Goal: Task Accomplishment & Management: Manage account settings

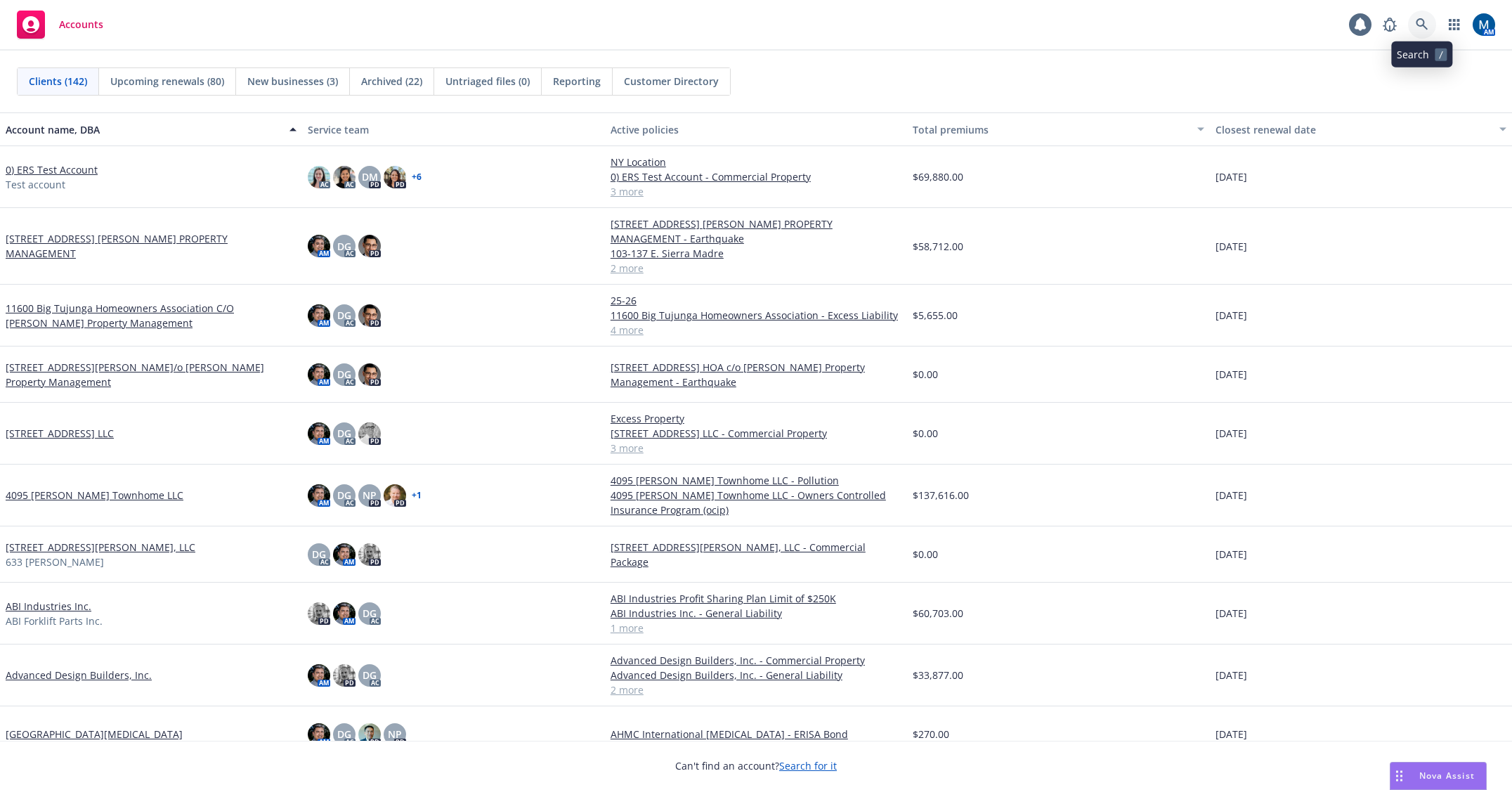
click at [1427, 17] on link at bounding box center [1421, 24] width 28 height 28
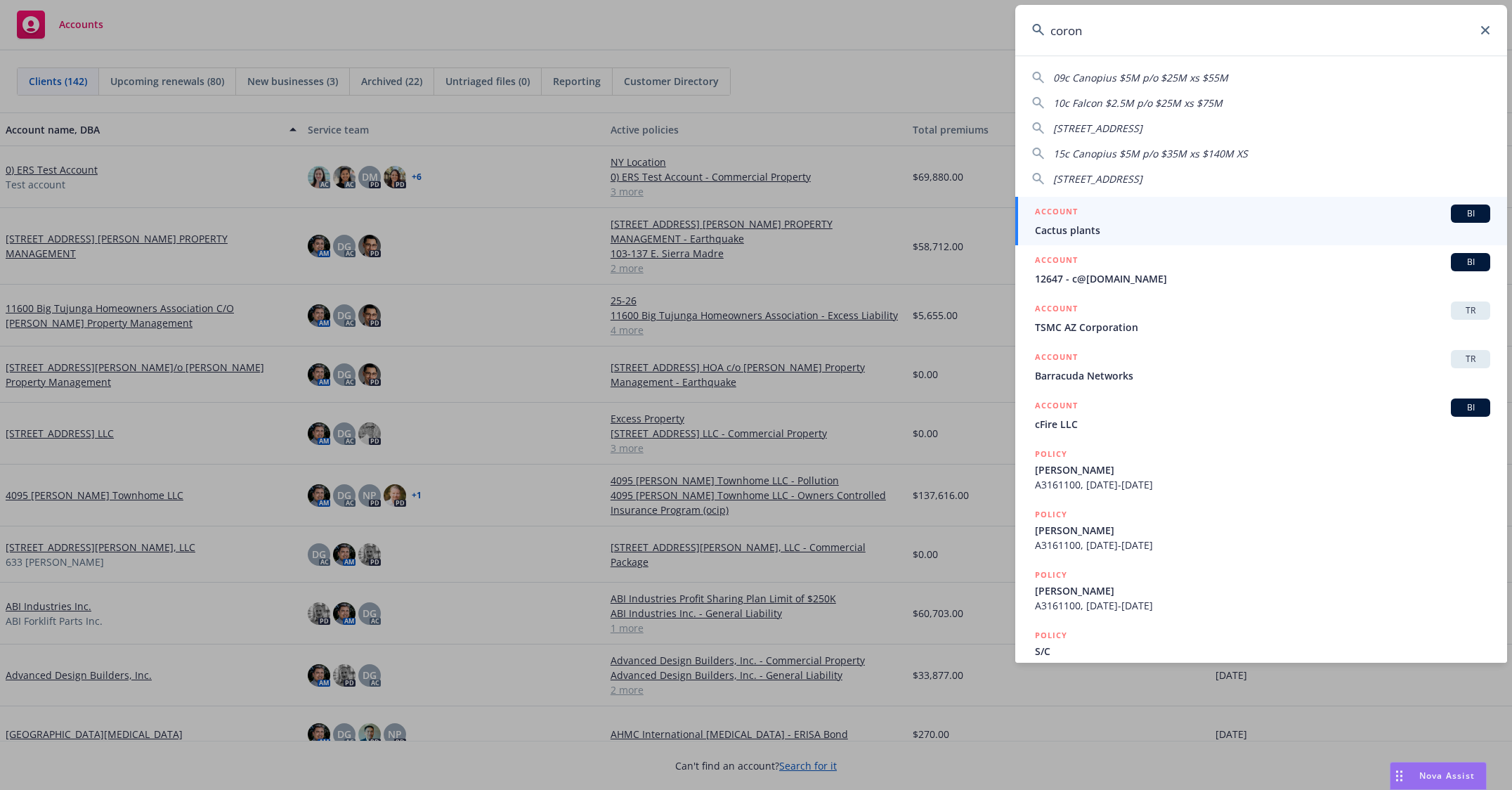
type input "corona"
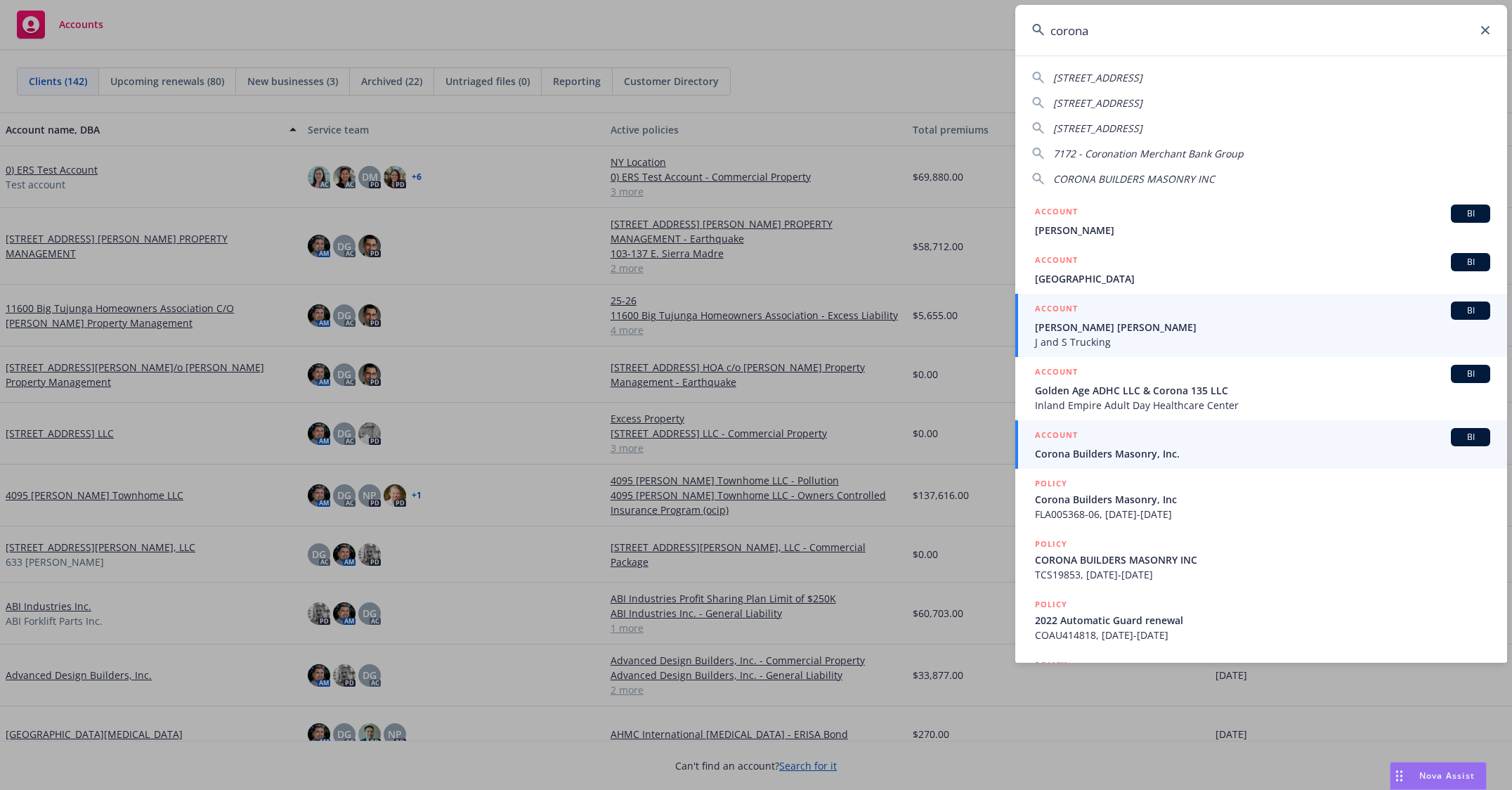
click at [1157, 456] on span "Corona Builders Masonry, Inc." at bounding box center [1262, 453] width 455 height 15
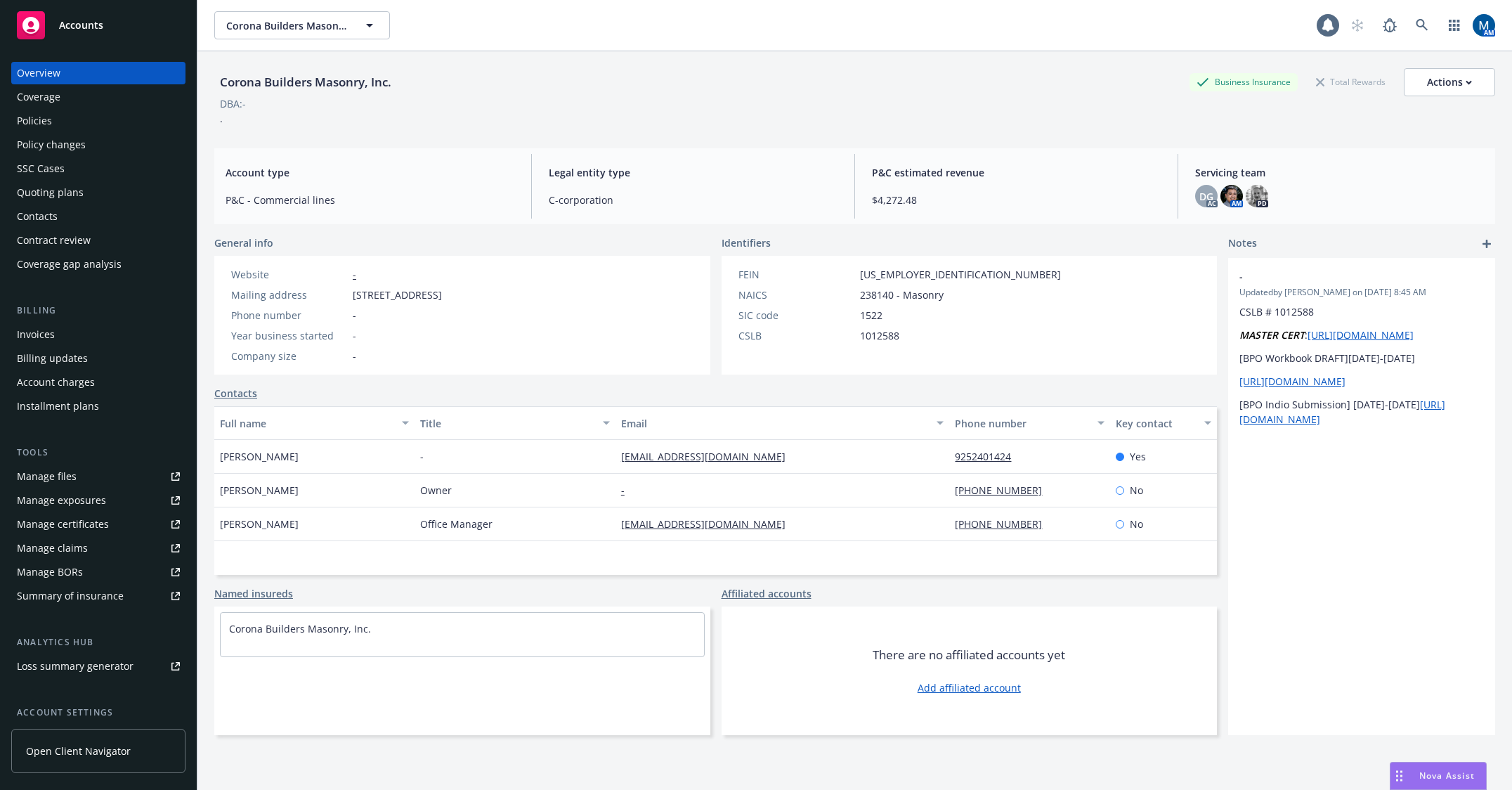
click at [47, 190] on div "Quoting plans" at bounding box center [50, 192] width 66 height 23
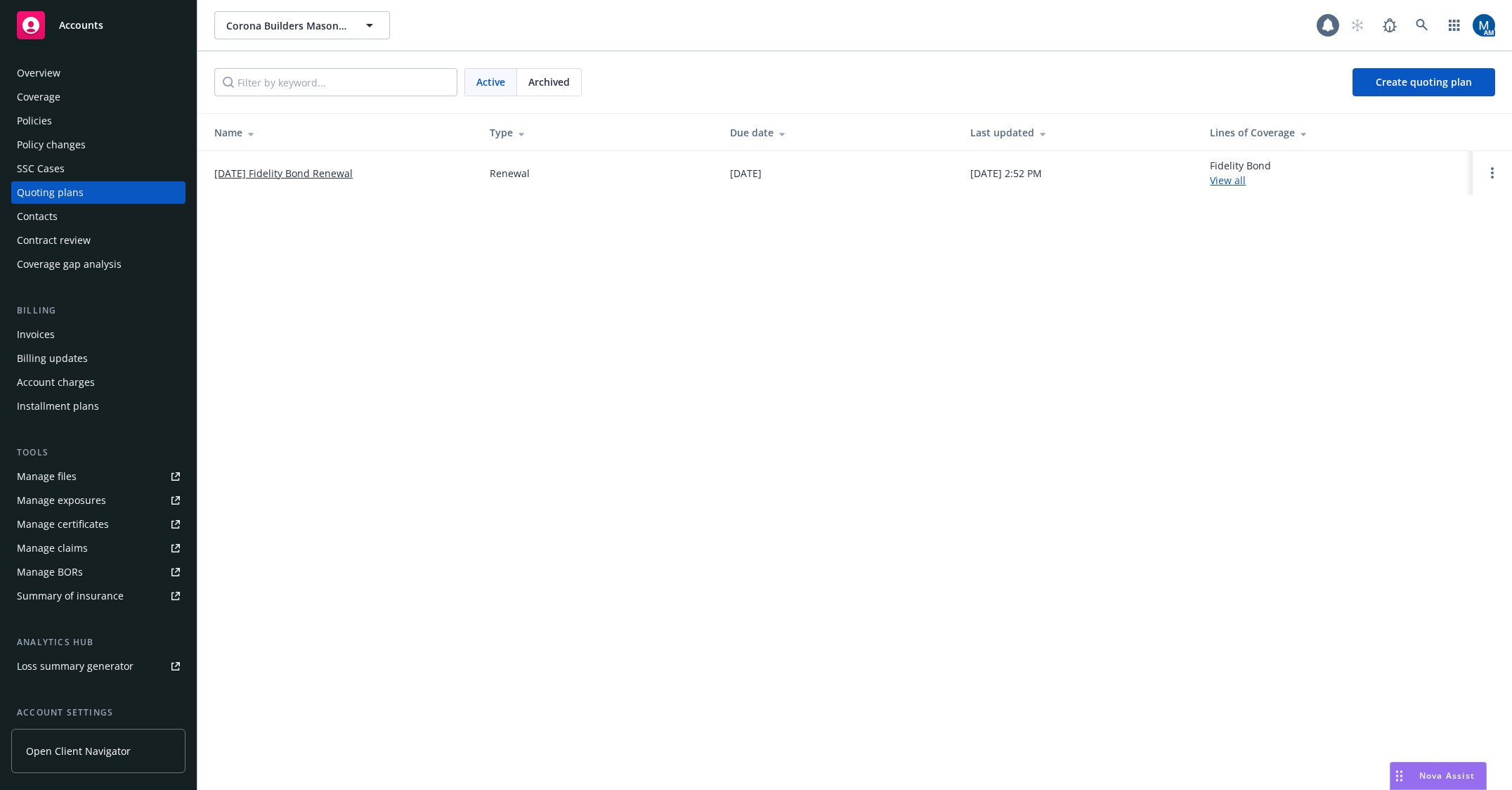
click at [94, 117] on div "Policies" at bounding box center [98, 121] width 163 height 23
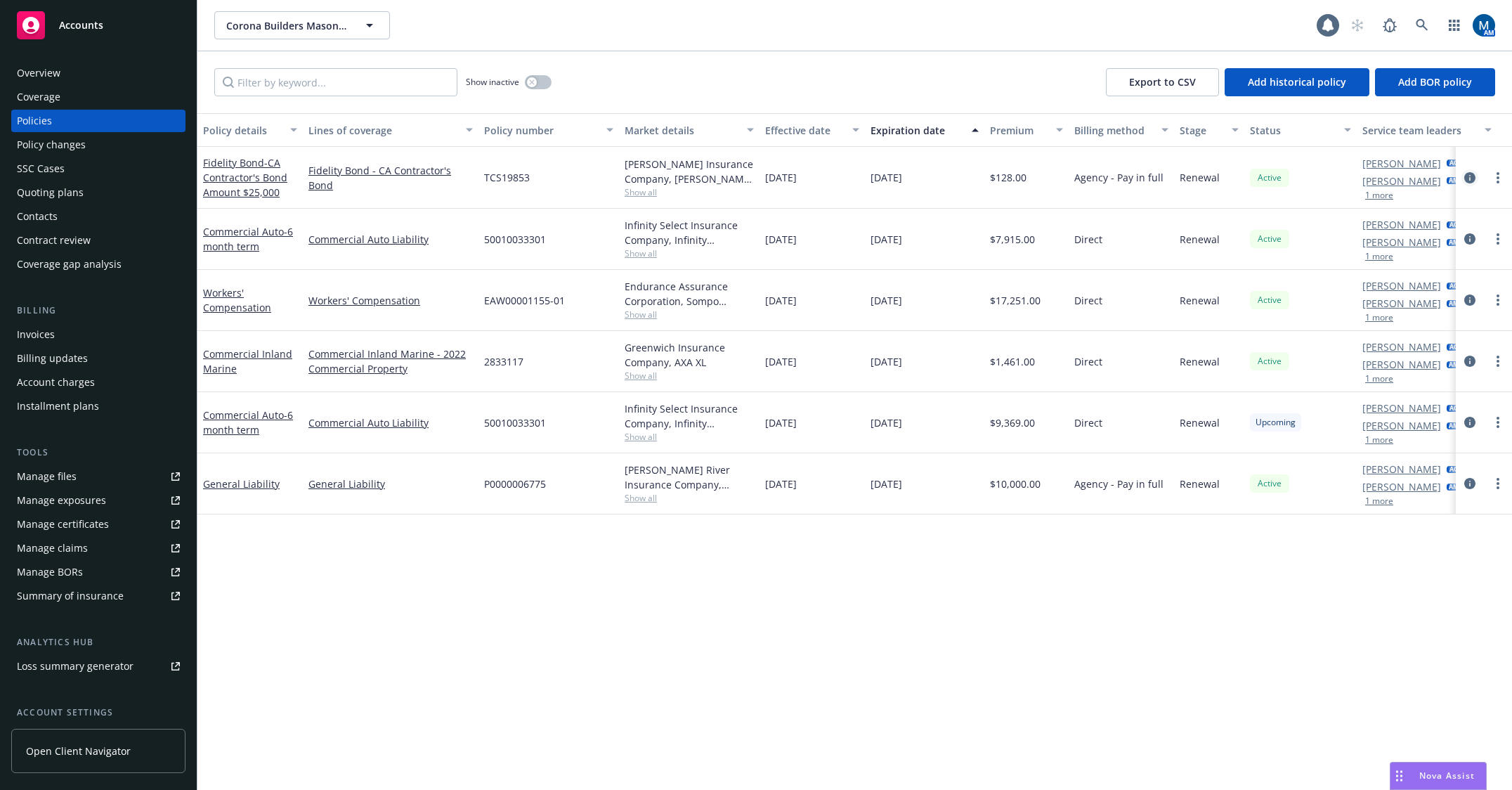
click at [1470, 178] on icon "circleInformation" at bounding box center [1469, 177] width 11 height 11
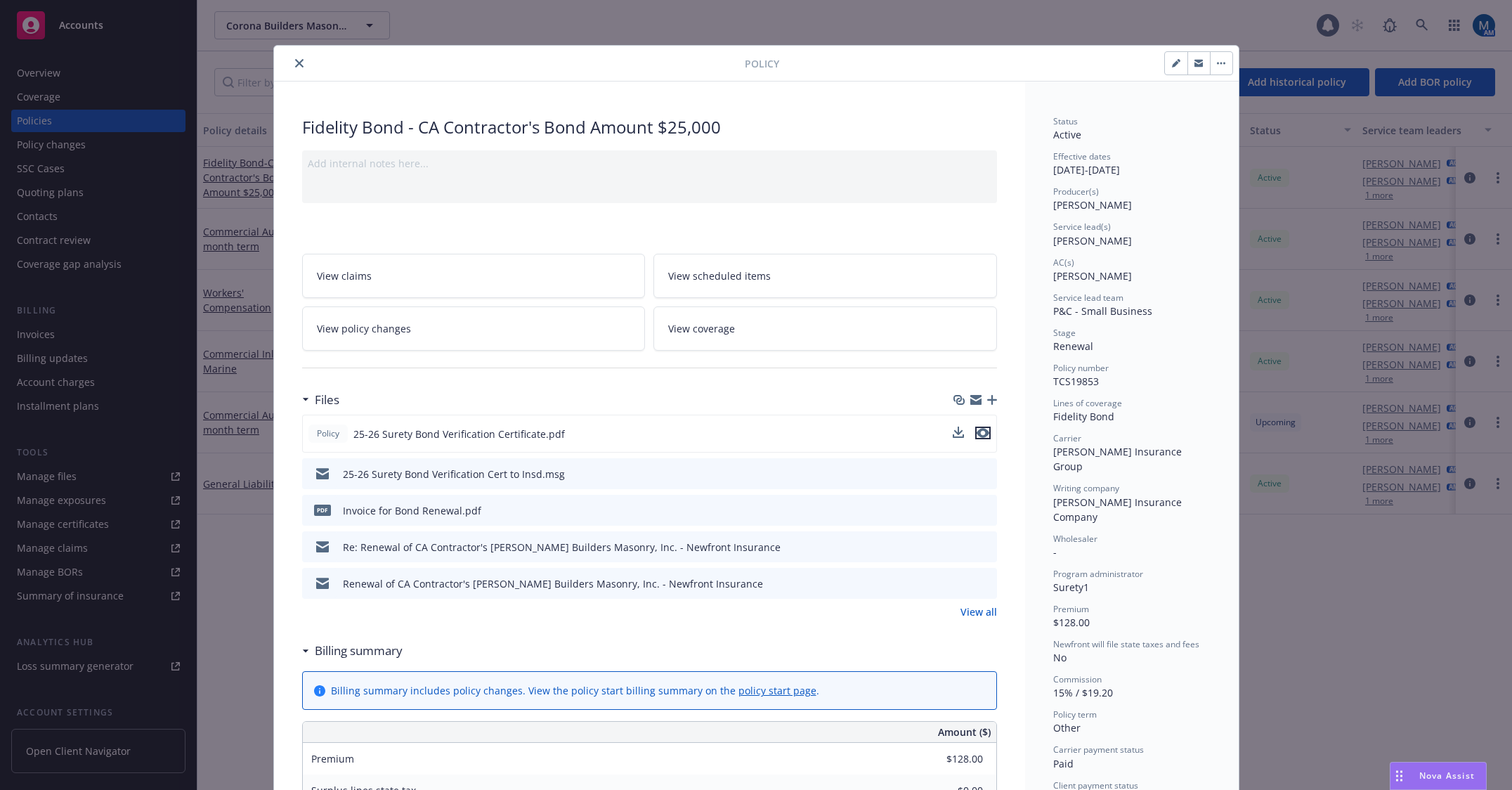
click at [982, 429] on icon "preview file" at bounding box center [982, 432] width 13 height 10
click at [296, 58] on button "close" at bounding box center [299, 63] width 17 height 17
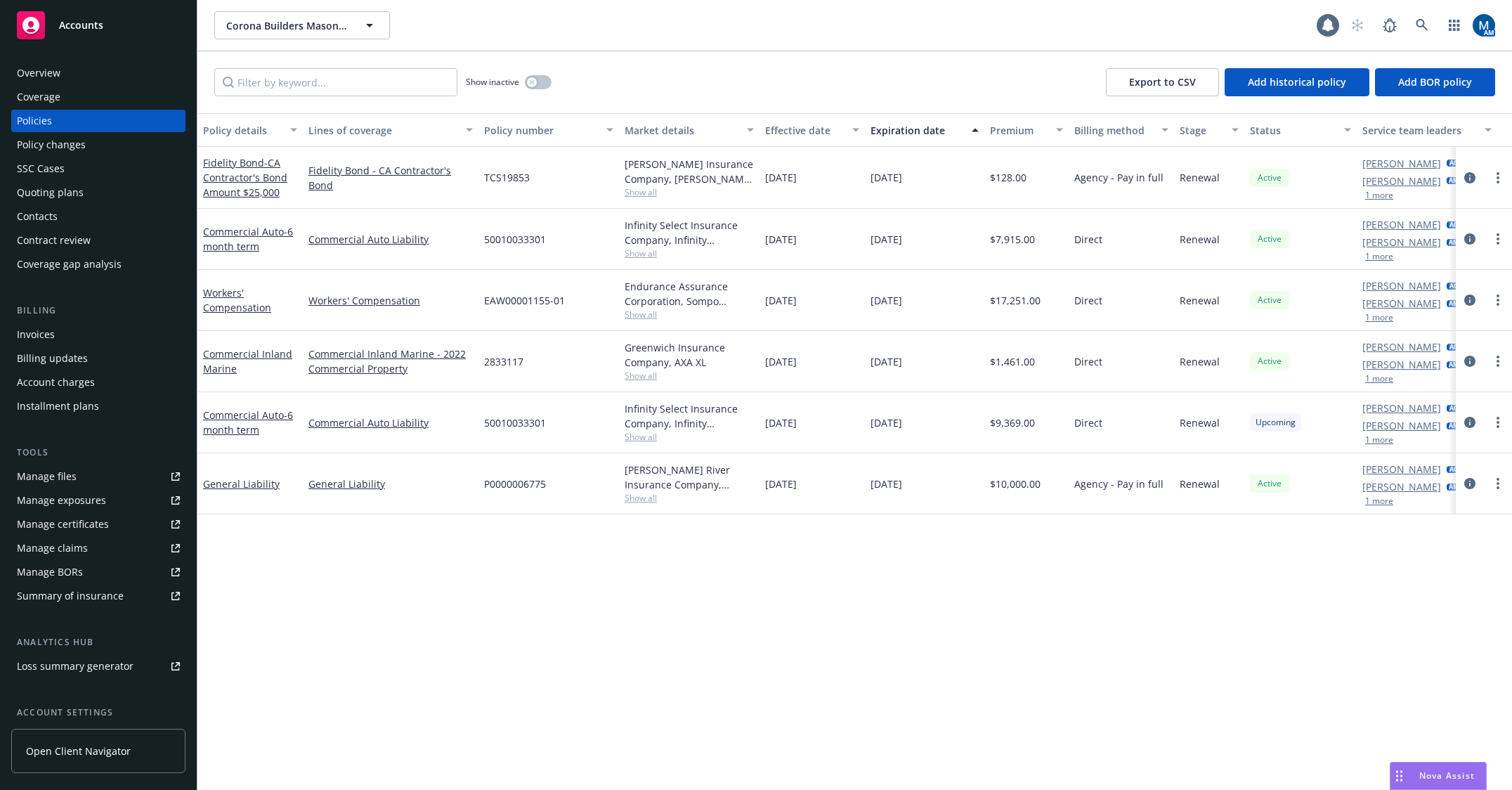
drag, startPoint x: 92, startPoint y: 73, endPoint x: 106, endPoint y: 1, distance: 73.3
click at [92, 73] on div "Overview" at bounding box center [98, 73] width 163 height 23
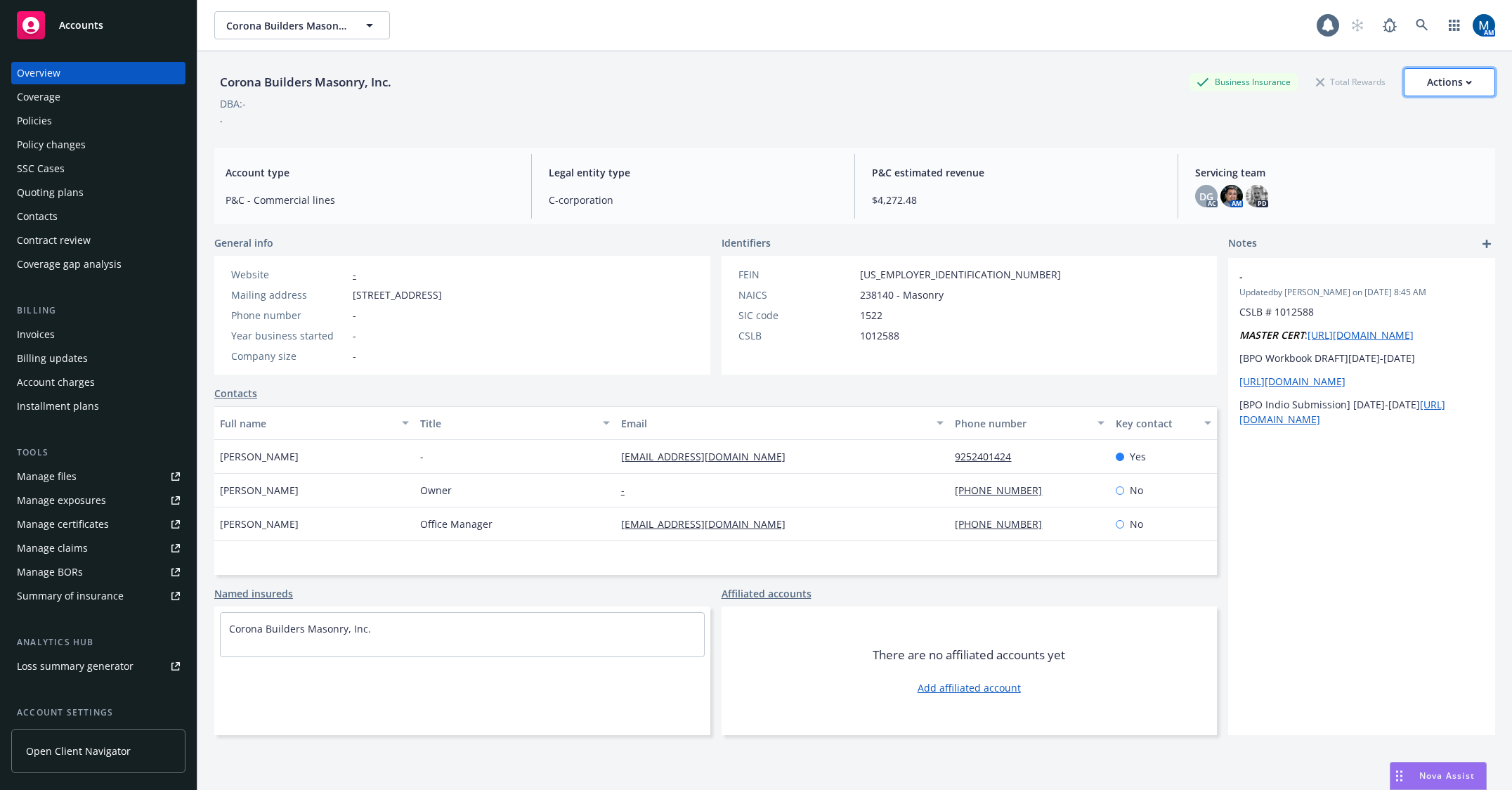
click at [1448, 78] on div "Actions" at bounding box center [1449, 81] width 45 height 26
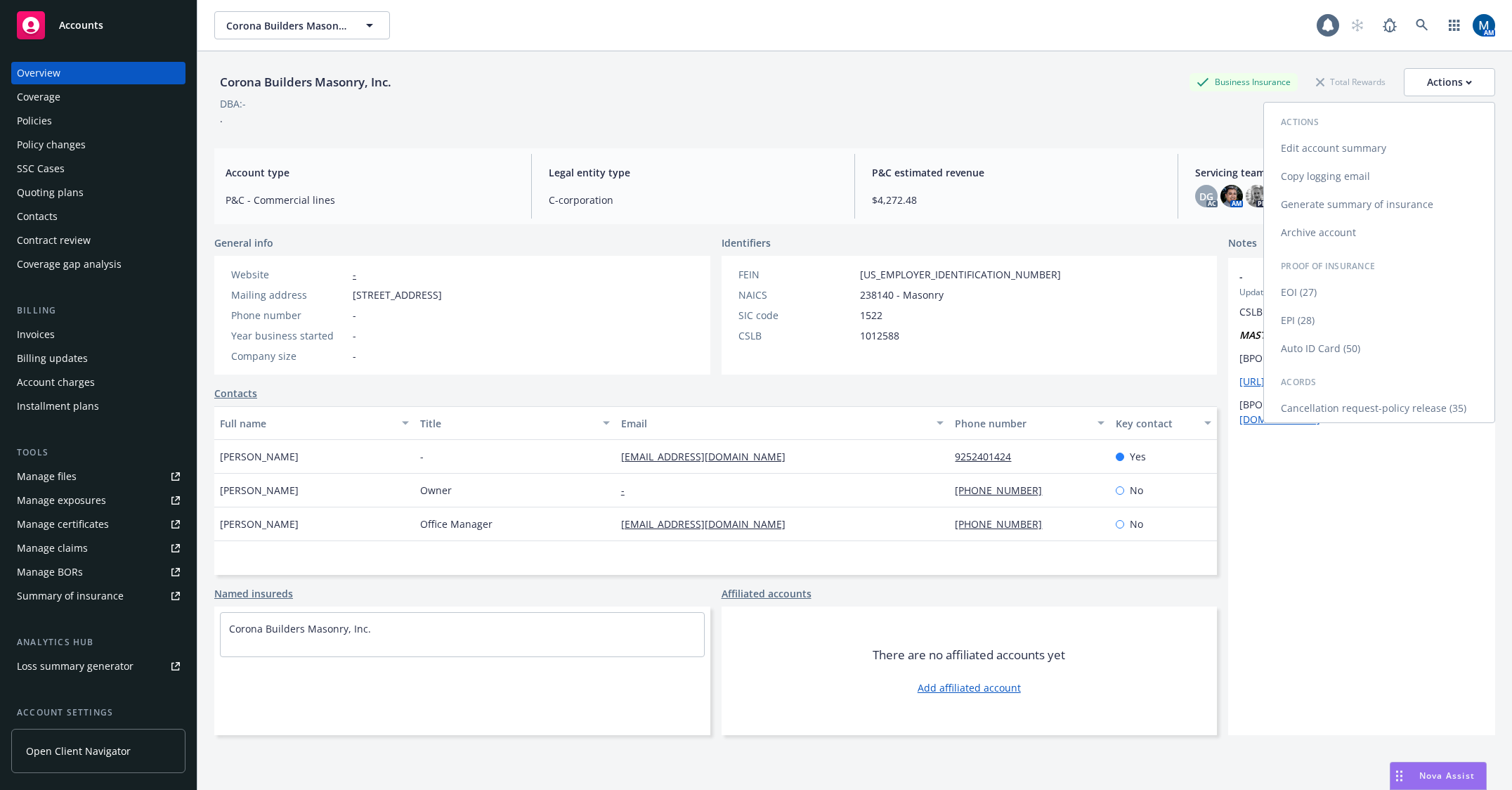
click at [1341, 148] on link "Edit account summary" at bounding box center [1378, 148] width 230 height 28
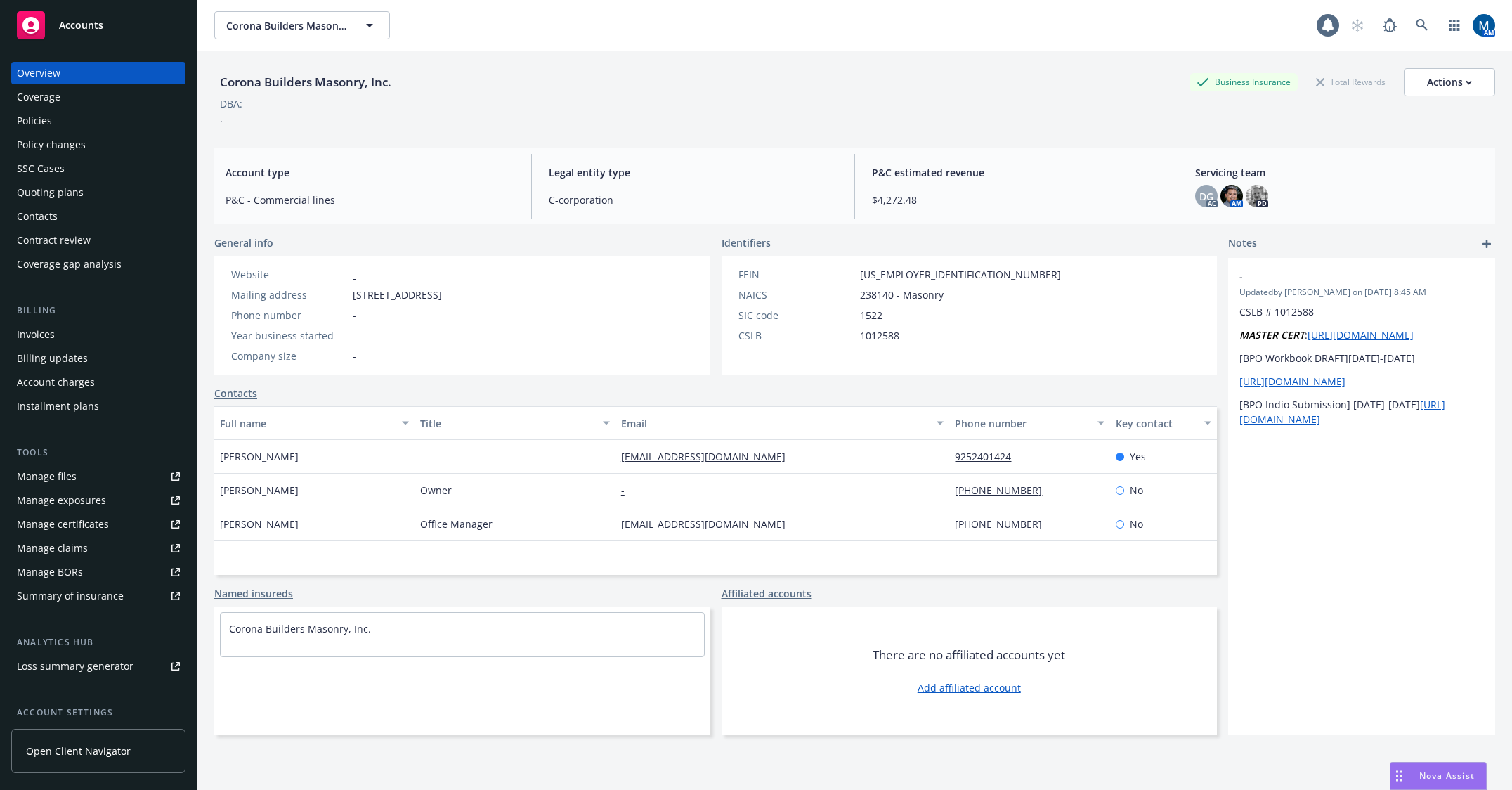
select select "US"
select select "C-corporation"
select select "CA"
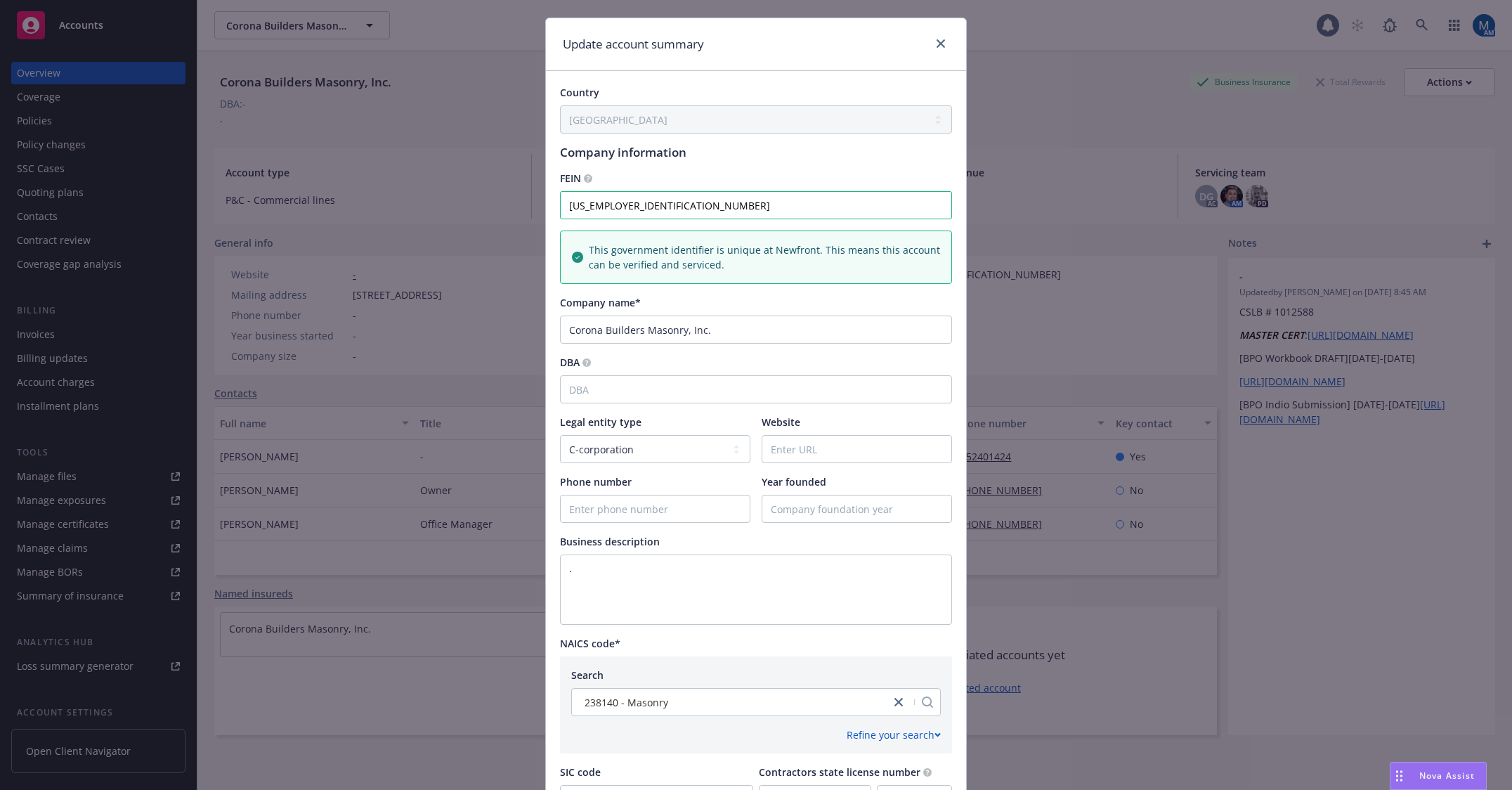
scroll to position [70, 0]
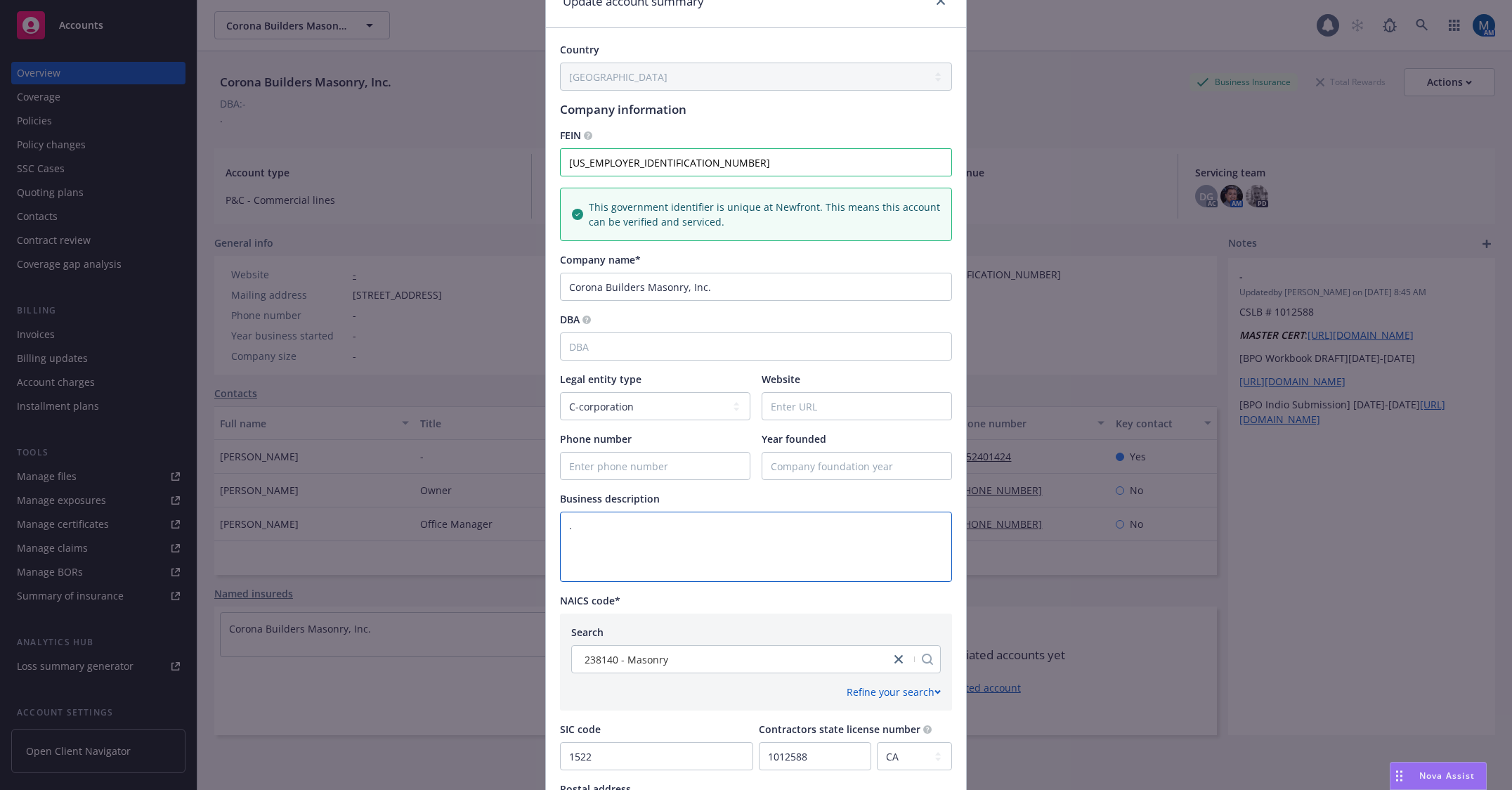
click at [680, 557] on textarea "." at bounding box center [756, 546] width 392 height 70
click at [688, 527] on textarea "Masonry Contractor" at bounding box center [756, 546] width 392 height 70
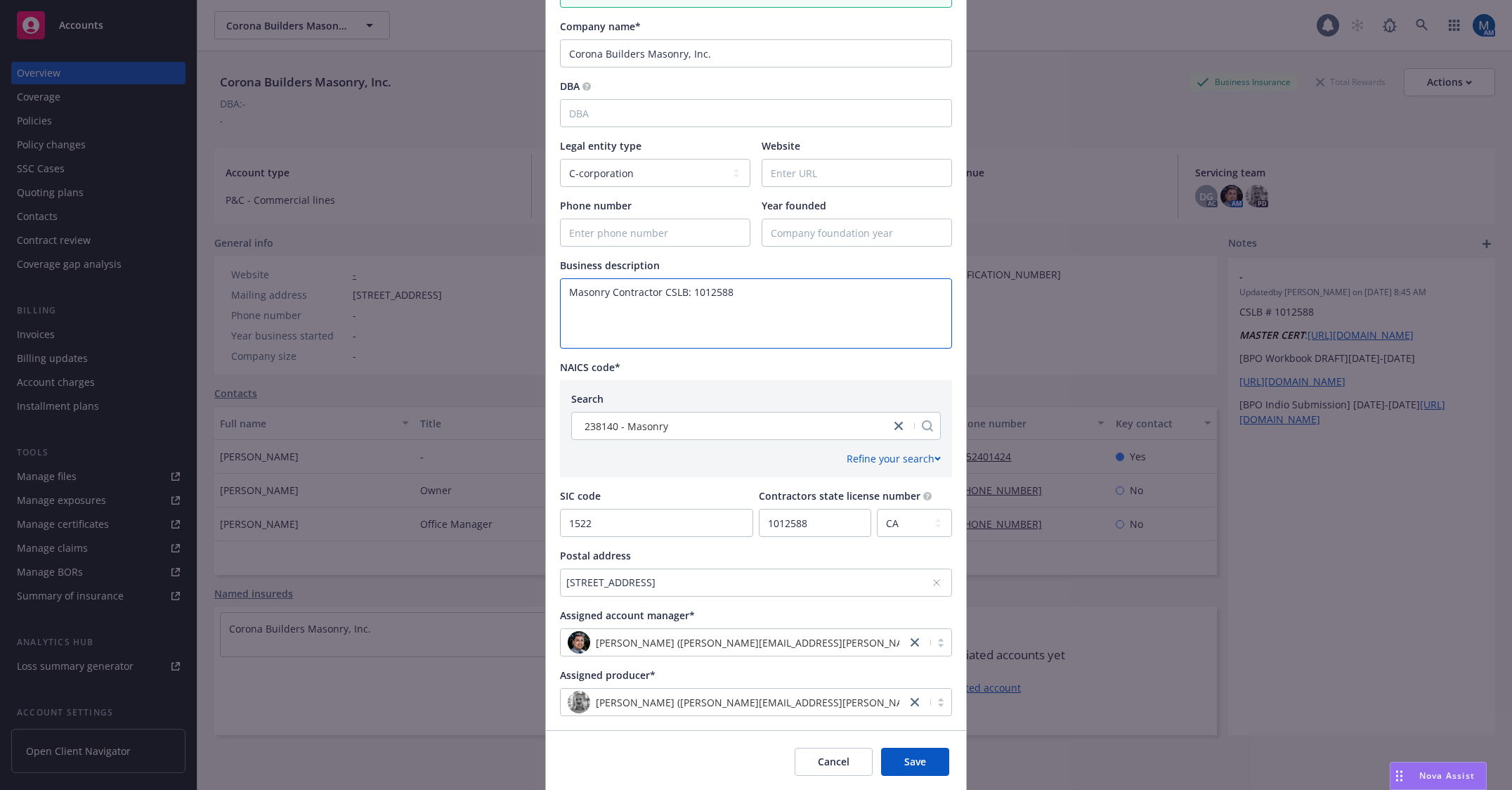
scroll to position [352, 0]
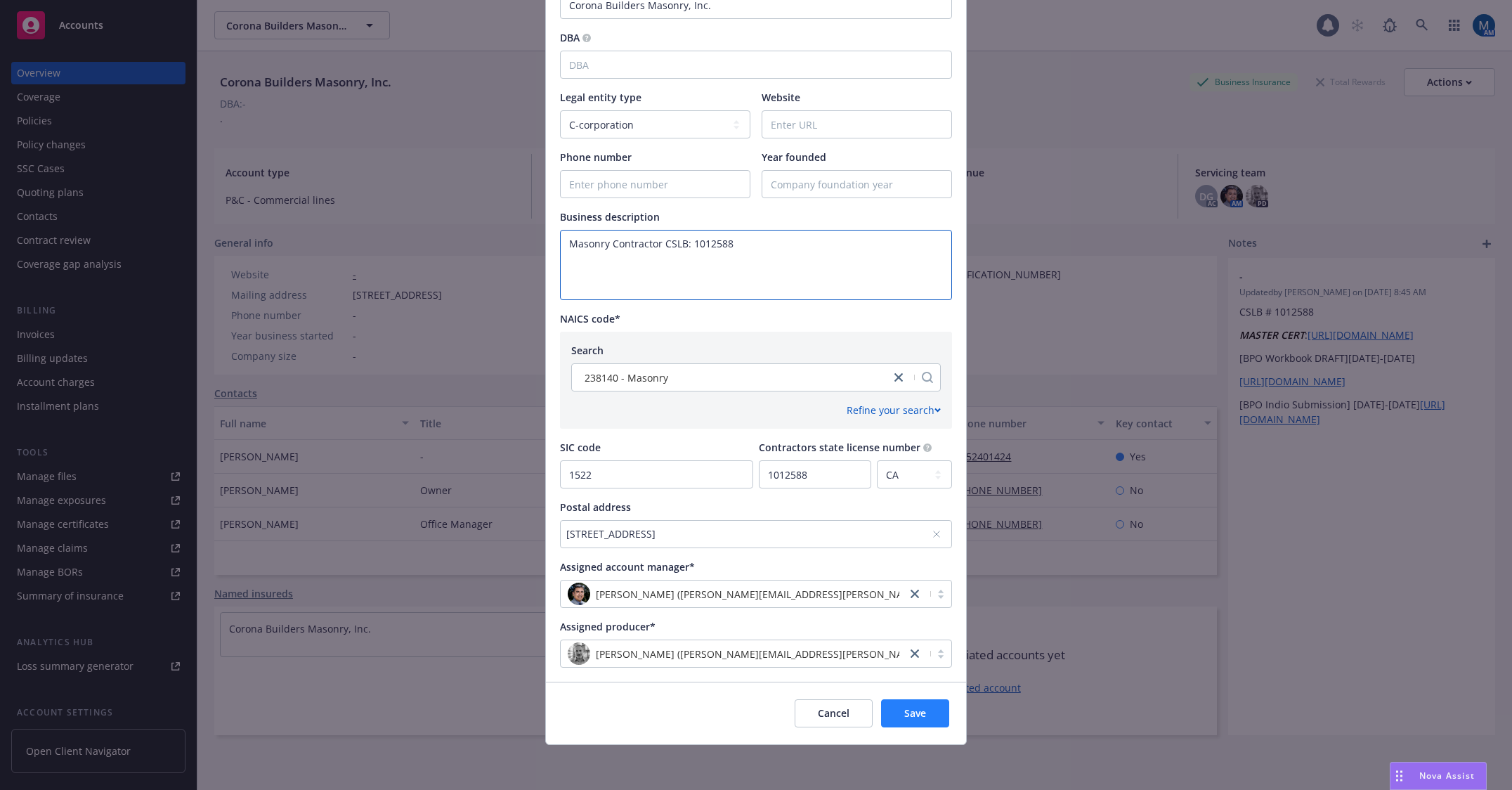
type textarea "Masonry Contractor CSLB: 1012588"
click at [936, 717] on button "Save" at bounding box center [915, 712] width 68 height 28
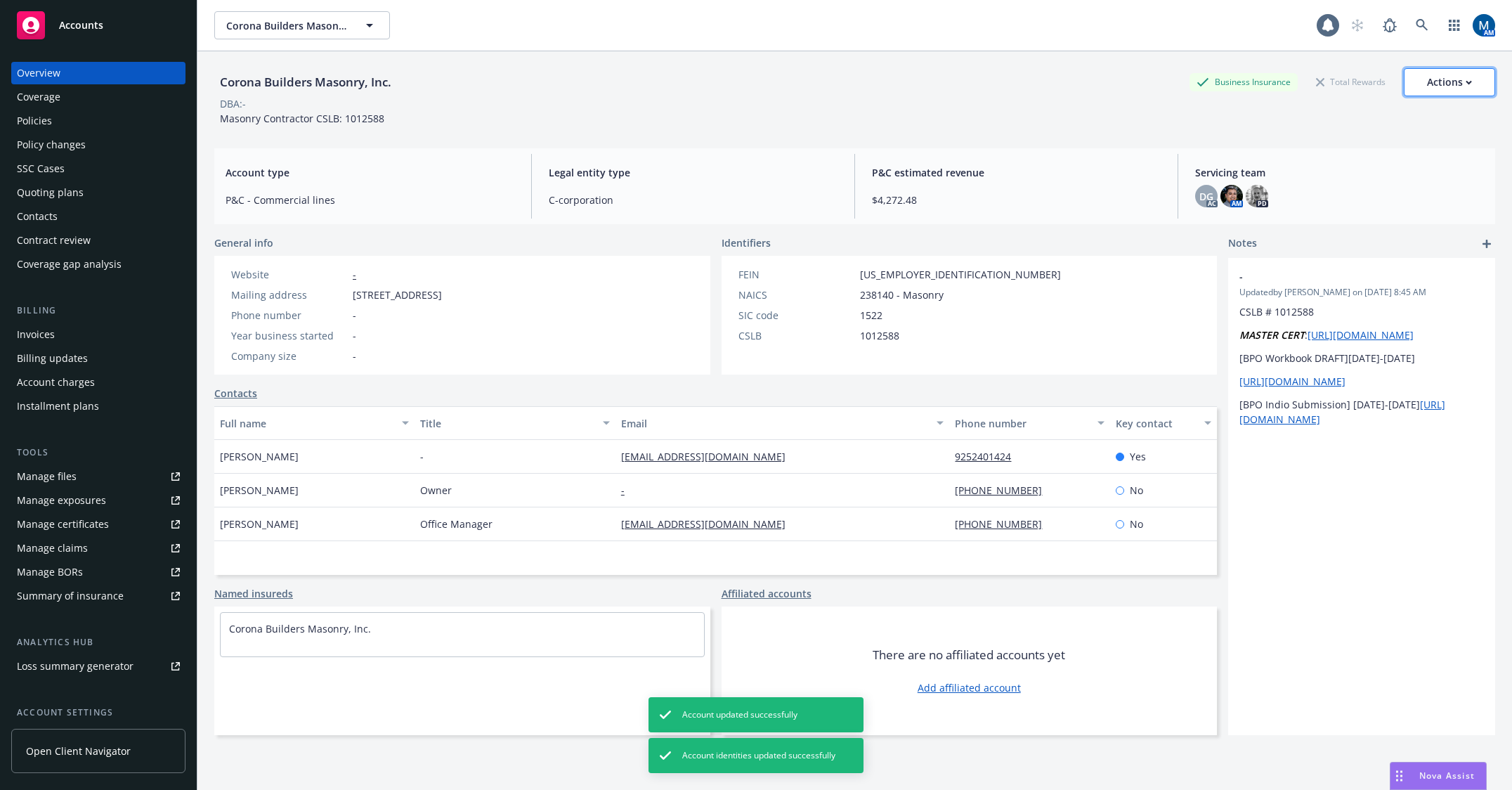
click at [1449, 87] on div "Actions" at bounding box center [1449, 81] width 45 height 26
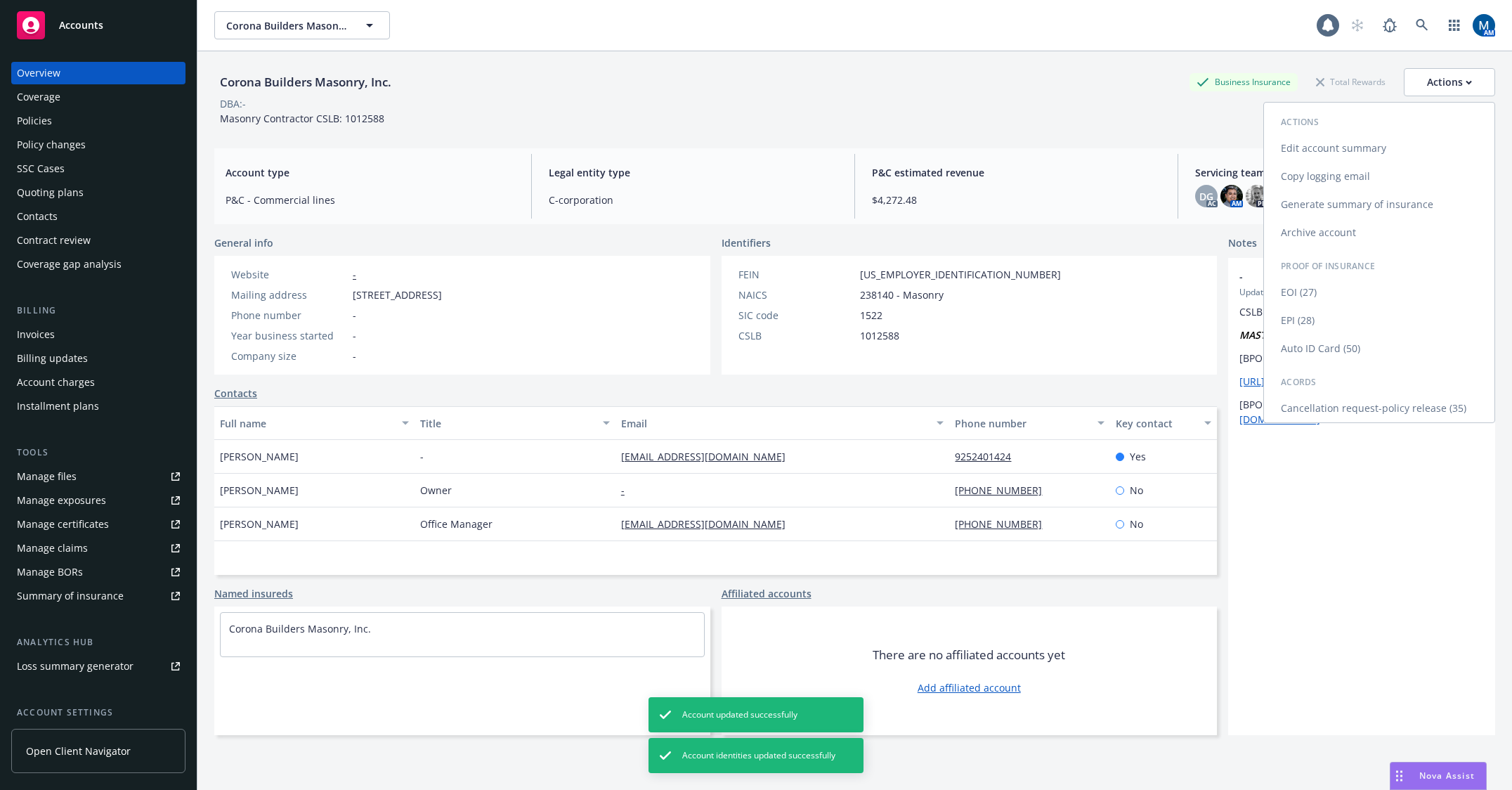
click at [1321, 144] on link "Edit account summary" at bounding box center [1378, 148] width 230 height 28
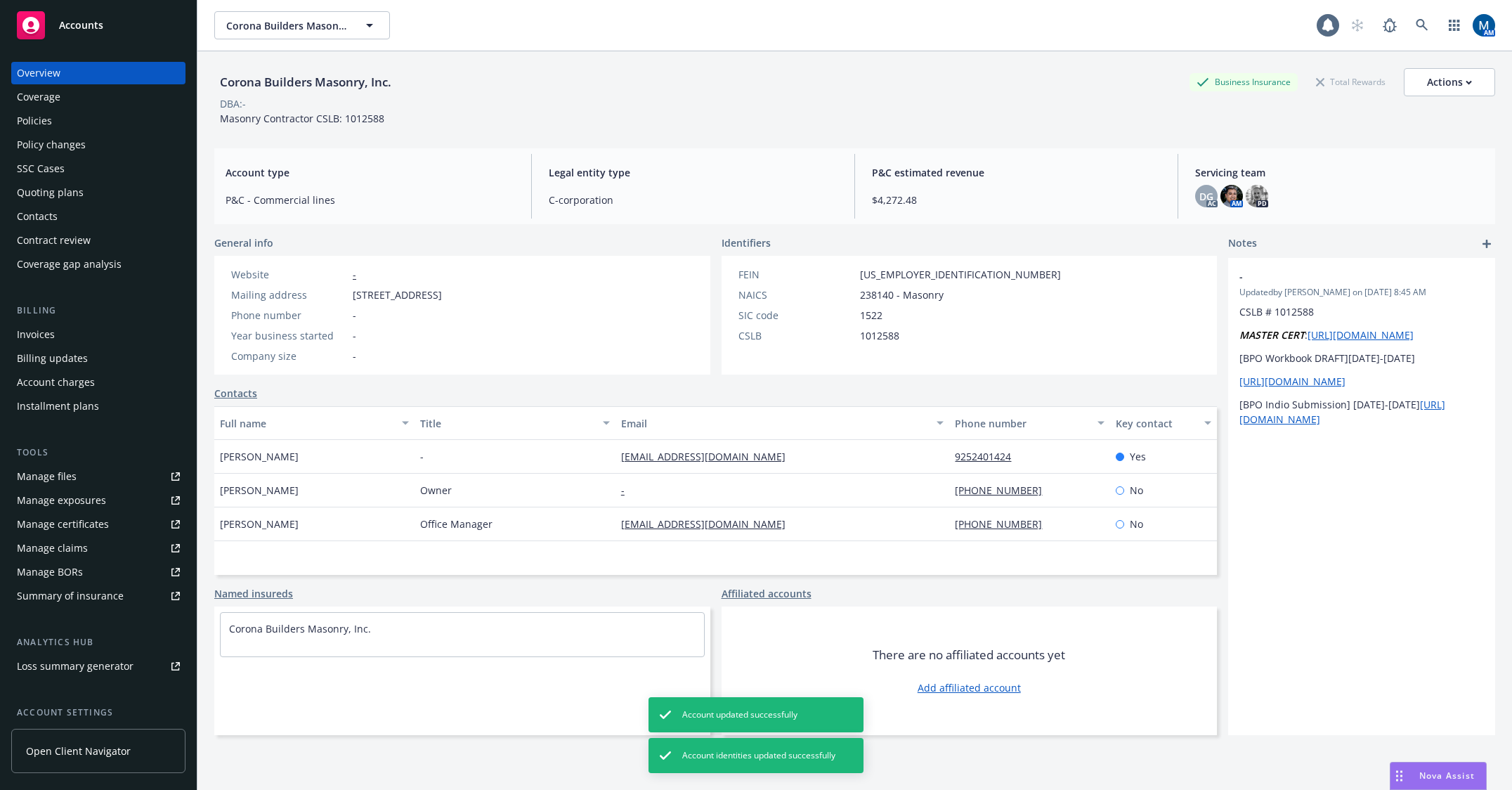
select select "US"
select select "C-corporation"
select select "CA"
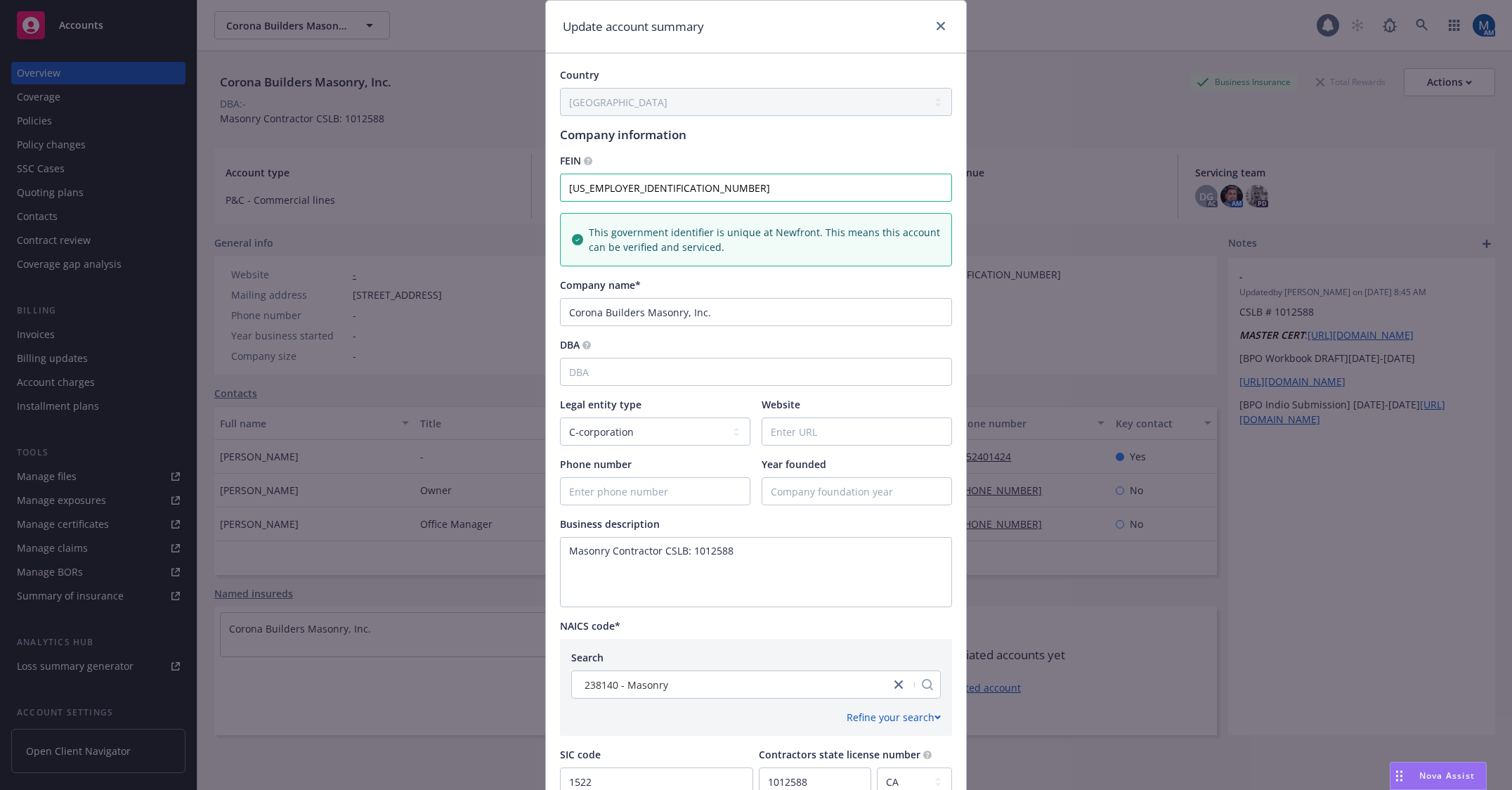
scroll to position [70, 0]
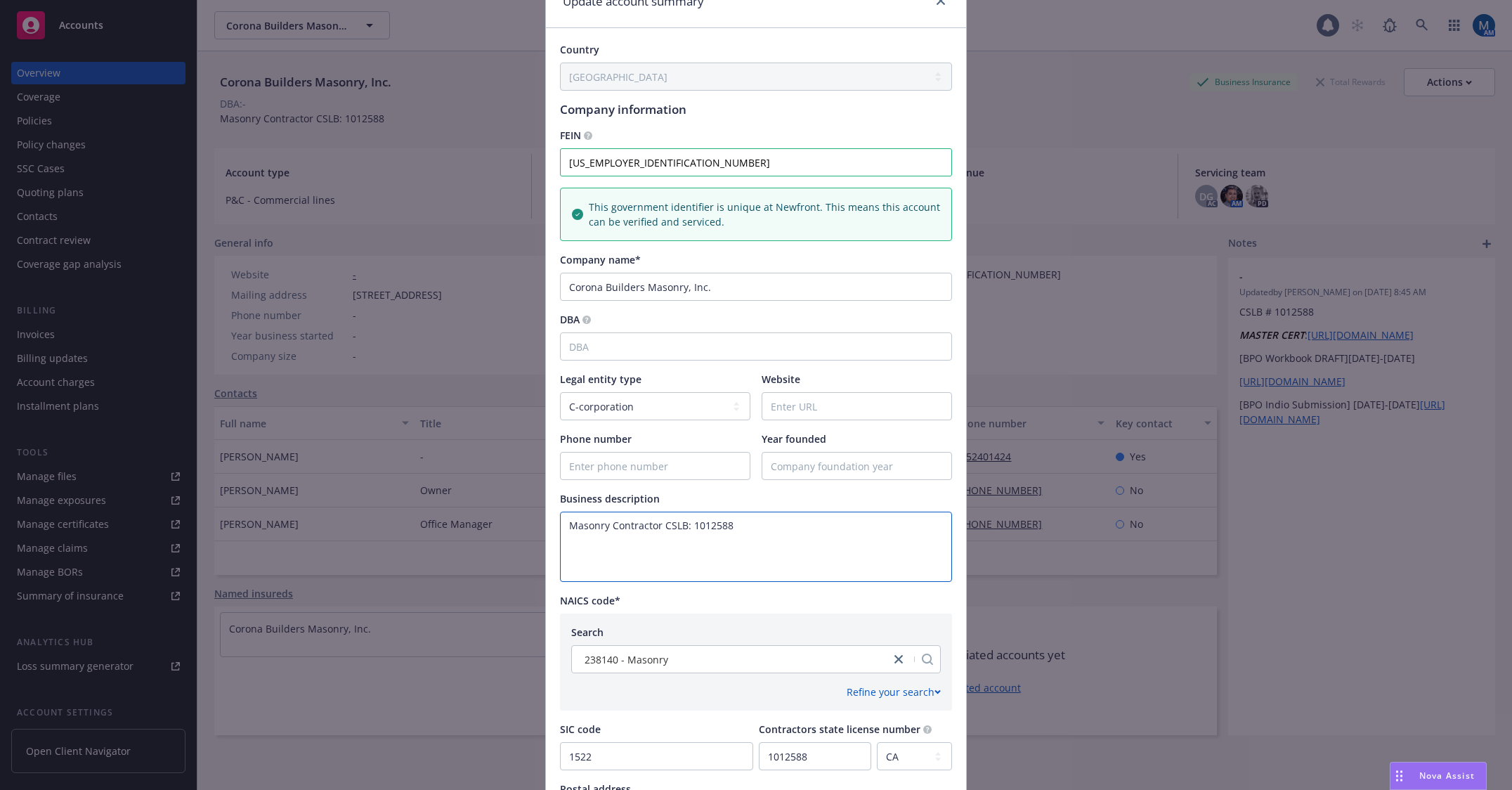
click at [736, 546] on textarea "Masonry Contractor CSLB: 1012588" at bounding box center [756, 546] width 392 height 70
drag, startPoint x: 741, startPoint y: 536, endPoint x: 653, endPoint y: 531, distance: 88.1
click at [653, 531] on textarea "Masonry Contractor CSLB: 1012588" at bounding box center [756, 546] width 392 height 70
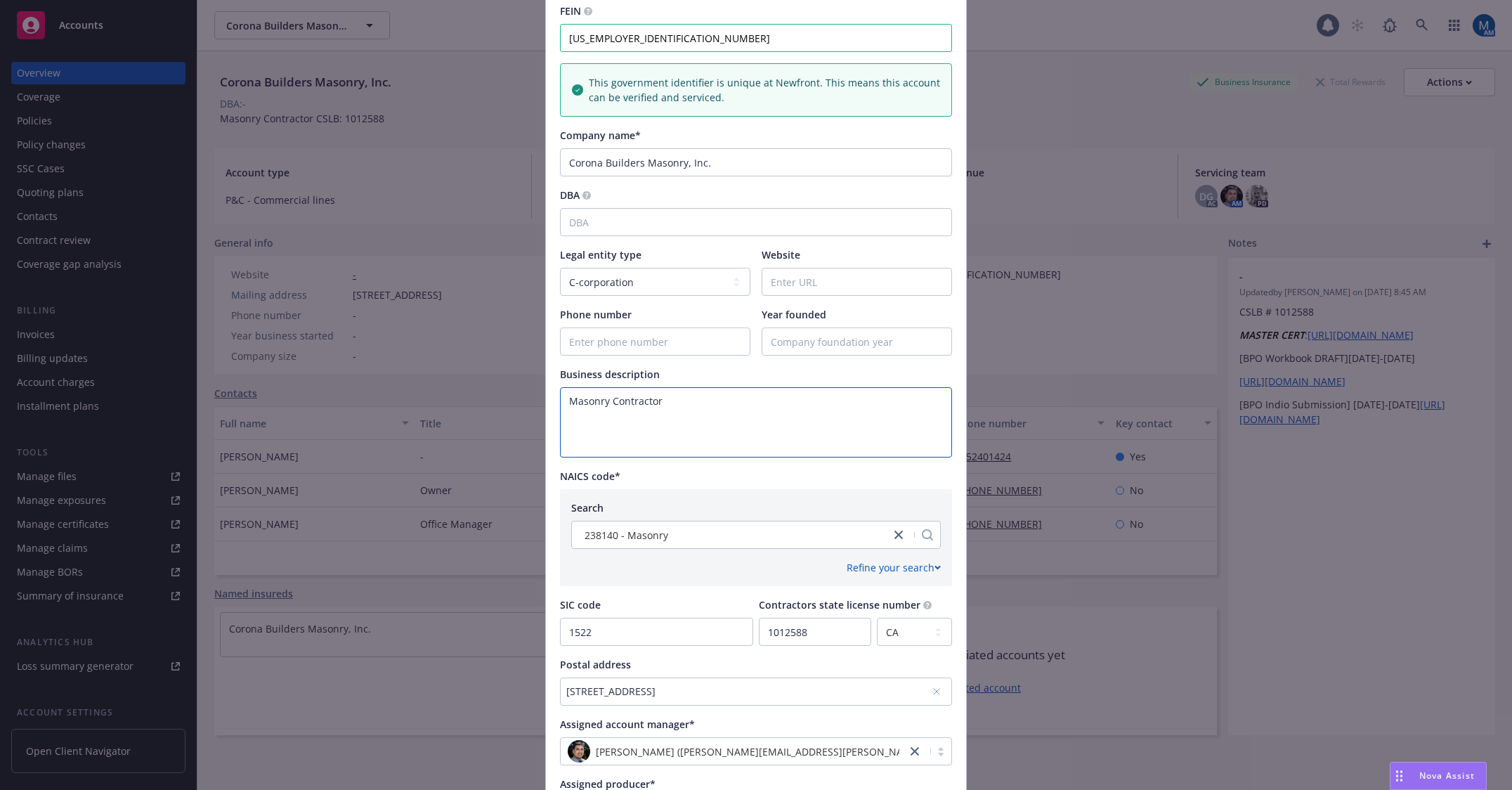
scroll to position [352, 0]
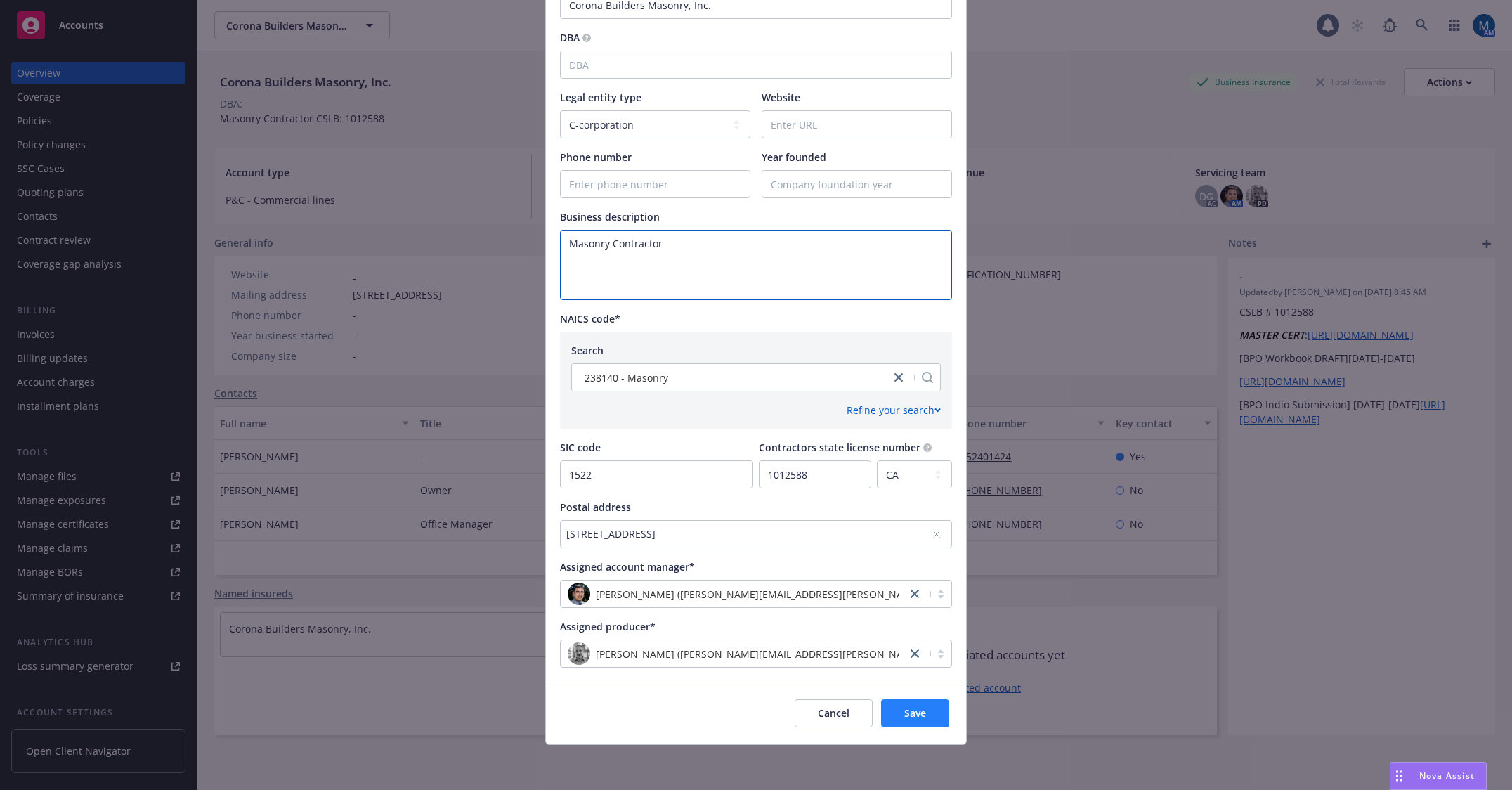
type textarea "Masonry Contractor"
click at [910, 720] on button "Save" at bounding box center [915, 712] width 68 height 28
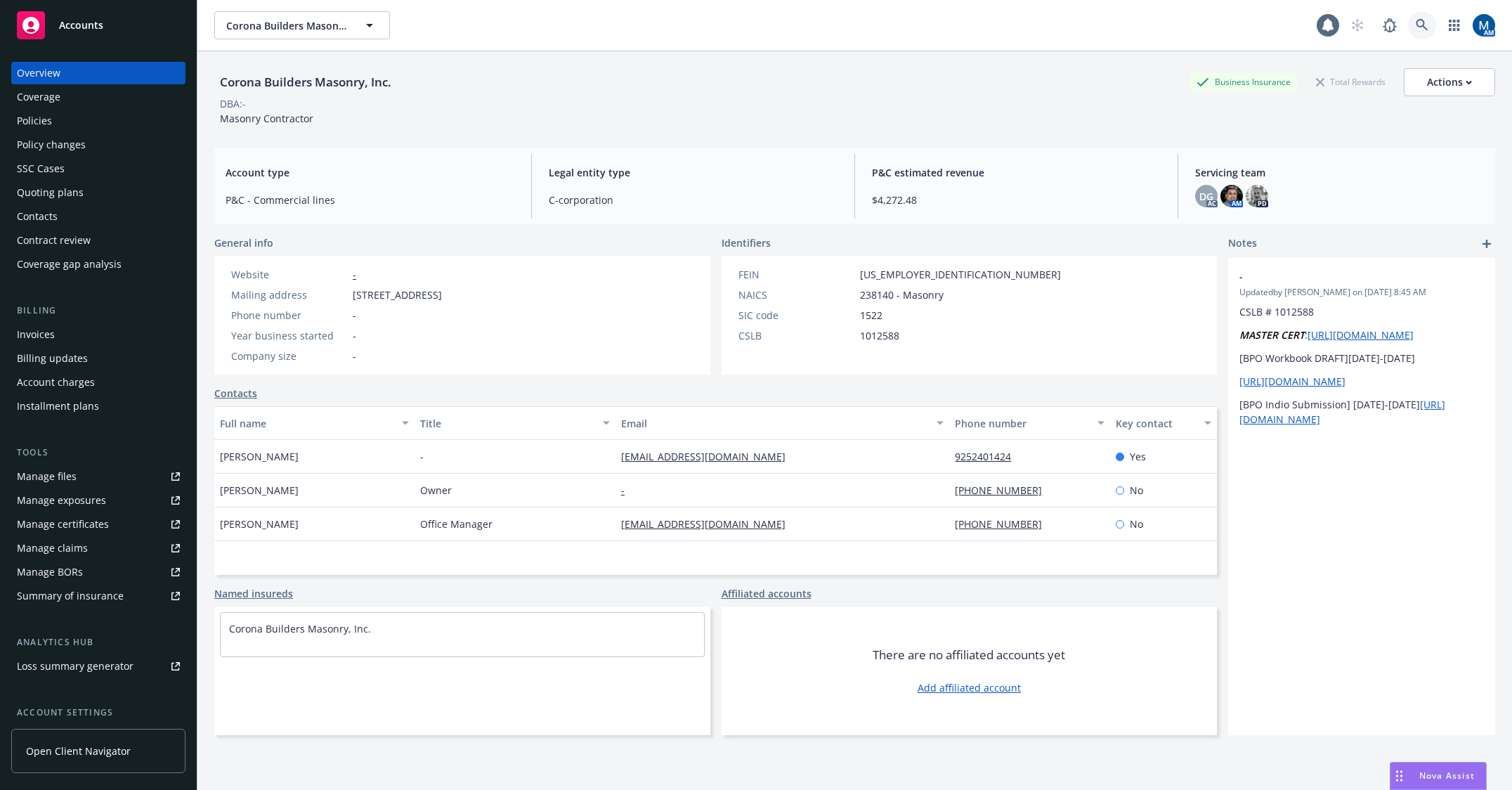
click at [1408, 20] on link at bounding box center [1421, 25] width 28 height 28
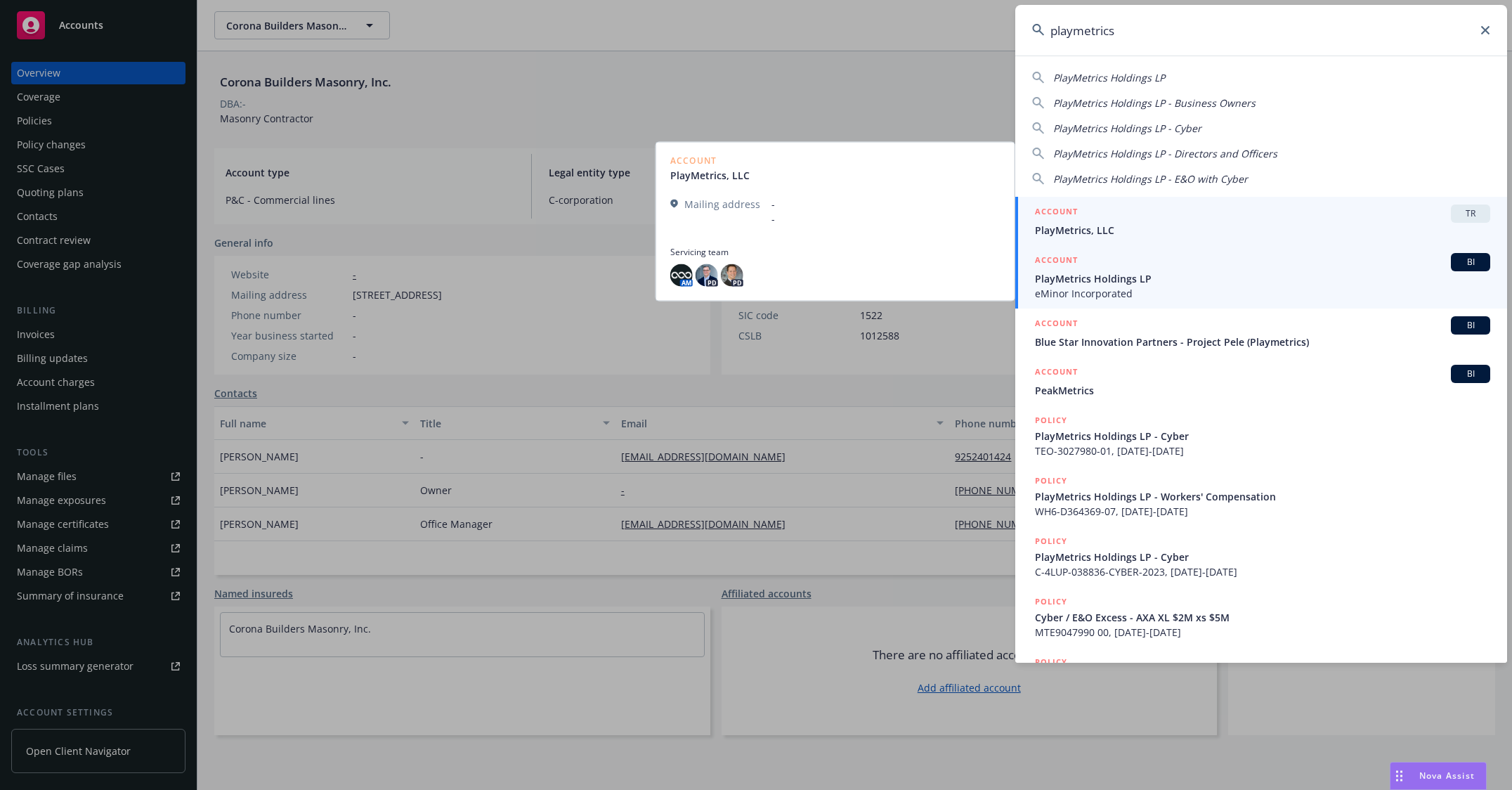
type input "playmetrics"
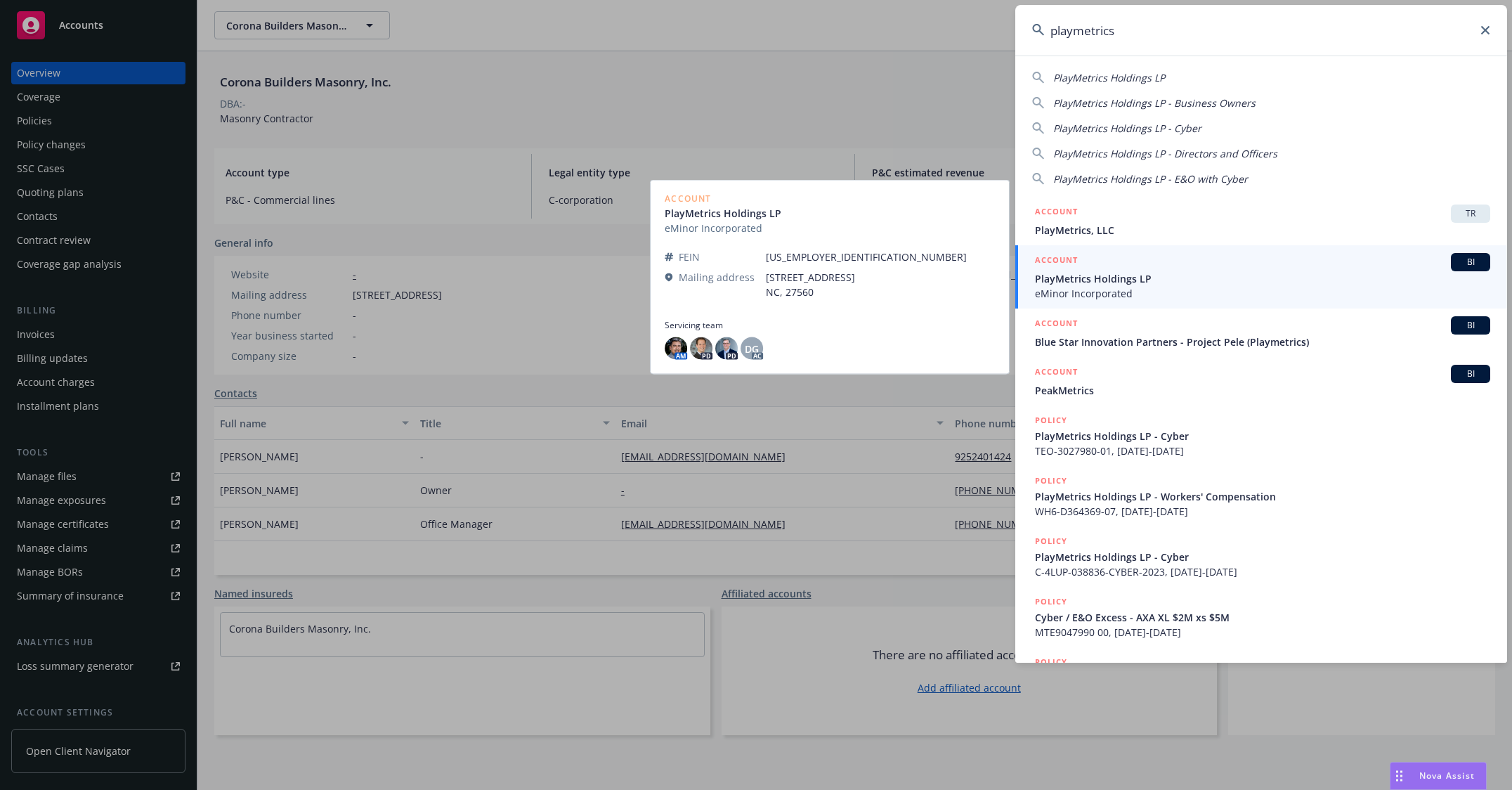
click at [1139, 288] on span "eMinor Incorporated" at bounding box center [1262, 294] width 455 height 15
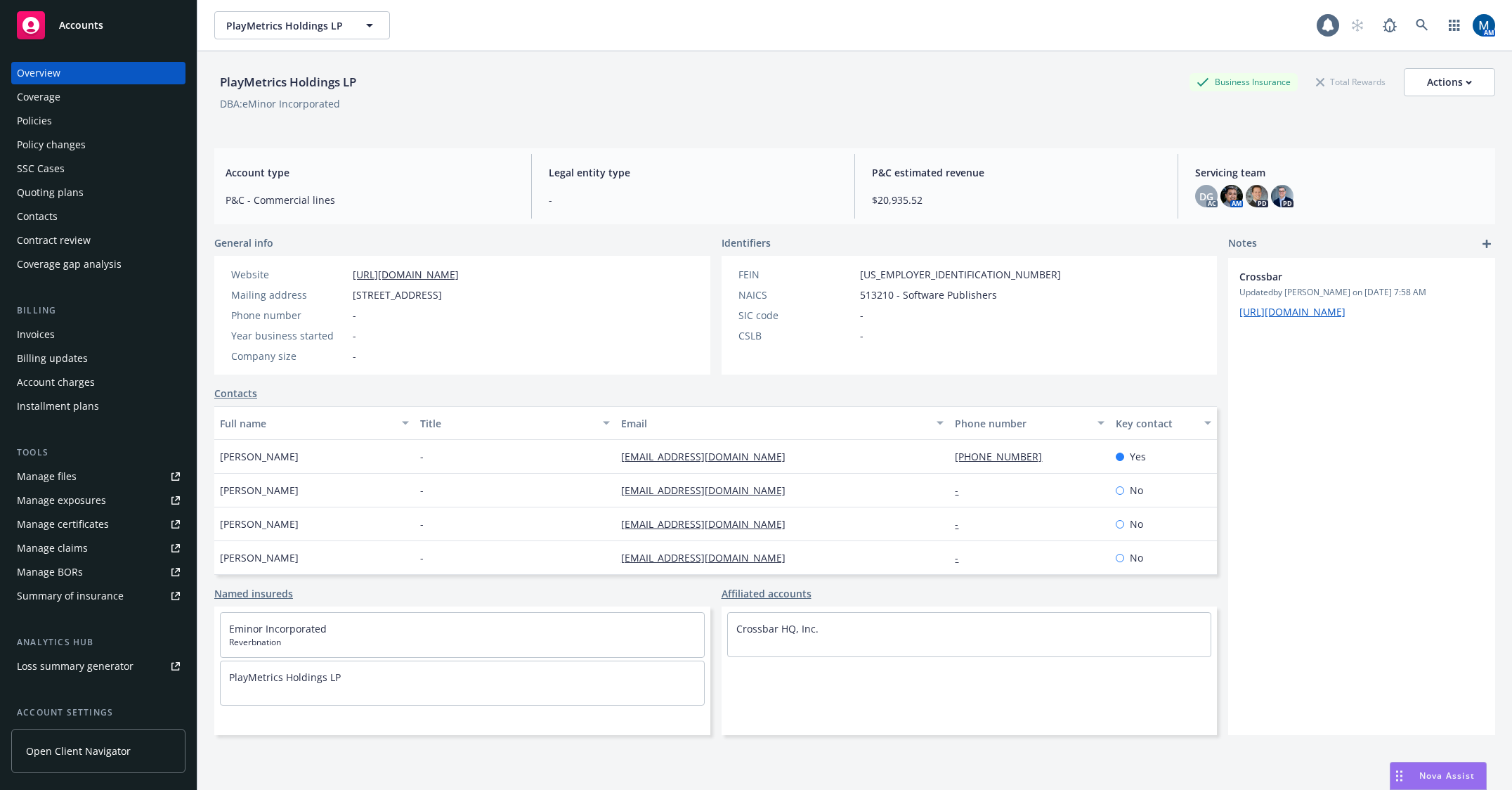
click at [94, 118] on div "Policies" at bounding box center [98, 121] width 163 height 23
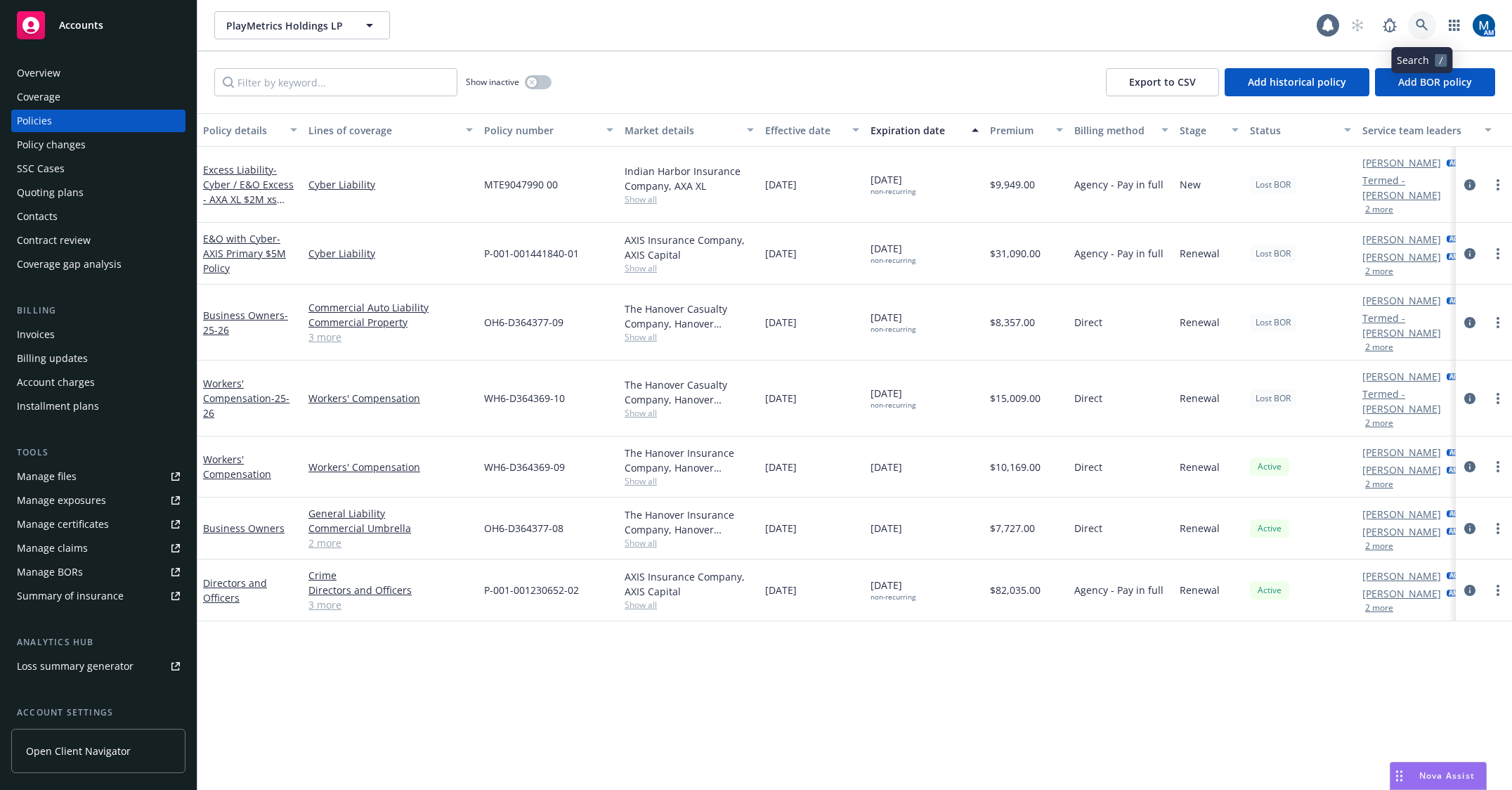
click at [1422, 20] on icon at bounding box center [1421, 25] width 12 height 12
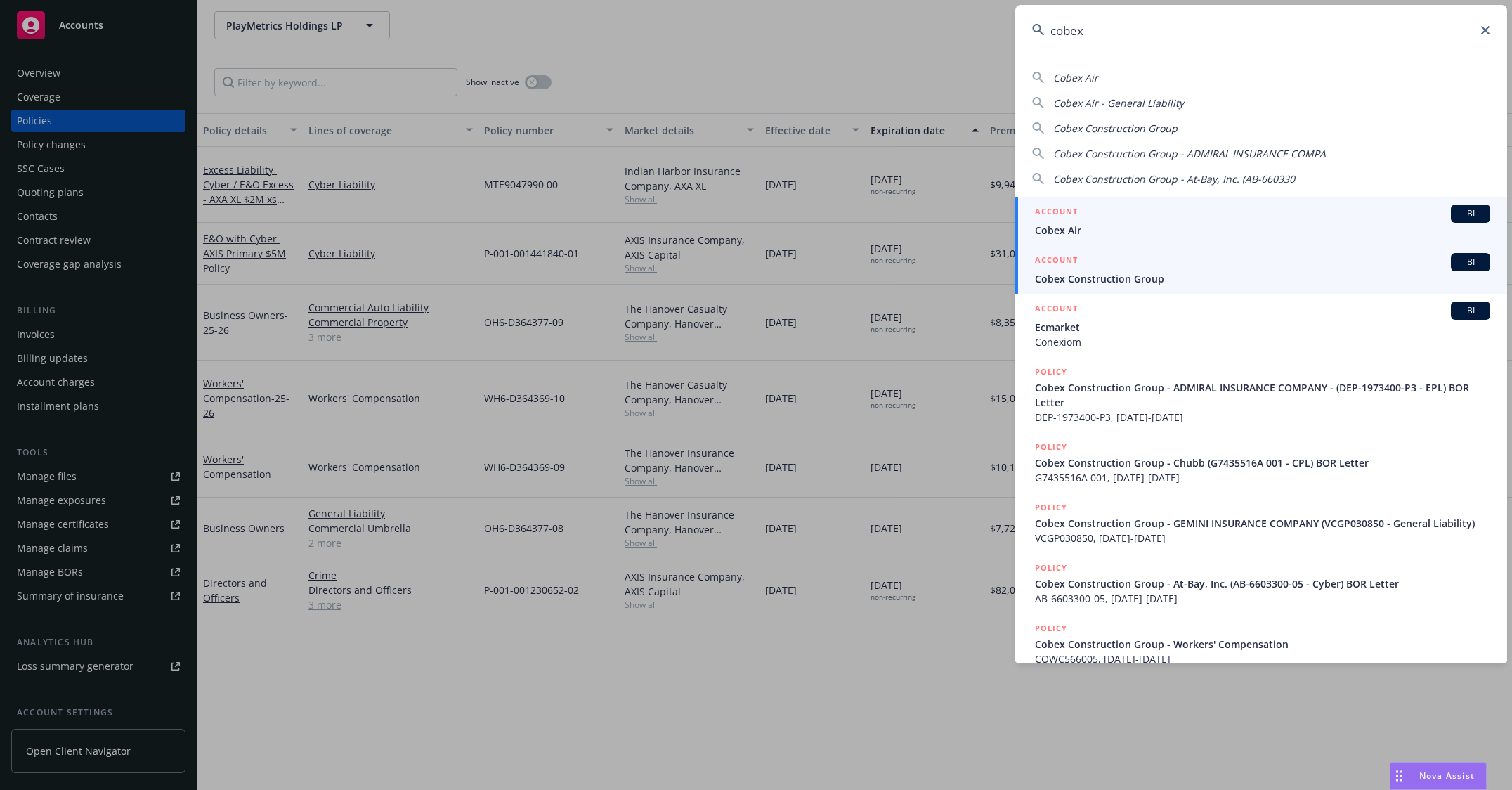
type input "cobex"
click at [1118, 270] on div "ACCOUNT BI" at bounding box center [1262, 262] width 455 height 18
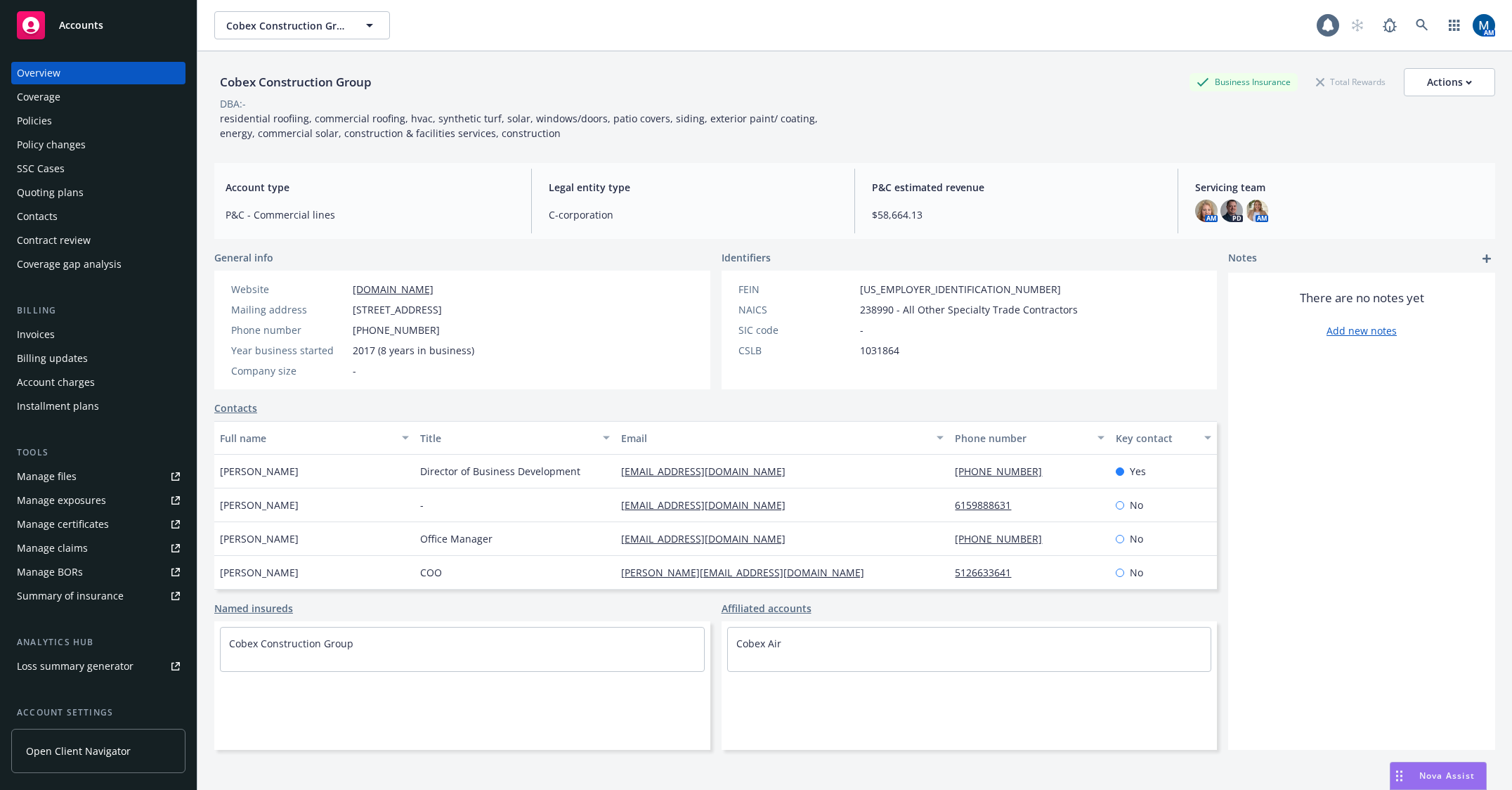
click at [117, 128] on div "Policies" at bounding box center [98, 121] width 163 height 23
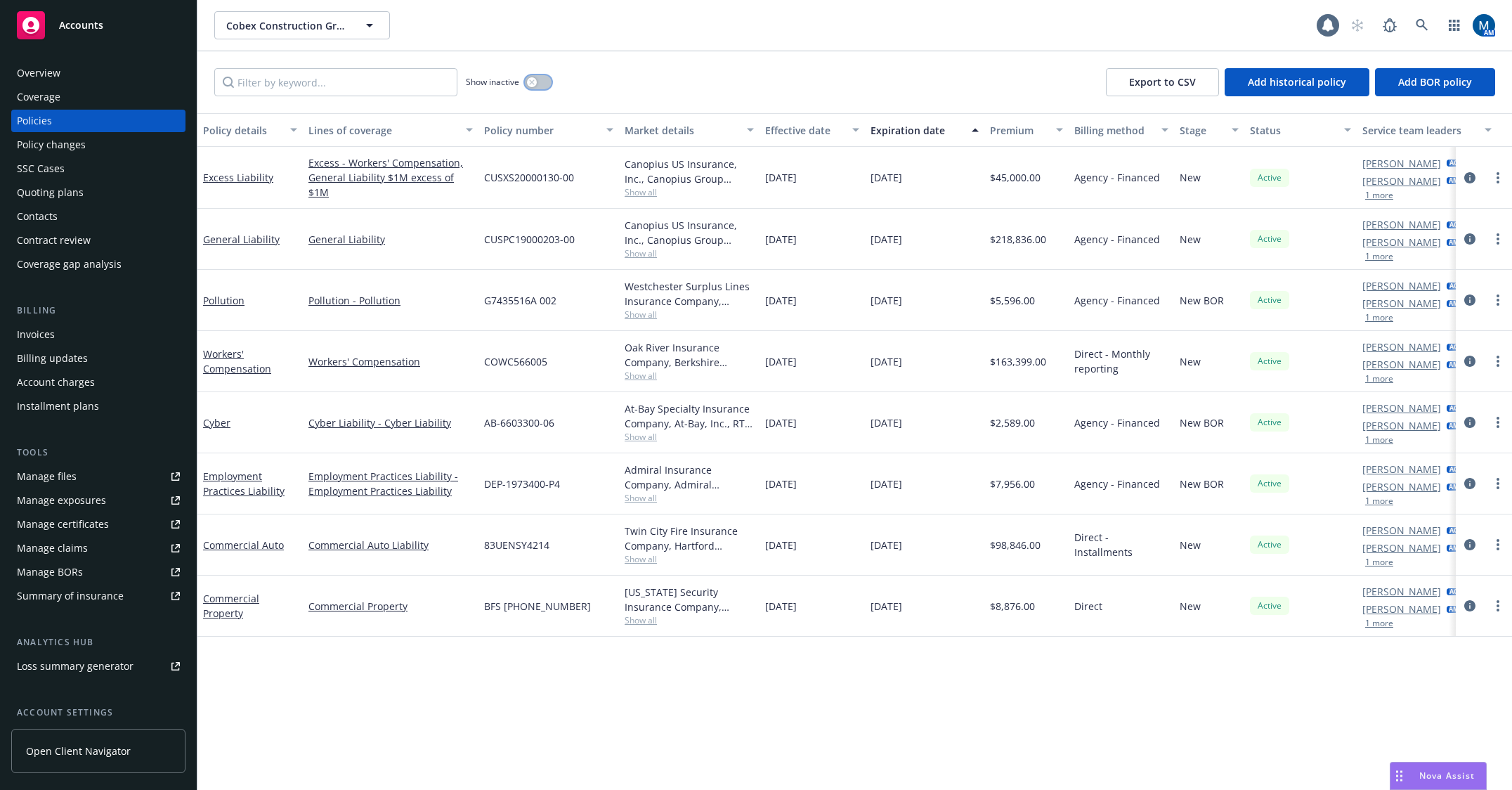
click at [533, 81] on icon "button" at bounding box center [531, 81] width 5 height 5
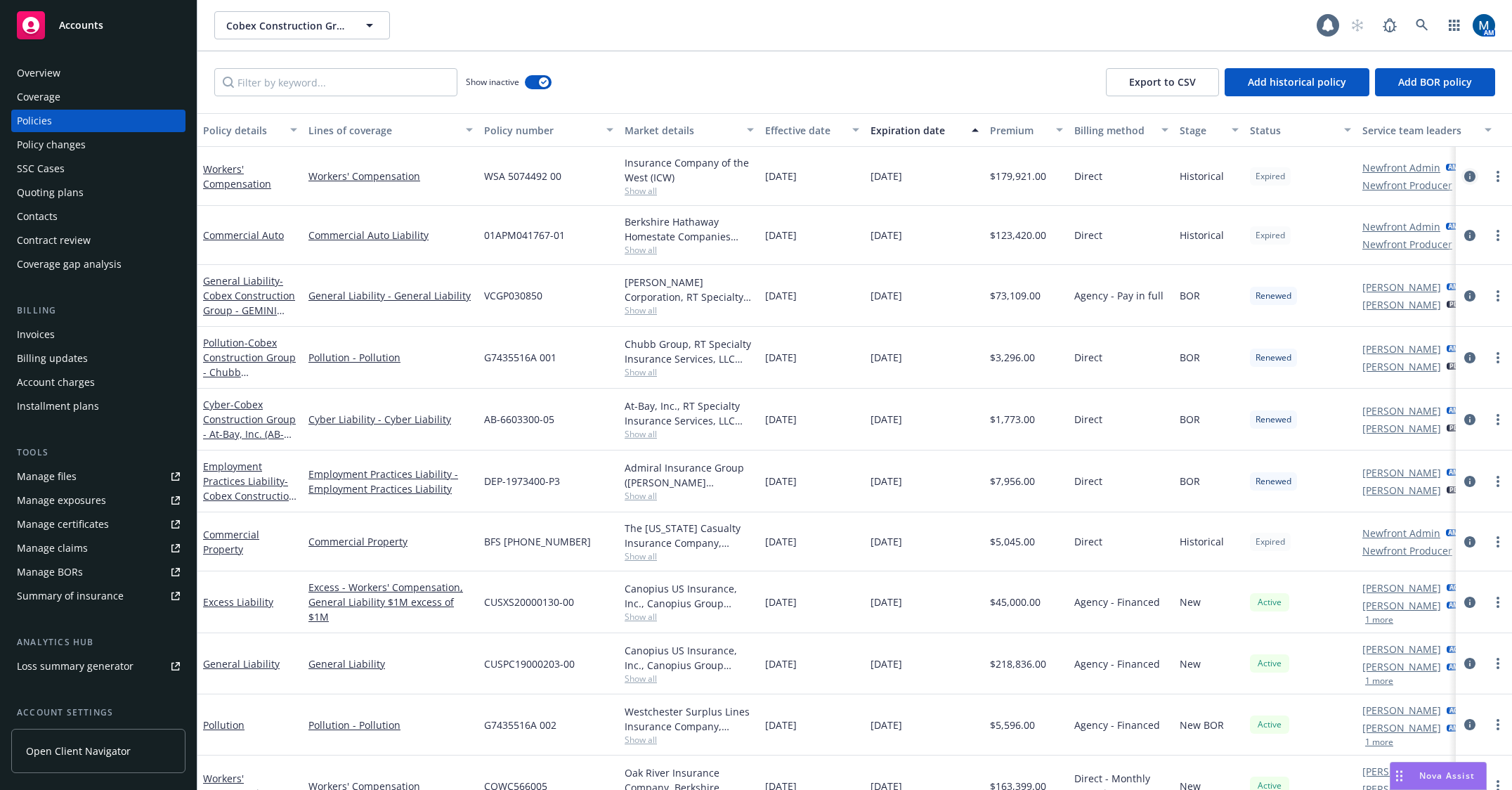
click at [1464, 174] on icon "circleInformation" at bounding box center [1469, 176] width 11 height 11
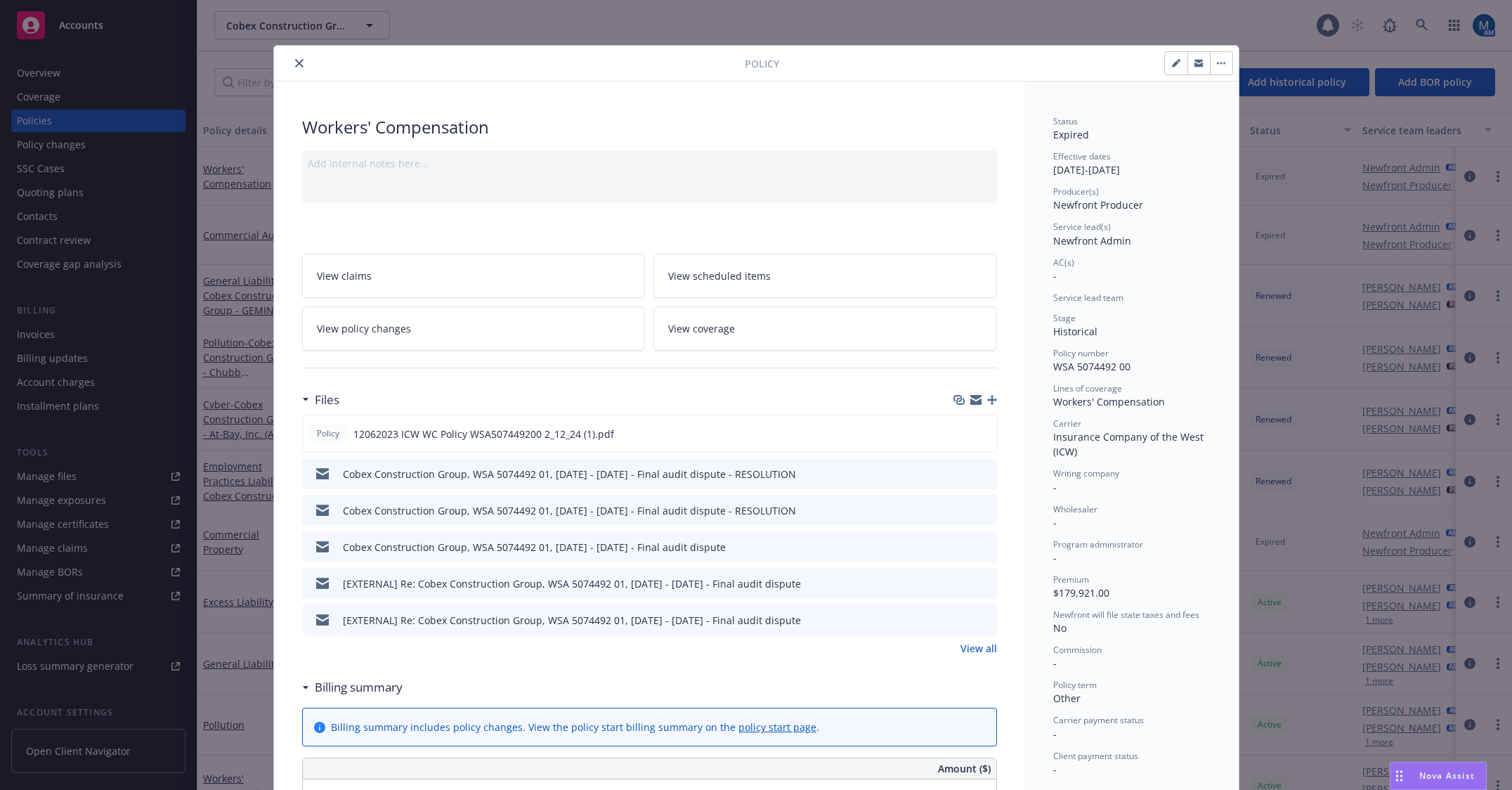
click at [1194, 60] on icon "button" at bounding box center [1198, 61] width 8 height 4
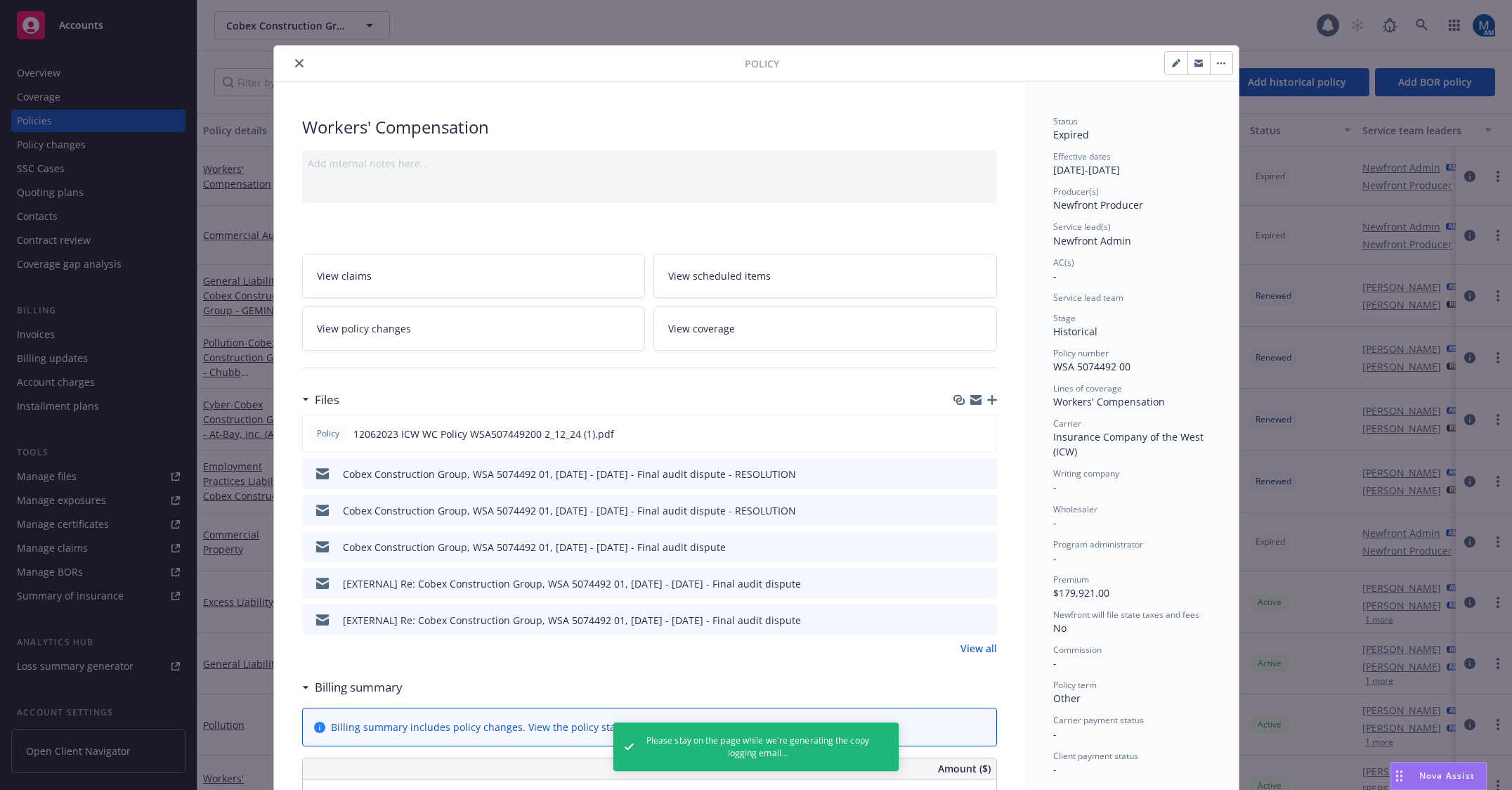
click at [1194, 60] on icon "button" at bounding box center [1198, 61] width 8 height 4
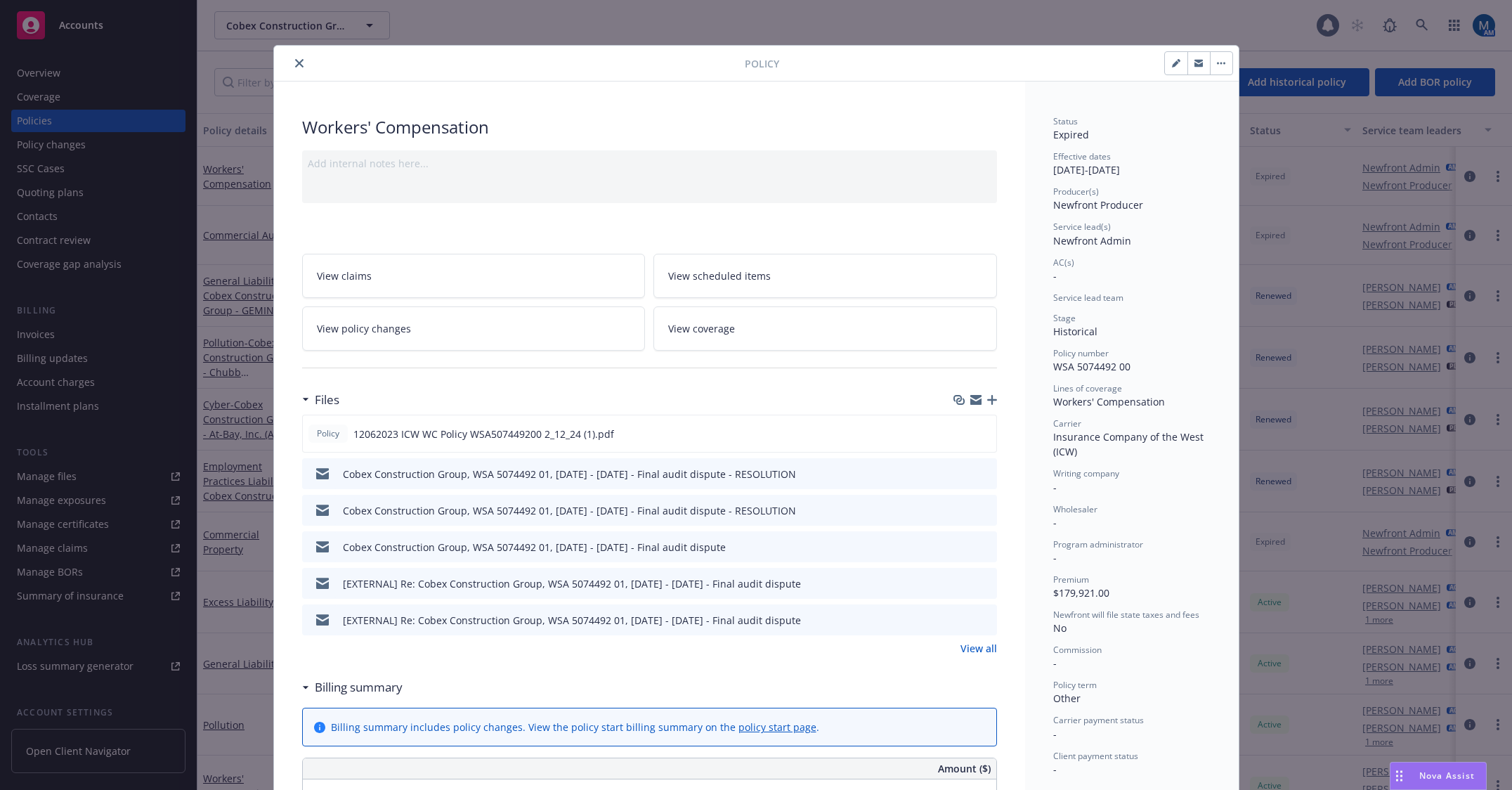
drag, startPoint x: 297, startPoint y: 63, endPoint x: 341, endPoint y: 5, distance: 72.8
click at [297, 63] on icon "close" at bounding box center [299, 63] width 8 height 8
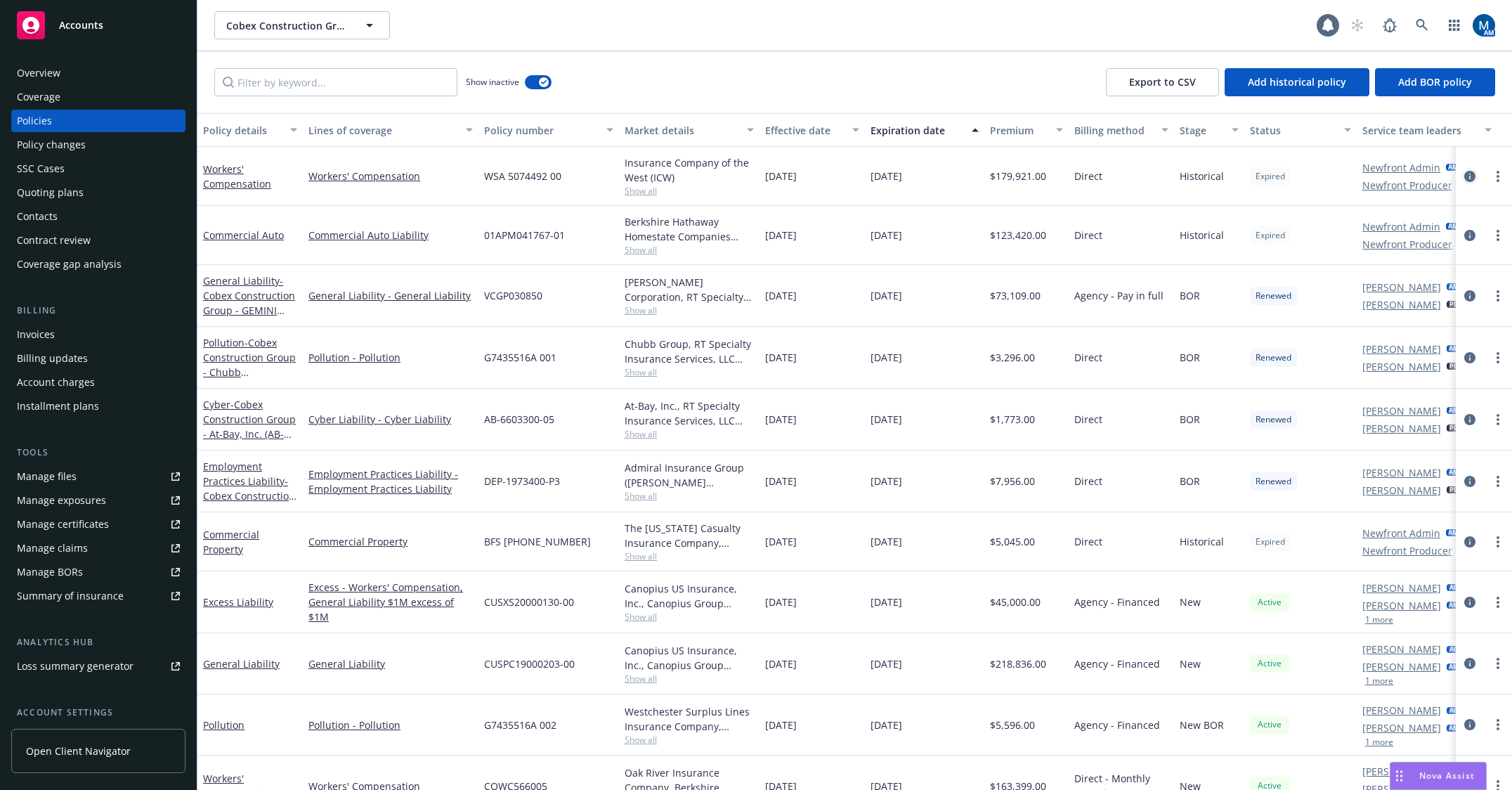
click at [1464, 174] on icon "circleInformation" at bounding box center [1469, 176] width 11 height 11
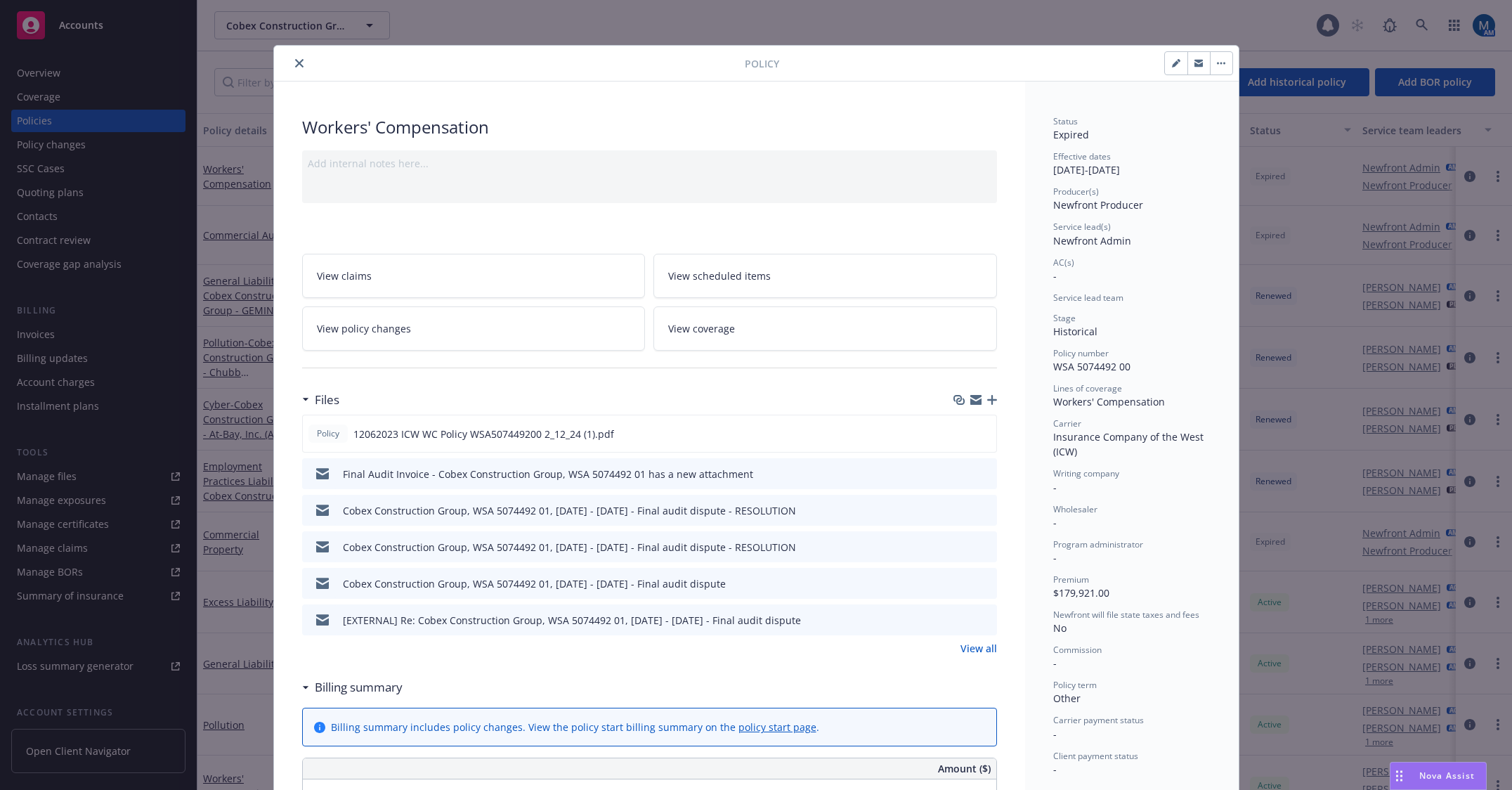
scroll to position [42, 0]
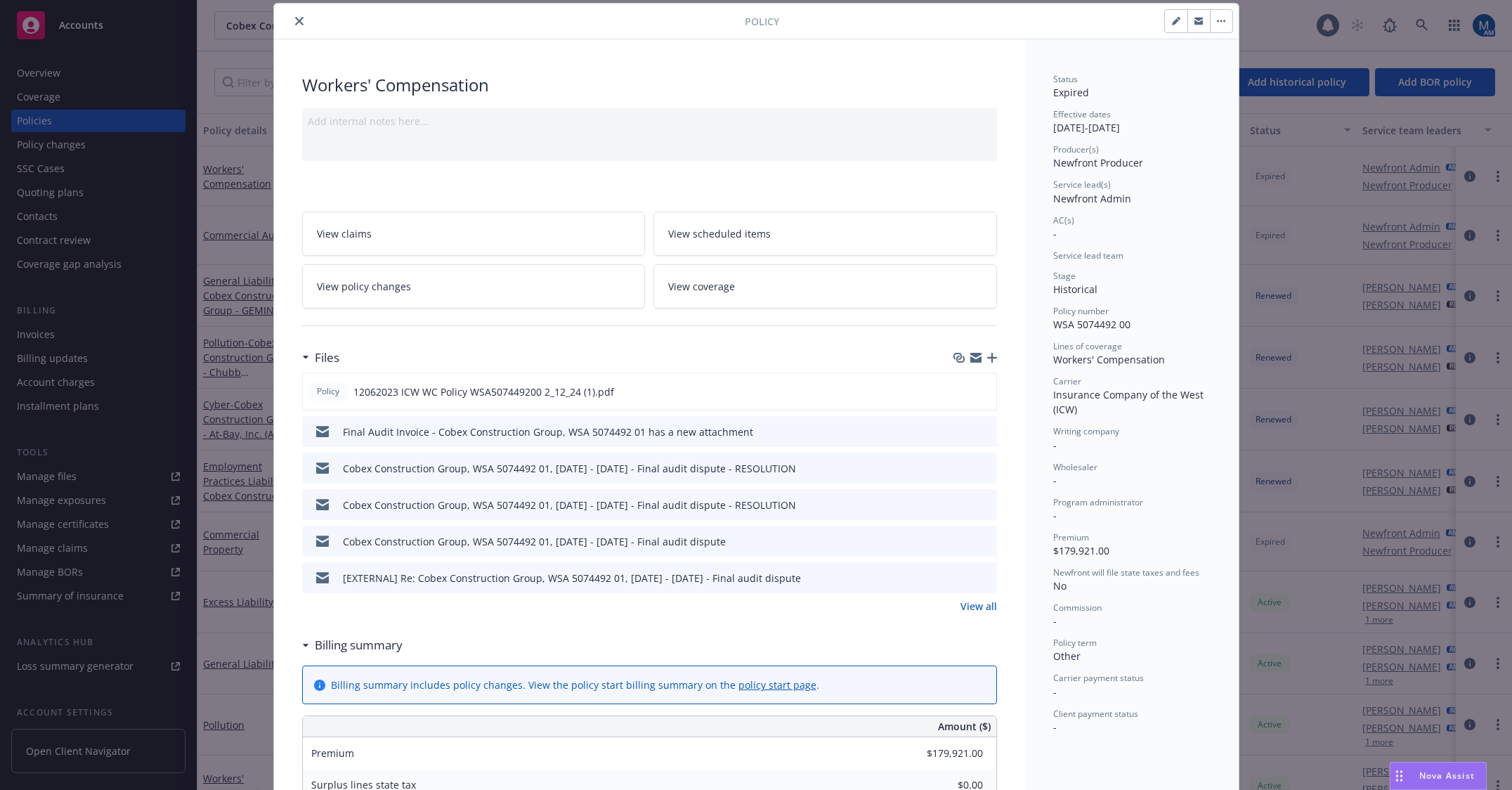
click at [375, 289] on span "View policy changes" at bounding box center [364, 287] width 94 height 15
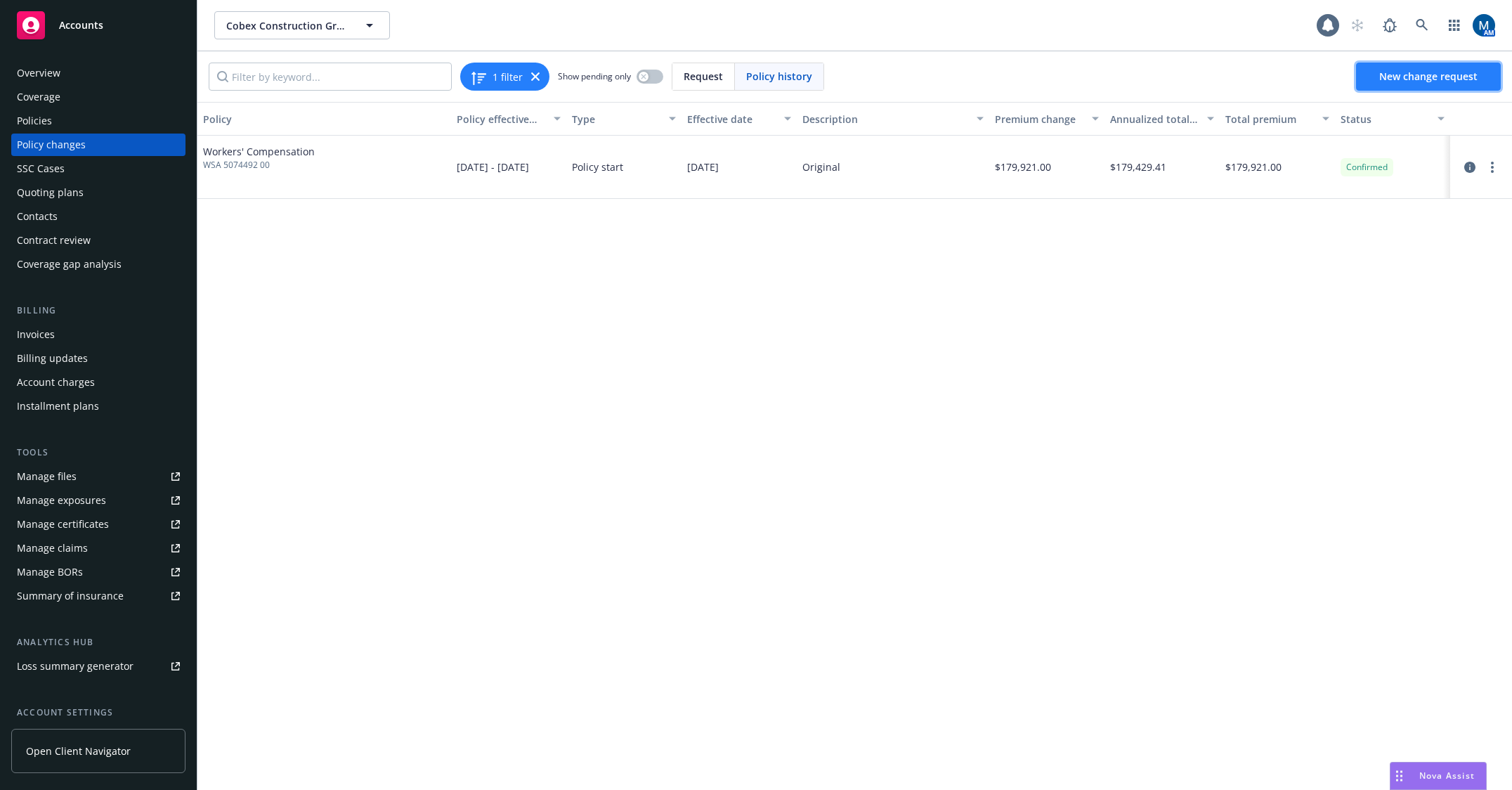
click at [1440, 63] on link "New change request" at bounding box center [1428, 76] width 145 height 28
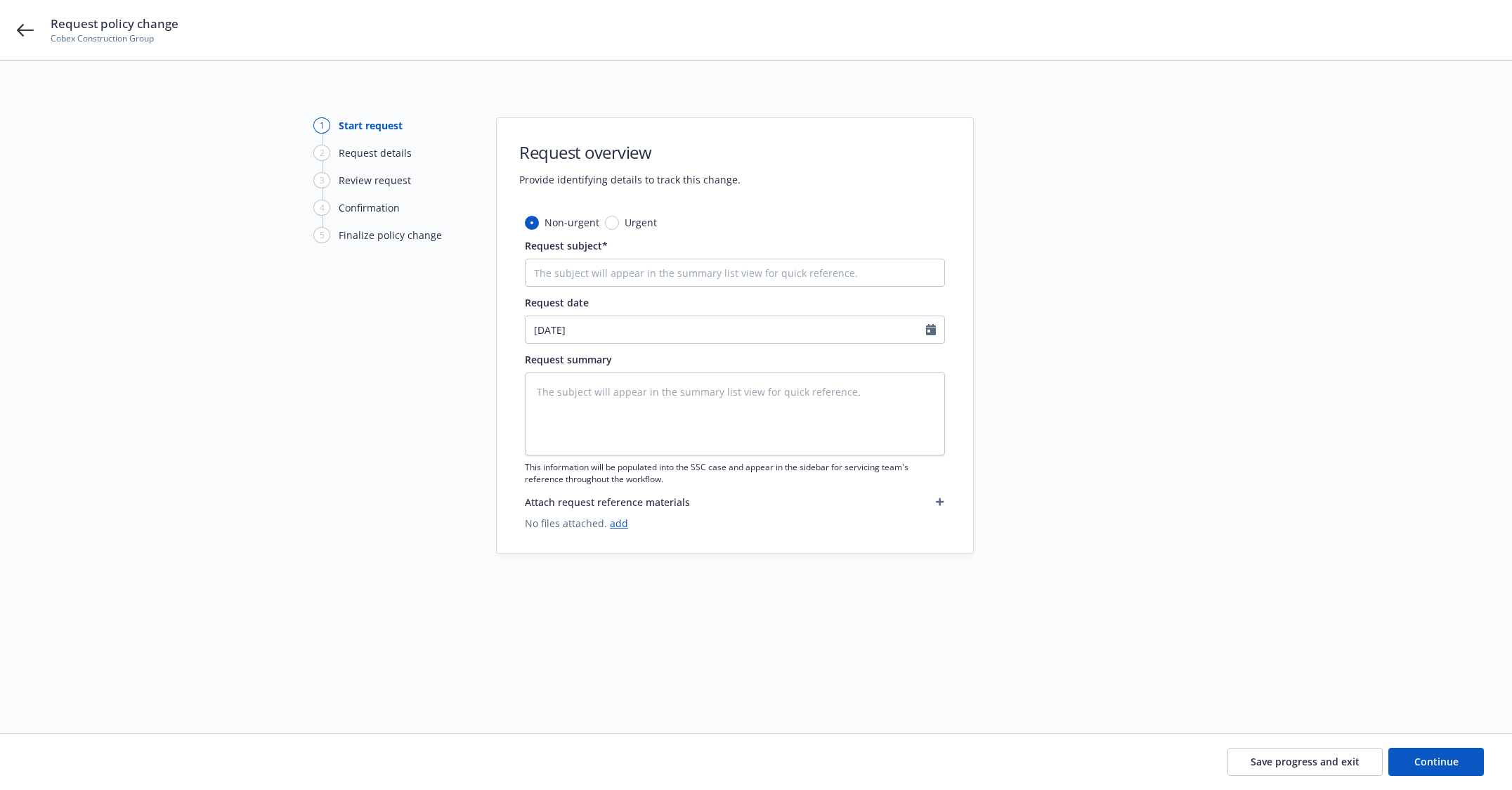
click at [1094, 672] on div "1 Start request 2 Request details 3 Review request 4 Confirmation 5 Finalize po…" at bounding box center [756, 426] width 1512 height 729
click at [14, 29] on div "Request policy change Cobex Construction Group" at bounding box center [756, 30] width 1512 height 60
click at [20, 32] on icon at bounding box center [25, 30] width 17 height 13
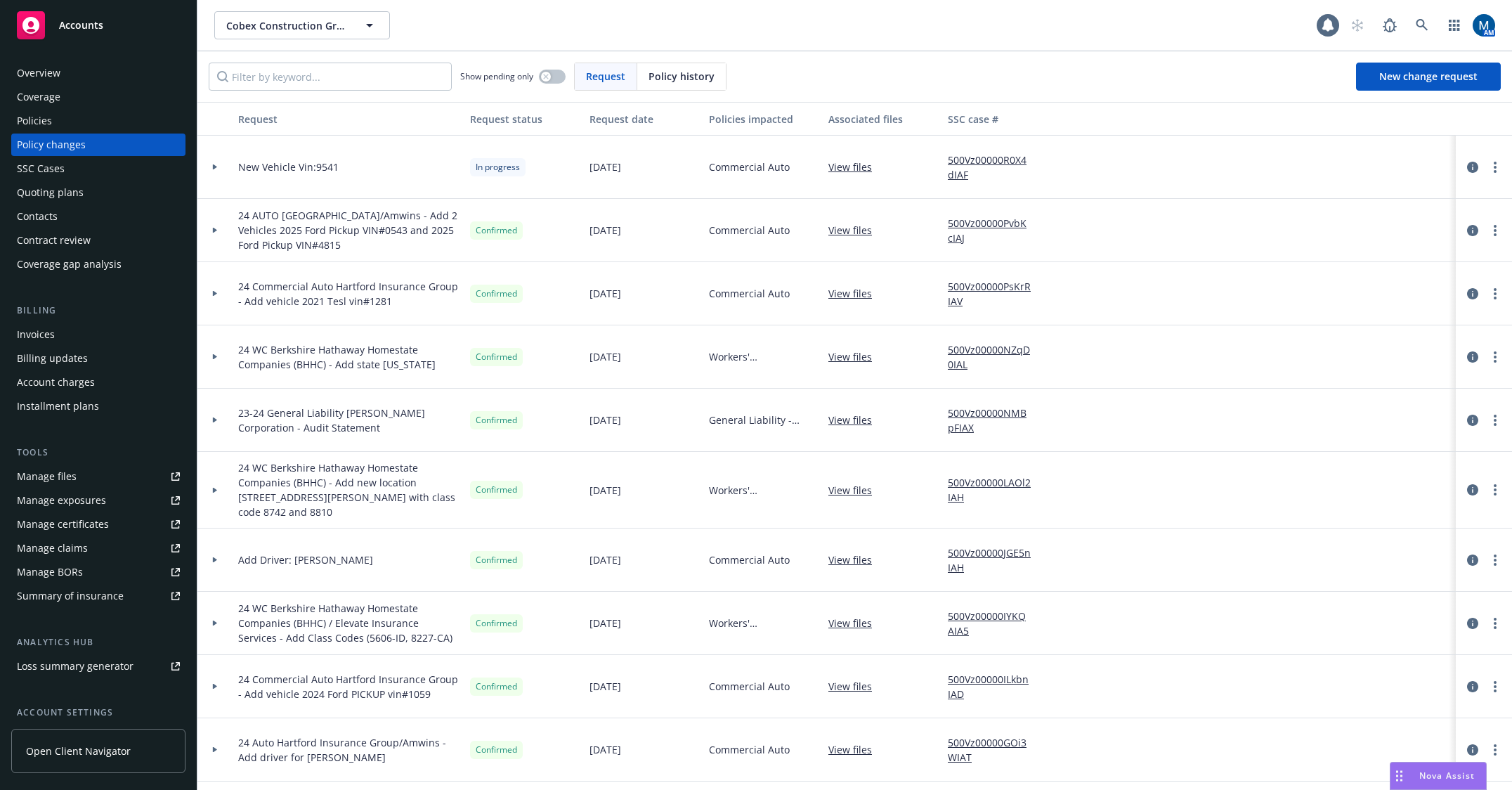
click at [73, 124] on div "Policies" at bounding box center [98, 121] width 163 height 23
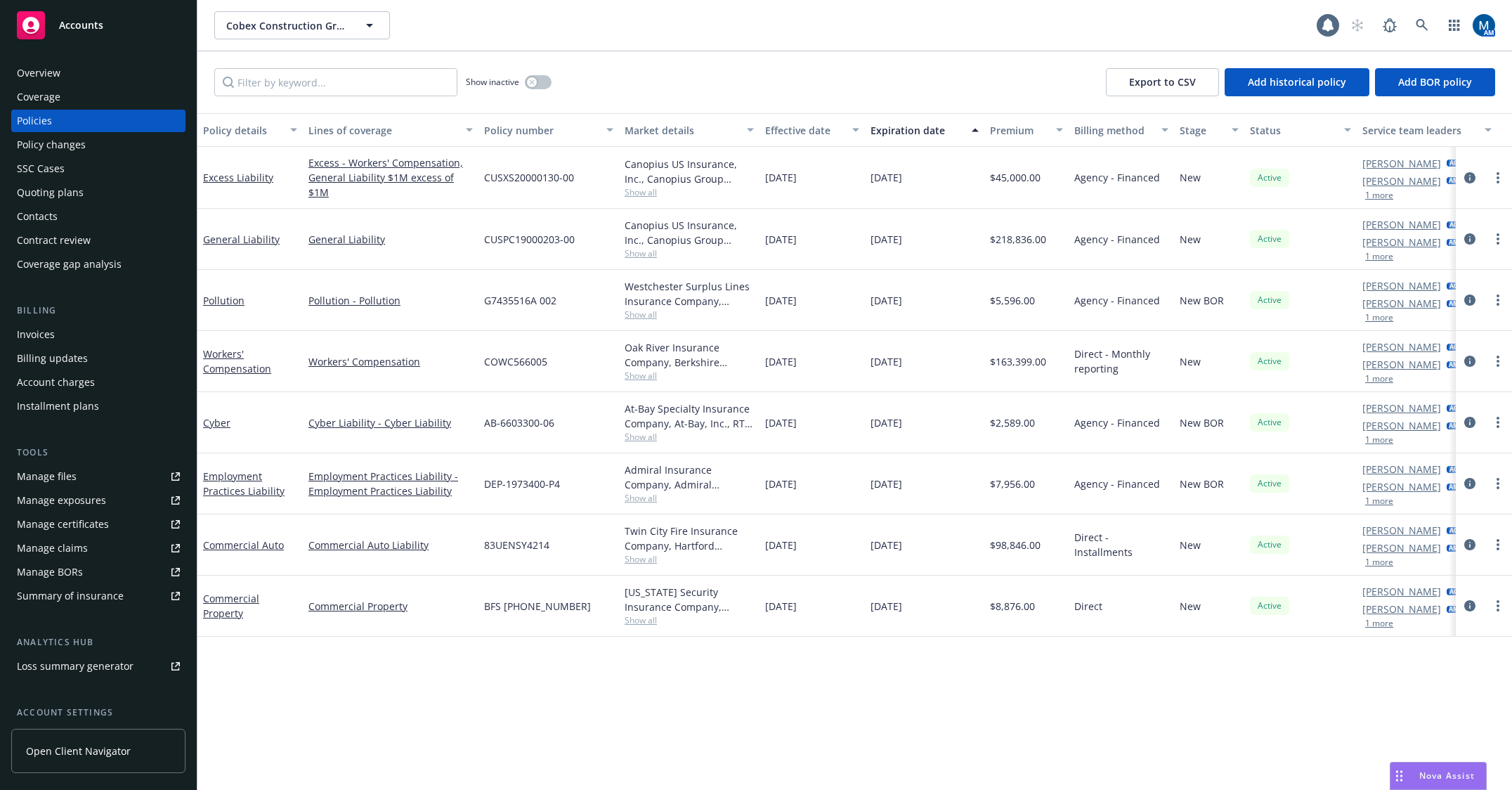
click at [662, 660] on div "Policy details Lines of coverage Policy number Market details Effective date Ex…" at bounding box center [855, 451] width 1314 height 677
click at [143, 23] on div "Accounts" at bounding box center [98, 25] width 163 height 28
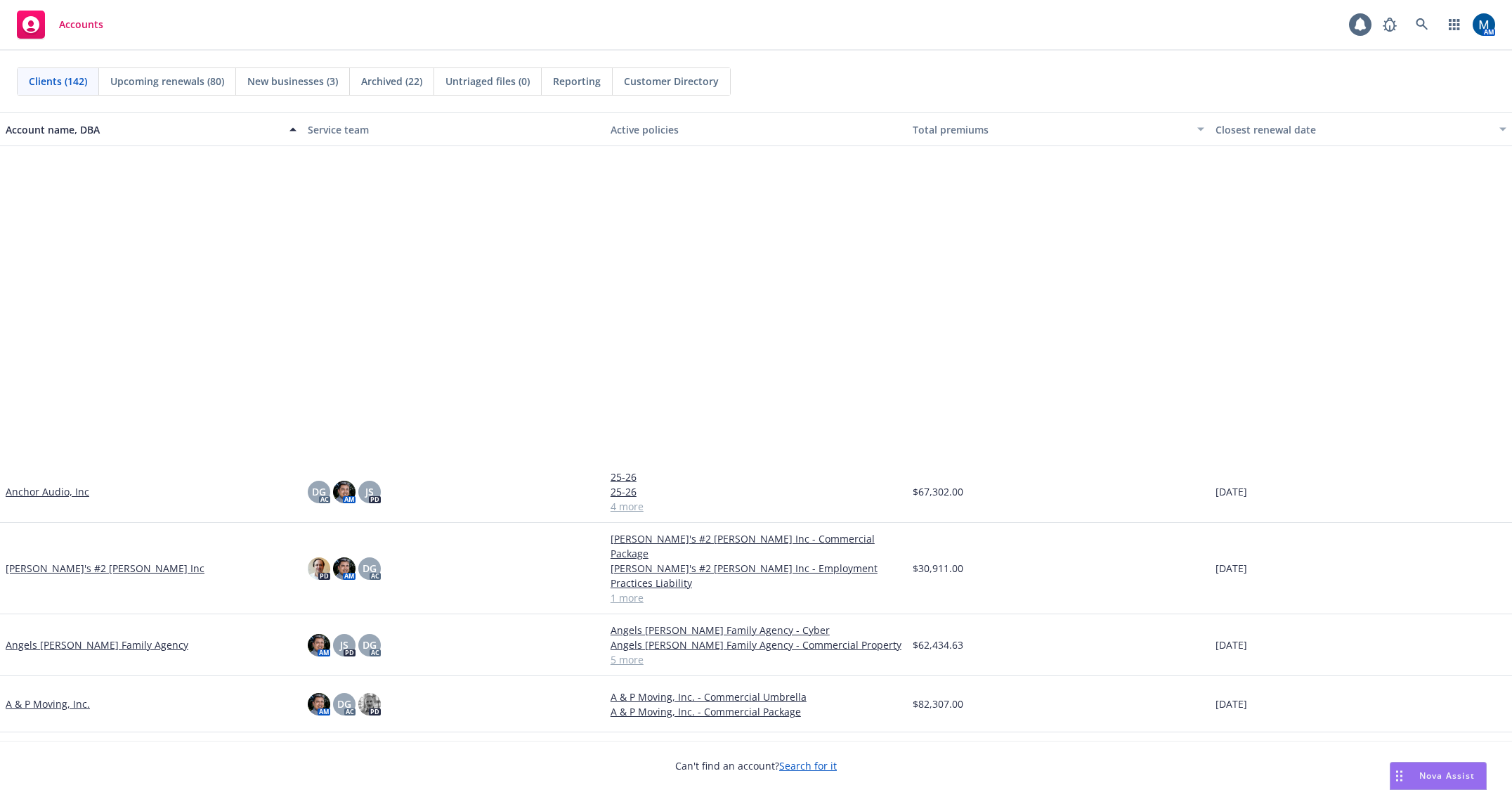
scroll to position [1335, 0]
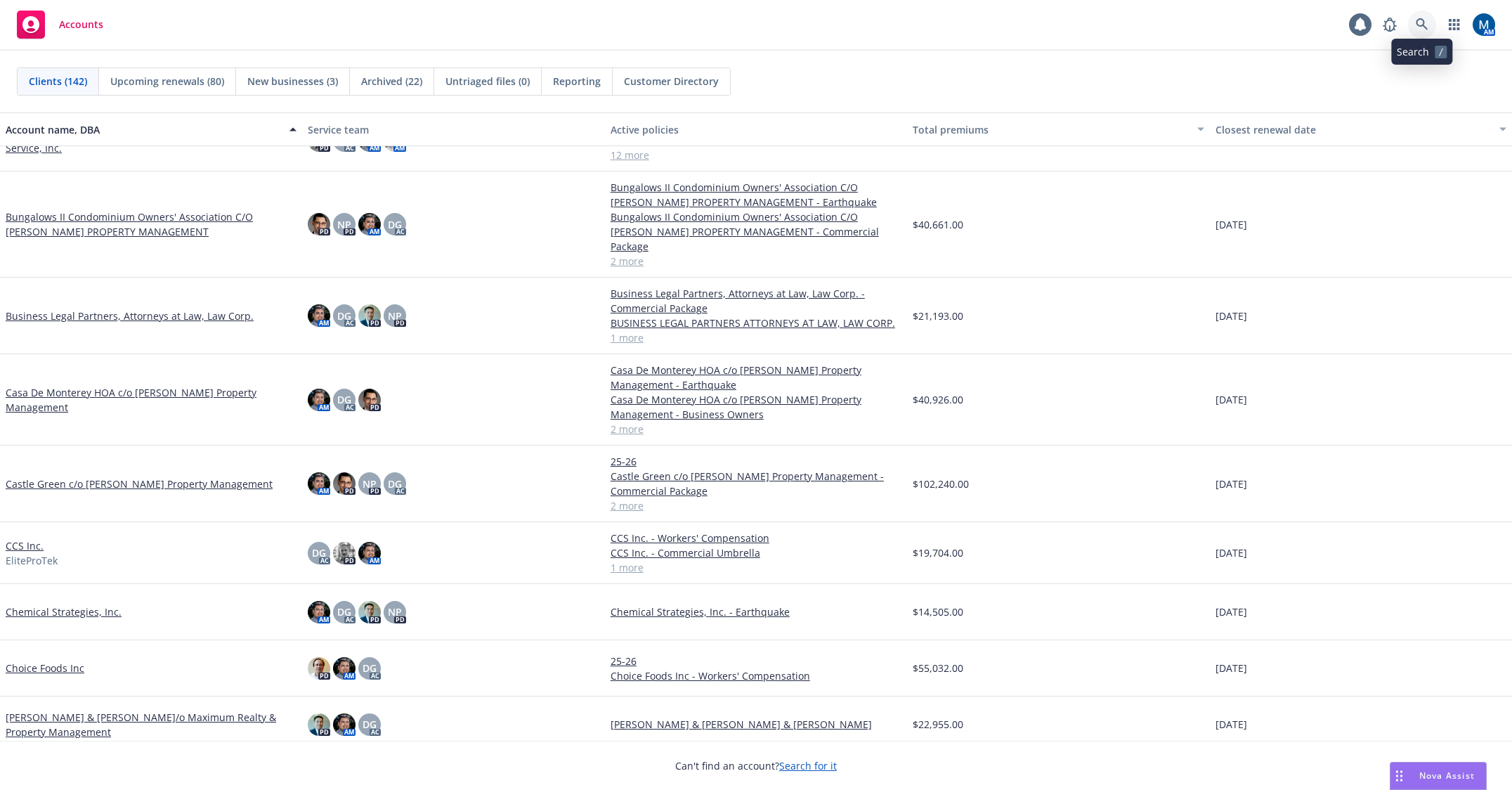
click at [1426, 20] on icon at bounding box center [1421, 24] width 13 height 13
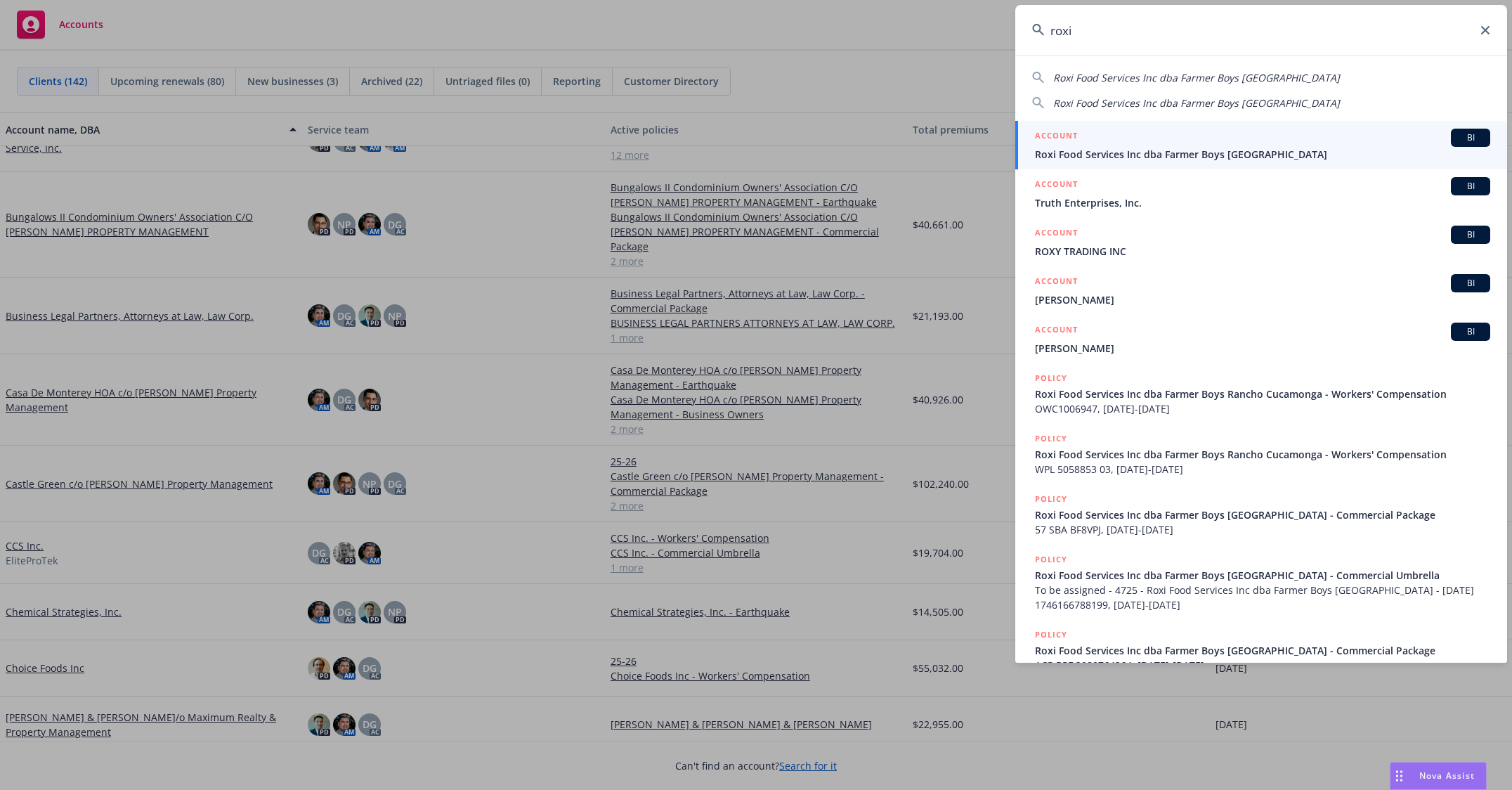
type input "roxi"
click at [1195, 141] on div "ACCOUNT BI" at bounding box center [1262, 137] width 455 height 18
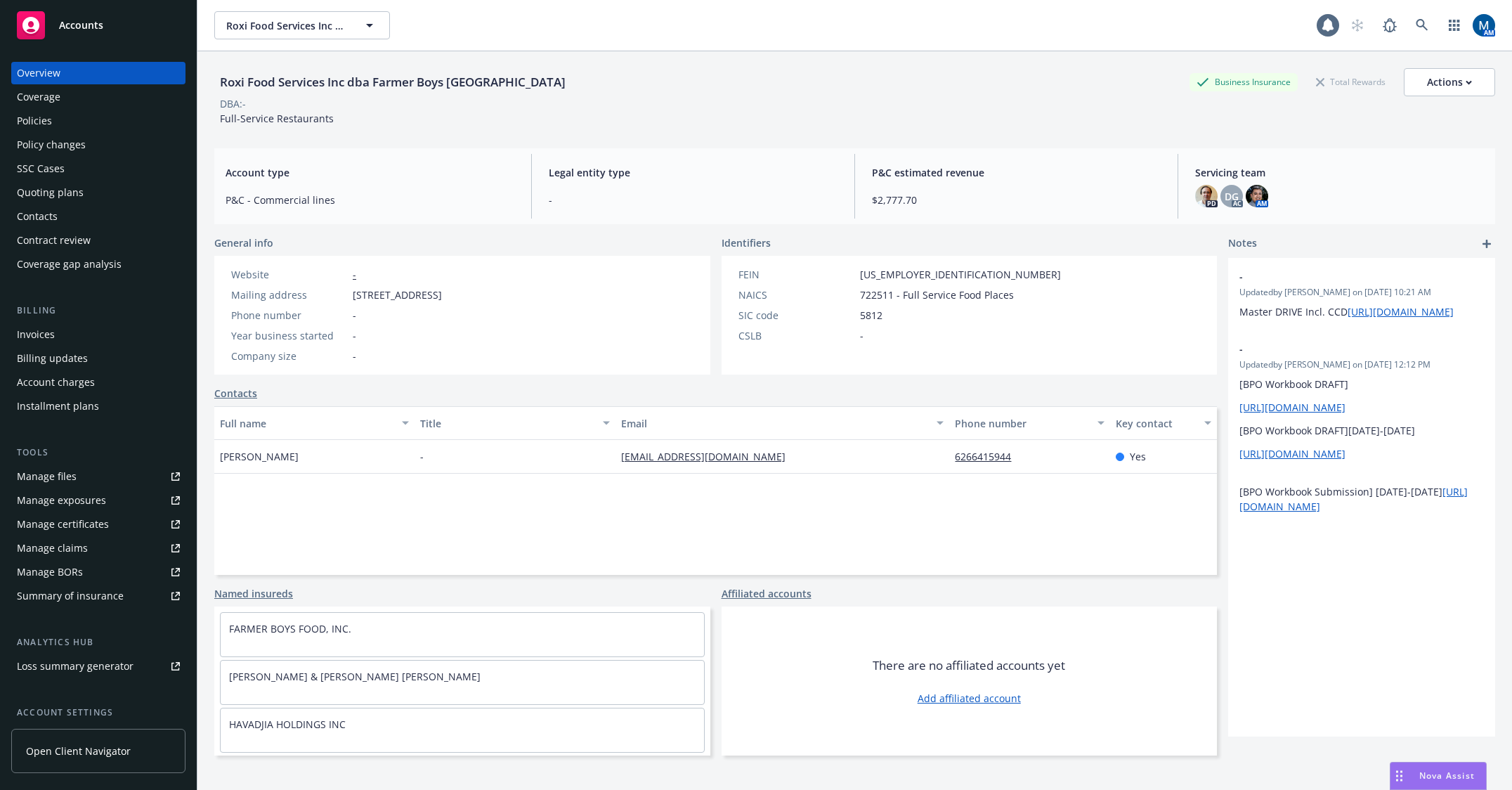
click at [75, 131] on div "Policies" at bounding box center [98, 121] width 163 height 23
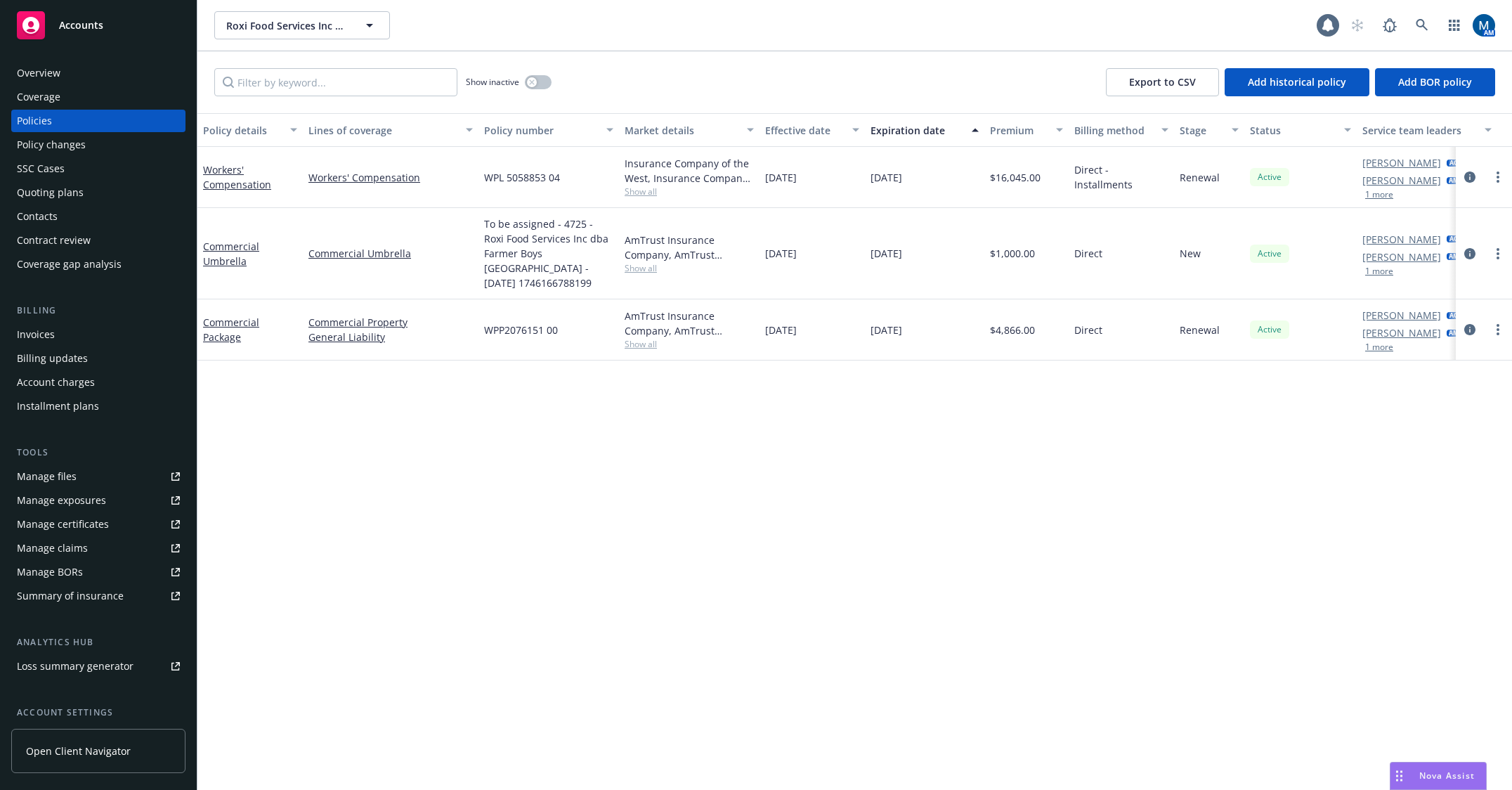
click at [82, 75] on div "Overview" at bounding box center [98, 73] width 163 height 23
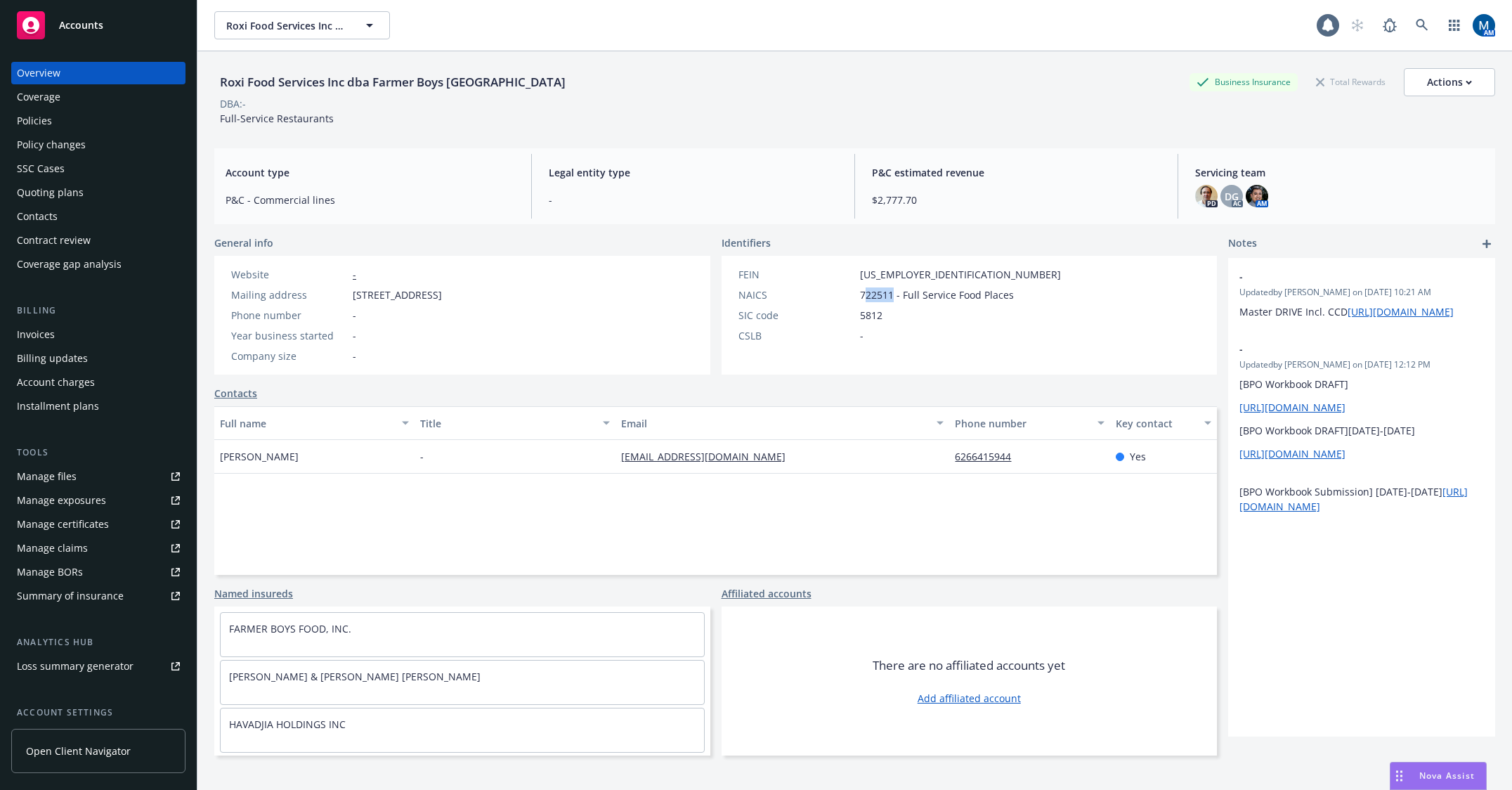
drag, startPoint x: 887, startPoint y: 298, endPoint x: 860, endPoint y: 297, distance: 27.0
click at [860, 297] on span "722511 - Full Service Food Places" at bounding box center [937, 295] width 154 height 15
click at [45, 119] on div "Policies" at bounding box center [34, 121] width 35 height 23
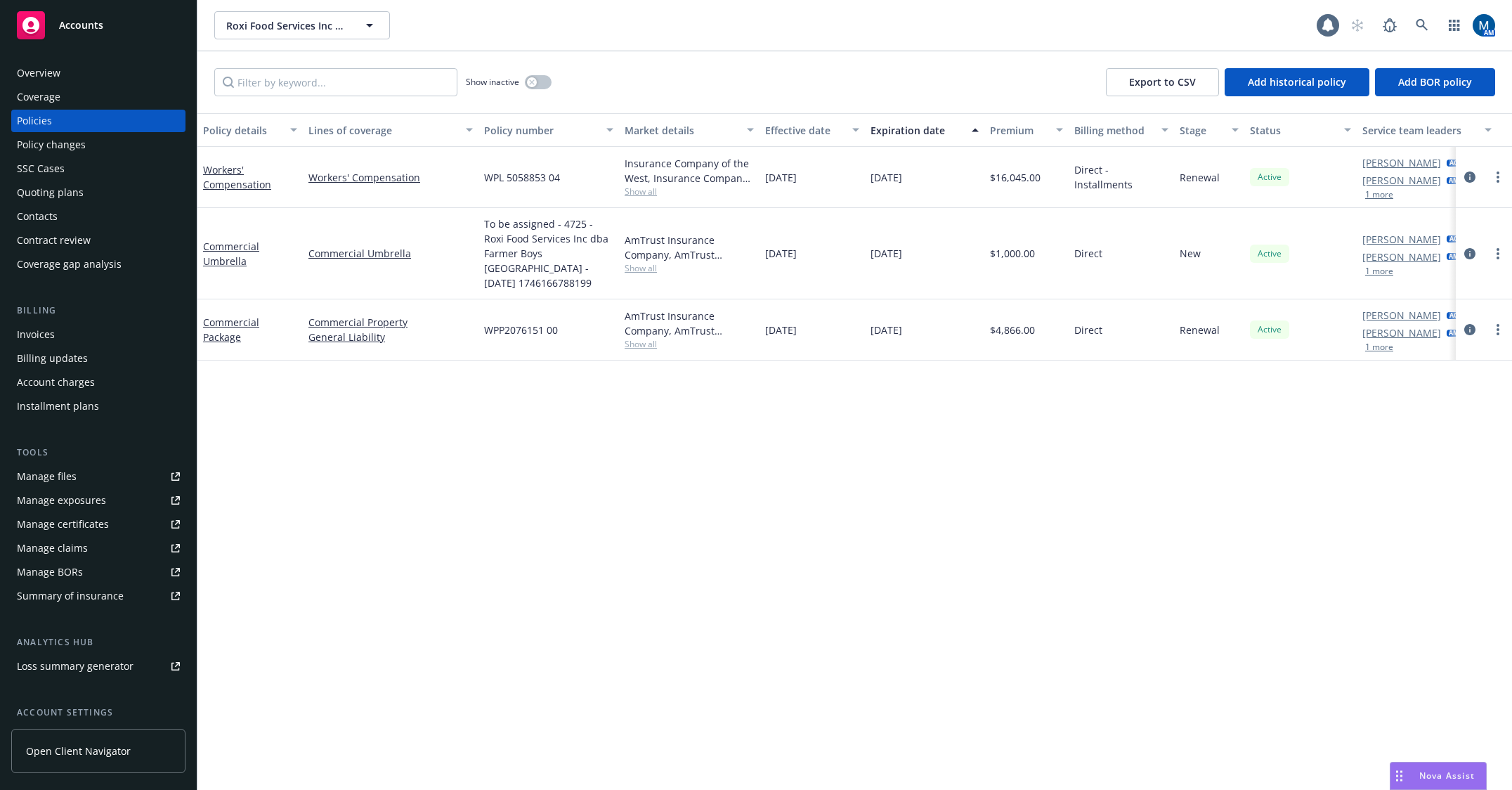
click at [781, 504] on div "Policy details Lines of coverage Policy number Market details Effective date Ex…" at bounding box center [855, 451] width 1314 height 677
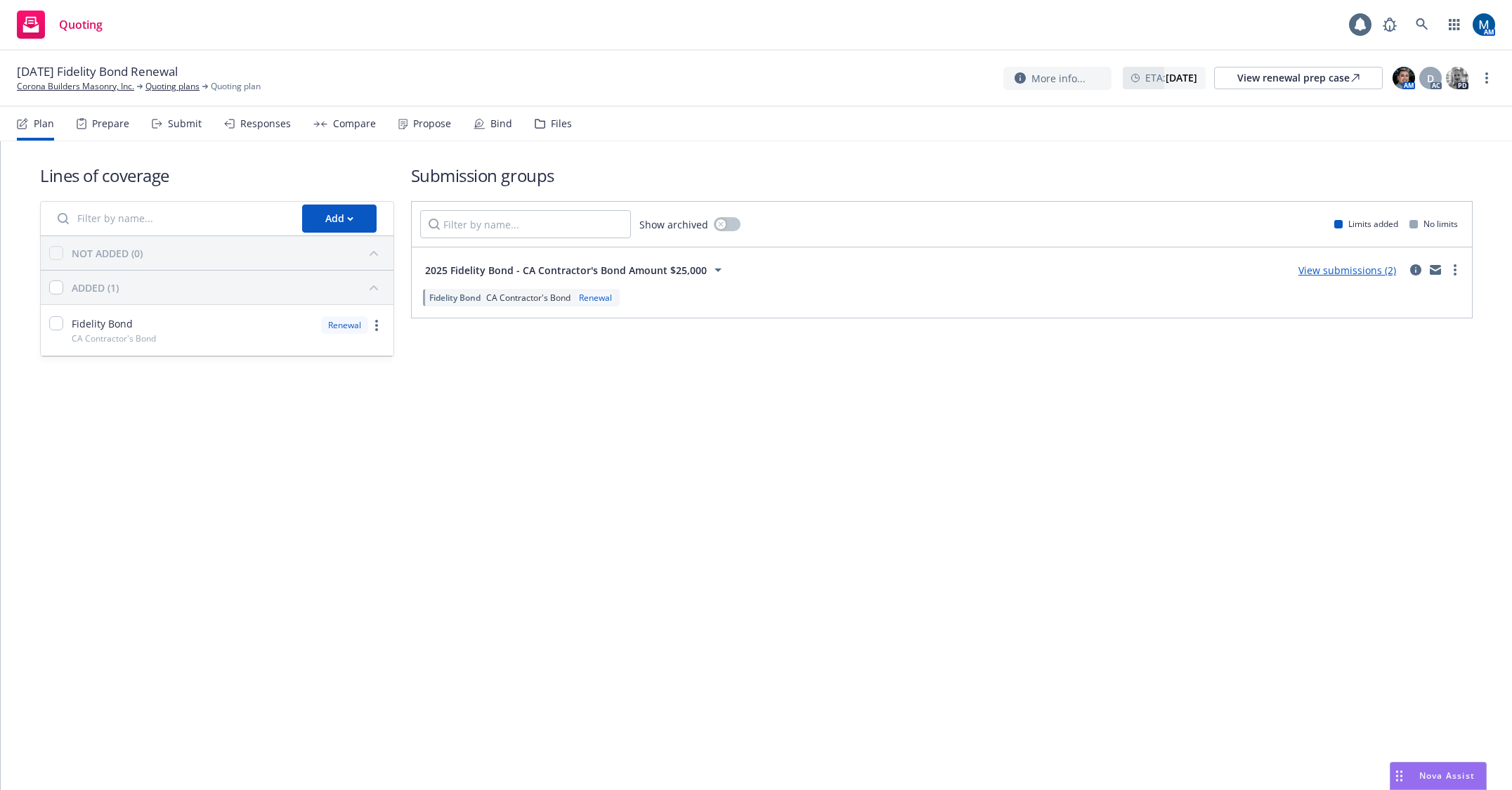
click at [168, 136] on div "Submit" at bounding box center [177, 124] width 50 height 34
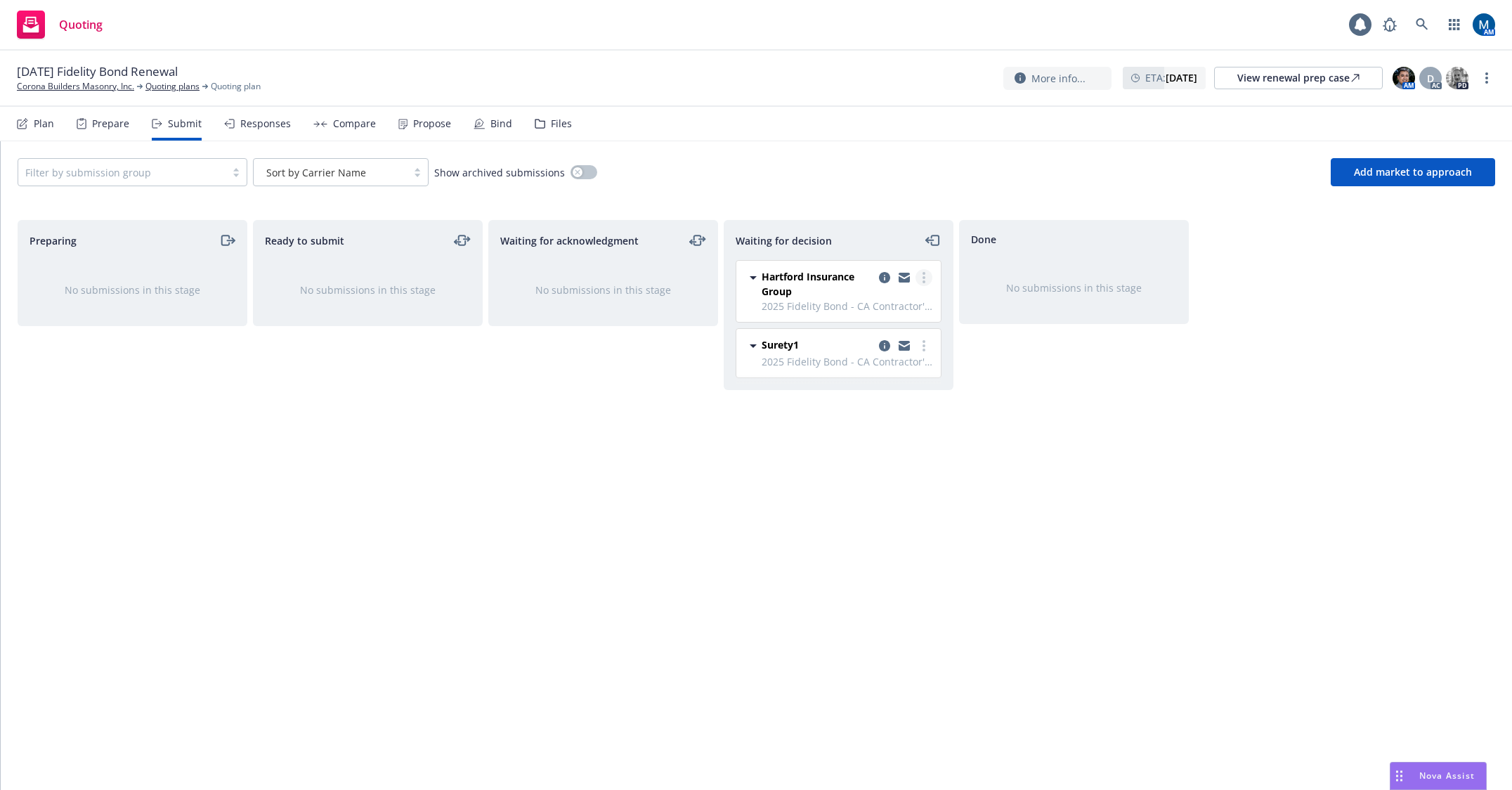
click at [926, 272] on link "more" at bounding box center [923, 278] width 17 height 17
click at [899, 389] on span "Add declined decision" at bounding box center [859, 390] width 138 height 14
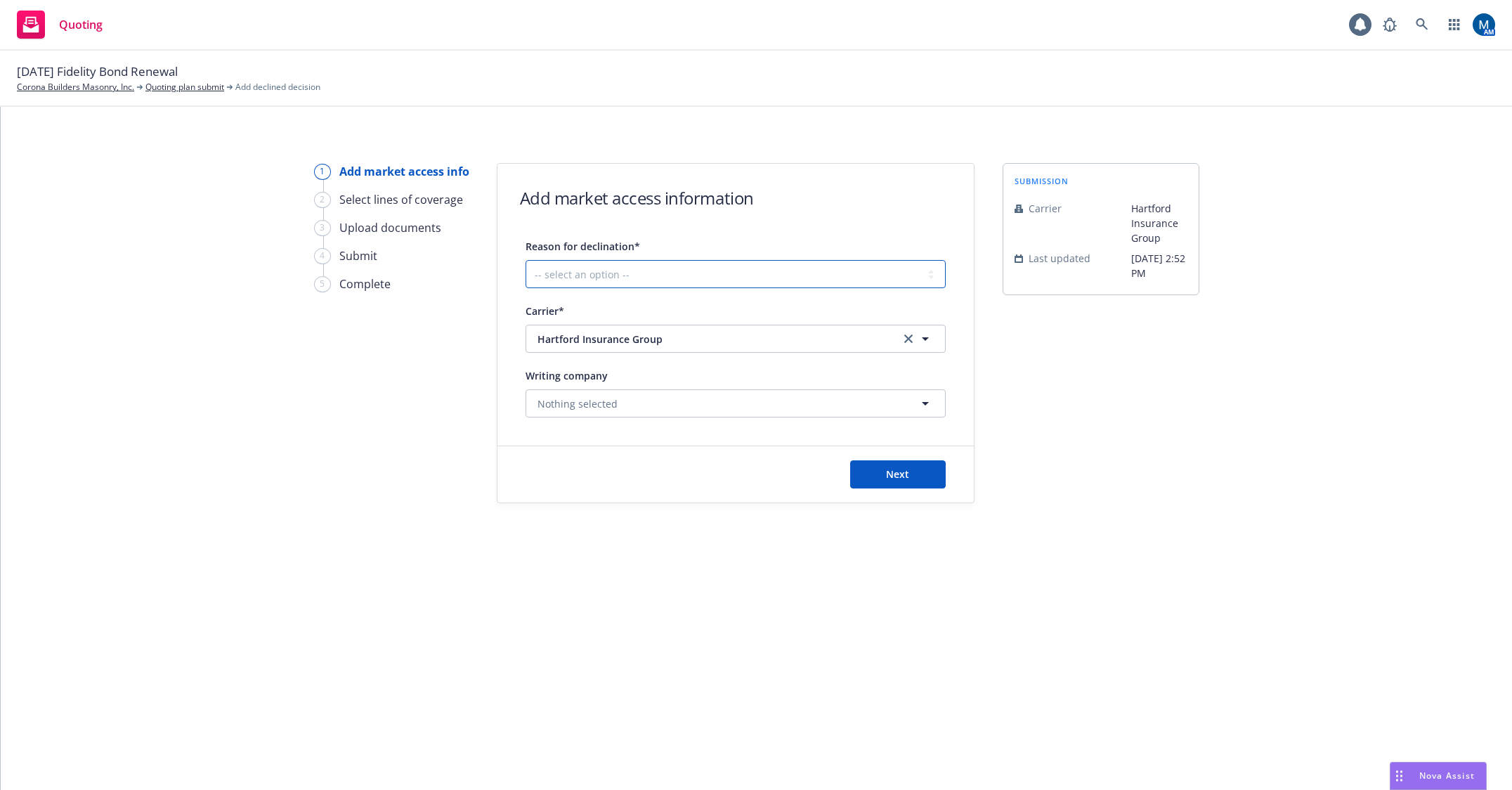
click at [760, 279] on select "-- select an option -- Cannot compete with other markets Carrier non-renewed Ca…" at bounding box center [735, 274] width 420 height 28
select select "CARRIER_APPETITE_RECENTLY_CHANGED"
click at [525, 260] on select "-- select an option -- Cannot compete with other markets Carrier non-renewed Ca…" at bounding box center [735, 274] width 420 height 28
click at [908, 477] on span "Next" at bounding box center [897, 474] width 23 height 14
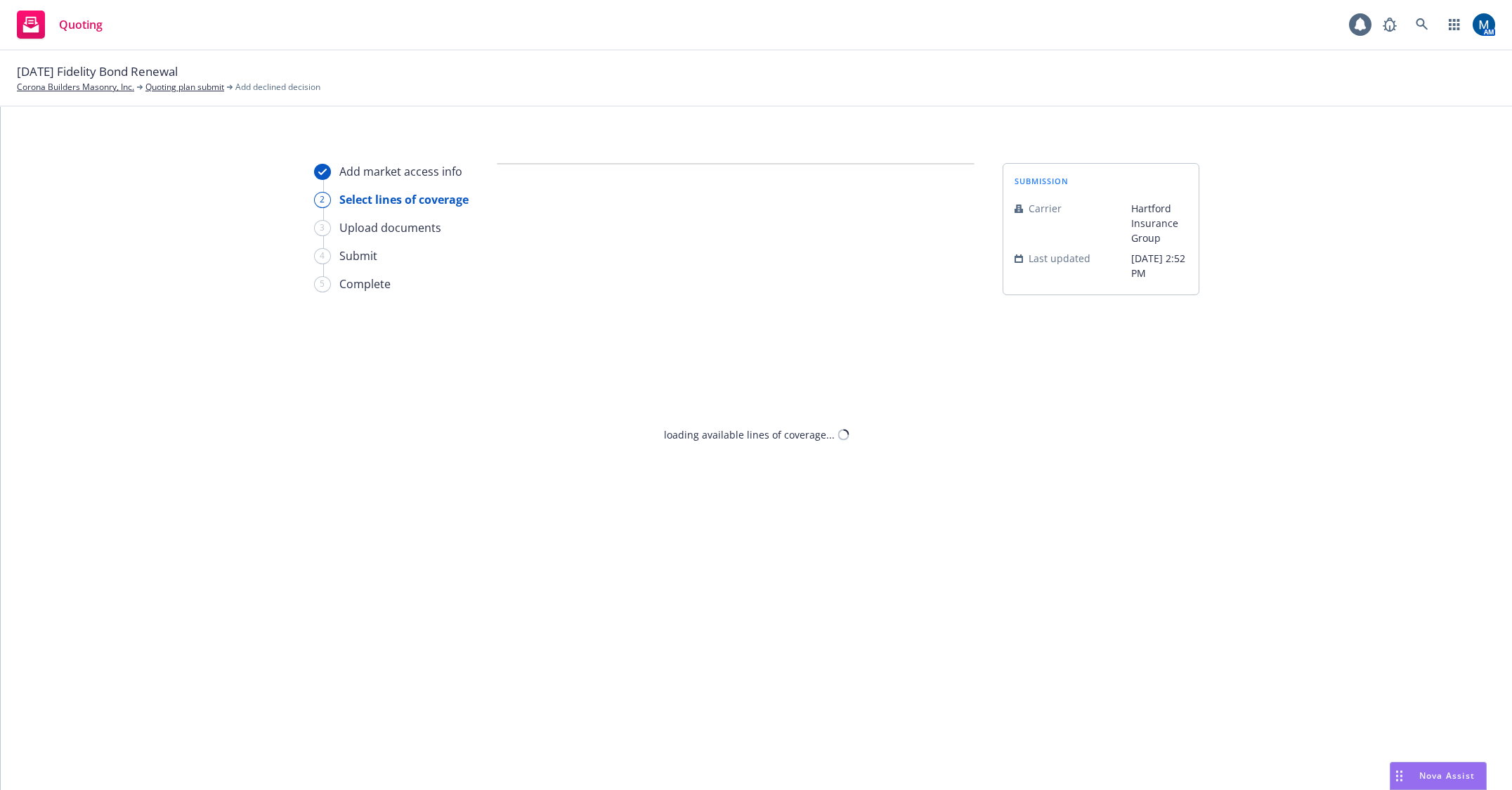
select select "CARRIER_APPETITE_RECENTLY_CHANGED"
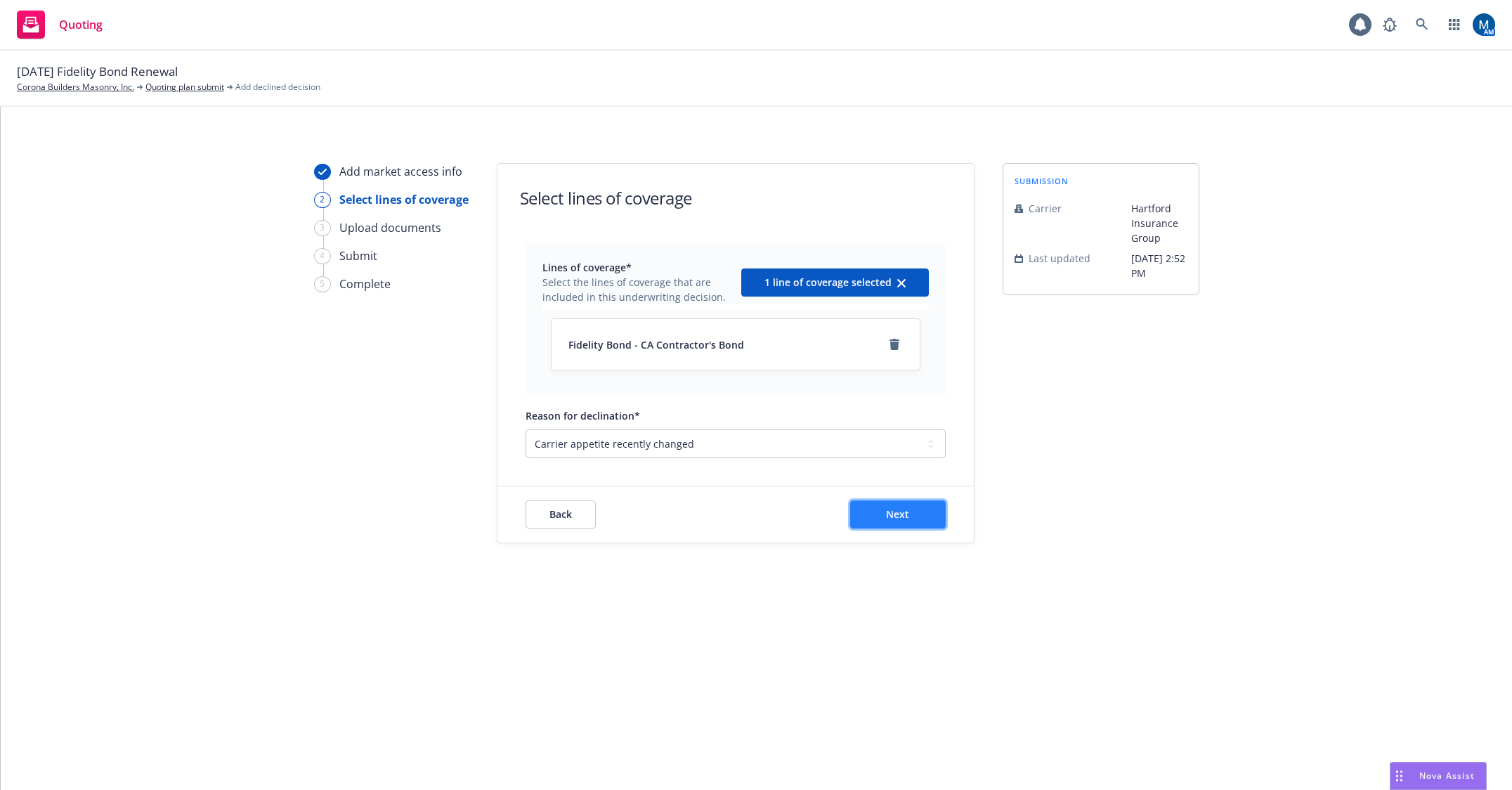
click at [884, 525] on button "Next" at bounding box center [898, 514] width 96 height 28
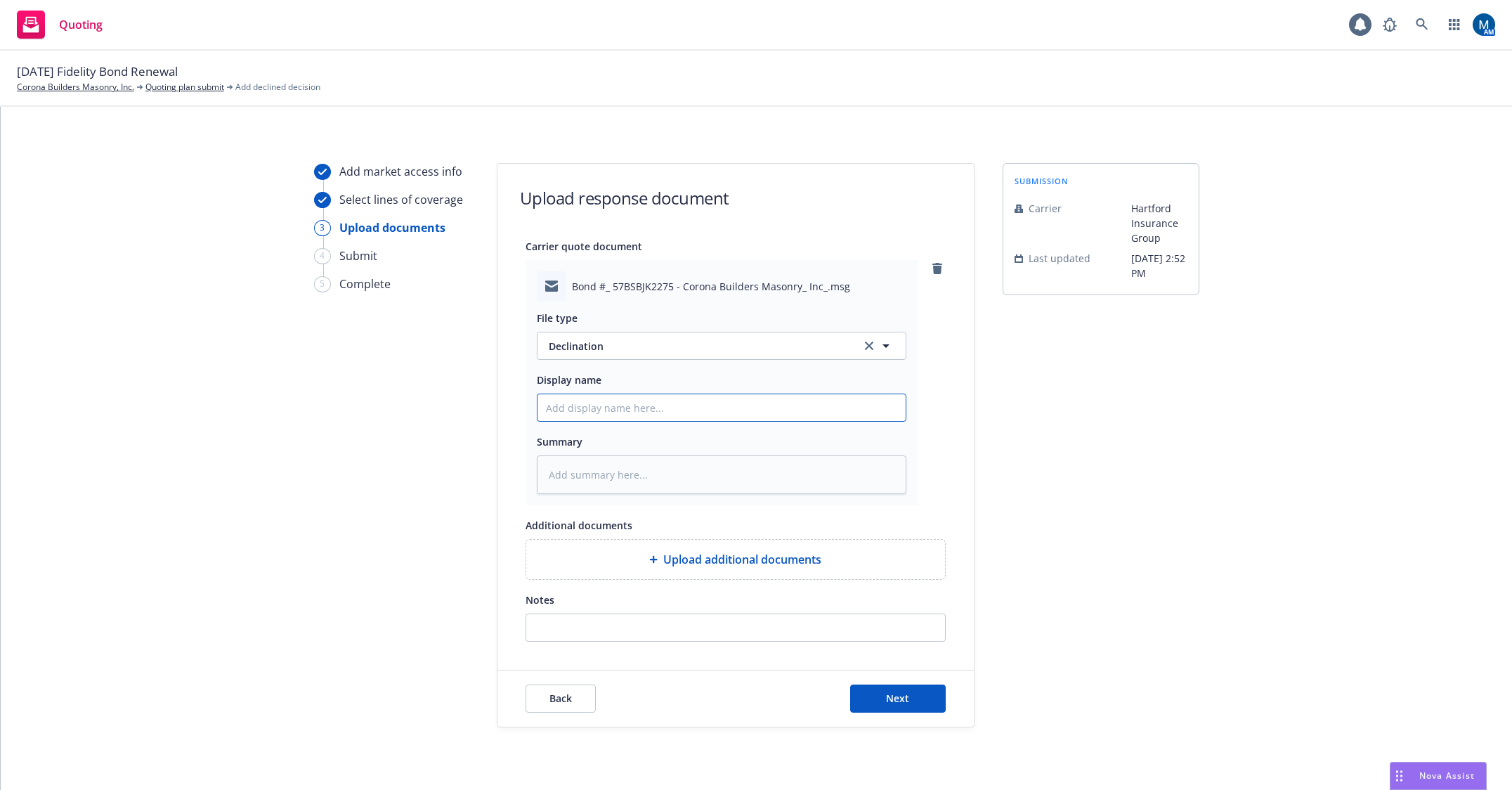
click at [660, 407] on input "Display name" at bounding box center [721, 407] width 368 height 26
type textarea "x"
type input "2"
type textarea "x"
click at [914, 706] on button "Next" at bounding box center [898, 698] width 96 height 28
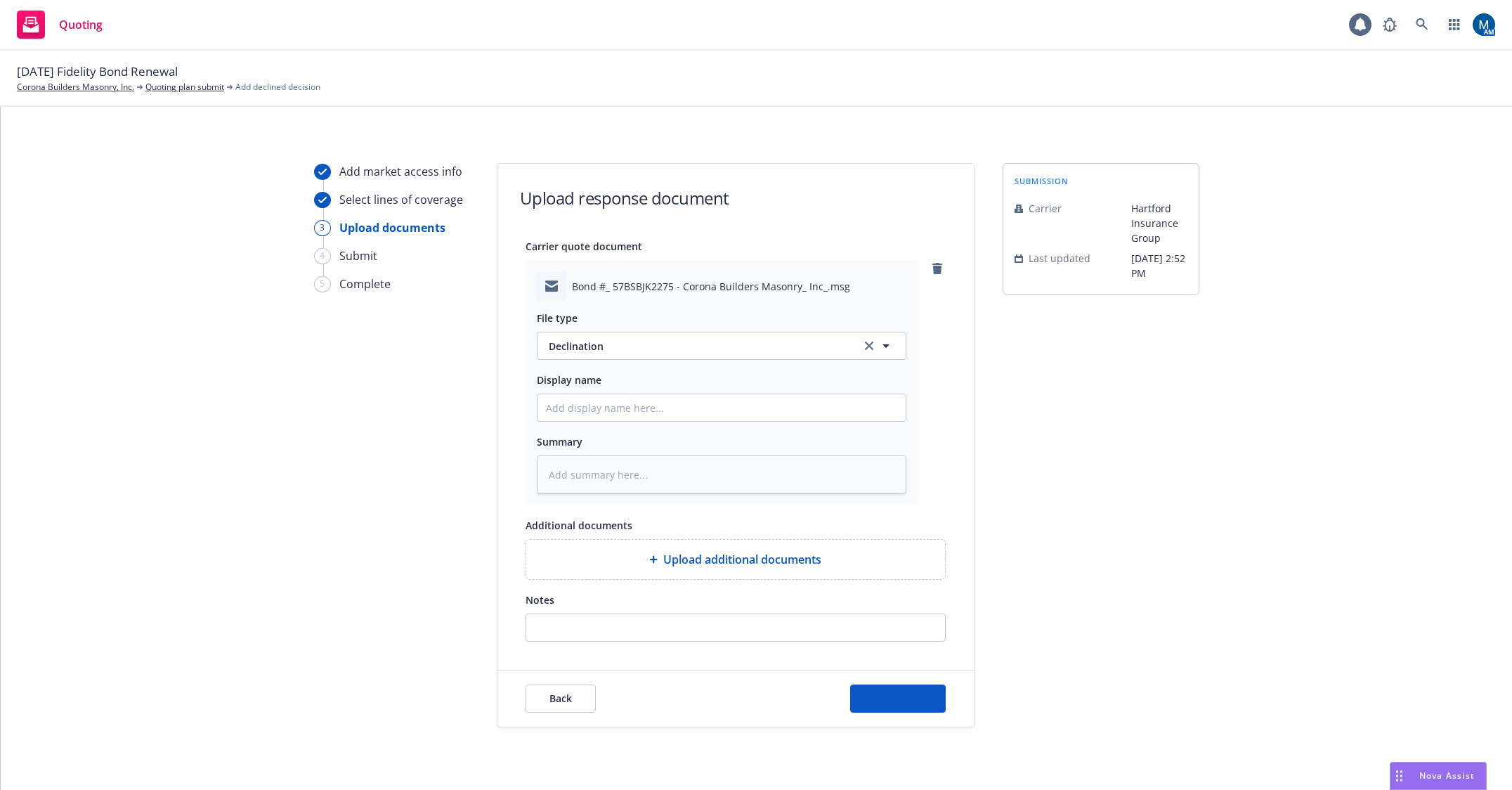
type textarea "x"
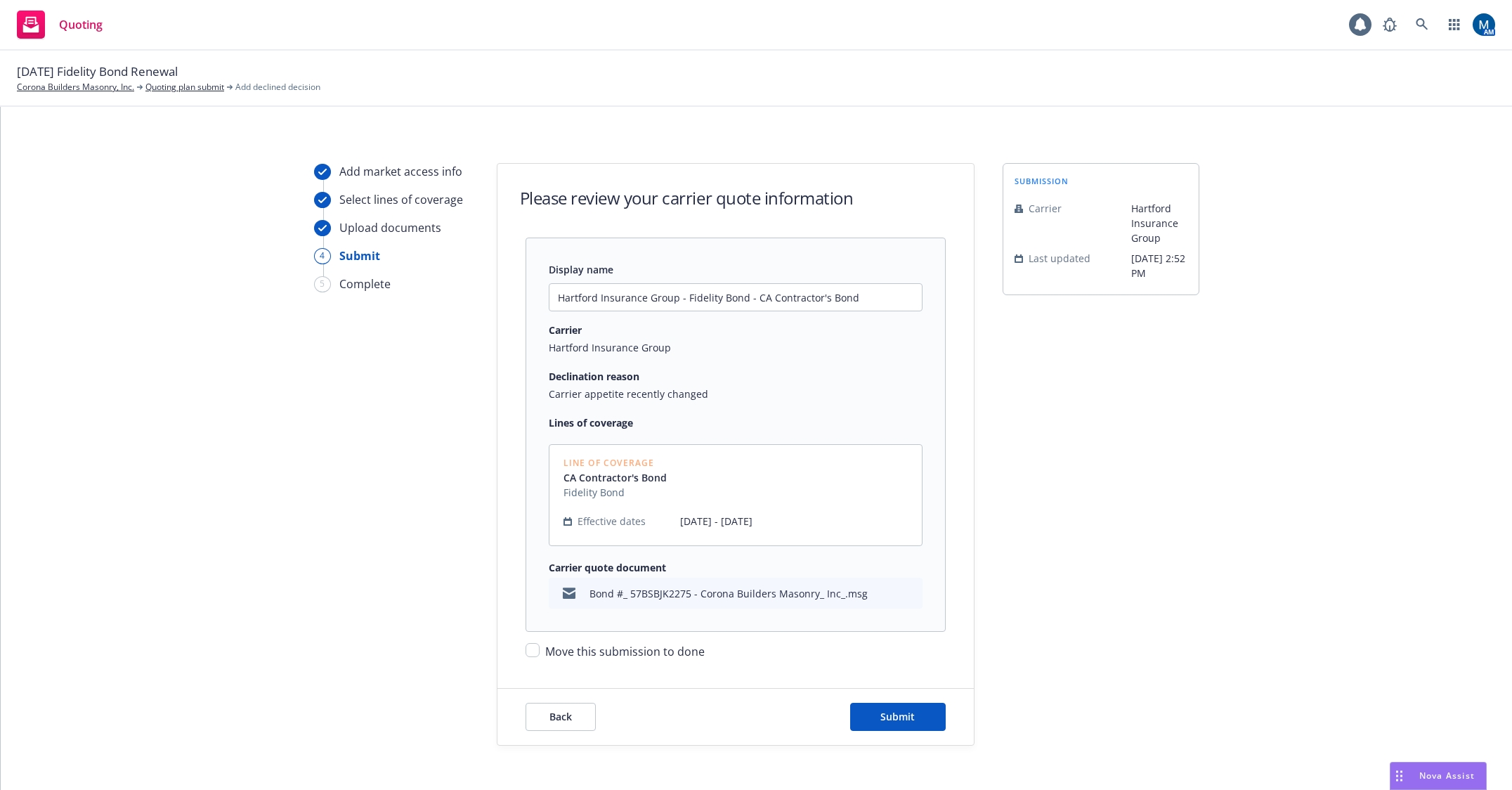
click at [663, 653] on span "Move this submission to done" at bounding box center [625, 651] width 159 height 15
click at [539, 653] on input "Move this submission to done" at bounding box center [532, 650] width 14 height 14
checkbox input "true"
click at [891, 716] on span "Submit" at bounding box center [898, 716] width 35 height 14
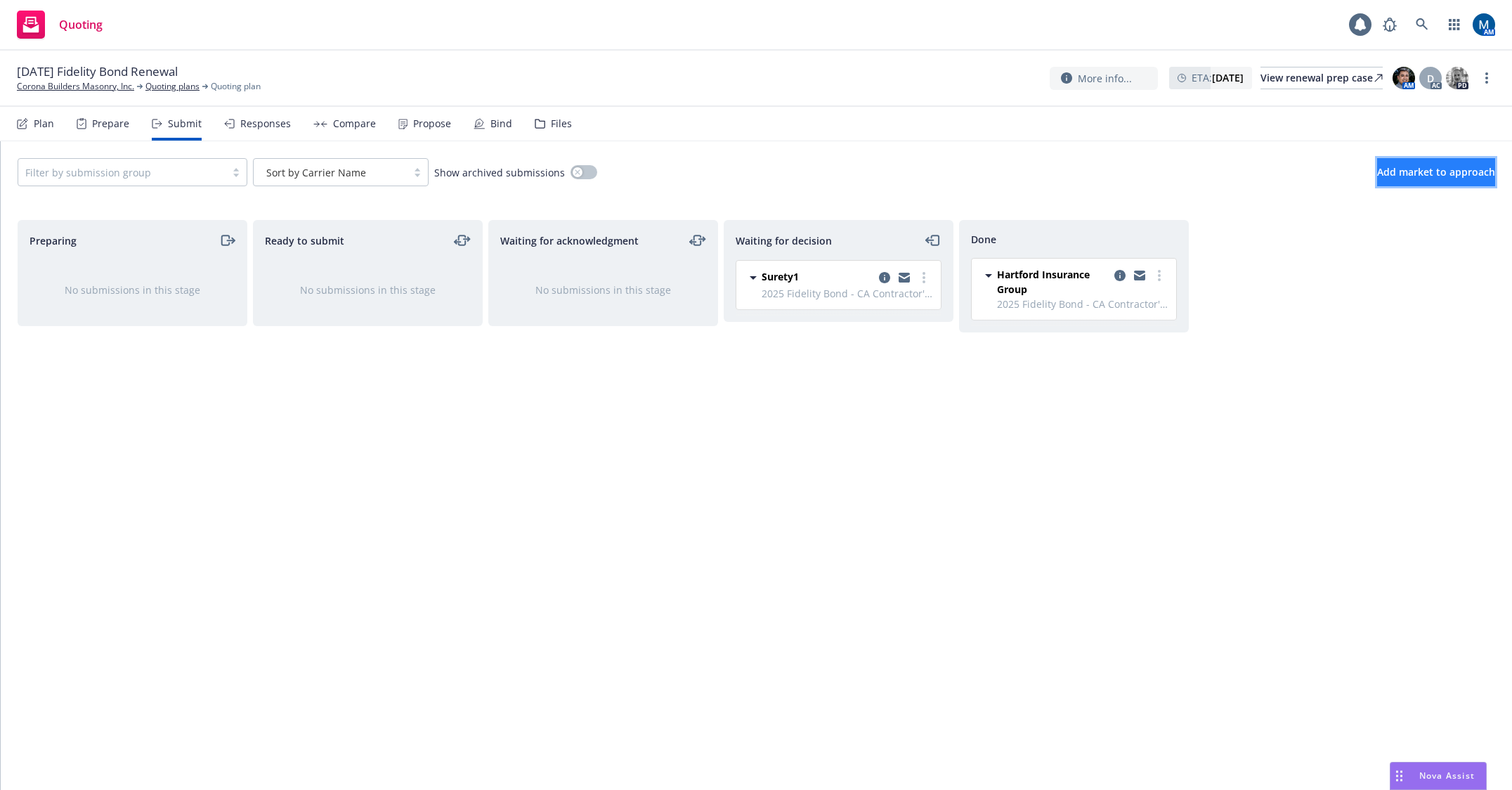
click at [1415, 169] on span "Add market to approach" at bounding box center [1436, 172] width 118 height 14
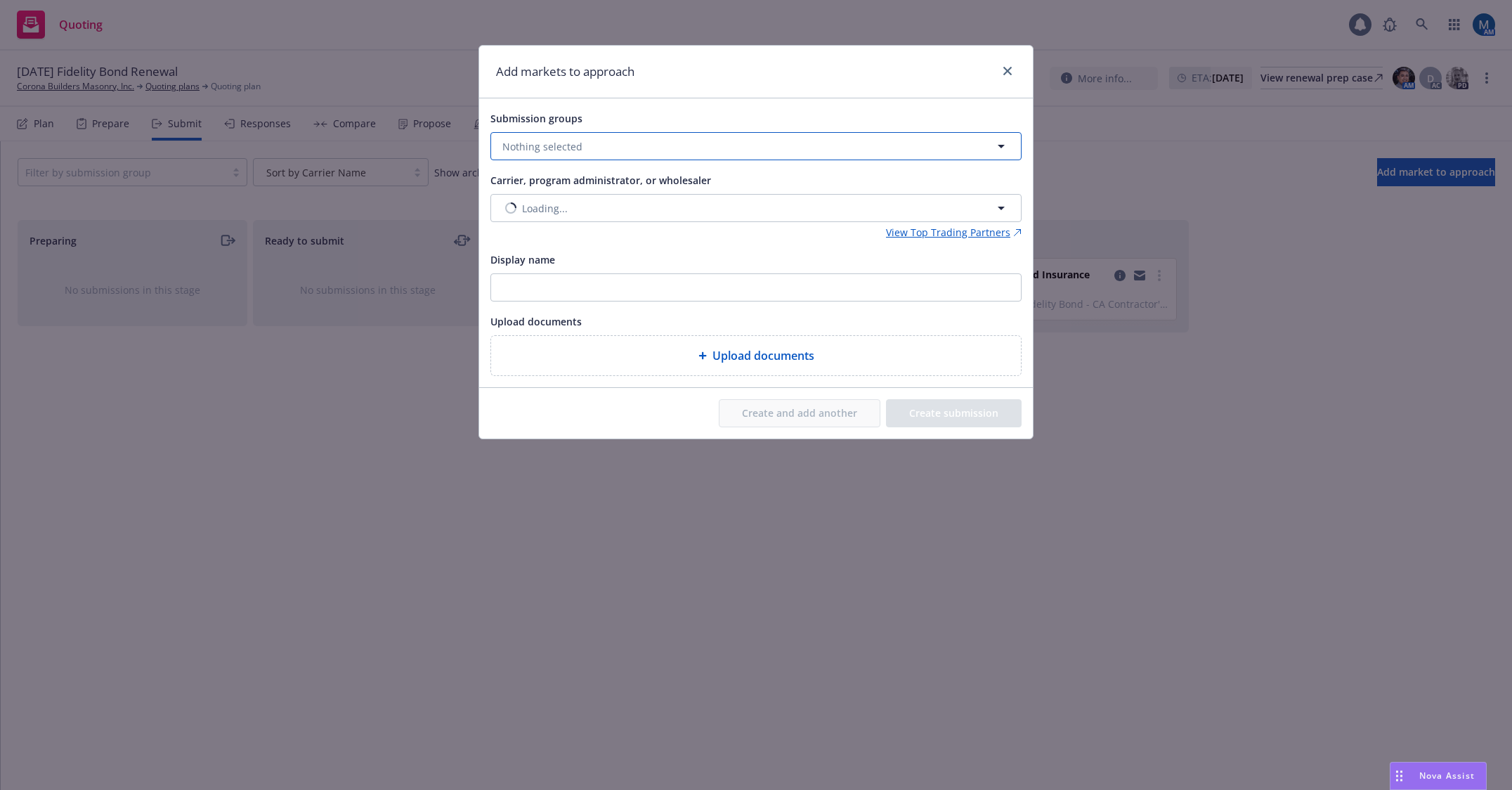
click at [690, 150] on button "Nothing selected" at bounding box center [756, 146] width 531 height 28
click at [509, 216] on input "checkbox" at bounding box center [512, 216] width 14 height 14
checkbox input "true"
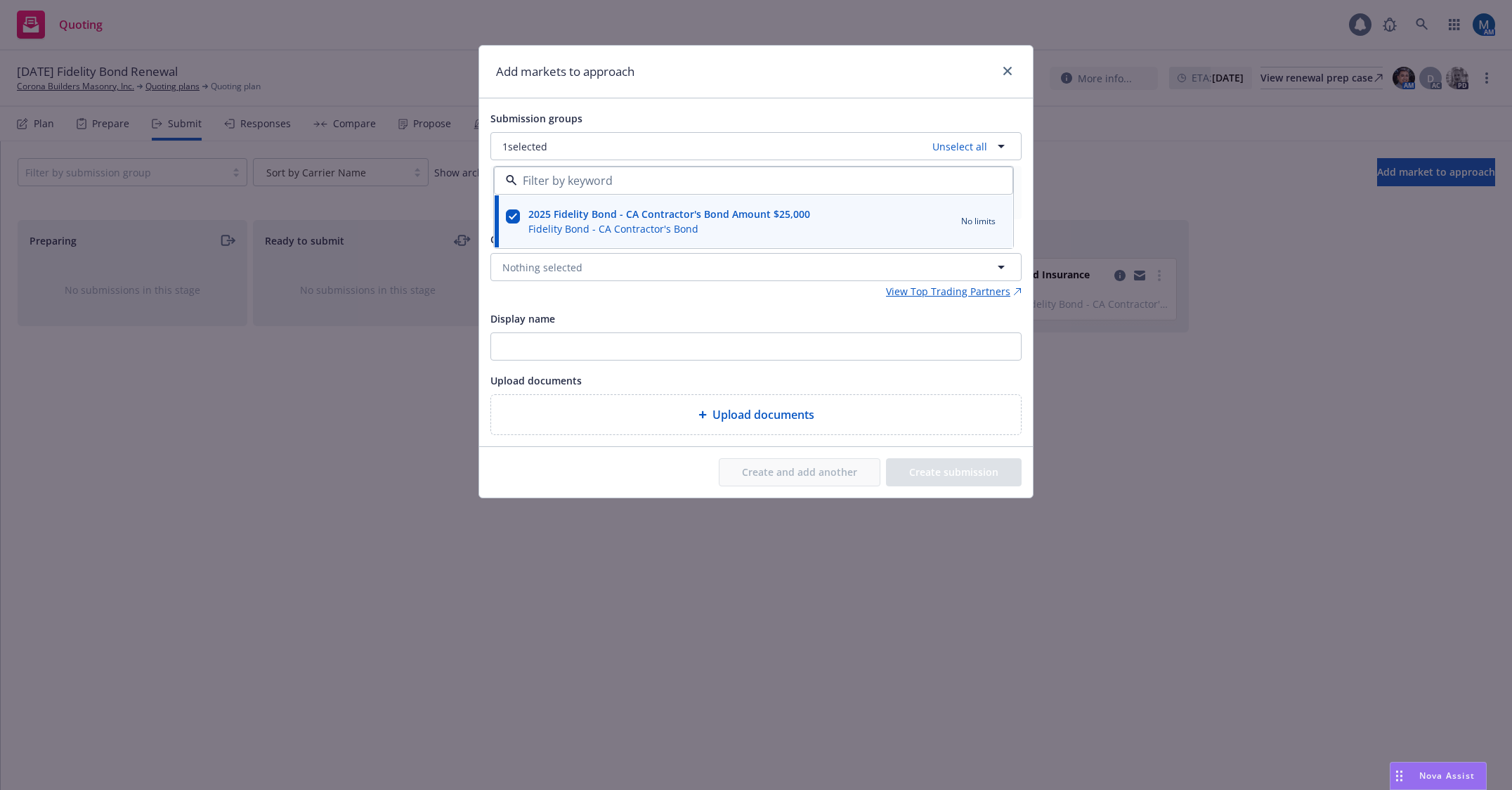
click at [629, 78] on h1 "Add markets to approach" at bounding box center [564, 72] width 138 height 18
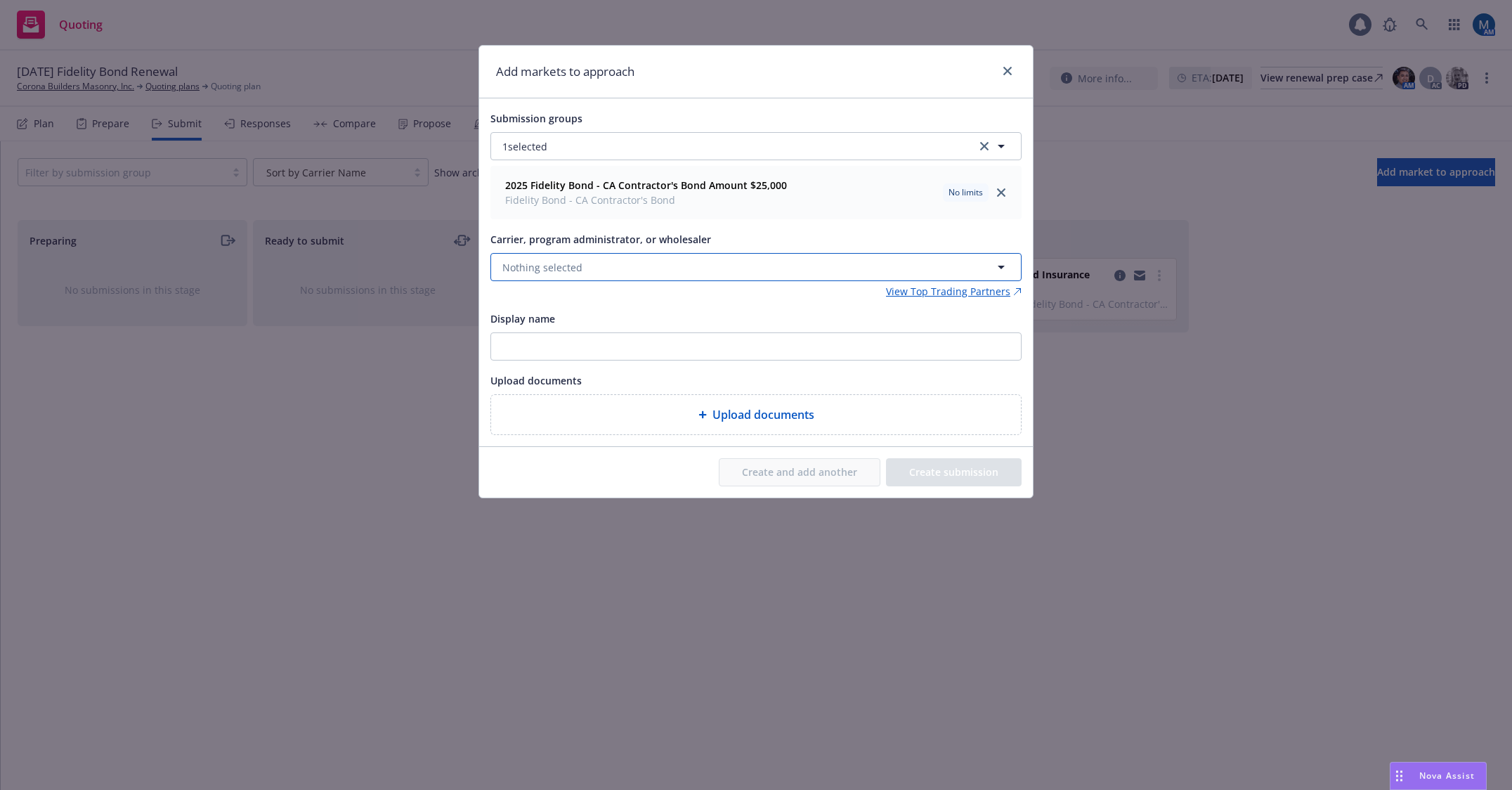
click at [548, 263] on span "Nothing selected" at bounding box center [542, 268] width 80 height 15
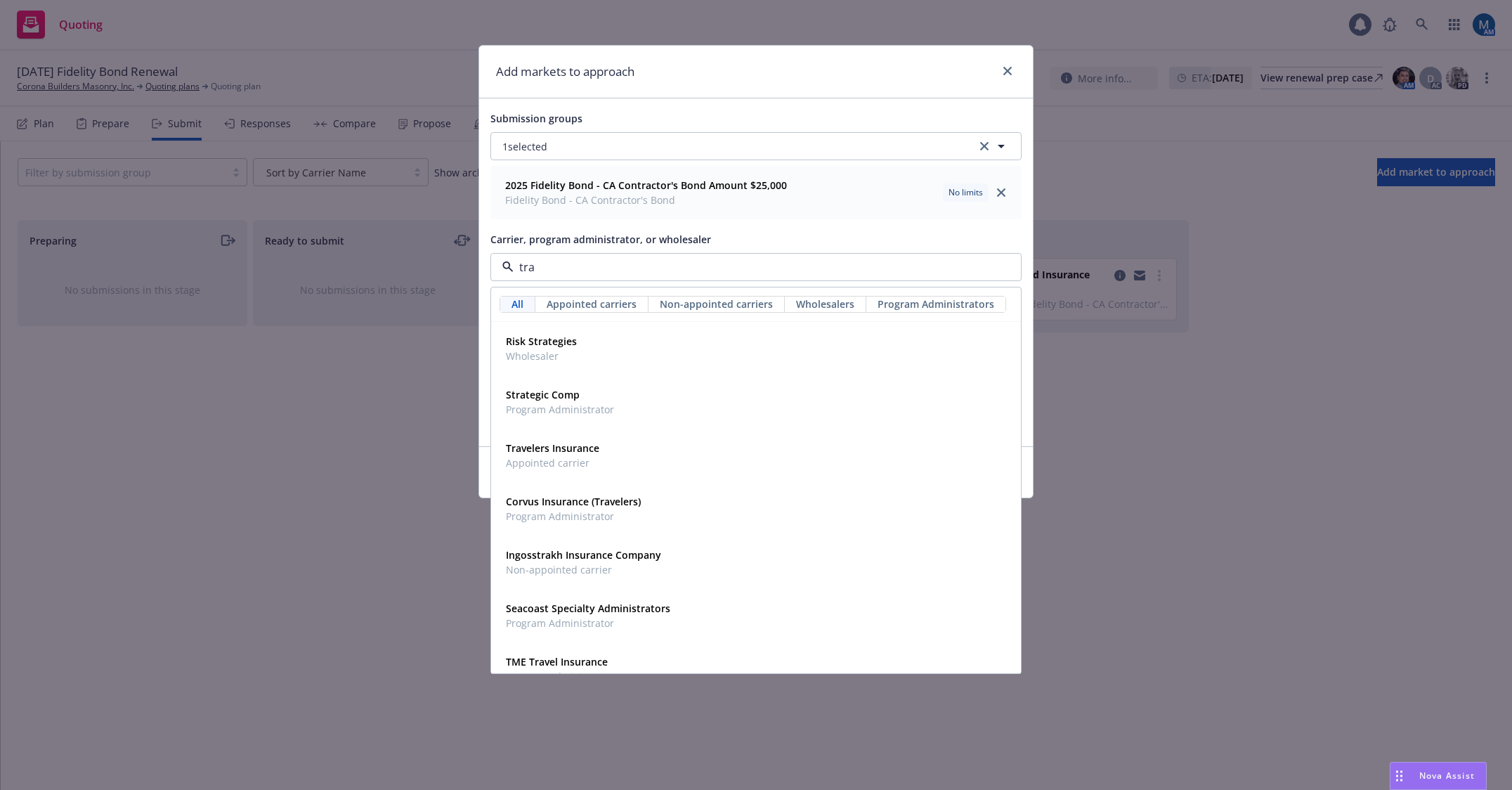
type input "trav"
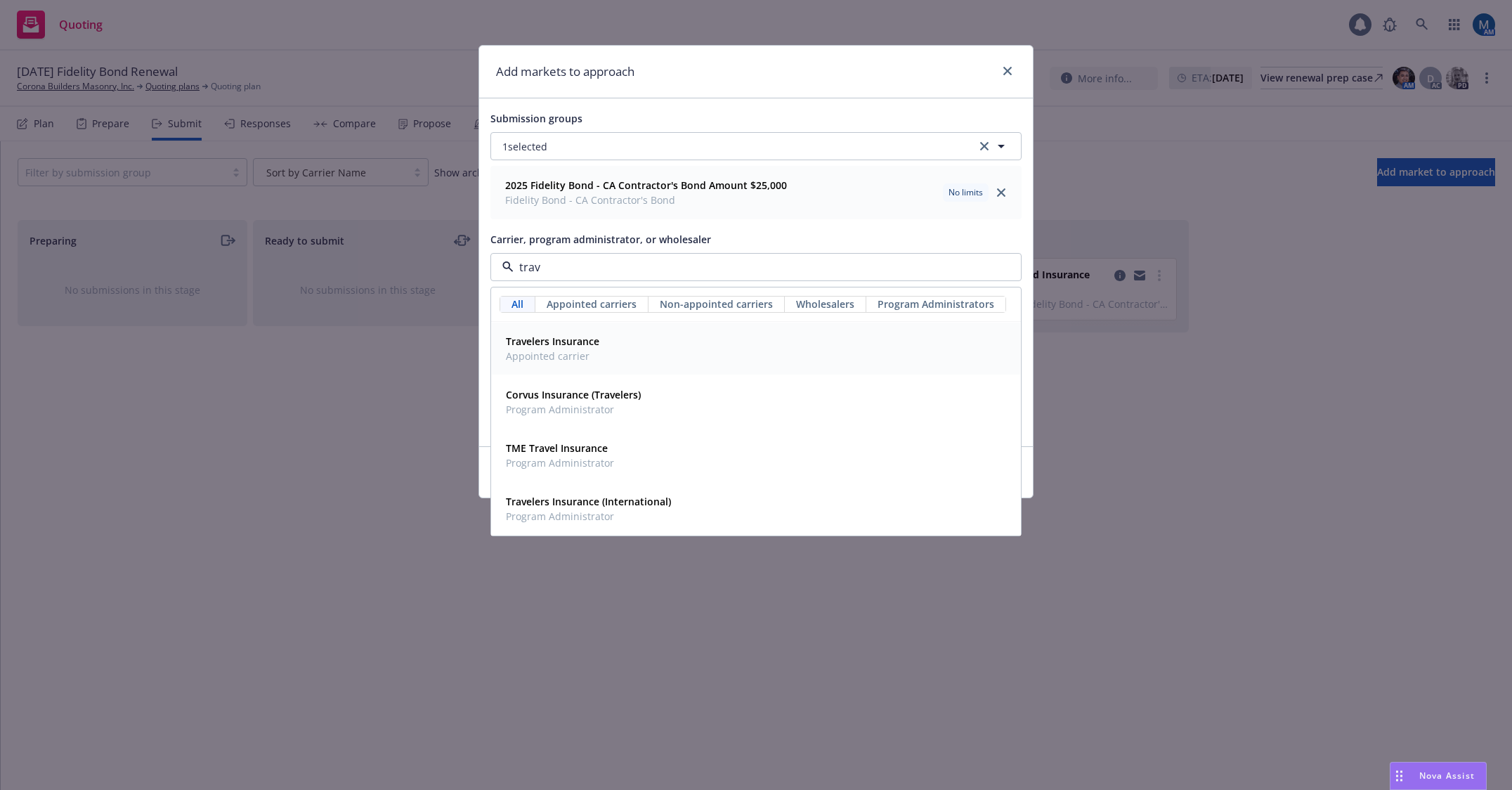
click at [582, 342] on strong "Travelers Insurance" at bounding box center [552, 341] width 94 height 14
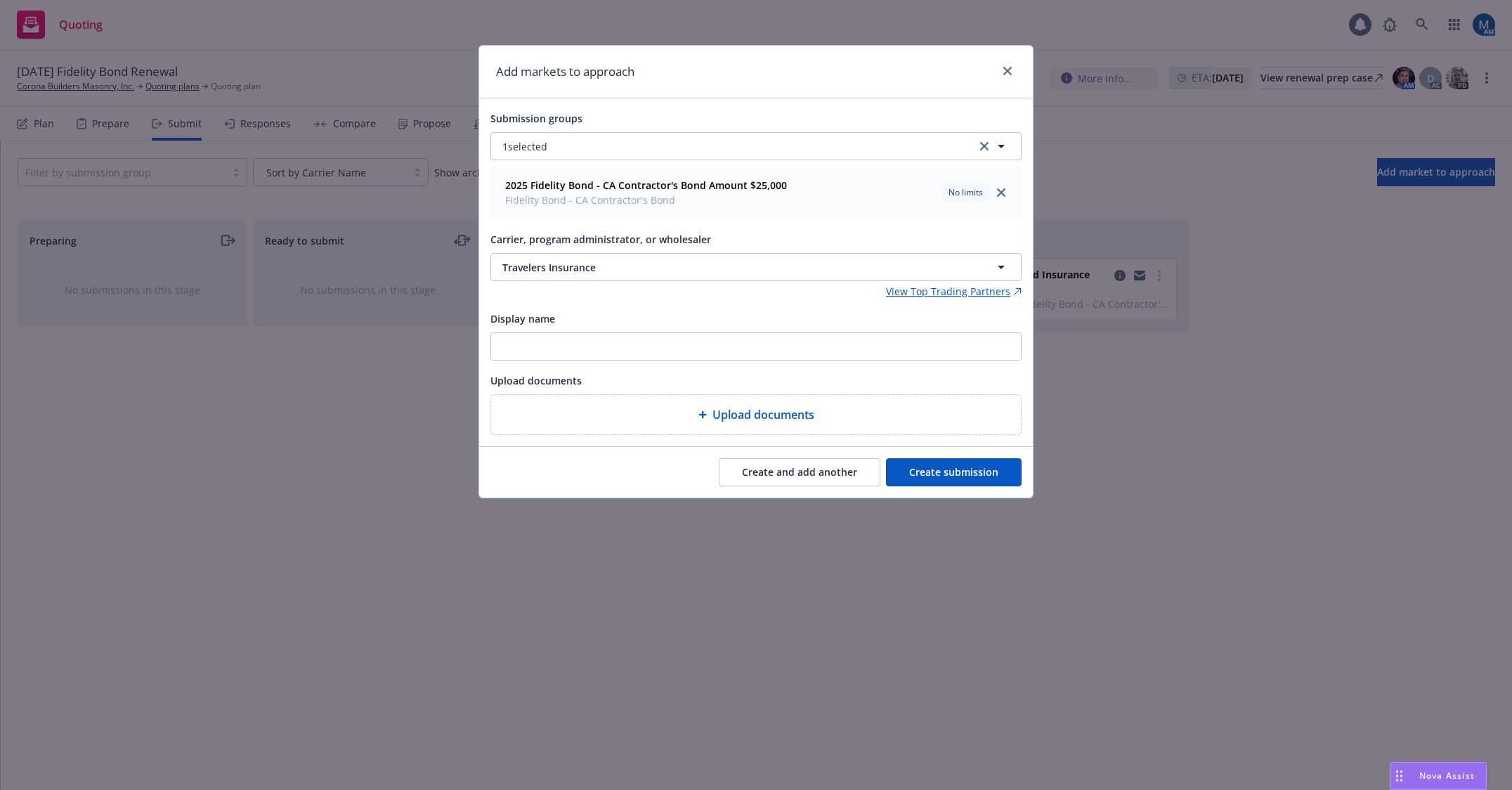
click at [988, 472] on button "Create submission" at bounding box center [954, 472] width 136 height 28
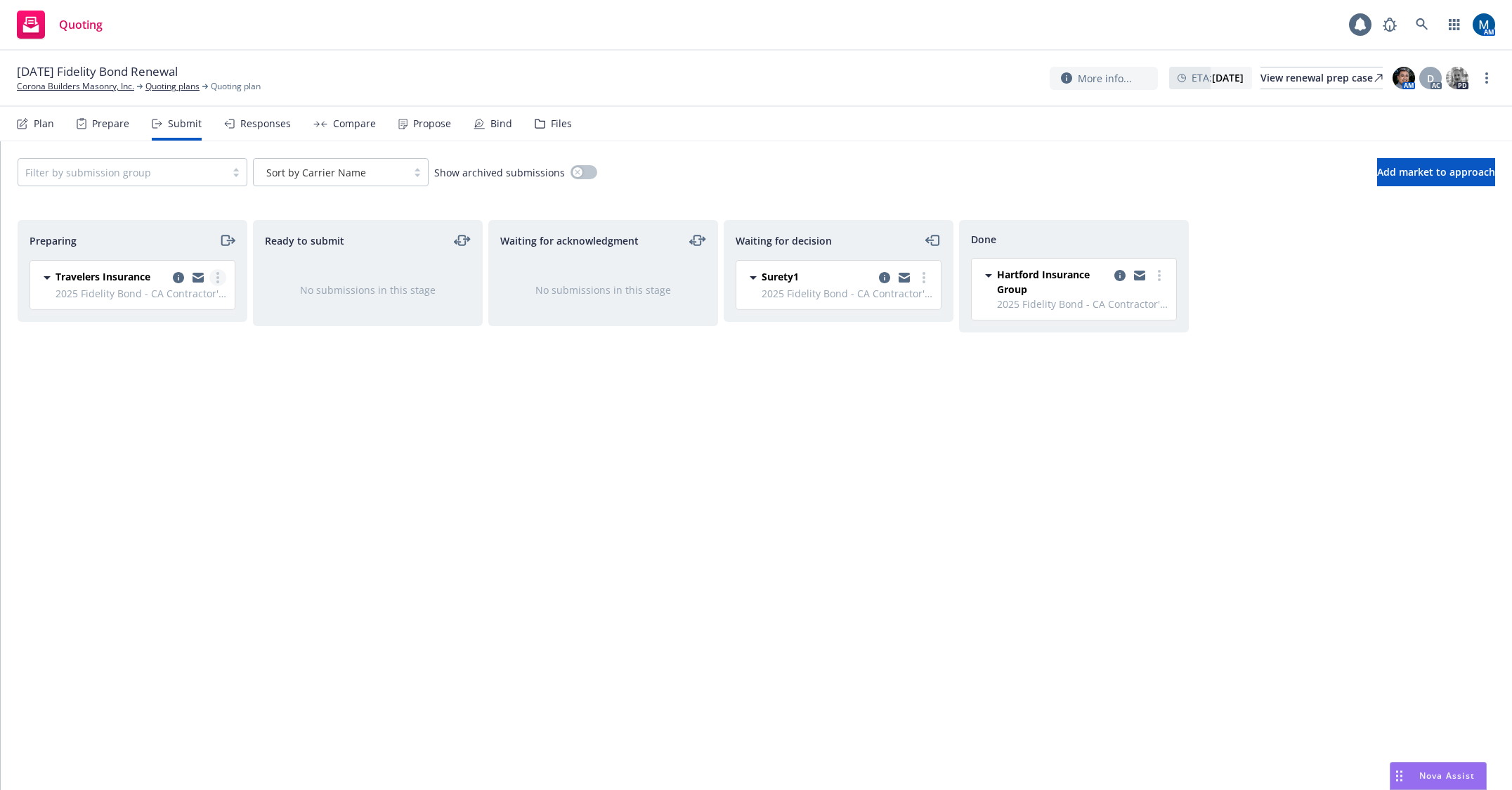
click at [219, 274] on circle "more" at bounding box center [218, 273] width 3 height 3
click at [186, 345] on link "Log acknowledgement" at bounding box center [155, 334] width 140 height 28
click at [897, 35] on div "Quoting 1 AM" at bounding box center [756, 25] width 1512 height 51
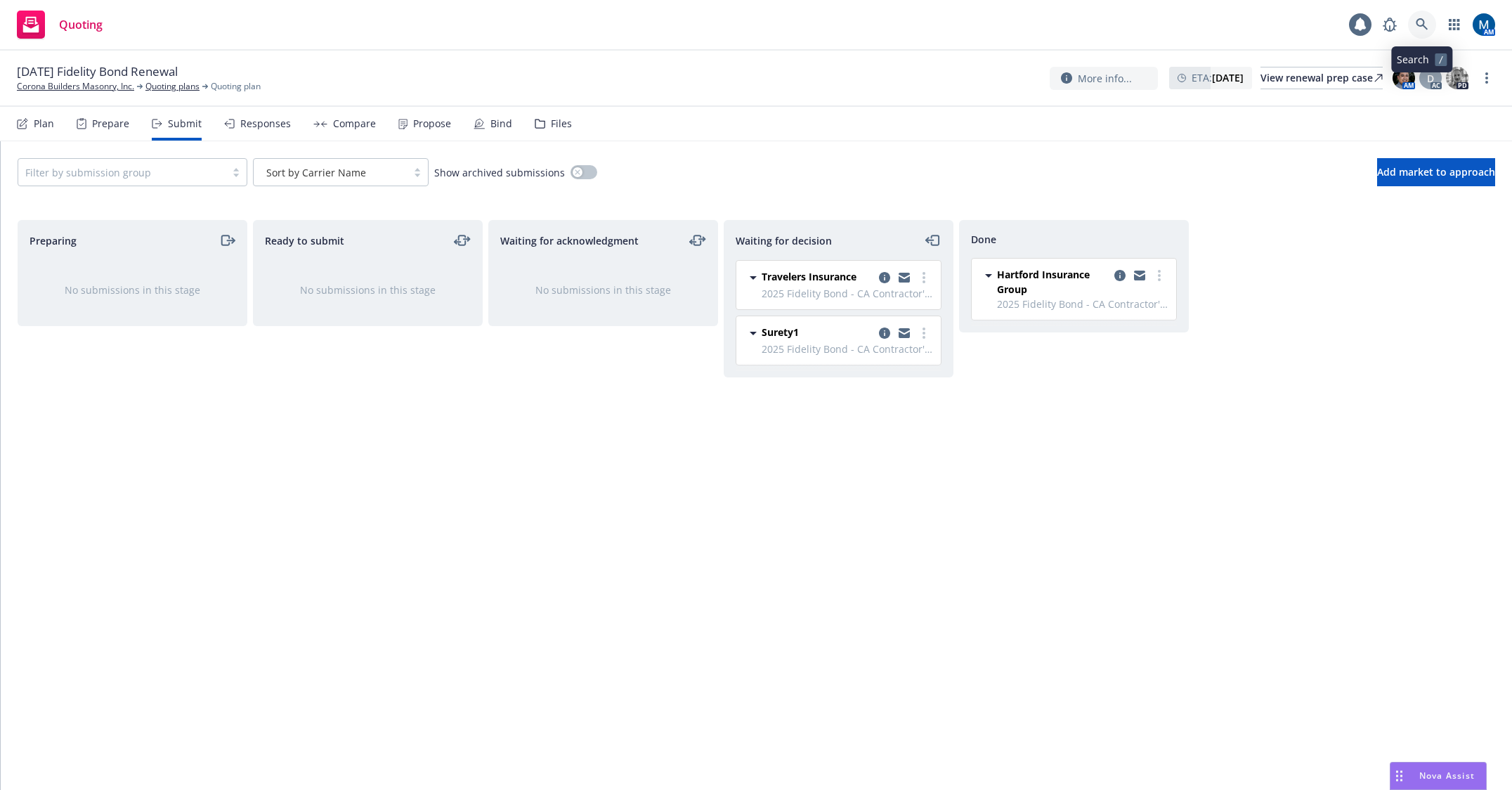
click at [1422, 26] on icon at bounding box center [1421, 24] width 13 height 13
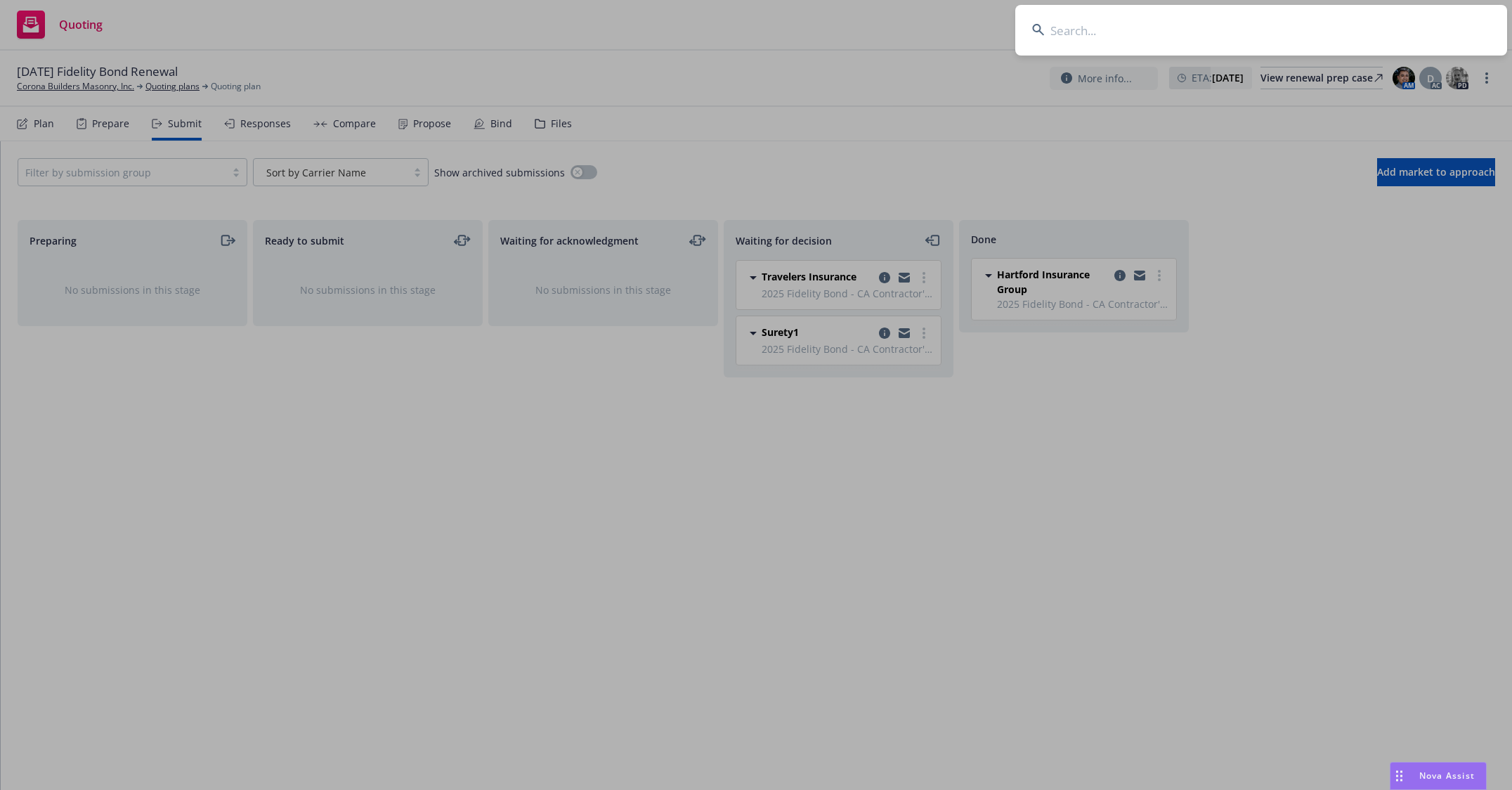
click at [1263, 29] on input at bounding box center [1261, 30] width 492 height 51
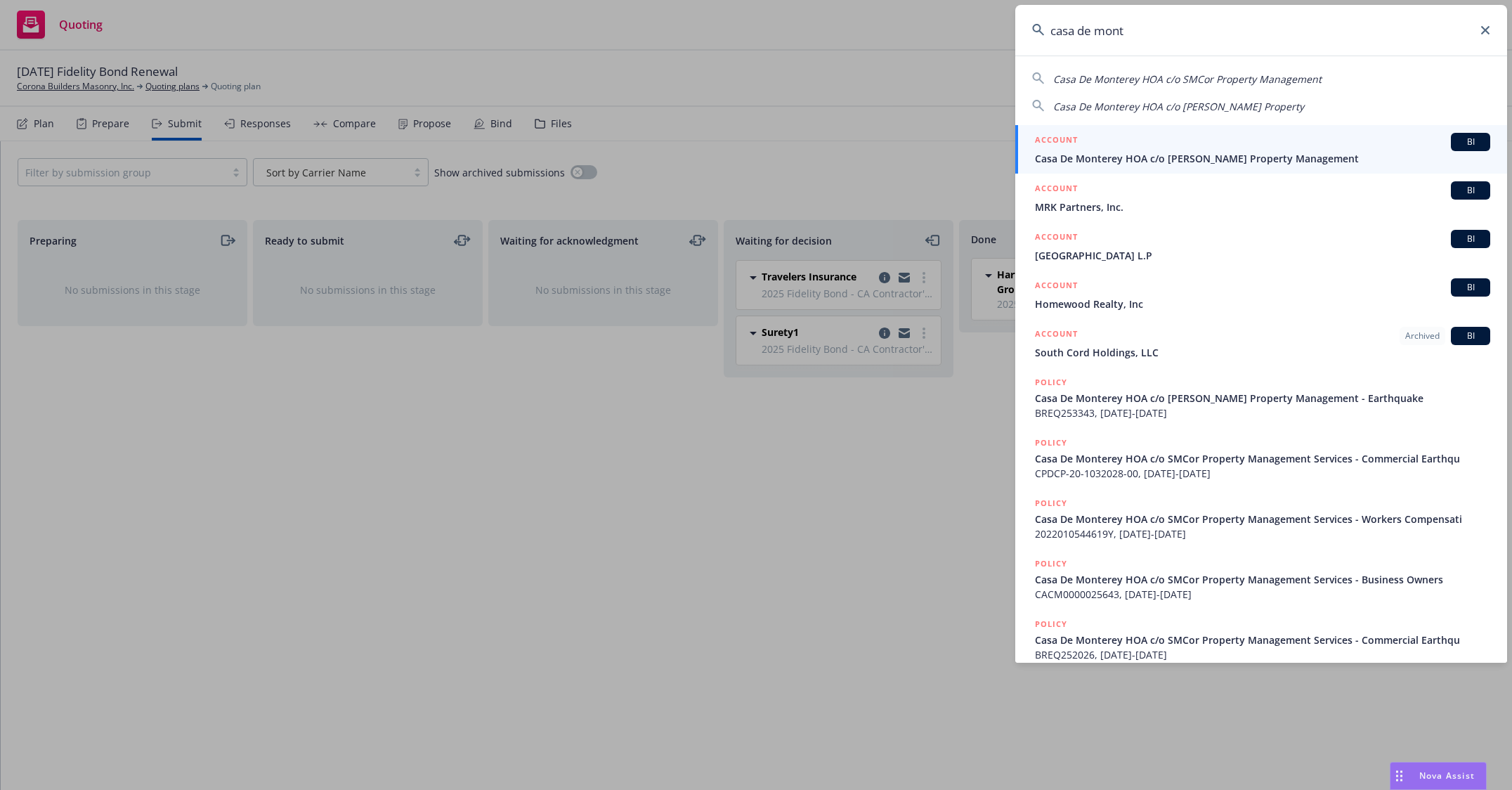
type input "casa de mont"
click at [1188, 150] on div "ACCOUNT BI" at bounding box center [1262, 142] width 455 height 18
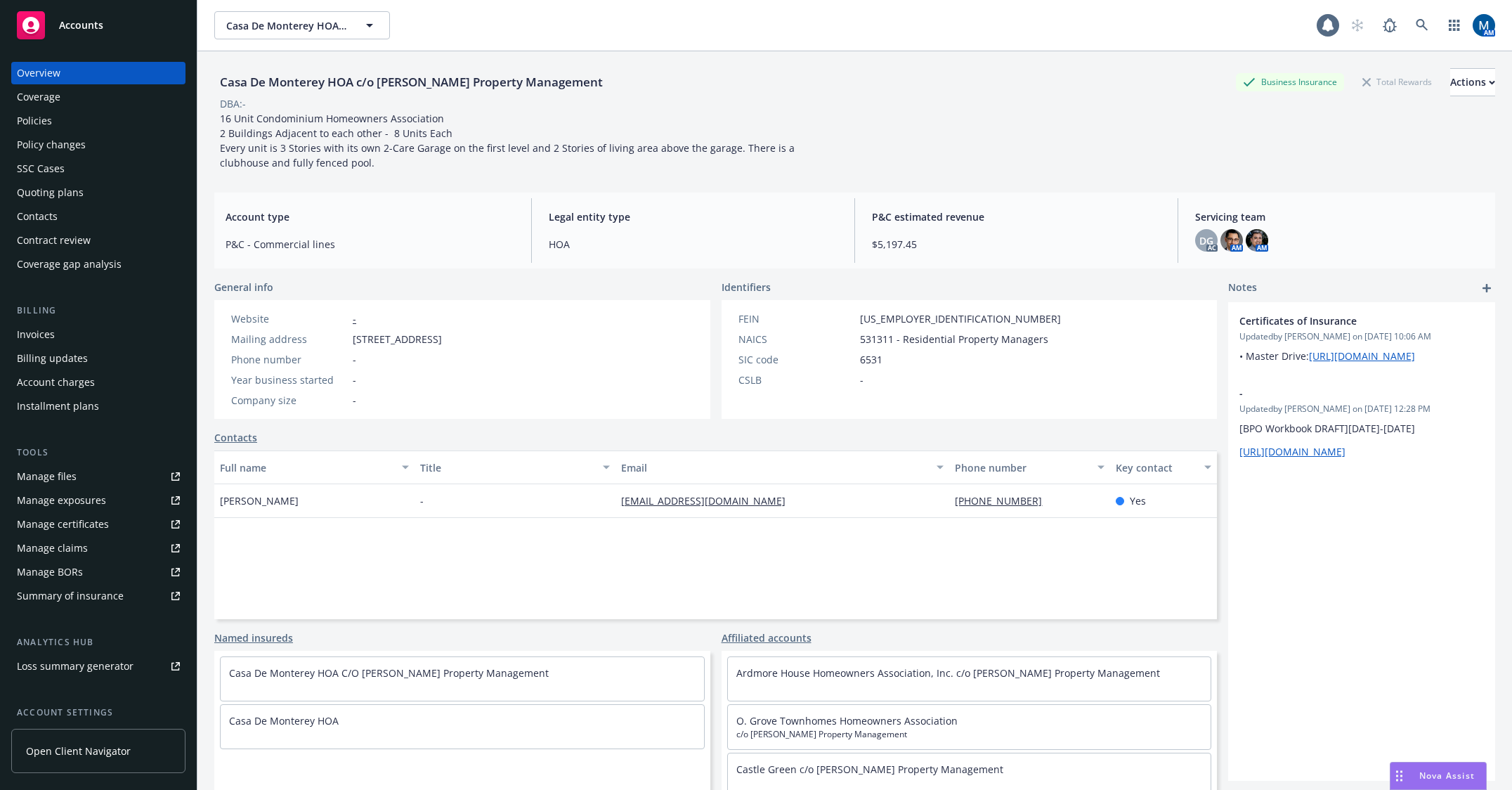
click at [69, 122] on div "Policies" at bounding box center [98, 121] width 163 height 23
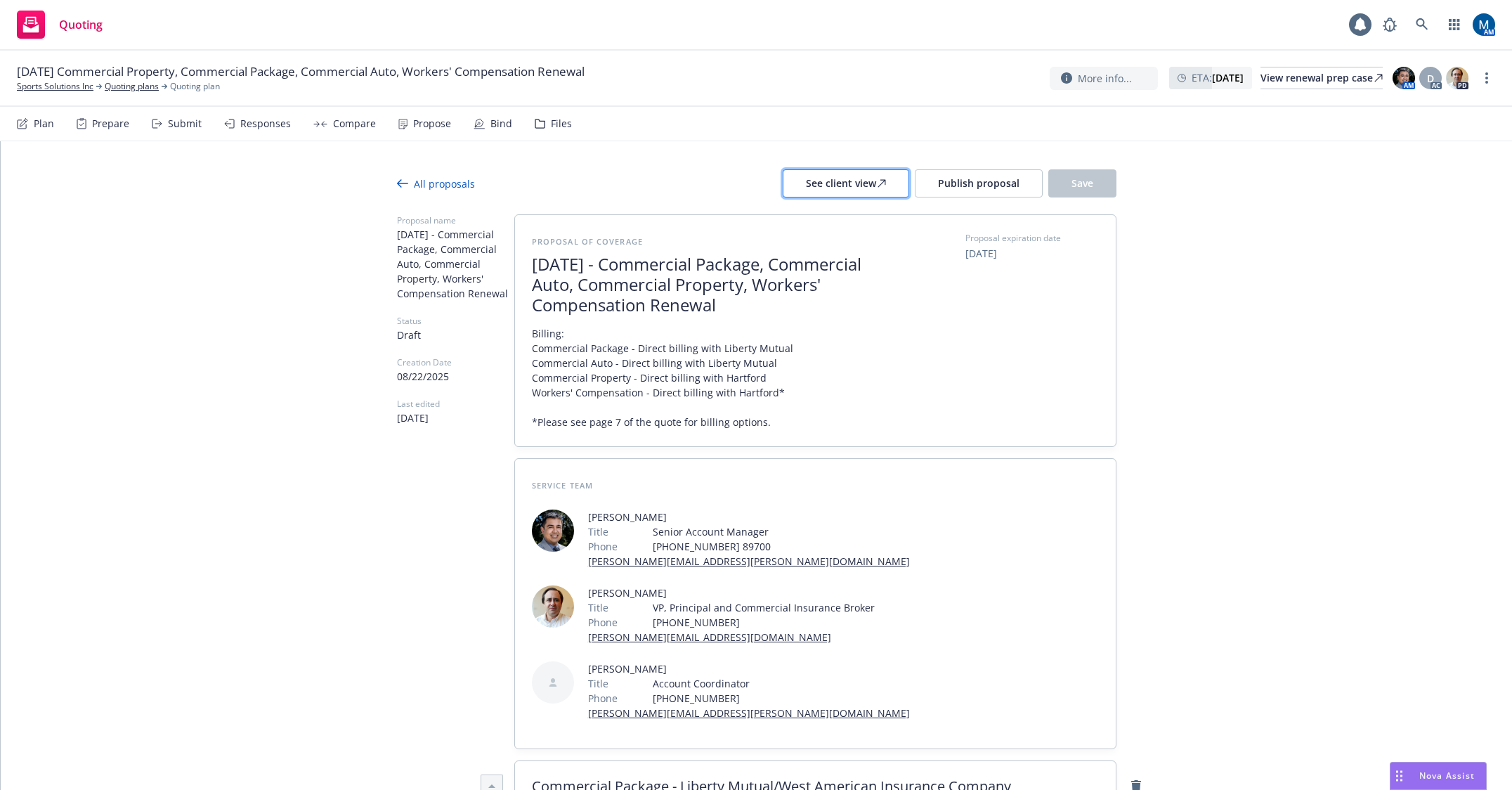
click at [836, 186] on div "See client view" at bounding box center [846, 183] width 80 height 26
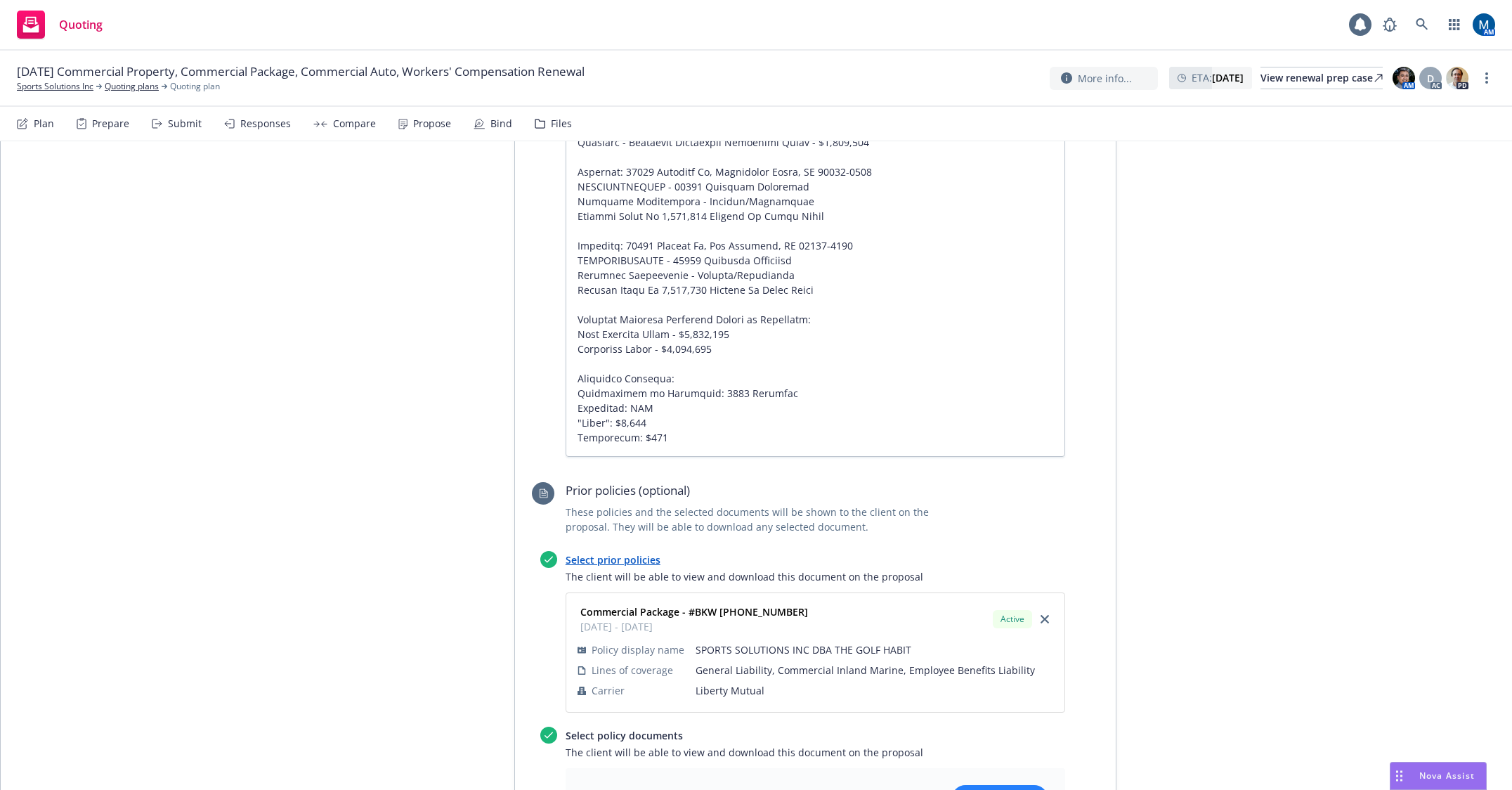
scroll to position [1194, 0]
click at [612, 301] on textarea at bounding box center [816, 225] width 499 height 466
type textarea "x"
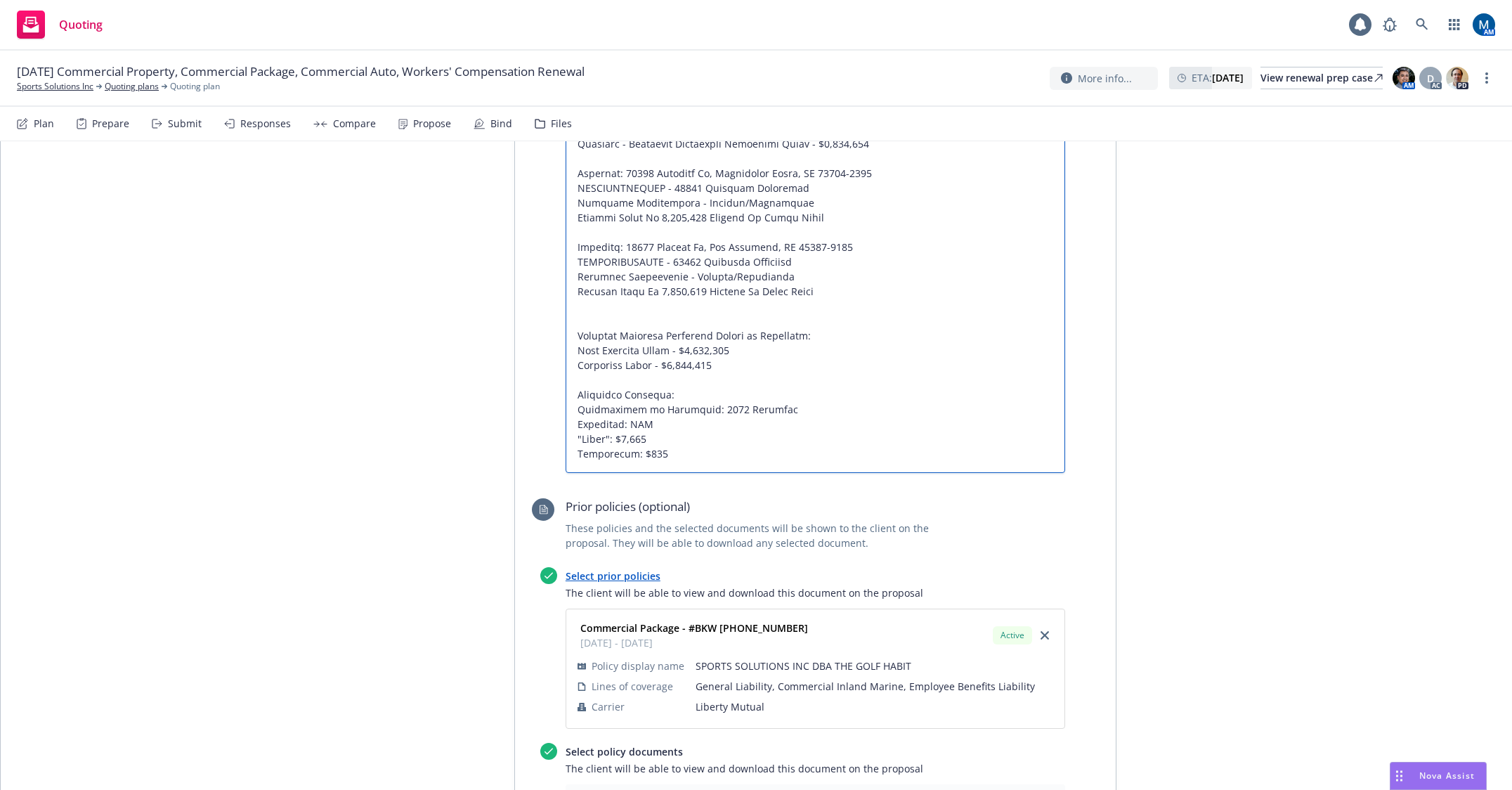
type textarea "Coverage will be issued through West American Insurance Company (A, Excellent, …"
type textarea "x"
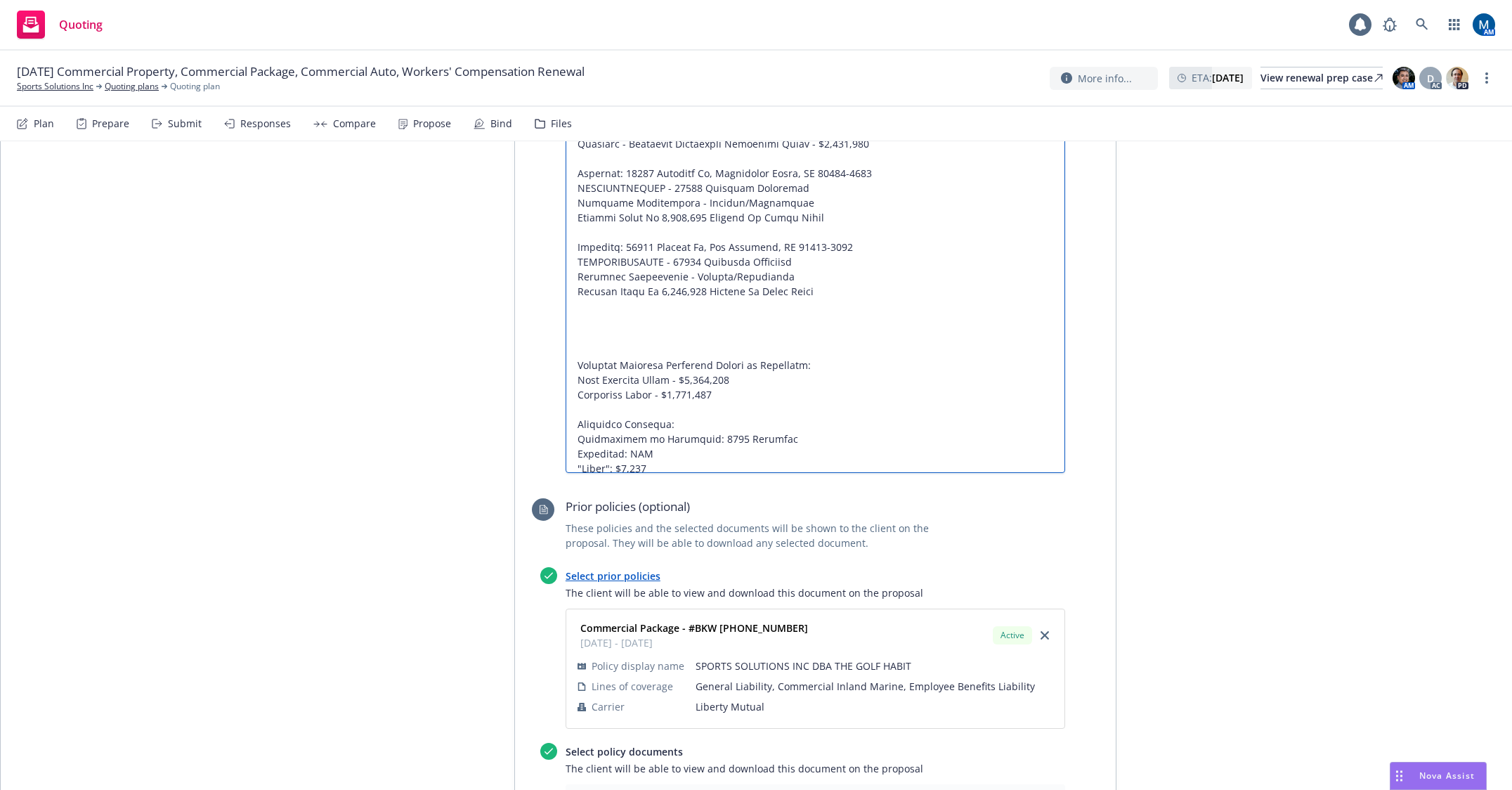
type textarea "Coverage will be issued through West American Insurance Company (A, Excellent, …"
type textarea "x"
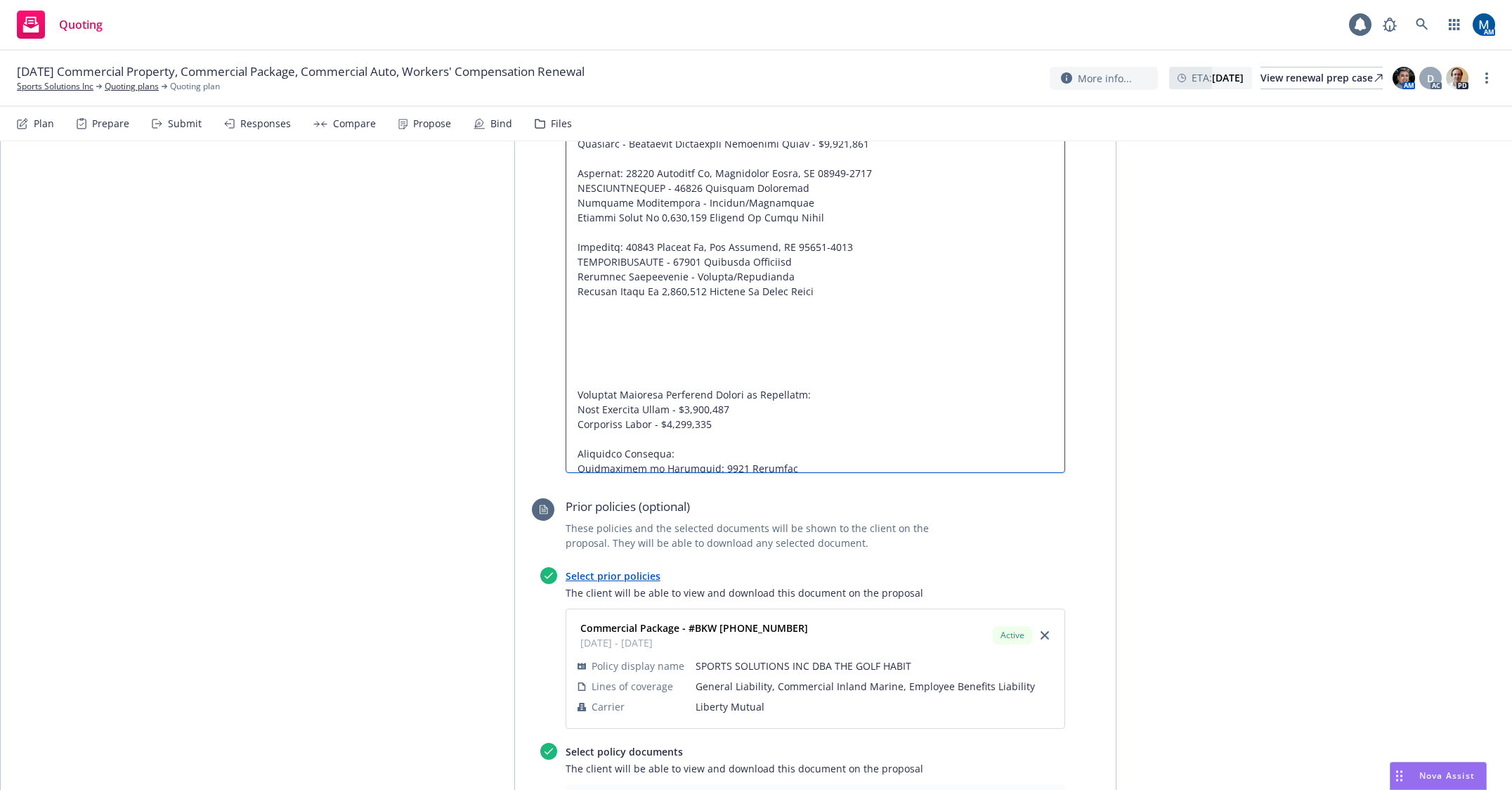
type textarea "Coverage will be issued through West American Insurance Company (A, Excellent, …"
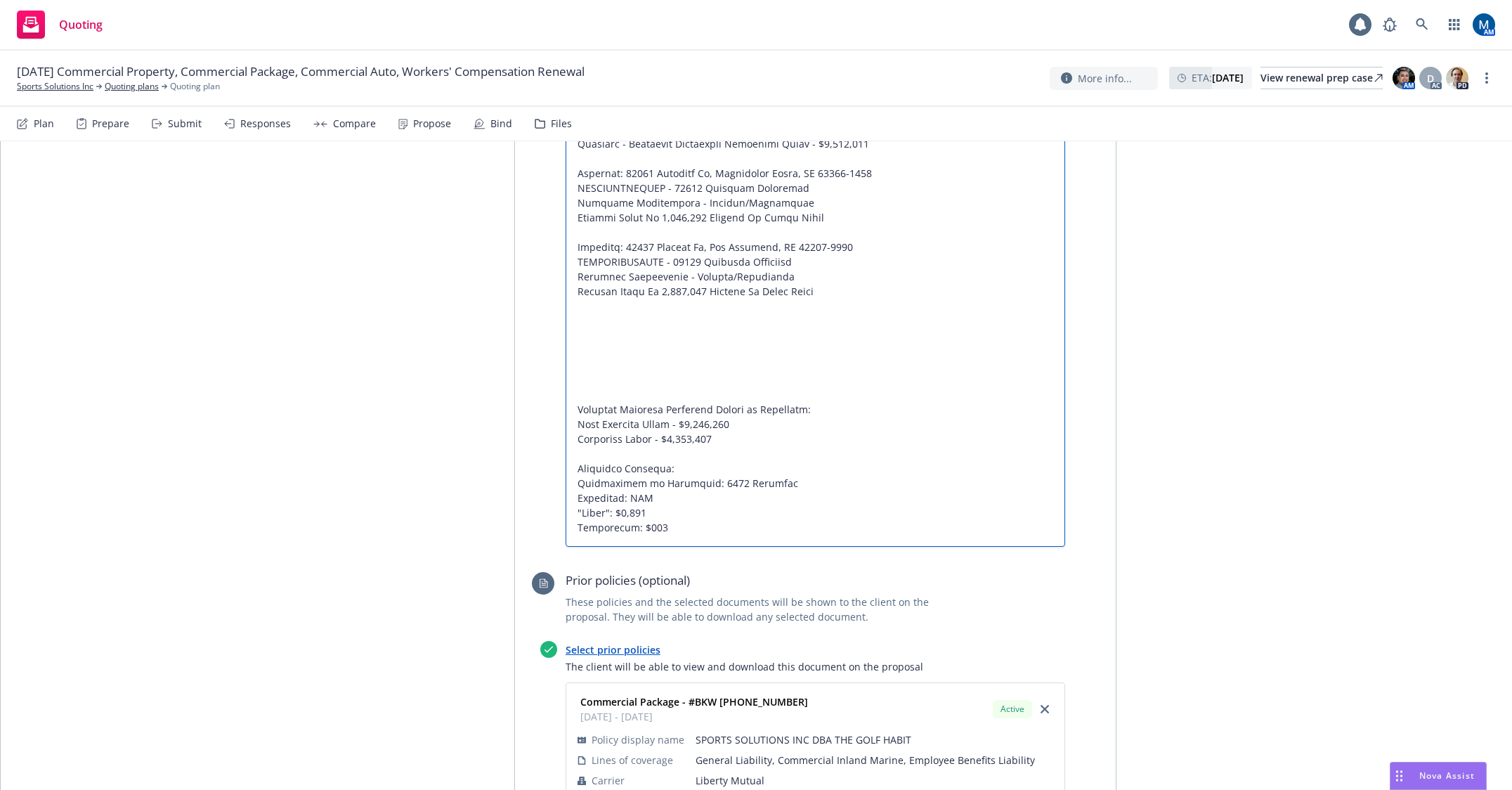
type textarea "x"
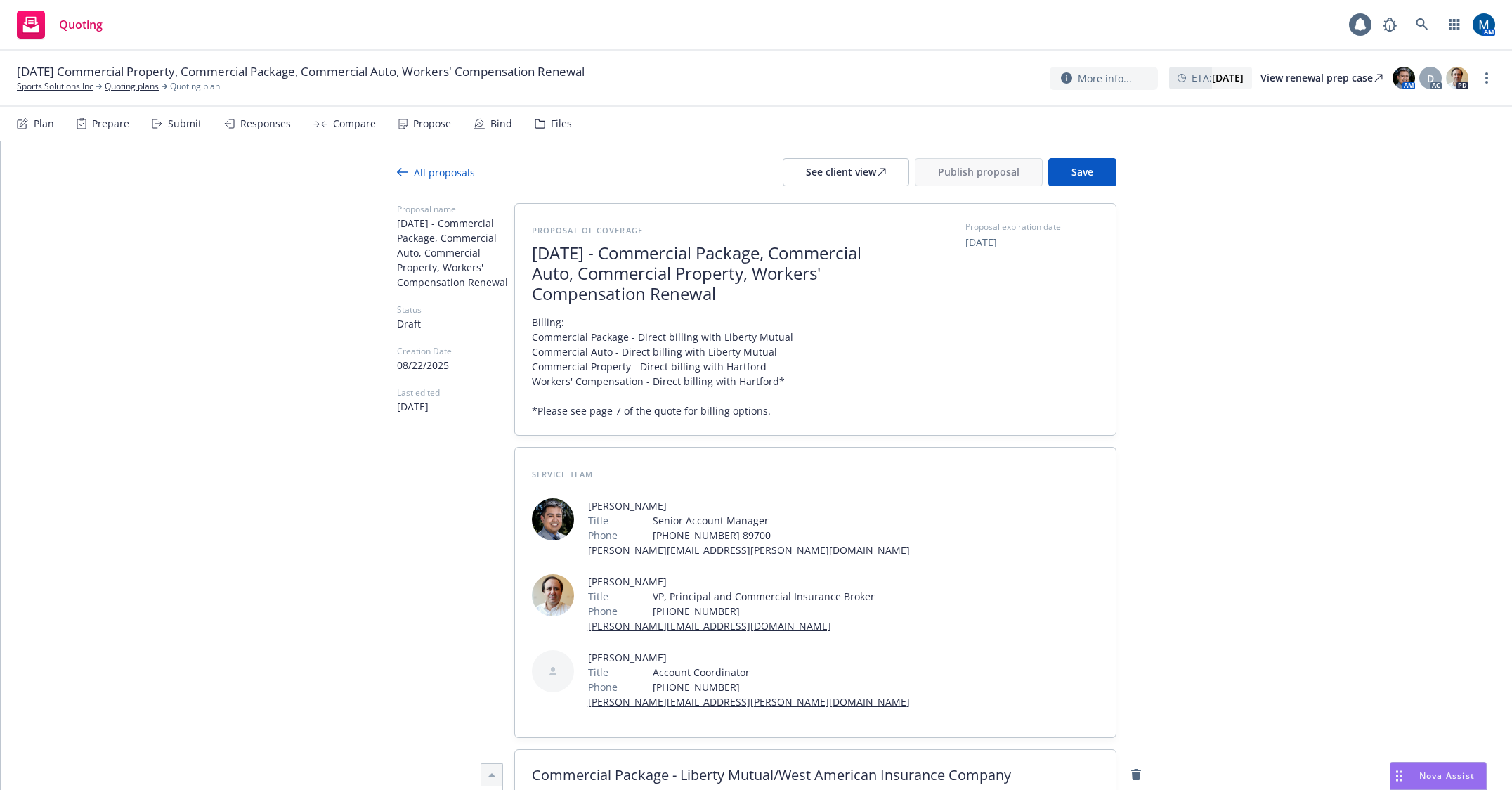
scroll to position [0, 0]
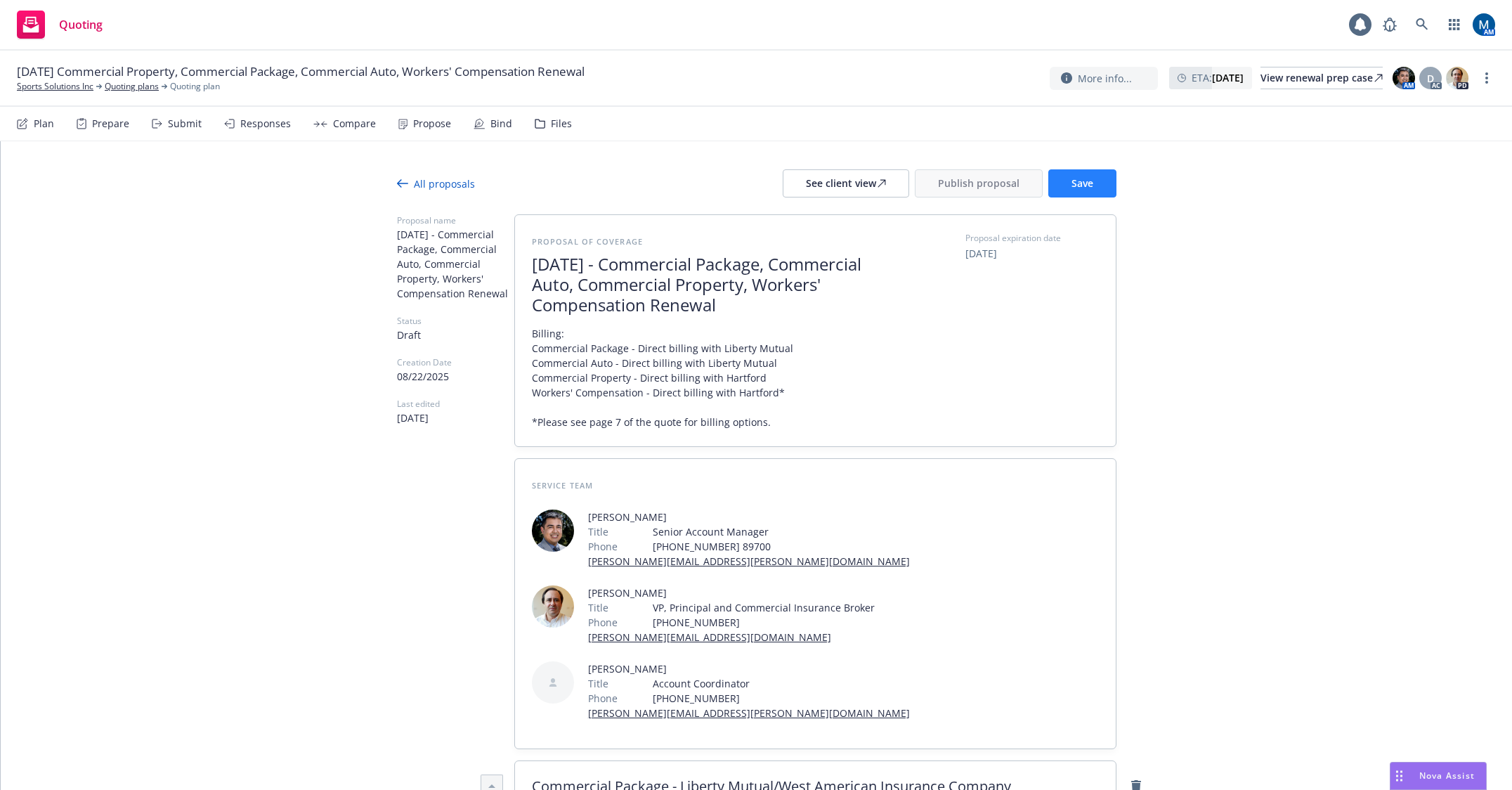
type textarea "Coverage will be issued through West American Insurance Company (A, Excellent, …"
click at [1076, 194] on button "Save" at bounding box center [1082, 183] width 68 height 28
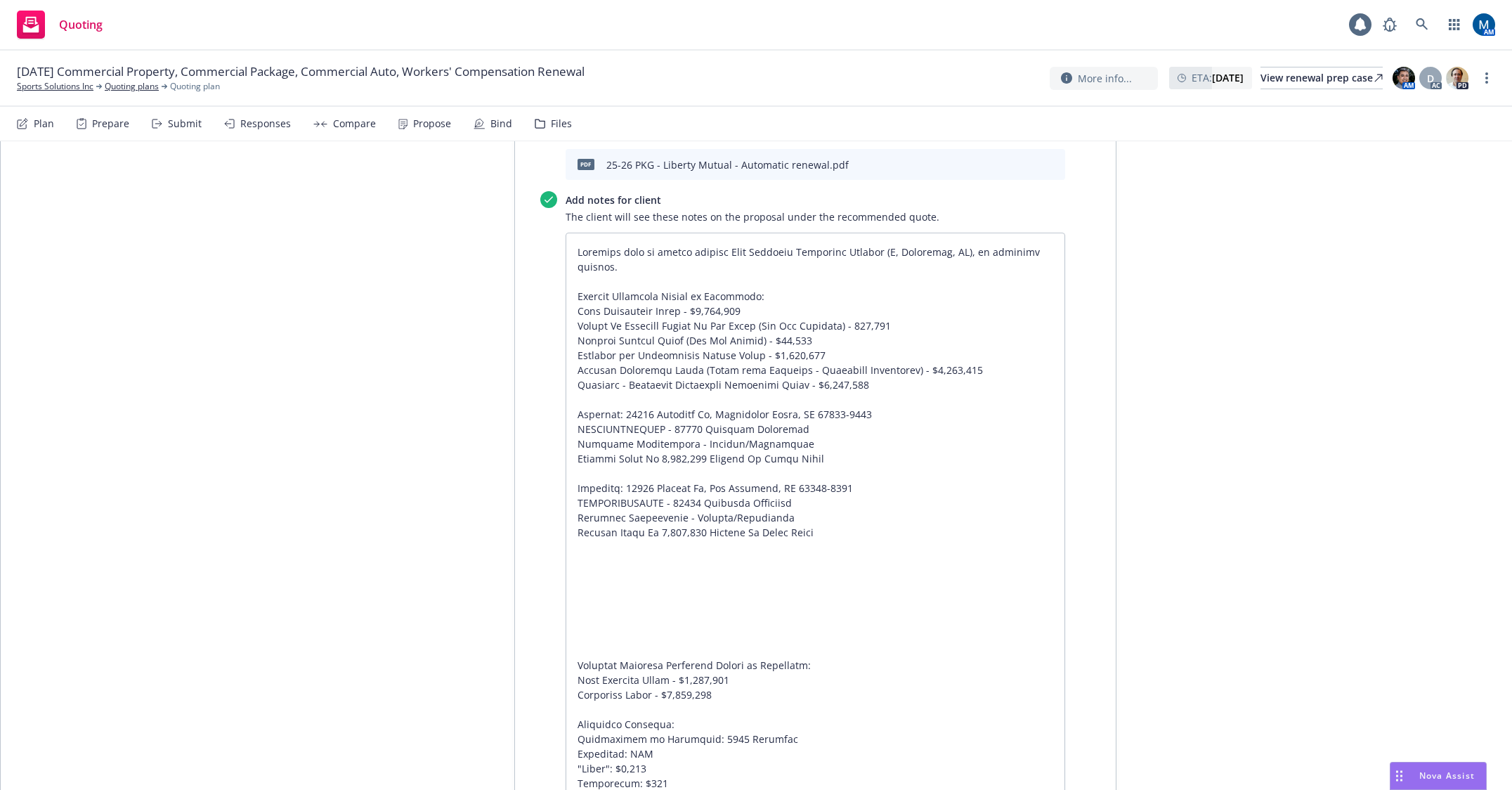
scroll to position [984, 0]
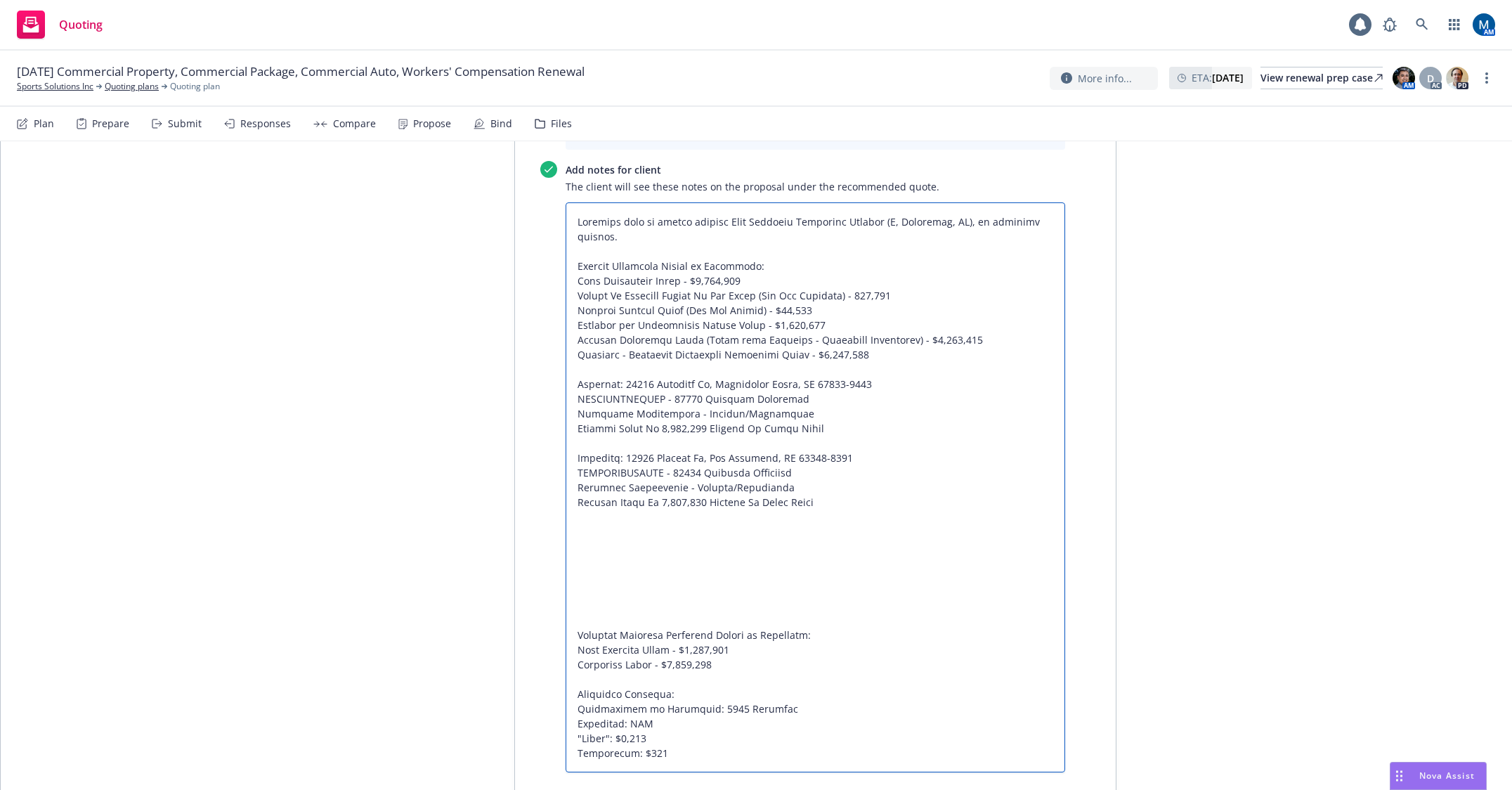
click at [656, 589] on textarea at bounding box center [816, 487] width 499 height 570
drag, startPoint x: 669, startPoint y: 585, endPoint x: 607, endPoint y: 524, distance: 87.0
click at [607, 525] on textarea at bounding box center [816, 487] width 499 height 570
type textarea "x"
type textarea "Coverage will be issued through West American Insurance Company (A, Excellent, …"
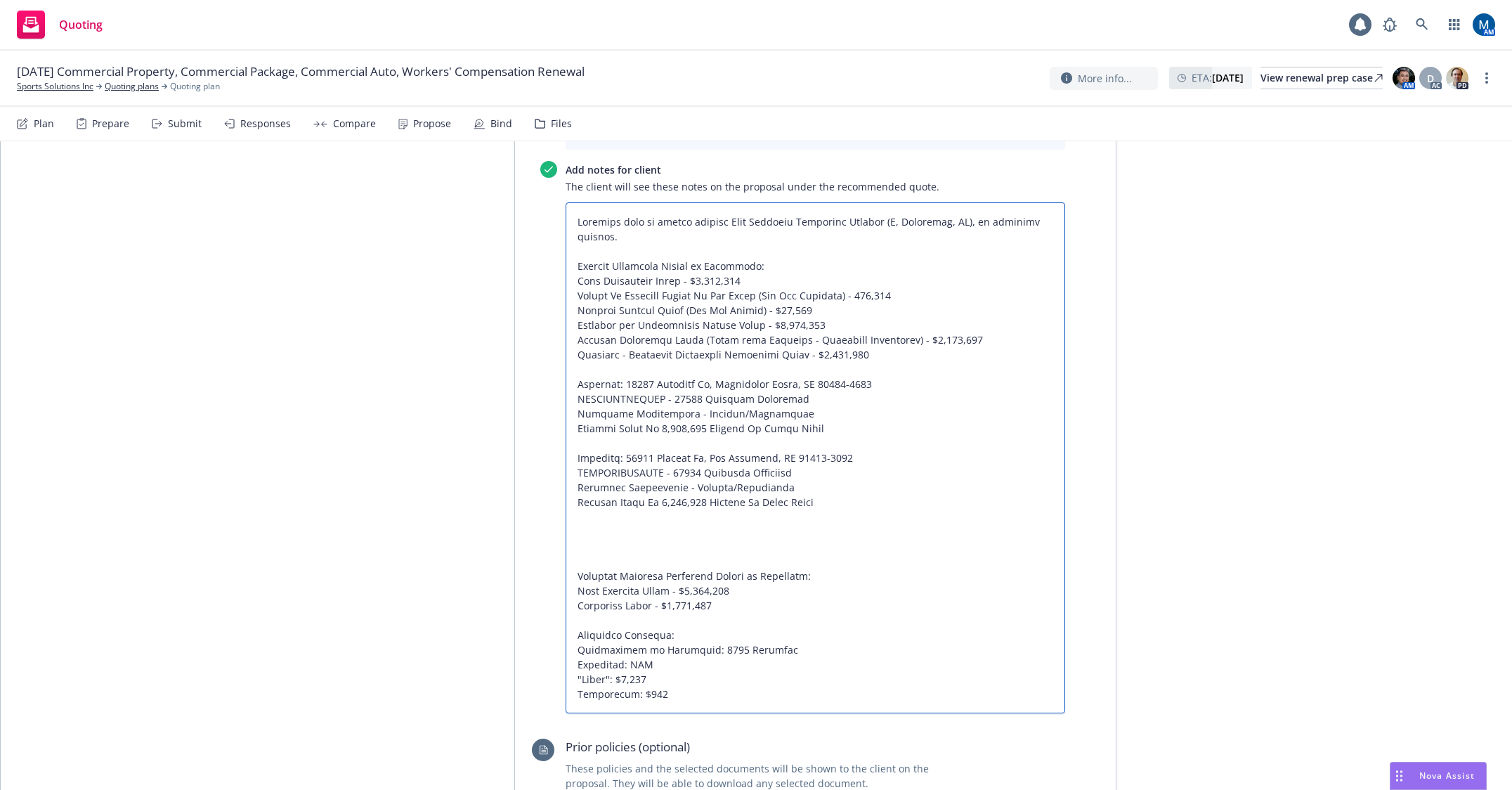
type textarea "x"
type textarea "Coverage will be issued through West American Insurance Company (A, Excellent, …"
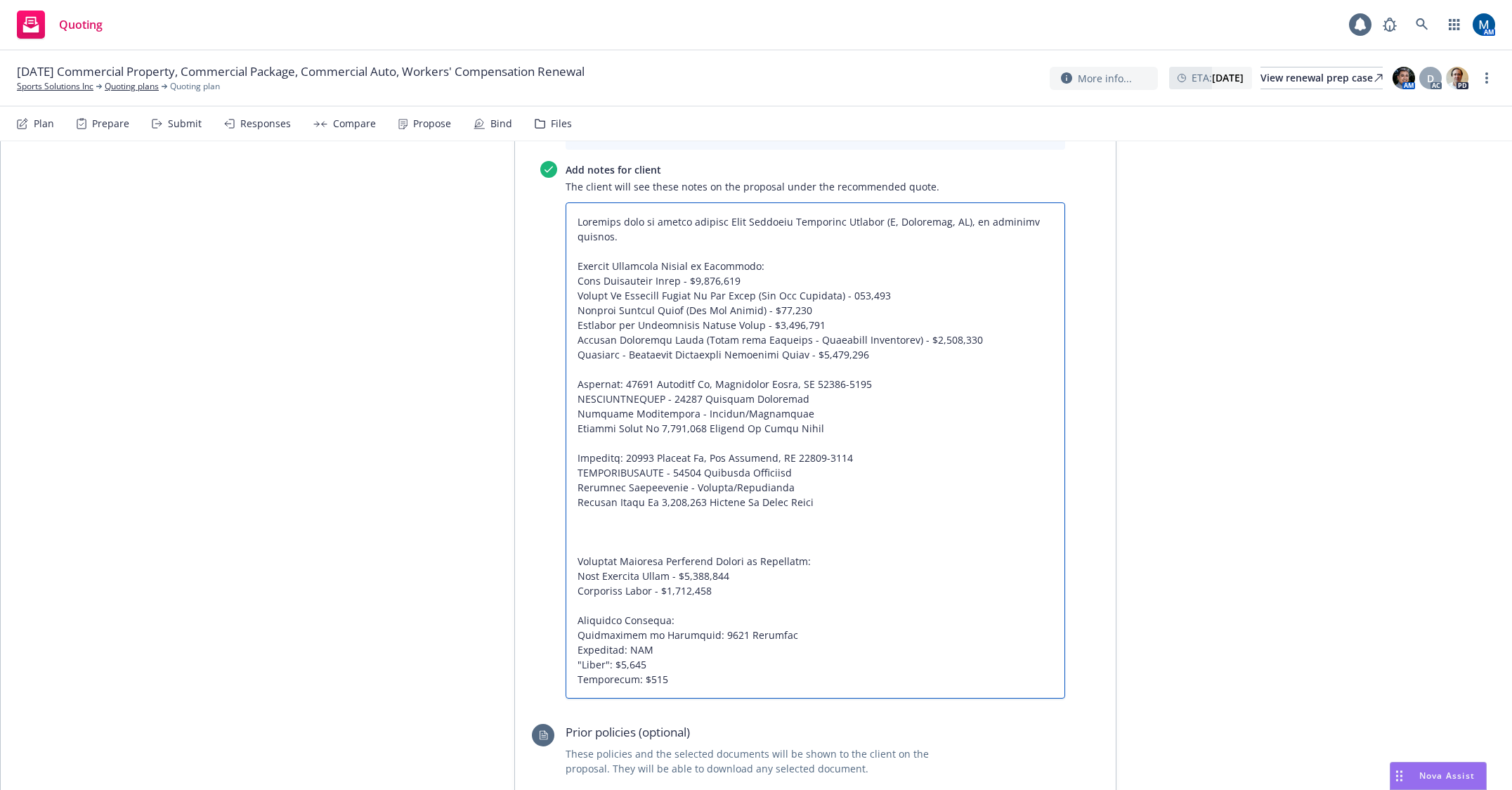
type textarea "x"
type textarea "Coverage will be issued through West American Insurance Company (A, Excellent, …"
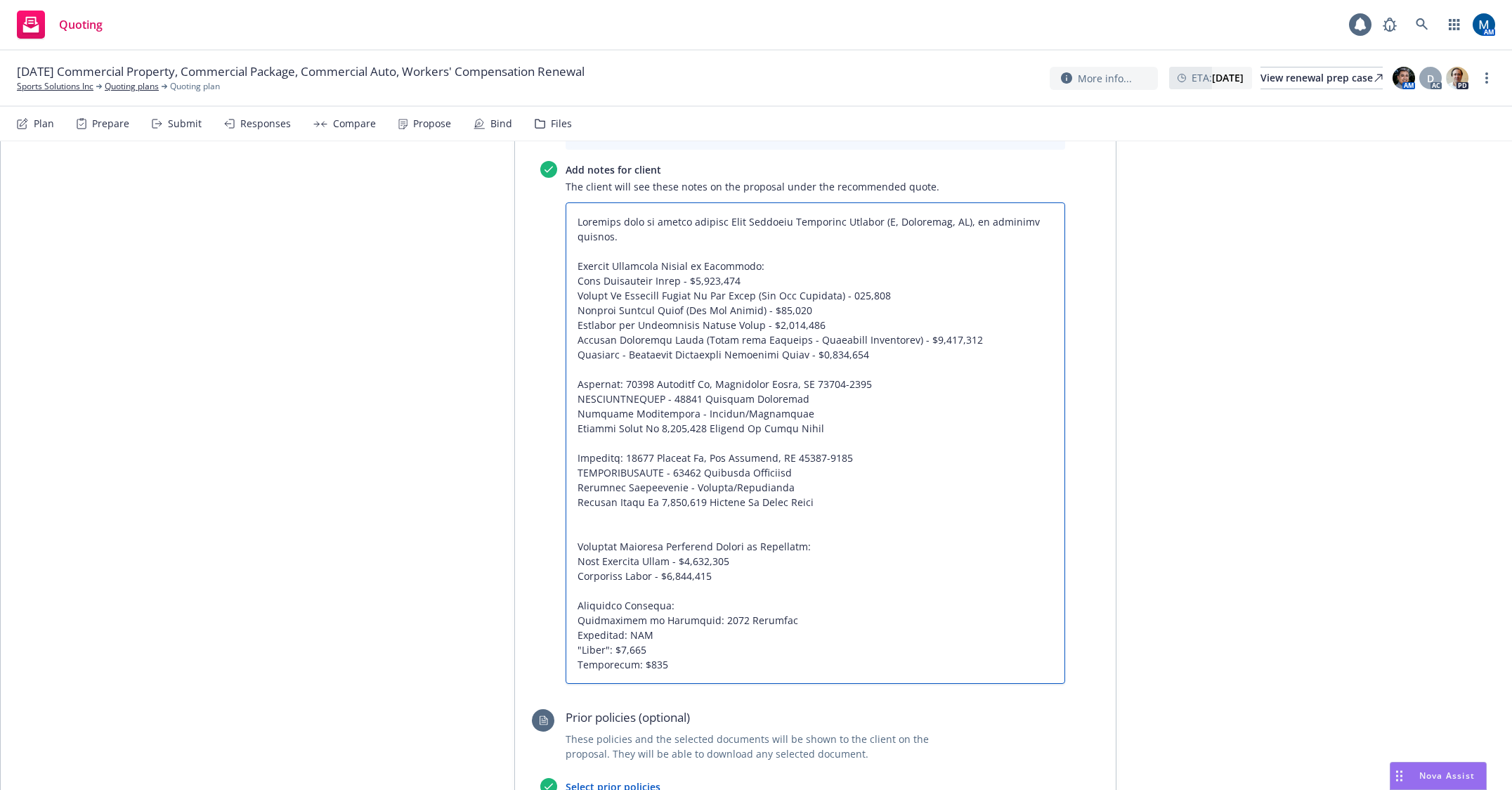
type textarea "x"
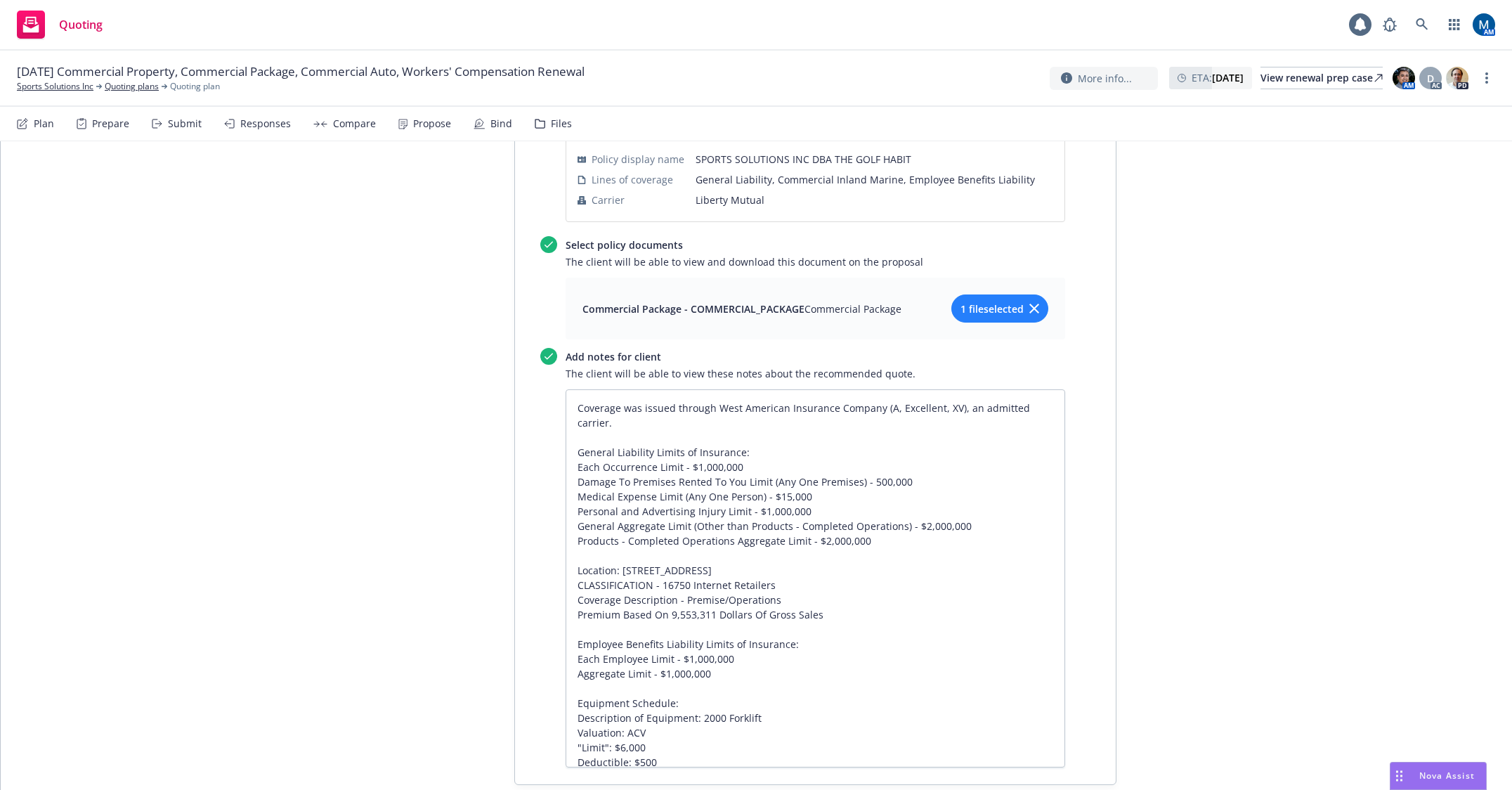
scroll to position [0, 0]
type textarea "Coverage will be issued through West American Insurance Company (A, Excellent, …"
click at [588, 628] on textarea "Coverage was issued through West American Insurance Company (A, Excellent, XV),…" at bounding box center [816, 578] width 499 height 378
type textarea "x"
type textarea "Coverage was issued through West American Insurance Company (A, Excellent, XV),…"
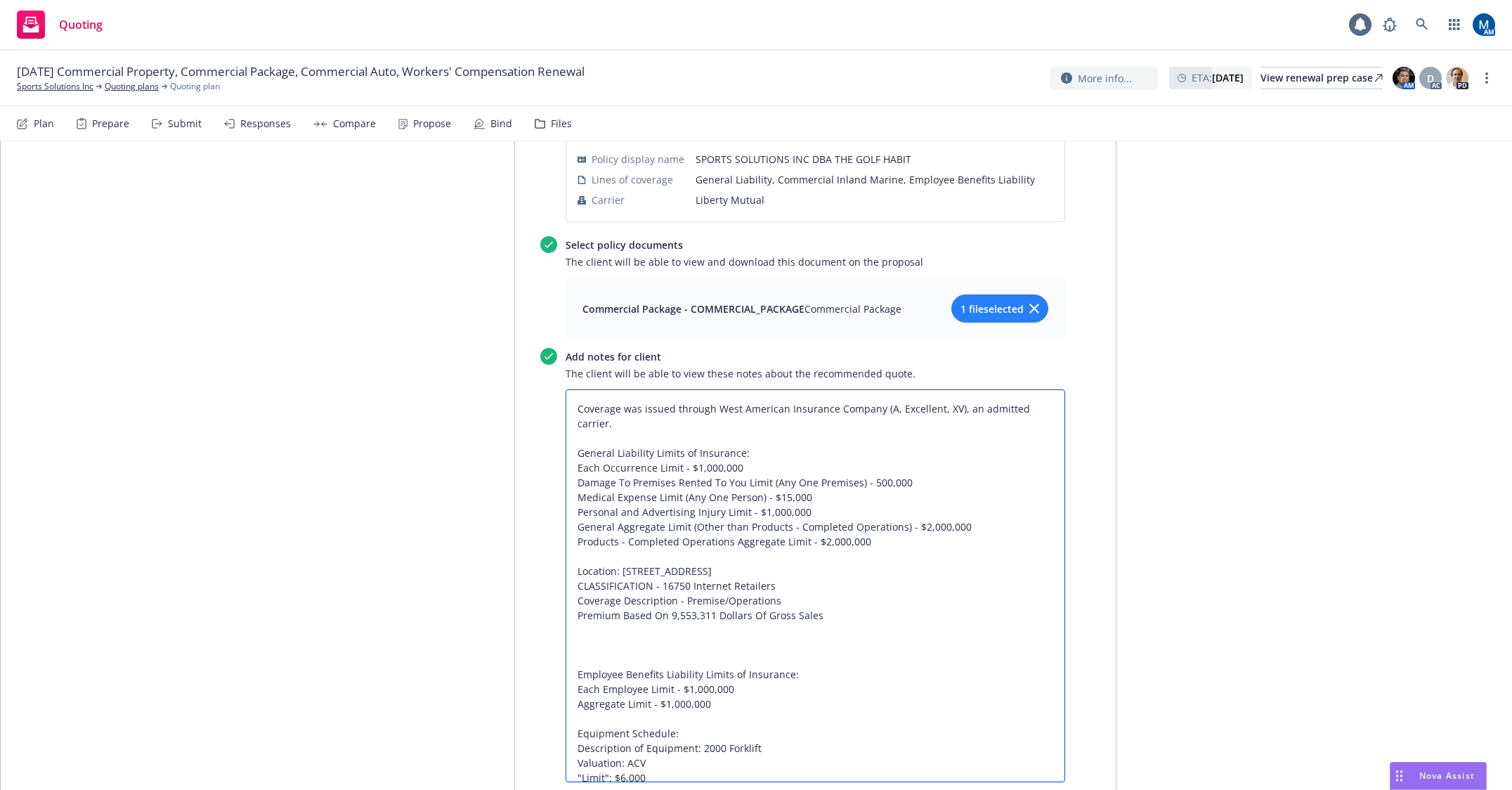
type textarea "x"
type textarea "Coverage was issued through West American Insurance Company (A, Excellent, XV),…"
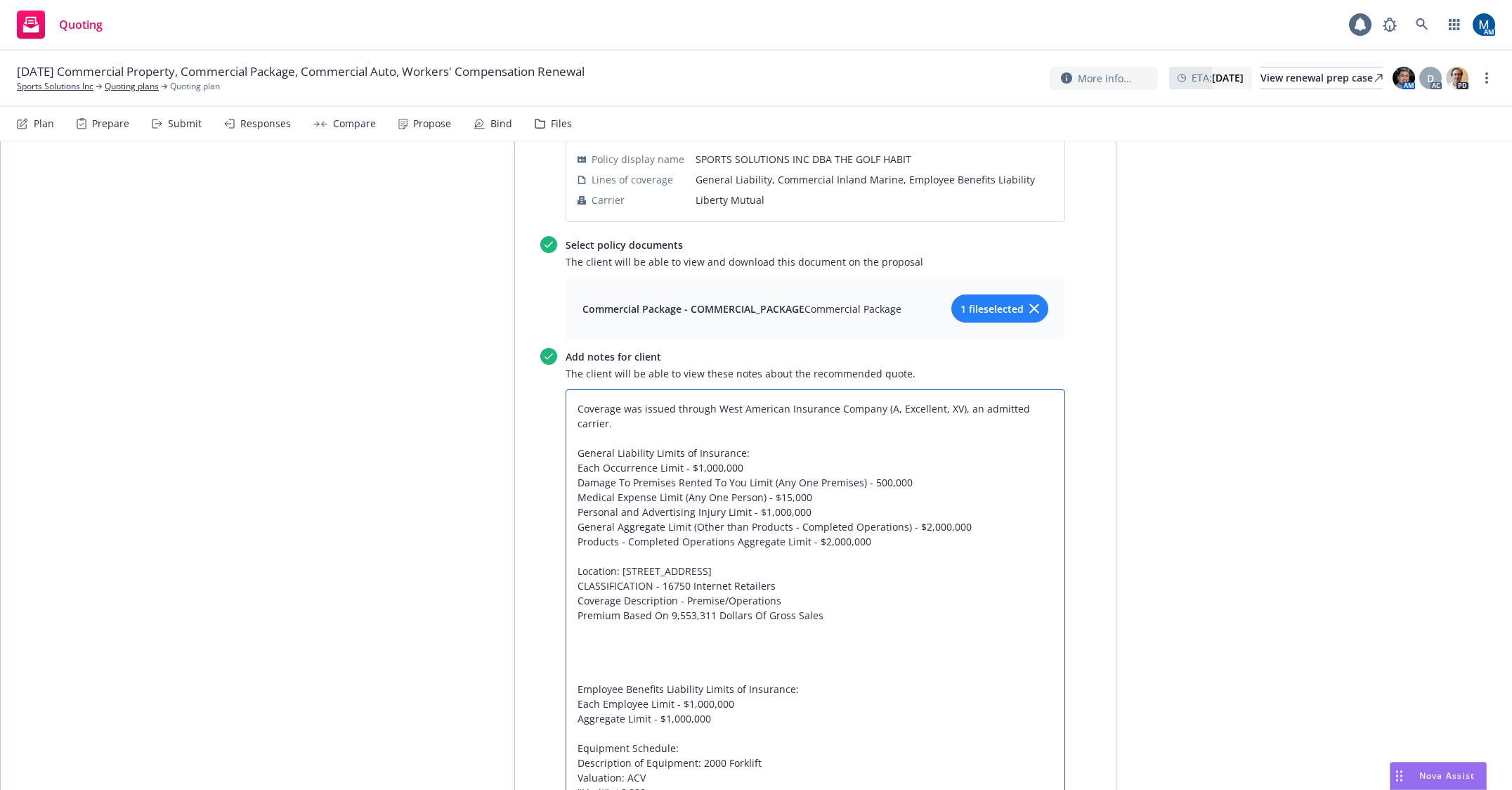
type textarea "x"
type textarea "Coverage was issued through West American Insurance Company (A, Excellent, XV),…"
type textarea "x"
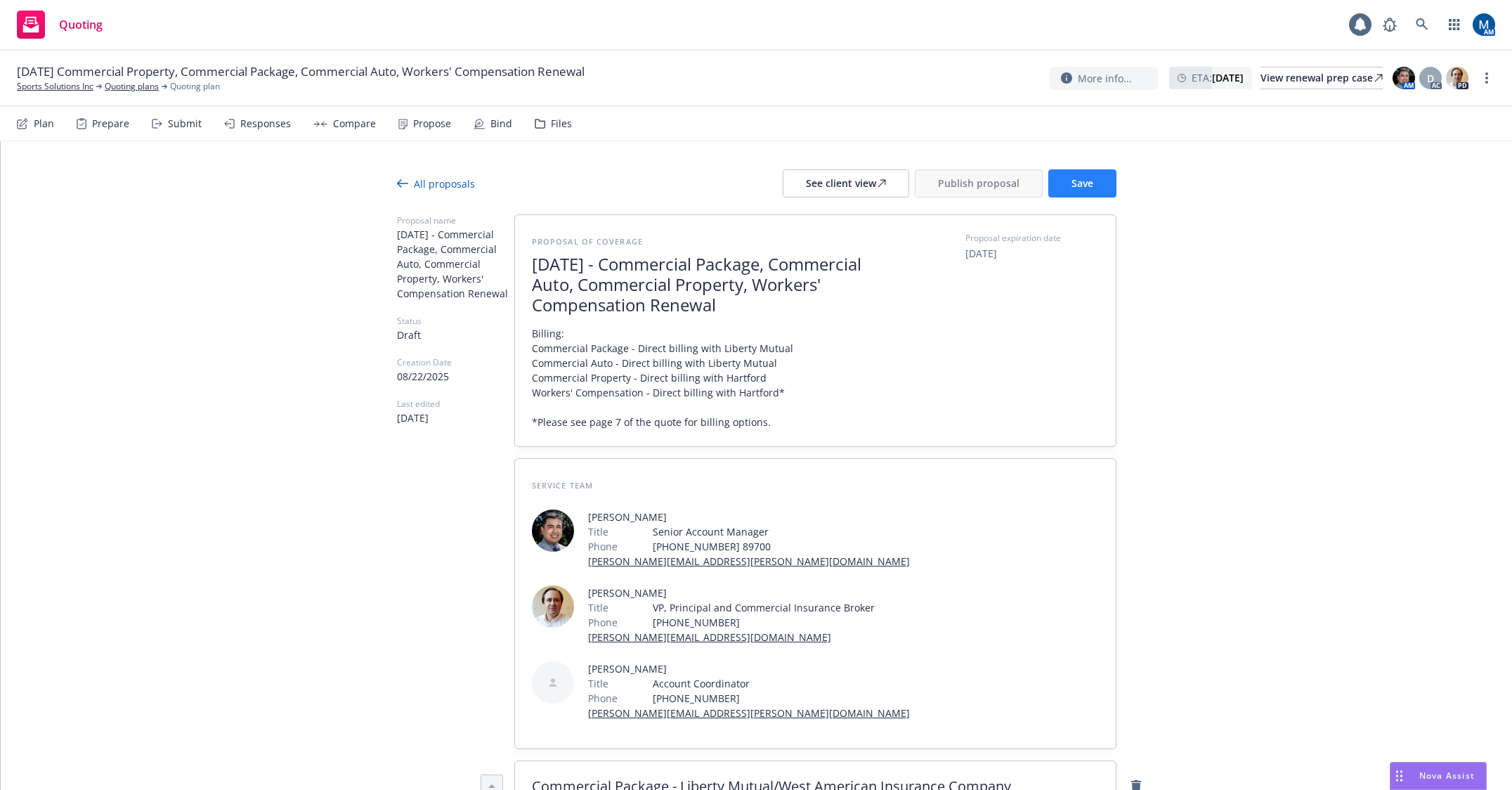
type textarea "Coverage was issued through West American Insurance Company (A, Excellent, XV),…"
click at [1080, 185] on span "Save" at bounding box center [1082, 183] width 22 height 14
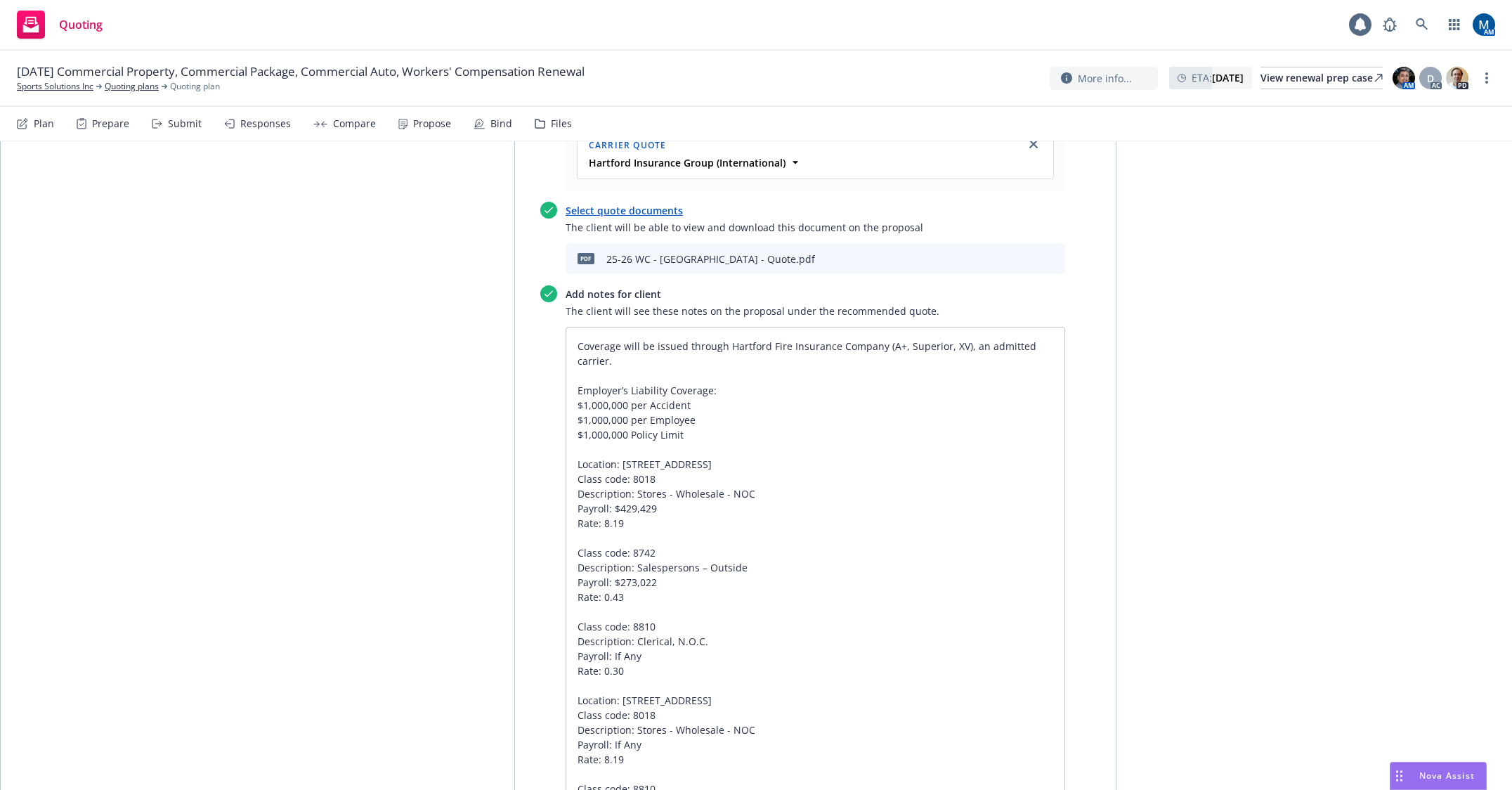
scroll to position [3794, 0]
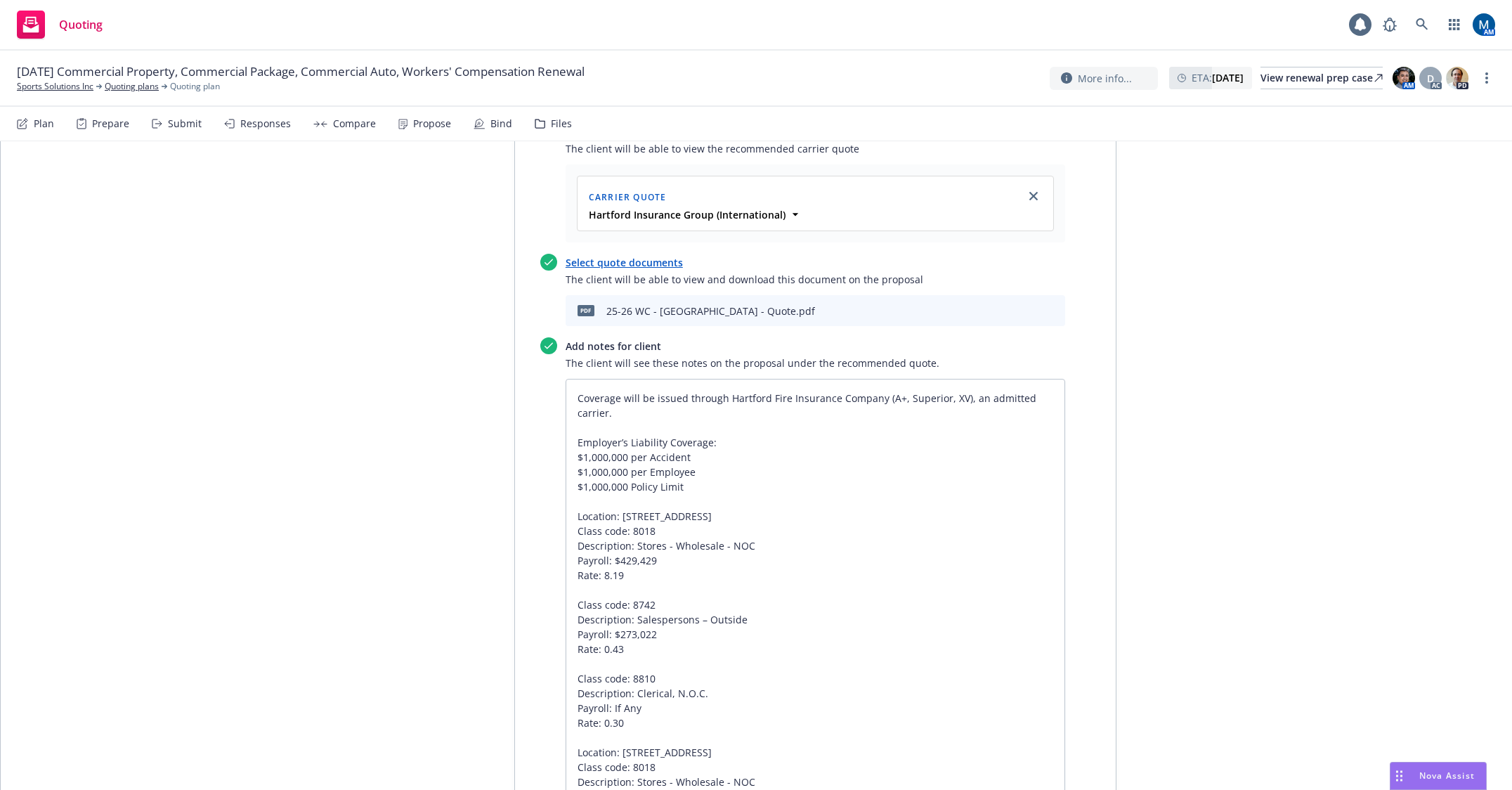
click at [1027, 309] on icon "preview file" at bounding box center [1029, 309] width 13 height 10
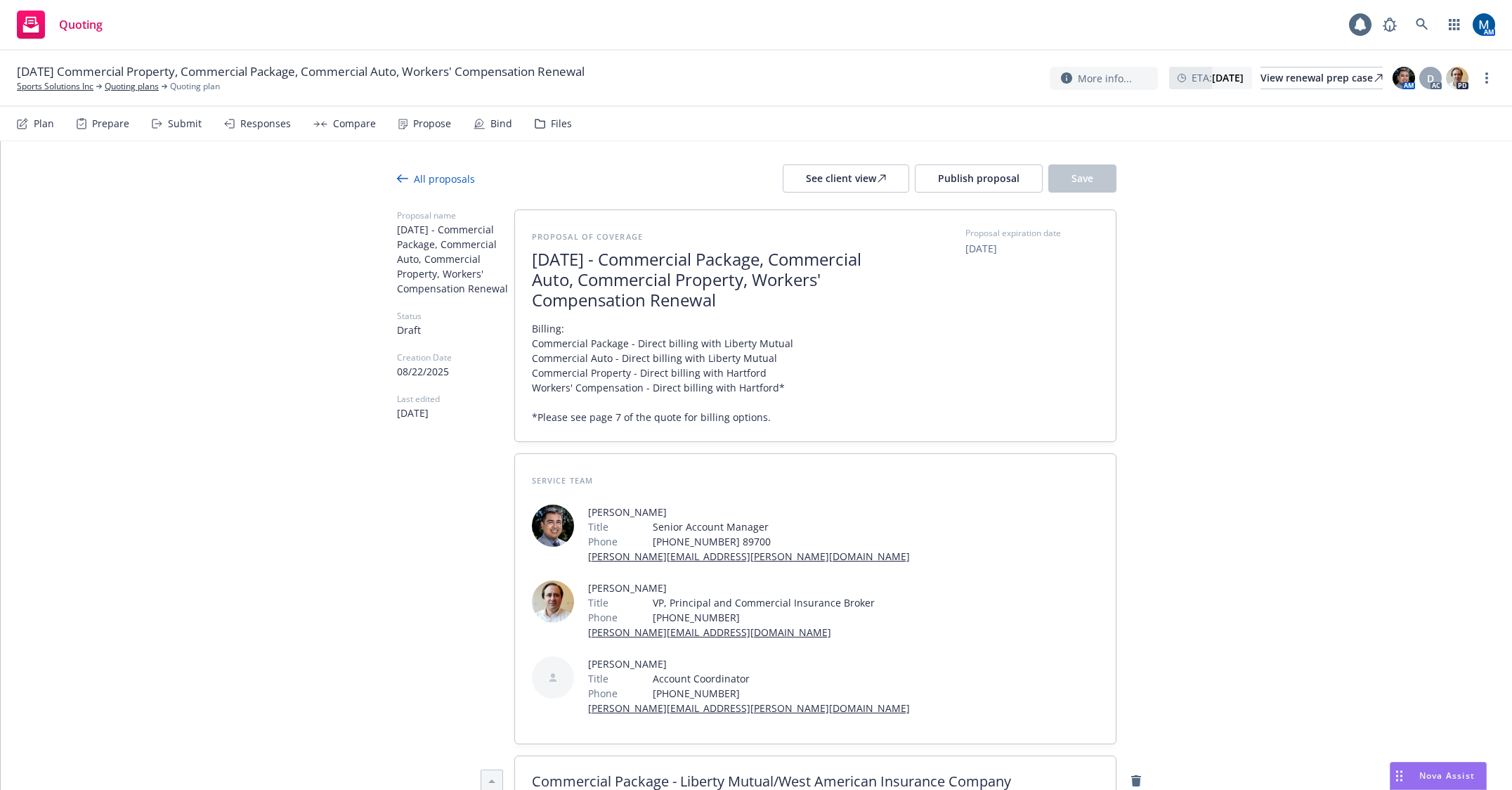
scroll to position [0, 0]
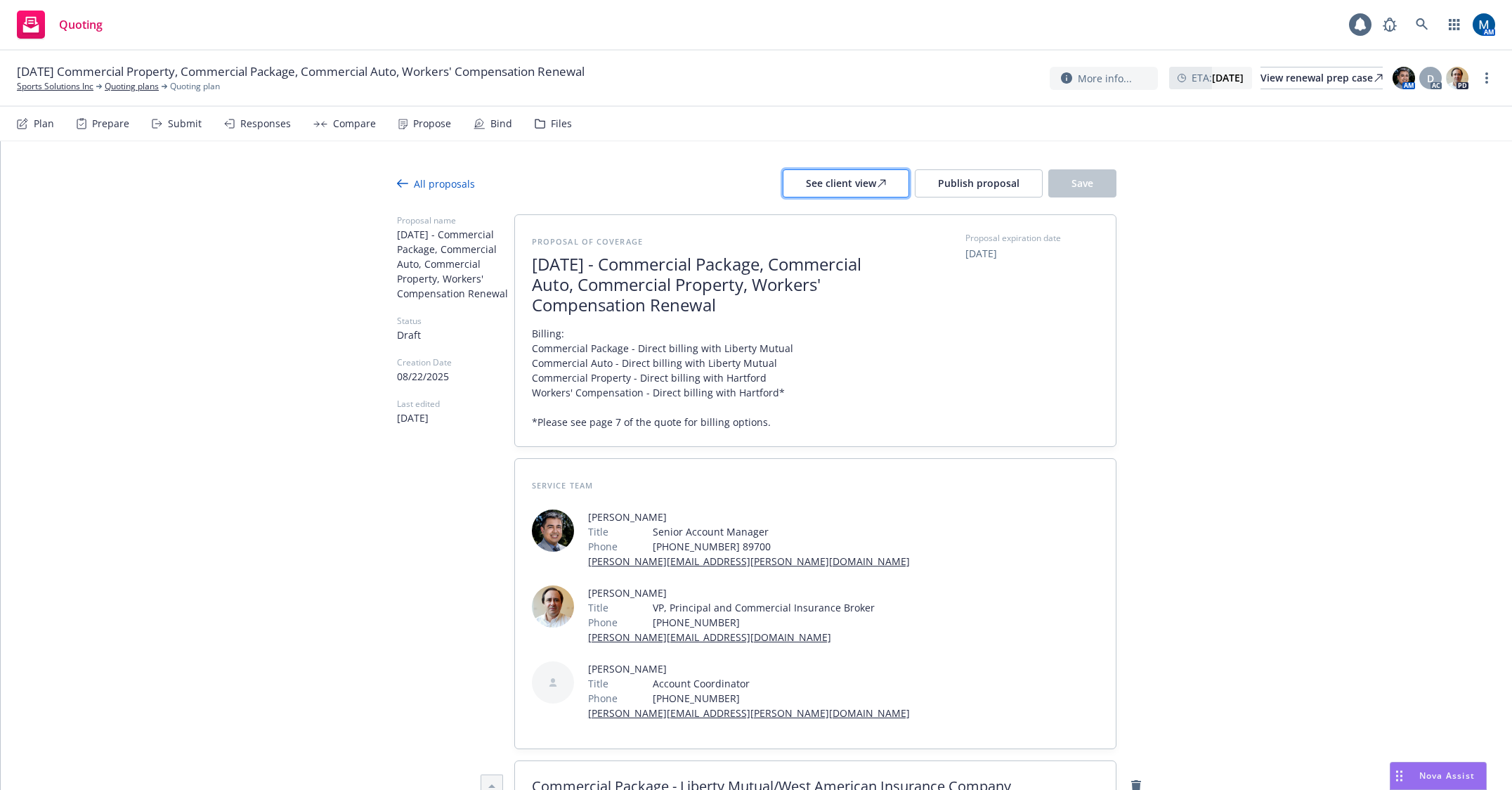
click at [841, 189] on div "See client view" at bounding box center [846, 183] width 80 height 26
type textarea "x"
click at [415, 183] on div "All proposals" at bounding box center [435, 184] width 78 height 15
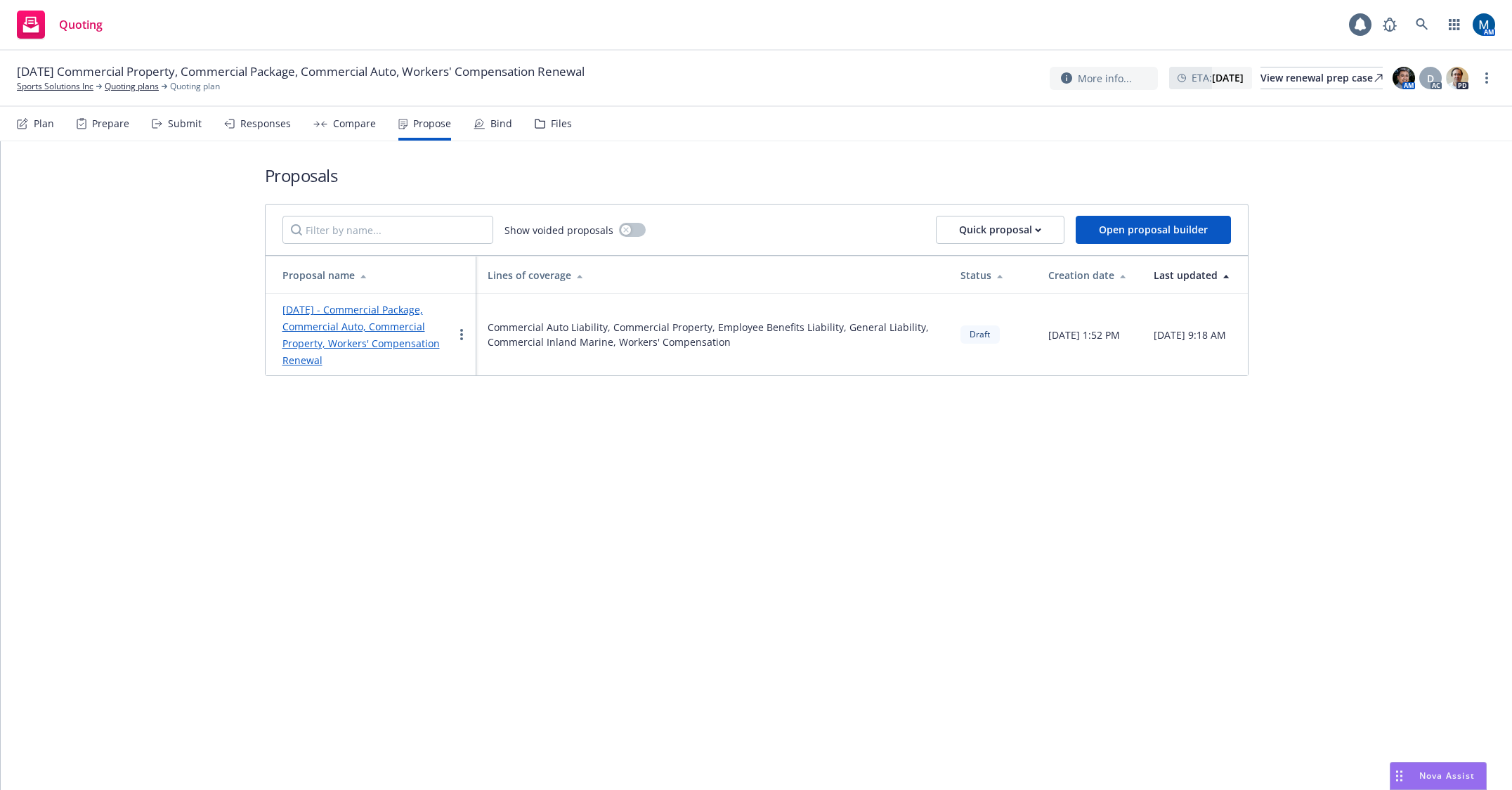
click at [44, 124] on div "Plan" at bounding box center [44, 123] width 20 height 11
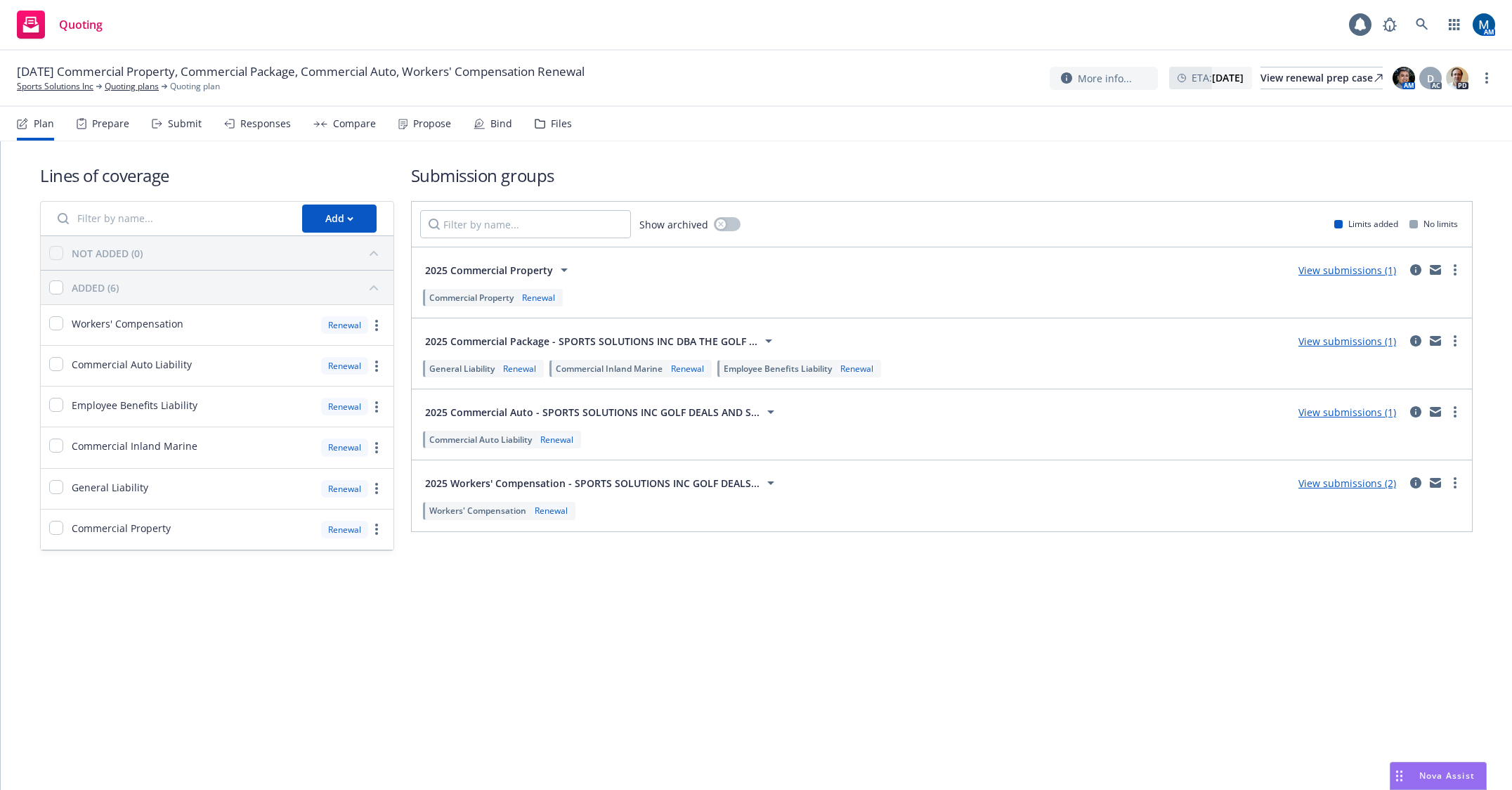
click at [211, 207] on input "Filter by name..." at bounding box center [171, 218] width 244 height 28
click at [342, 214] on div "Add" at bounding box center [339, 218] width 28 height 26
click at [374, 251] on span "Create new business lines of coverage" at bounding box center [410, 255] width 214 height 14
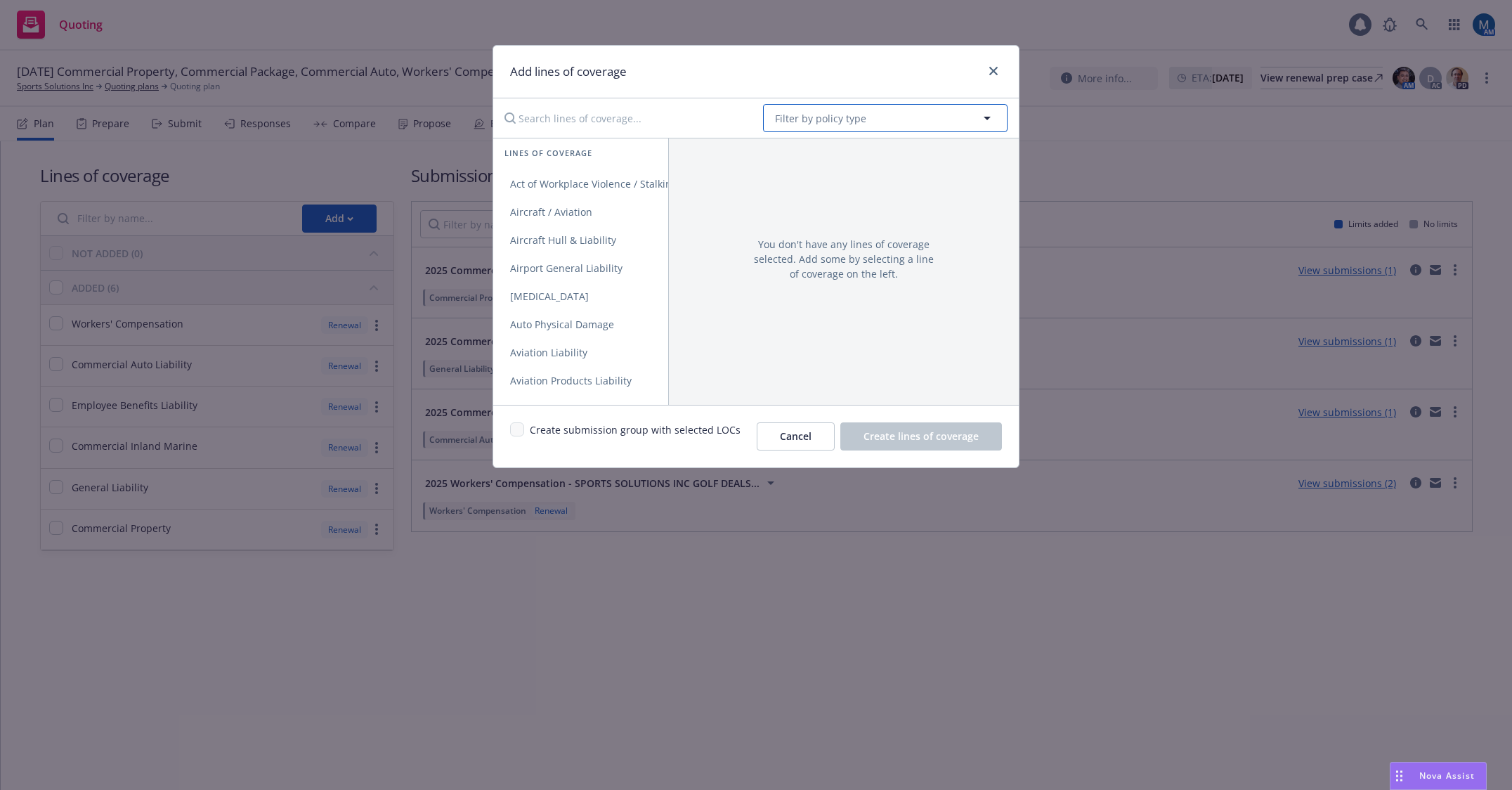
click at [839, 112] on span "Filter by policy type" at bounding box center [820, 118] width 91 height 15
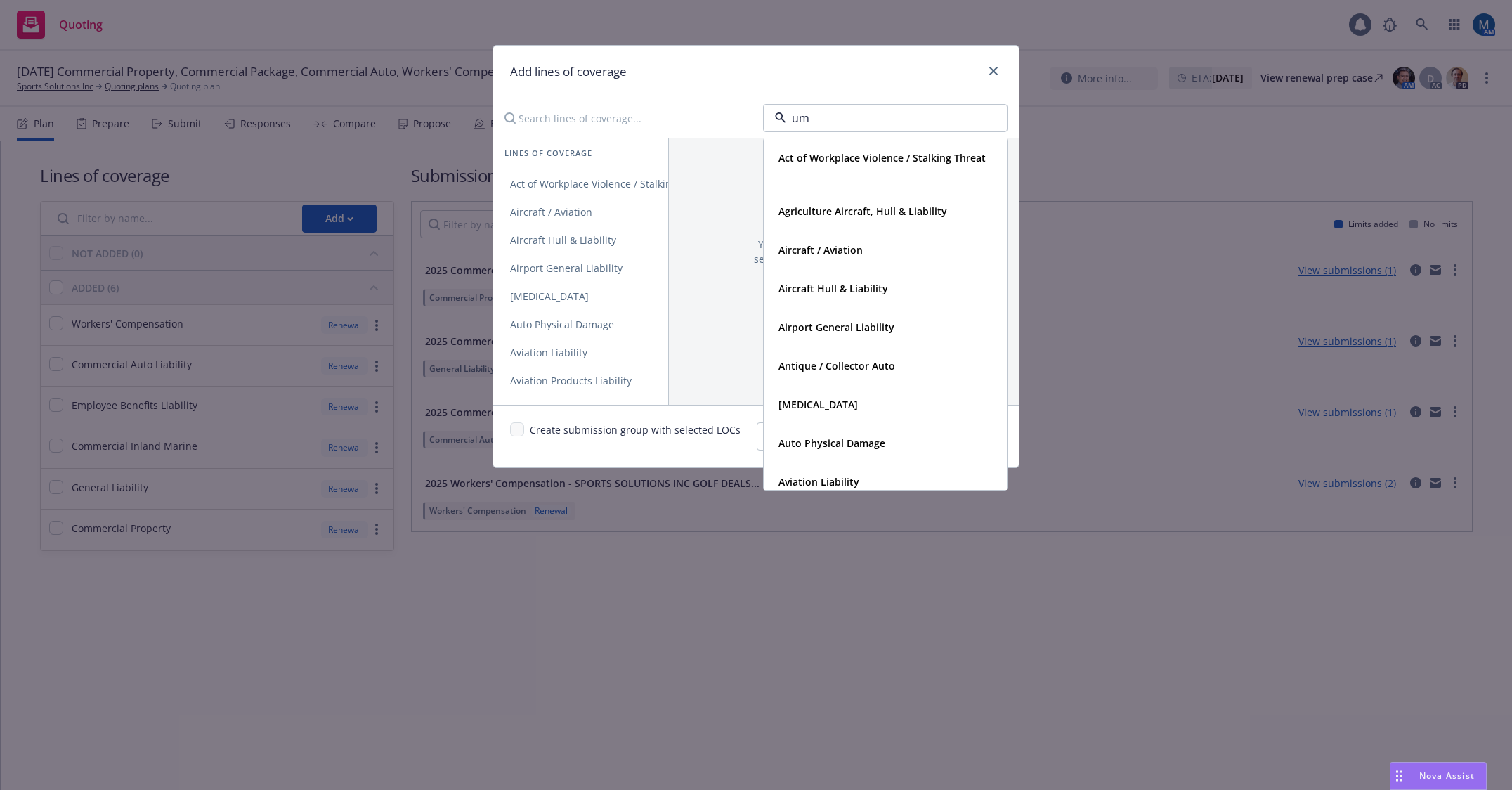
type input "umb"
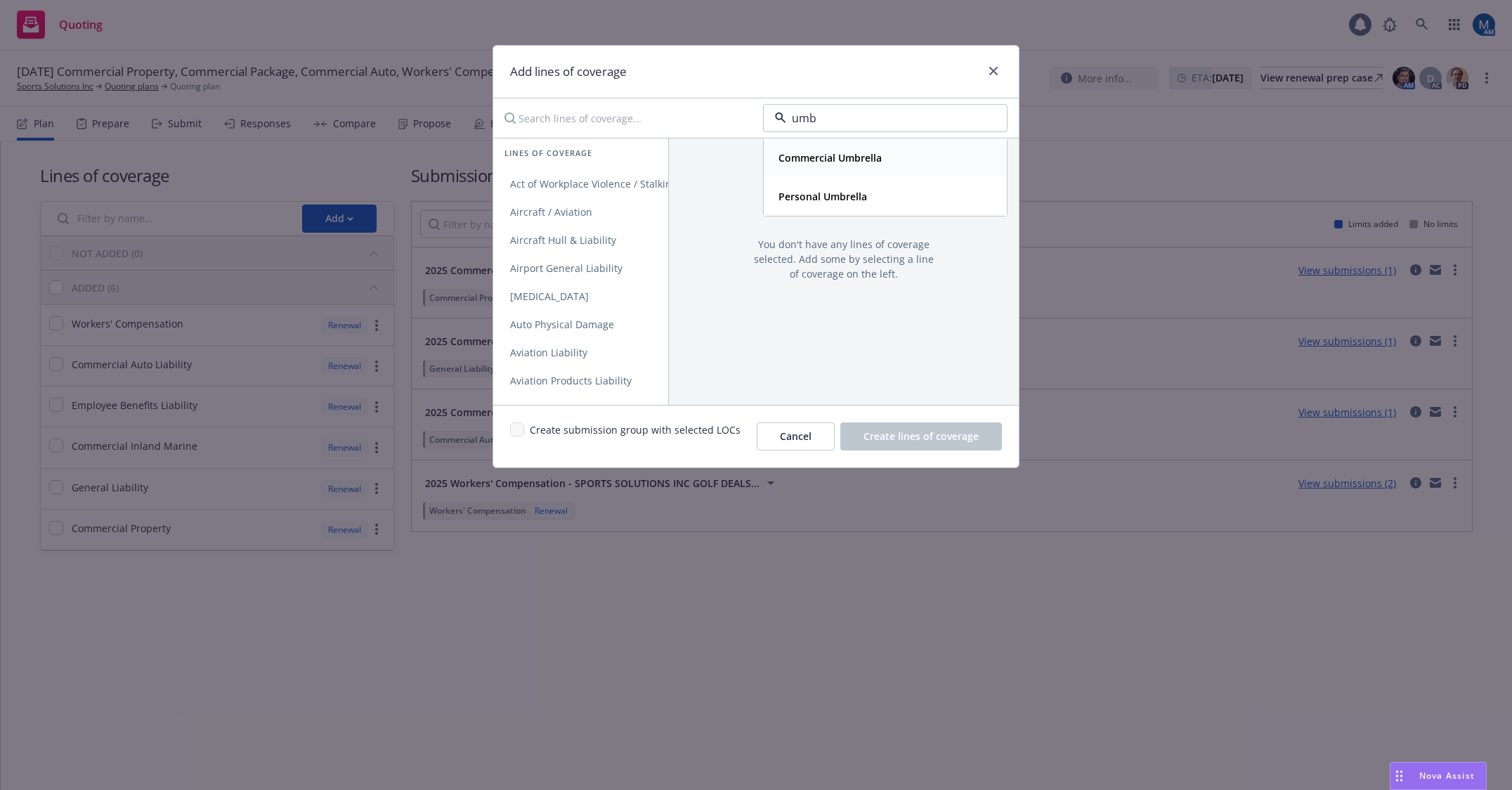
click at [868, 159] on strong "Commercial Umbrella" at bounding box center [830, 158] width 103 height 14
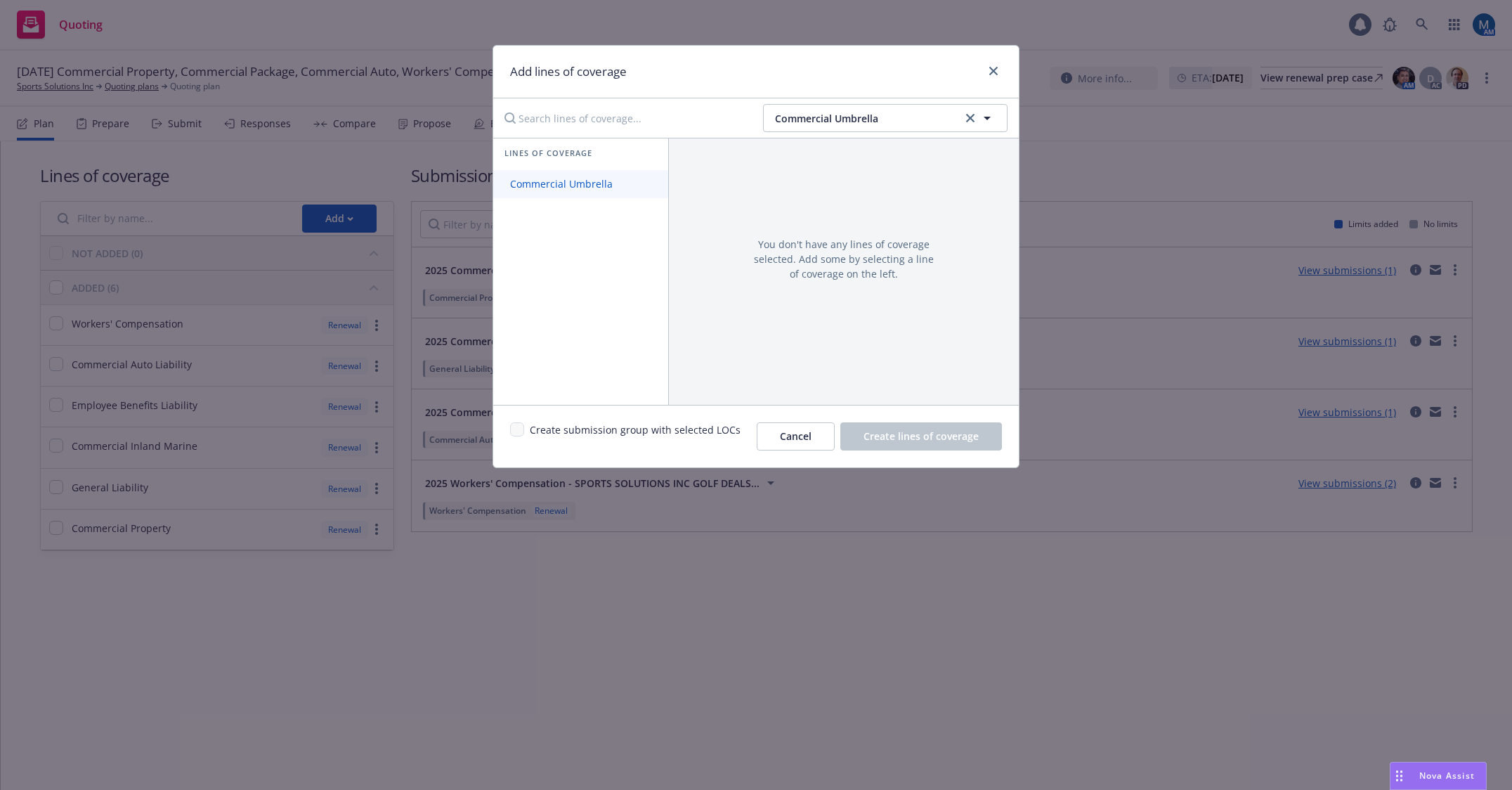
click at [604, 179] on span "Commercial Umbrella" at bounding box center [561, 184] width 137 height 14
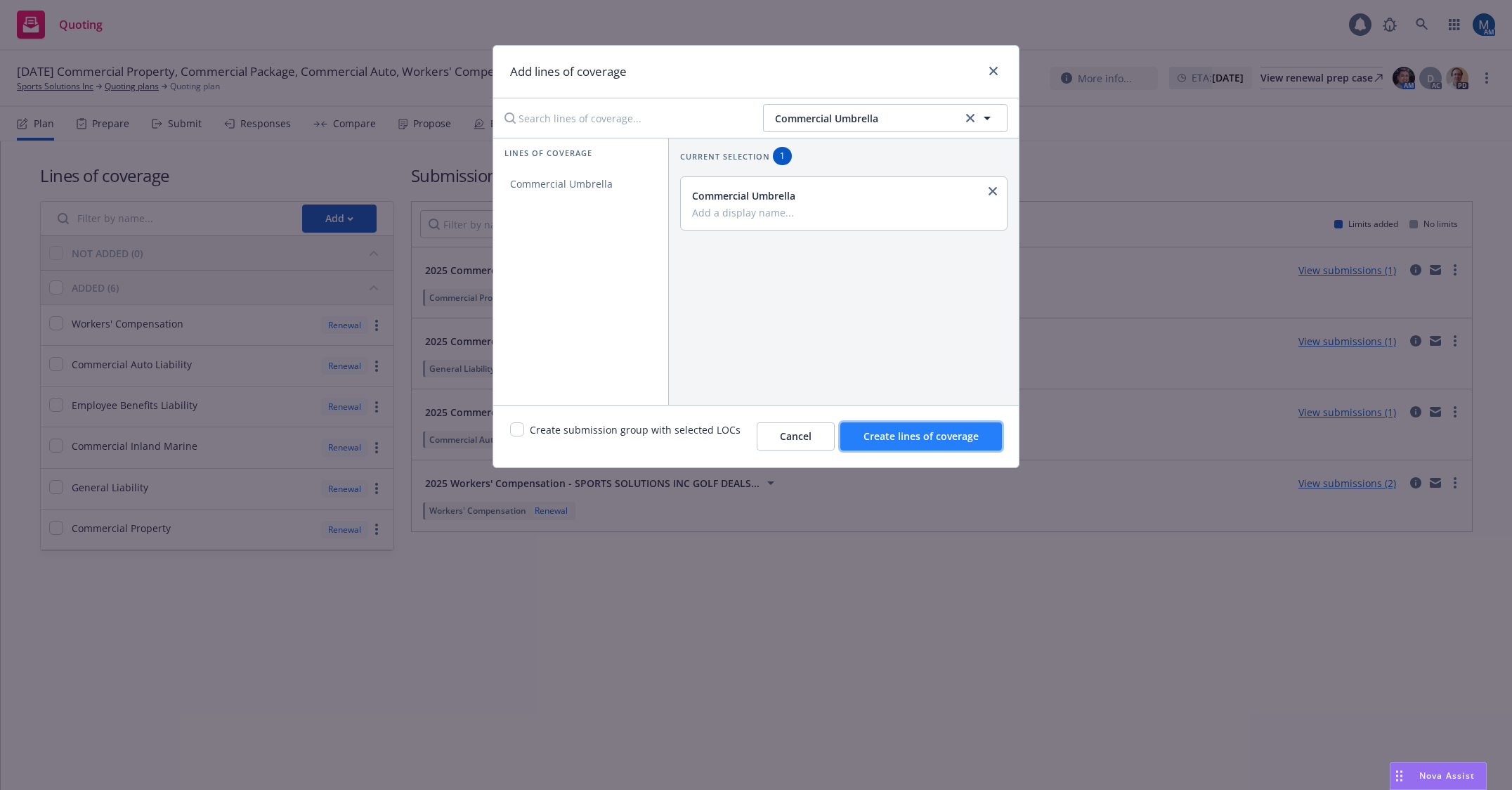
click at [922, 444] on button "Create lines of coverage" at bounding box center [921, 436] width 161 height 28
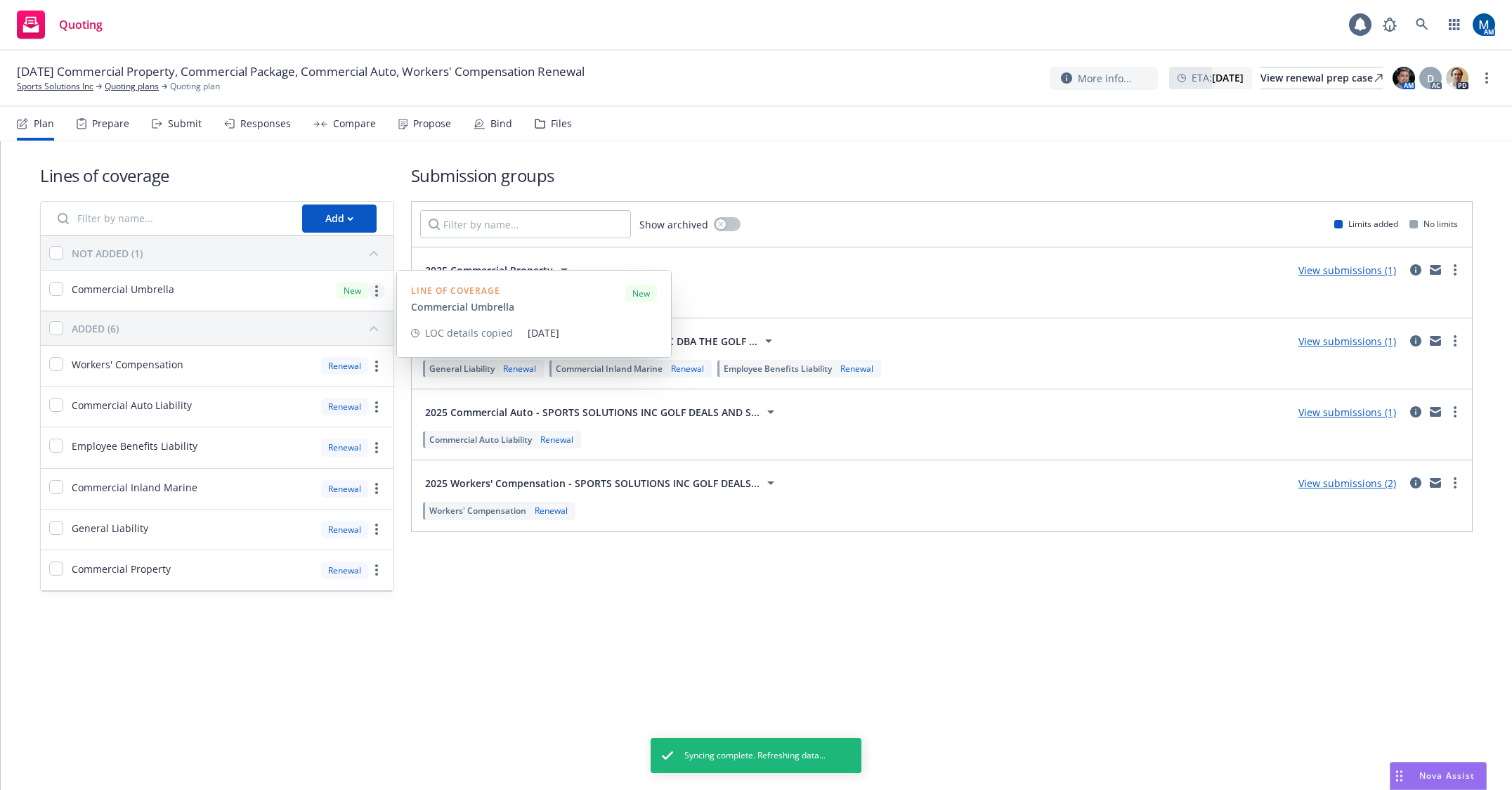
click at [378, 290] on link "more" at bounding box center [376, 290] width 17 height 17
click at [268, 324] on span "Edit coverage spec" at bounding box center [232, 325] width 121 height 14
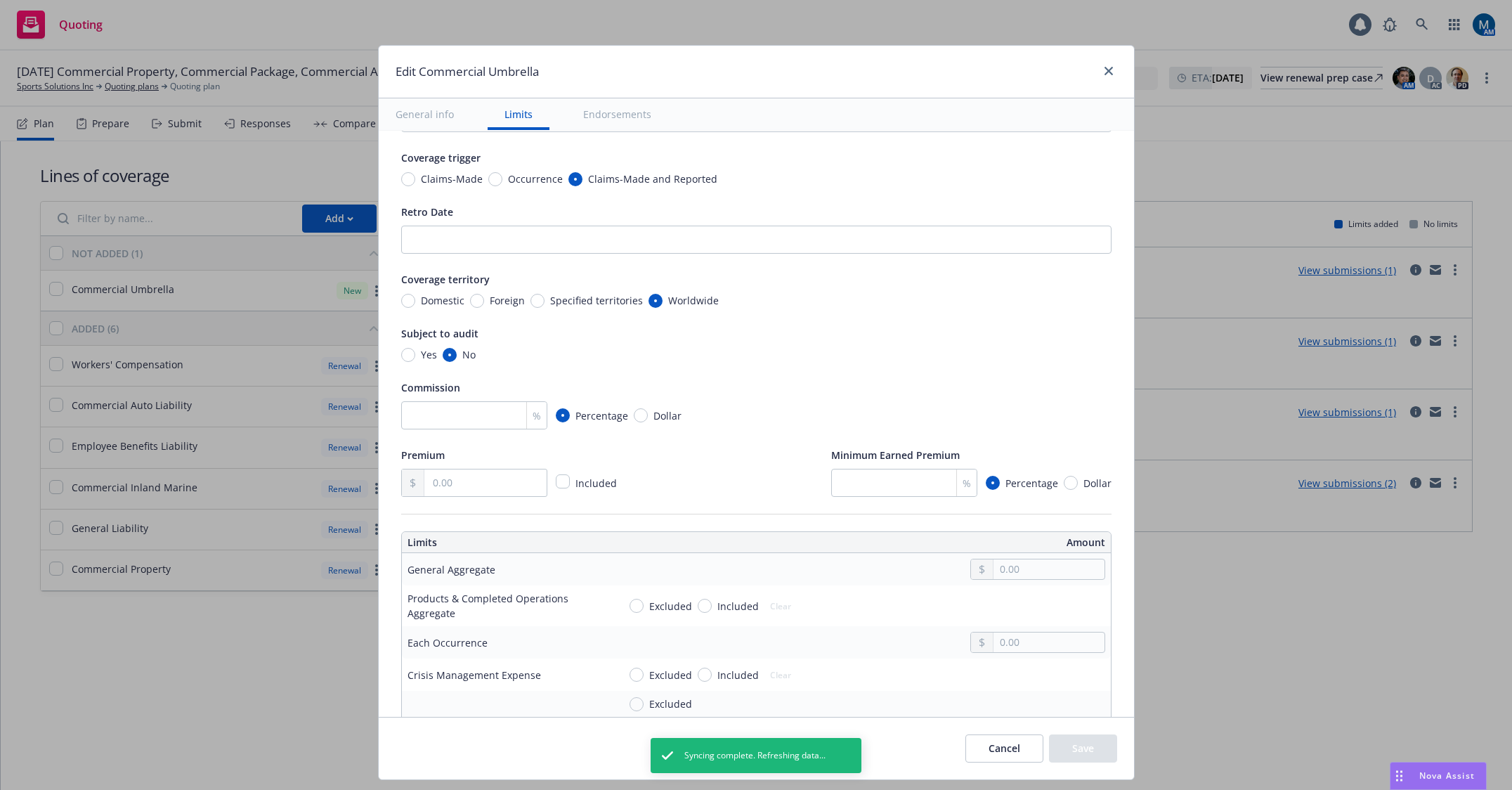
scroll to position [140, 0]
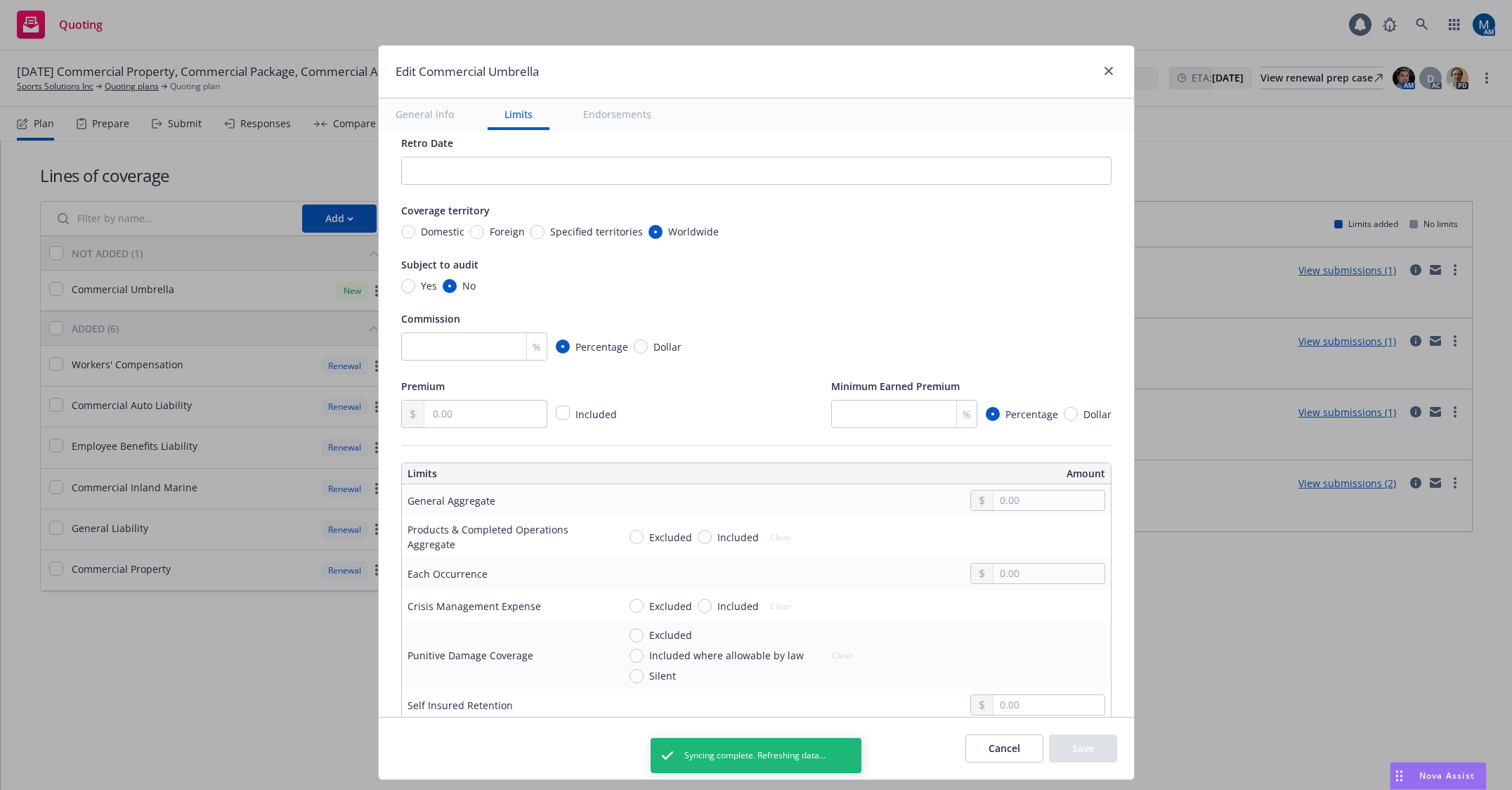
click at [1022, 487] on td at bounding box center [862, 500] width 498 height 32
click at [1025, 497] on input "text" at bounding box center [1049, 500] width 110 height 20
type input "1,000,000.00"
click at [1011, 558] on button "$1,000,000.00" at bounding box center [1028, 561] width 121 height 26
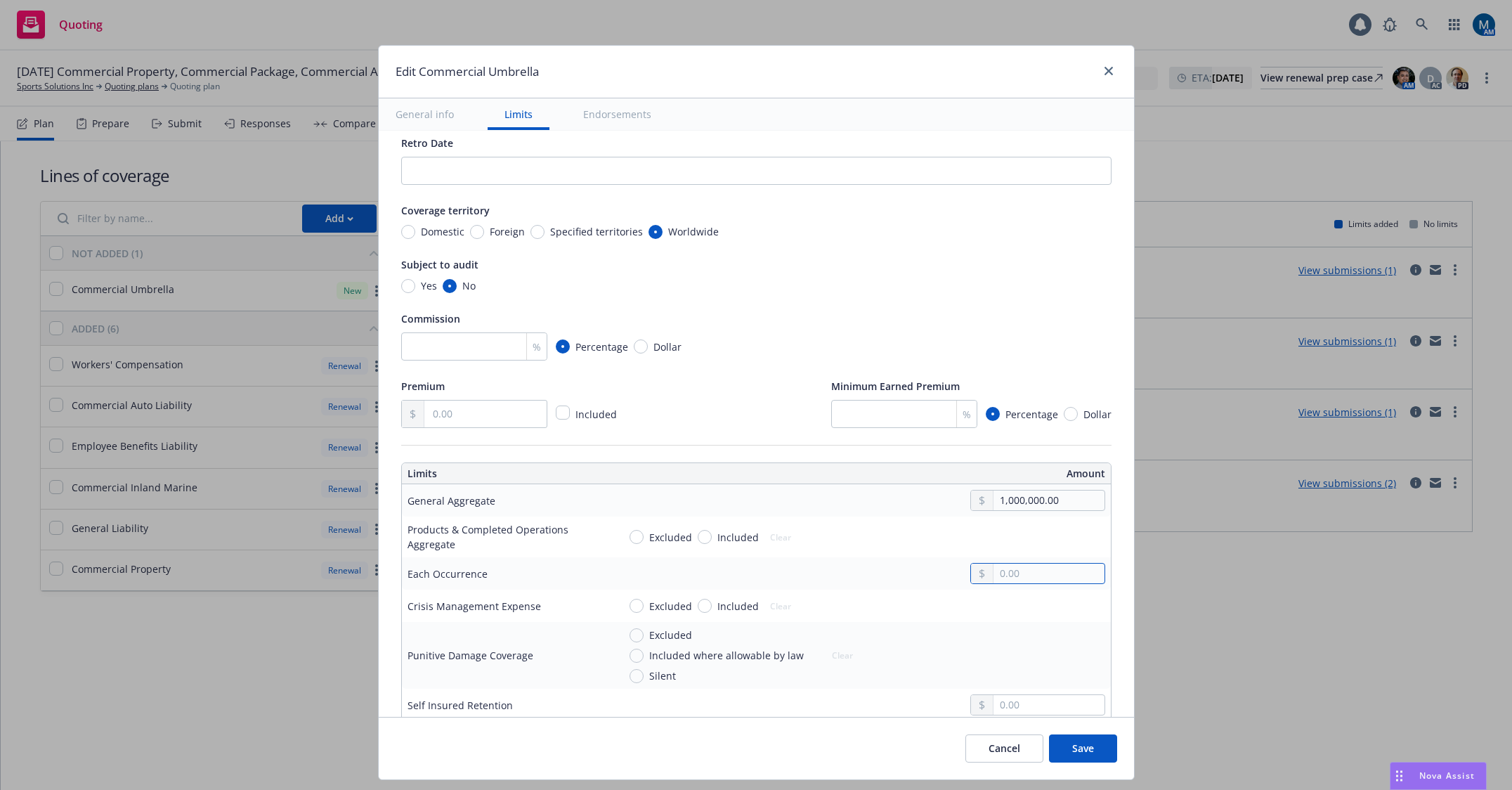
click at [1000, 570] on input "text" at bounding box center [1049, 573] width 110 height 20
type input "1,000,000.00"
click at [986, 642] on button "$1,000,000.00" at bounding box center [1028, 635] width 121 height 26
click at [718, 537] on span "Included" at bounding box center [738, 537] width 41 height 15
click at [708, 537] on input "Included" at bounding box center [705, 536] width 14 height 14
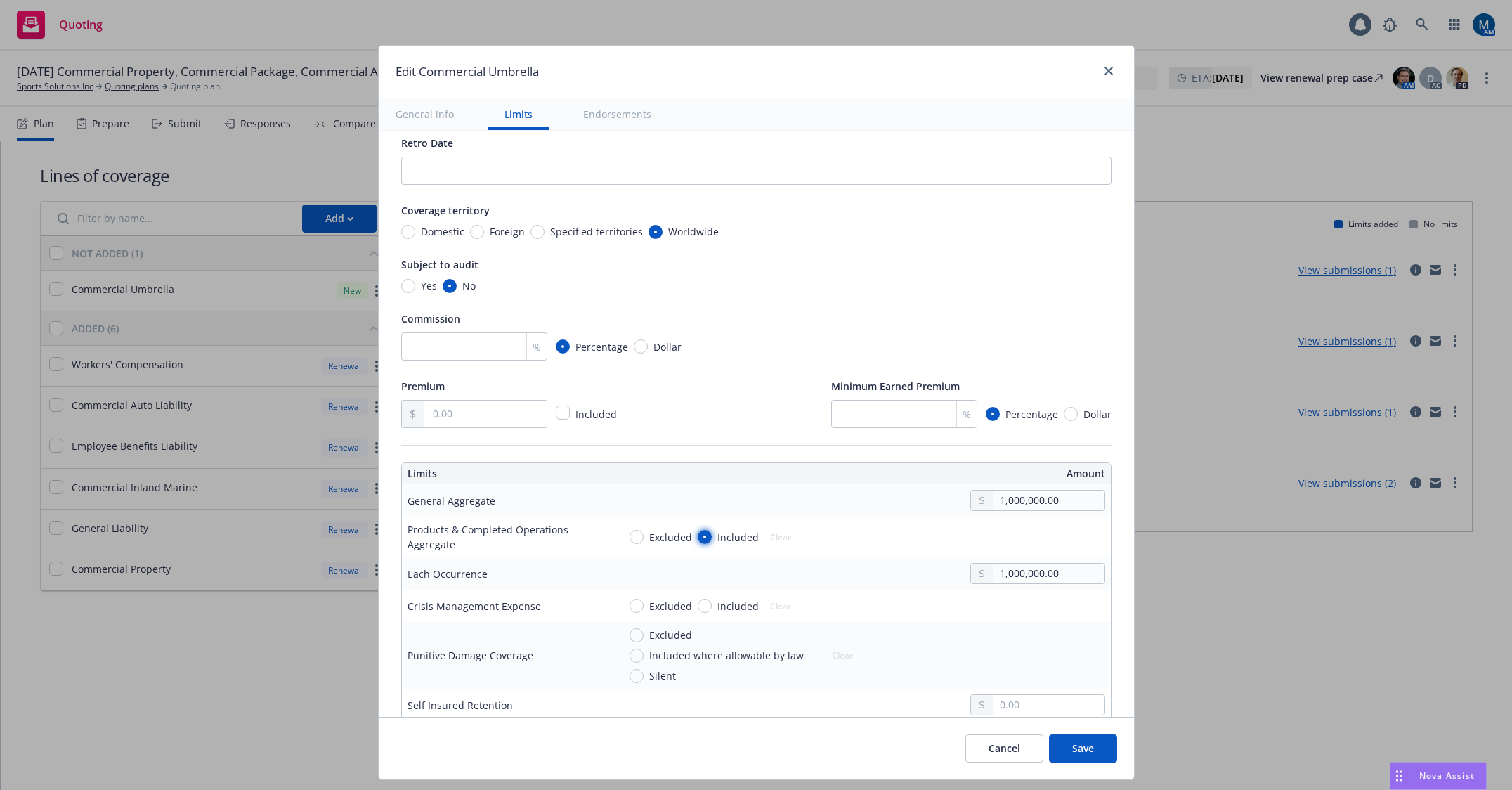
radio input "true"
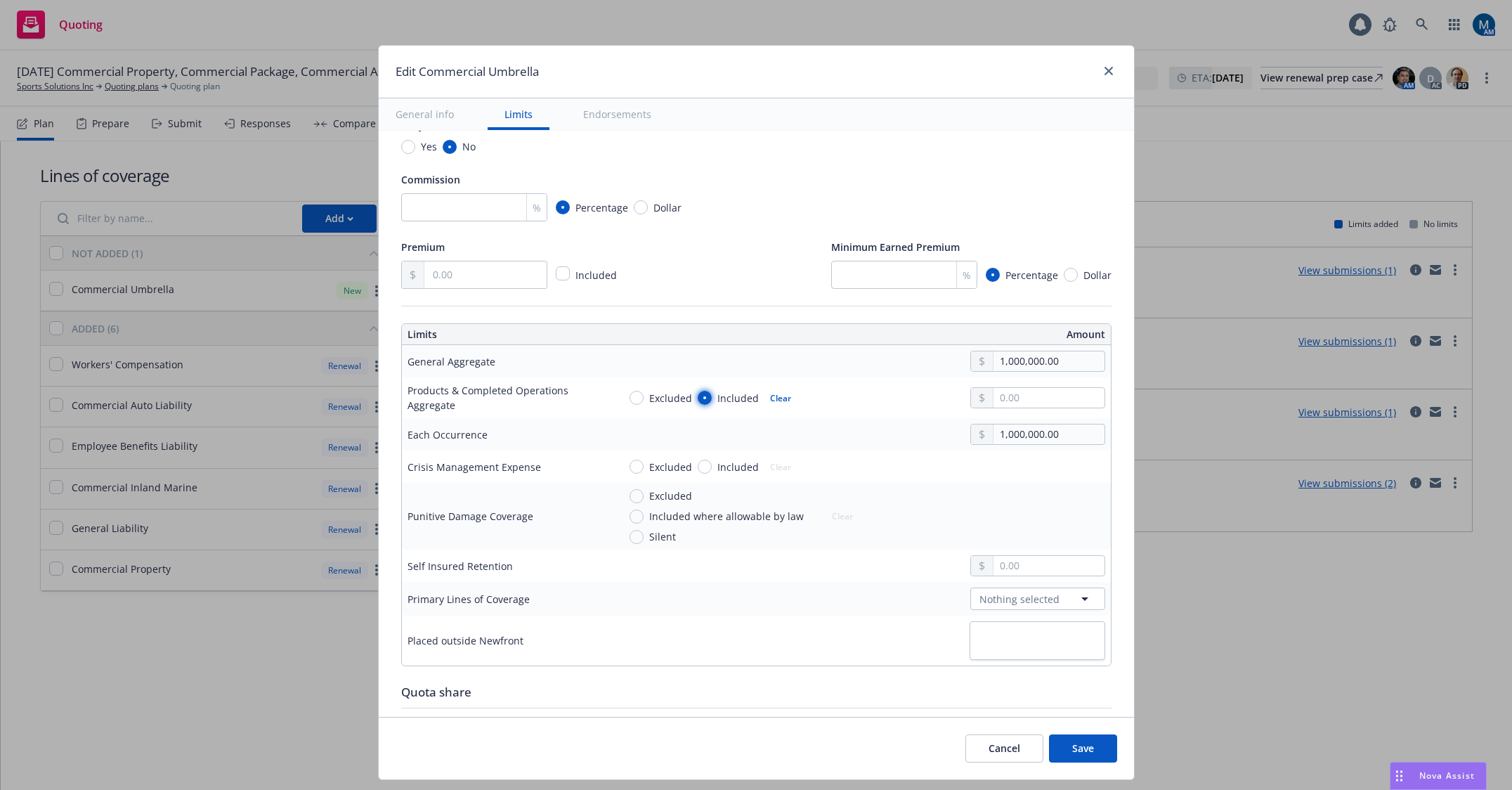
scroll to position [281, 0]
click at [1047, 560] on input "text" at bounding box center [1049, 564] width 110 height 20
type input "10,000.00"
click at [1102, 506] on div "Display name Coverage trigger Claims-Made Occurrence Claims-Made and Reported R…" at bounding box center [756, 652] width 755 height 1605
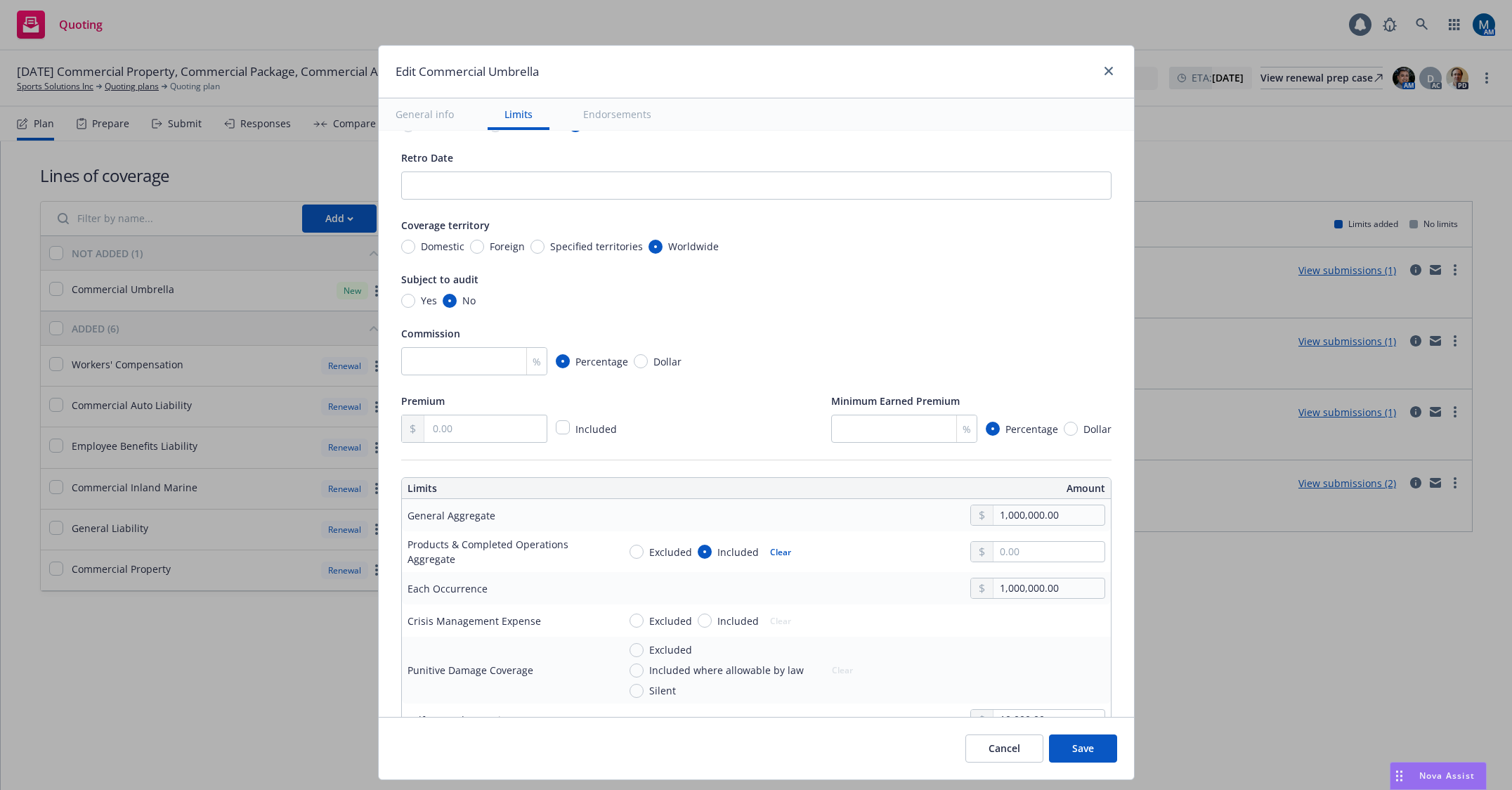
scroll to position [70, 0]
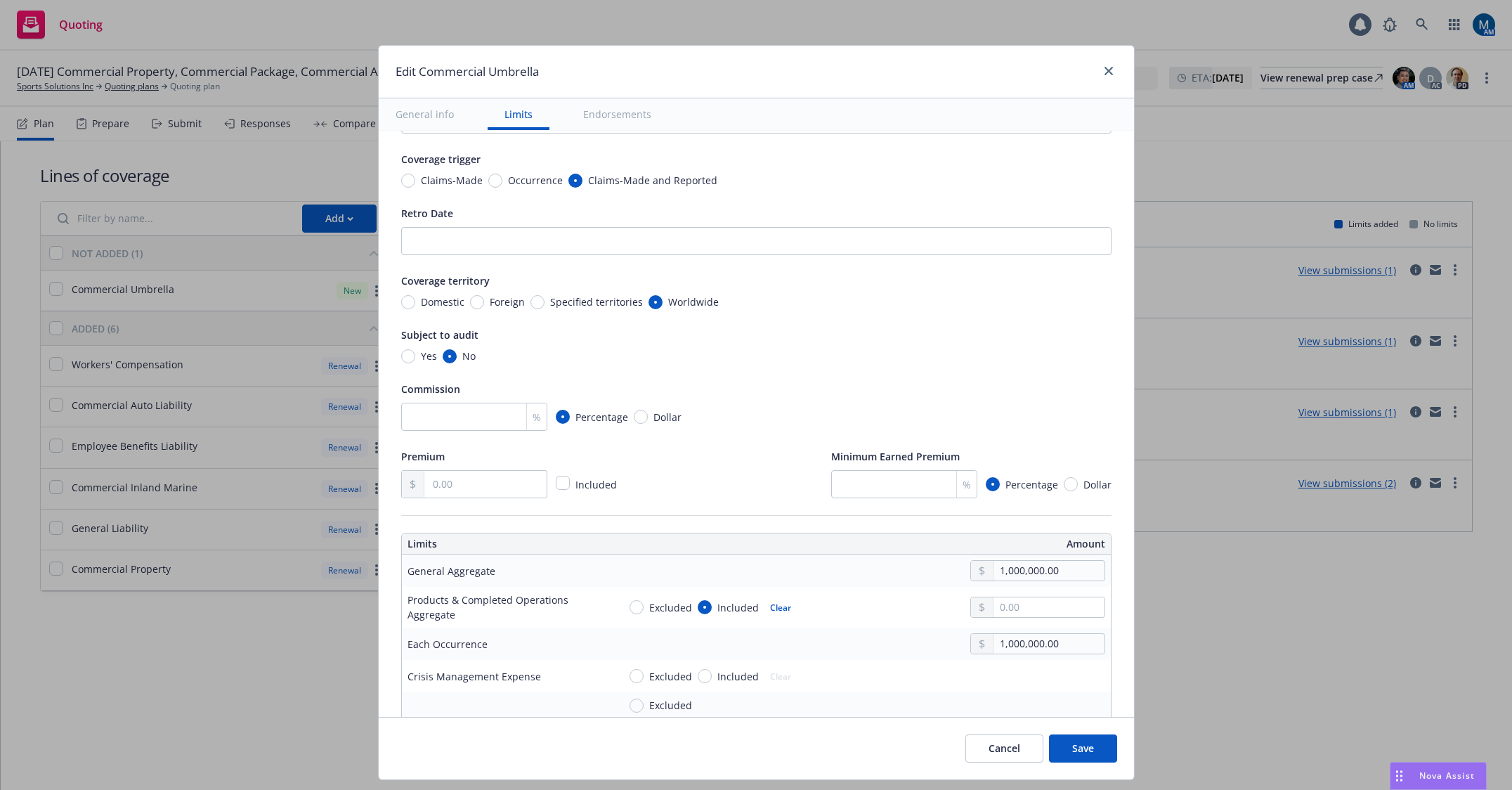
click at [428, 174] on span "Claims-Made" at bounding box center [452, 180] width 62 height 15
click at [415, 174] on input "Claims-Made" at bounding box center [408, 180] width 14 height 14
radio input "true"
click at [508, 180] on span "Occurrence" at bounding box center [535, 180] width 55 height 15
click at [502, 180] on input "Occurrence" at bounding box center [495, 180] width 14 height 14
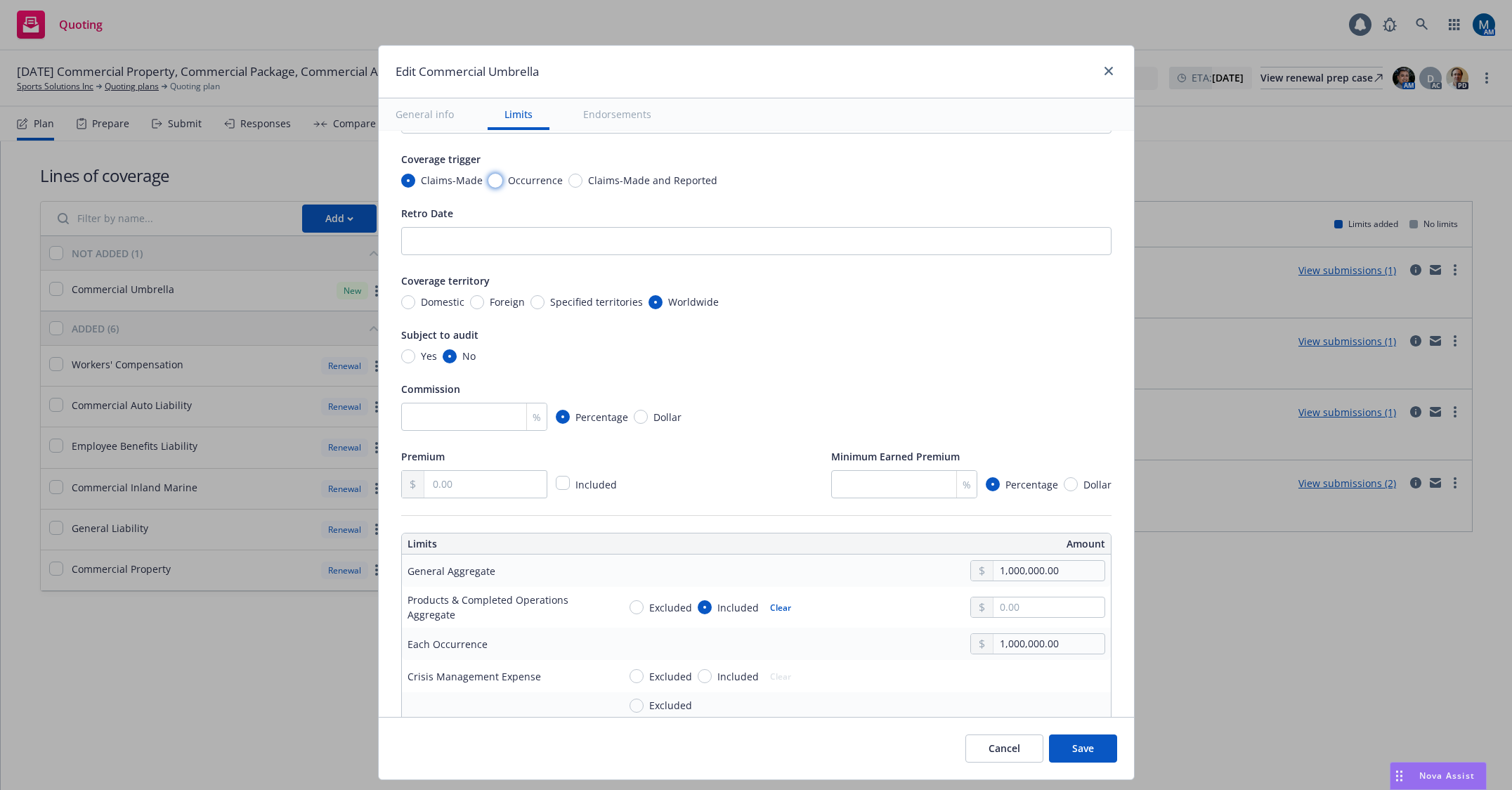
radio input "true"
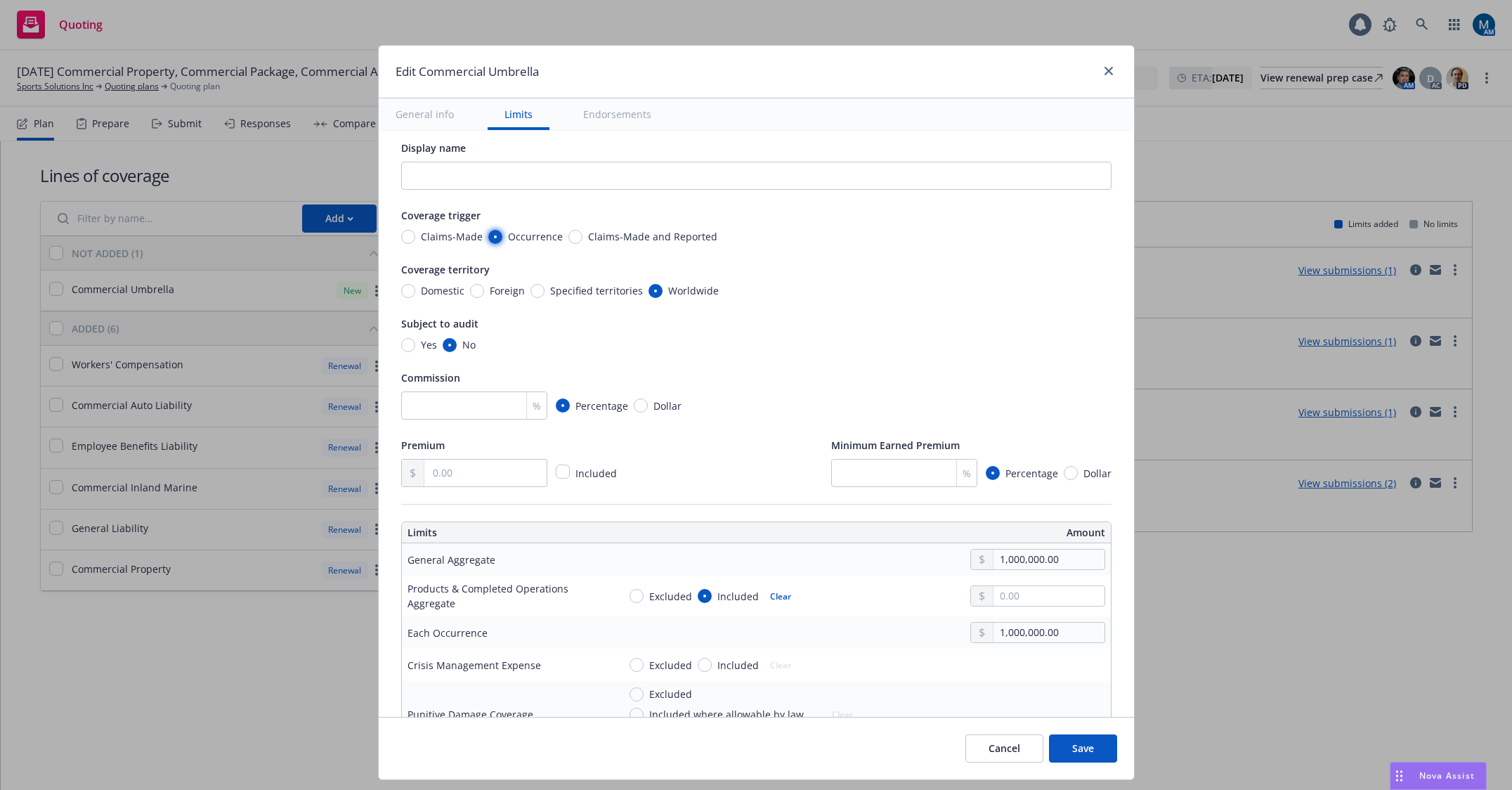
scroll to position [0, 0]
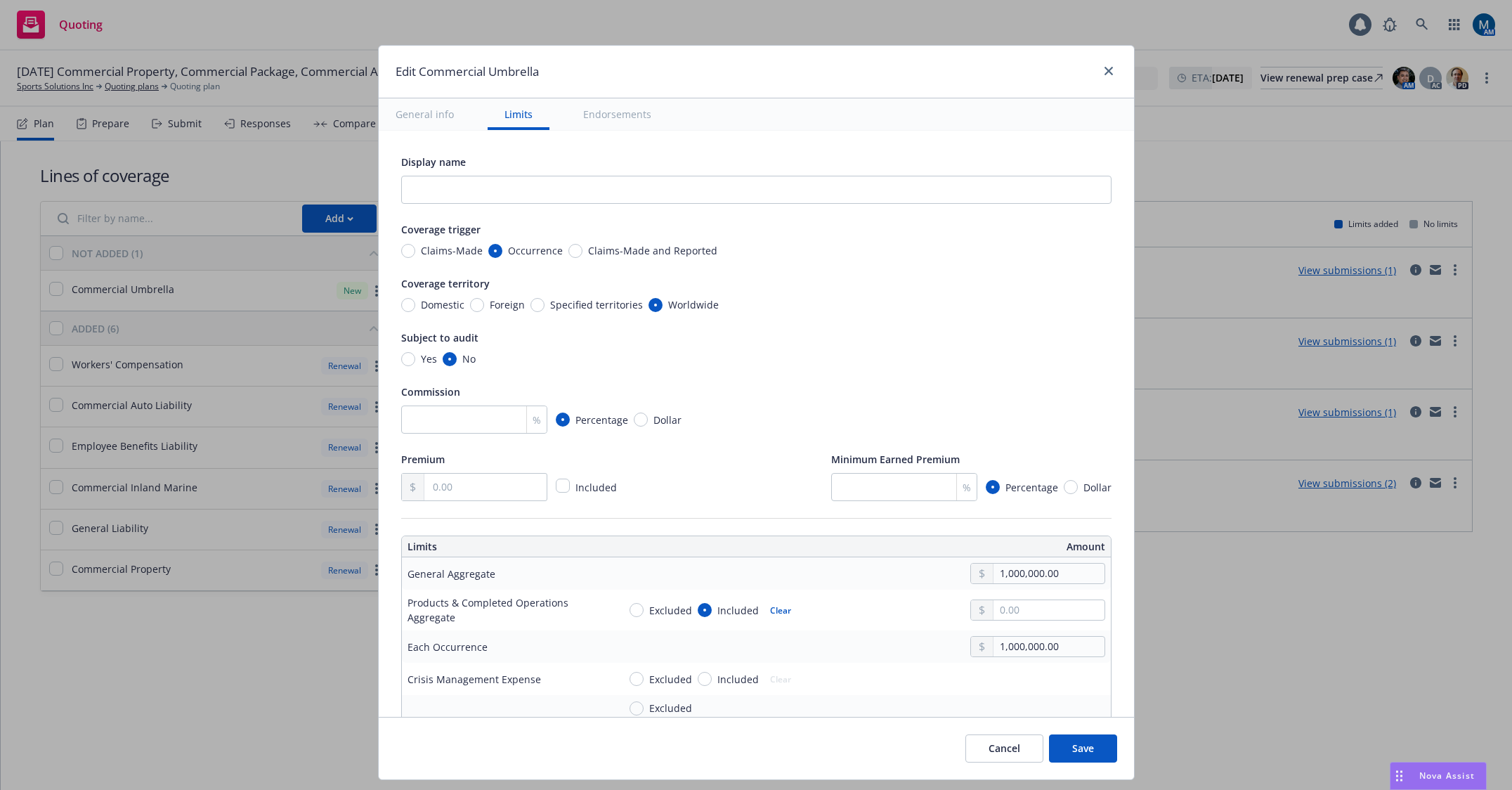
click at [1093, 750] on button "Save" at bounding box center [1083, 748] width 68 height 28
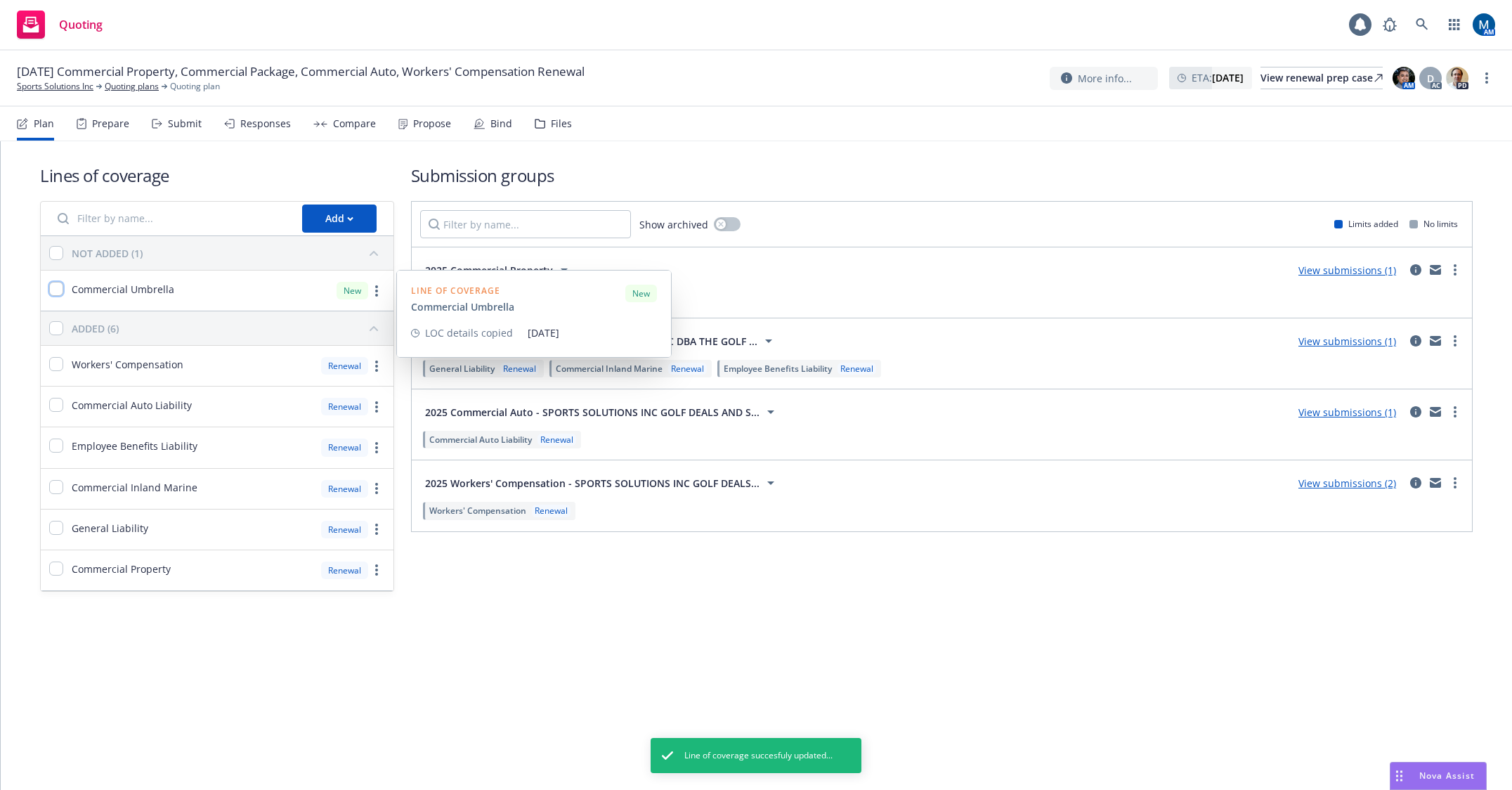
click at [61, 287] on input "checkbox" at bounding box center [56, 288] width 14 height 14
checkbox input "true"
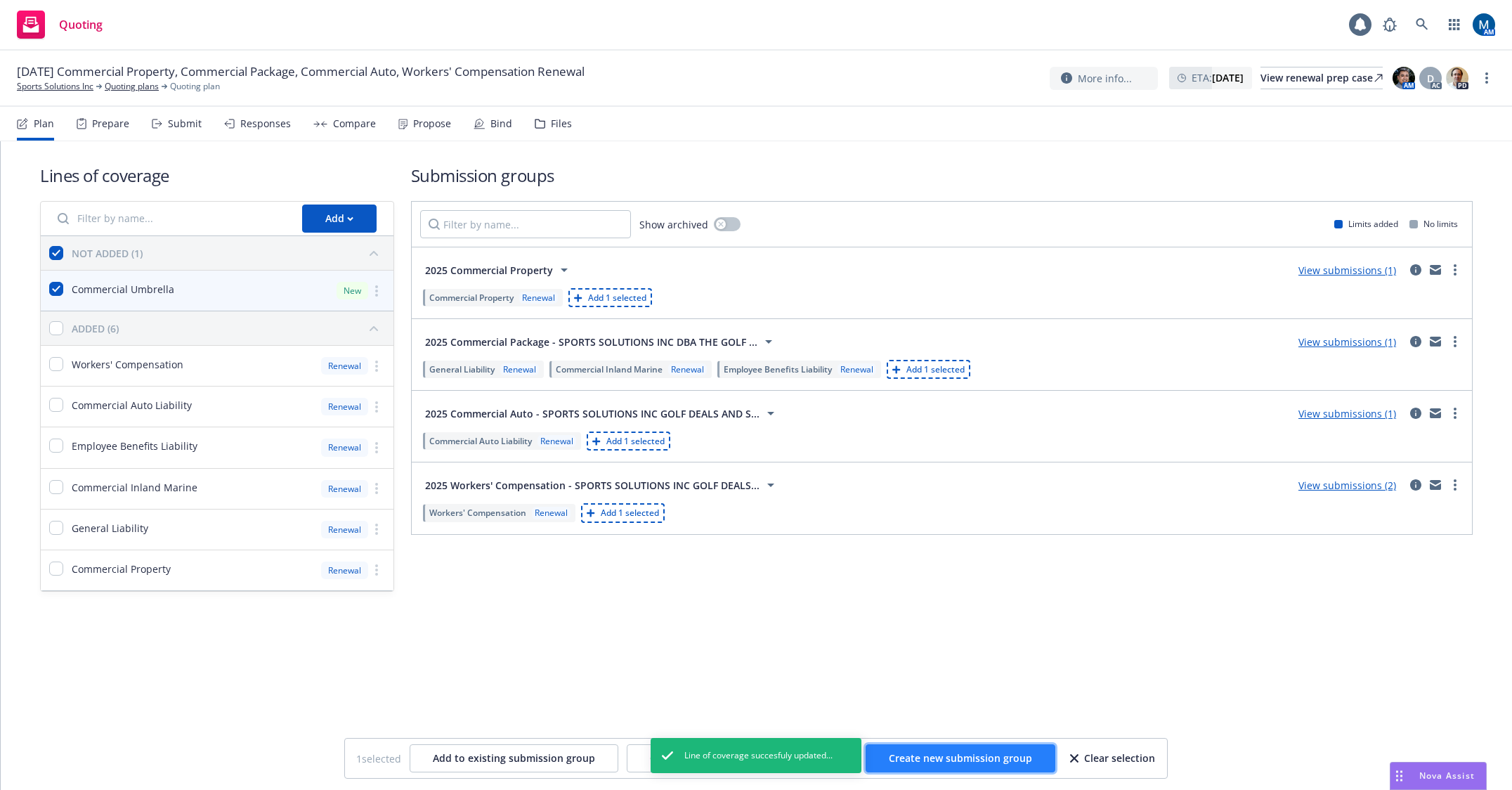
click at [932, 758] on span "Create new submission group" at bounding box center [960, 758] width 143 height 14
checkbox input "false"
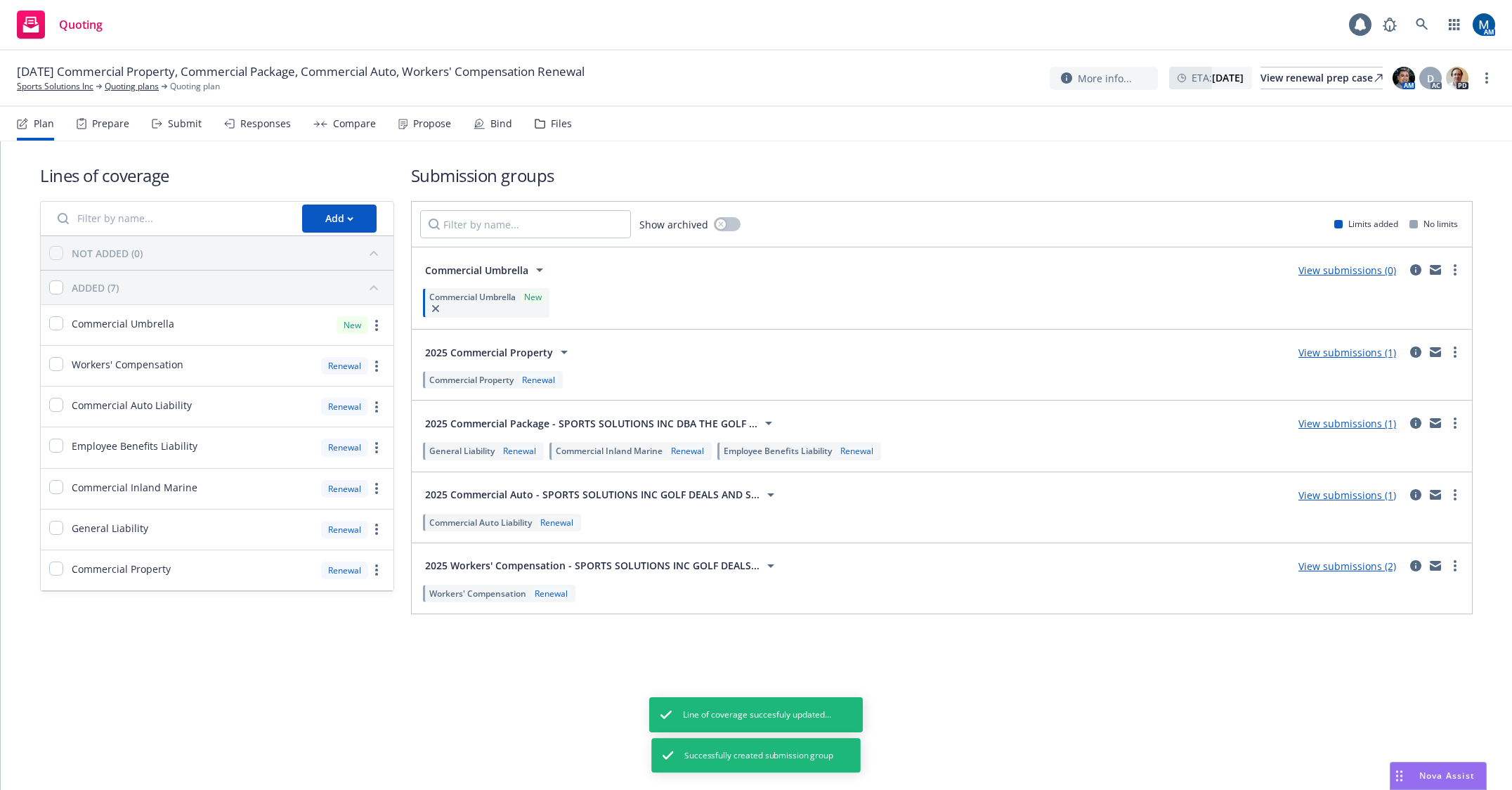
click at [186, 118] on div "Submit" at bounding box center [185, 123] width 34 height 11
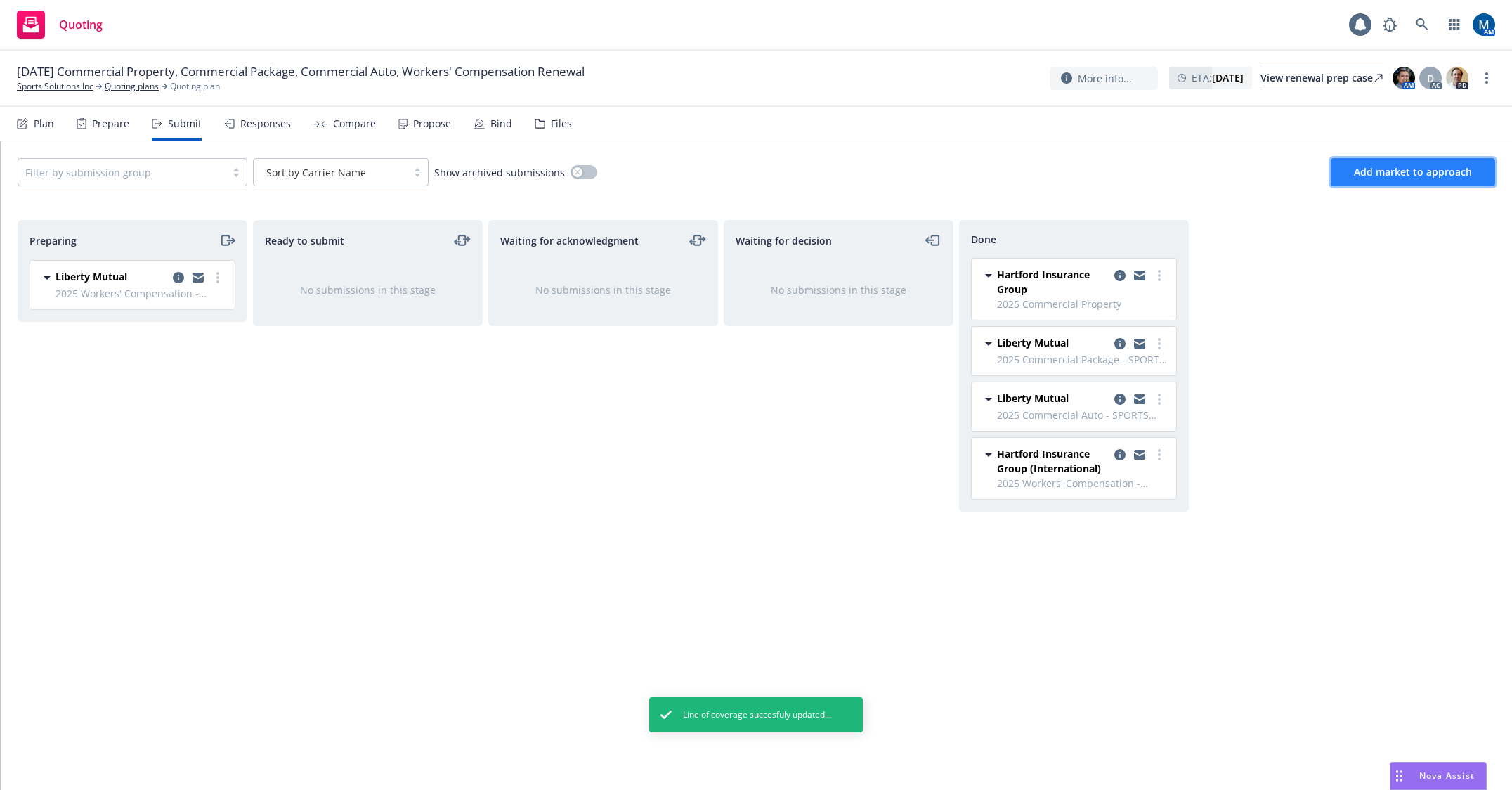
click at [1427, 168] on span "Add market to approach" at bounding box center [1412, 172] width 118 height 14
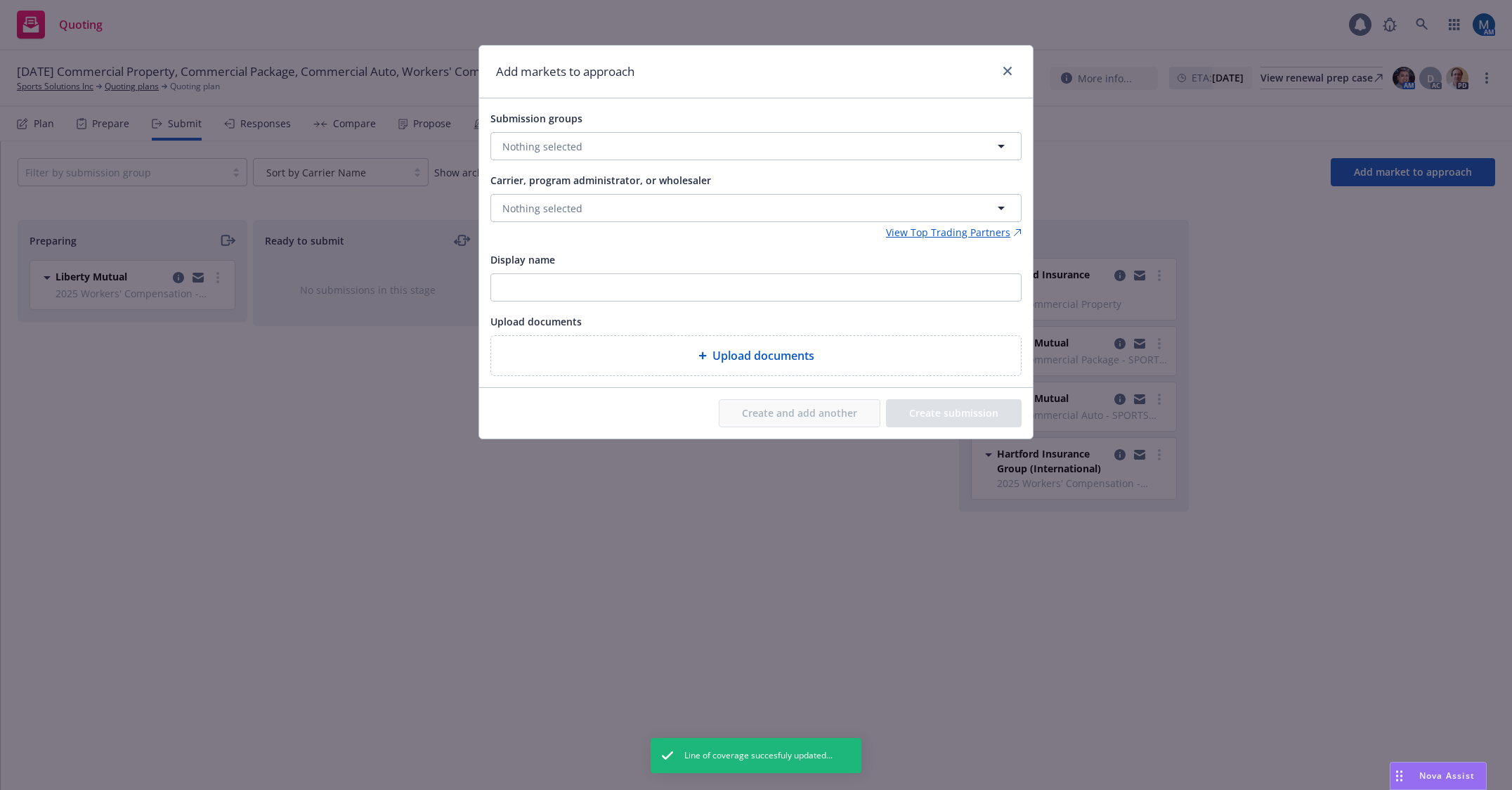
click at [321, 400] on div "Add markets to approach Submission groups Nothing selected Carrier, program adm…" at bounding box center [756, 395] width 1512 height 790
click at [622, 155] on button "Nothing selected" at bounding box center [756, 146] width 531 height 28
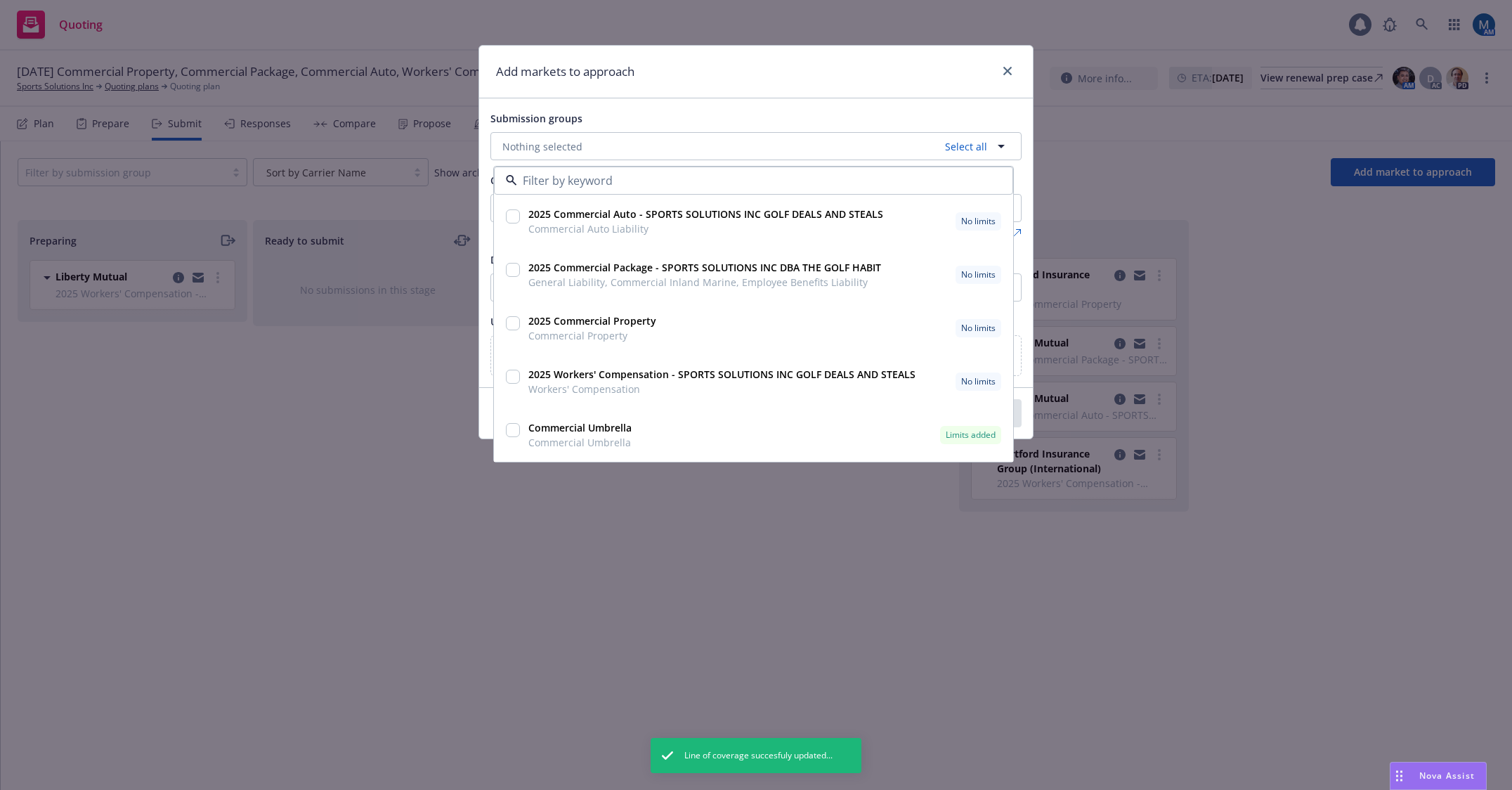
click at [510, 431] on input "checkbox" at bounding box center [512, 430] width 14 height 14
checkbox input "true"
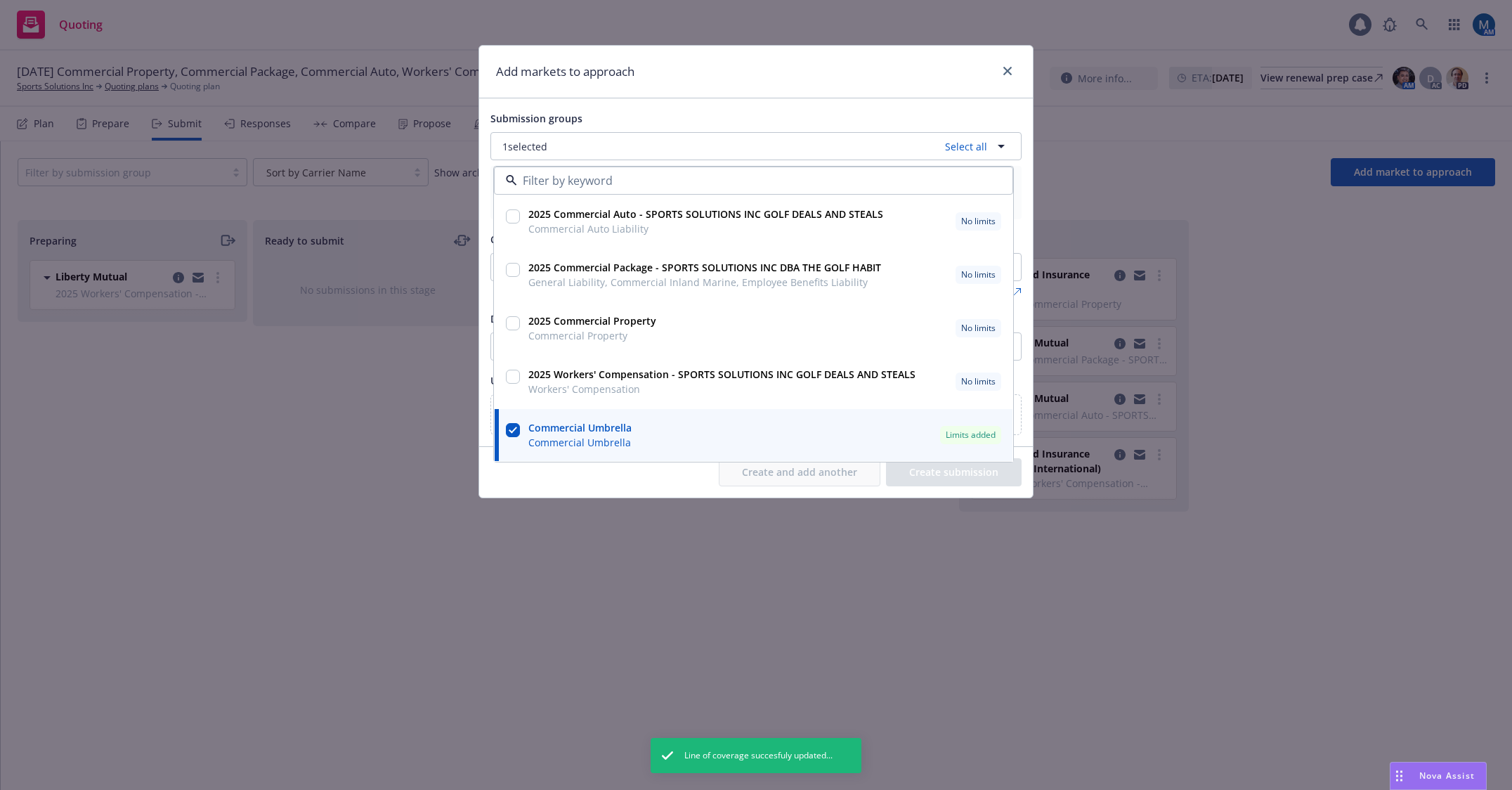
click at [769, 40] on div "Add markets to approach Submission groups 1 selected Select all 2025 Commercial…" at bounding box center [756, 395] width 1512 height 790
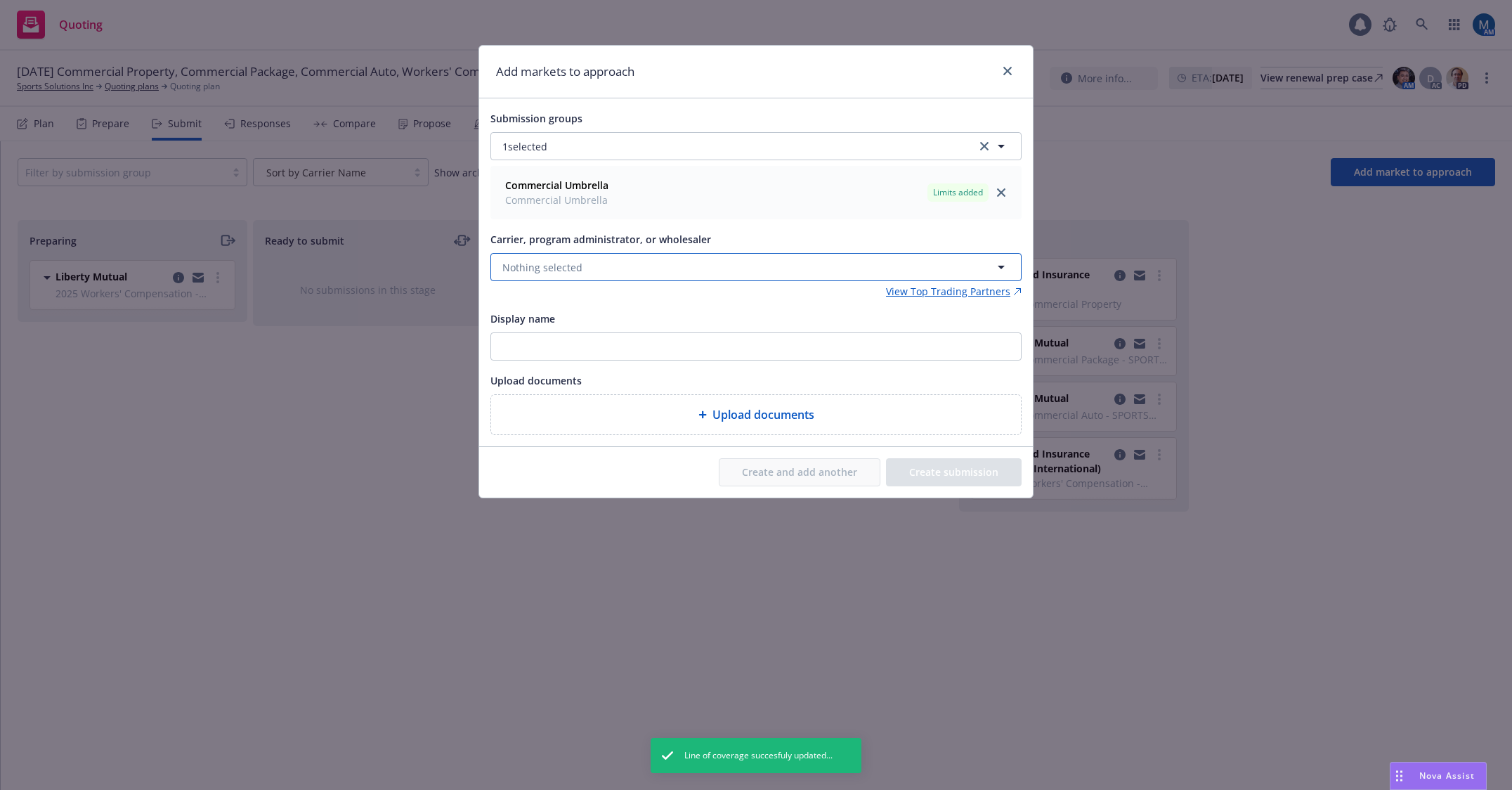
click at [638, 260] on button "Nothing selected" at bounding box center [756, 266] width 531 height 28
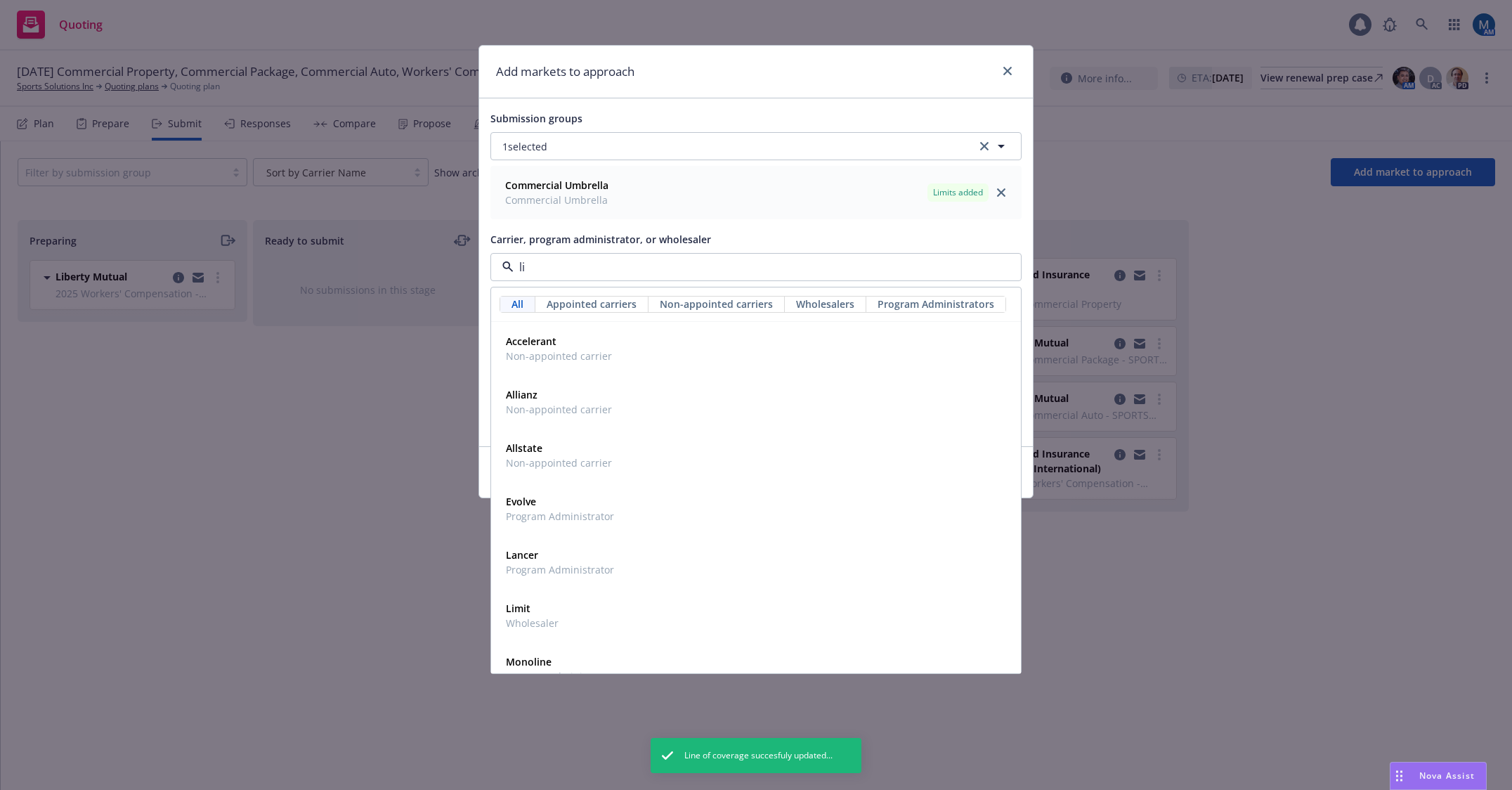
type input "lib"
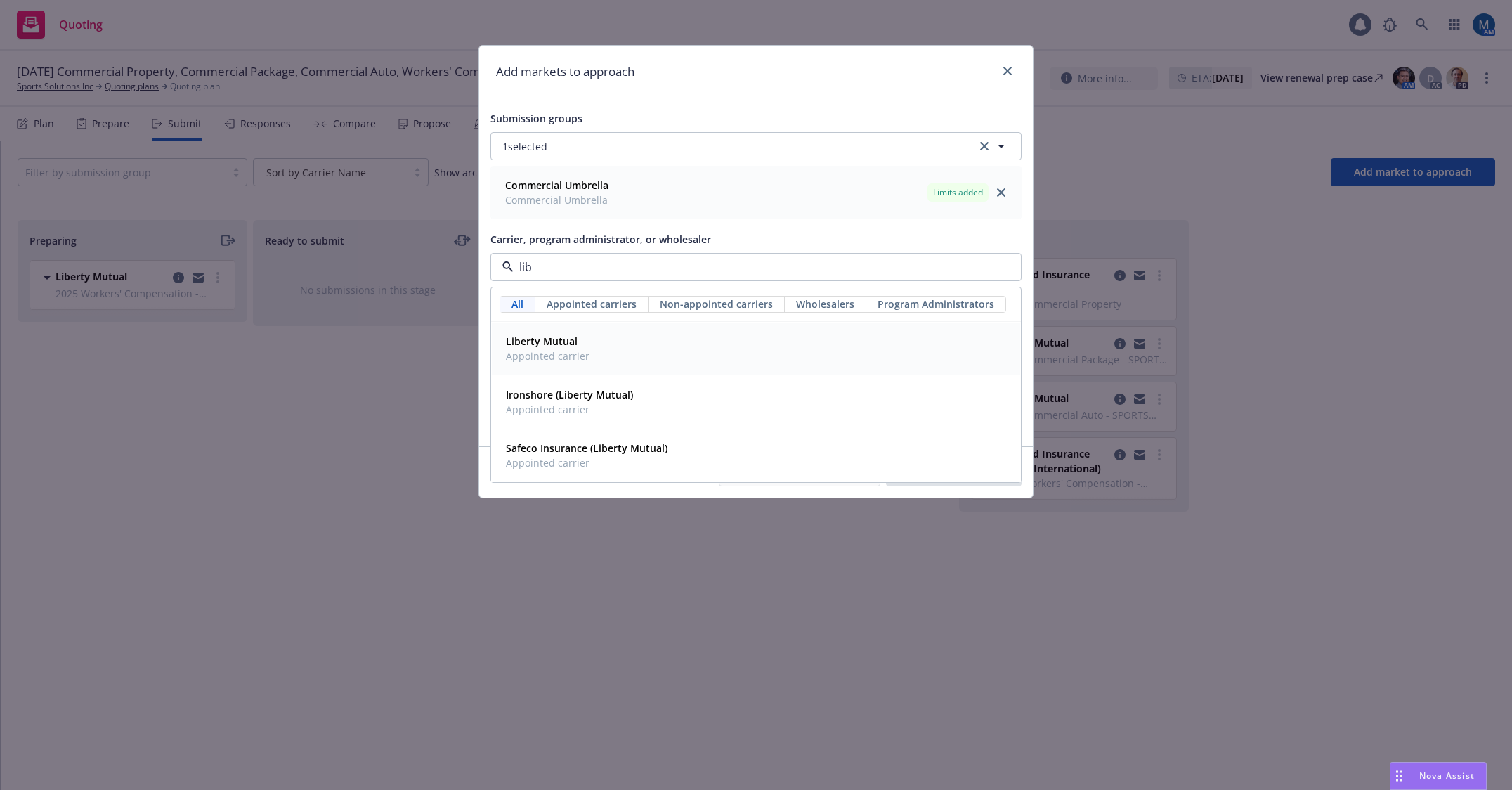
click at [619, 341] on div "Liberty Mutual Appointed carrier" at bounding box center [756, 349] width 512 height 35
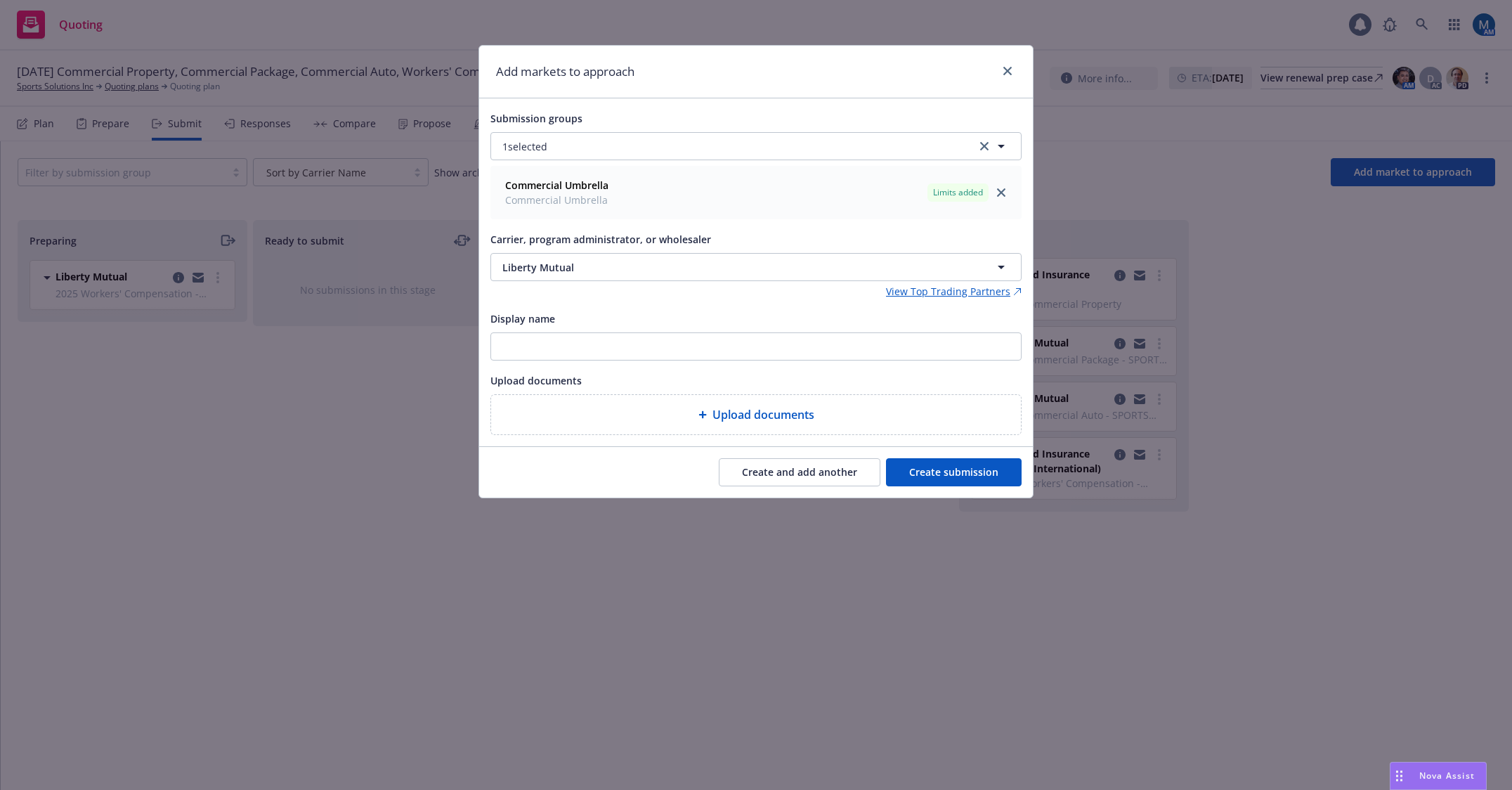
click at [982, 465] on button "Create submission" at bounding box center [954, 472] width 136 height 28
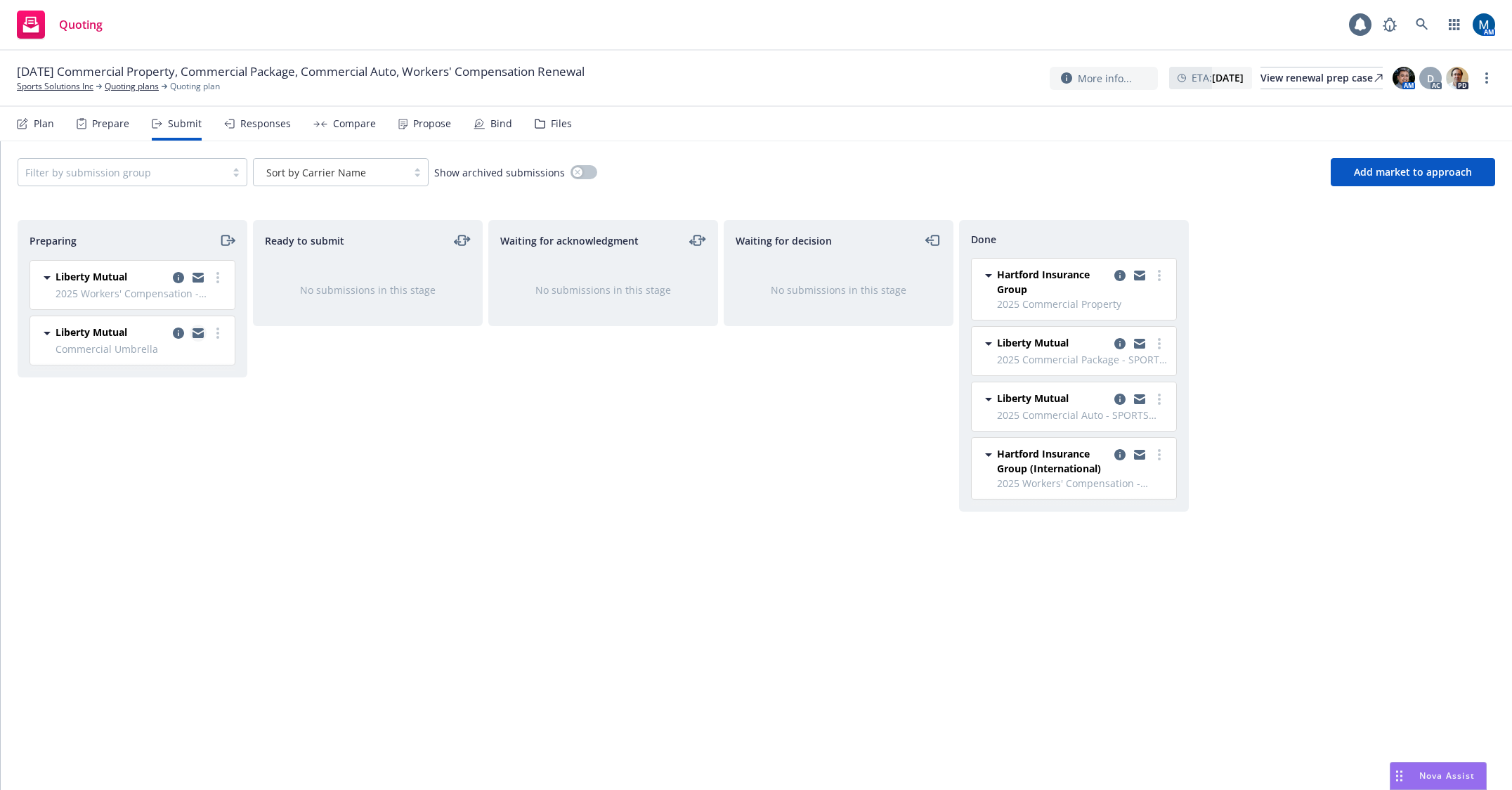
click at [199, 334] on icon "copy logging email" at bounding box center [198, 333] width 11 height 10
click at [198, 334] on icon "copy logging email" at bounding box center [198, 333] width 11 height 10
click at [280, 438] on div "Ready to submit No submissions in this stage" at bounding box center [367, 490] width 229 height 540
click at [220, 329] on link "more" at bounding box center [217, 333] width 17 height 17
click at [182, 394] on span "Log acknowledgement" at bounding box center [154, 389] width 138 height 14
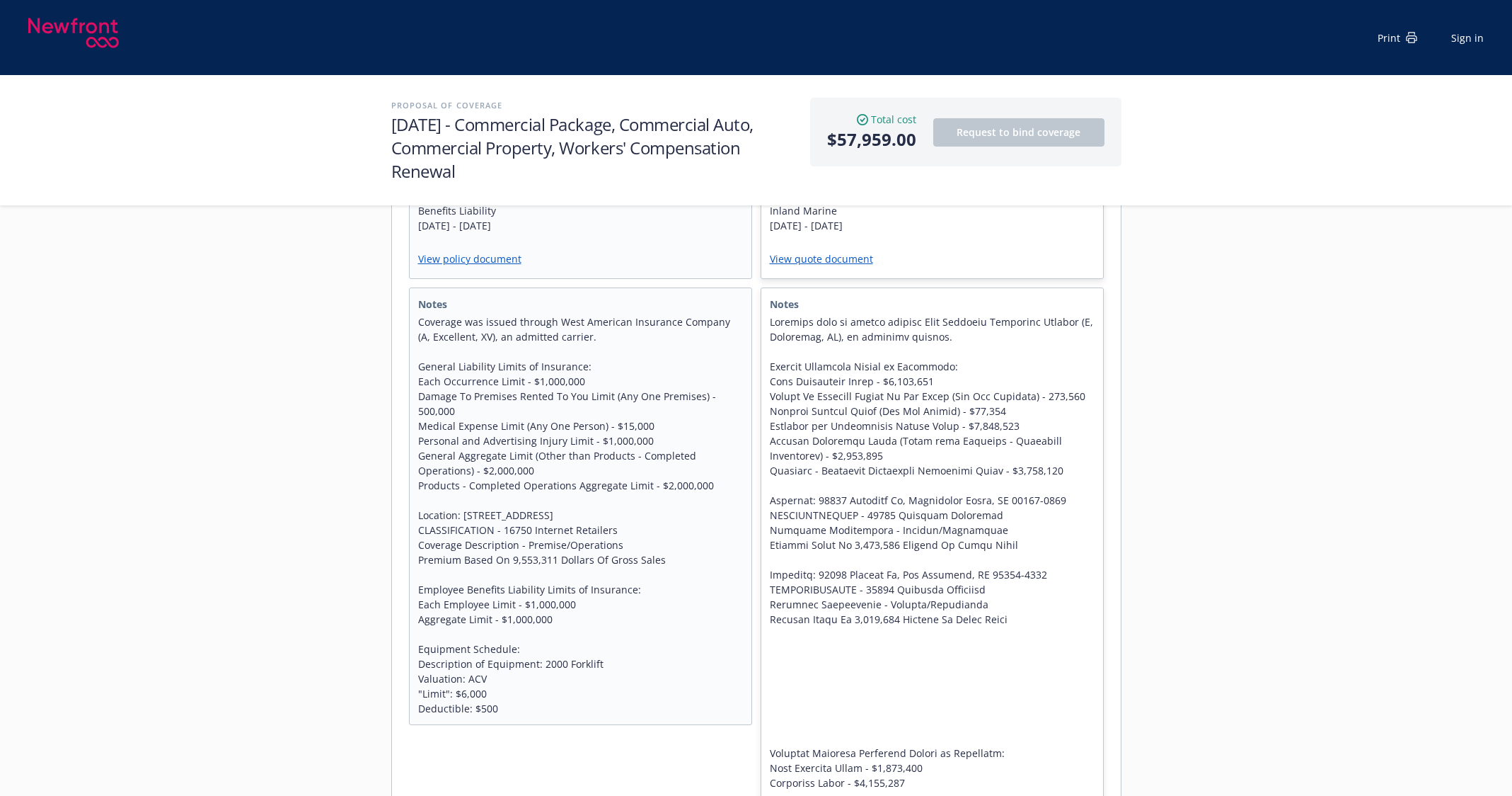
scroll to position [667, 0]
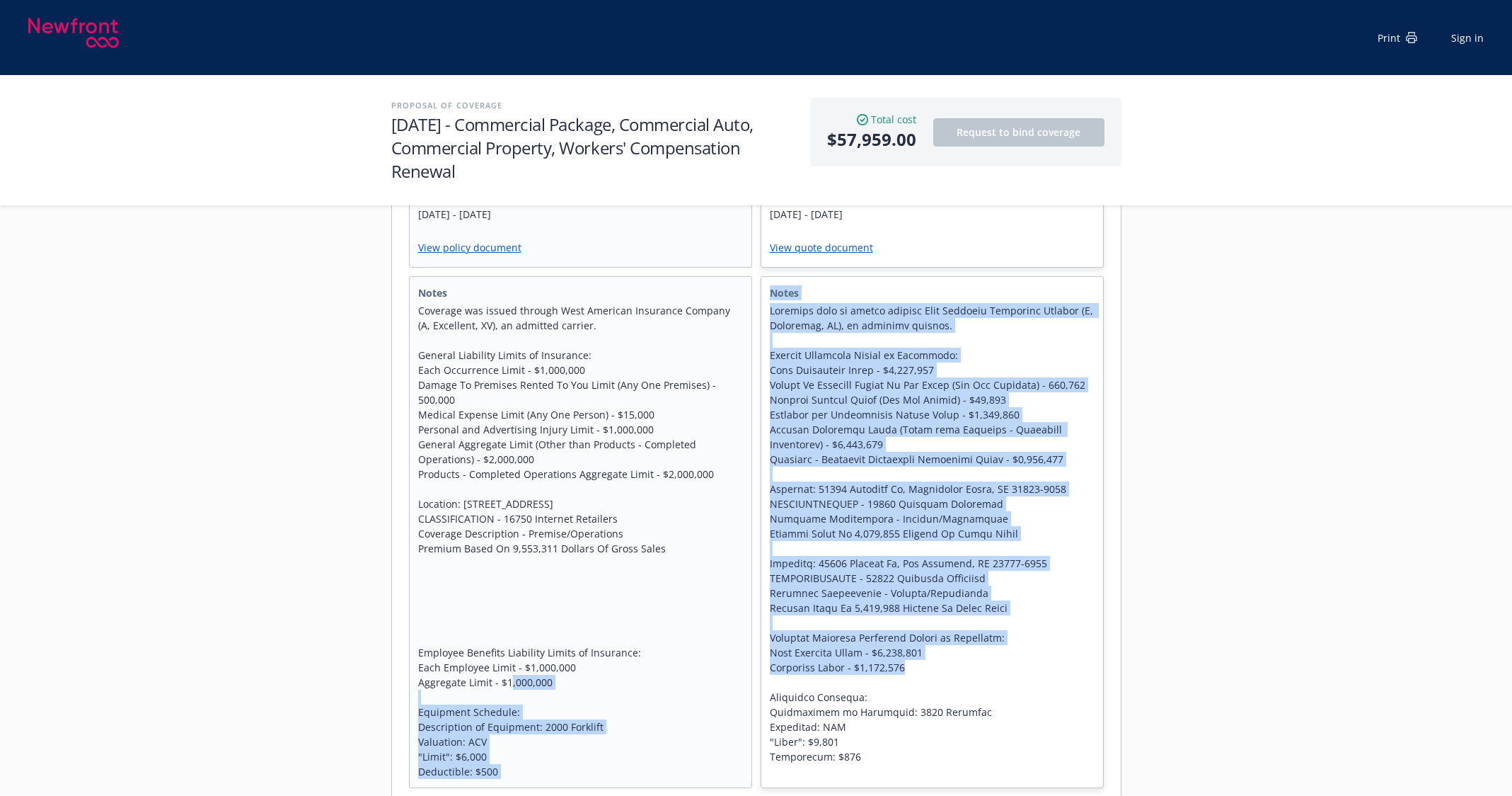
drag, startPoint x: 882, startPoint y: 641, endPoint x: 511, endPoint y: 633, distance: 371.1
click at [511, 633] on div "Notes Coverage was issued through West American Insurance Company (A, Excellent…" at bounding box center [756, 531] width 694 height 512
click at [703, 633] on span "Coverage was issued through West American Insurance Company (A, Excellent, XV),…" at bounding box center [580, 541] width 324 height 476
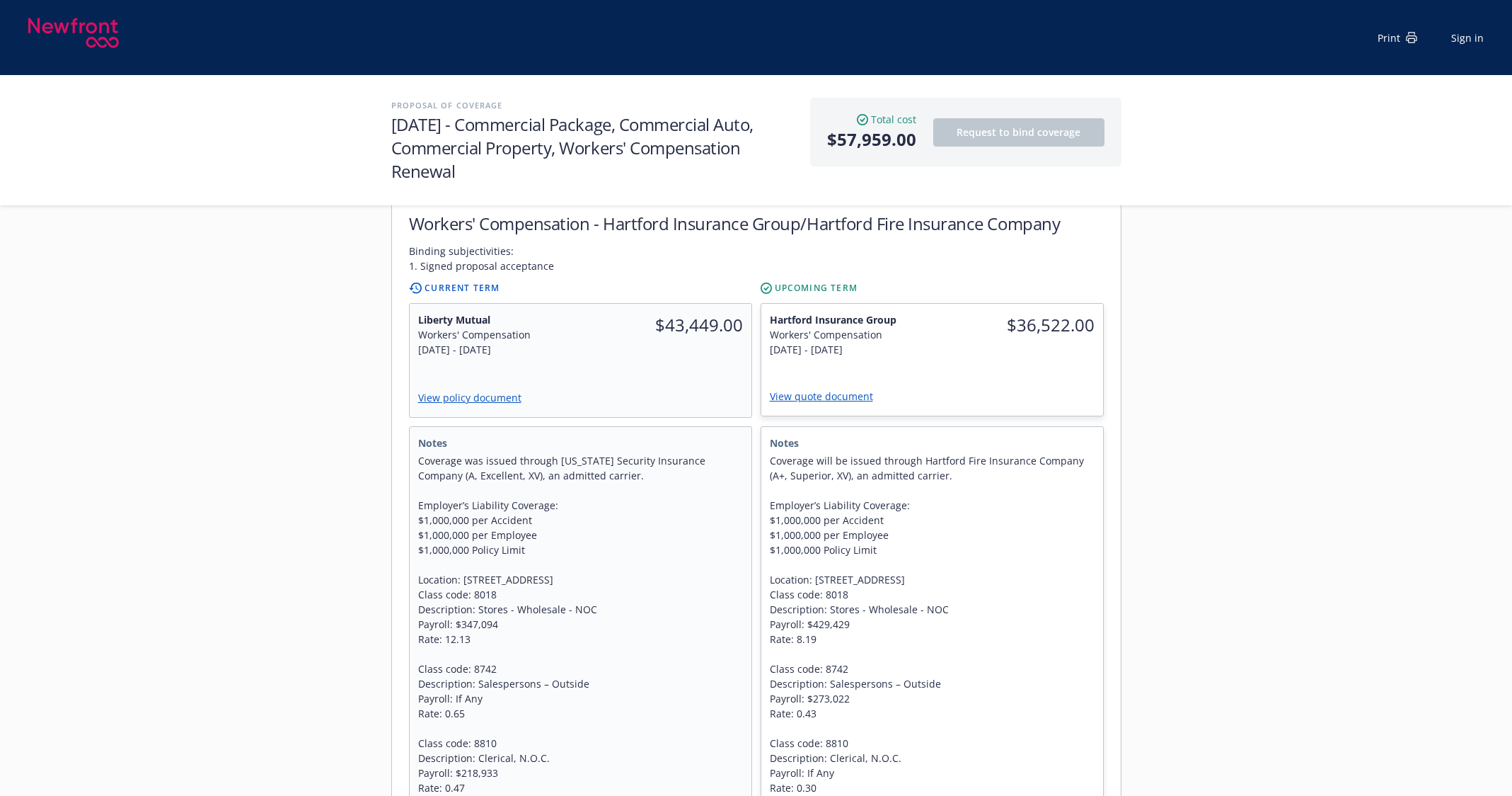
scroll to position [1729, 0]
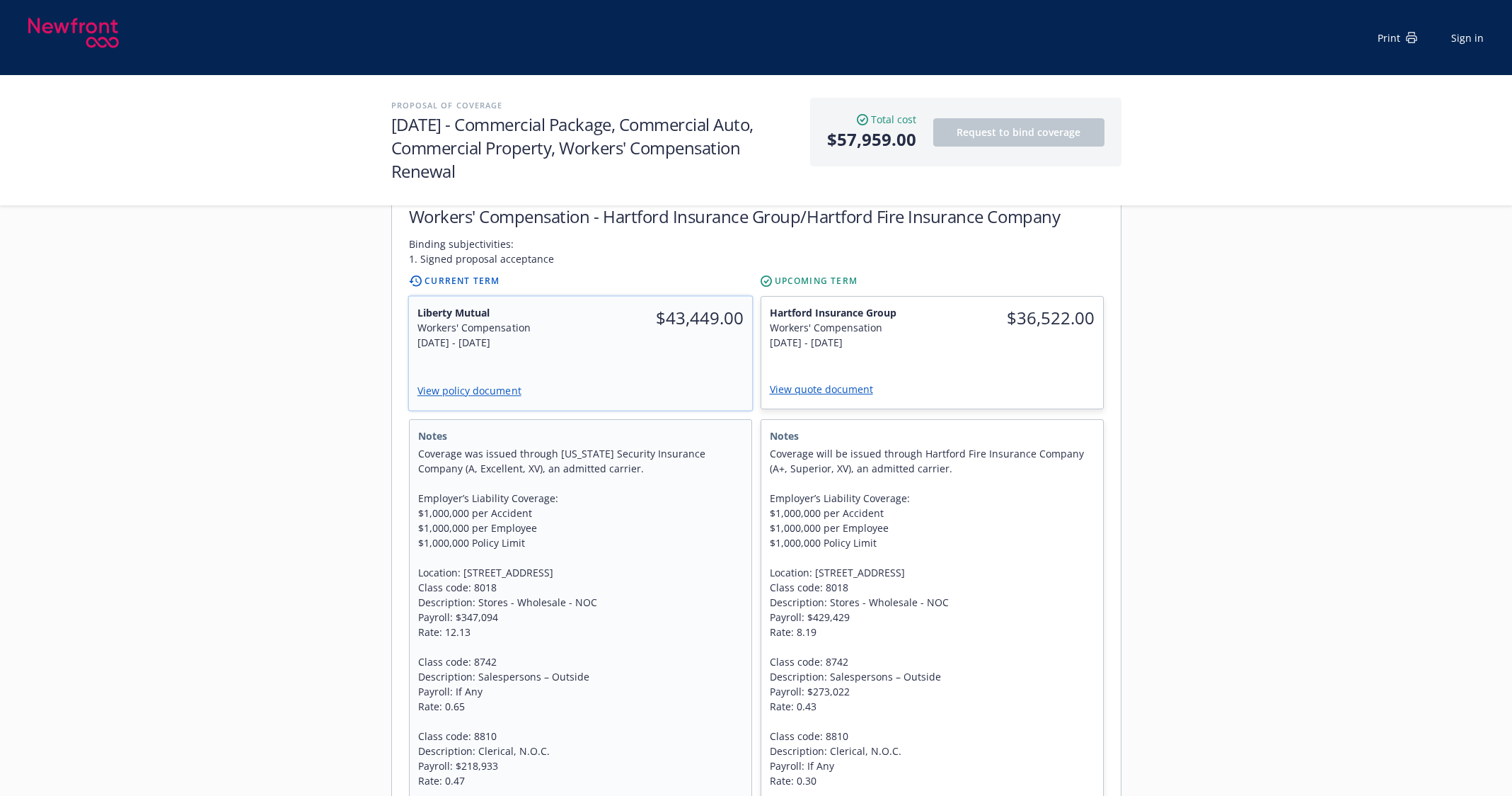
click at [486, 384] on link "View policy document" at bounding box center [474, 391] width 115 height 14
click at [1357, 428] on div "Servicing team [PERSON_NAME] Title Senior Account Manager Phone [PHONE_NUMBER] …" at bounding box center [756, 347] width 1512 height 3505
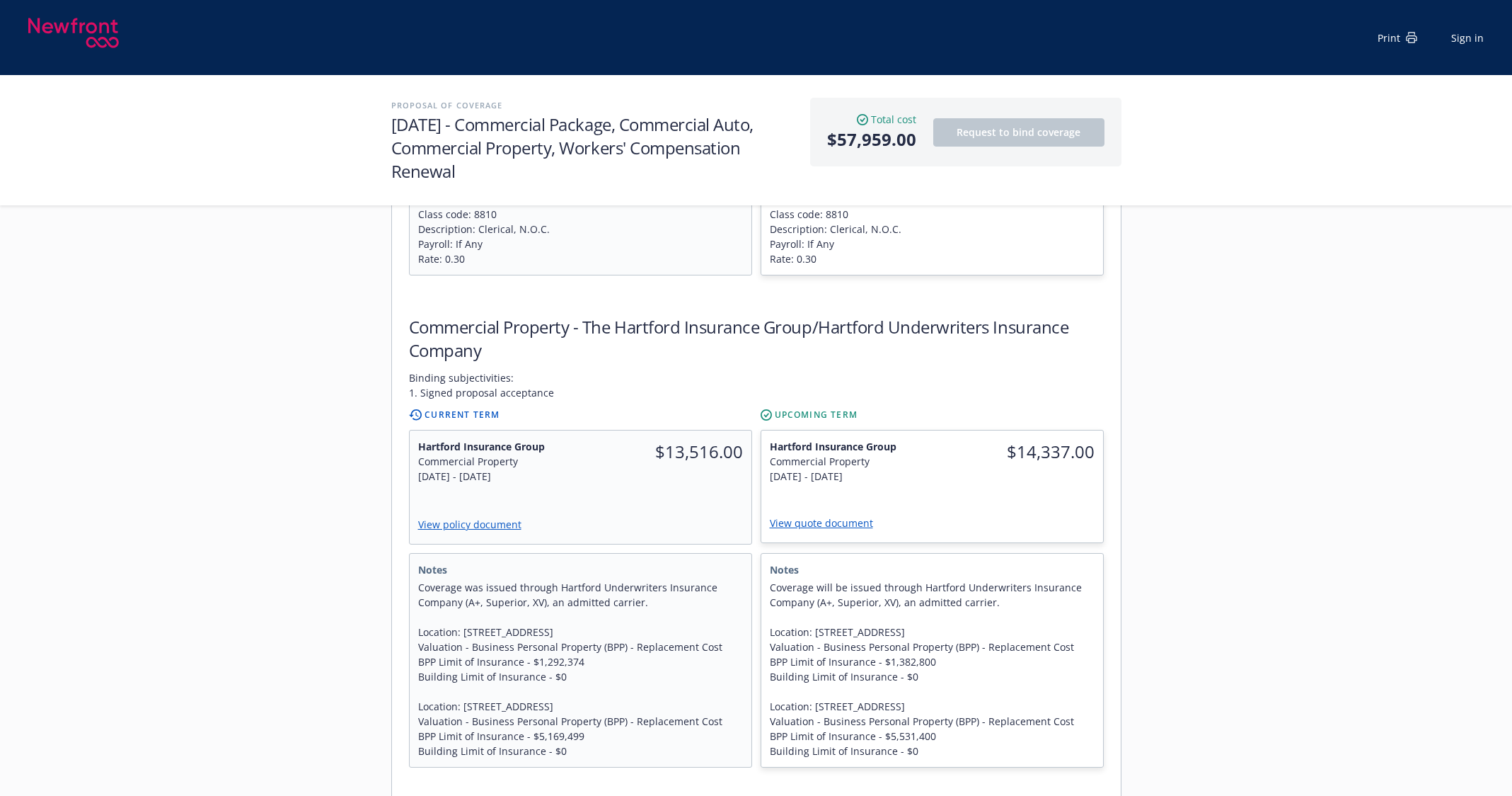
scroll to position [2437, 0]
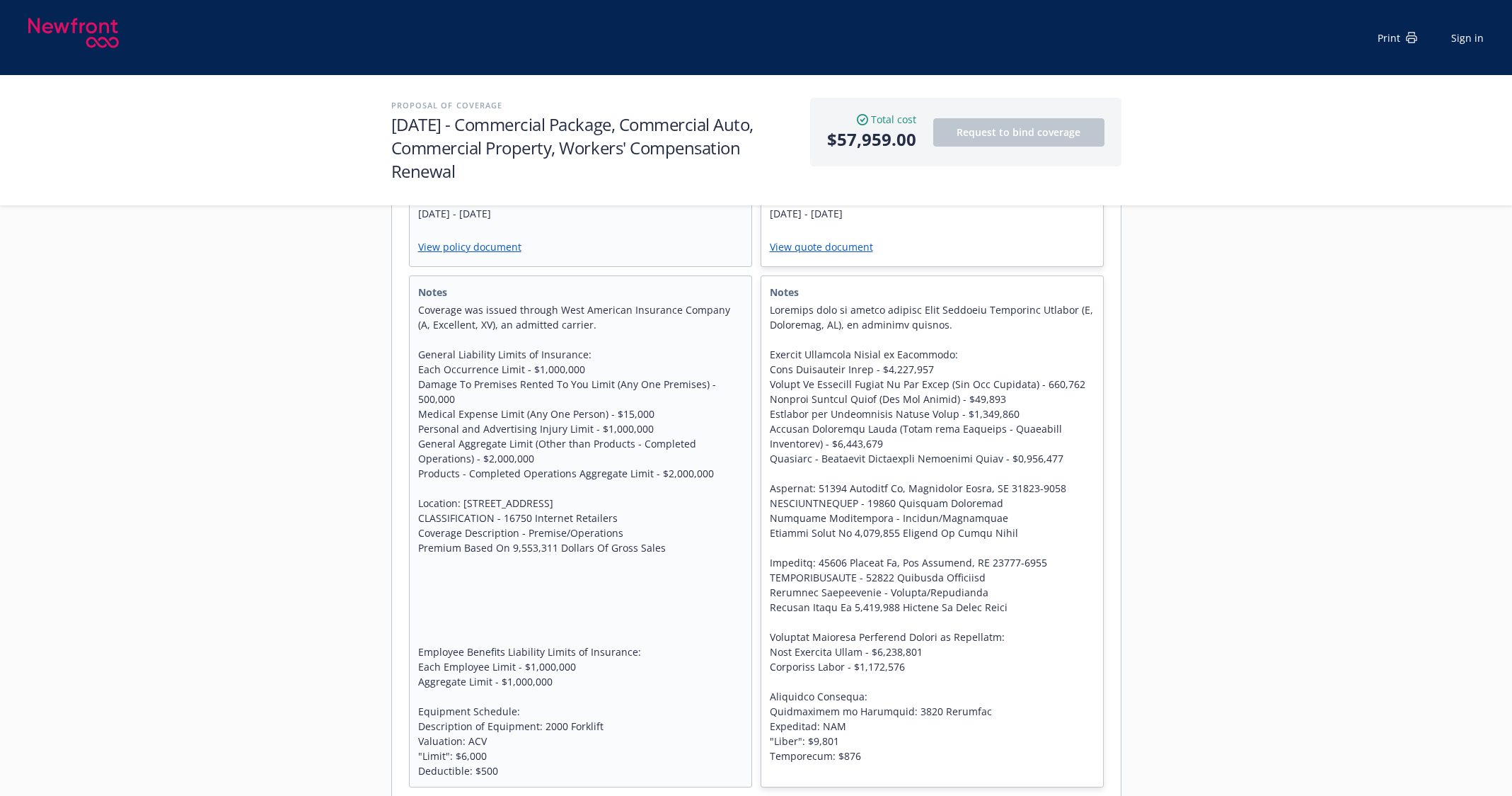
scroll to position [667, 0]
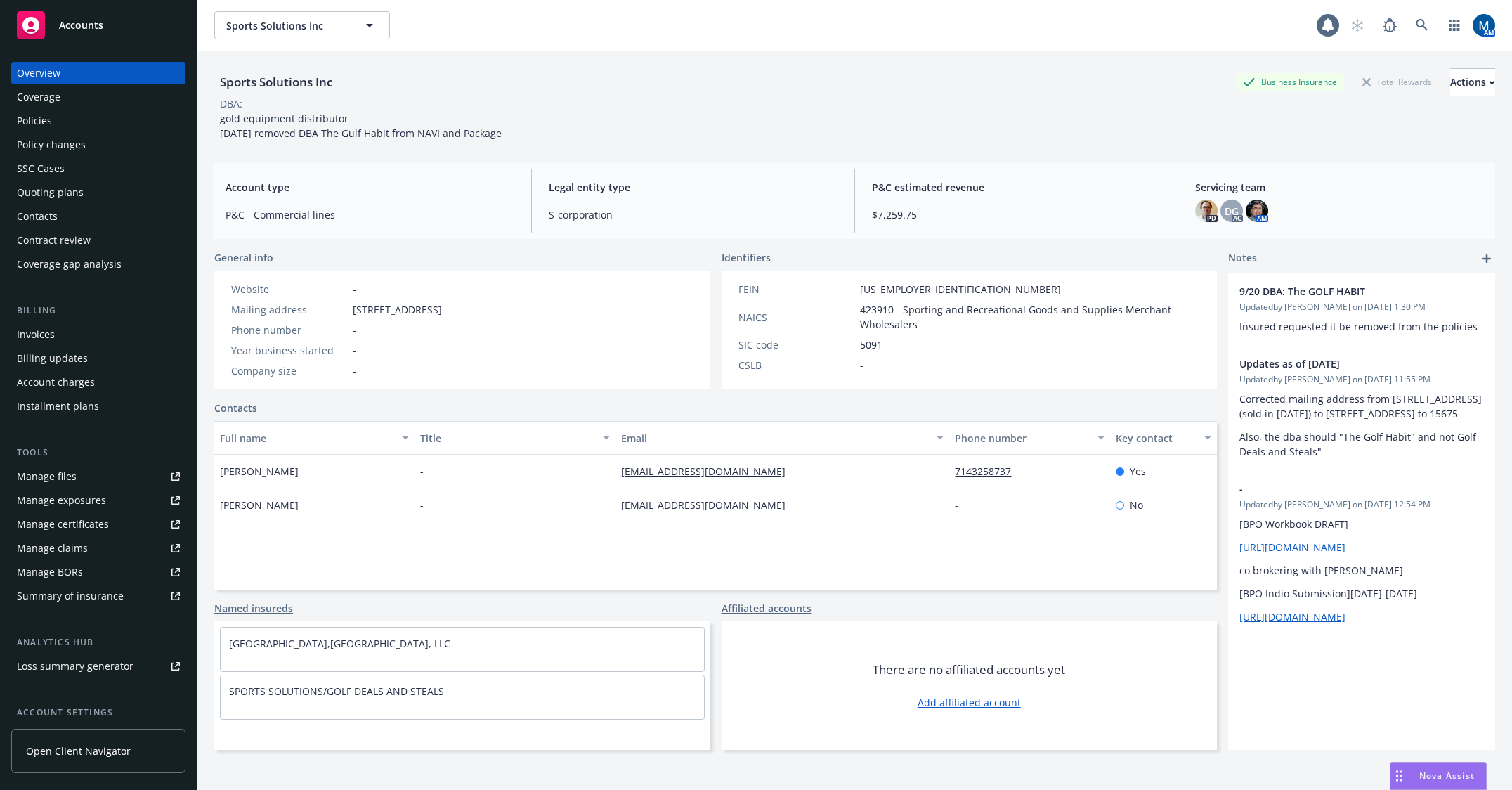
click at [97, 114] on div "Policies" at bounding box center [98, 121] width 163 height 23
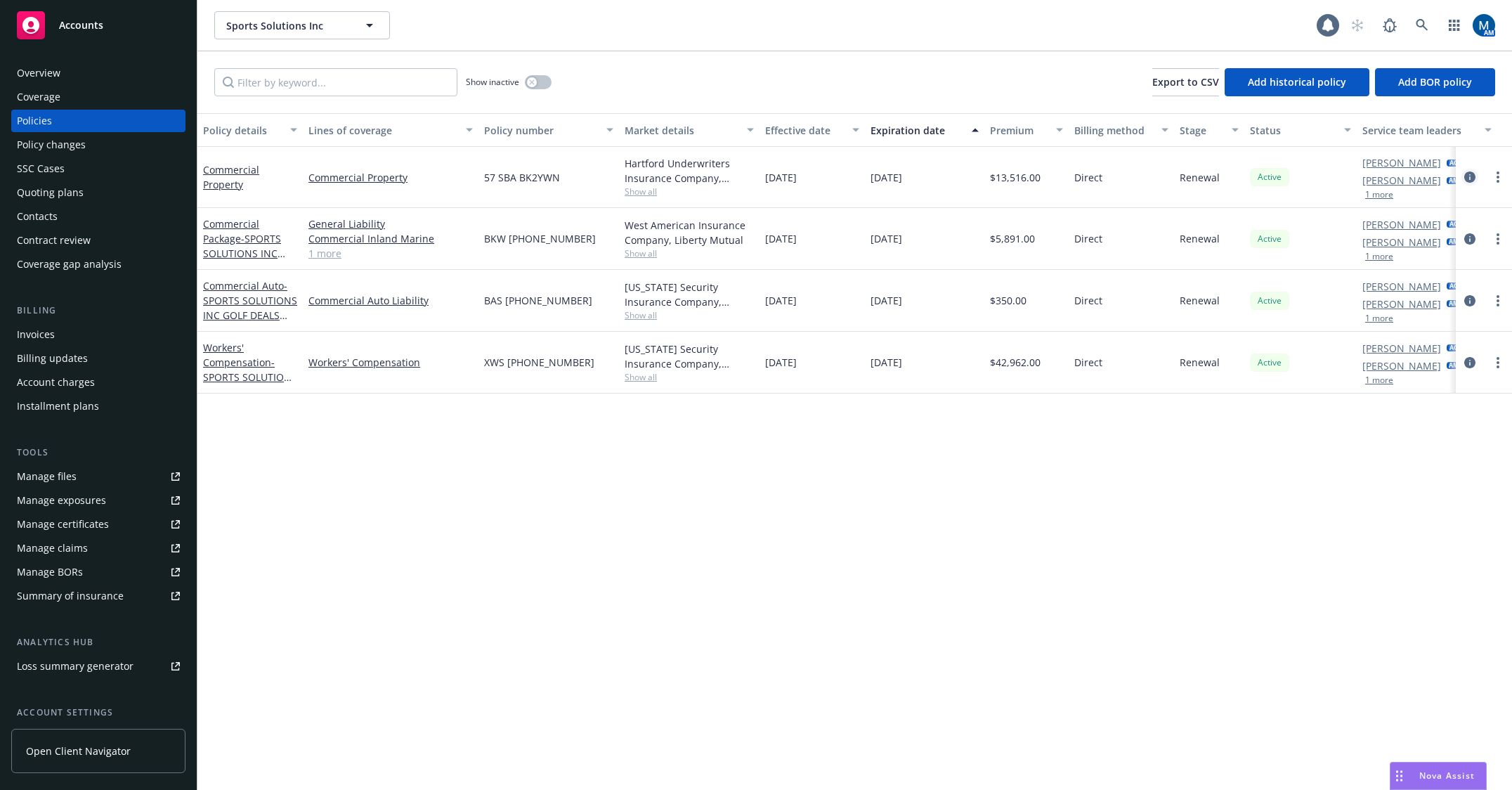
click at [1474, 180] on icon "circleInformation" at bounding box center [1469, 177] width 11 height 11
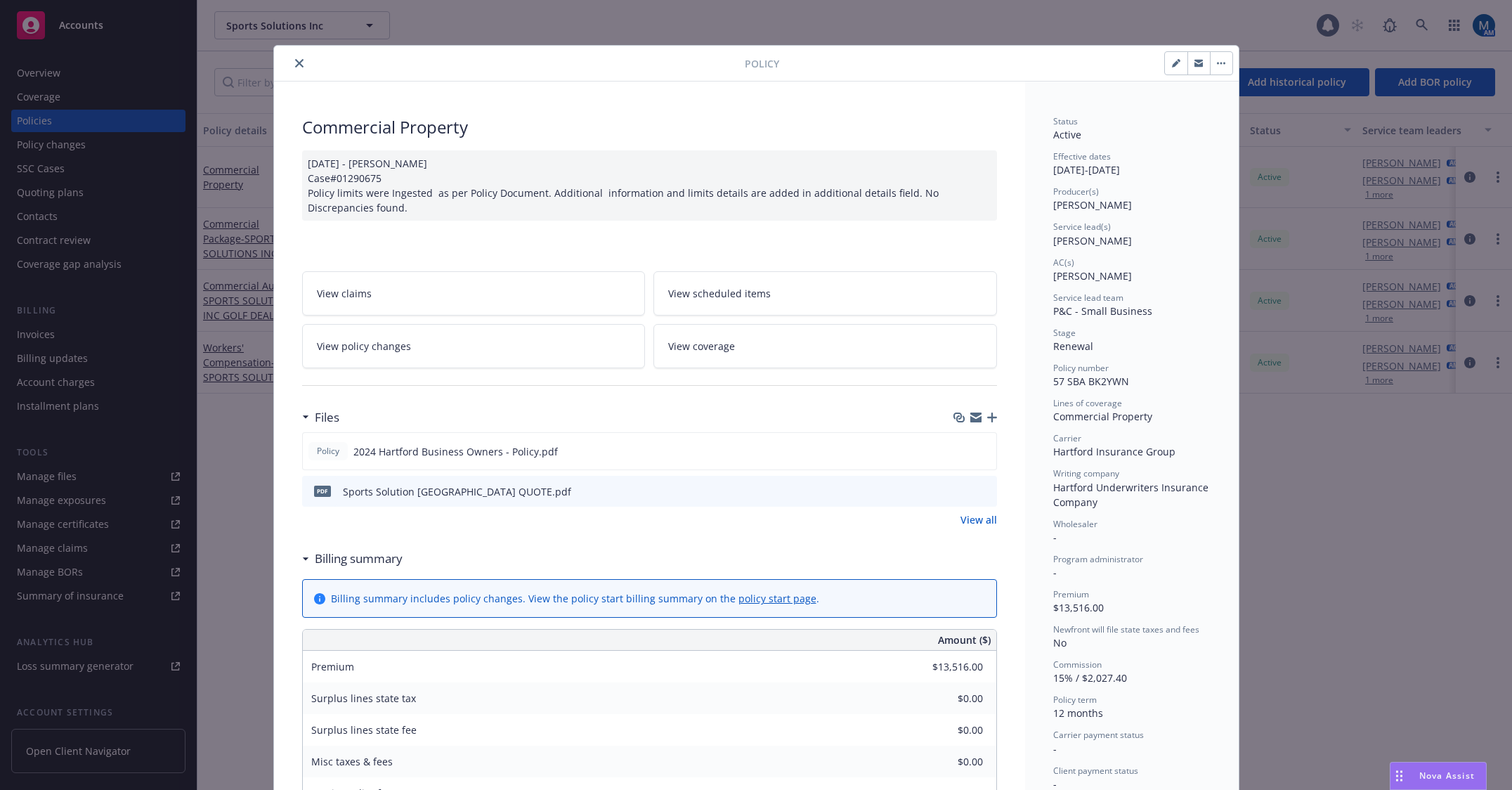
click at [297, 63] on icon "close" at bounding box center [299, 63] width 8 height 8
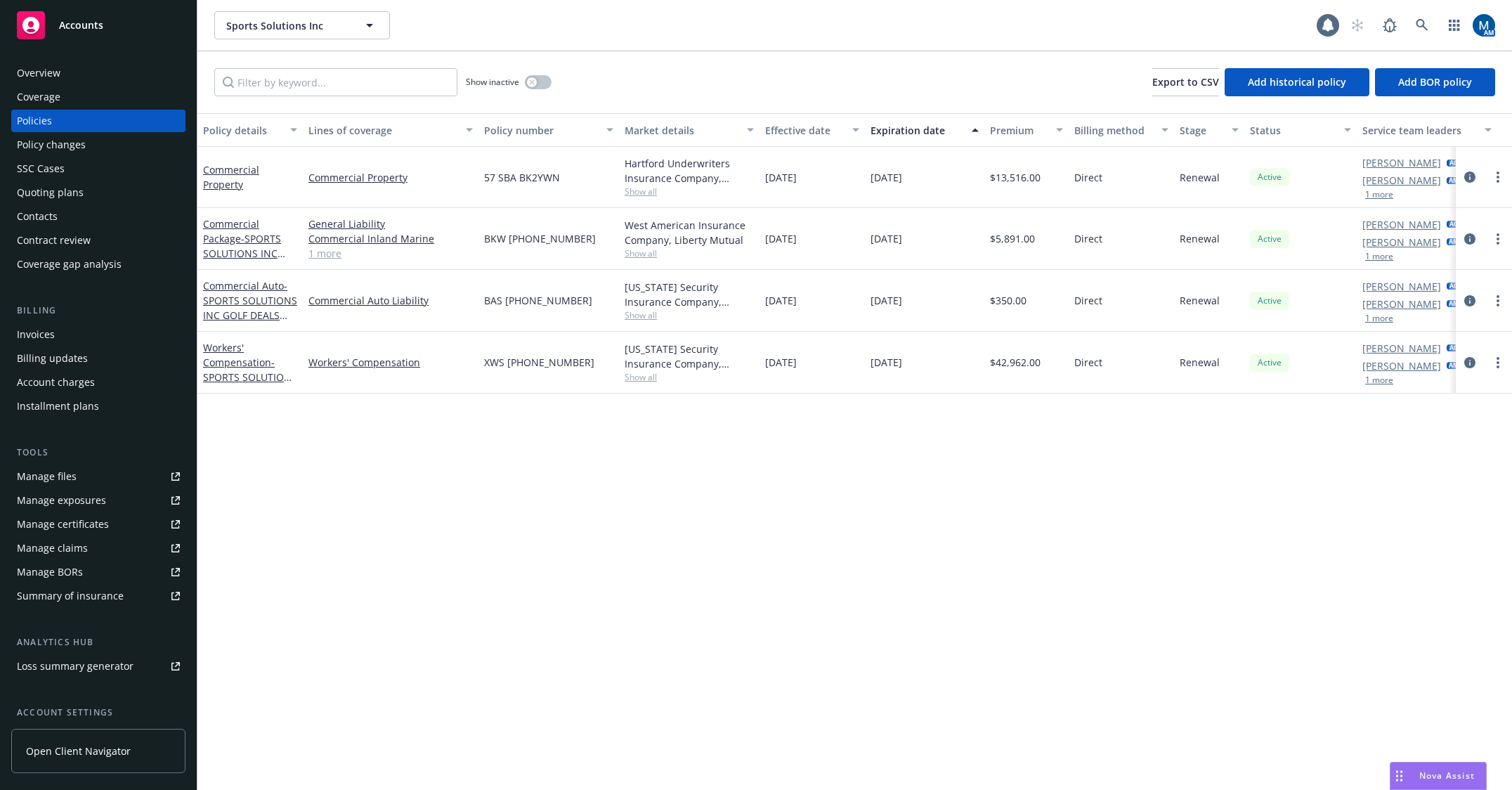
click at [994, 524] on div "Policy details Lines of coverage Policy number Market details Effective date Ex…" at bounding box center [855, 451] width 1314 height 677
click at [100, 78] on div "Overview" at bounding box center [98, 73] width 163 height 23
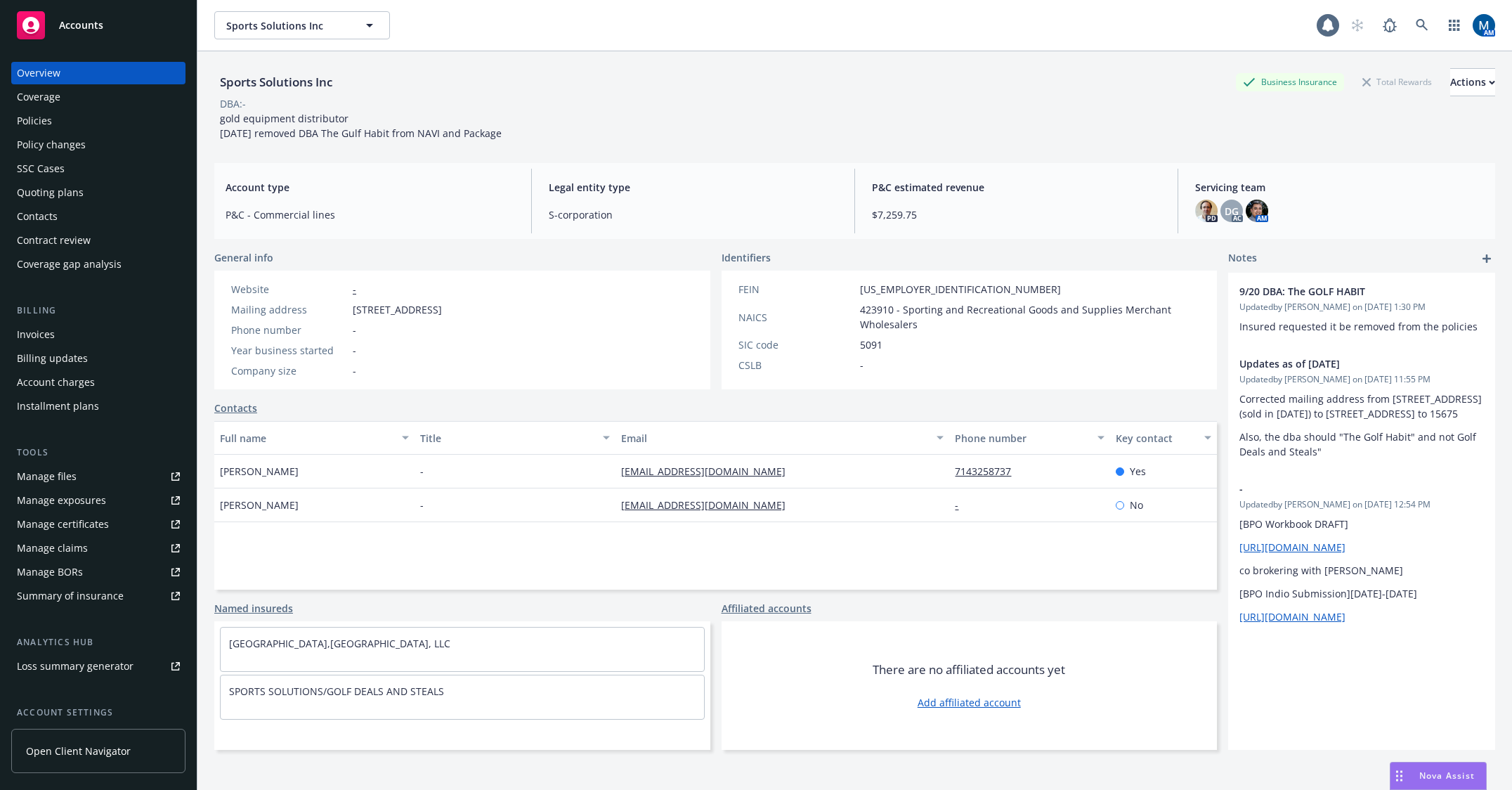
click at [59, 120] on div "Policies" at bounding box center [98, 121] width 163 height 23
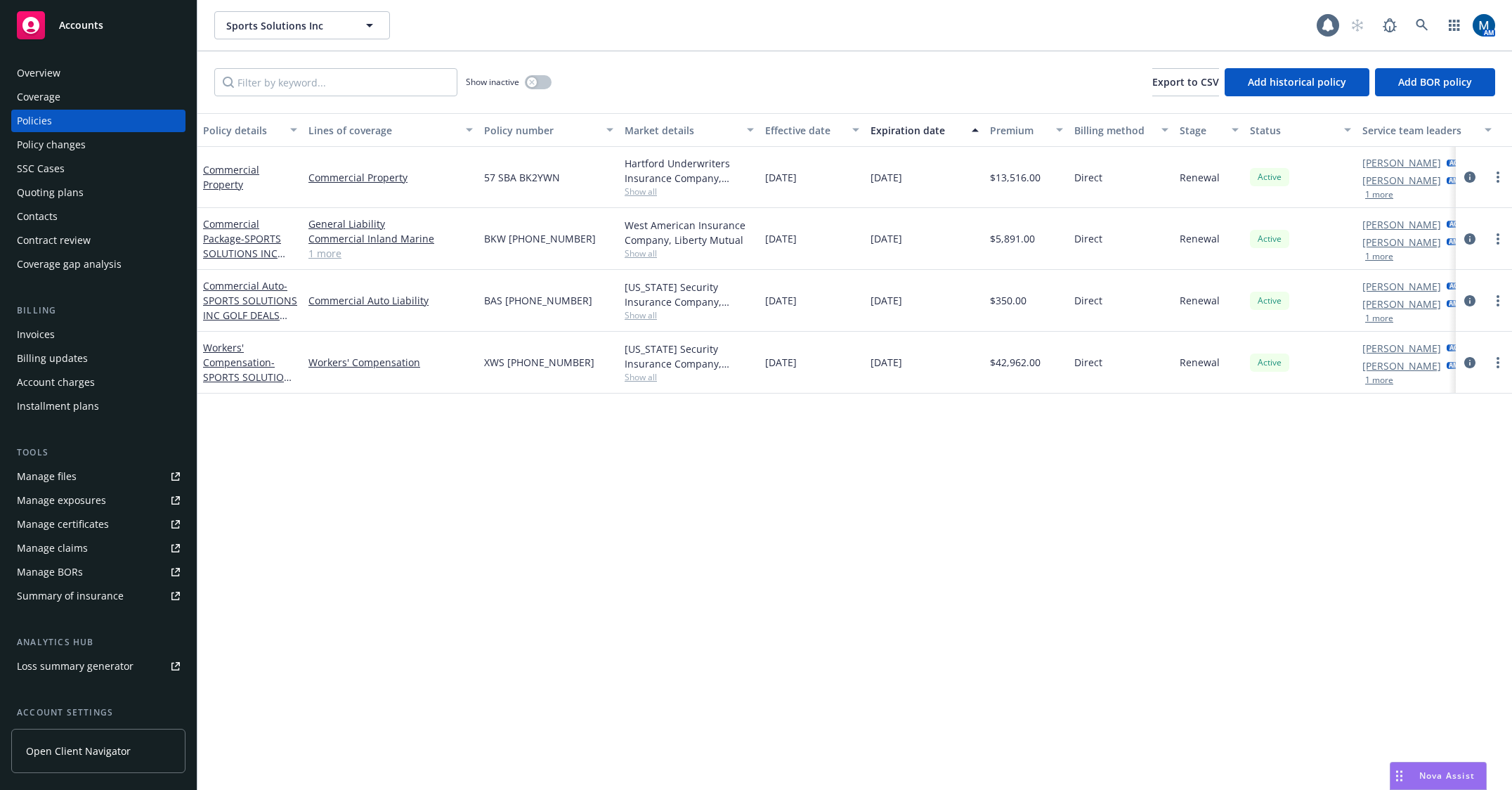
click at [530, 72] on div "Show inactive" at bounding box center [509, 81] width 86 height 28
click at [529, 78] on button "button" at bounding box center [538, 82] width 26 height 14
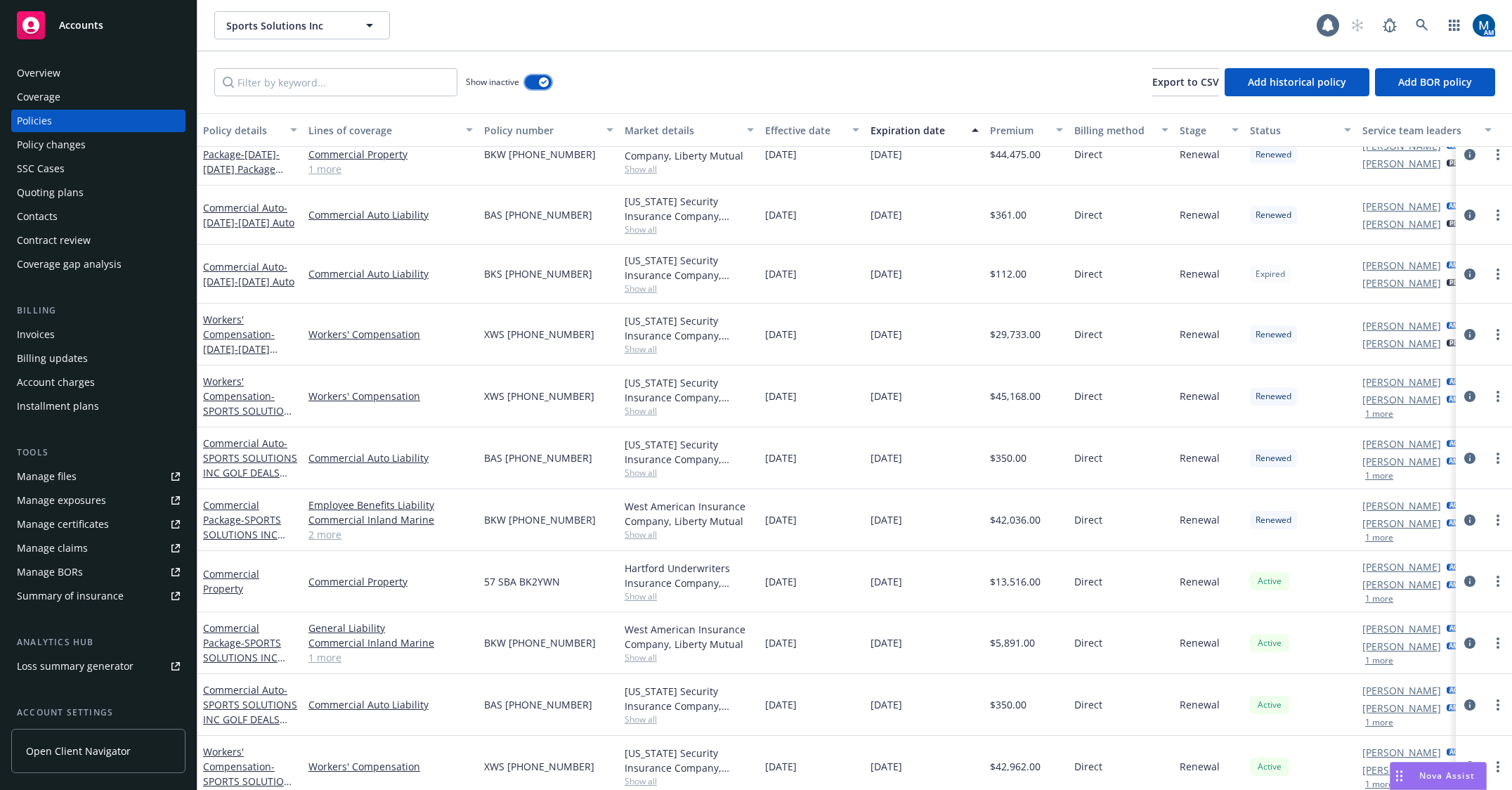
scroll to position [438, 0]
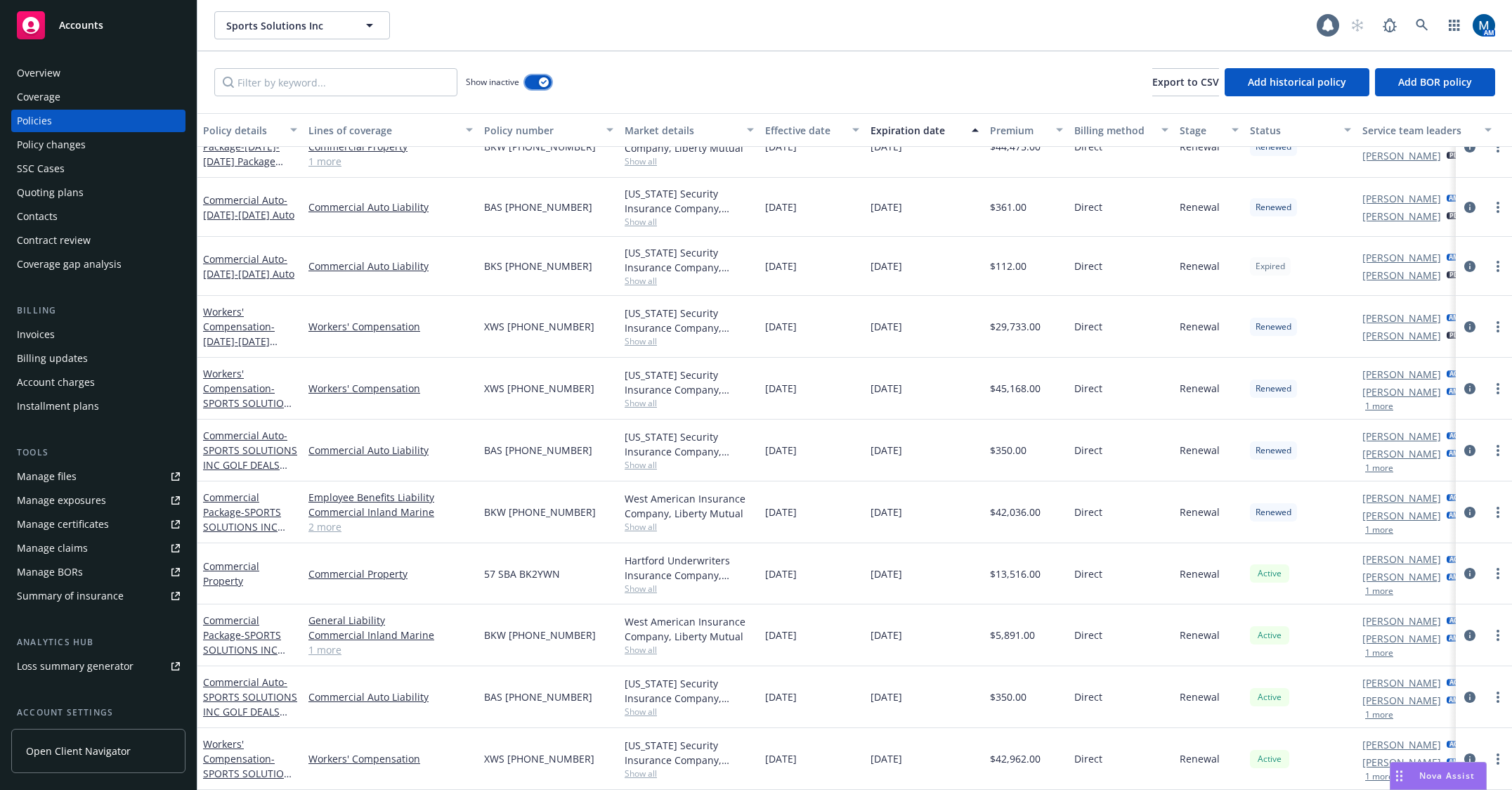
click at [540, 85] on div "button" at bounding box center [543, 81] width 10 height 10
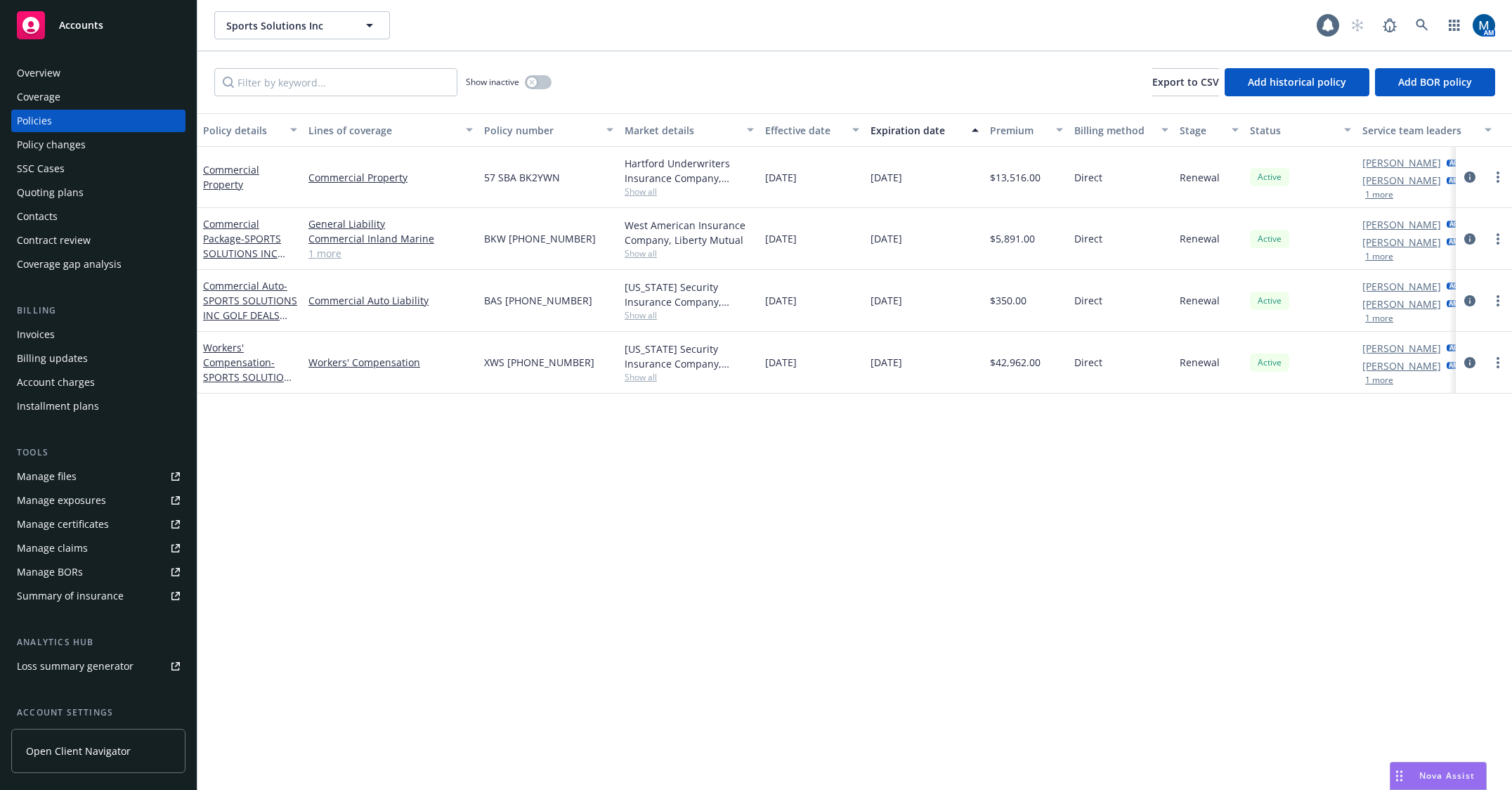
click at [330, 254] on link "1 more" at bounding box center [391, 254] width 164 height 15
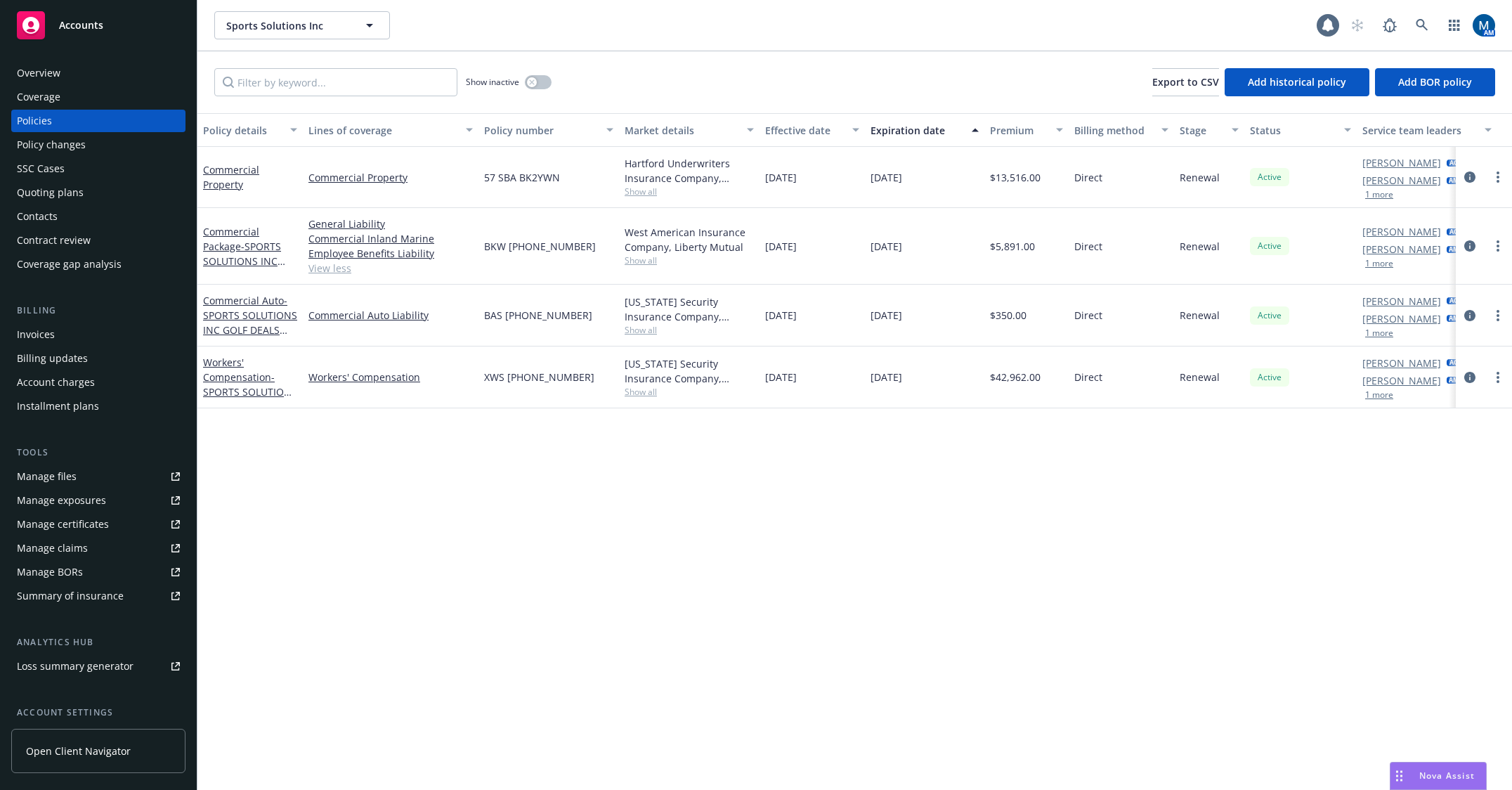
click at [113, 72] on div "Overview" at bounding box center [98, 73] width 163 height 23
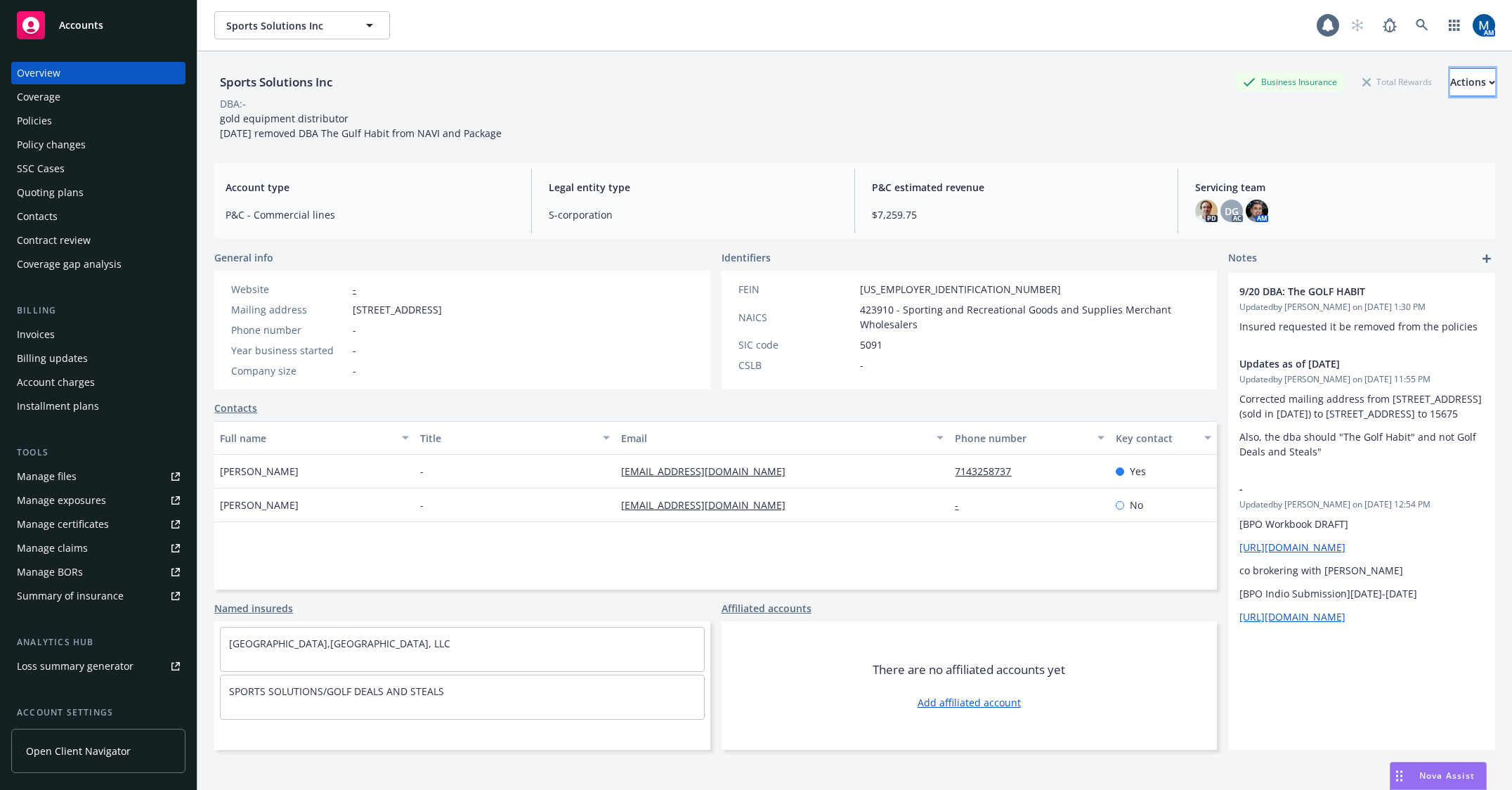
click at [1489, 81] on icon "button" at bounding box center [1492, 82] width 6 height 5
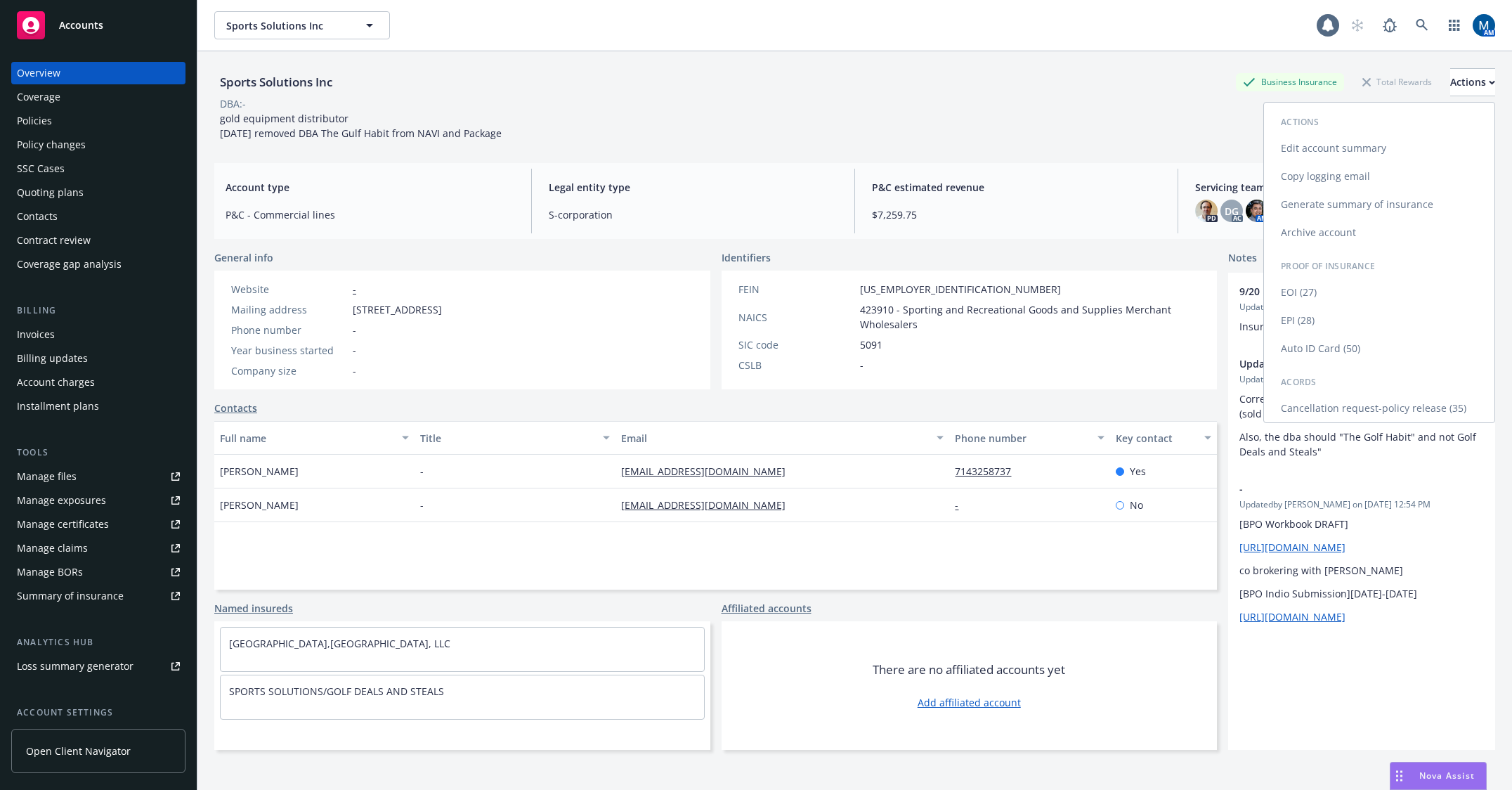
click at [1342, 144] on link "Edit account summary" at bounding box center [1378, 148] width 230 height 28
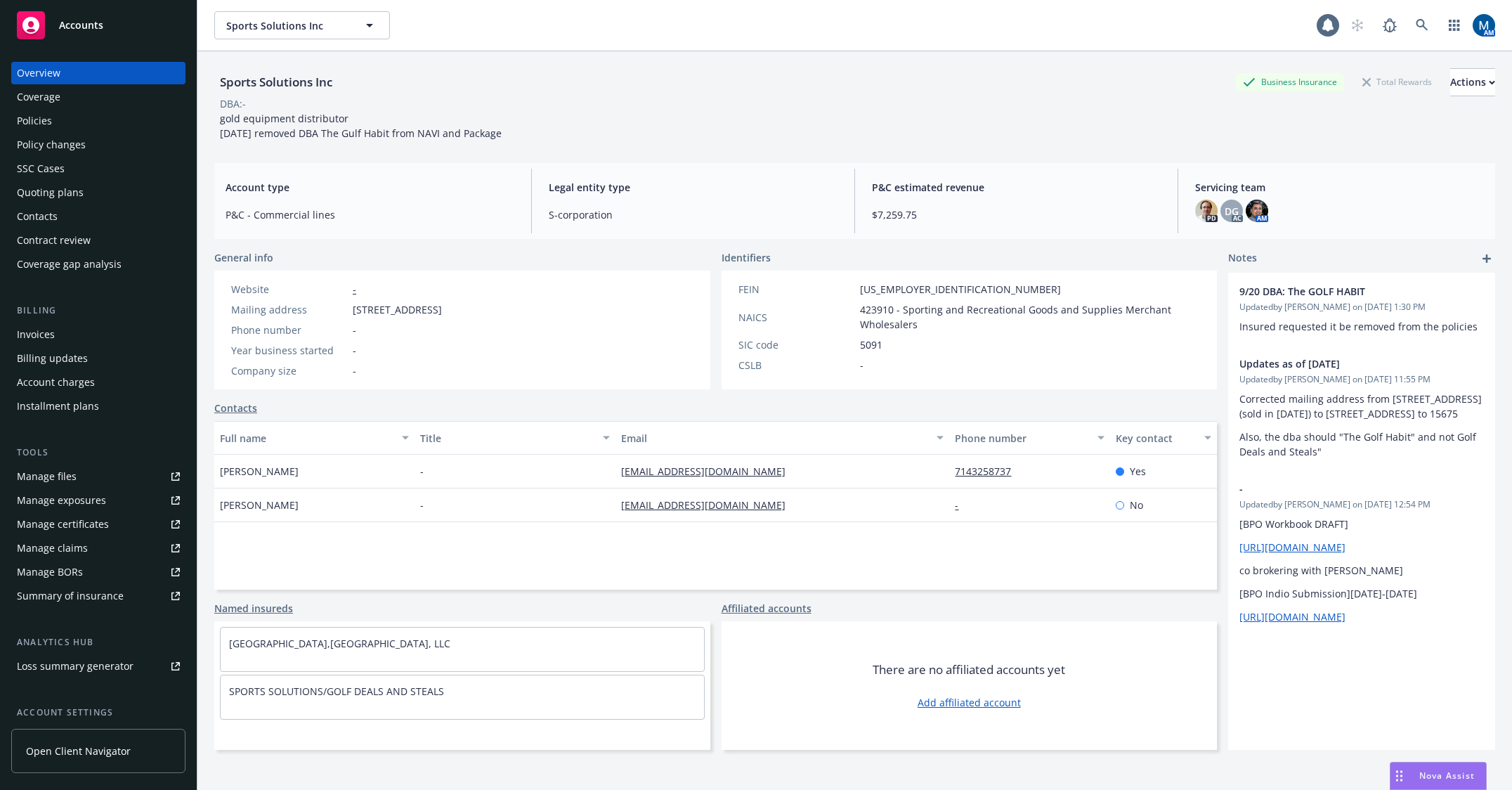
select select "US"
select select "S-corporation"
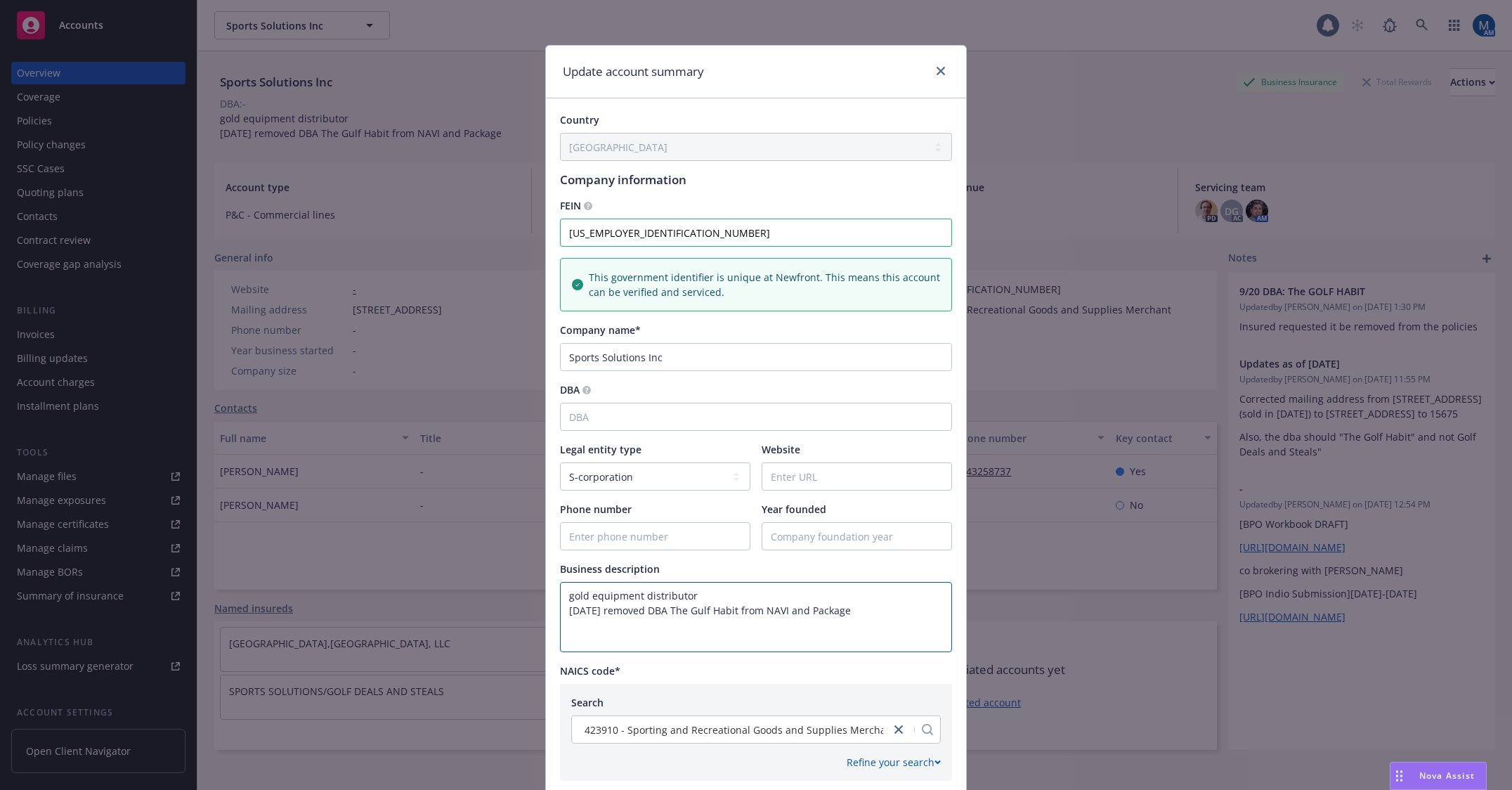
click at [582, 595] on textarea "gold equipment distributor 9/20/2024 removed DBA The Gulf Habit from NAVI and P…" at bounding box center [756, 616] width 392 height 70
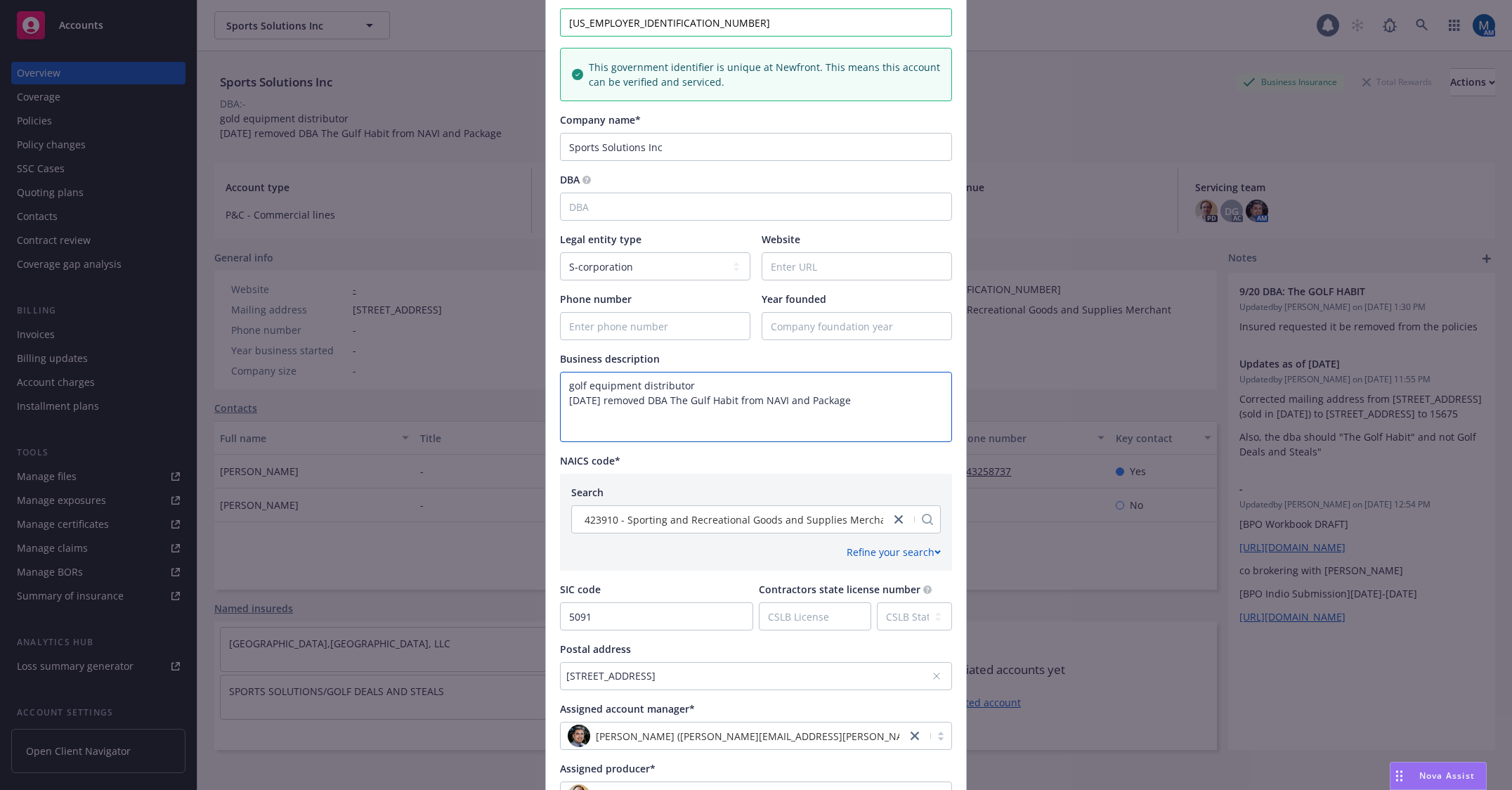
scroll to position [352, 0]
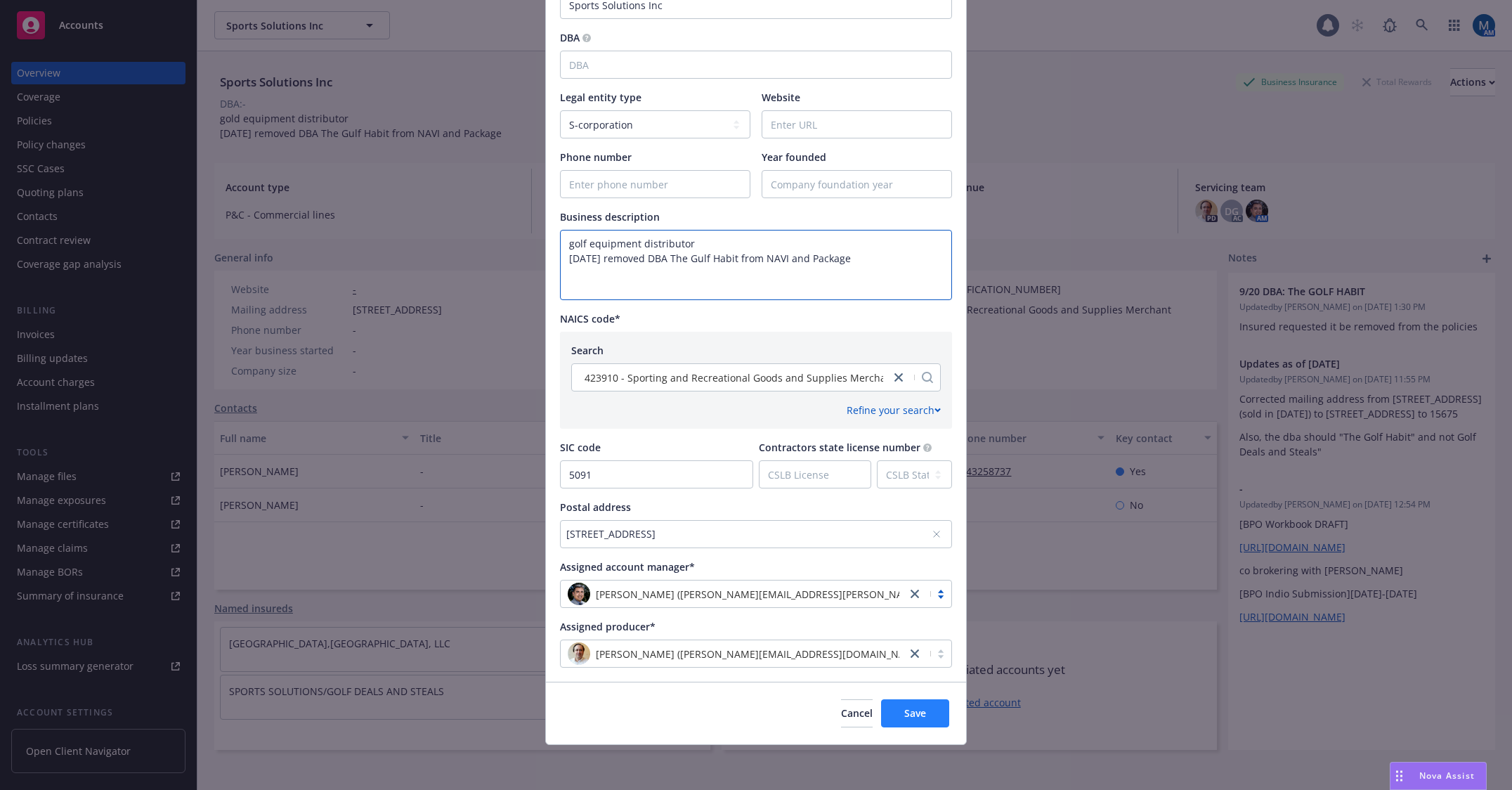
type textarea "golf equipment distributor 9/20/2024 removed DBA The Gulf Habit from NAVI and P…"
click at [919, 711] on span "Save" at bounding box center [914, 713] width 22 height 14
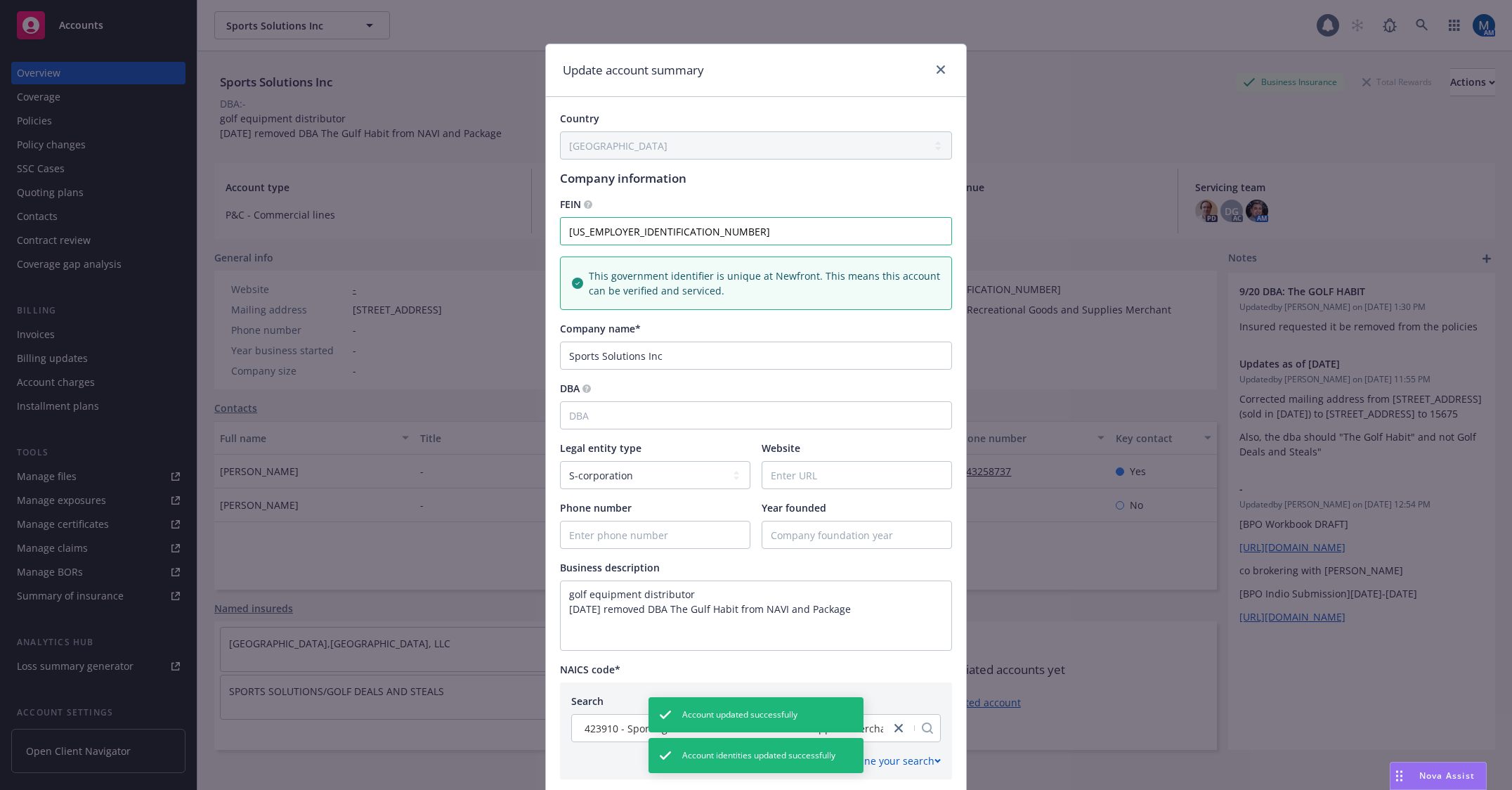
scroll to position [0, 0]
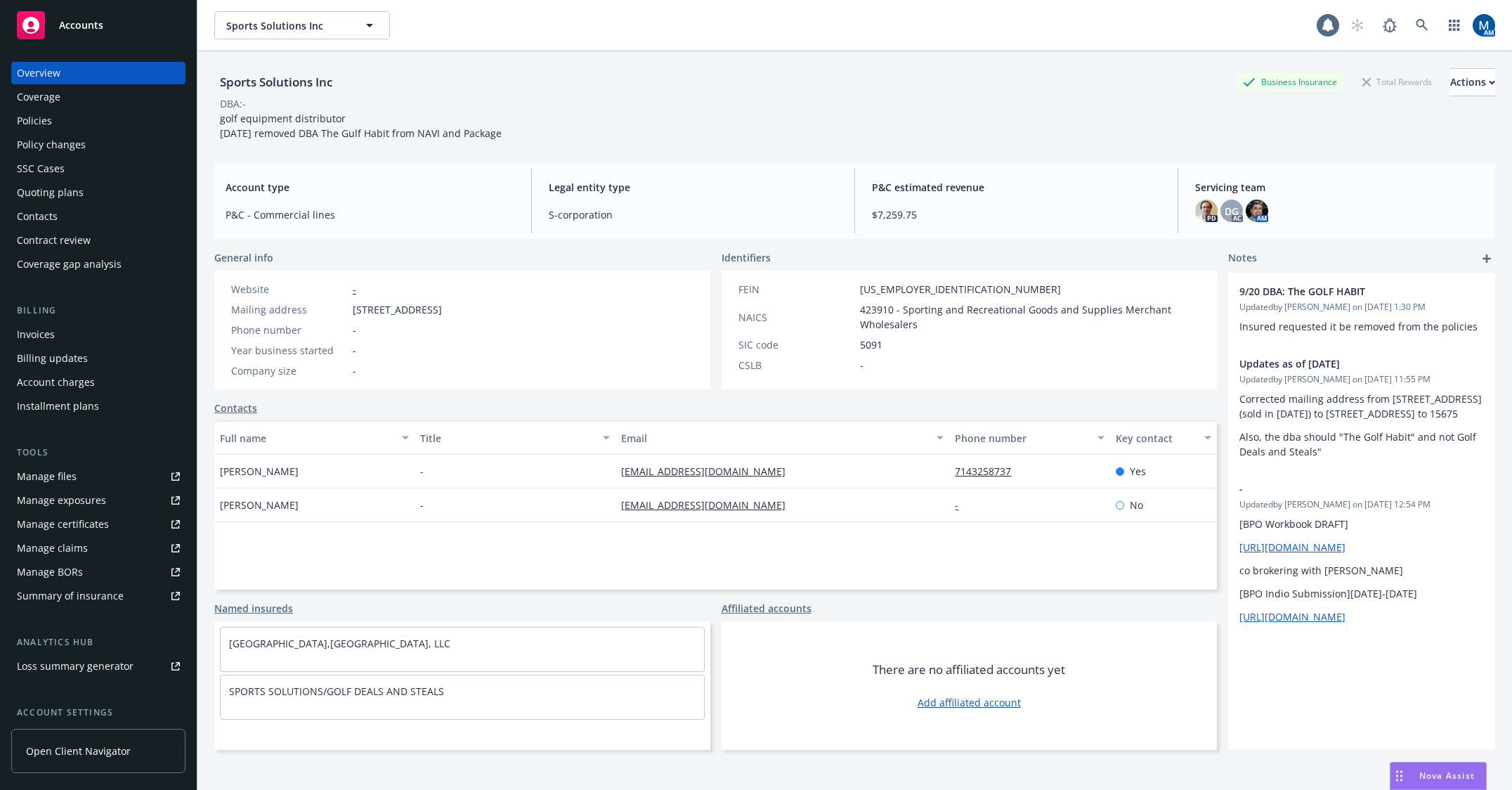
click at [53, 222] on div "Contacts" at bounding box center [37, 217] width 41 height 23
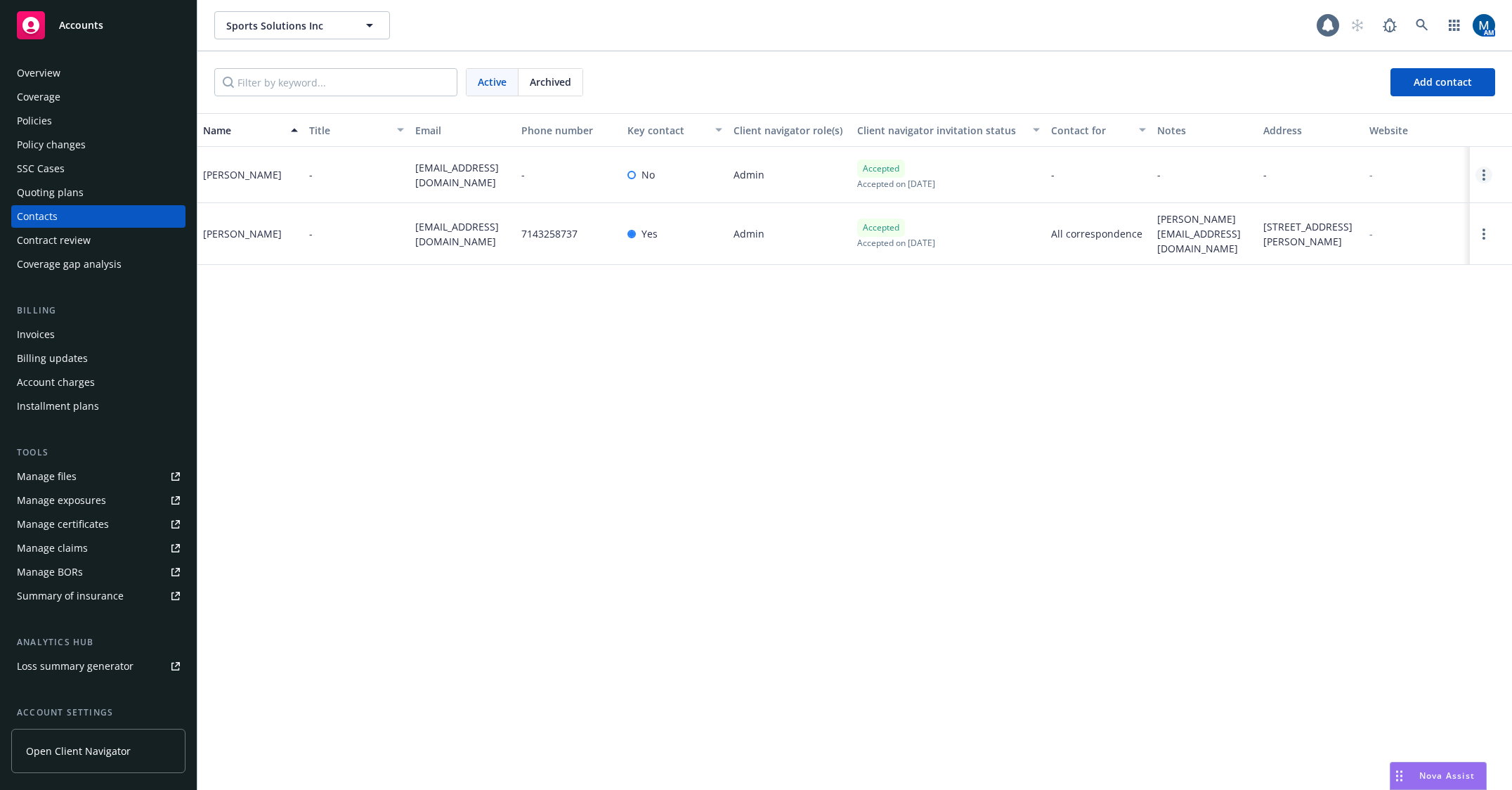
click at [1486, 174] on link "Open options" at bounding box center [1483, 175] width 17 height 17
click at [1341, 160] on link "Archive" at bounding box center [1377, 164] width 192 height 28
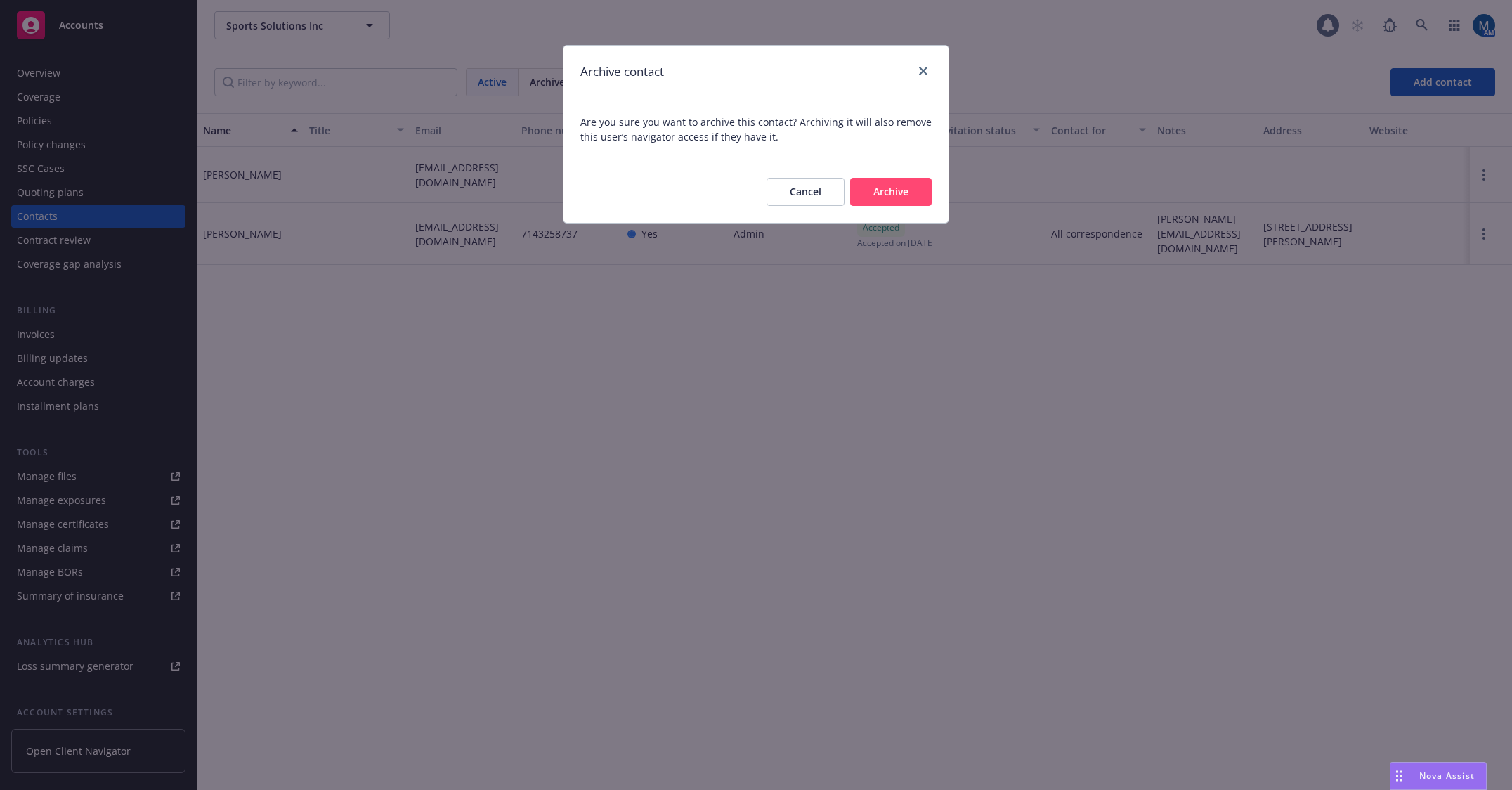
click at [910, 192] on button "Archive" at bounding box center [891, 192] width 81 height 28
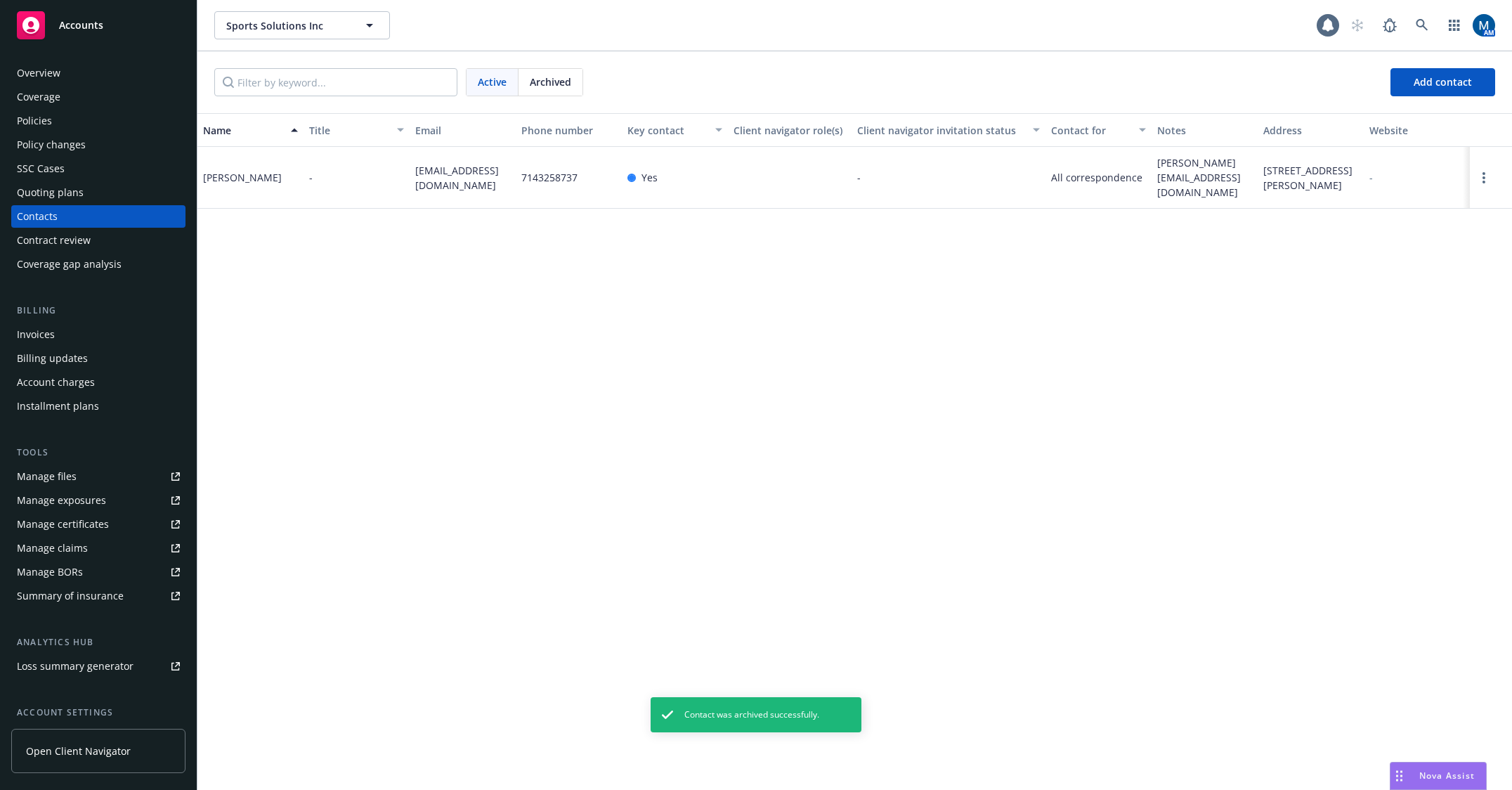
click at [547, 81] on span "Archived" at bounding box center [550, 82] width 41 height 15
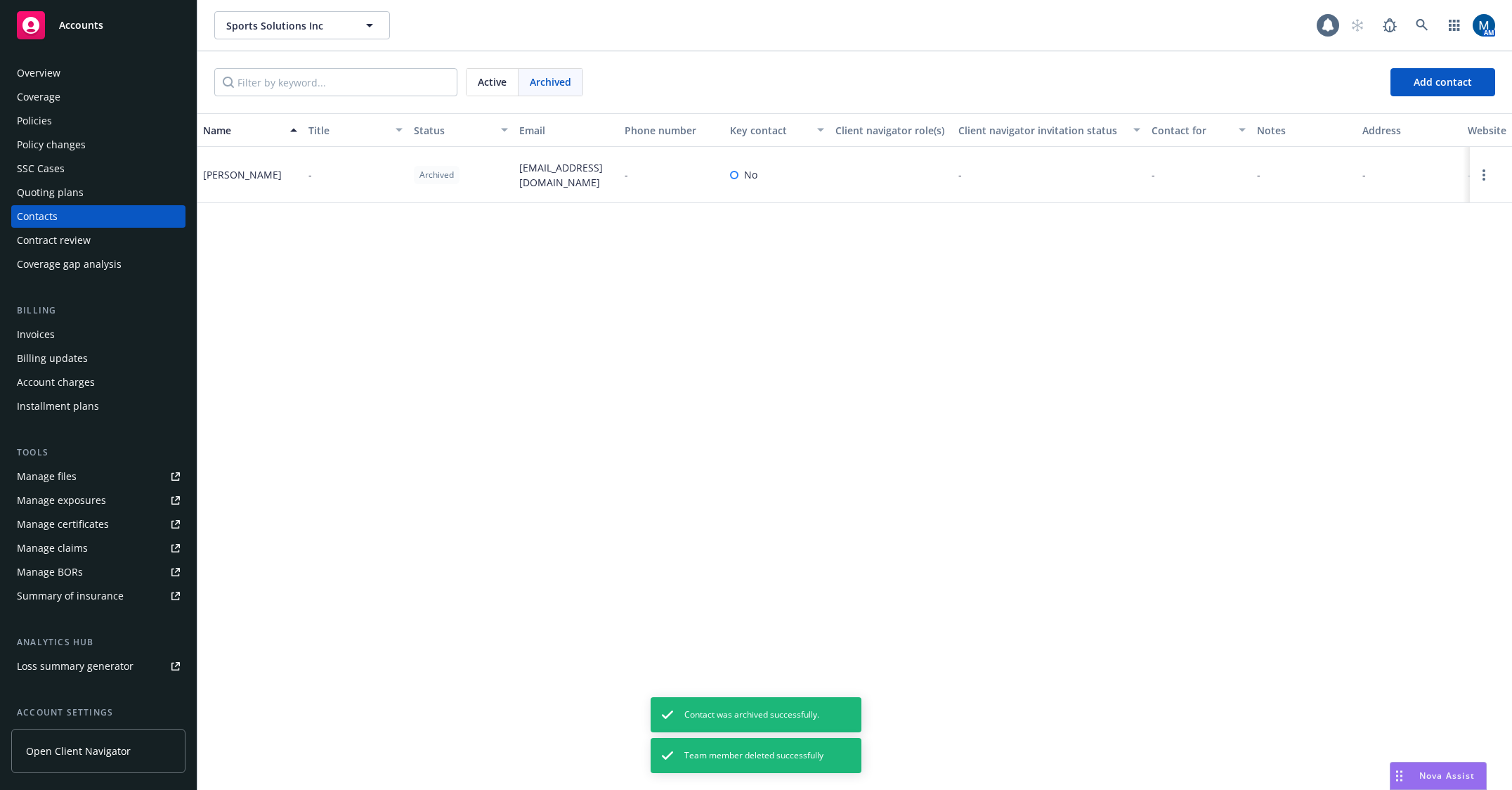
click at [501, 87] on span "Active" at bounding box center [492, 82] width 29 height 15
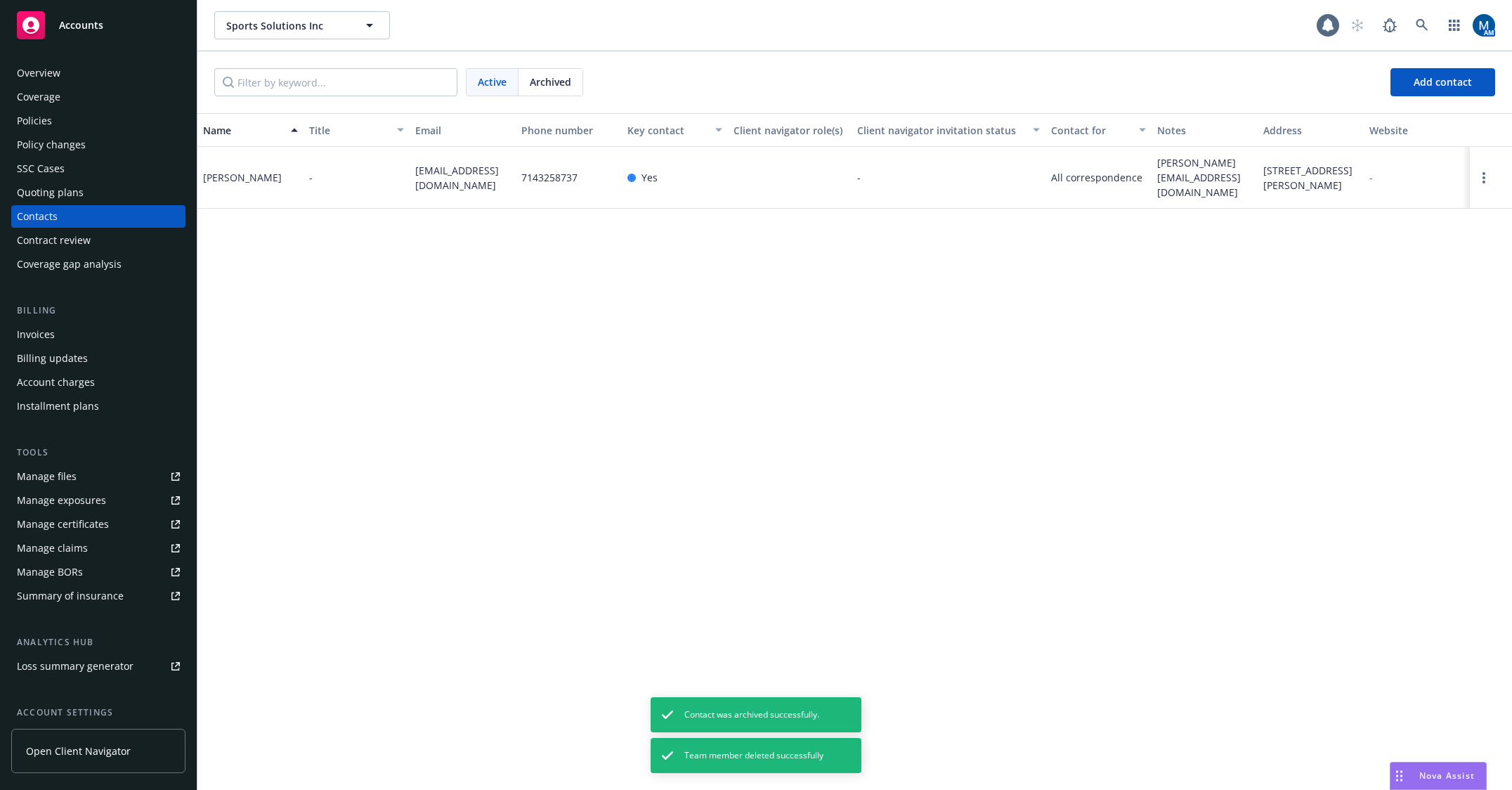
click at [97, 76] on div "Overview" at bounding box center [98, 73] width 163 height 23
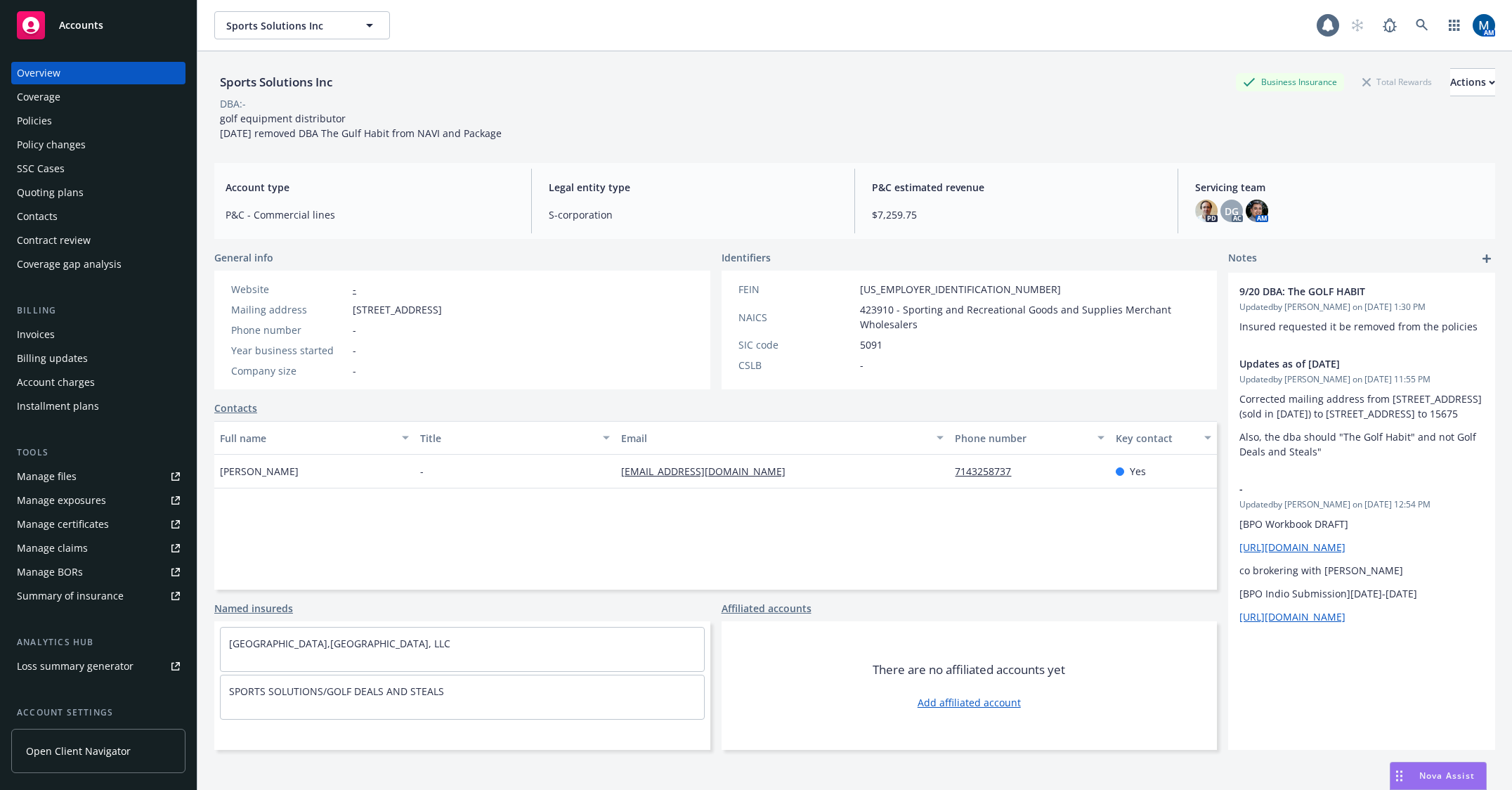
click at [595, 69] on div "Sports Solutions Inc Business Insurance Total Rewards Actions" at bounding box center [854, 81] width 1280 height 28
click at [1452, 83] on div "Actions" at bounding box center [1473, 81] width 45 height 26
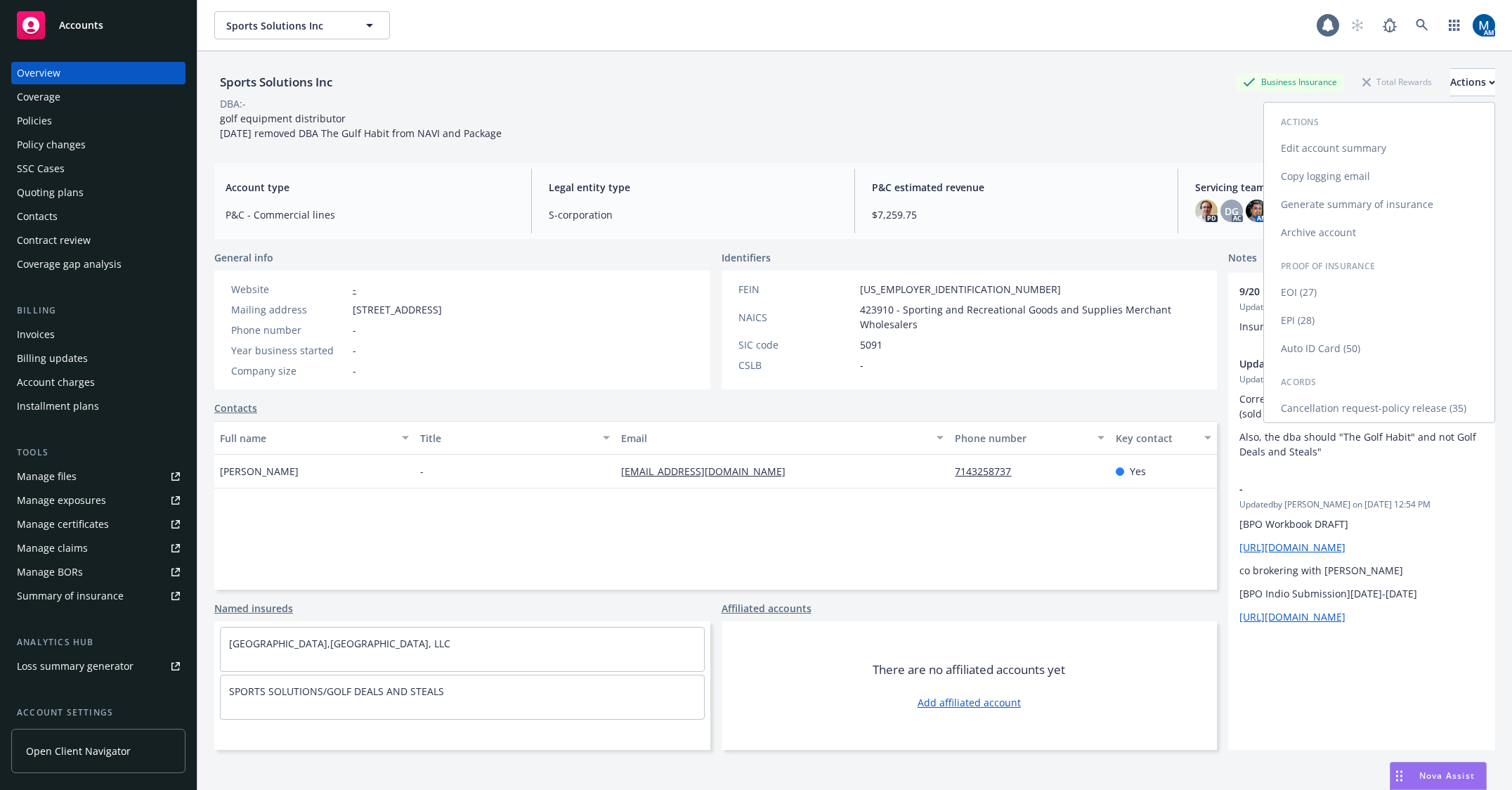
click at [1332, 149] on link "Edit account summary" at bounding box center [1378, 148] width 230 height 28
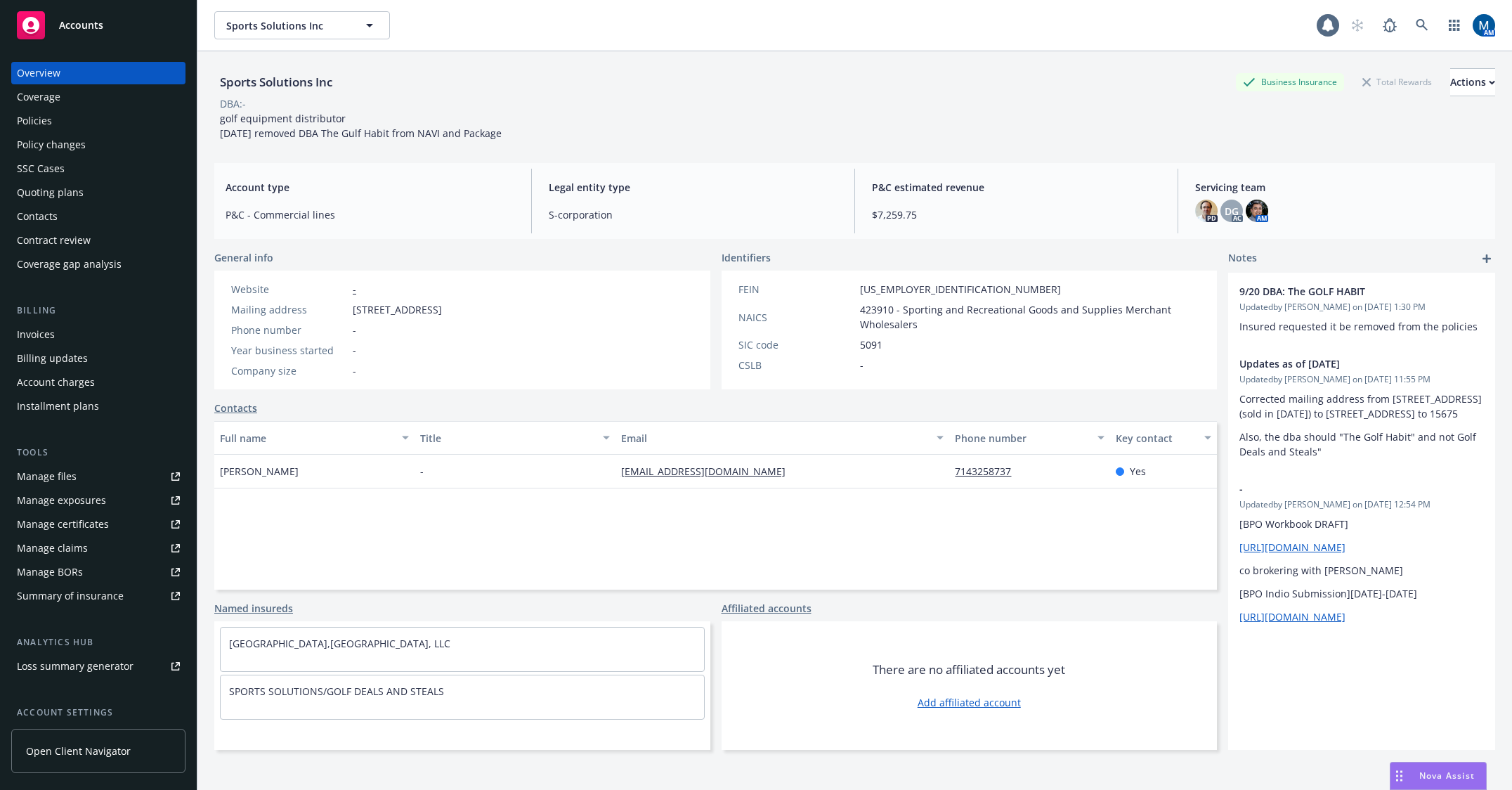
select select "US"
select select "S-corporation"
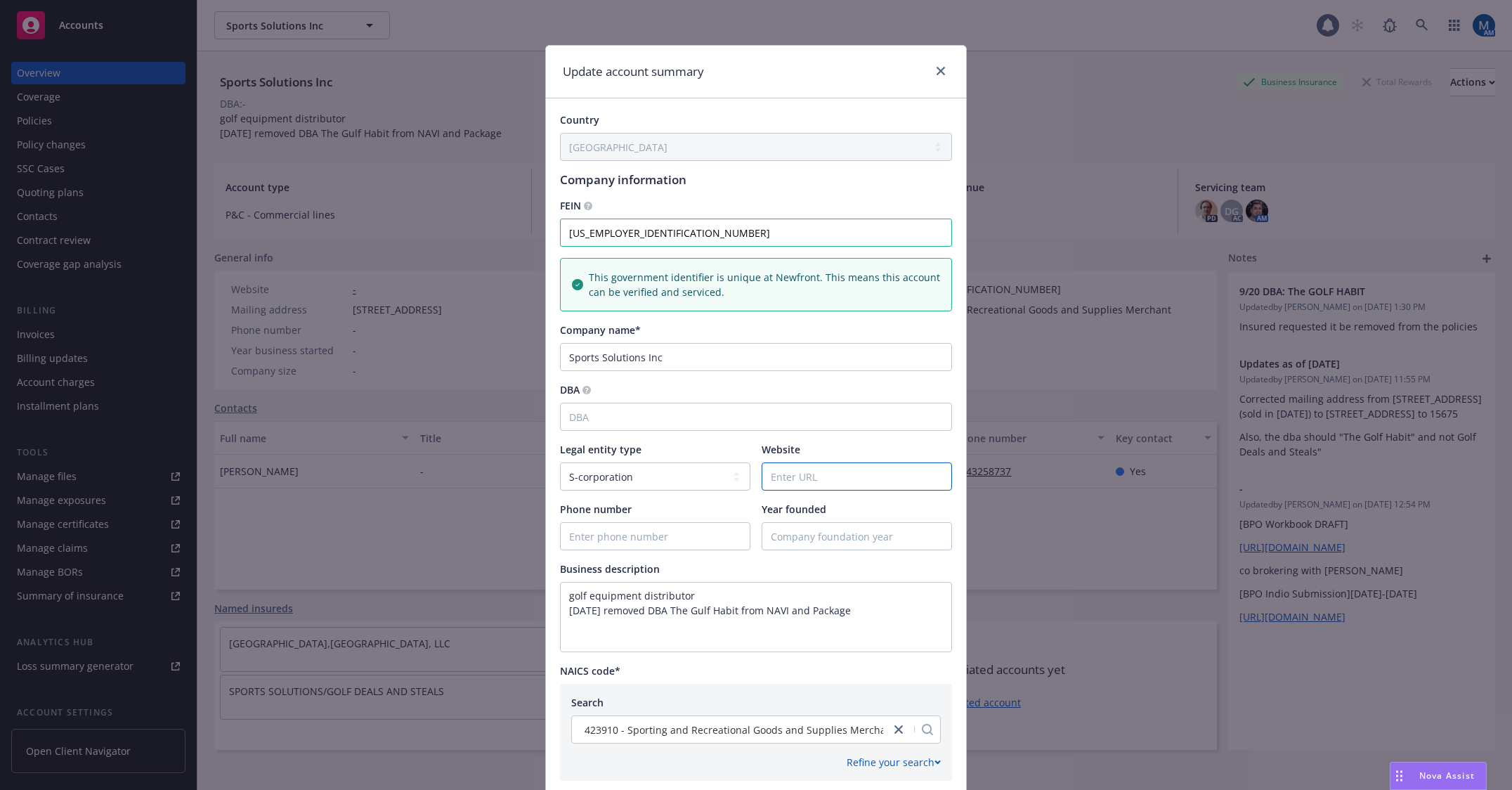
click at [823, 476] on input "Website" at bounding box center [856, 476] width 189 height 26
paste input "https://golfdealsandsteals.com/"
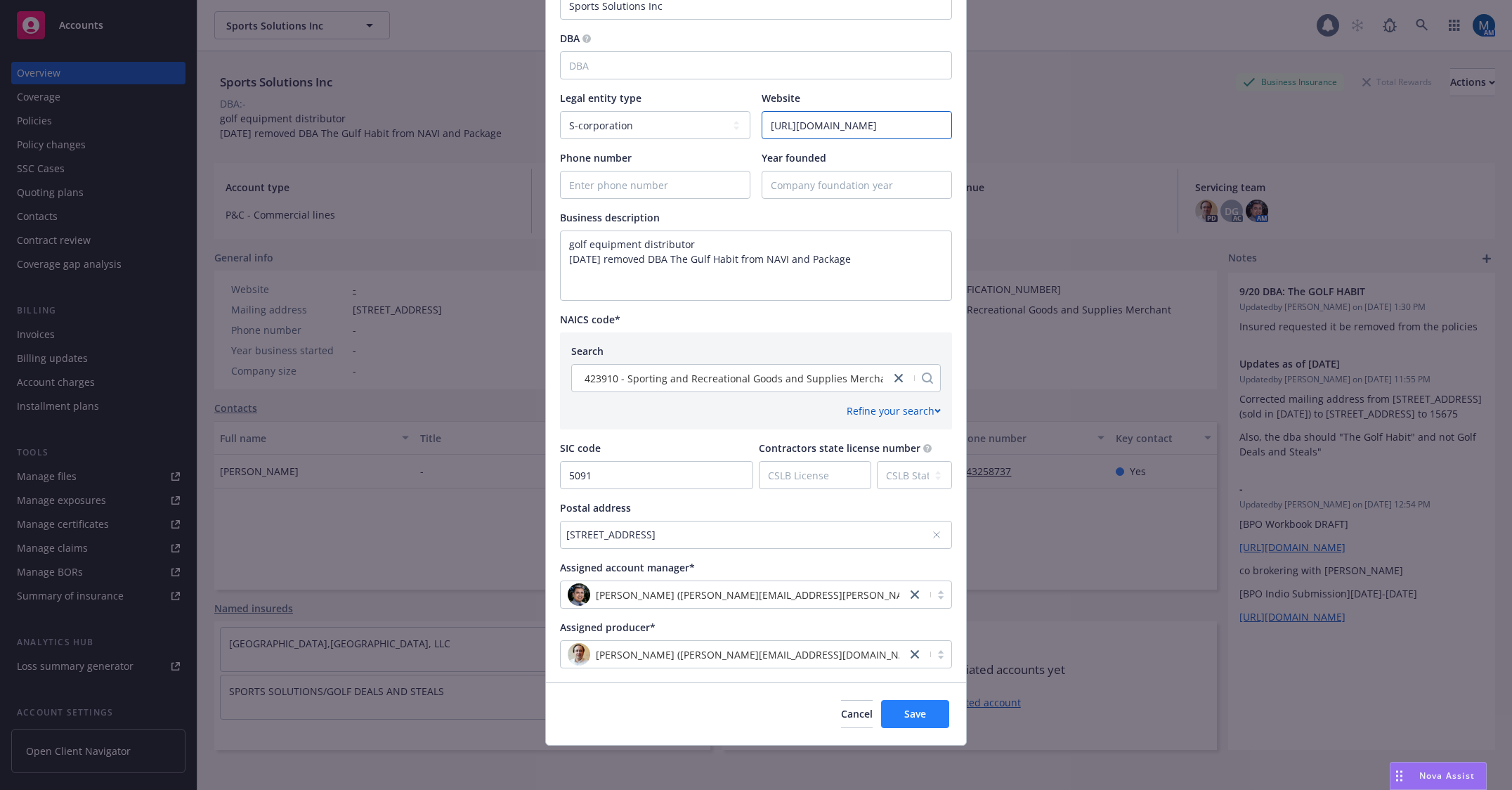
scroll to position [352, 0]
type input "https://golfdealsandsteals.com/"
click at [914, 718] on span "Save" at bounding box center [914, 713] width 22 height 14
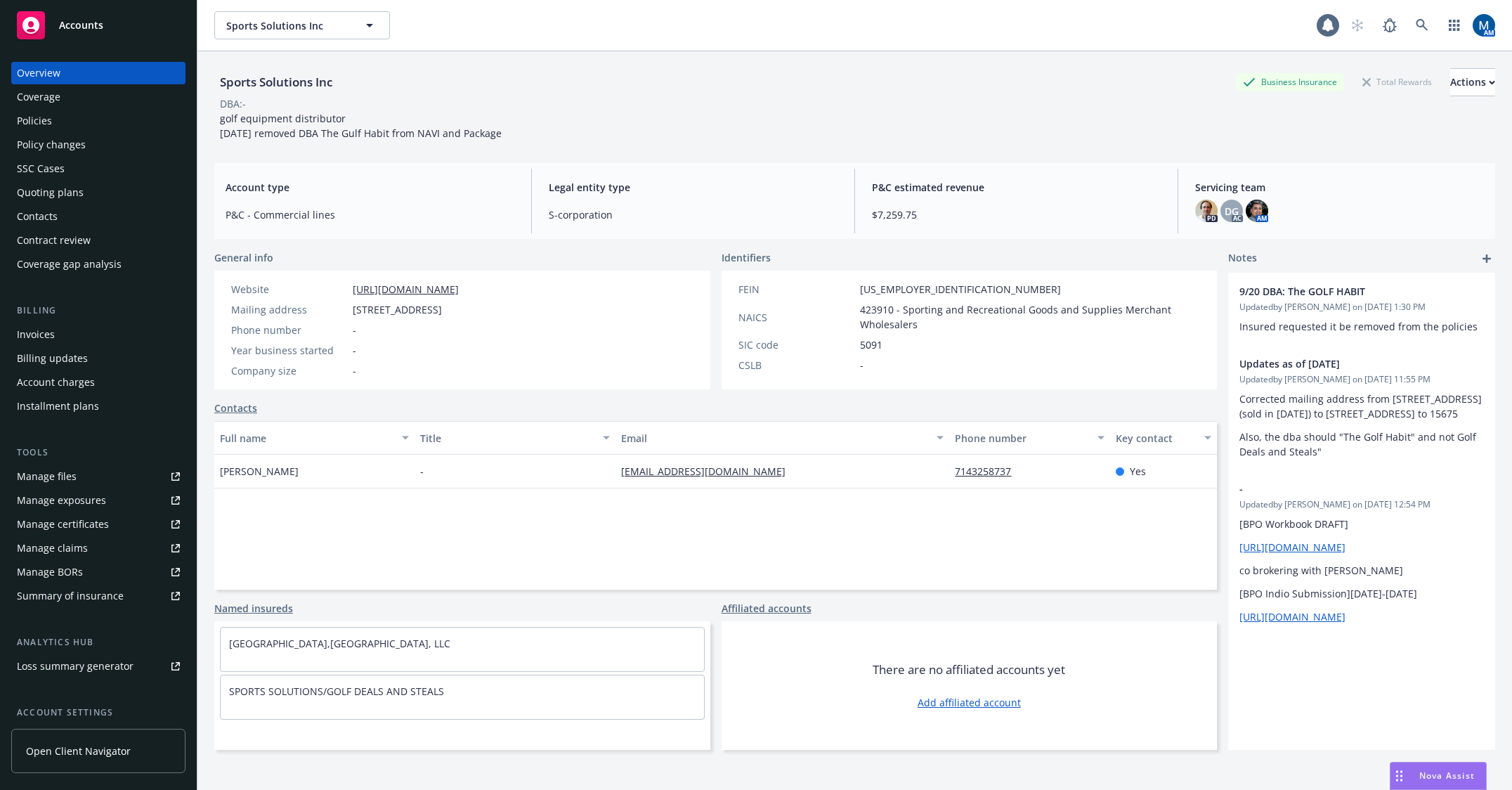
click at [622, 117] on div "Sports Solutions Inc Business Insurance Total Rewards Actions DBA: - golf equip…" at bounding box center [854, 104] width 1280 height 72
click at [1421, 26] on link at bounding box center [1421, 25] width 28 height 28
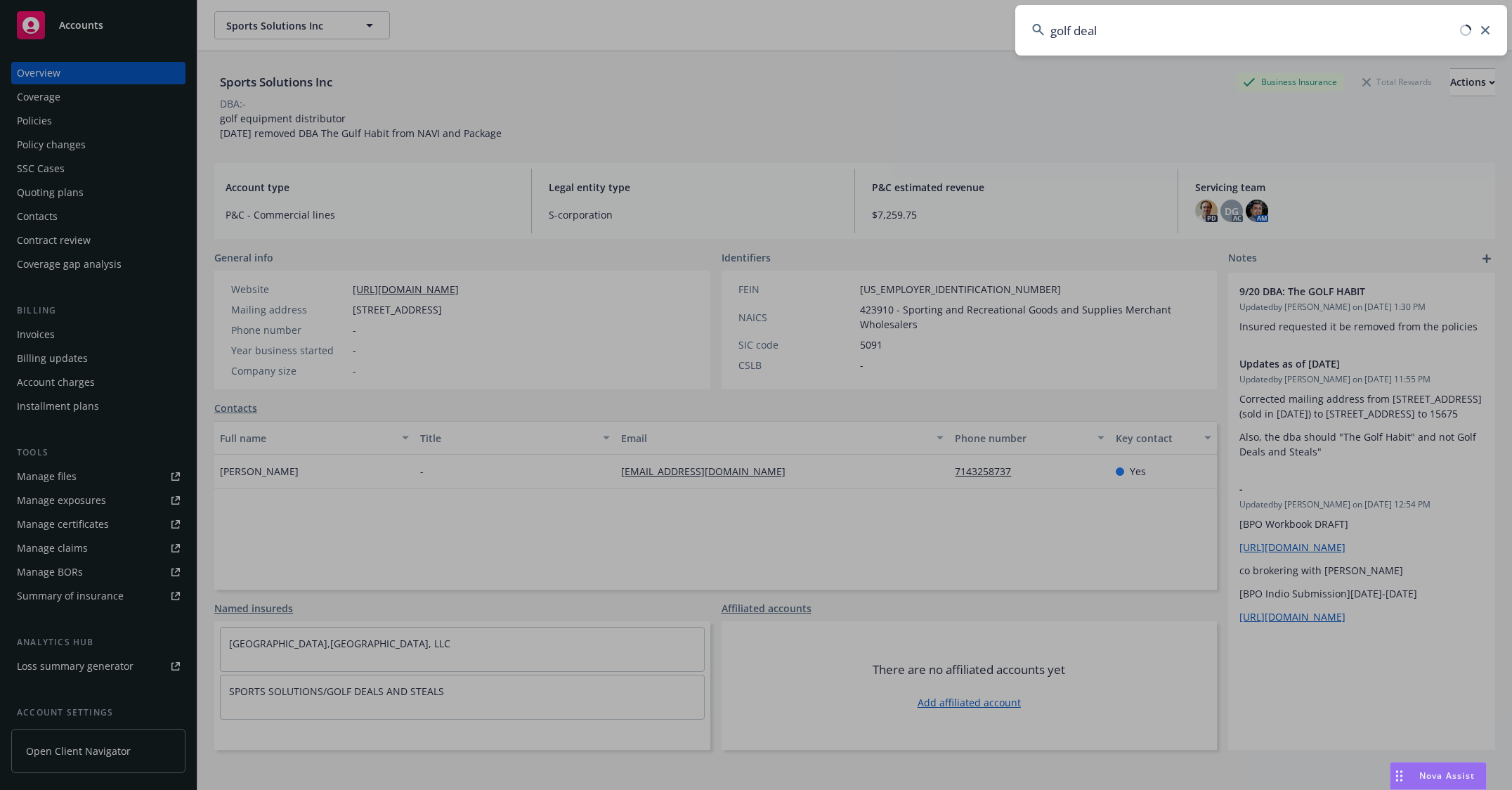
type input "golf deals"
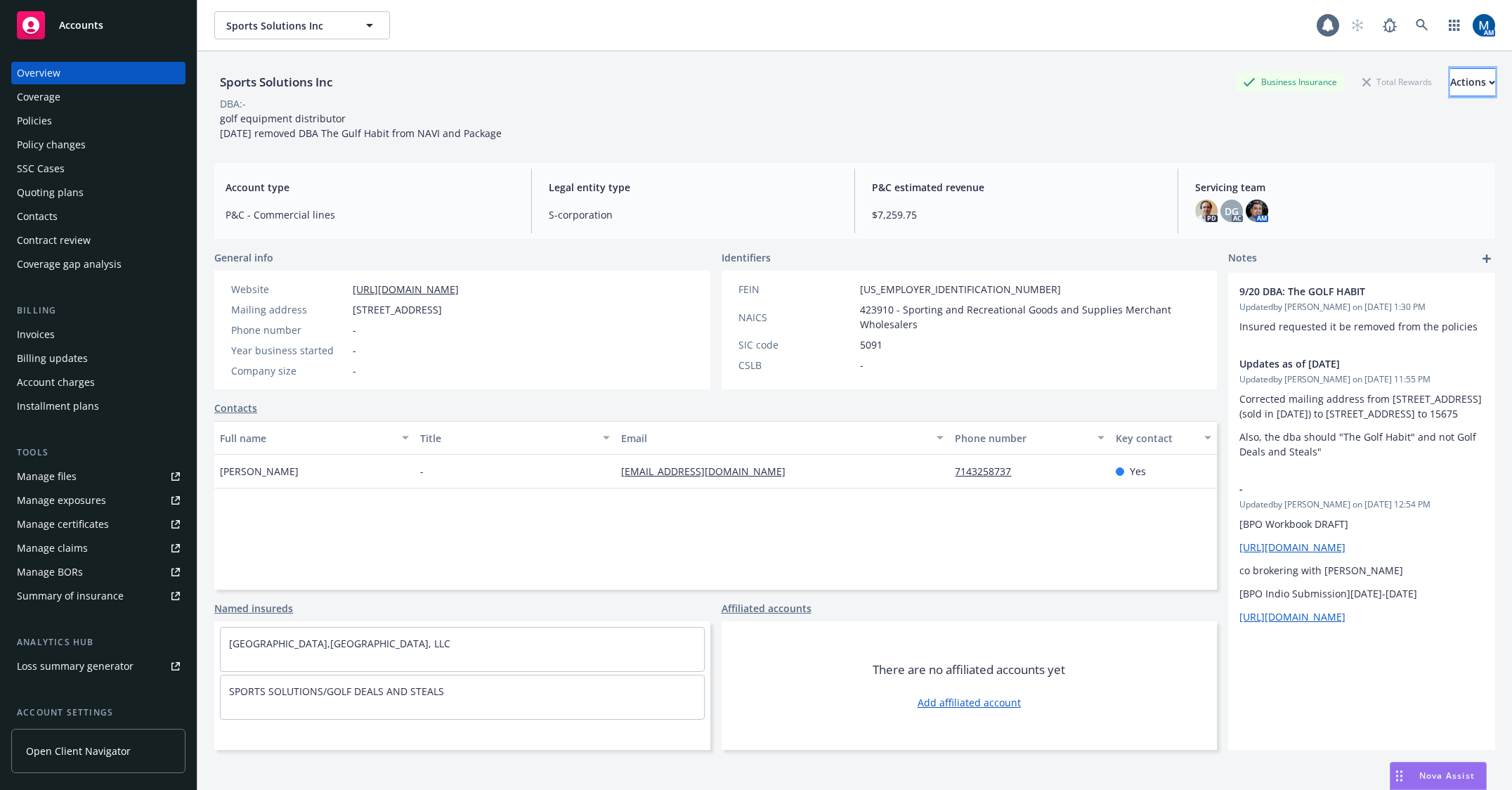
click at [1462, 87] on button "Actions" at bounding box center [1473, 81] width 45 height 28
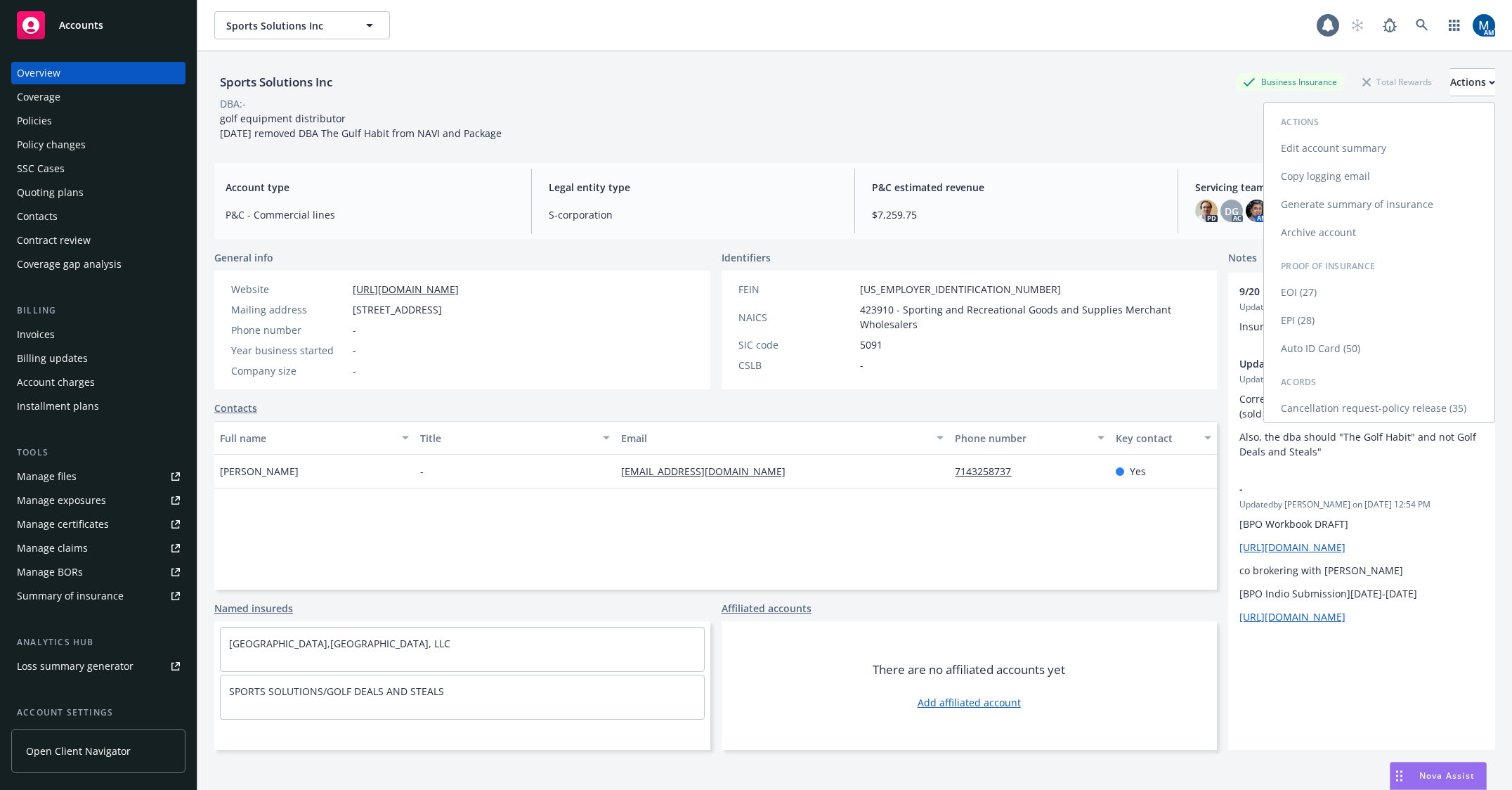
click at [1344, 149] on link "Edit account summary" at bounding box center [1378, 148] width 230 height 28
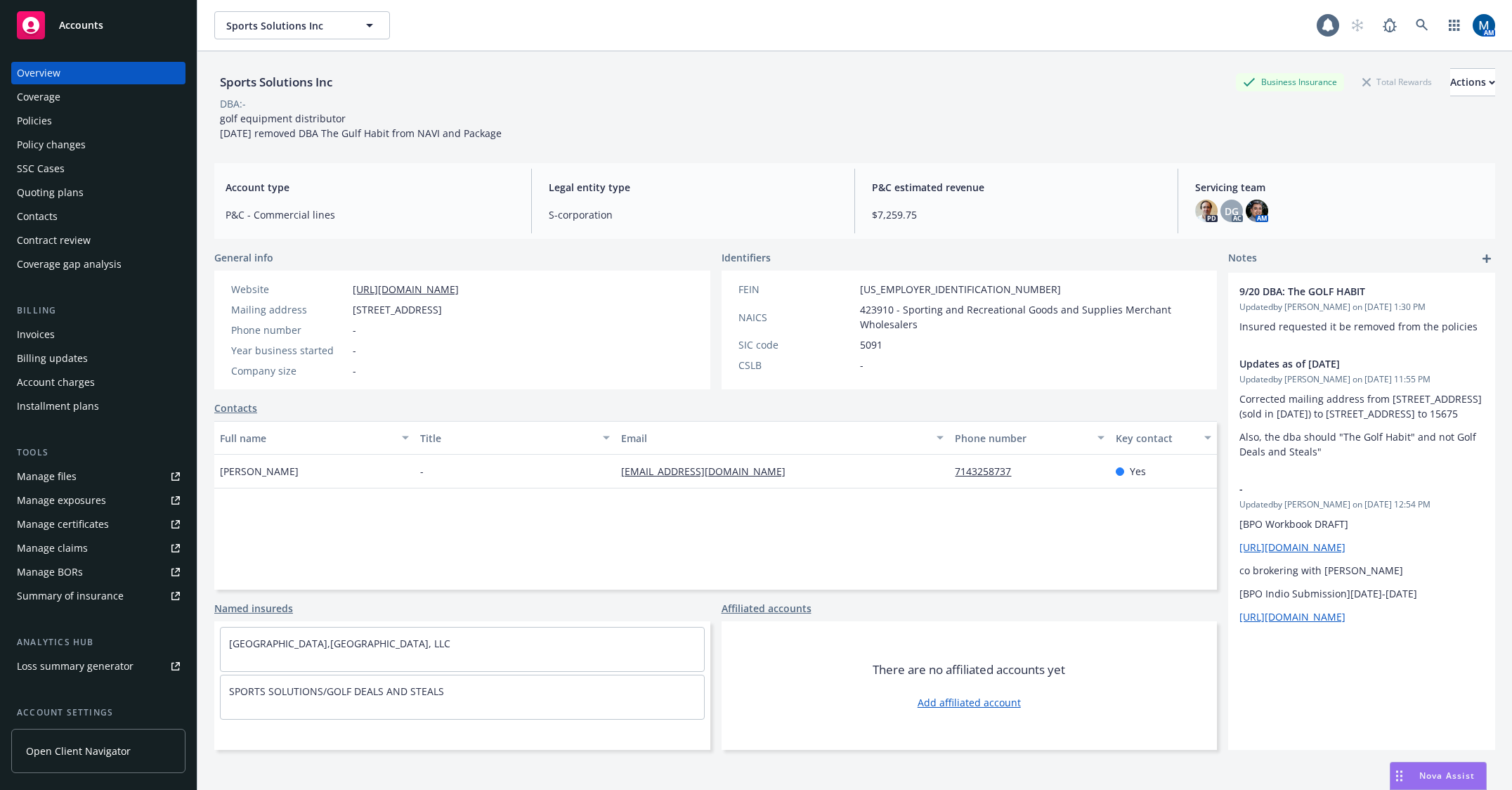
select select "US"
select select "S-corporation"
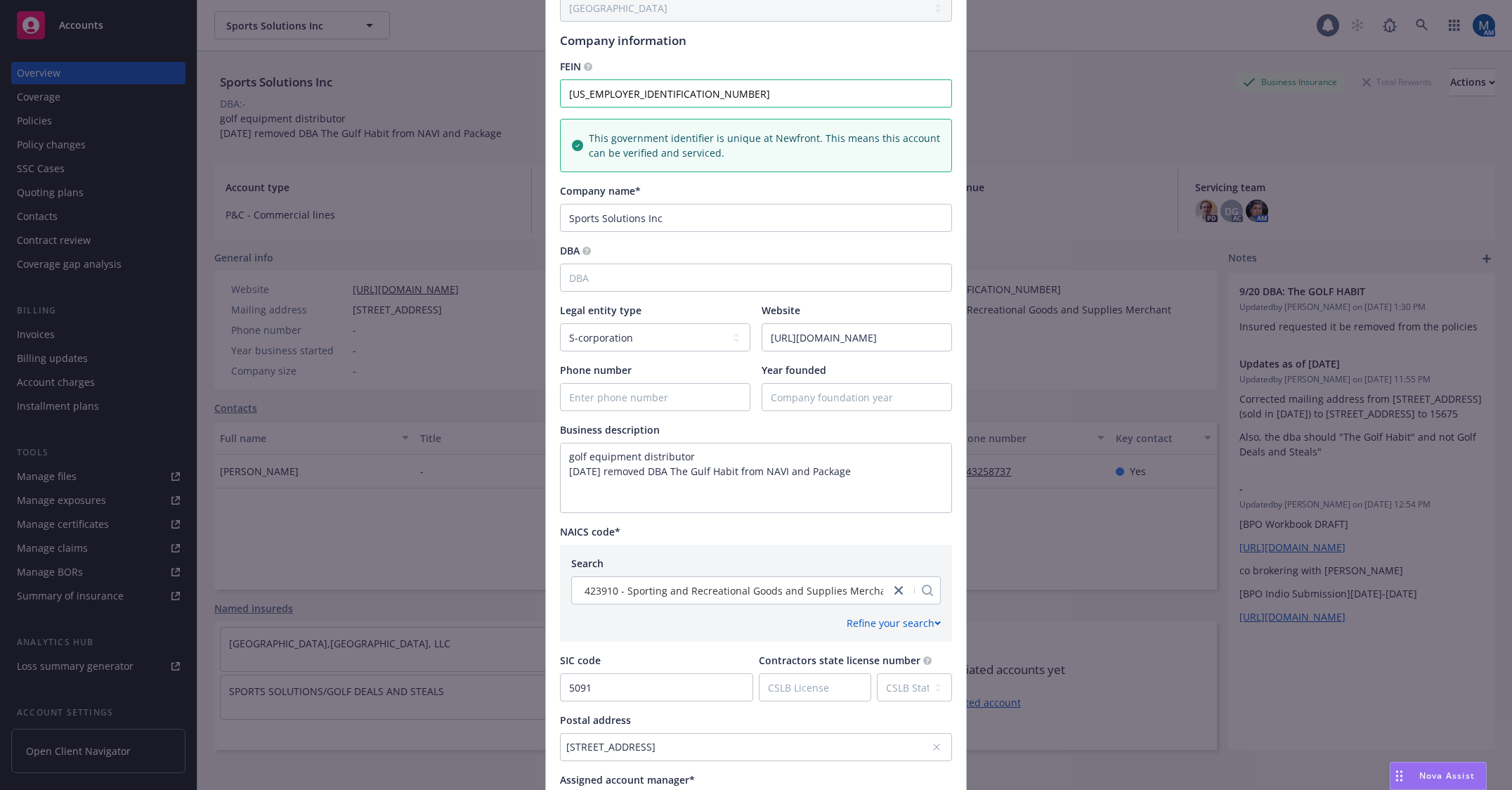
scroll to position [140, 0]
click at [817, 487] on textarea "golf equipment distributor 9/20/2024 removed DBA The Gulf Habit from NAVI and P…" at bounding box center [756, 476] width 392 height 70
drag, startPoint x: 902, startPoint y: 475, endPoint x: 549, endPoint y: 481, distance: 353.1
click at [549, 481] on div "Country Afghanistan Albania Algeria American Samoa Andorra Angola Anguilla Anta…" at bounding box center [755, 425] width 420 height 935
click at [566, 454] on textarea "golf equipment distributor" at bounding box center [756, 476] width 392 height 70
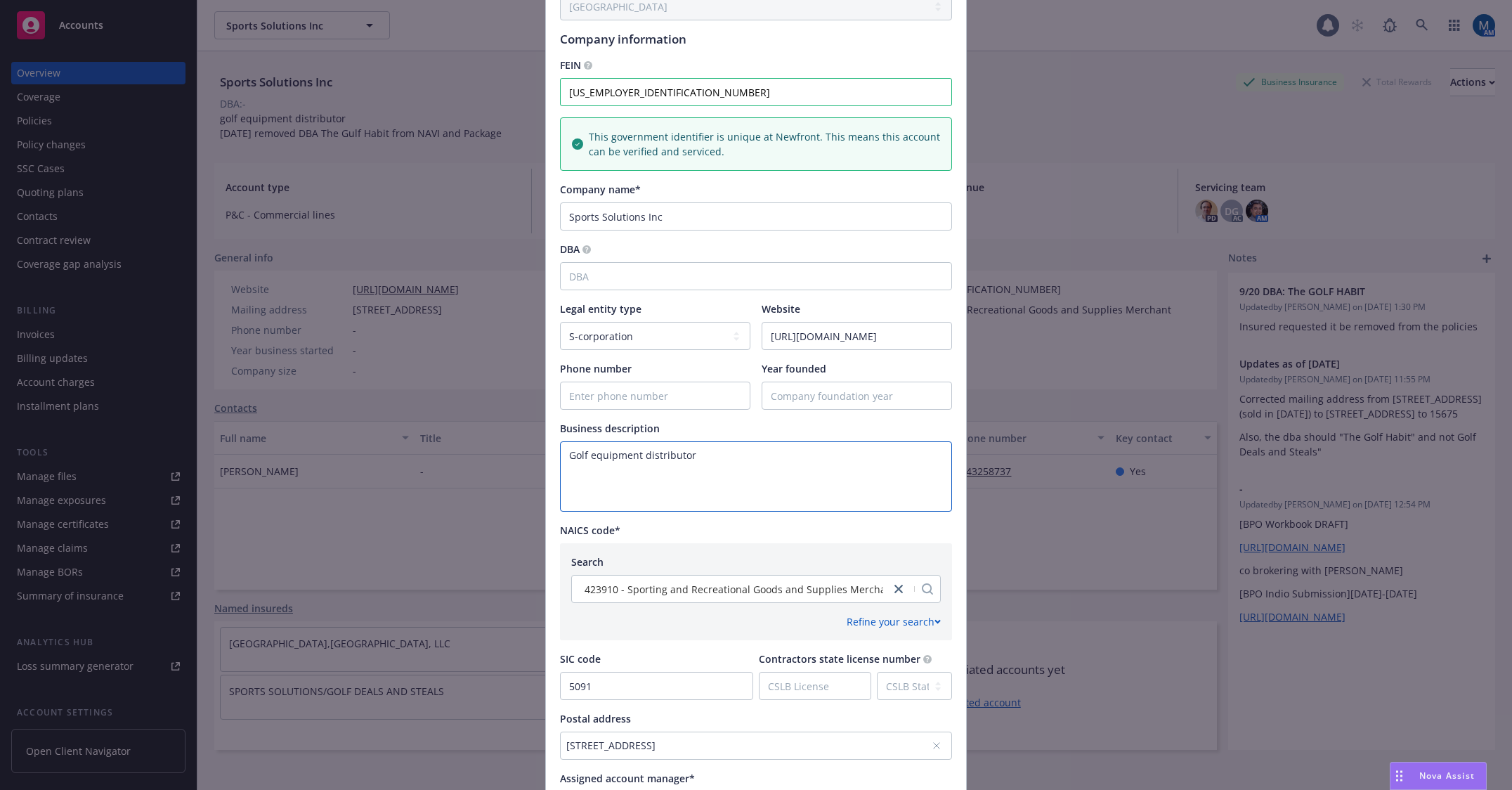
click at [705, 451] on textarea "Golf equipment distributor" at bounding box center [756, 476] width 392 height 70
type textarea "Golf equipment distributor"
click at [677, 283] on input "DBA" at bounding box center [756, 275] width 392 height 28
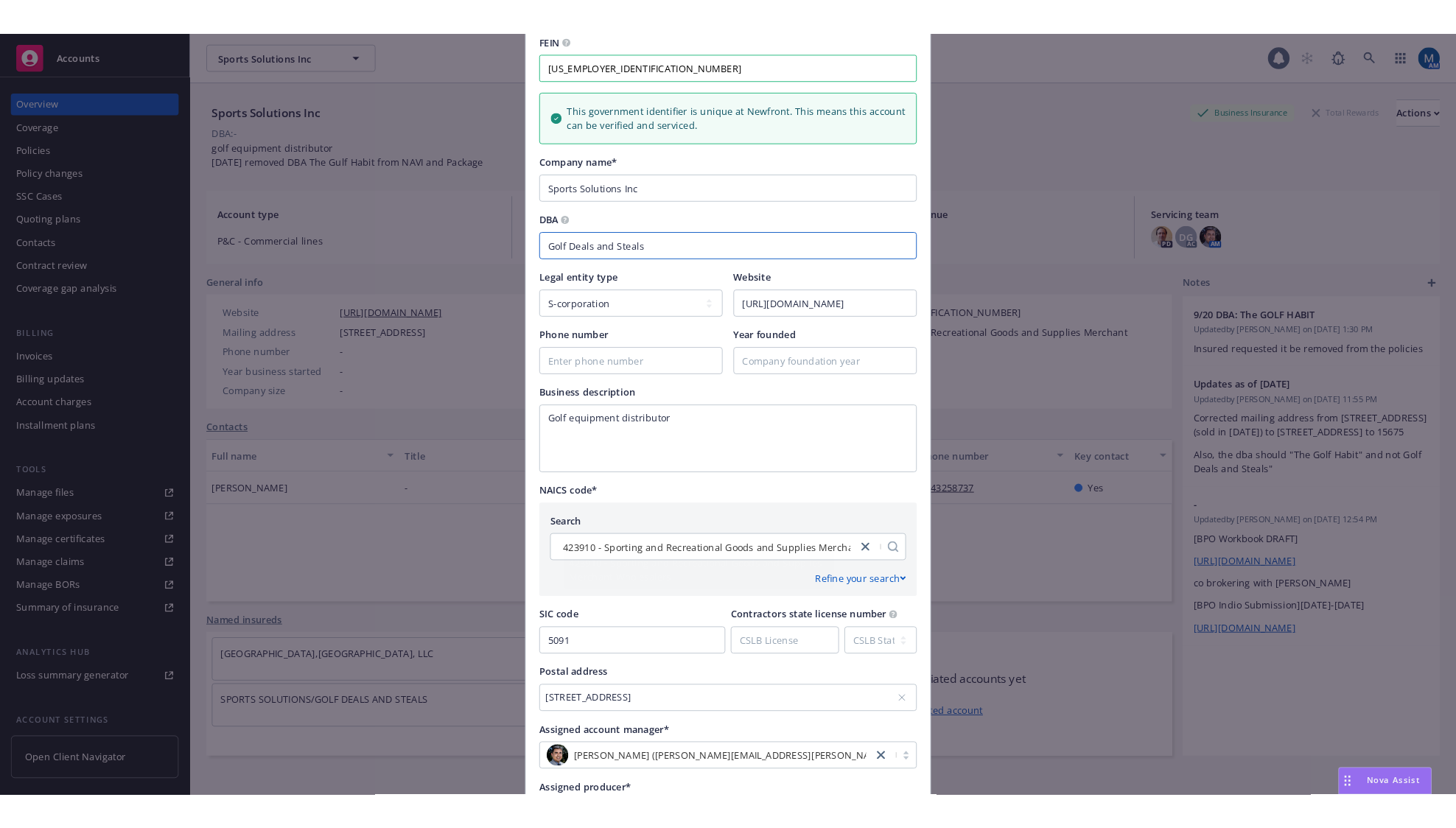
scroll to position [369, 0]
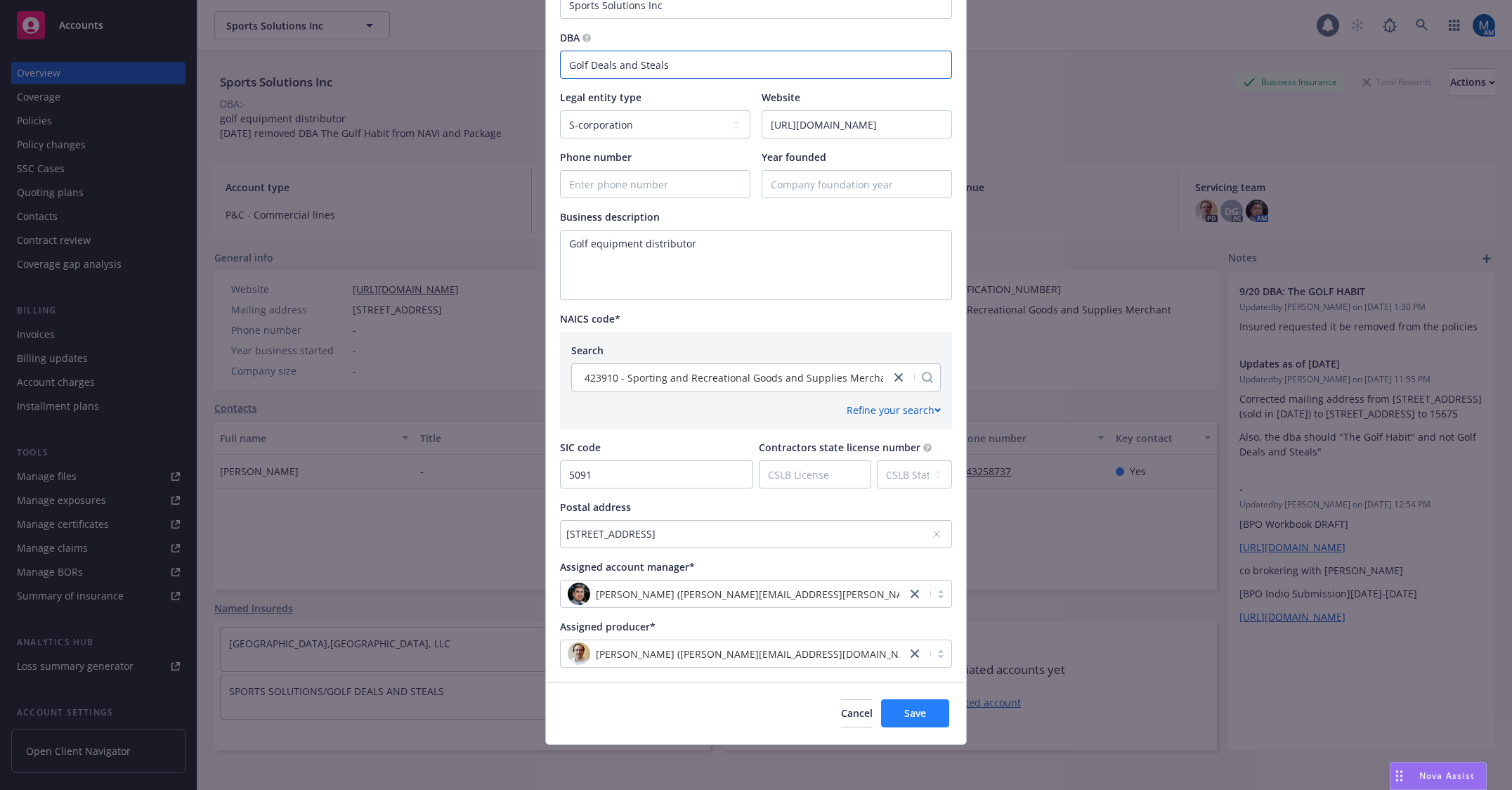
type input "Golf Deals and Steals"
click at [911, 706] on span "Save" at bounding box center [914, 713] width 22 height 14
type textarea "Golf equipment distributor"
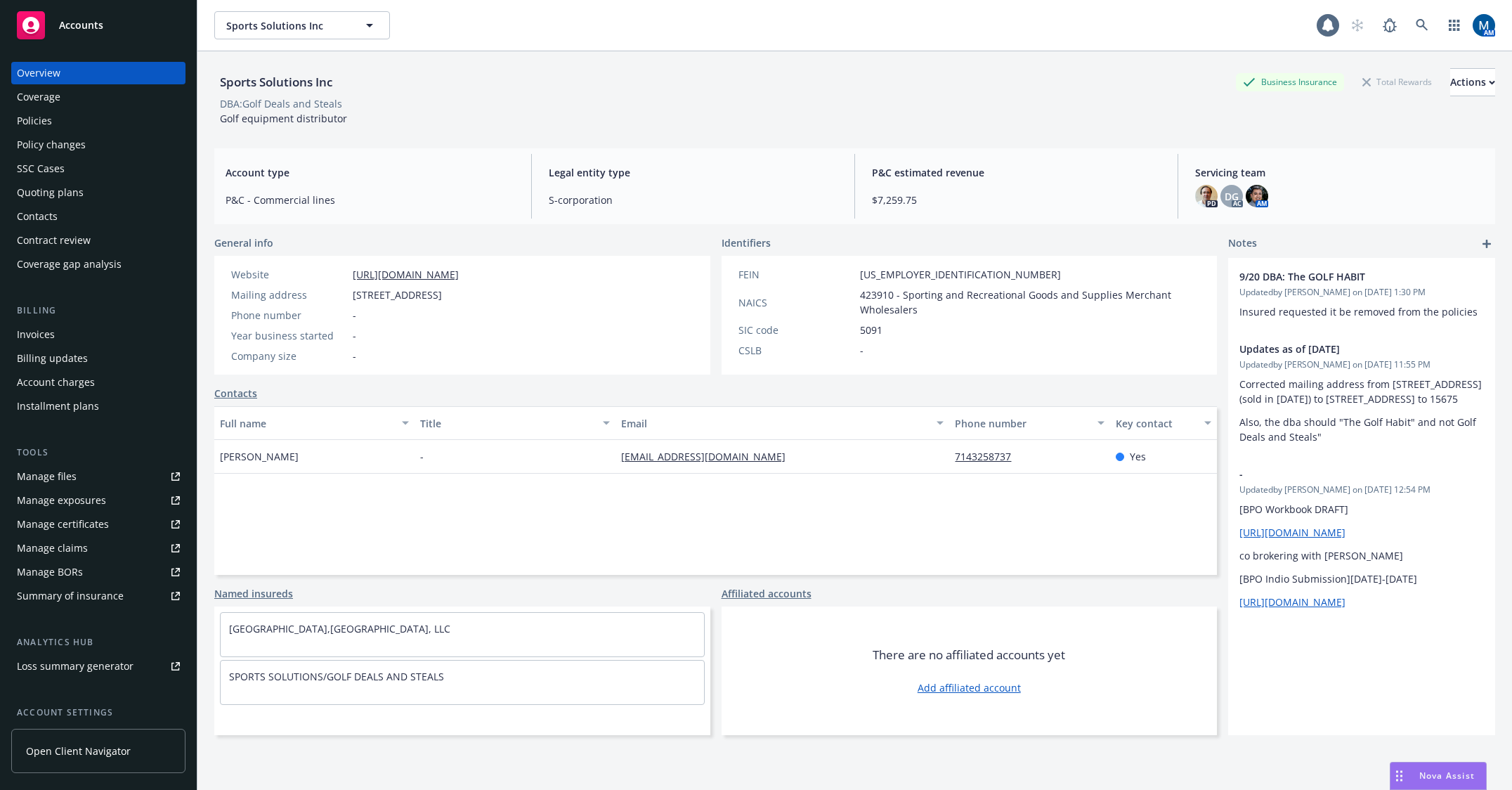
click at [87, 112] on div "Policies" at bounding box center [98, 121] width 163 height 23
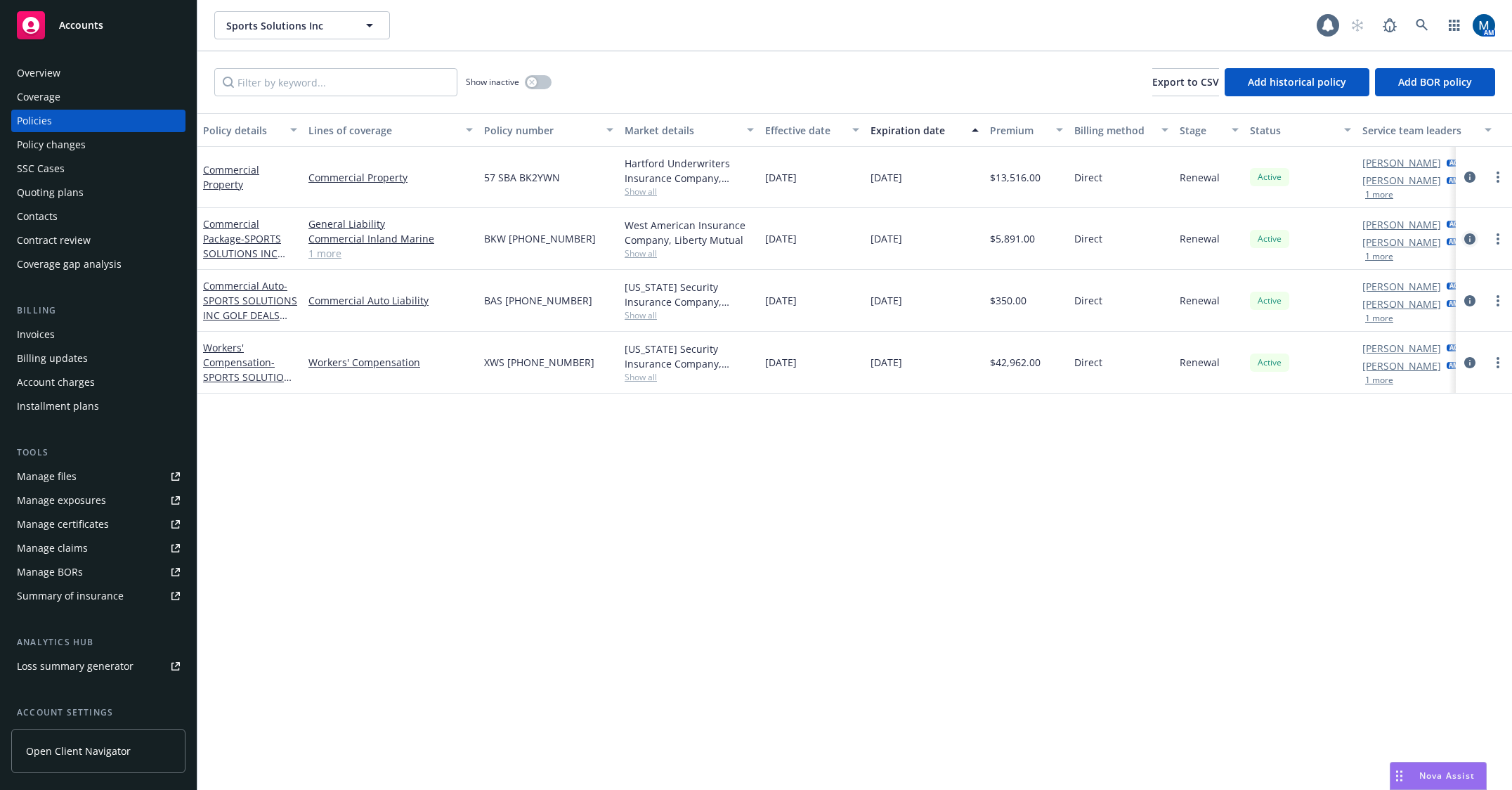
click at [1472, 235] on icon "circleInformation" at bounding box center [1469, 238] width 11 height 11
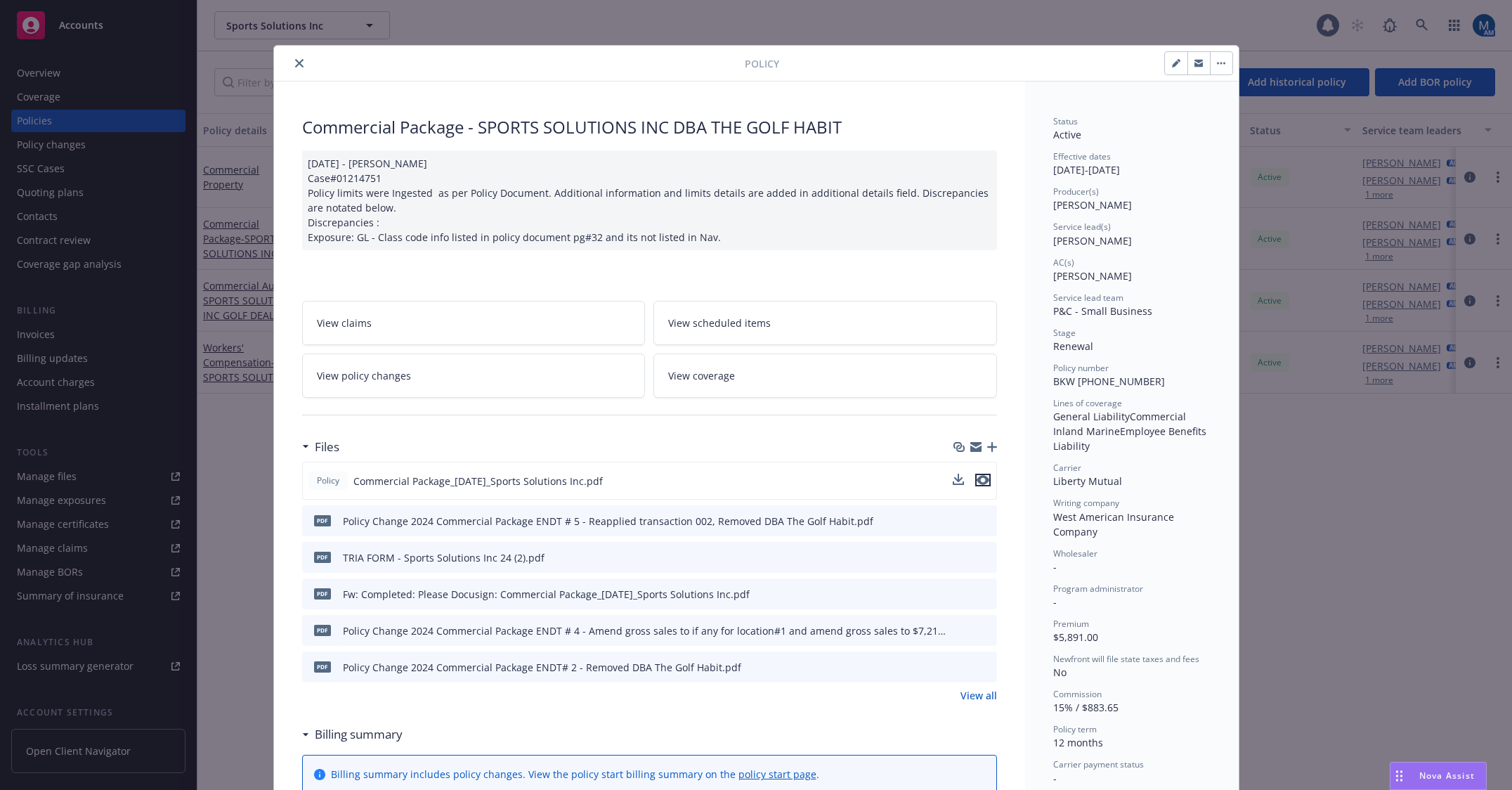
click at [979, 478] on icon "preview file" at bounding box center [982, 479] width 13 height 10
click at [300, 66] on button "close" at bounding box center [299, 63] width 17 height 17
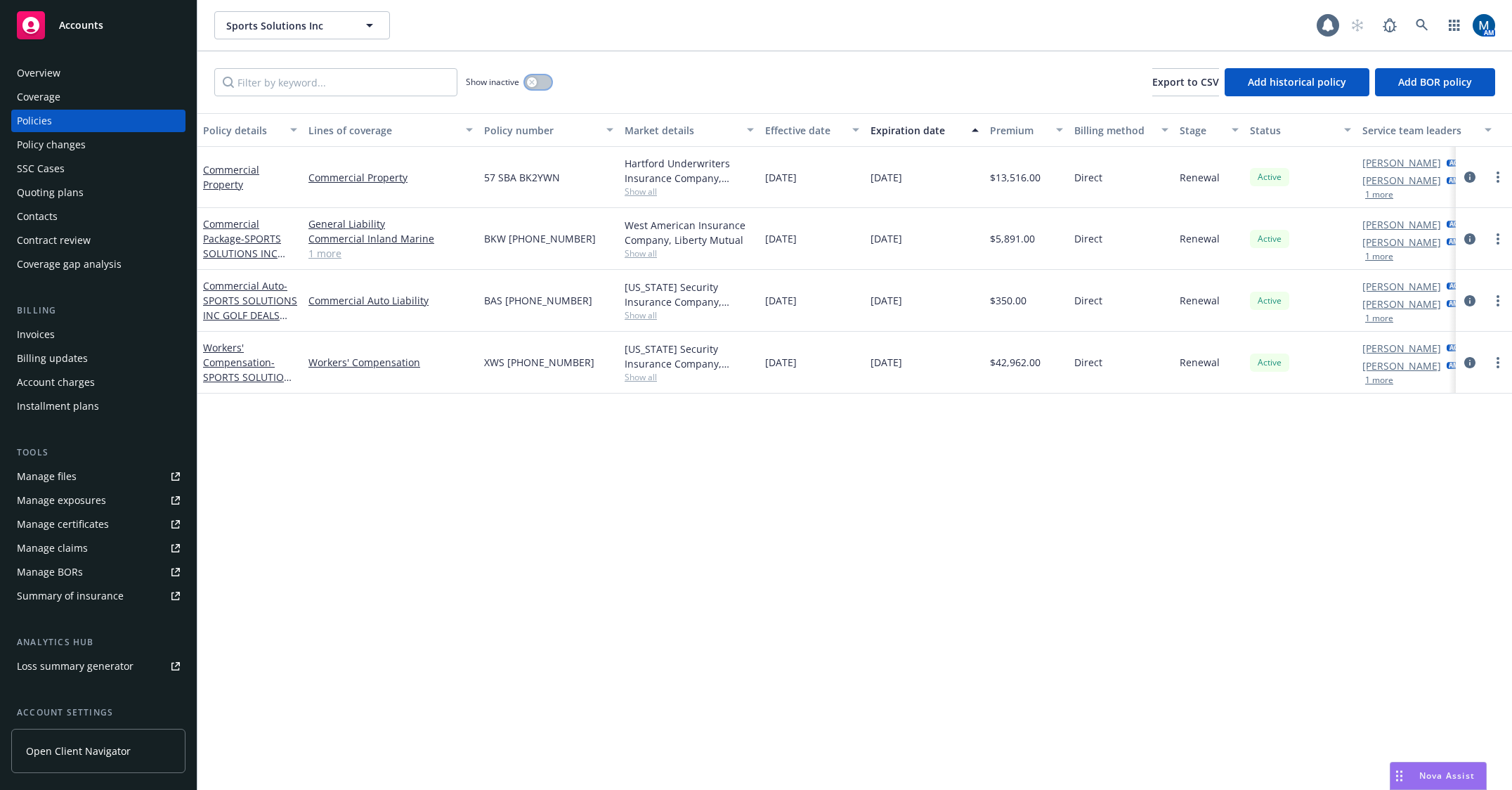
click at [537, 86] on button "button" at bounding box center [538, 82] width 26 height 14
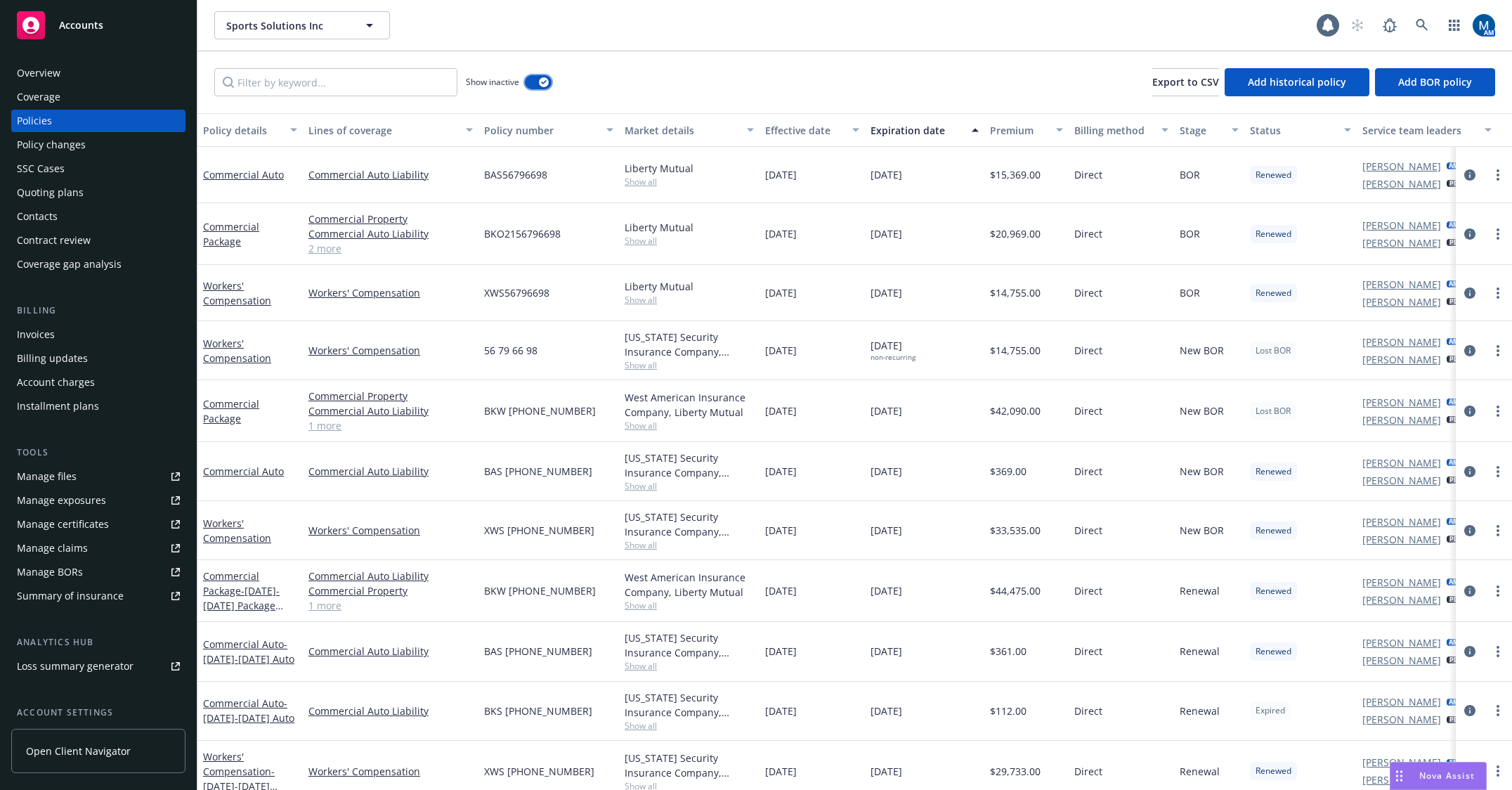
click at [537, 85] on button "button" at bounding box center [538, 82] width 26 height 14
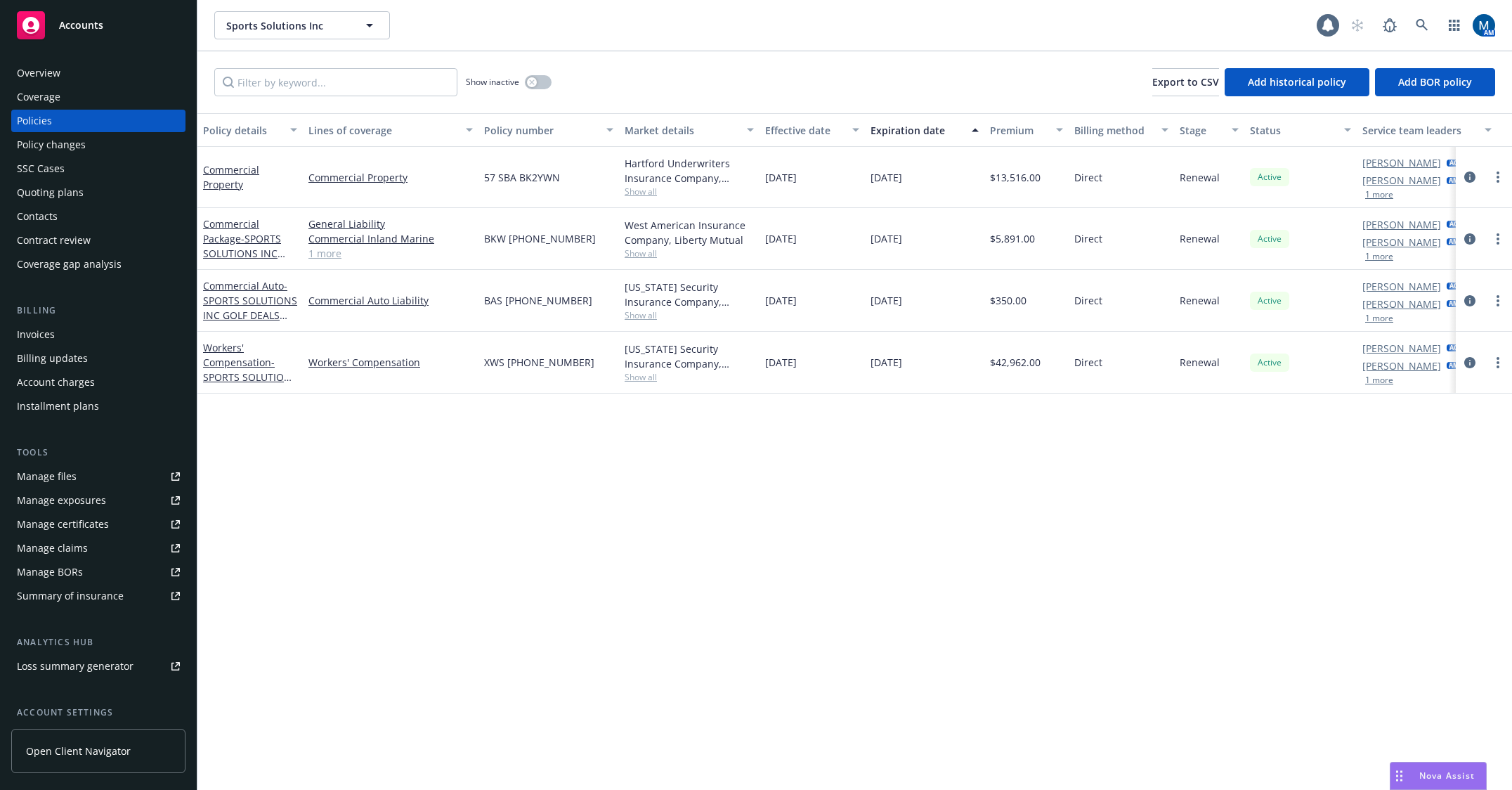
click at [45, 80] on div "Overview" at bounding box center [38, 73] width 44 height 23
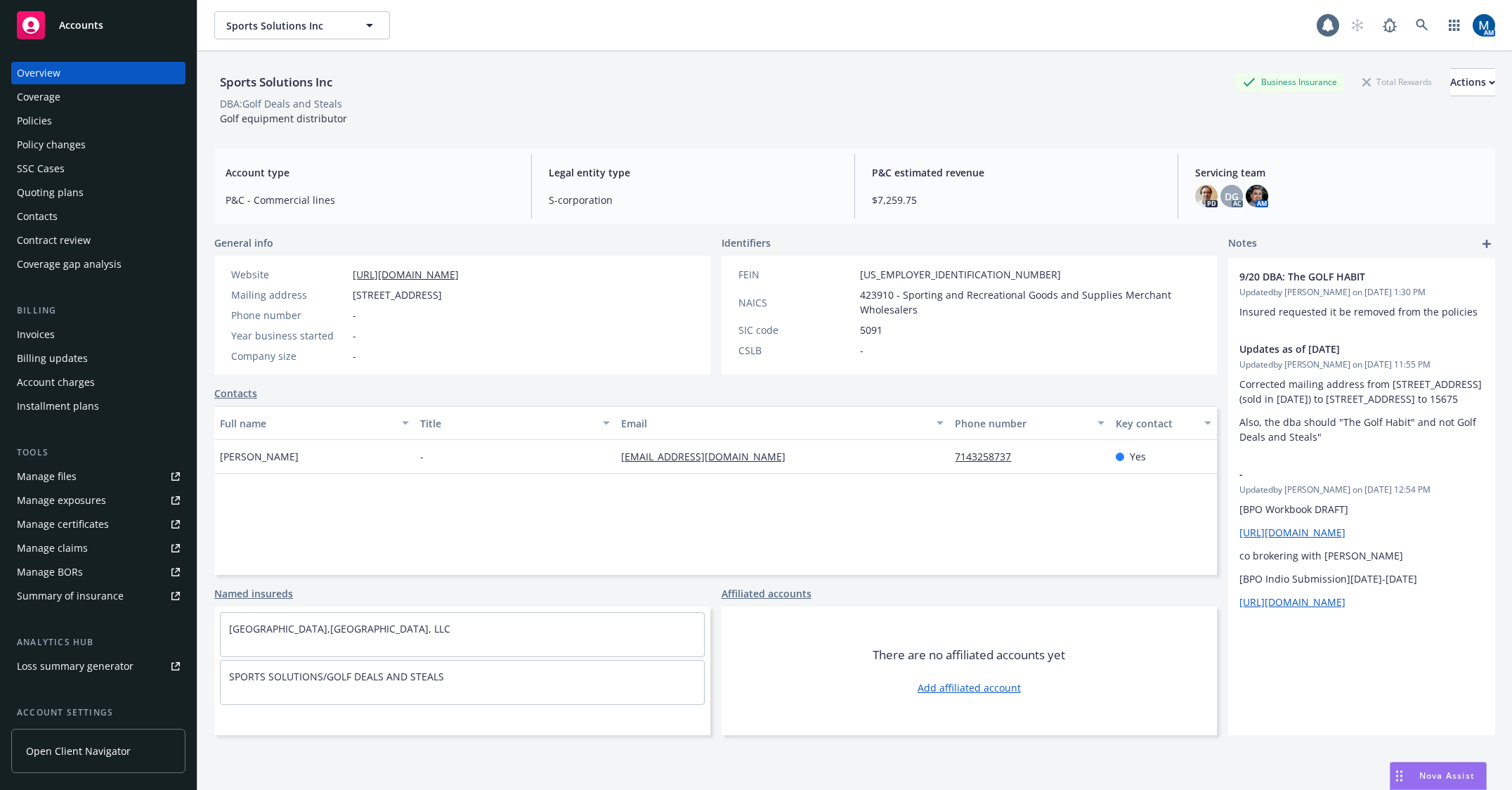
click at [57, 122] on div "Policies" at bounding box center [98, 121] width 163 height 23
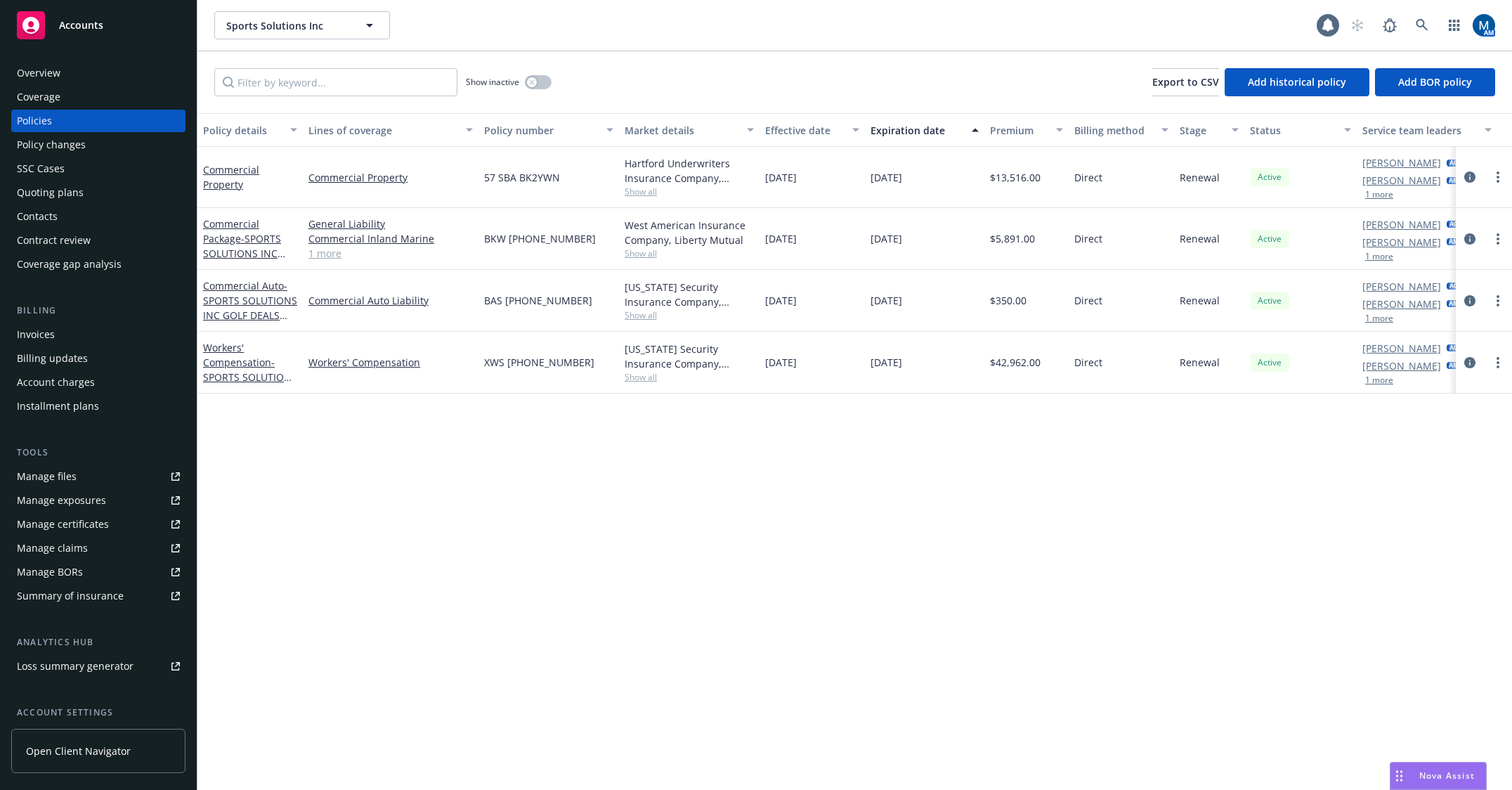
click at [56, 72] on div "Overview" at bounding box center [38, 73] width 44 height 23
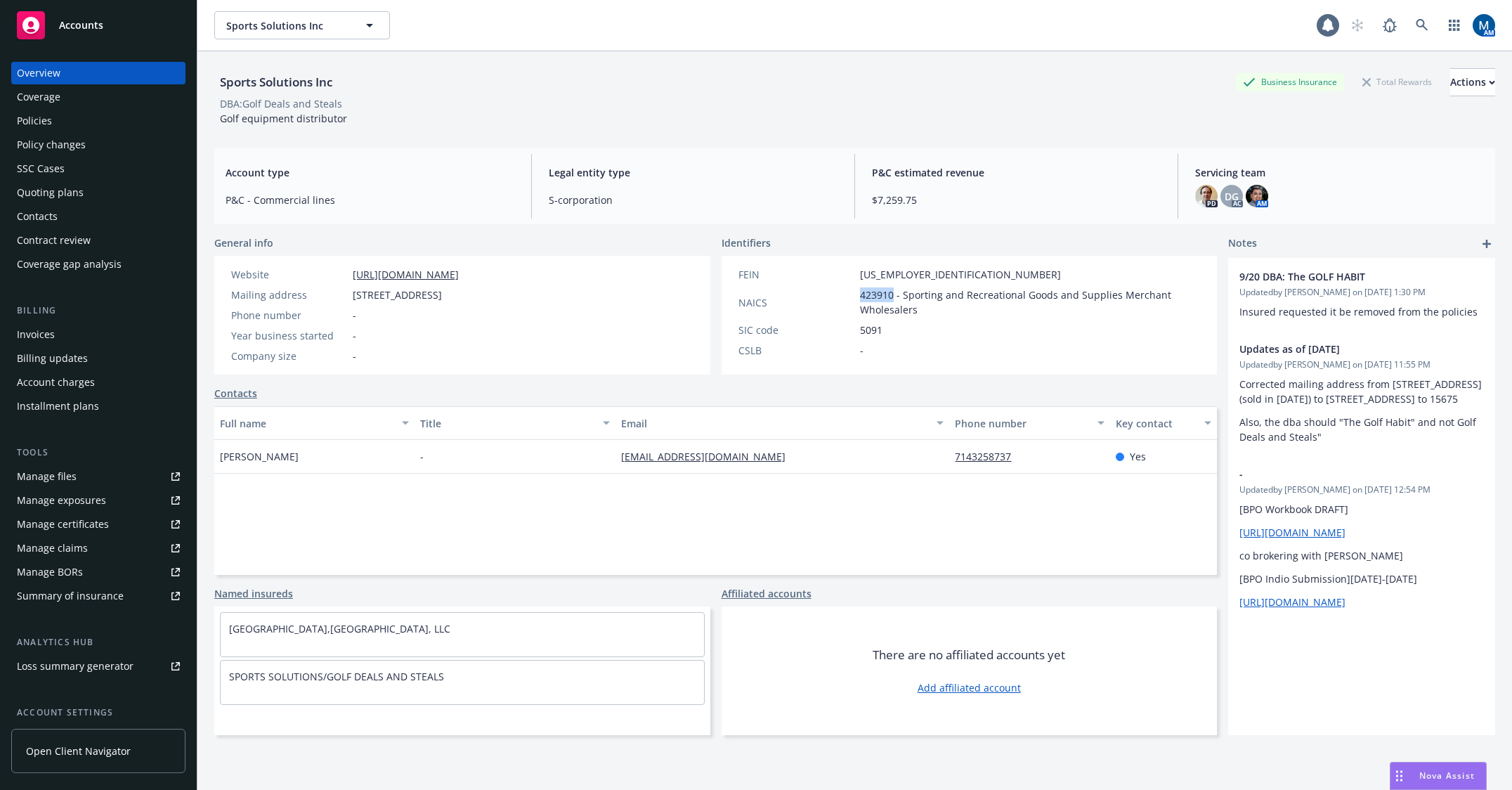
drag, startPoint x: 887, startPoint y: 294, endPoint x: 851, endPoint y: 294, distance: 36.0
click at [851, 294] on div "NAICS 423910 - Sporting and Recreational Goods and Supplies Merchant Wholesalers" at bounding box center [970, 302] width 474 height 29
copy div "423910"
click at [63, 128] on div "Policies" at bounding box center [98, 121] width 163 height 23
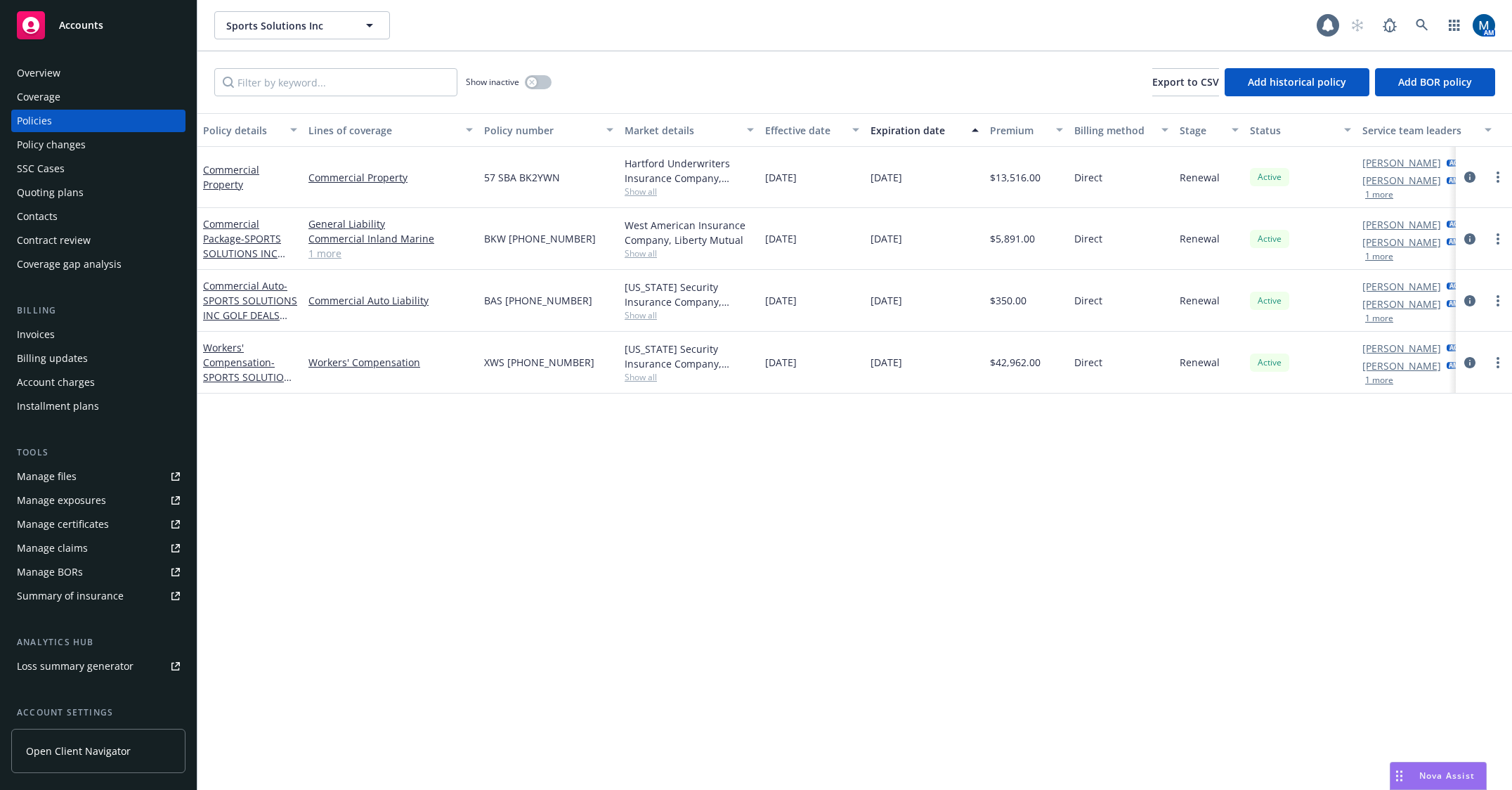
click at [1108, 509] on div "Policy details Lines of coverage Policy number Market details Effective date Ex…" at bounding box center [855, 451] width 1314 height 677
drag, startPoint x: 85, startPoint y: 26, endPoint x: 85, endPoint y: 68, distance: 42.0
click at [85, 26] on span "Accounts" at bounding box center [81, 25] width 45 height 11
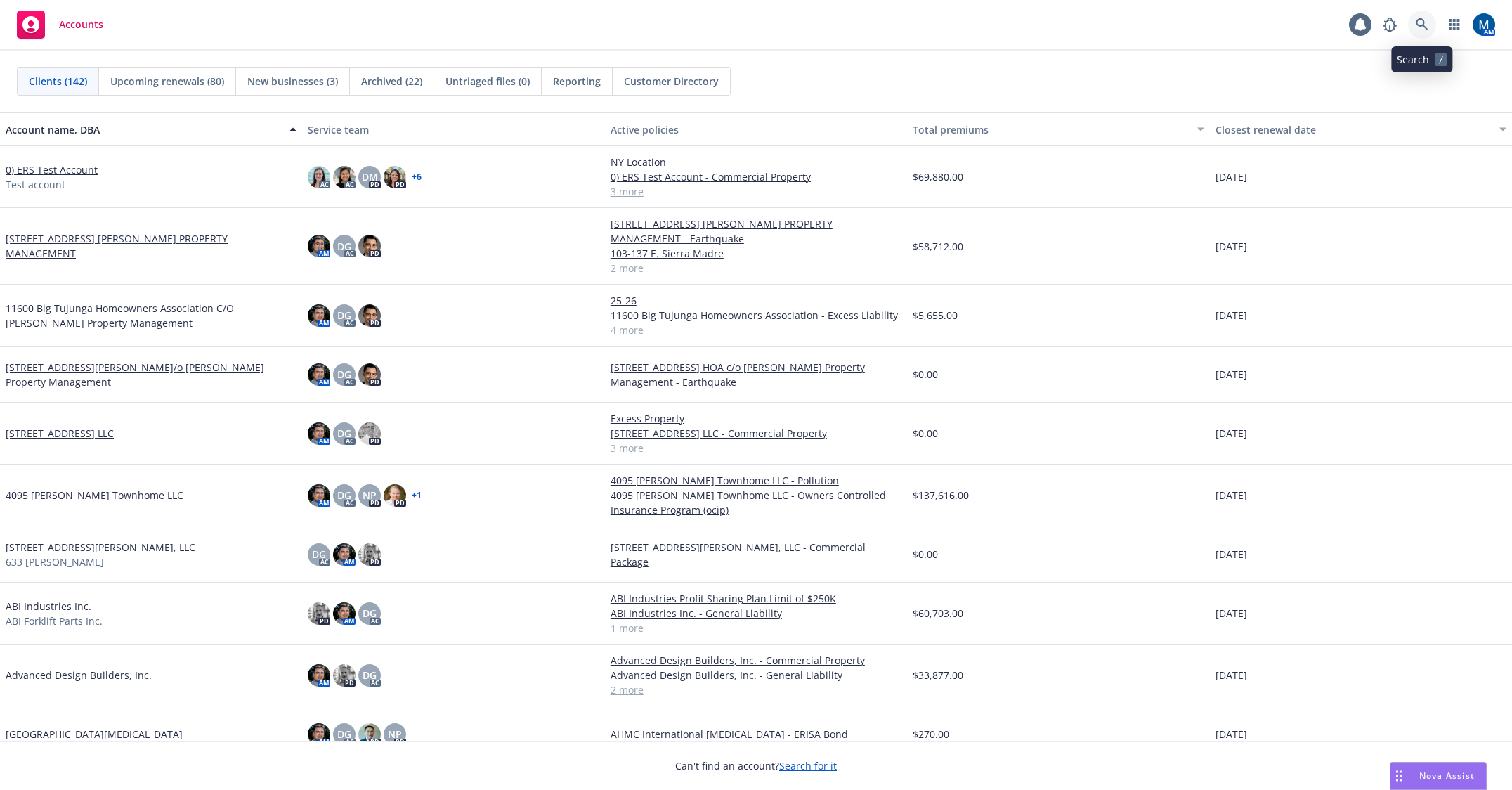
click at [1418, 24] on icon at bounding box center [1421, 24] width 13 height 13
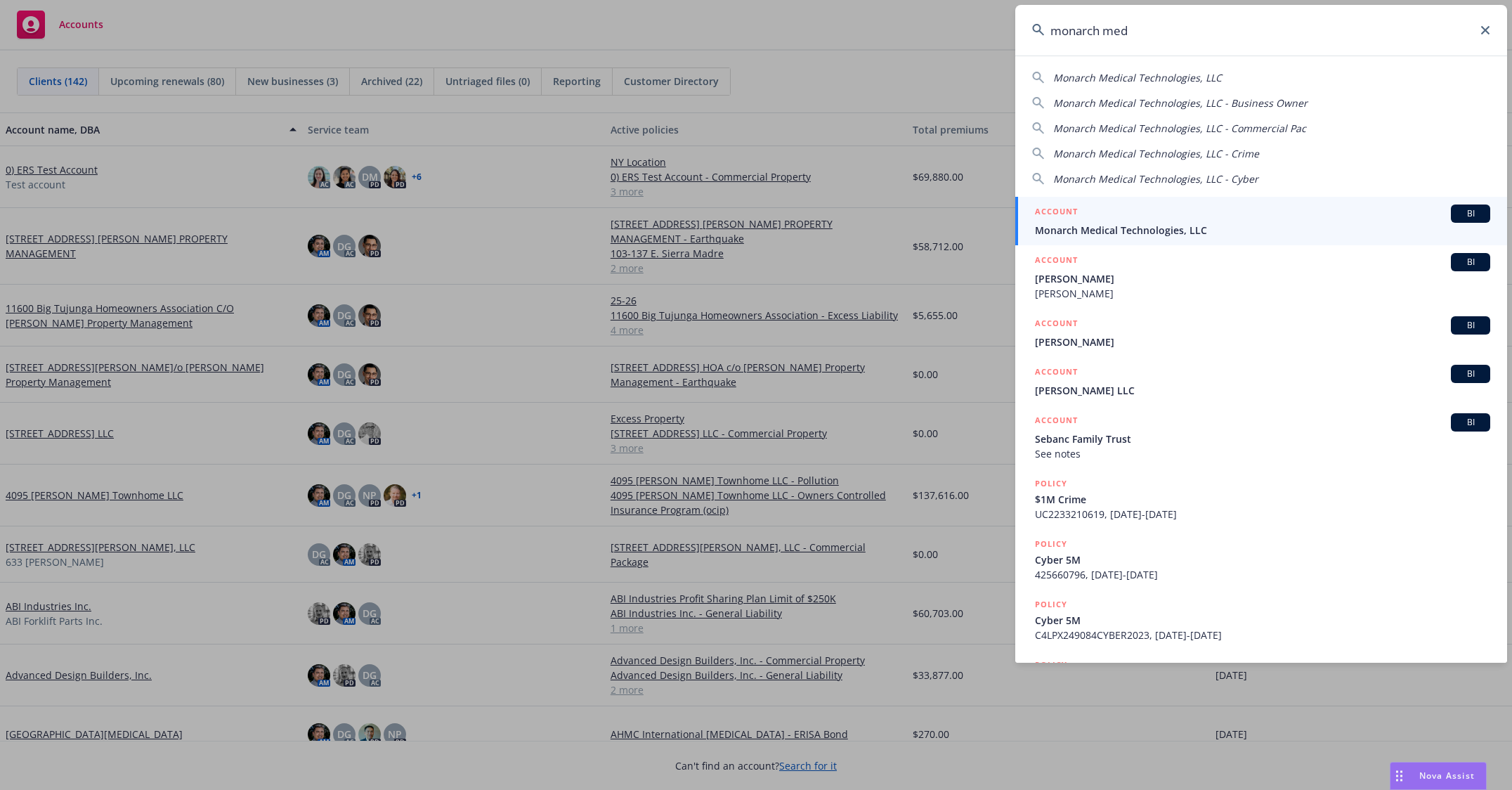
type input "monarch med"
click at [1146, 229] on span "Monarch Medical Technologies, LLC" at bounding box center [1262, 230] width 455 height 15
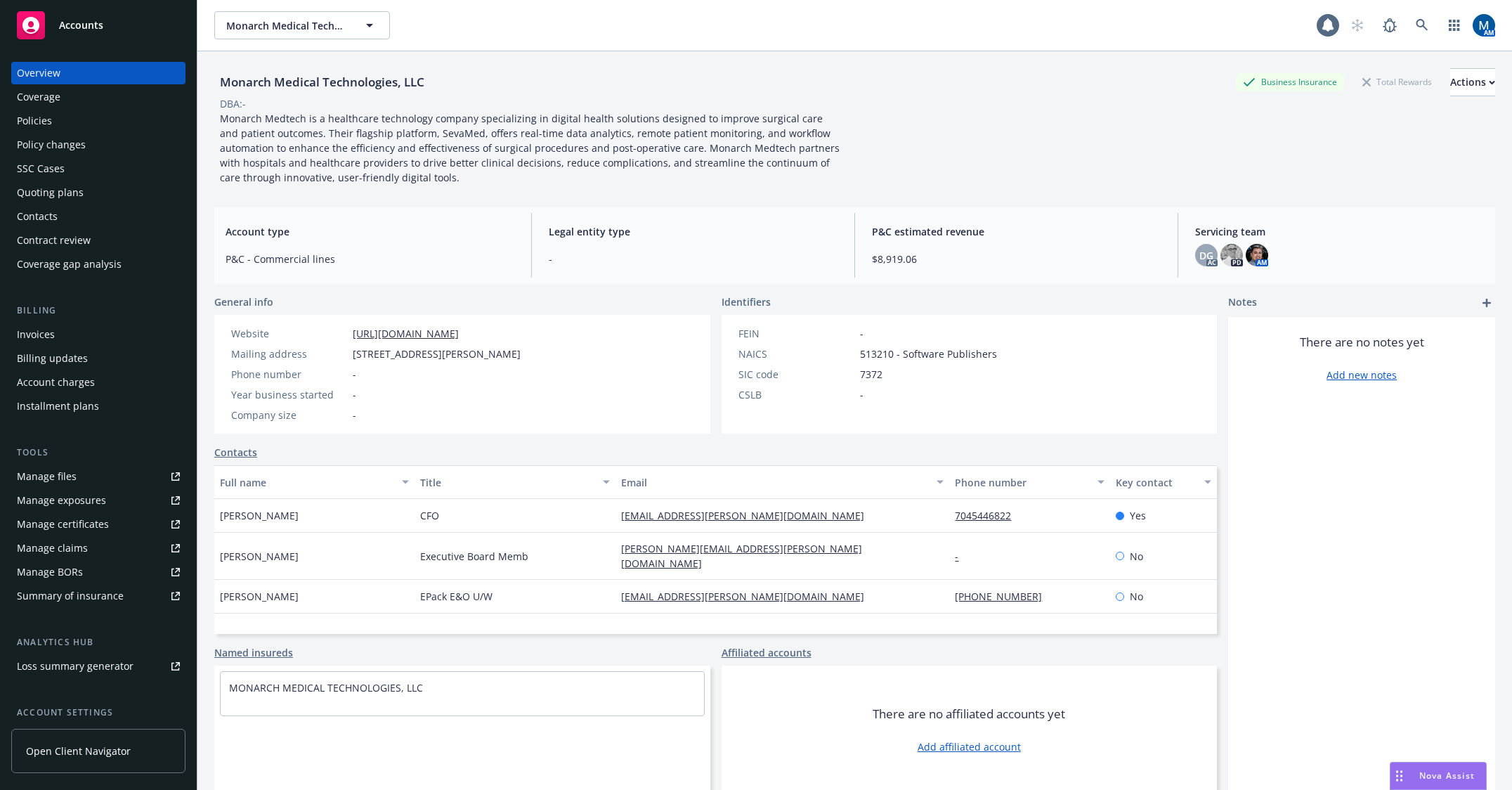
click at [85, 192] on div "Quoting plans" at bounding box center [98, 192] width 163 height 23
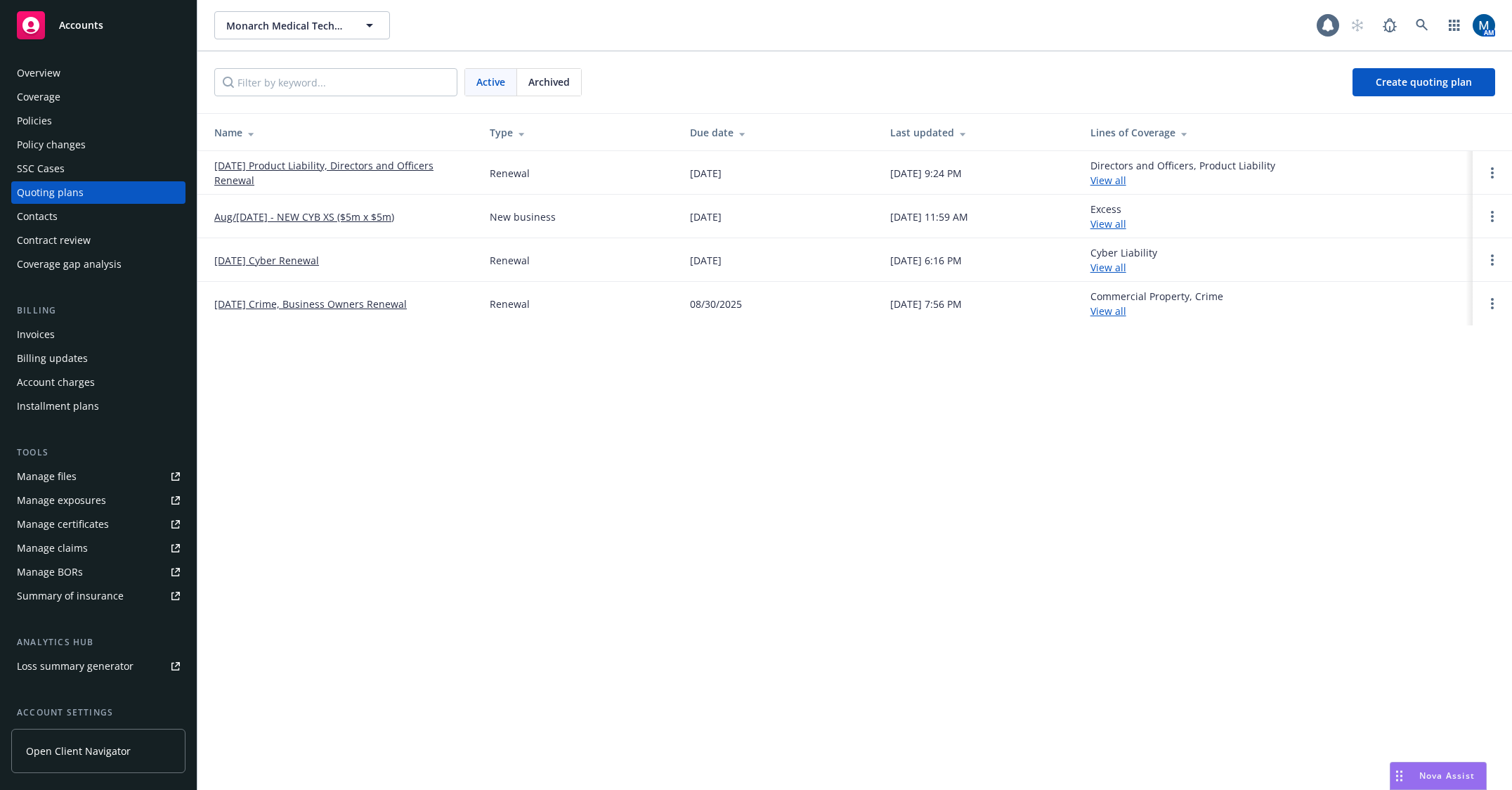
click at [75, 119] on div "Policies" at bounding box center [98, 121] width 163 height 23
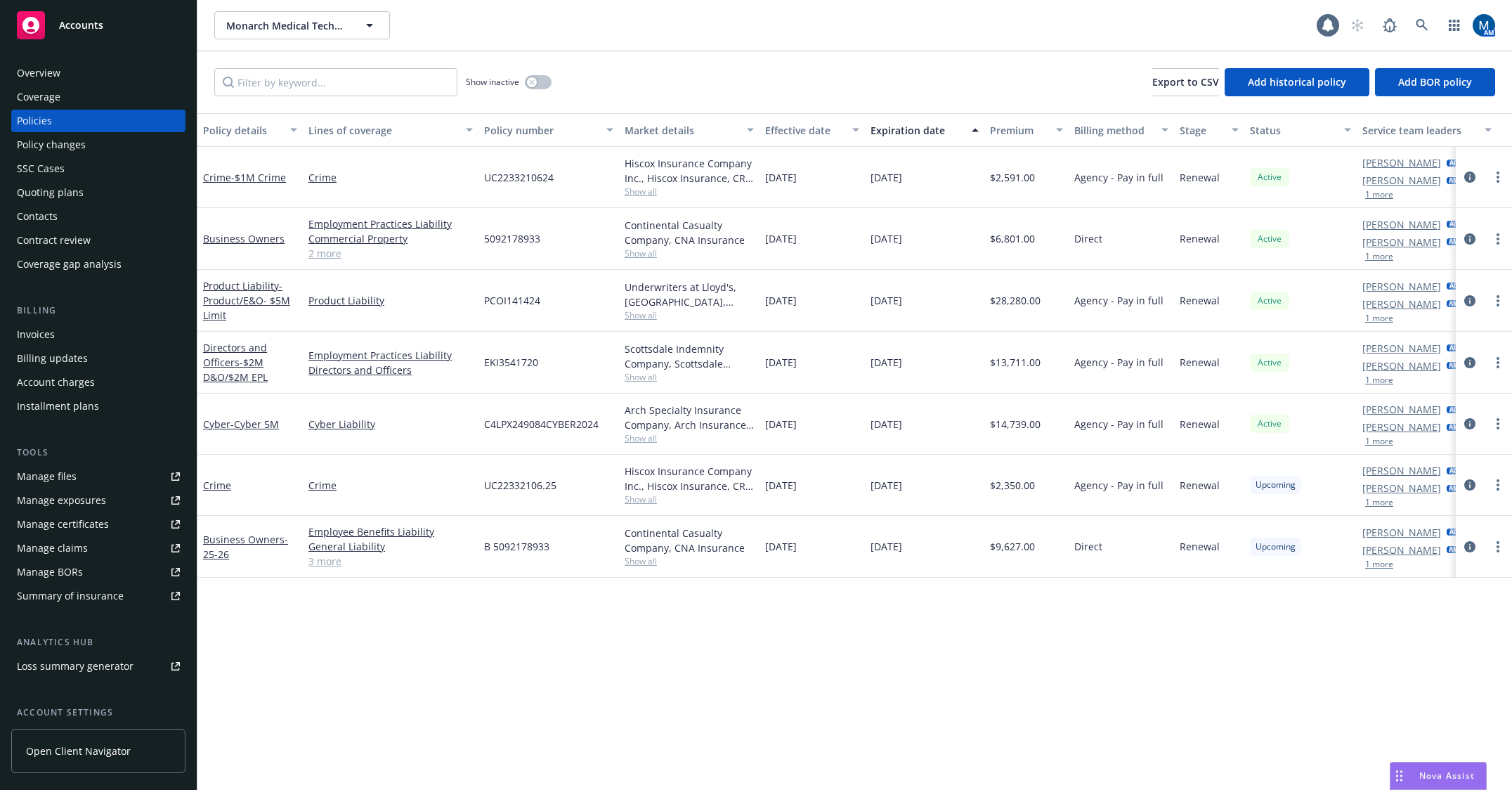
click at [851, 8] on div "Monarch Medical Technologies, LLC Monarch Medical Technologies, LLC 1 AM" at bounding box center [855, 25] width 1314 height 51
click at [1461, 26] on link "button" at bounding box center [1454, 25] width 28 height 28
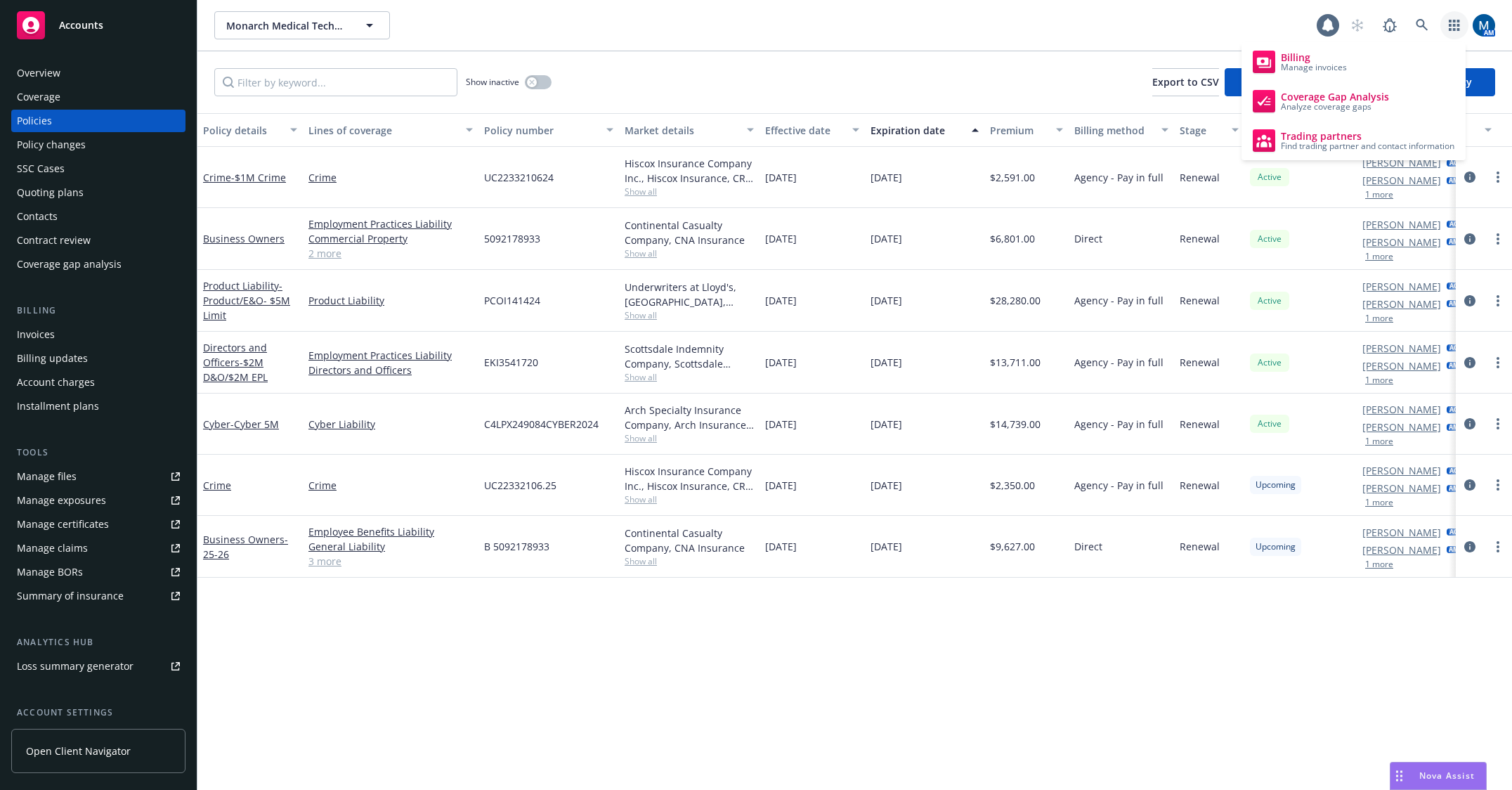
click at [948, 32] on div "Monarch Medical Technologies, LLC Monarch Medical Technologies, LLC" at bounding box center [765, 25] width 1102 height 28
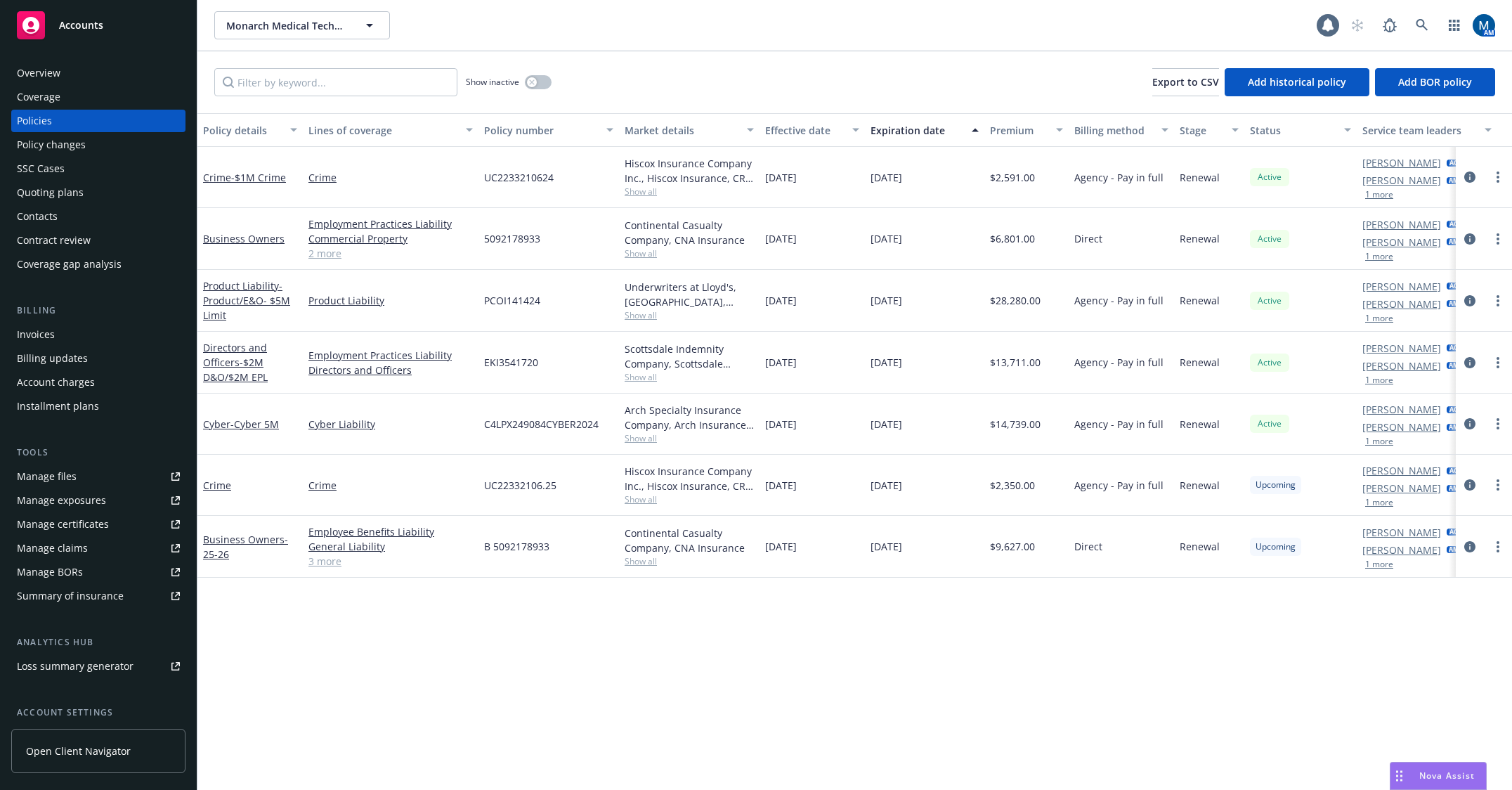
click at [90, 35] on div "Accounts" at bounding box center [98, 25] width 163 height 28
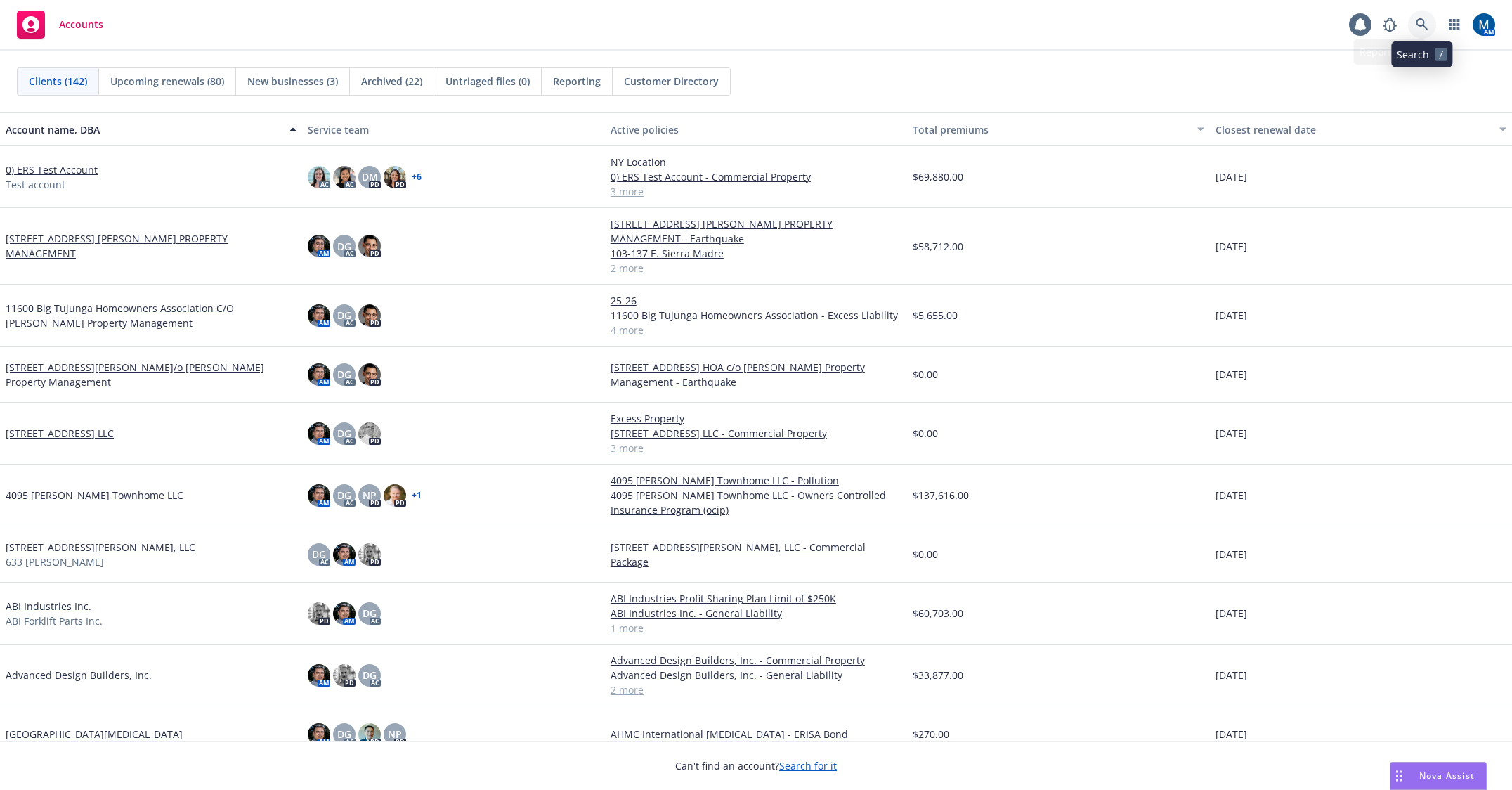
click at [1419, 22] on icon at bounding box center [1421, 24] width 13 height 13
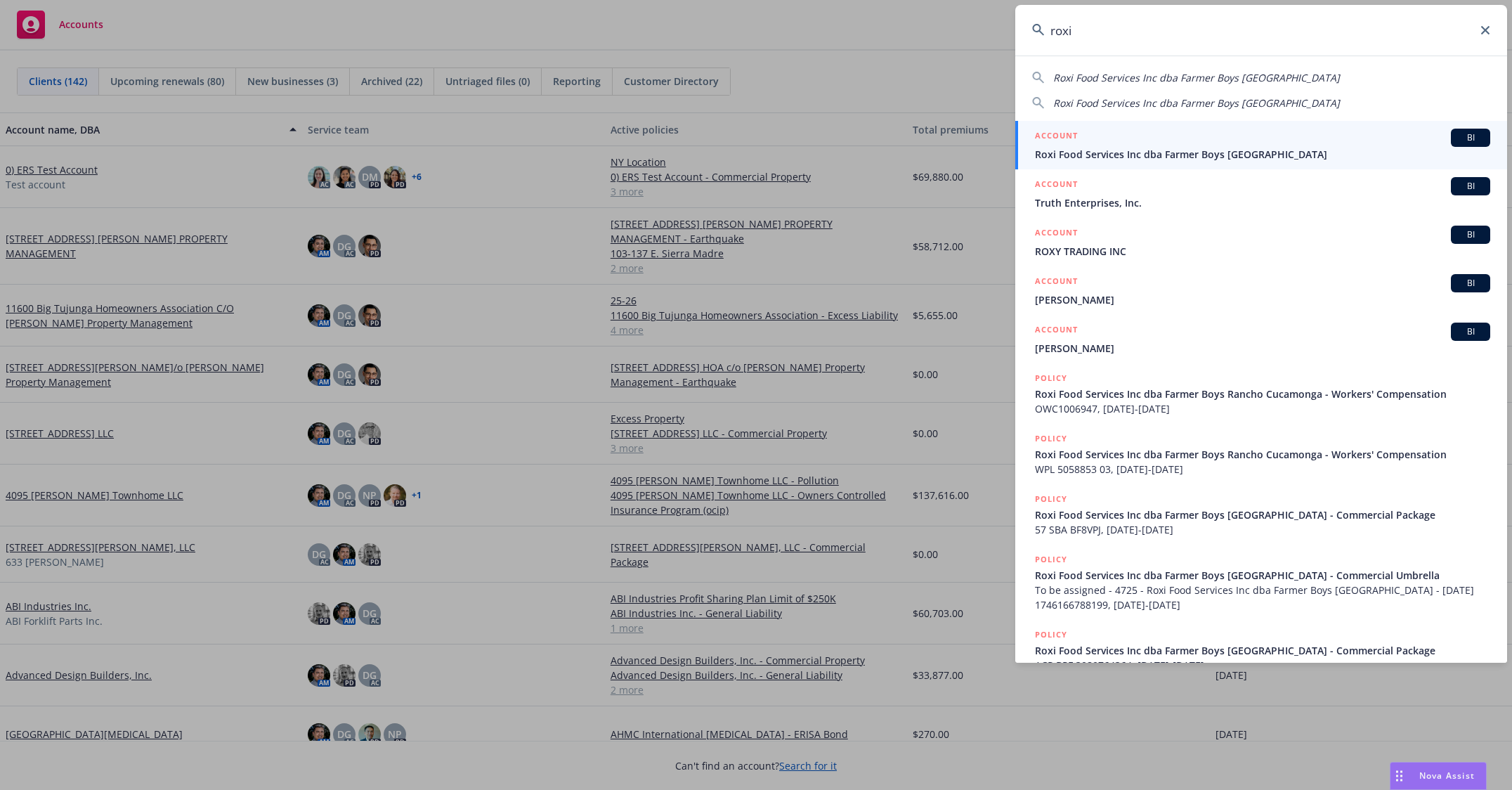
type input "roxi"
click at [1142, 145] on div "ACCOUNT BI" at bounding box center [1262, 137] width 455 height 18
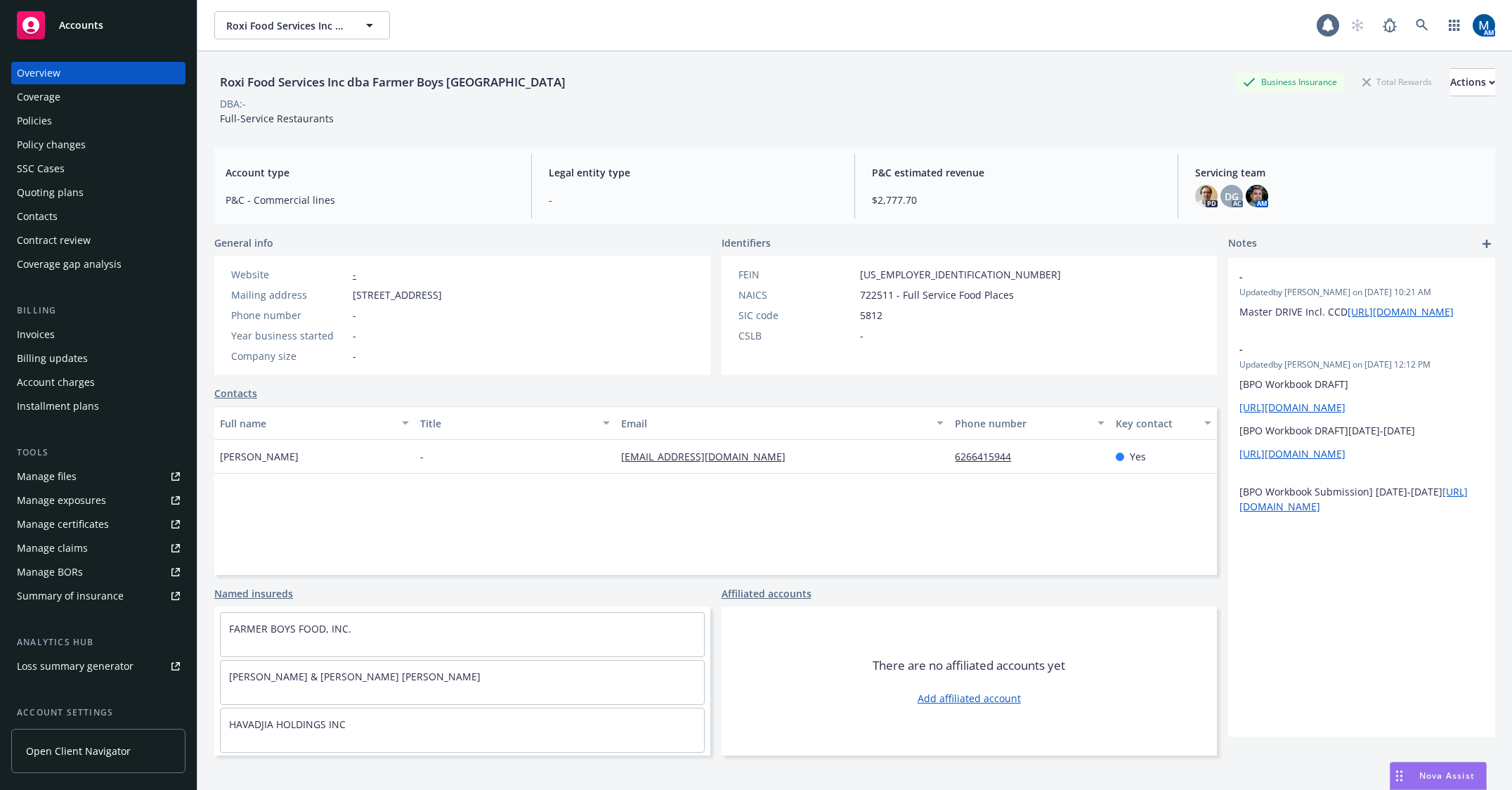
click at [42, 120] on div "Policies" at bounding box center [34, 121] width 35 height 23
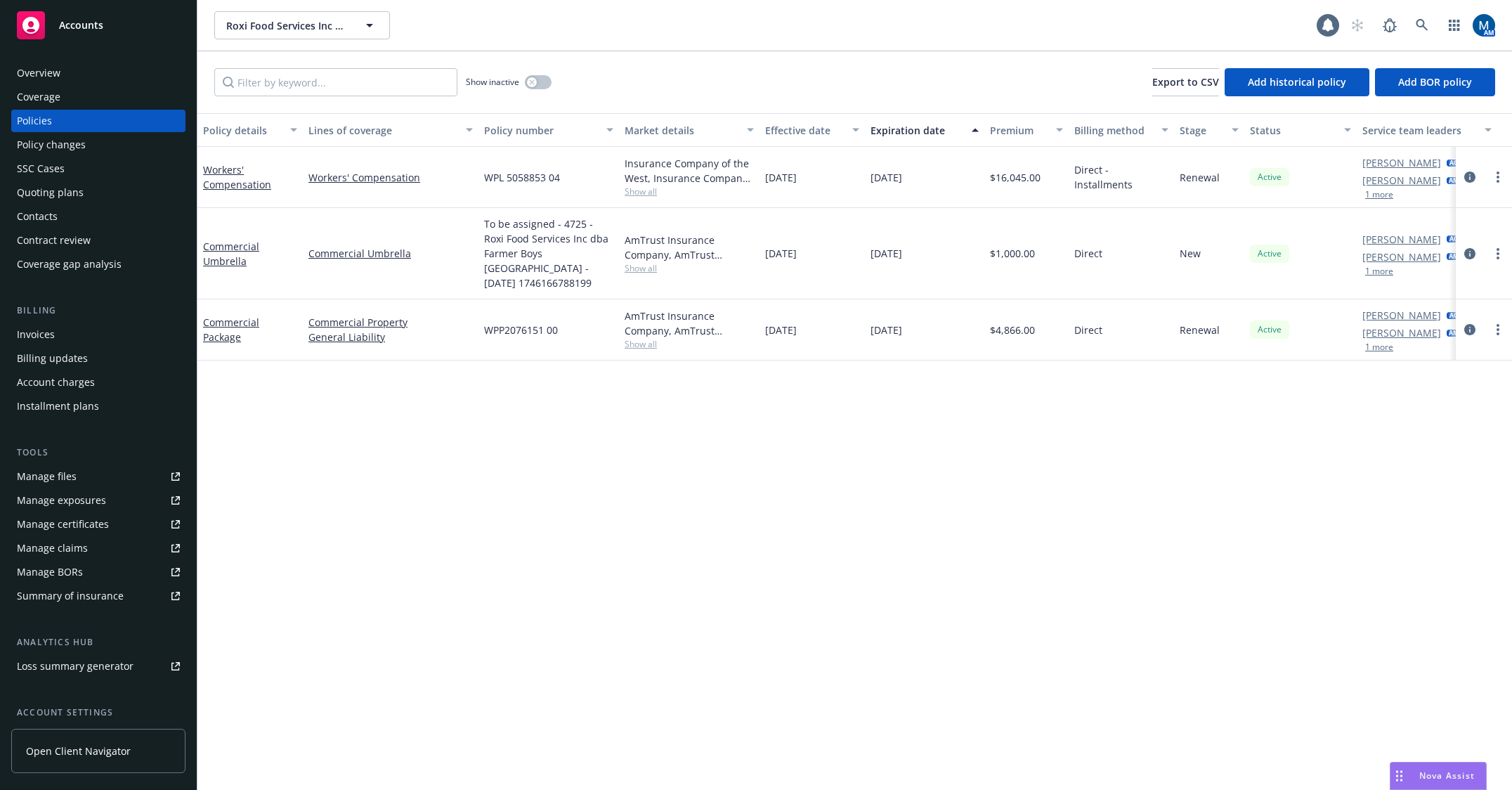
click at [95, 221] on div "Contacts" at bounding box center [98, 217] width 163 height 23
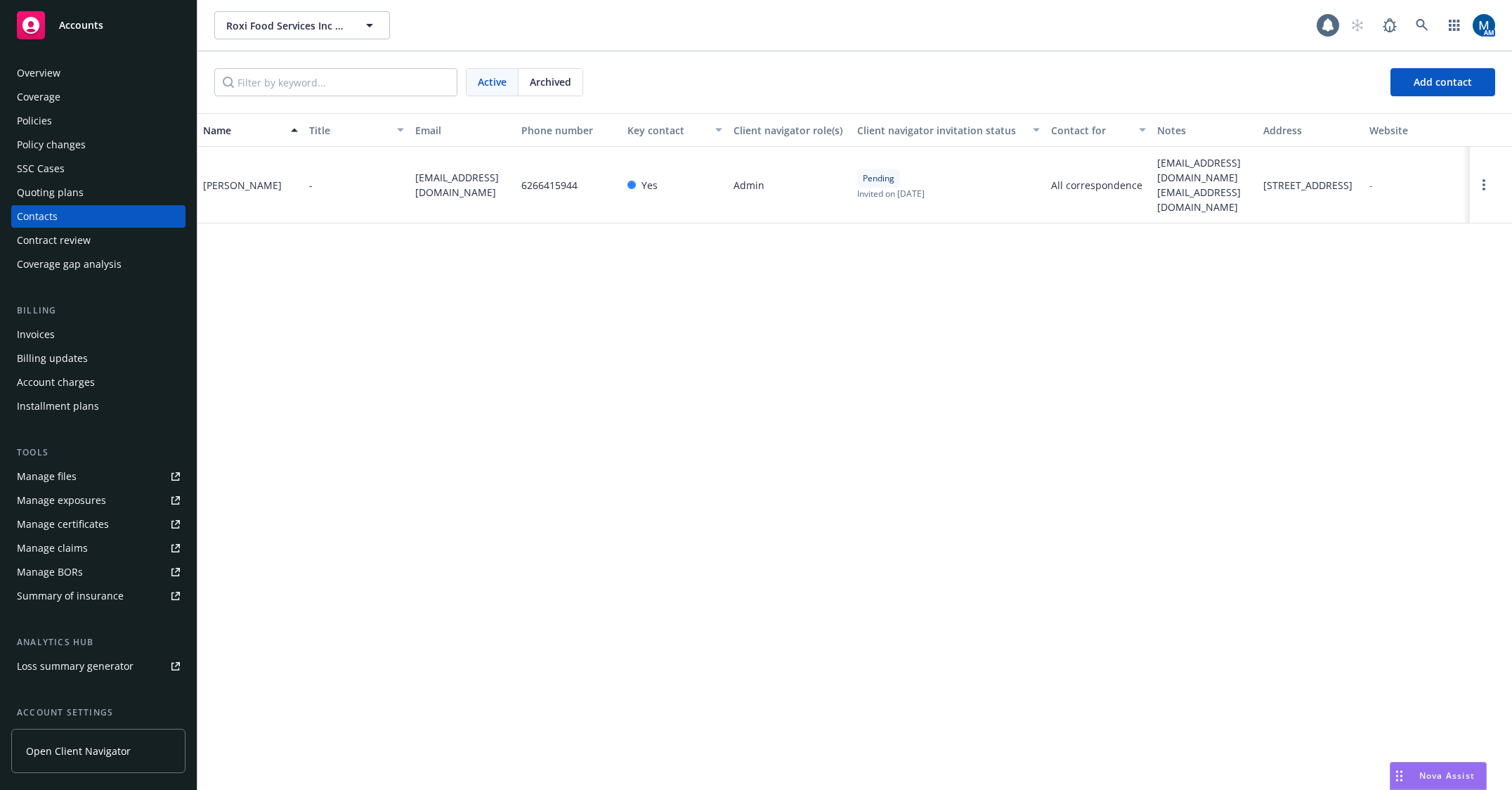
click at [66, 119] on div "Policies" at bounding box center [98, 121] width 163 height 23
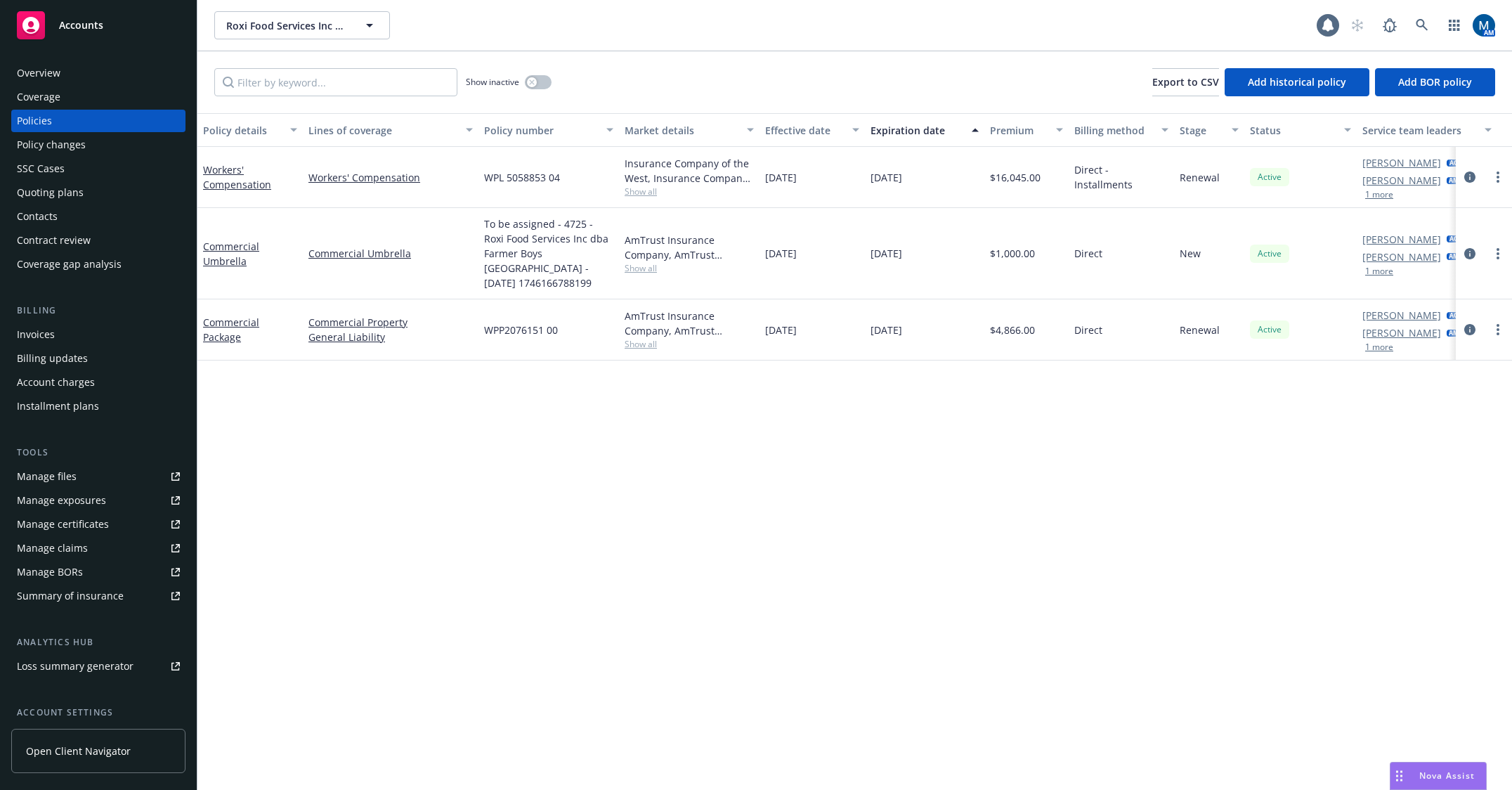
drag, startPoint x: 882, startPoint y: 488, endPoint x: 902, endPoint y: 490, distance: 20.1
click at [882, 488] on div "Policy details Lines of coverage Policy number Market details Effective date Ex…" at bounding box center [855, 451] width 1314 height 677
click at [983, 495] on div "Policy details Lines of coverage Policy number Market details Effective date Ex…" at bounding box center [855, 451] width 1314 height 677
click at [86, 469] on link "Manage files" at bounding box center [98, 476] width 174 height 23
click at [707, 513] on div "Policy details Lines of coverage Policy number Market details Effective date Ex…" at bounding box center [855, 451] width 1314 height 677
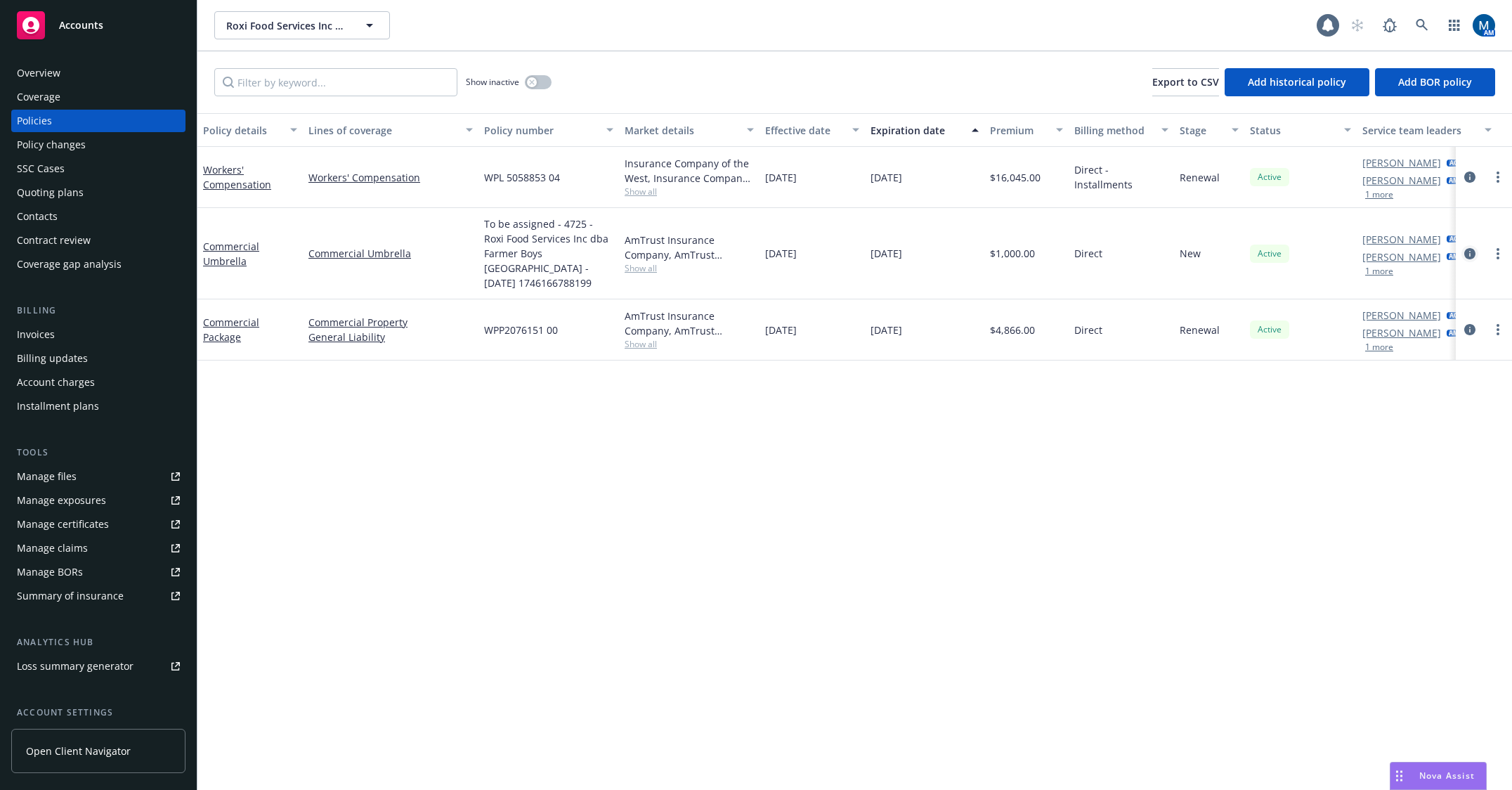
click at [1471, 257] on icon "circleInformation" at bounding box center [1469, 254] width 11 height 11
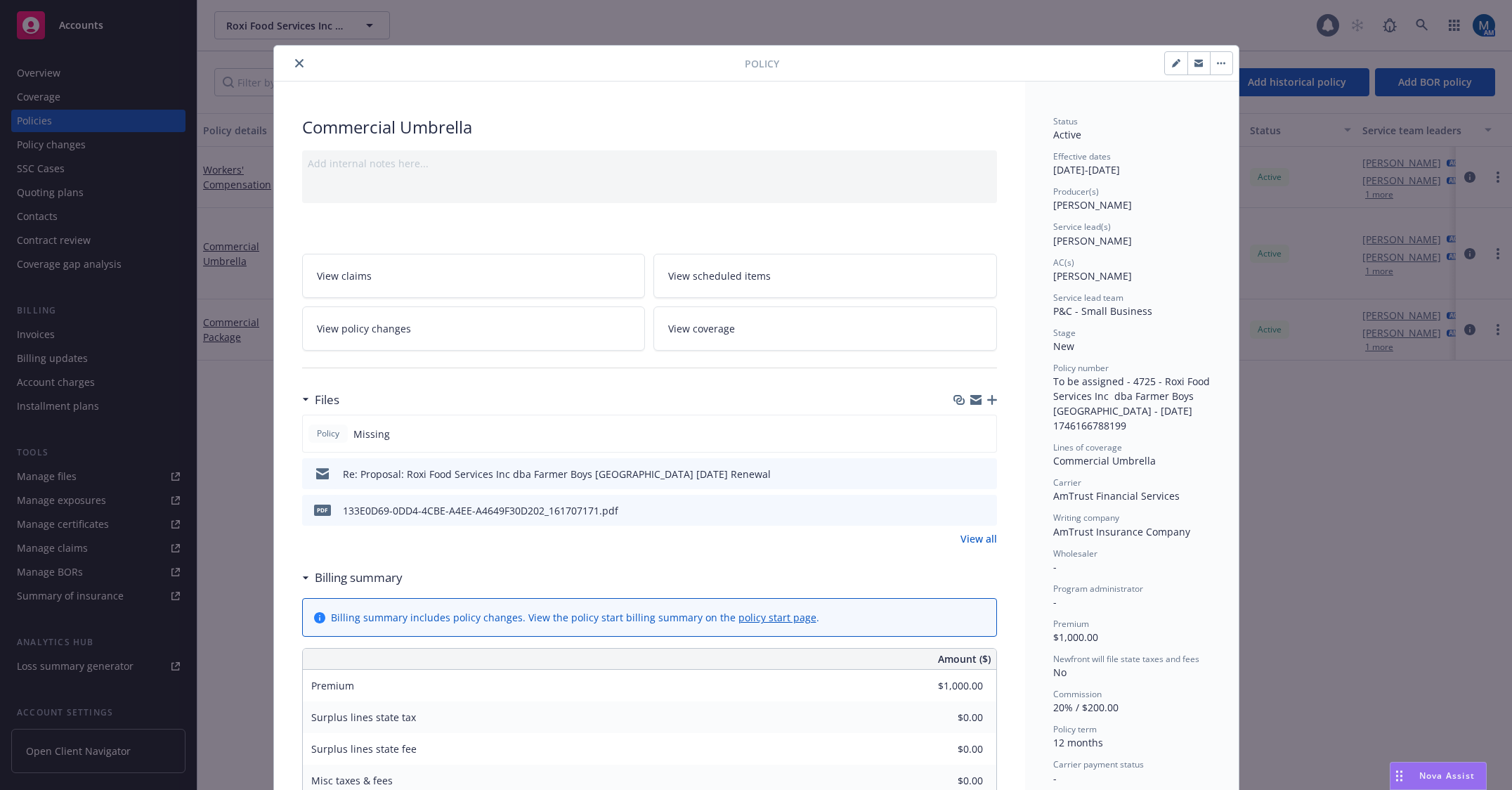
click at [978, 509] on icon "preview file" at bounding box center [983, 509] width 13 height 10
click at [295, 60] on icon "close" at bounding box center [299, 63] width 8 height 8
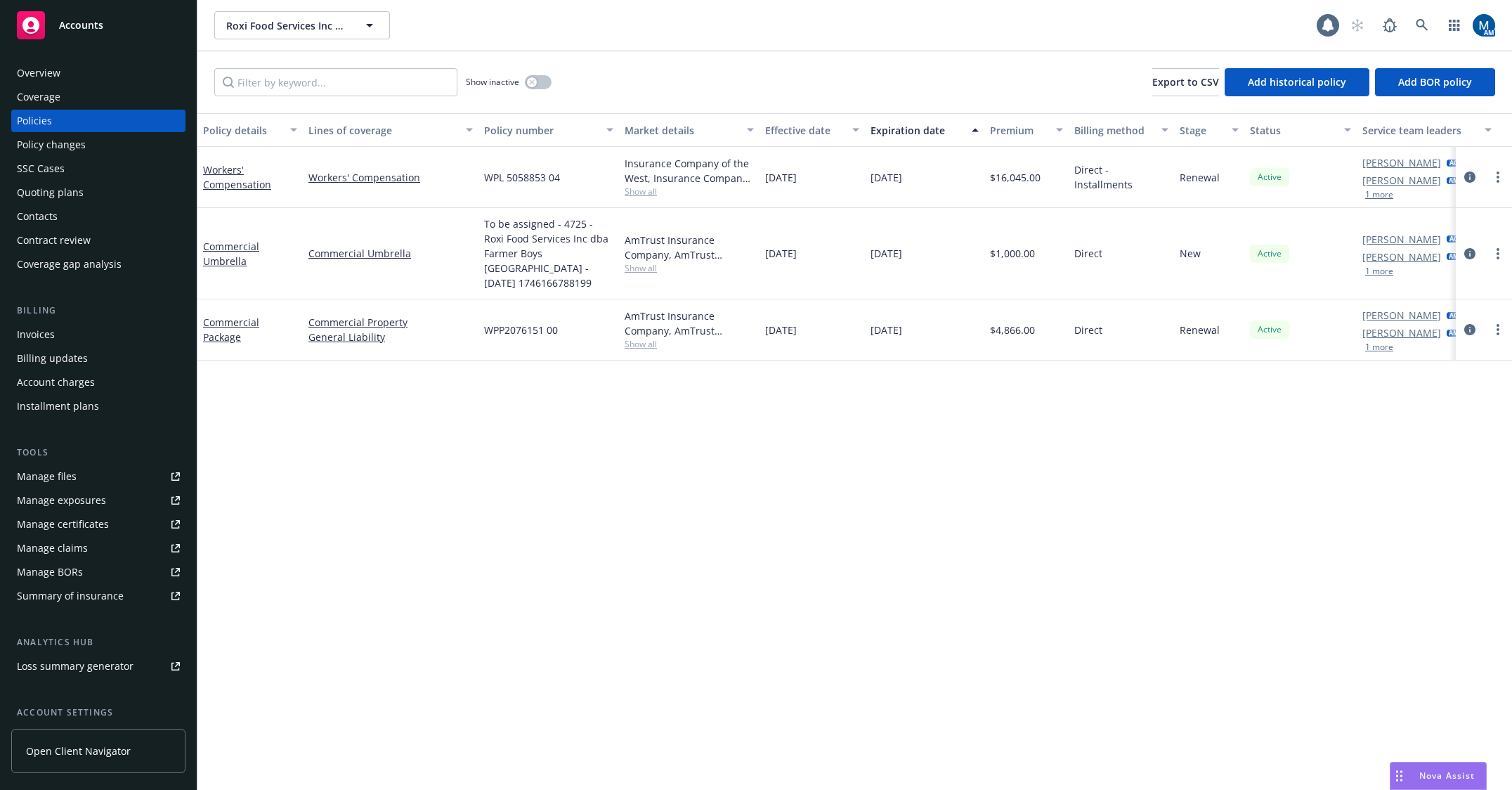
click at [535, 514] on div "Policy details Lines of coverage Policy number Market details Effective date Ex…" at bounding box center [855, 451] width 1314 height 677
click at [746, 573] on div "Policy details Lines of coverage Policy number Market details Effective date Ex…" at bounding box center [855, 451] width 1314 height 677
click at [1374, 275] on button "1 more" at bounding box center [1378, 271] width 28 height 8
click at [111, 67] on div "Overview" at bounding box center [98, 73] width 163 height 23
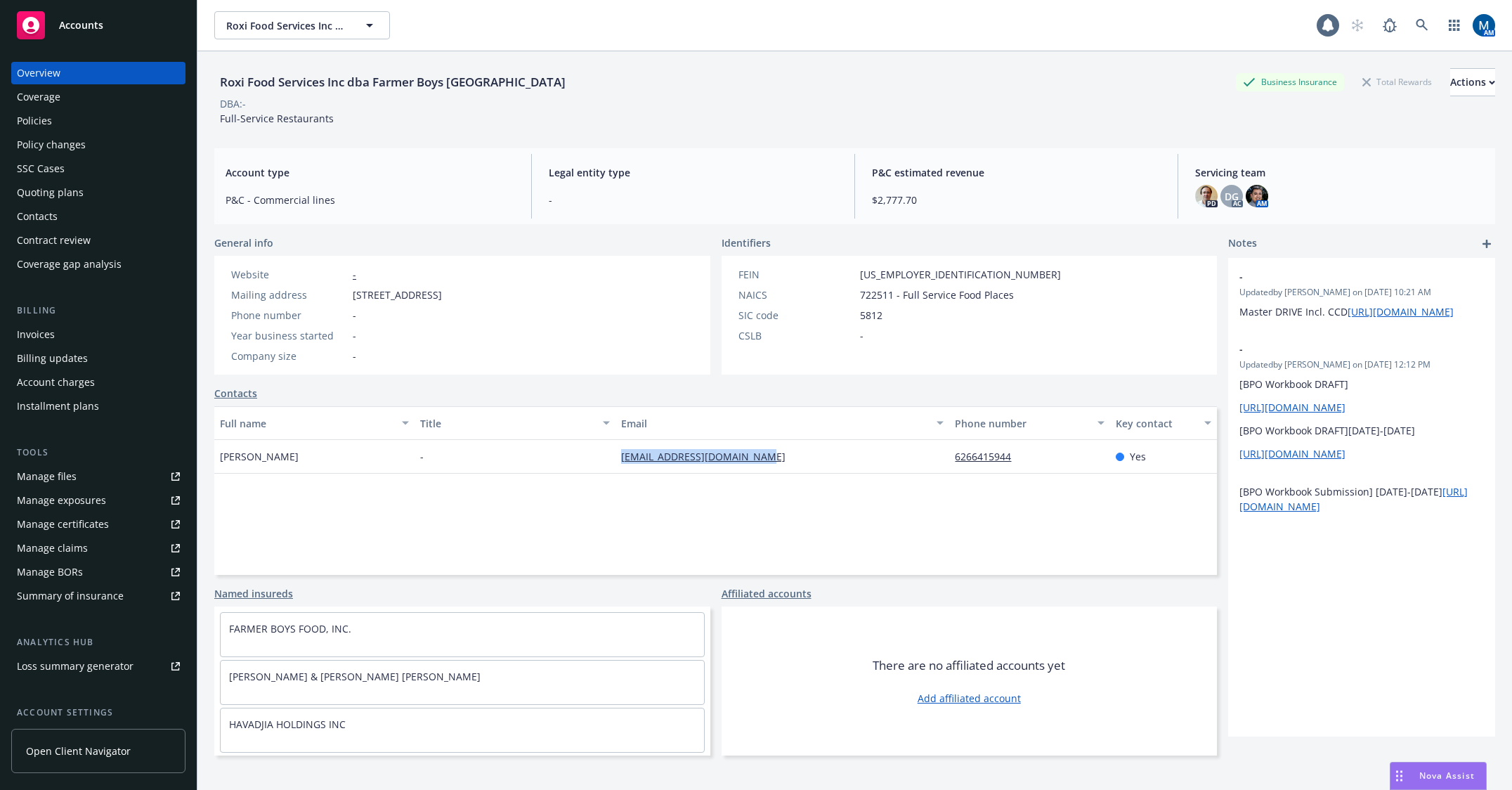
drag, startPoint x: 774, startPoint y: 458, endPoint x: 616, endPoint y: 464, distance: 158.1
click at [616, 464] on div "farmerboysrancho@gmail.com" at bounding box center [782, 456] width 334 height 34
copy link "farmerboysrancho@gmail.com"
click at [134, 124] on div "Policies" at bounding box center [98, 121] width 163 height 23
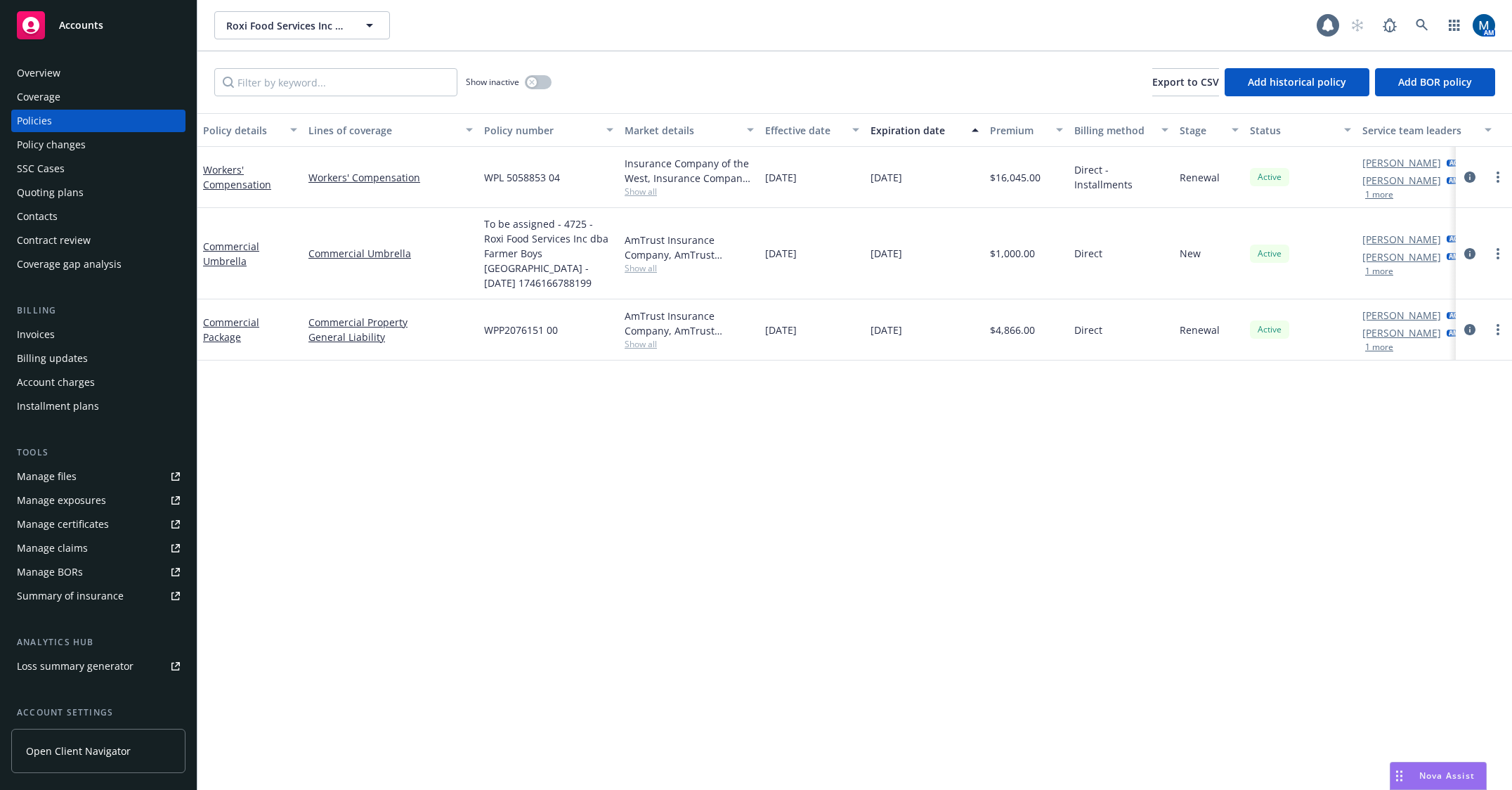
click at [63, 481] on div "Manage files" at bounding box center [46, 476] width 60 height 23
click at [97, 195] on div "Quoting plans" at bounding box center [98, 192] width 163 height 23
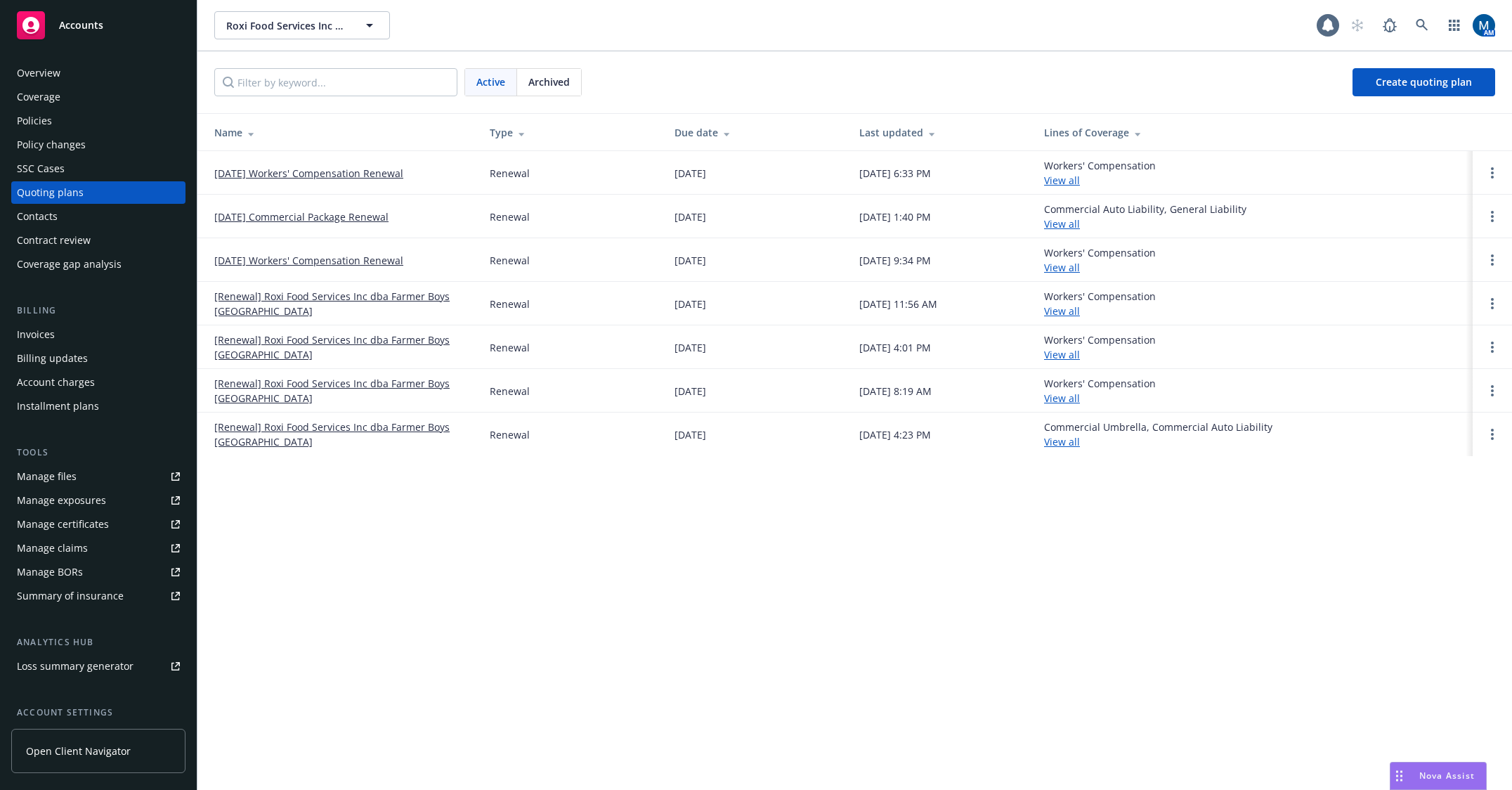
click at [25, 111] on div "Policies" at bounding box center [34, 121] width 35 height 23
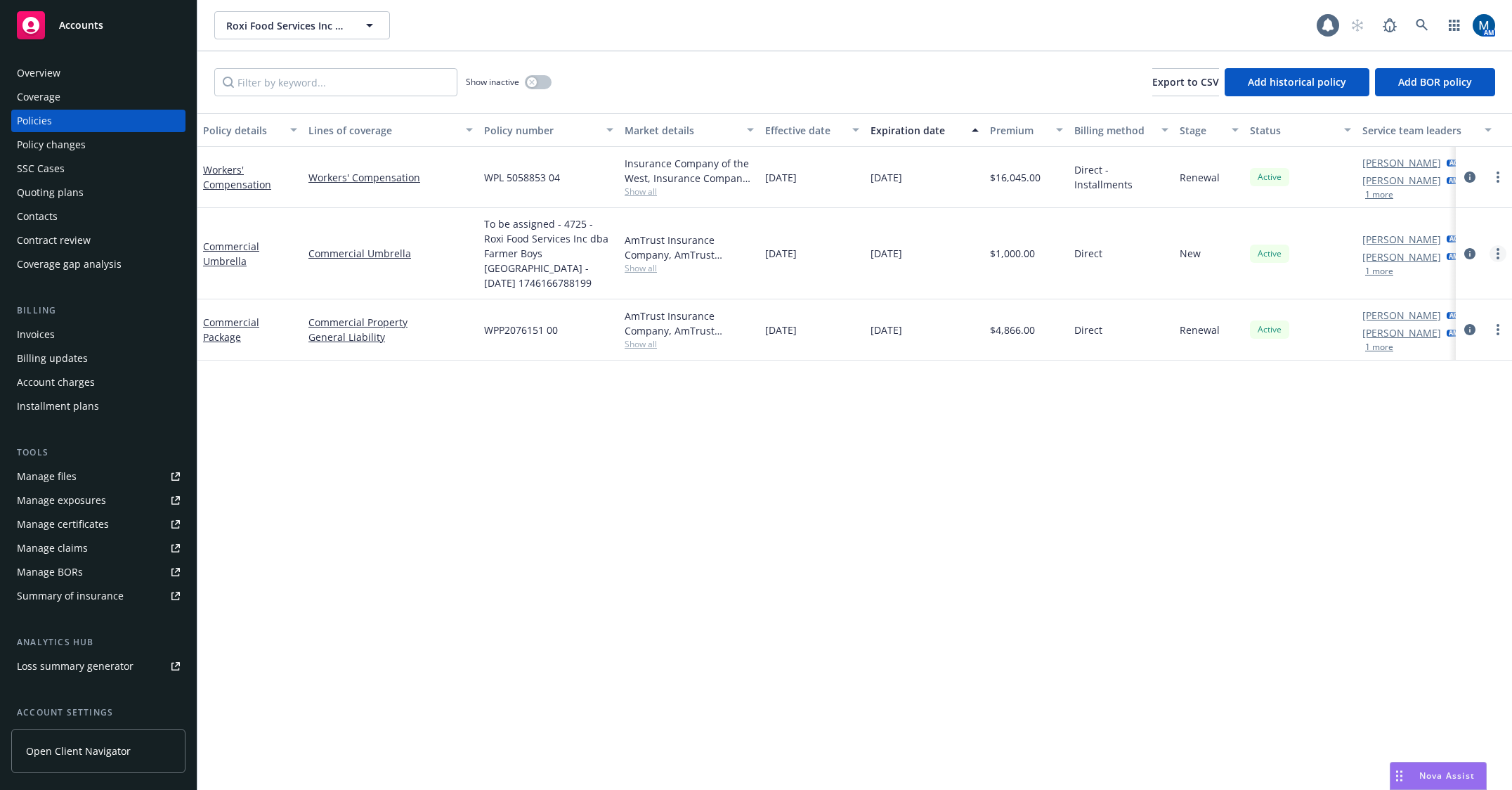
click at [1491, 250] on link "more" at bounding box center [1498, 254] width 17 height 17
click at [1436, 455] on link "Copy logging email" at bounding box center [1423, 450] width 165 height 28
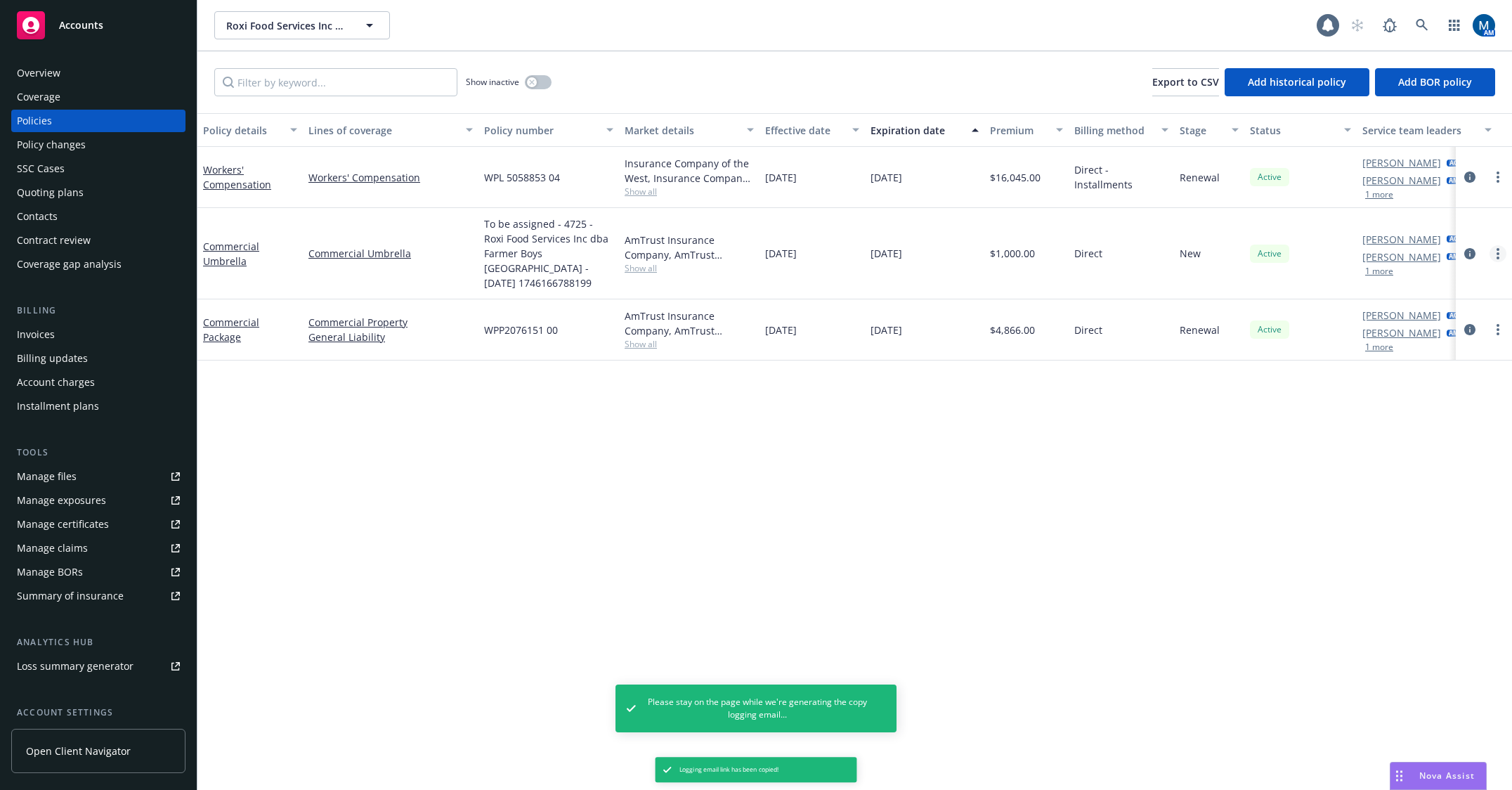
click at [1496, 251] on link "more" at bounding box center [1498, 254] width 17 height 17
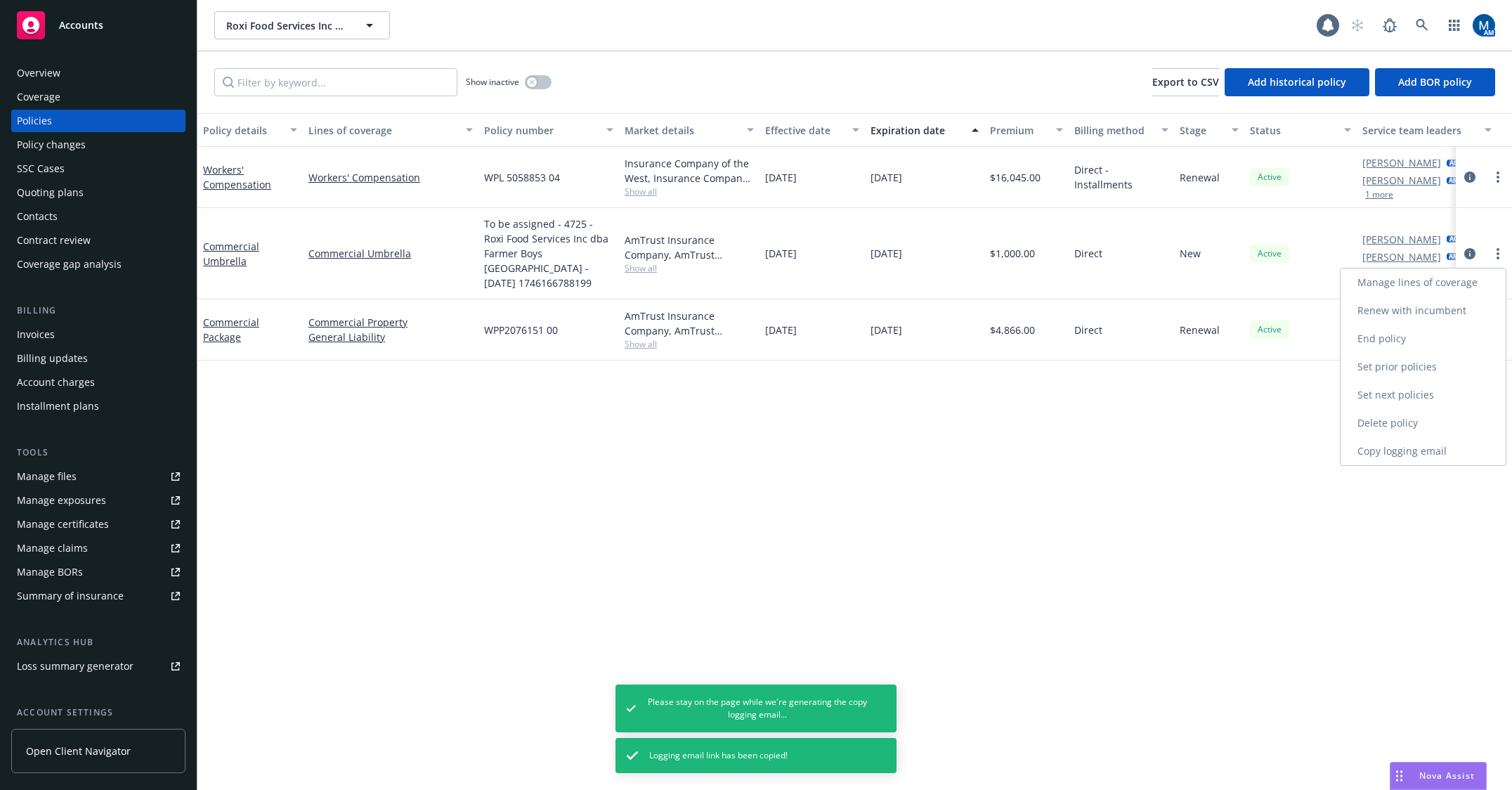
click at [1435, 448] on link "Copy logging email" at bounding box center [1423, 450] width 165 height 28
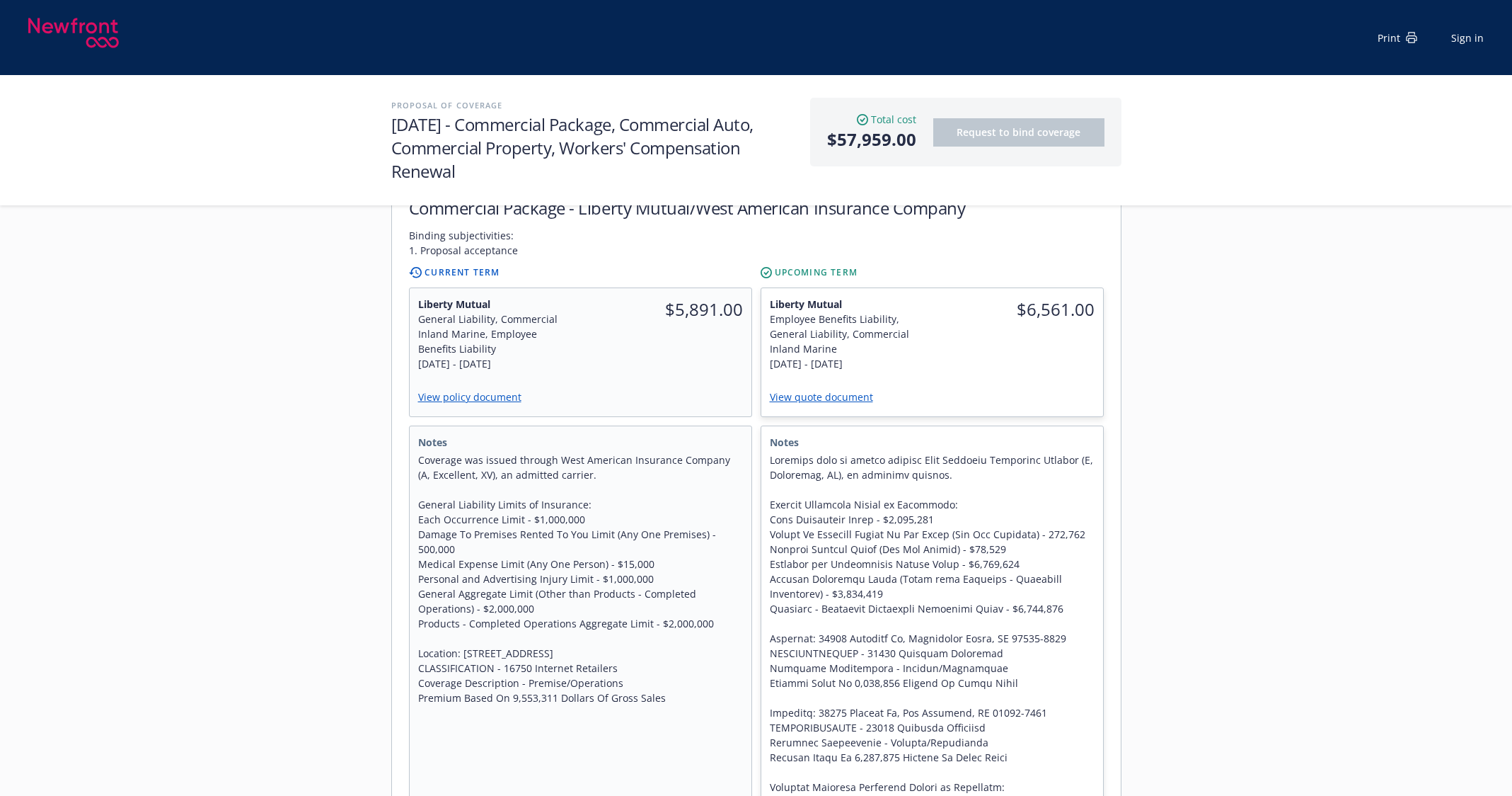
scroll to position [566, 0]
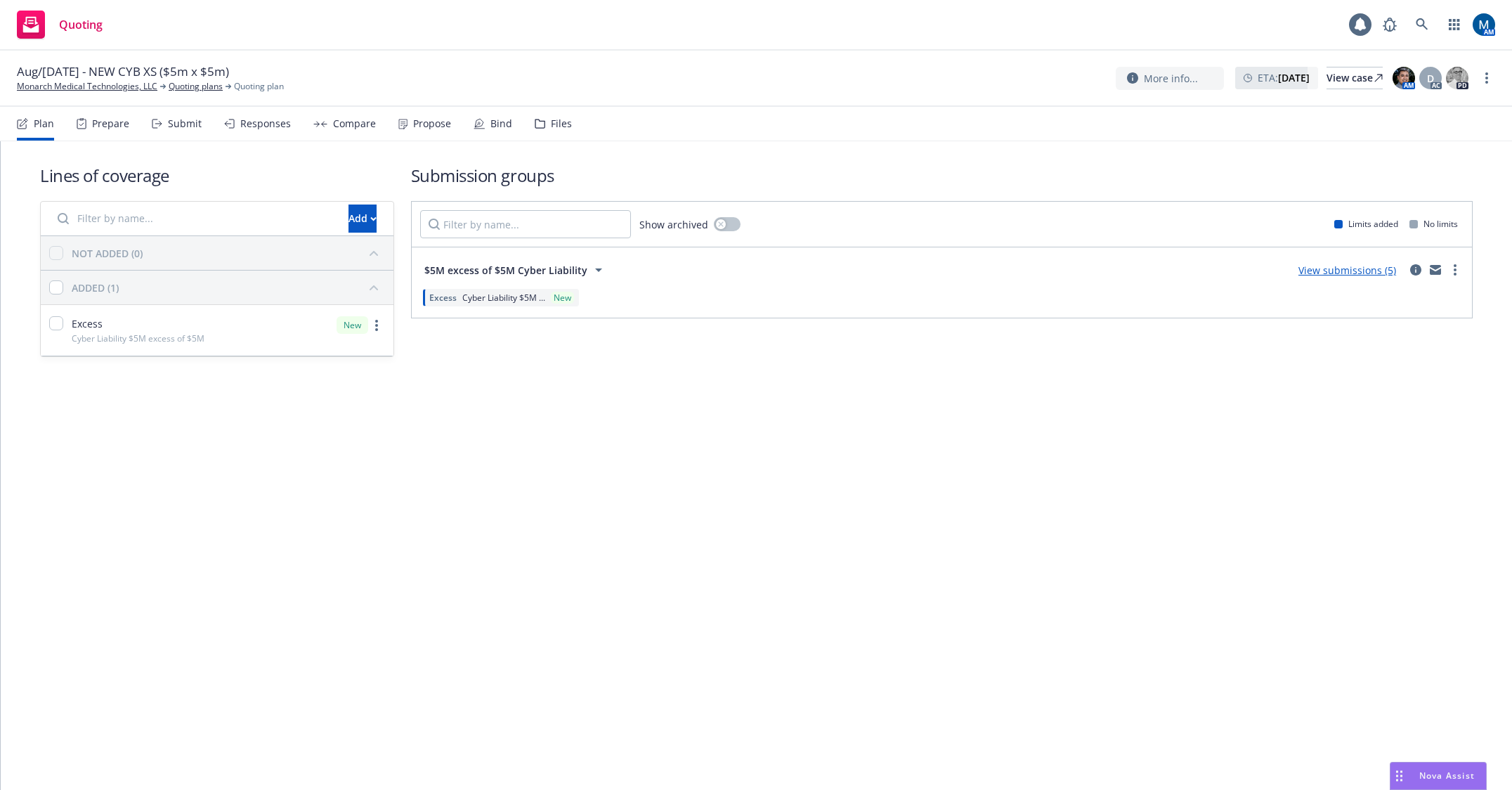
click at [185, 127] on div "Submit" at bounding box center [185, 123] width 34 height 11
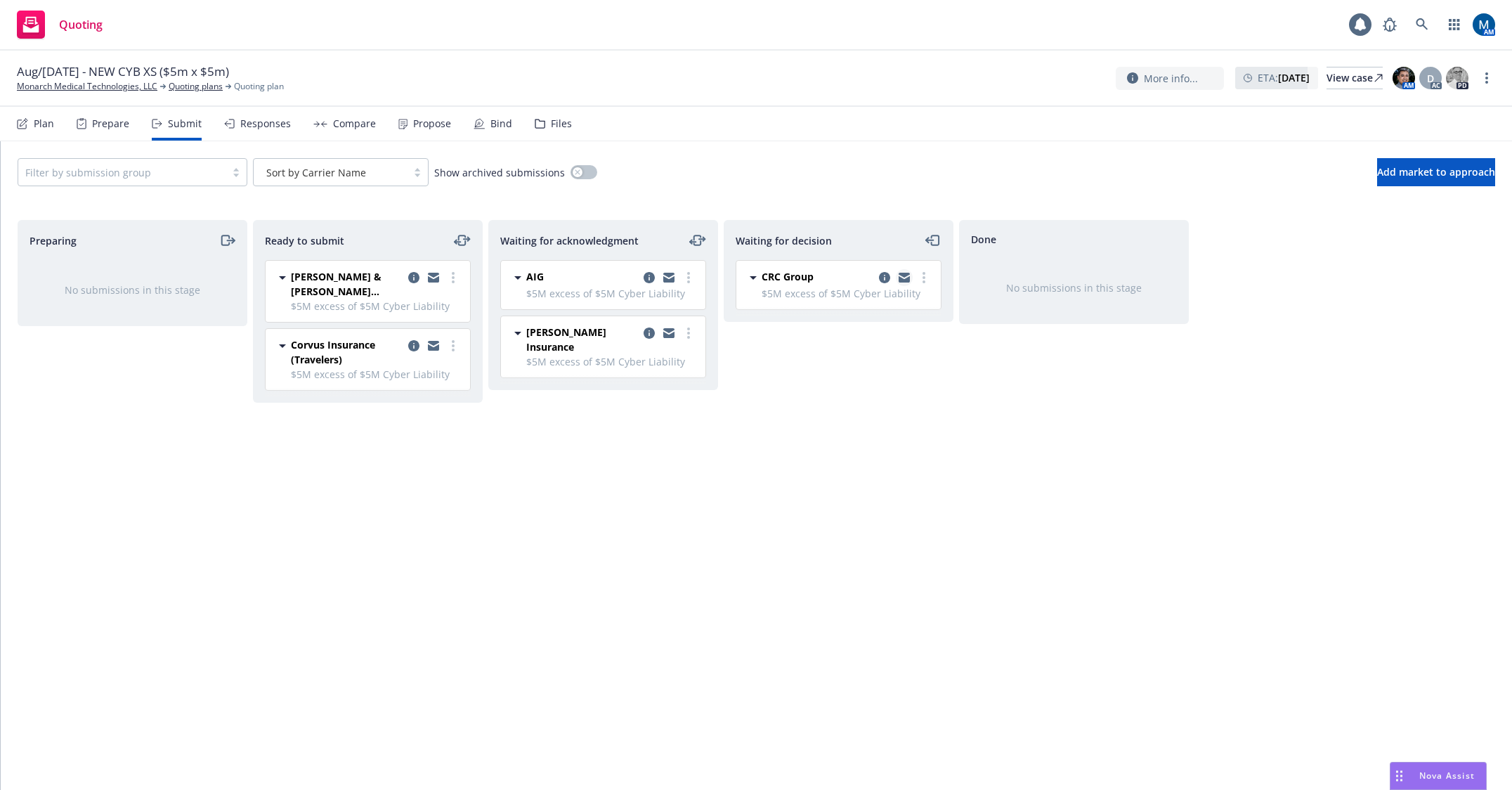
click at [909, 278] on icon "copy logging email" at bounding box center [904, 279] width 11 height 6
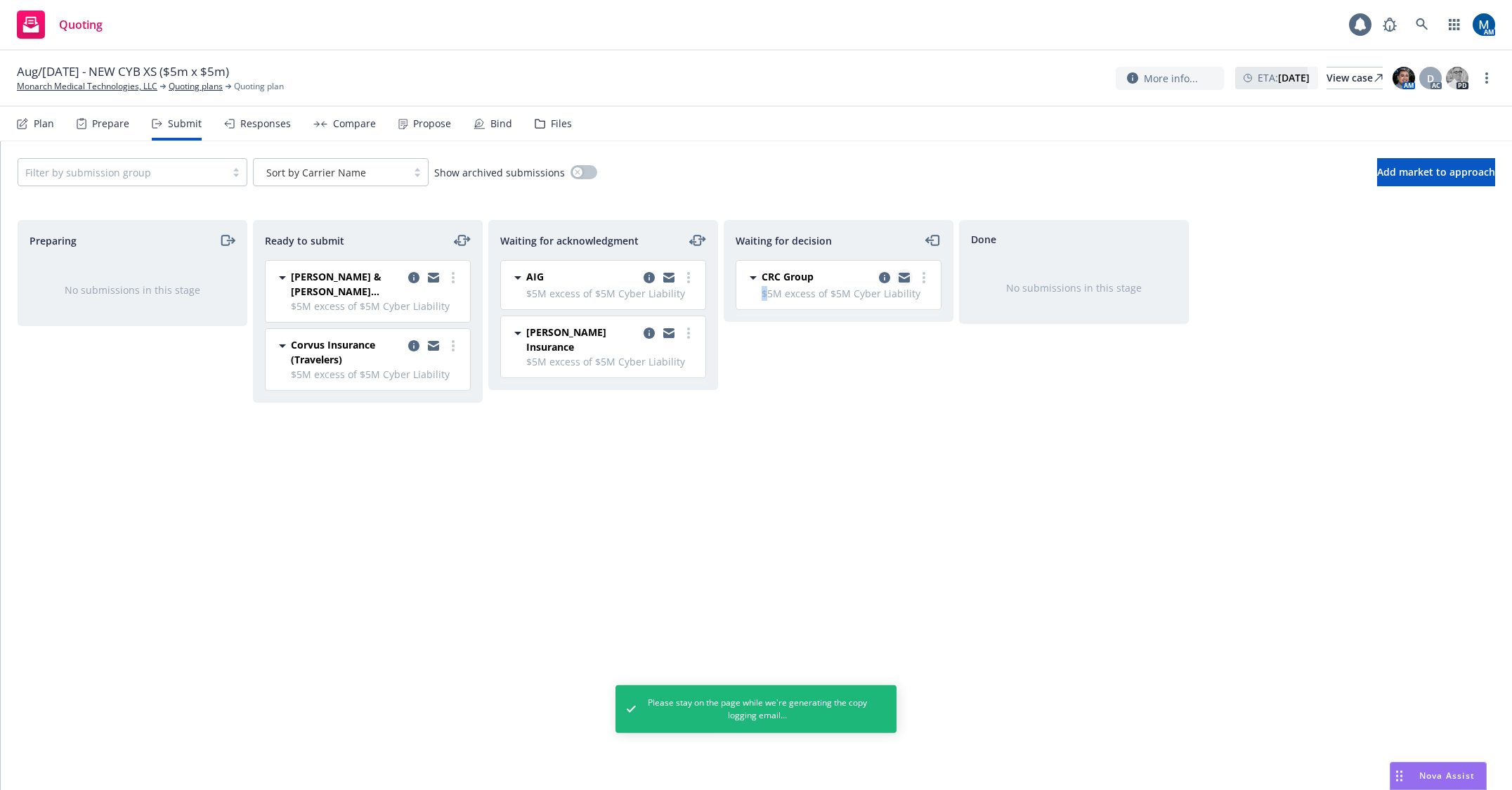
click at [908, 277] on icon "copy logging email" at bounding box center [904, 277] width 11 height 10
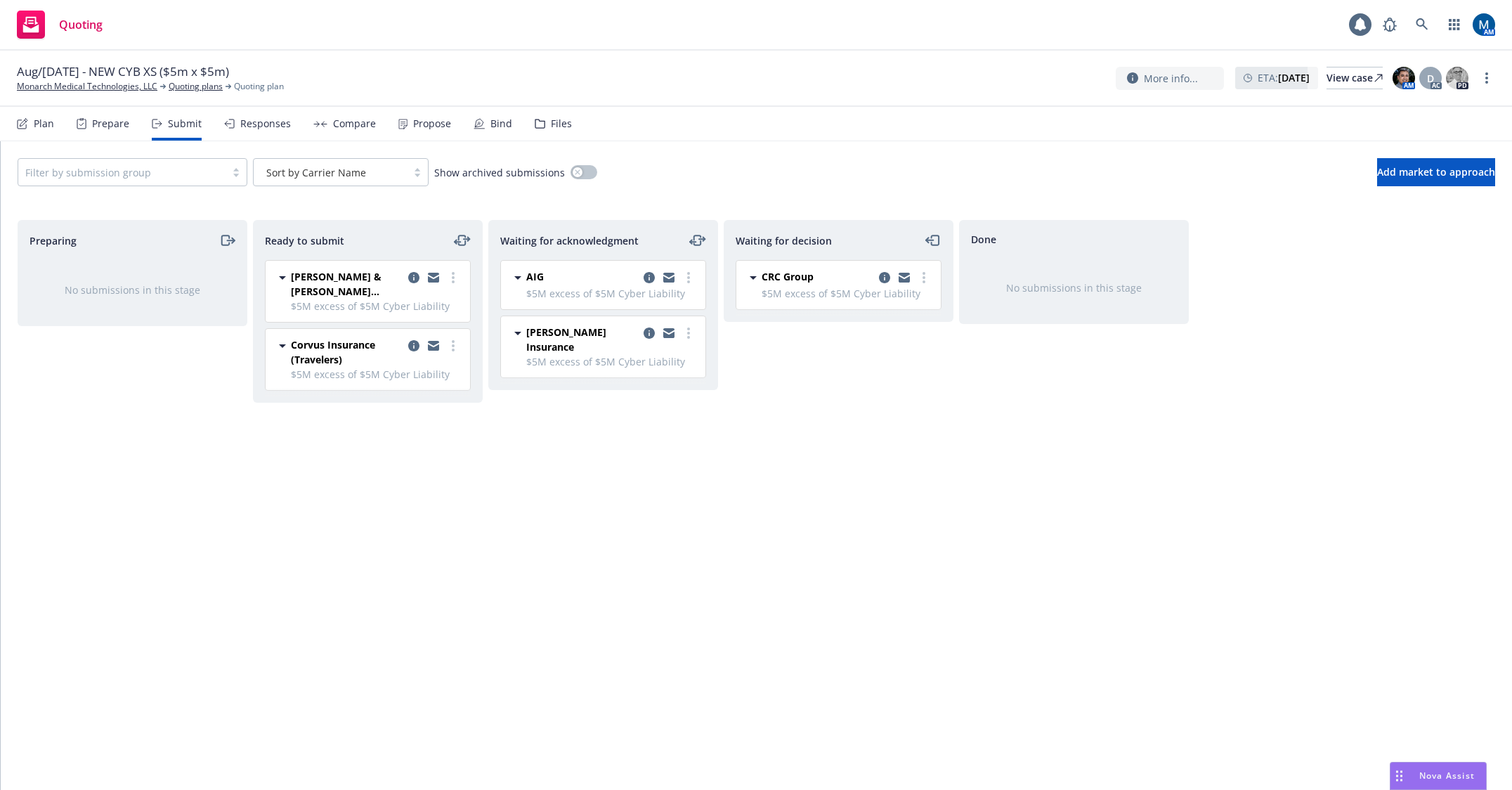
click at [690, 475] on div "Waiting for acknowledgment AIG $5M excess of $5M Cyber Liability [DATE] 12:00 P…" at bounding box center [603, 490] width 229 height 540
click at [665, 509] on div "Waiting for acknowledgment AIG $5M excess of $5M Cyber Liability [DATE] 12:00 P…" at bounding box center [603, 490] width 229 height 540
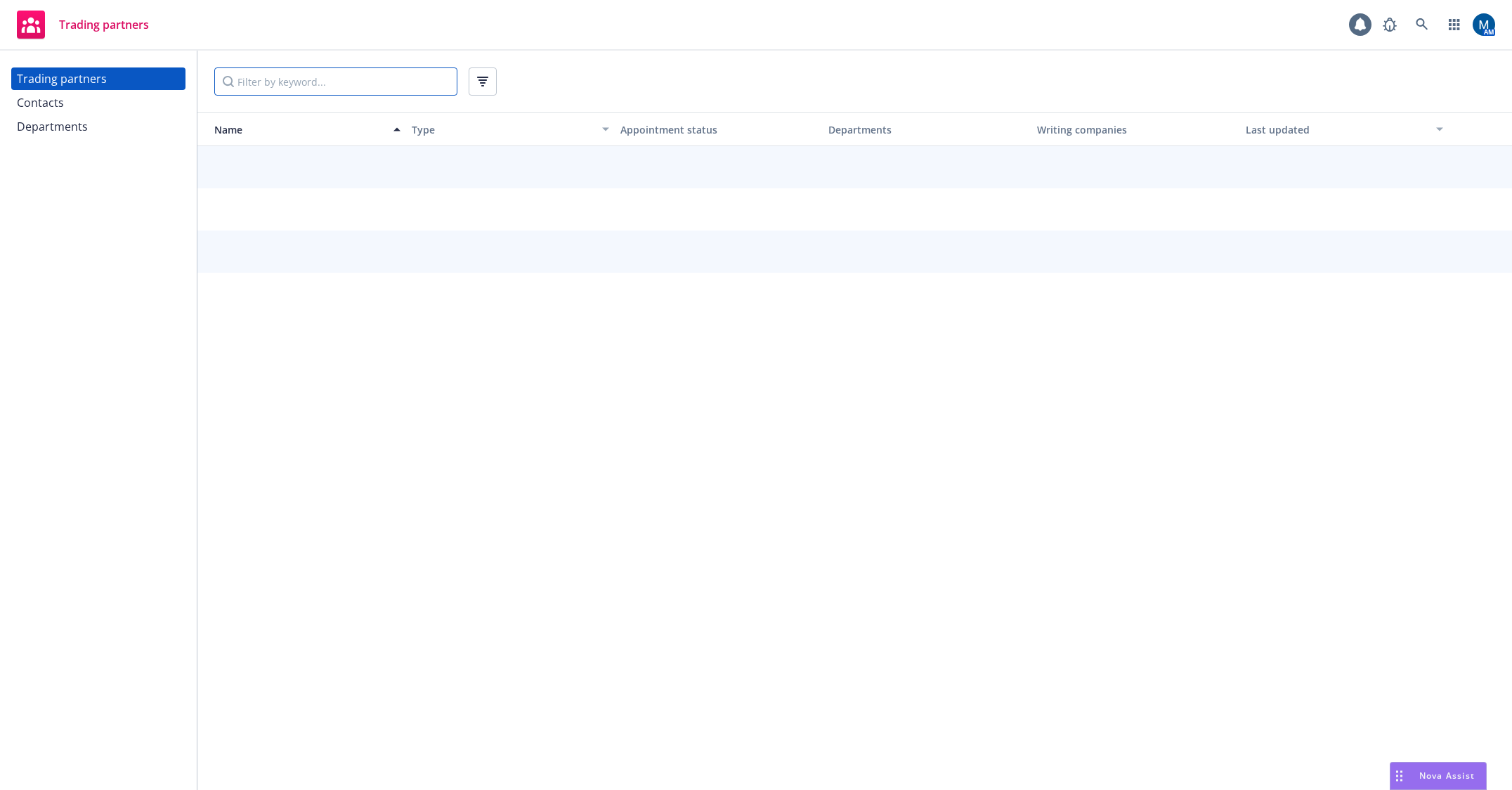
click at [380, 81] on input "Filter by keyword..." at bounding box center [336, 81] width 243 height 28
click at [81, 100] on div "Contacts" at bounding box center [98, 103] width 163 height 23
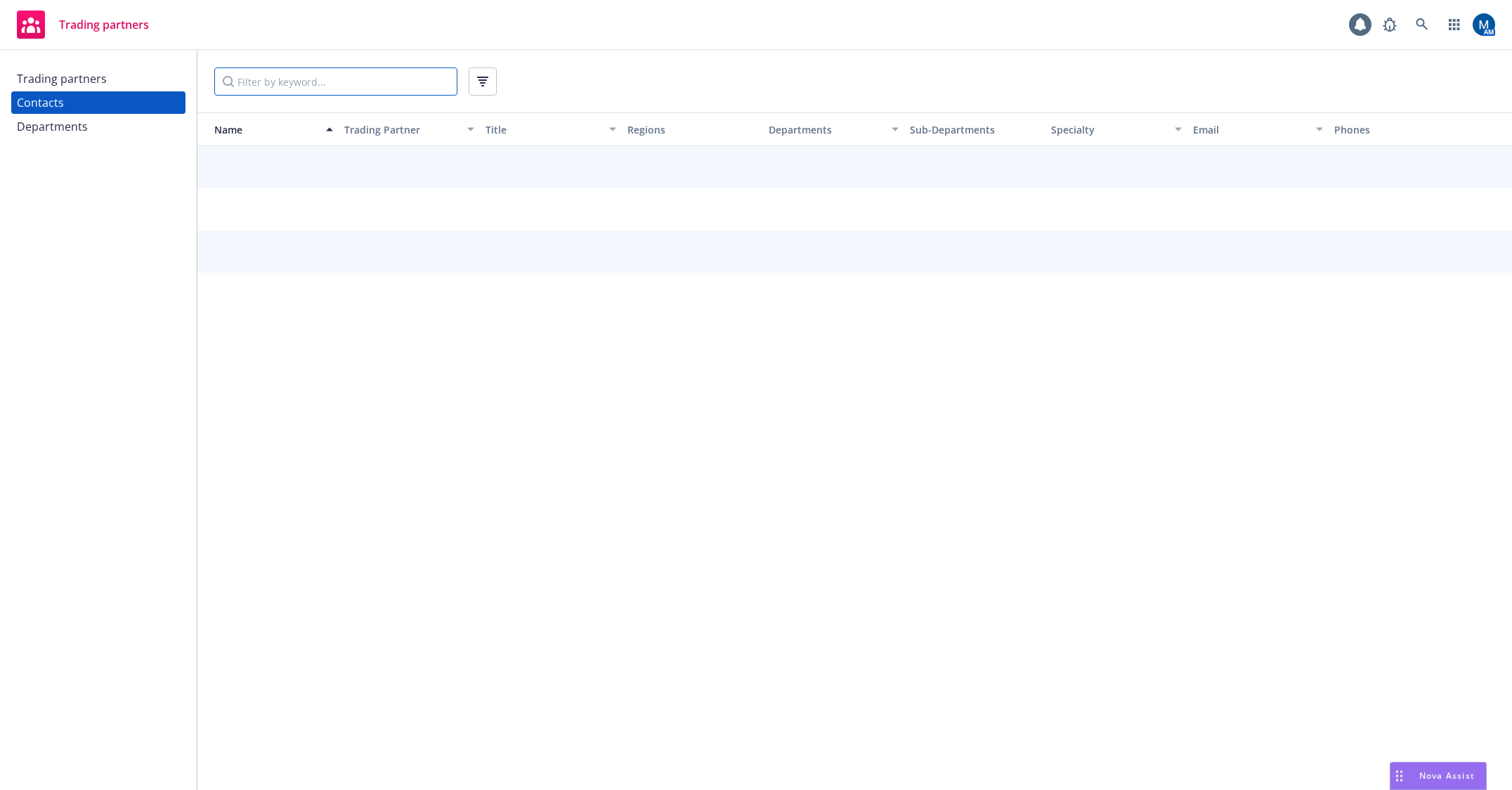
click at [290, 81] on input "Filter by keyword..." at bounding box center [336, 81] width 243 height 28
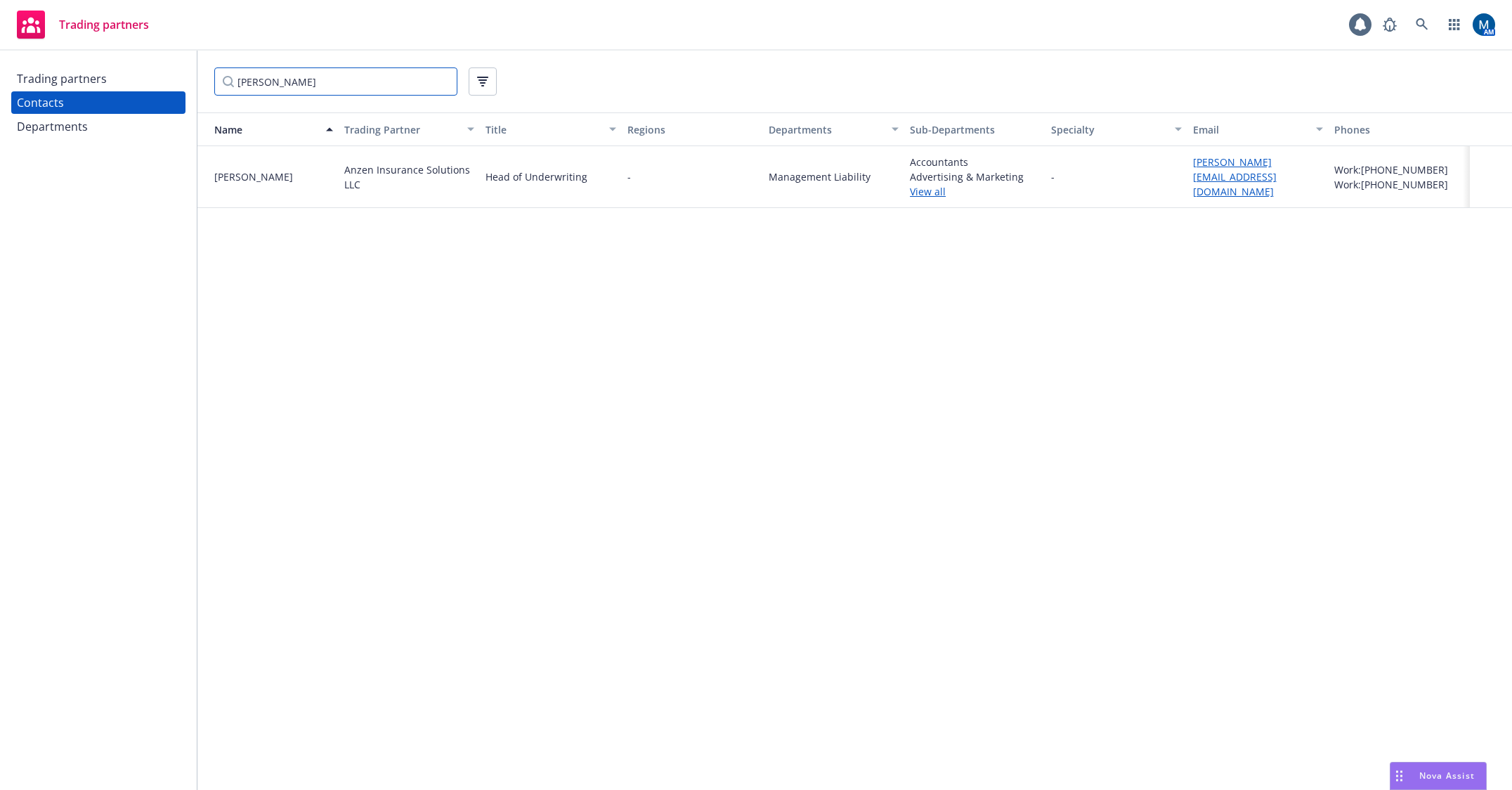
type input "[PERSON_NAME]"
click at [83, 78] on div "Trading partners" at bounding box center [61, 78] width 90 height 23
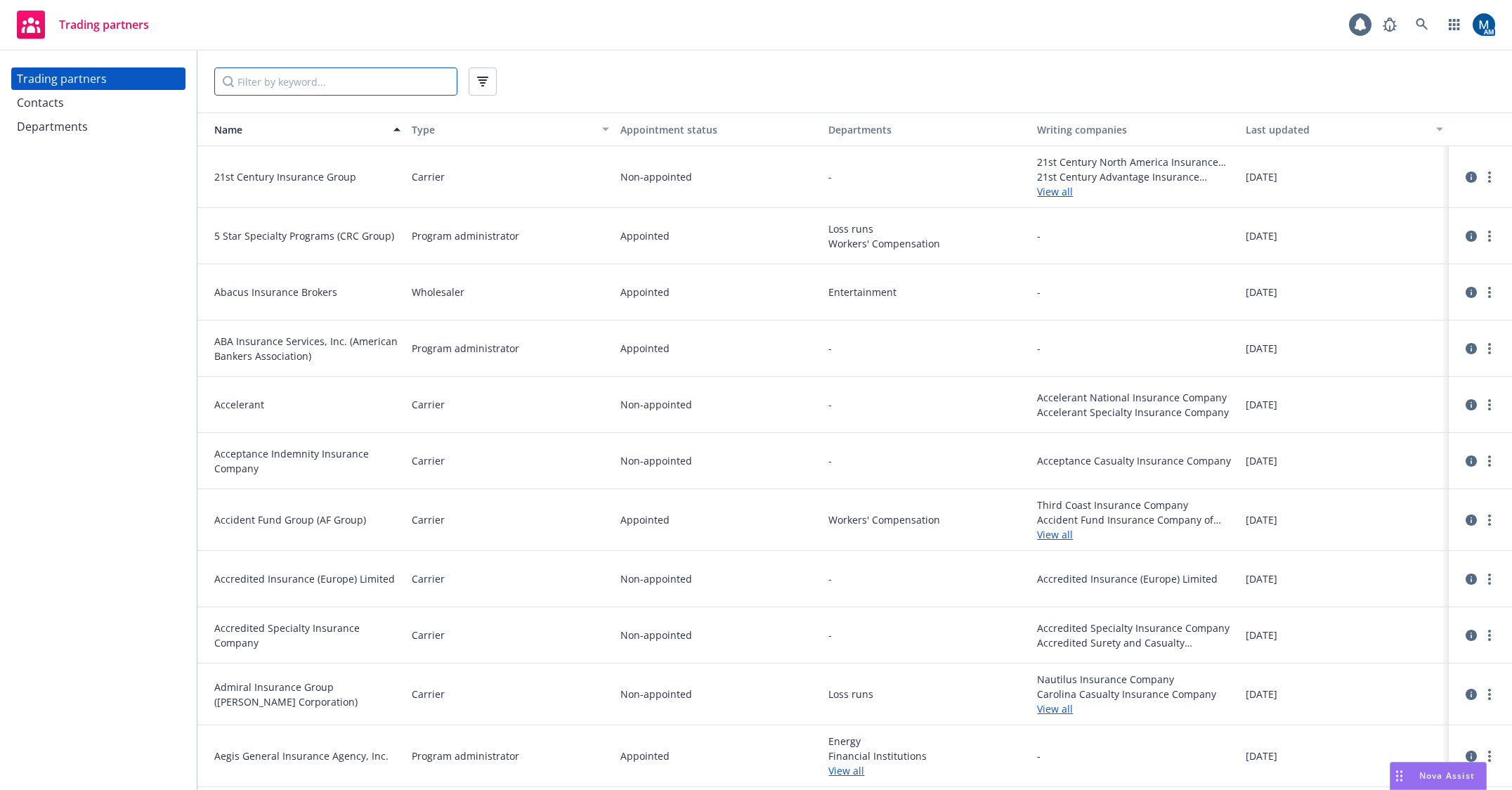
click at [283, 78] on input "Filter by keyword..." at bounding box center [336, 81] width 243 height 28
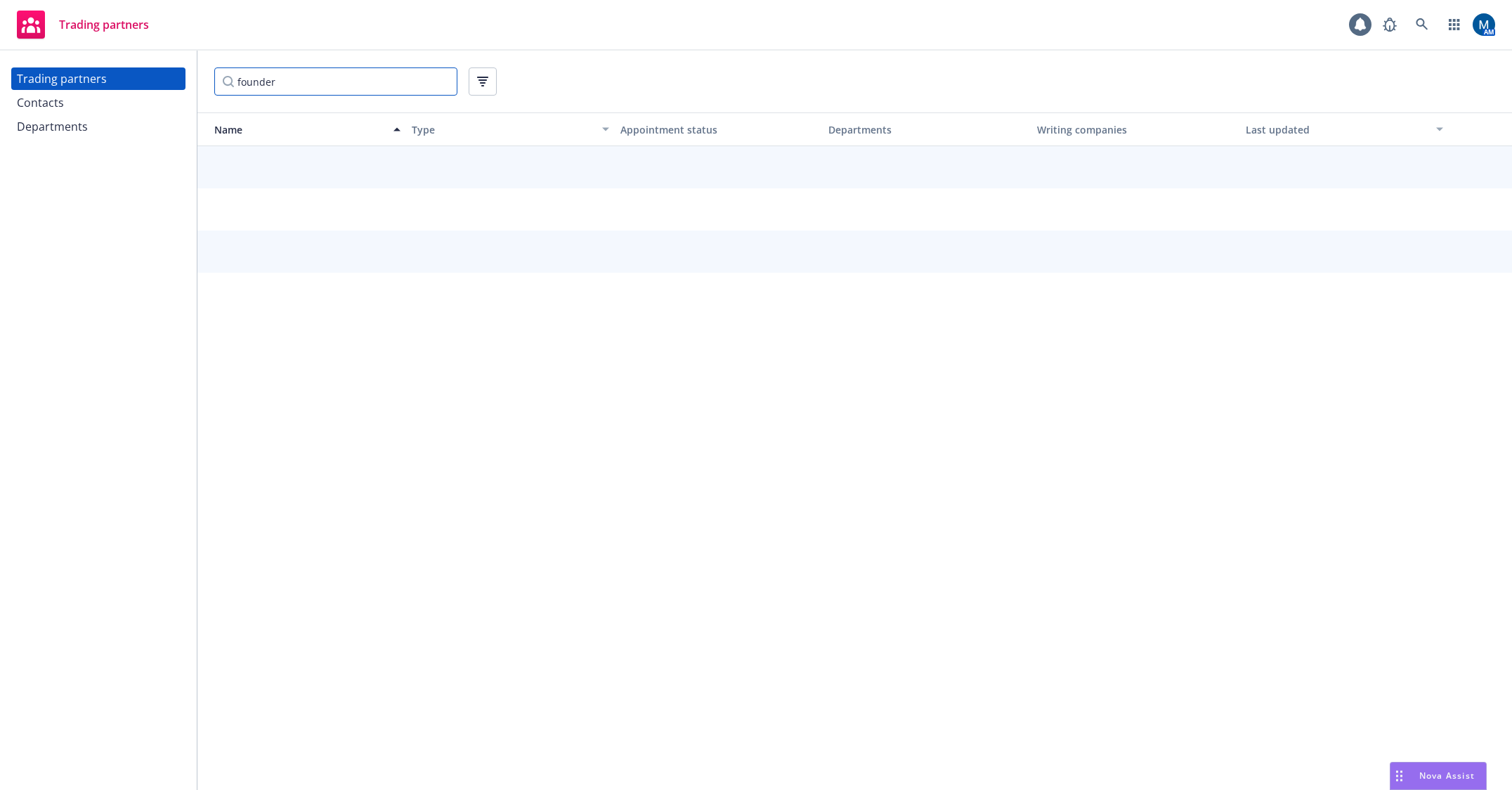
type input "founder"
click at [739, 14] on div "Trading partners 1 AM" at bounding box center [756, 25] width 1512 height 51
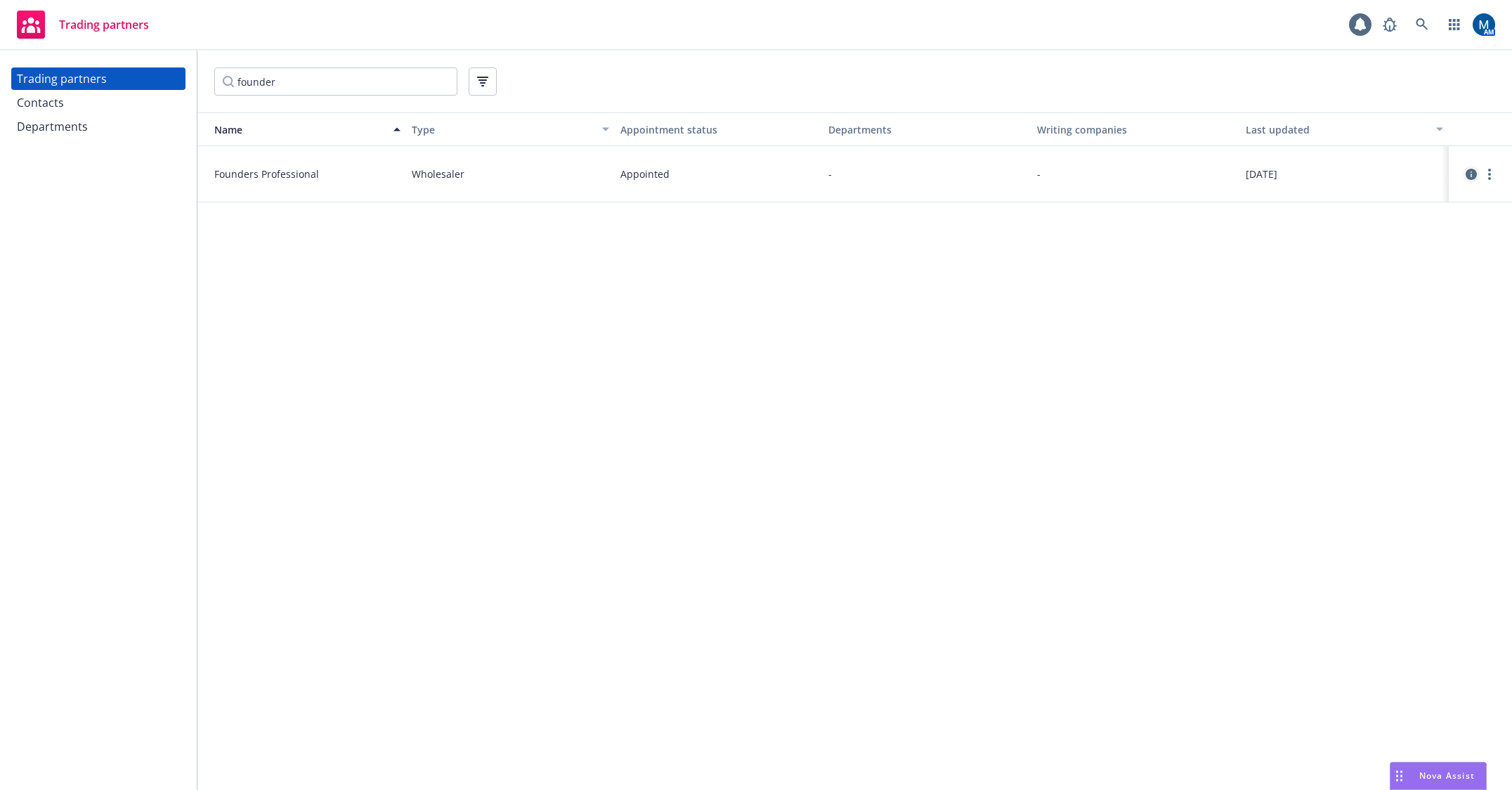
click at [1472, 178] on icon "circleInformation" at bounding box center [1471, 174] width 11 height 11
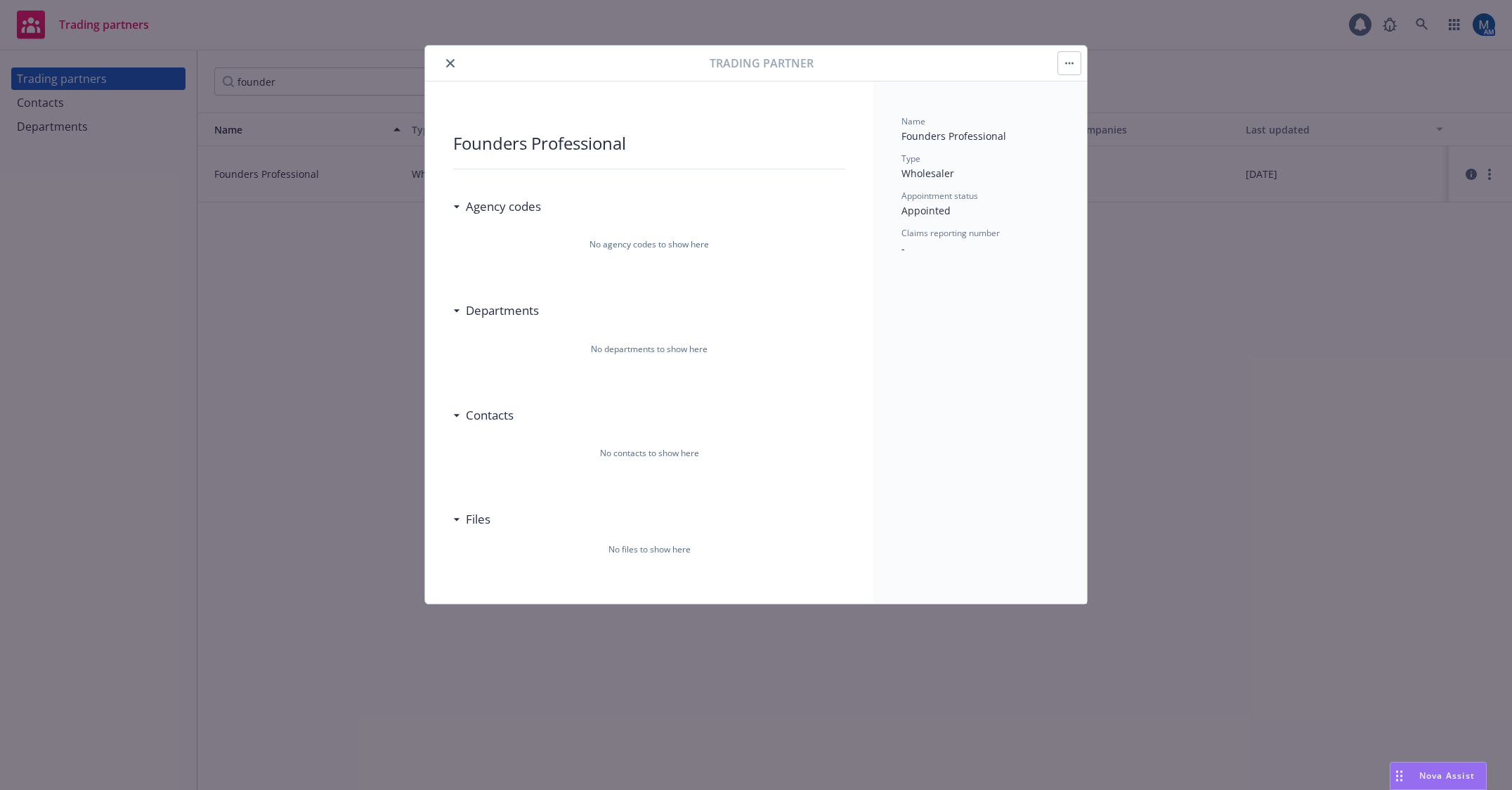
click at [447, 63] on icon "close" at bounding box center [450, 63] width 8 height 8
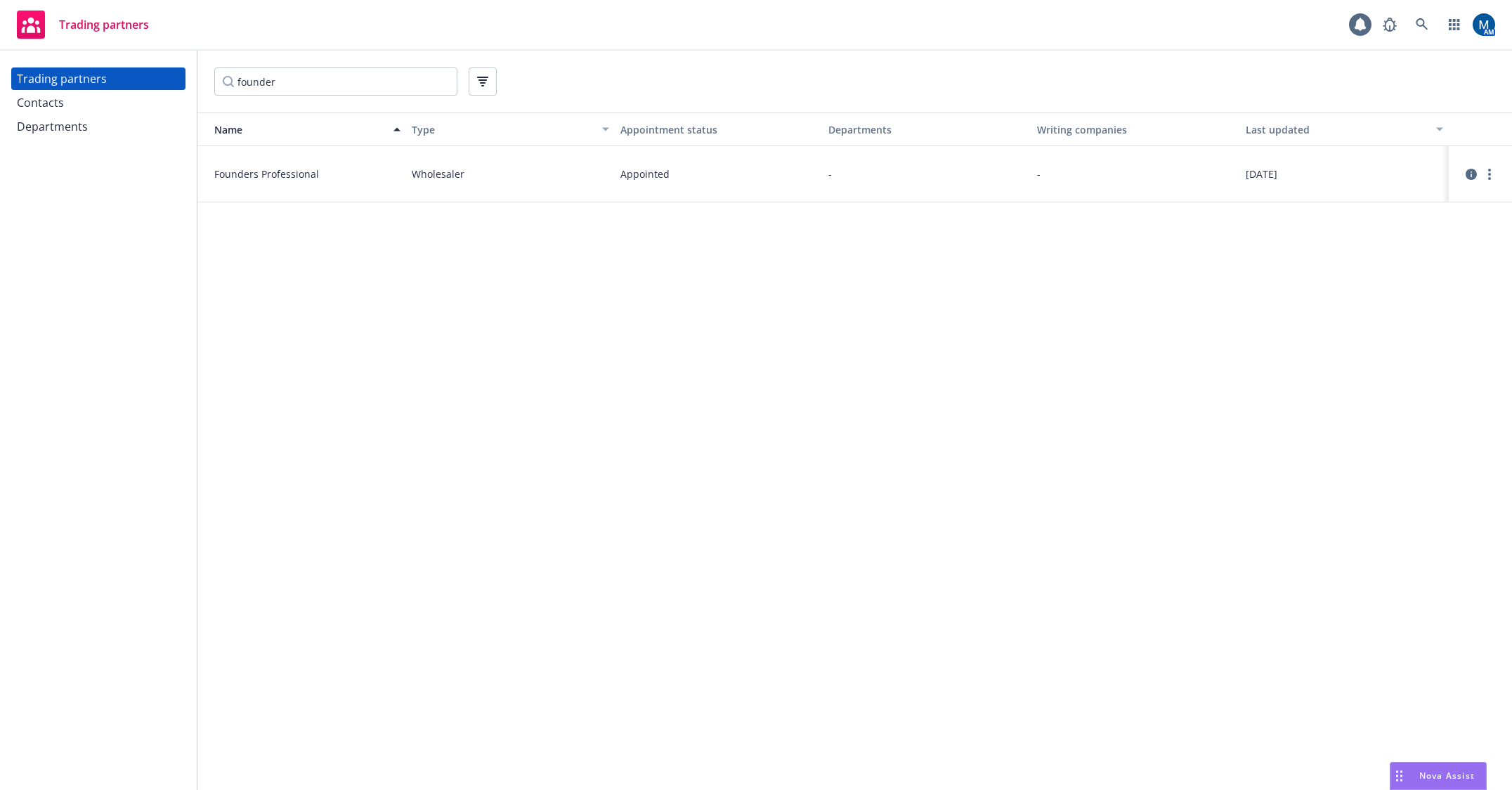
click at [47, 103] on div "Contacts" at bounding box center [40, 103] width 47 height 23
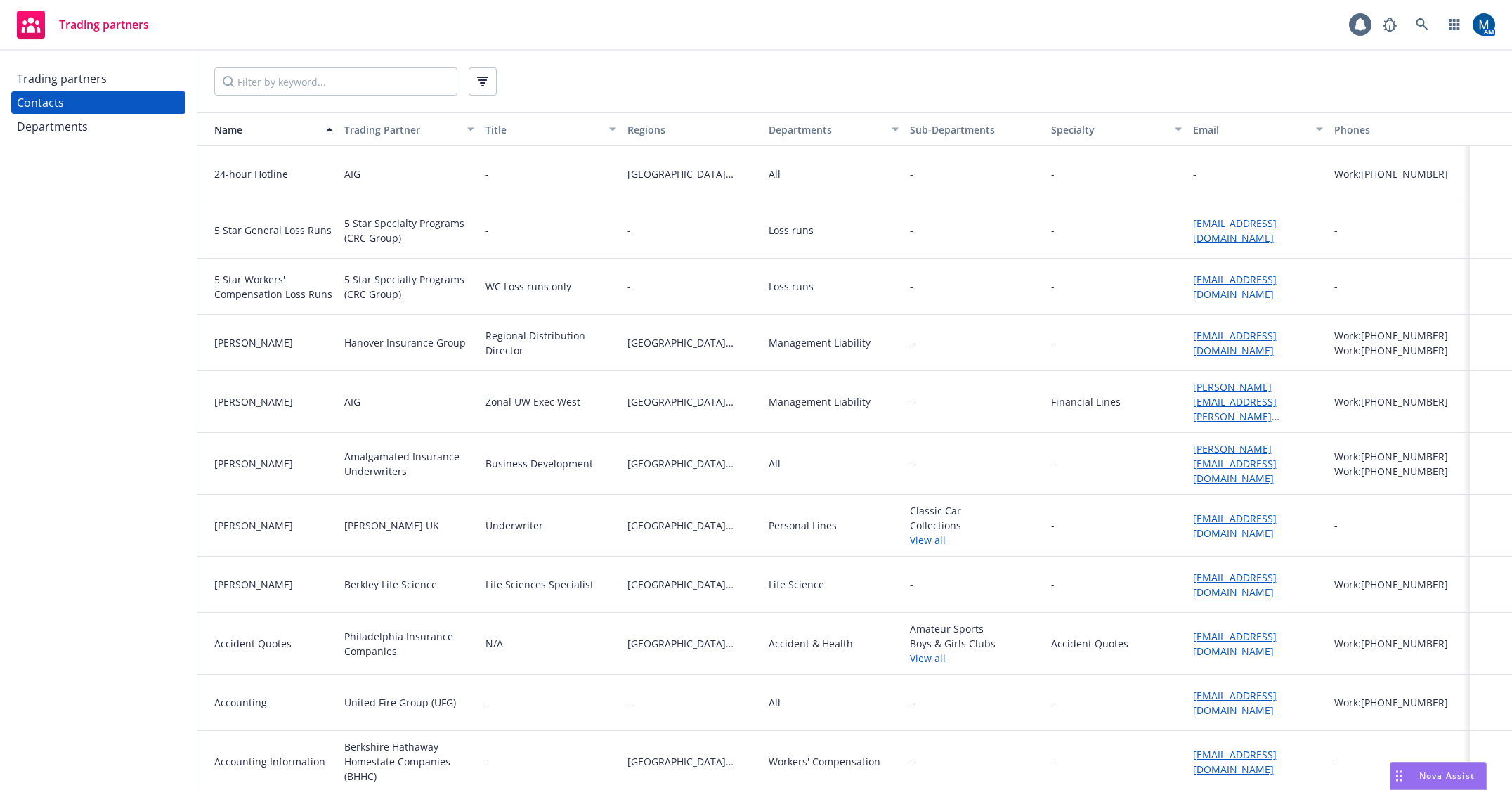
click at [56, 137] on div "Departments" at bounding box center [52, 127] width 71 height 23
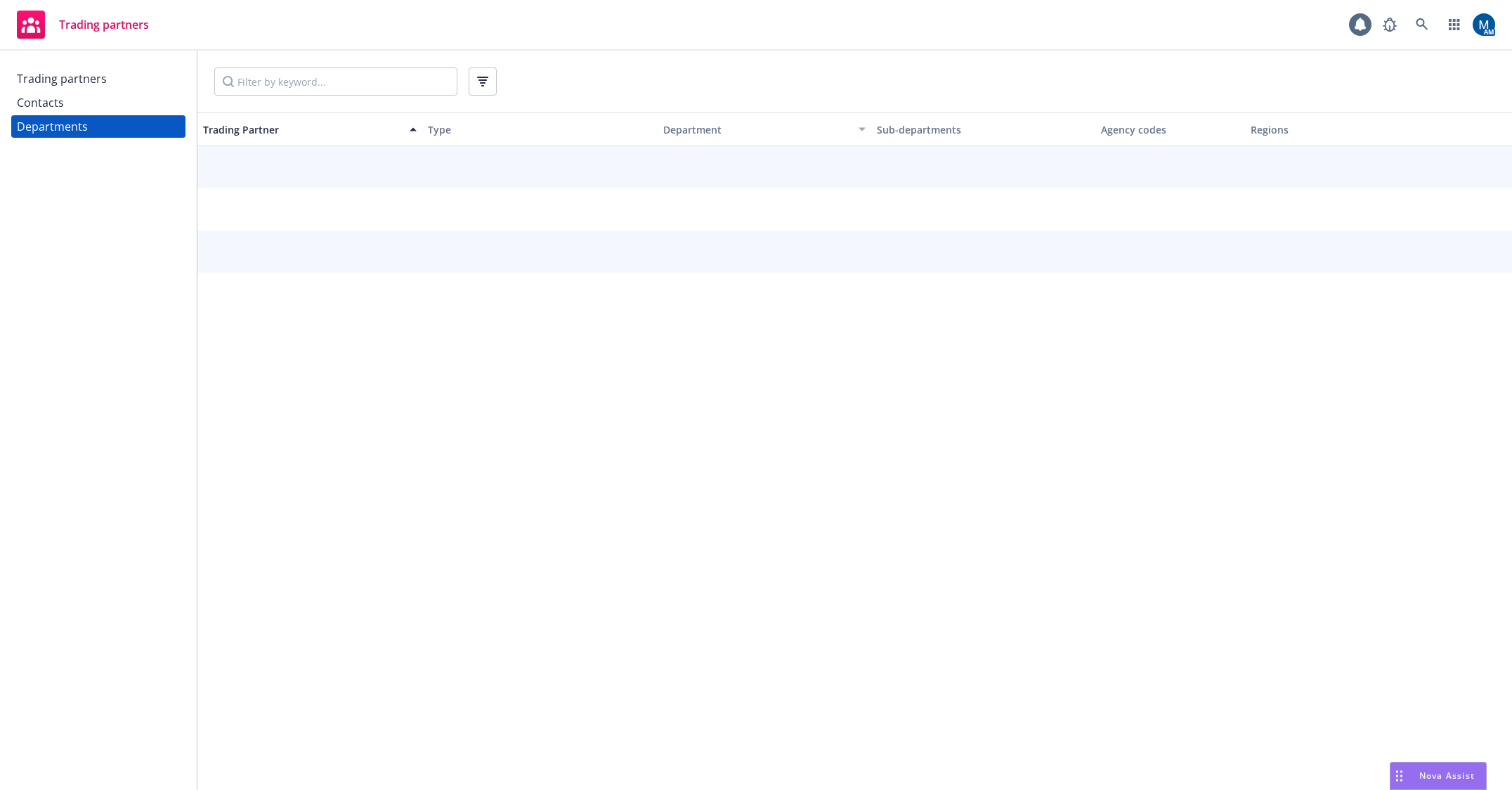
click at [100, 79] on div "Trading partners" at bounding box center [61, 78] width 90 height 23
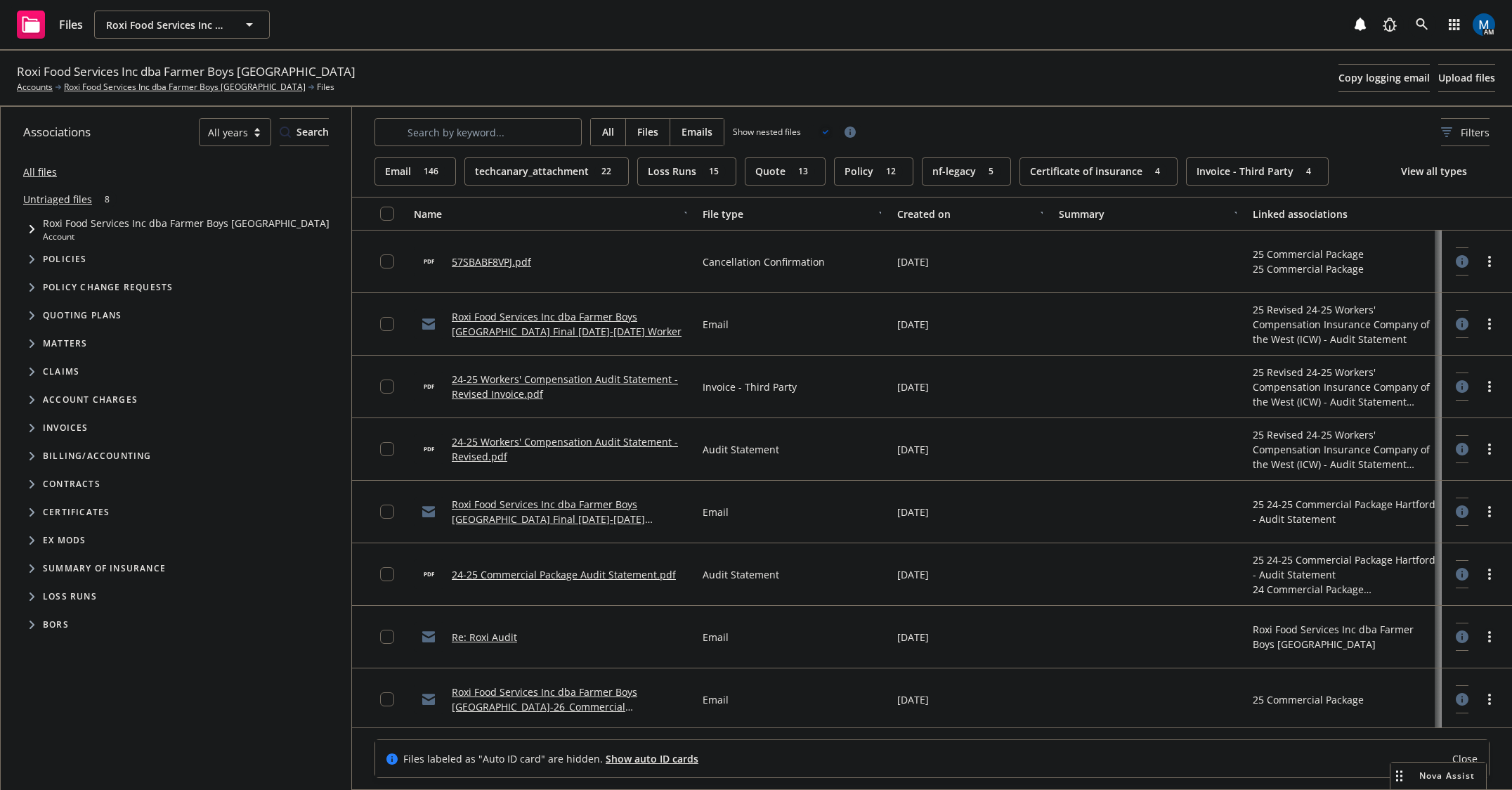
click at [595, 518] on link "Roxi Food Services Inc dba Farmer Boys [GEOGRAPHIC_DATA] Final [DATE]-[DATE] Co…" at bounding box center [549, 518] width 193 height 43
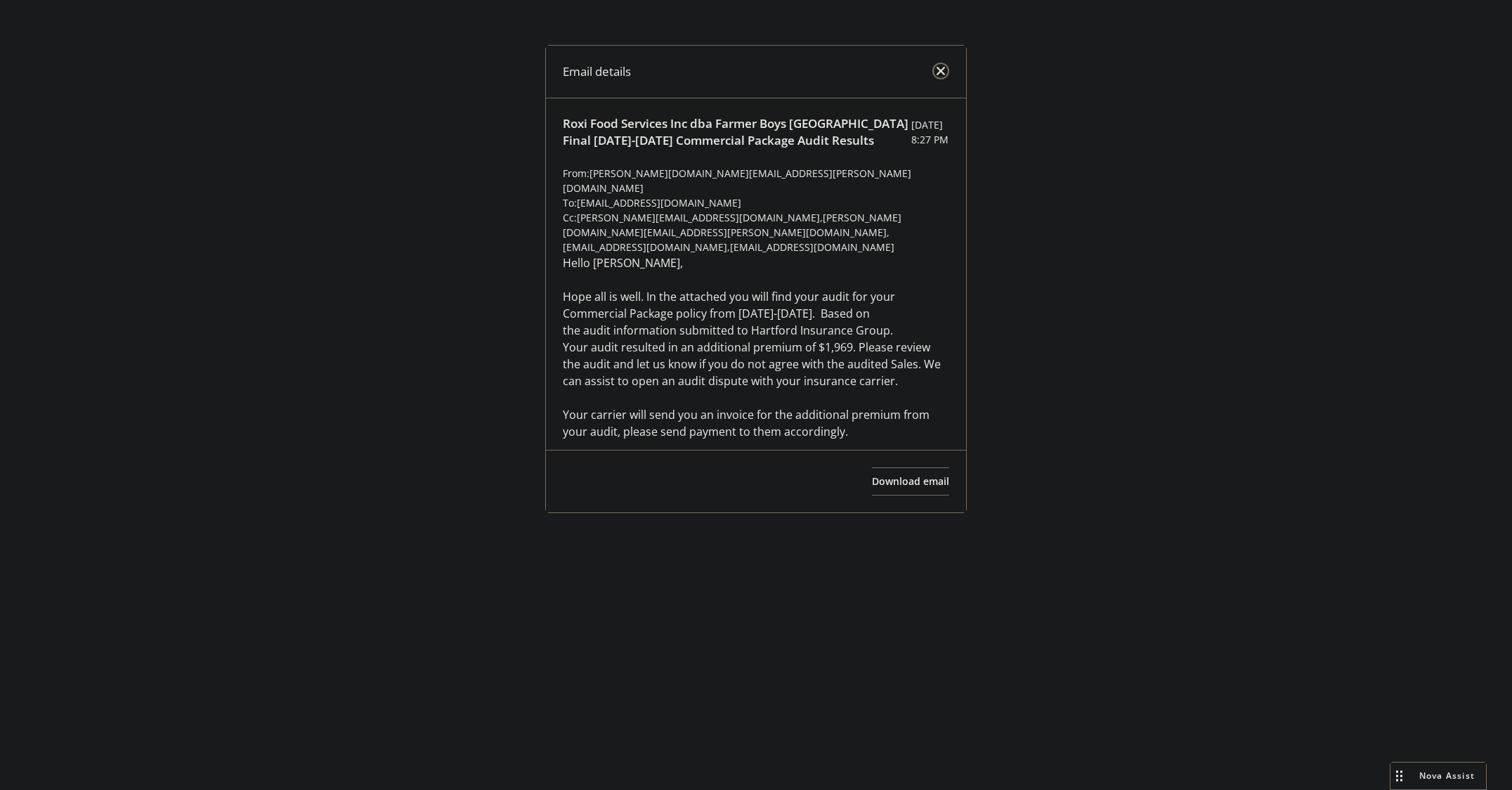
click at [943, 67] on link "close" at bounding box center [941, 71] width 17 height 17
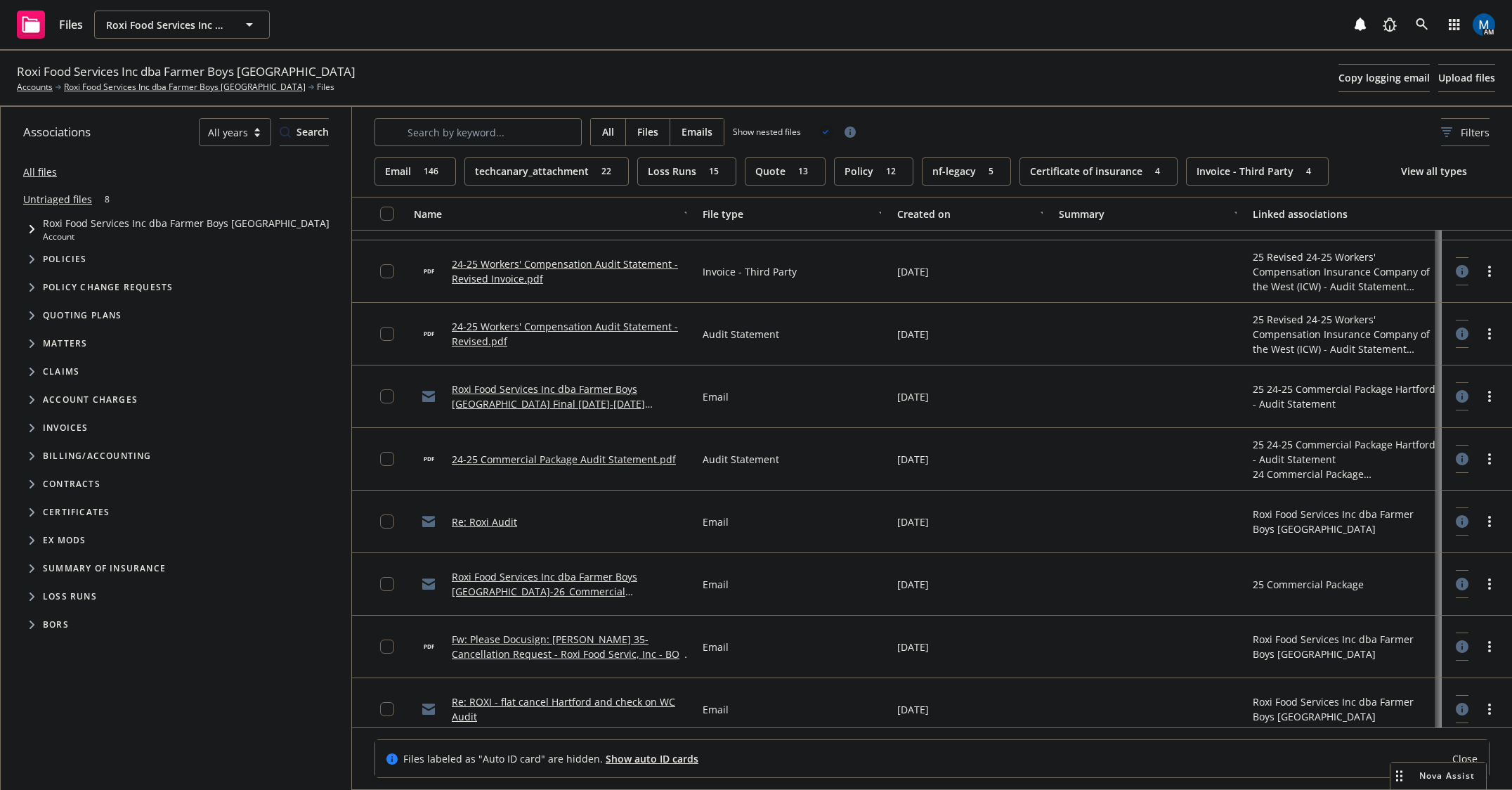
scroll to position [140, 0]
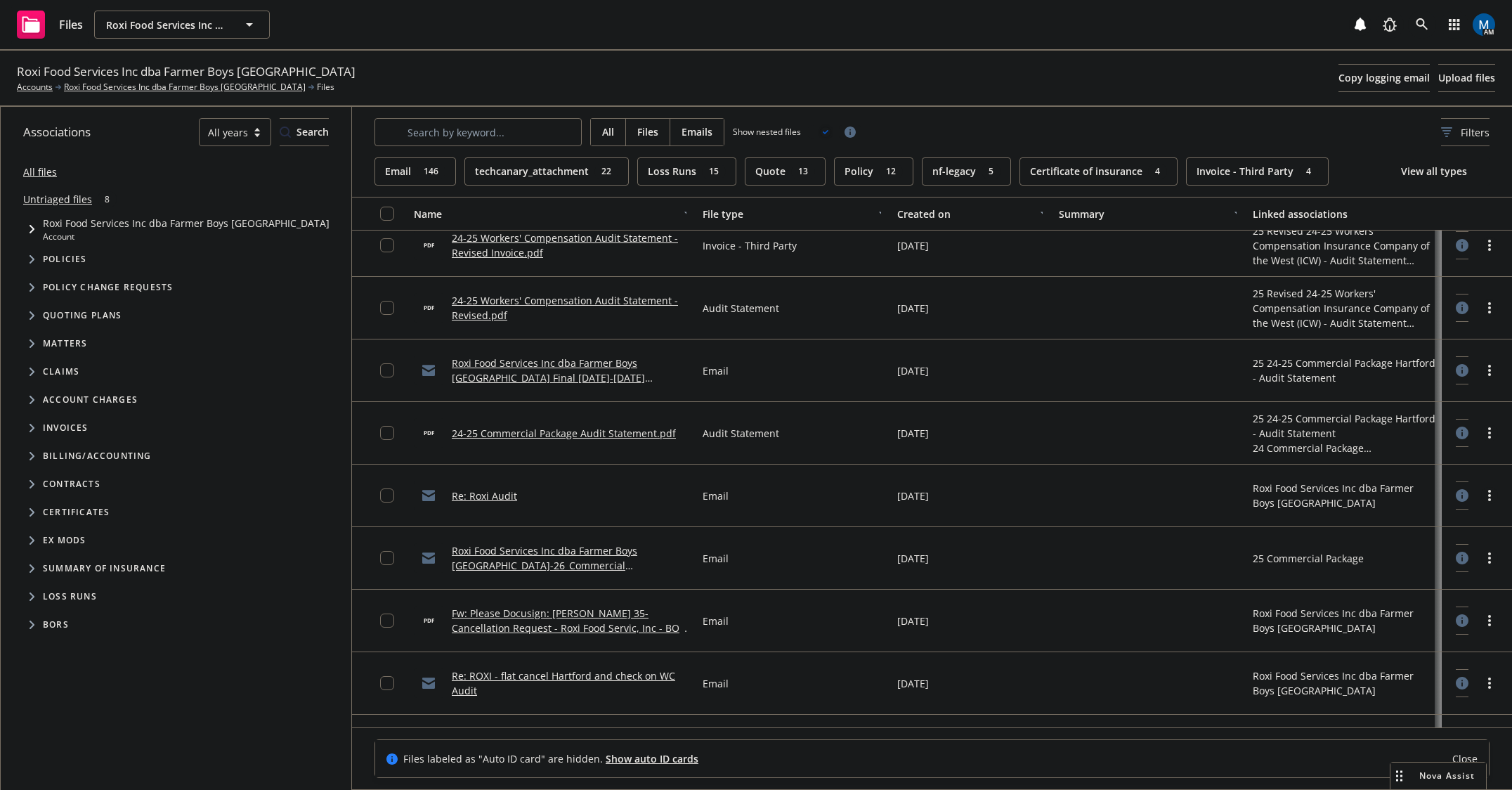
click at [581, 555] on link "Roxi Food Services Inc dba Farmer Boys [GEOGRAPHIC_DATA]-26_Commercial Package_…" at bounding box center [545, 565] width 186 height 43
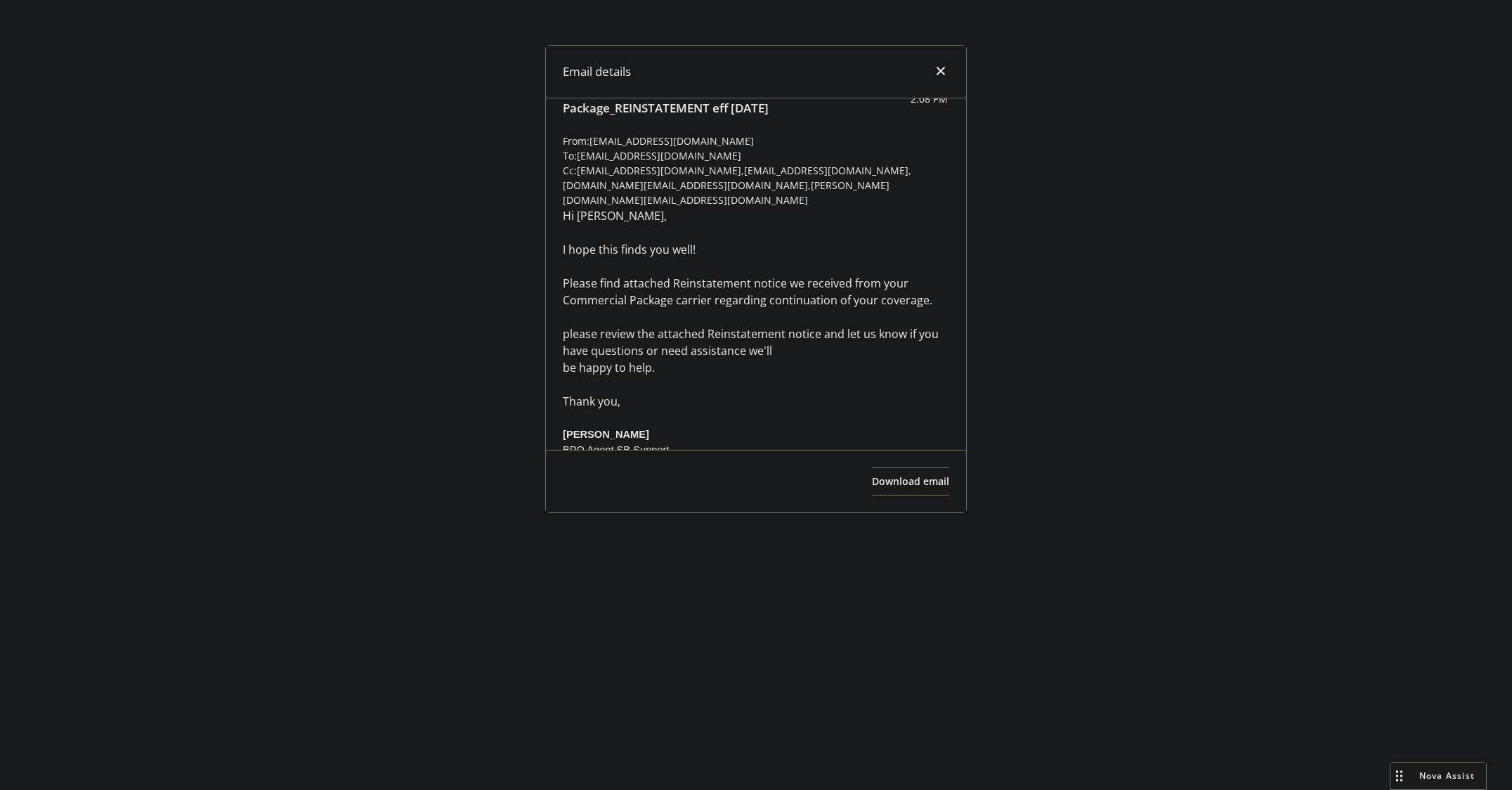
scroll to position [70, 0]
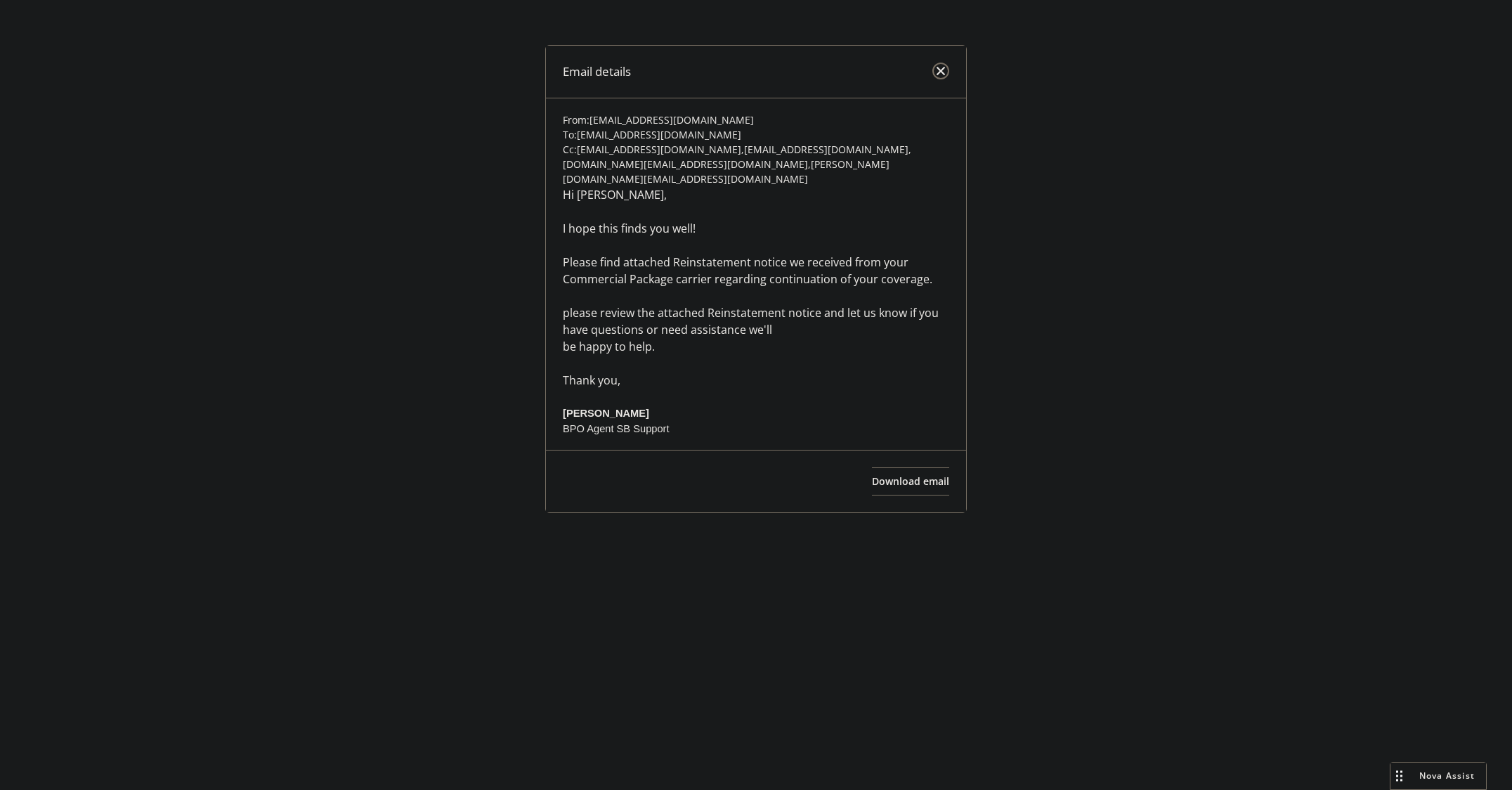
click at [947, 72] on link "close" at bounding box center [941, 71] width 17 height 17
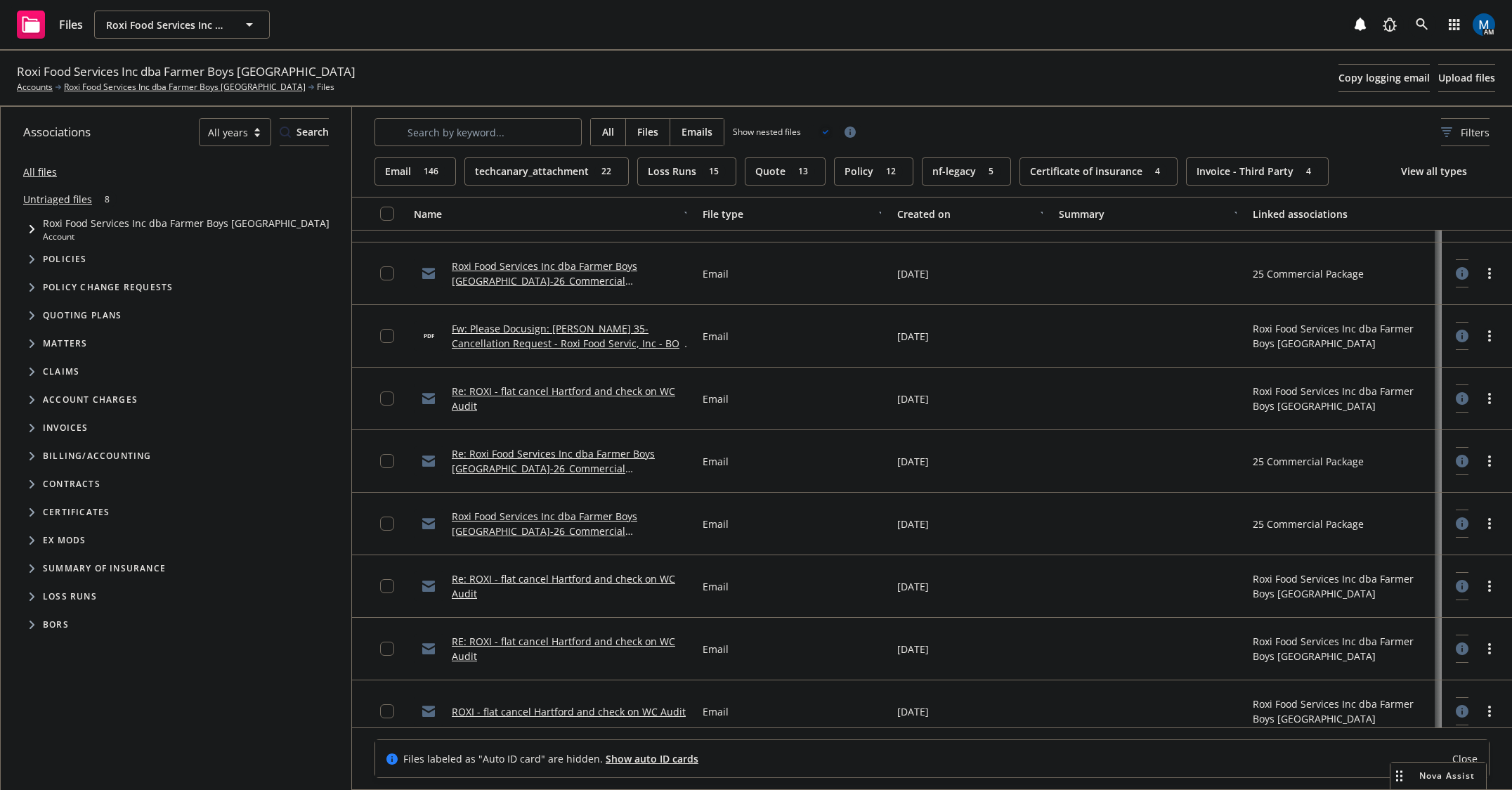
scroll to position [492, 0]
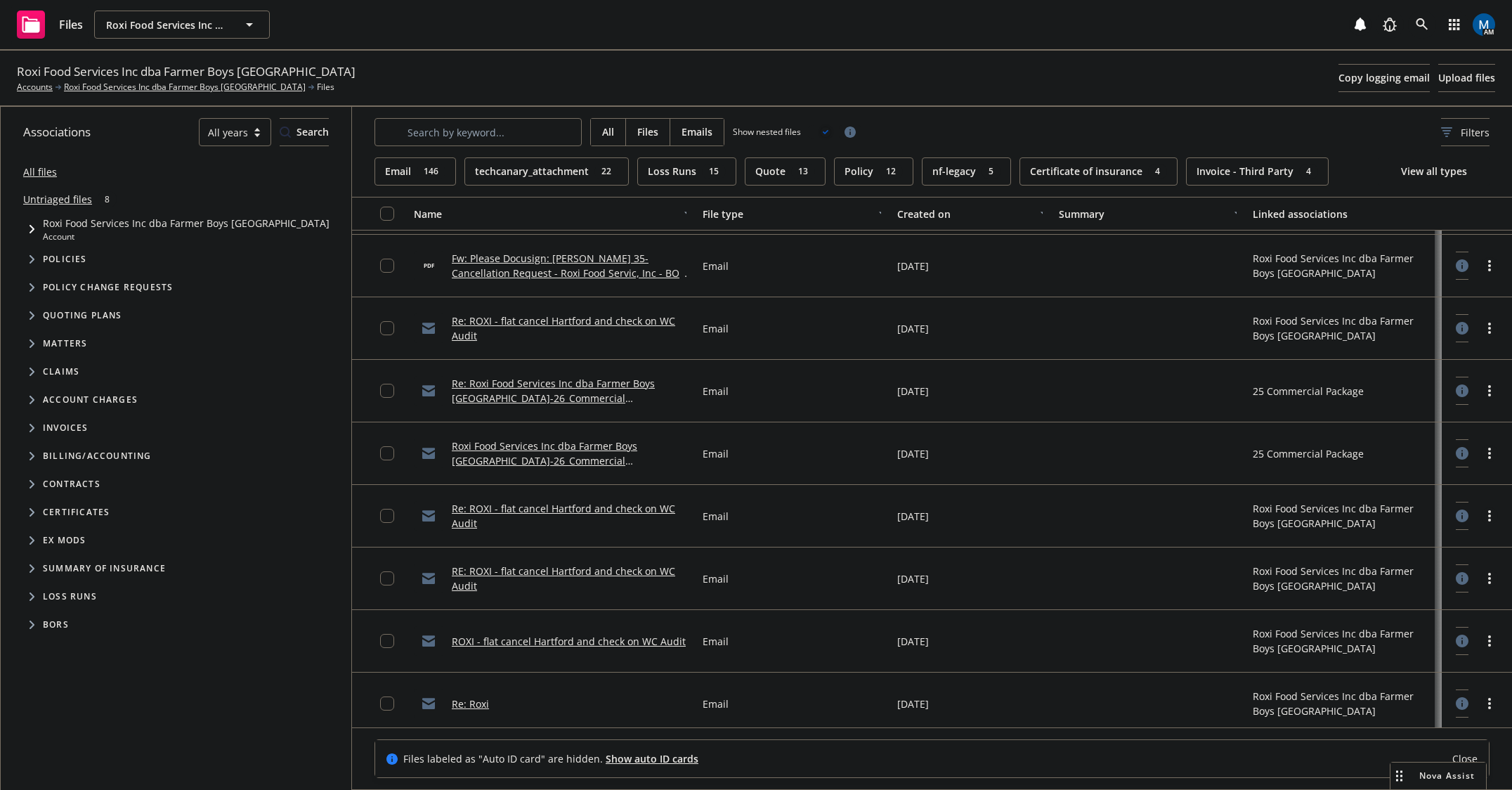
click at [595, 457] on link "Roxi Food Services Inc dba Farmer Boys [GEOGRAPHIC_DATA]-26_Commercial Package_…" at bounding box center [549, 460] width 195 height 43
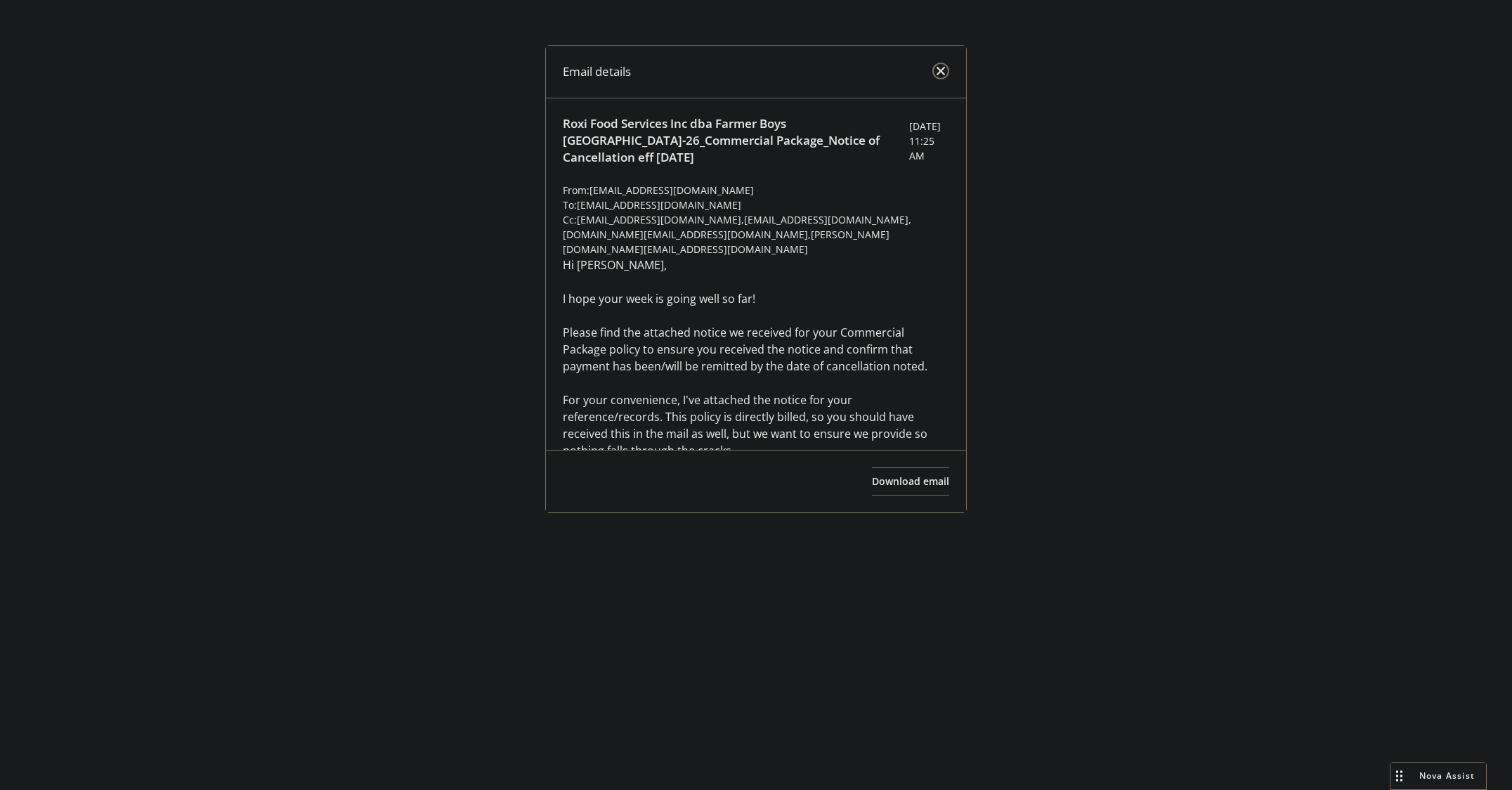
click at [946, 66] on link "close" at bounding box center [941, 71] width 17 height 17
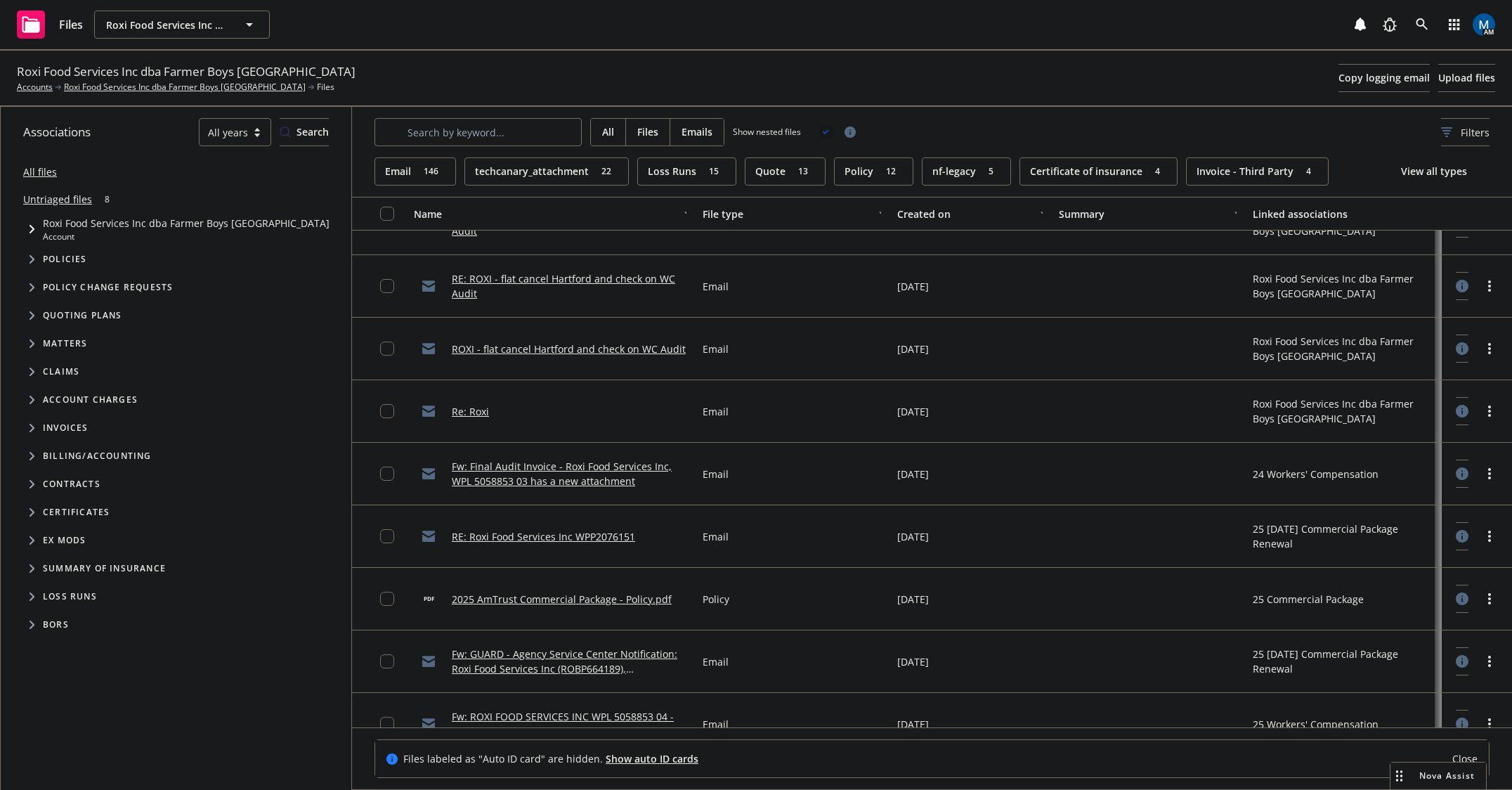
scroll to position [843, 0]
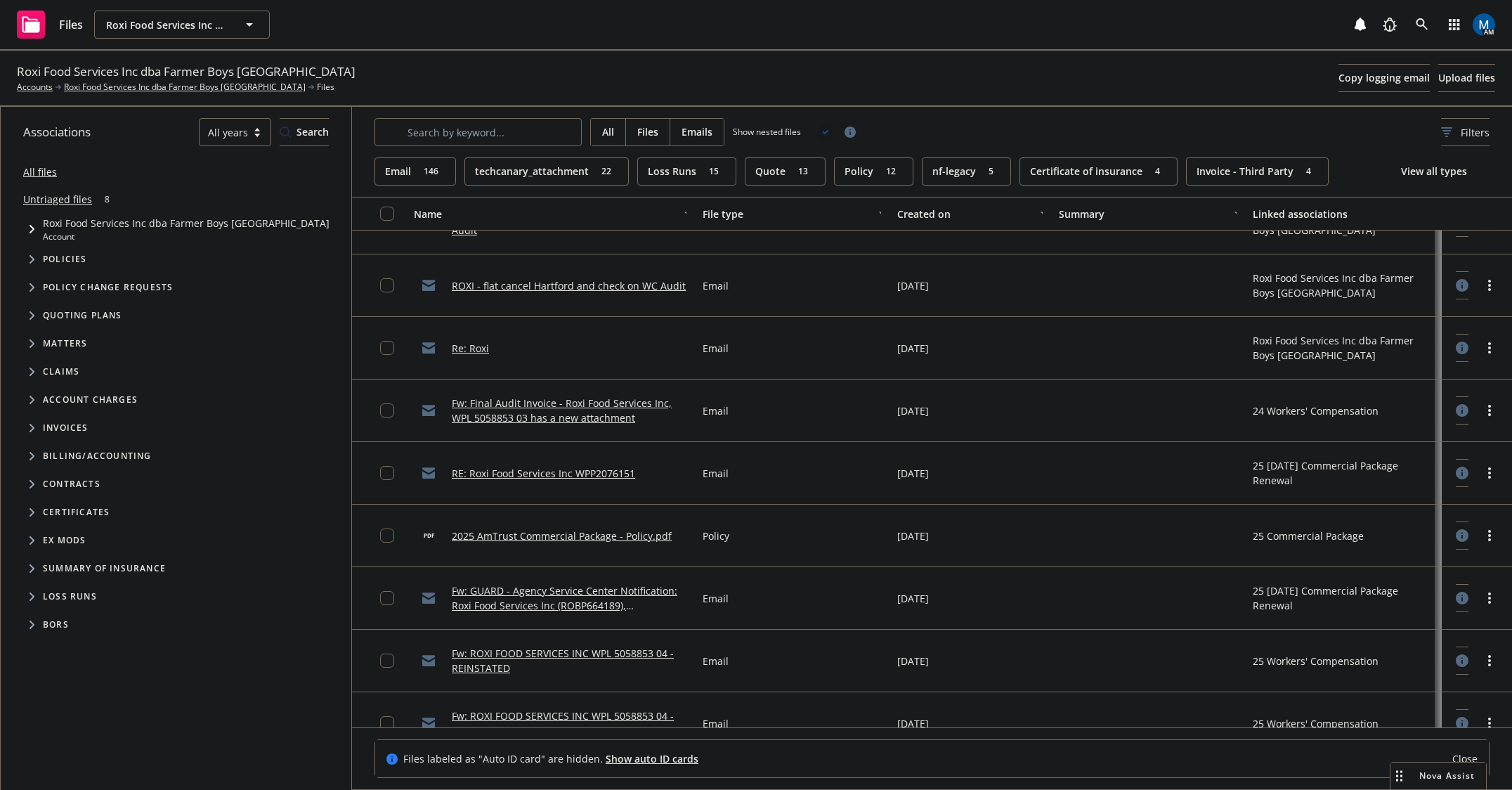
click at [559, 475] on link "RE: Roxi Food Services Inc WPP2076151" at bounding box center [543, 473] width 183 height 14
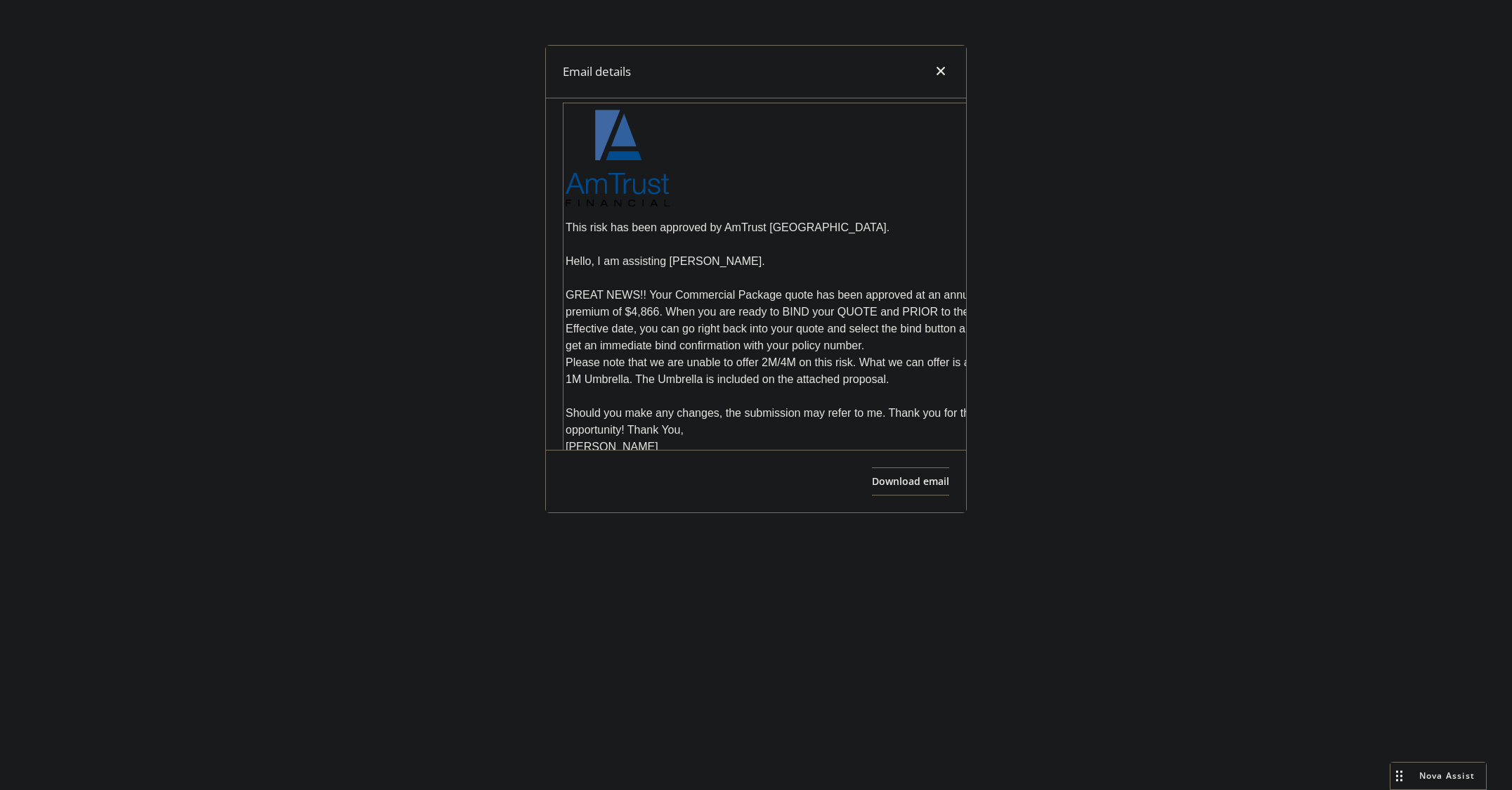
scroll to position [1697, 0]
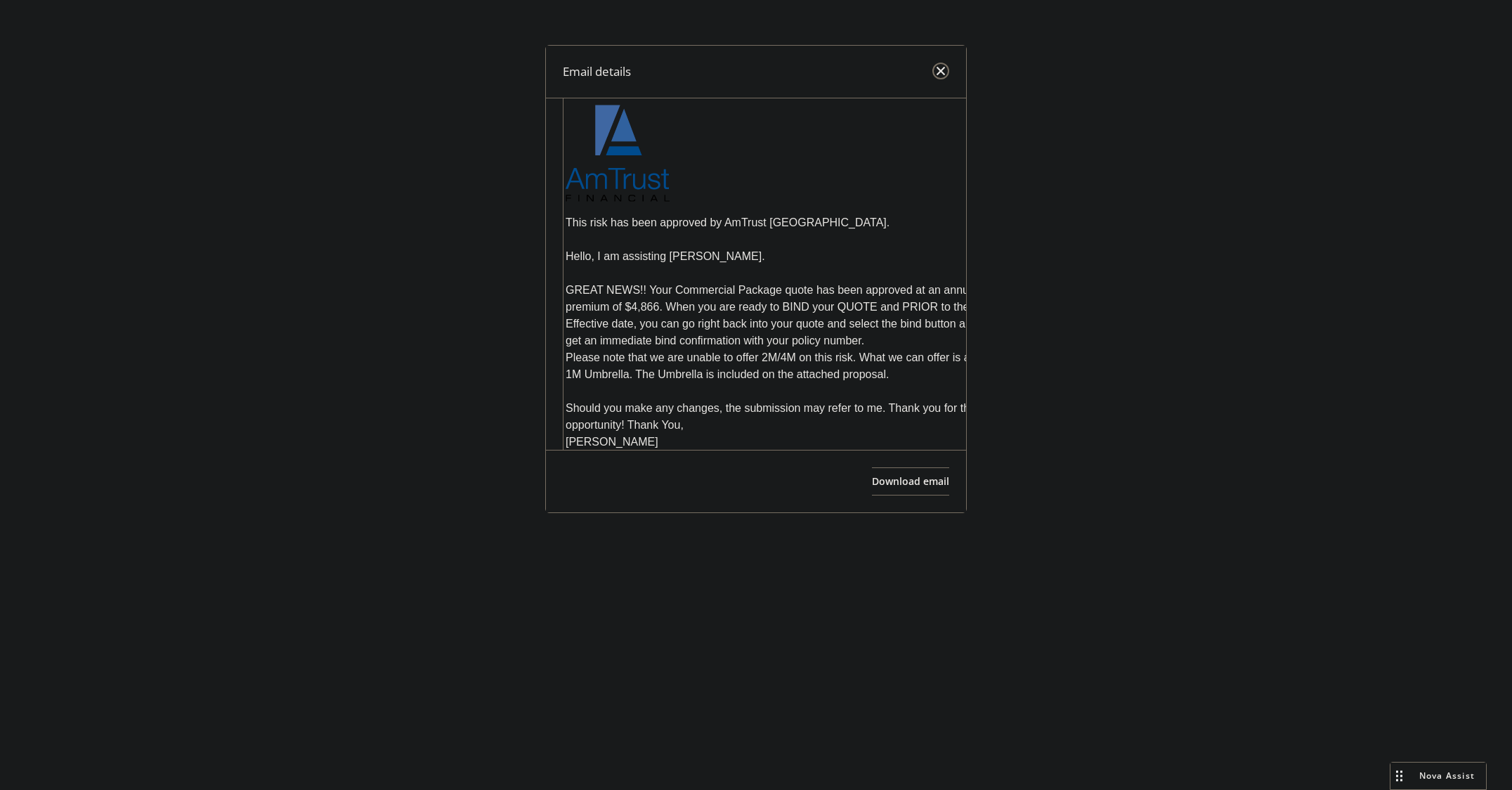
click at [938, 69] on icon "close" at bounding box center [940, 70] width 8 height 8
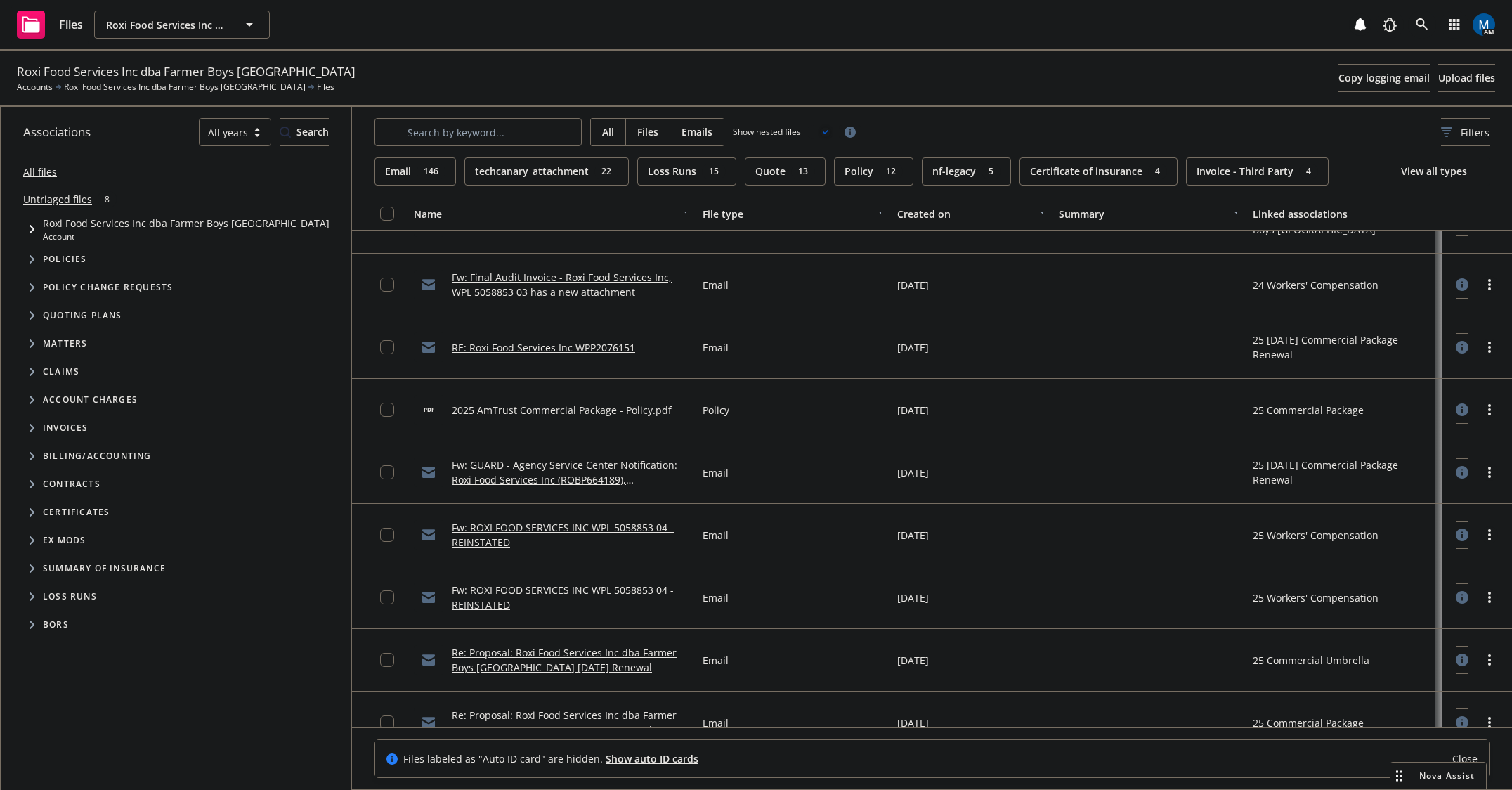
scroll to position [984, 0]
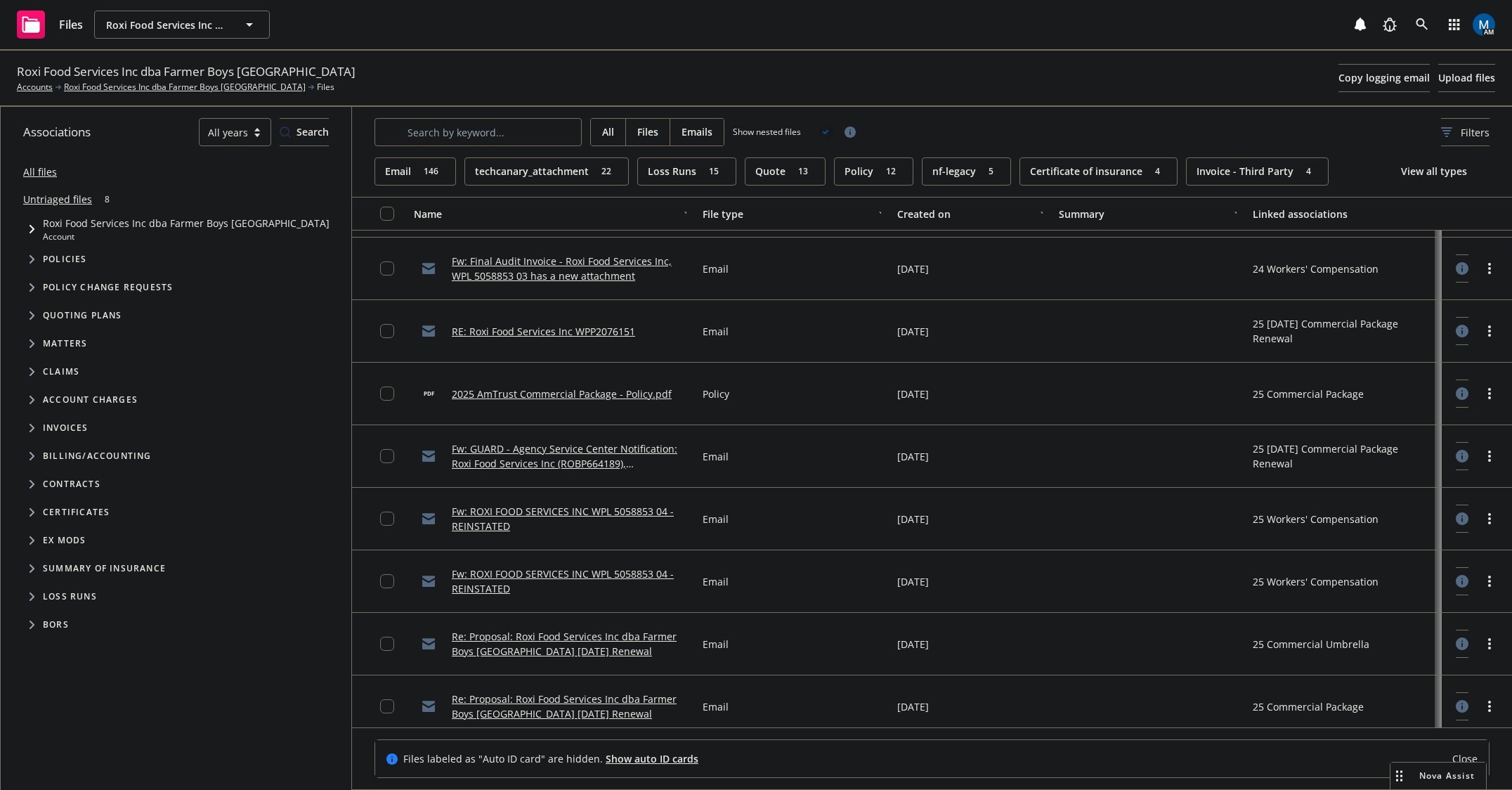
click at [623, 652] on link "Re: Proposal: Roxi Food Services Inc dba Farmer Boys [GEOGRAPHIC_DATA] [DATE] R…" at bounding box center [564, 643] width 225 height 28
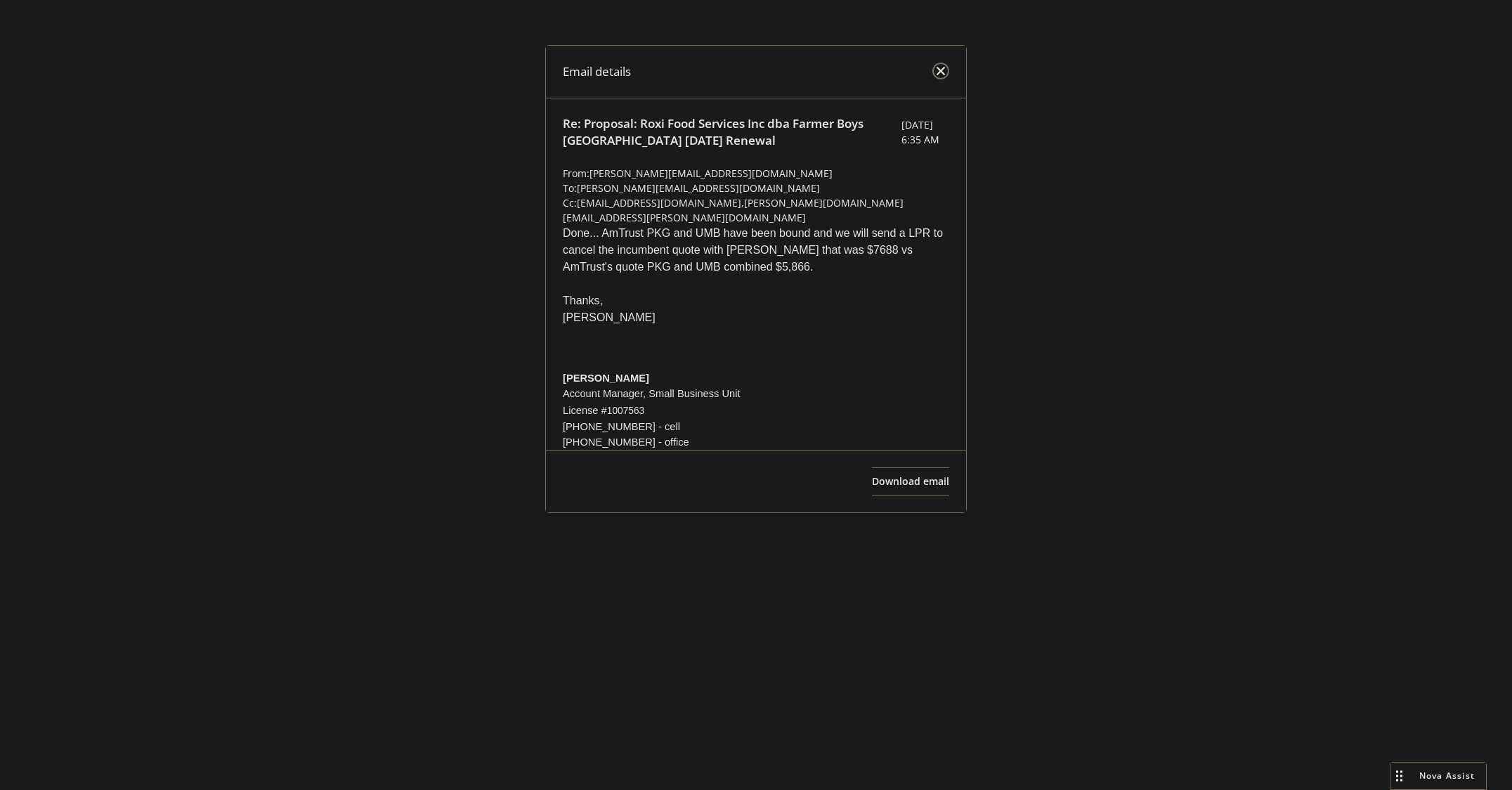
click at [936, 76] on link "close" at bounding box center [941, 71] width 17 height 17
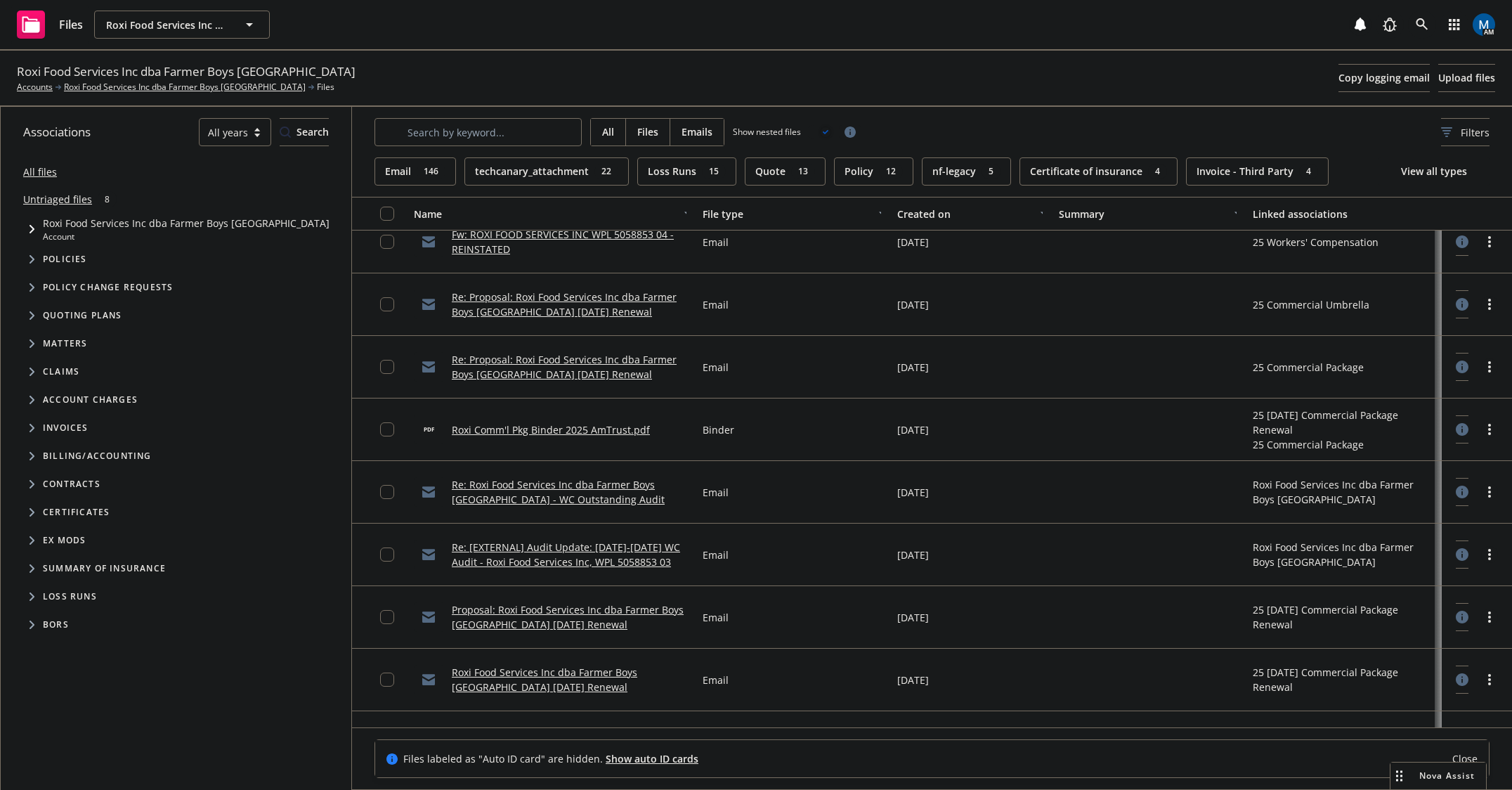
scroll to position [1335, 0]
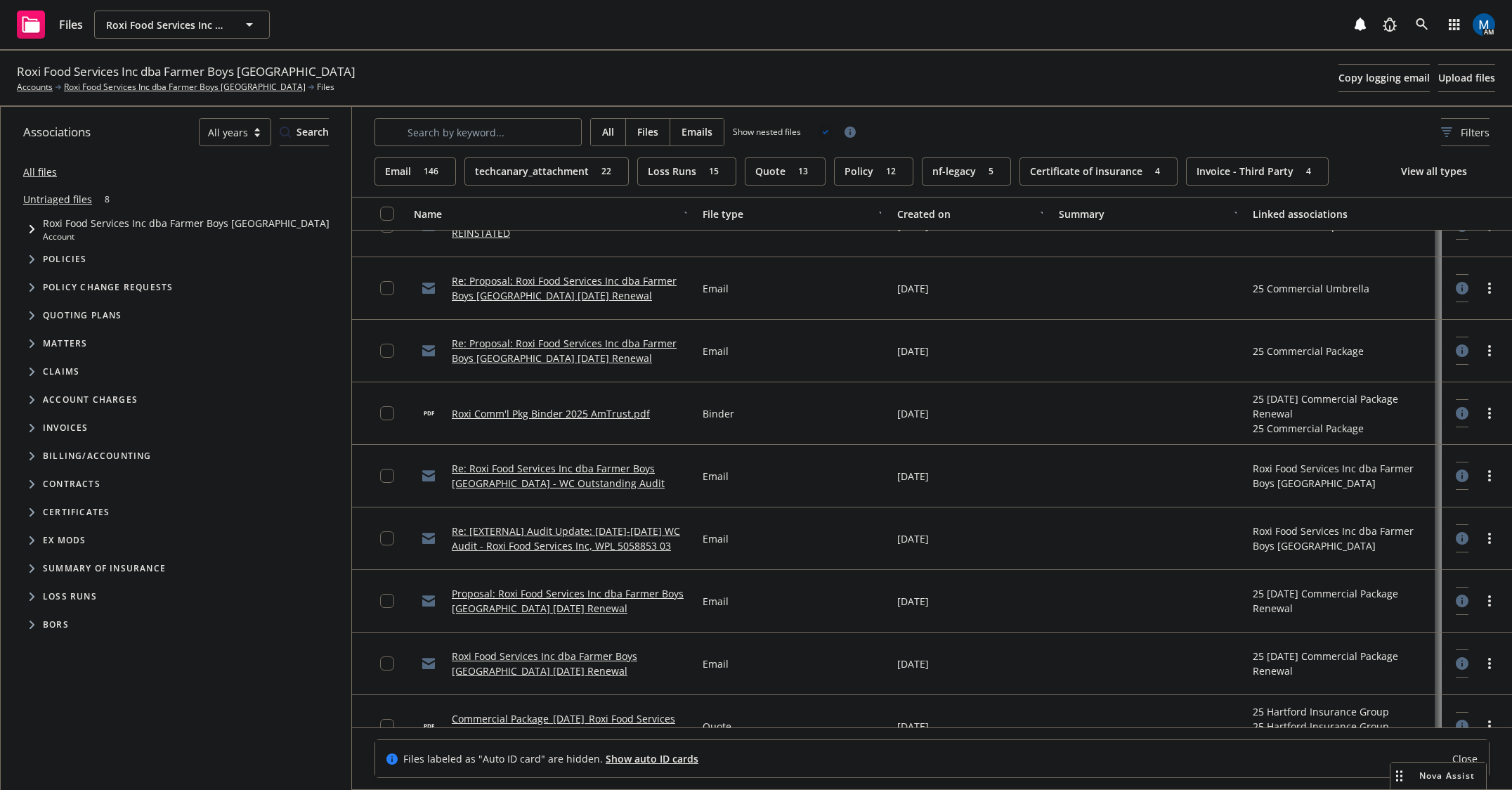
click at [594, 604] on link "Proposal: Roxi Food Services Inc dba Farmer Boys [GEOGRAPHIC_DATA] [DATE] Renew…" at bounding box center [567, 600] width 232 height 28
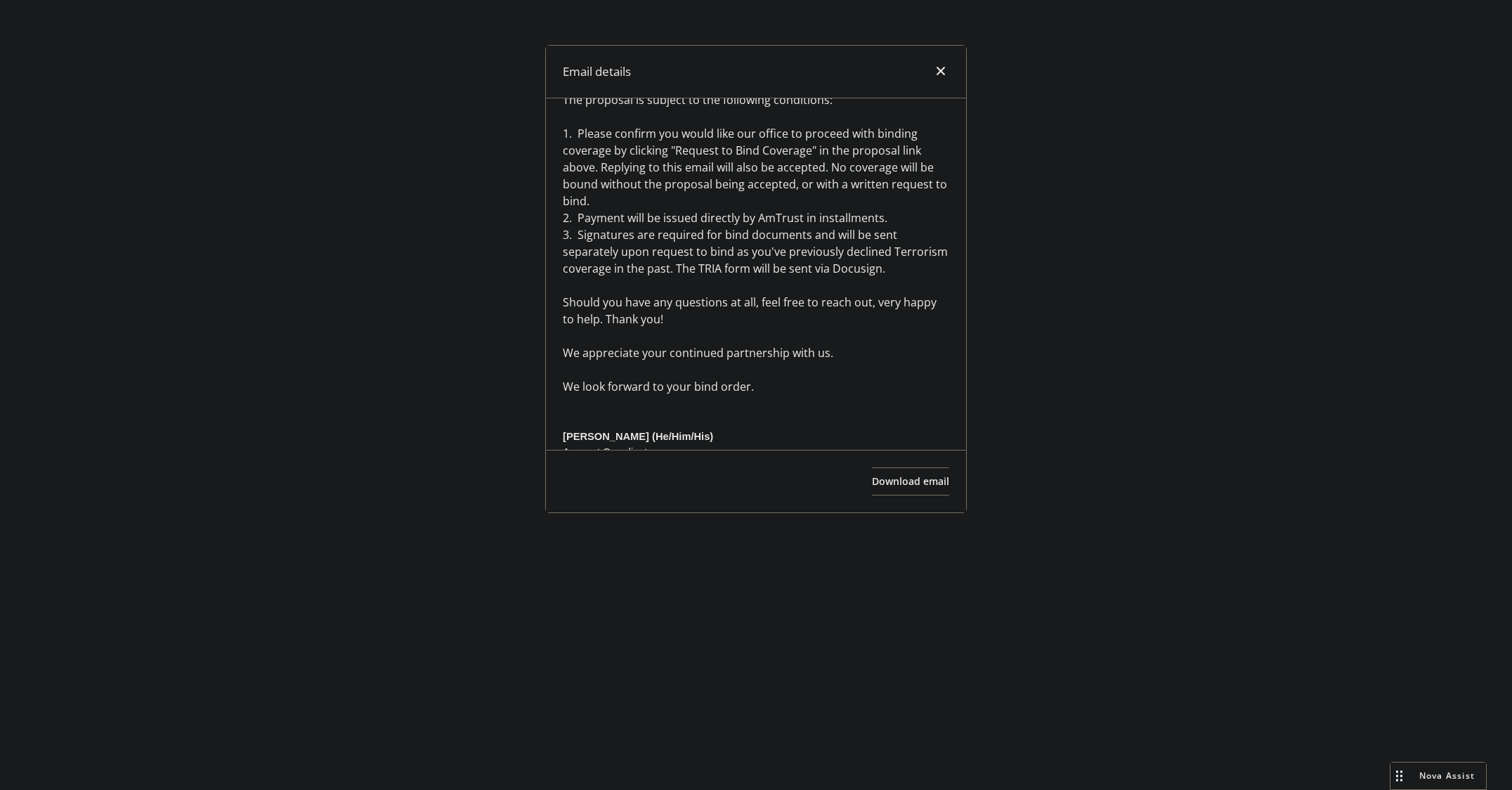
scroll to position [352, 0]
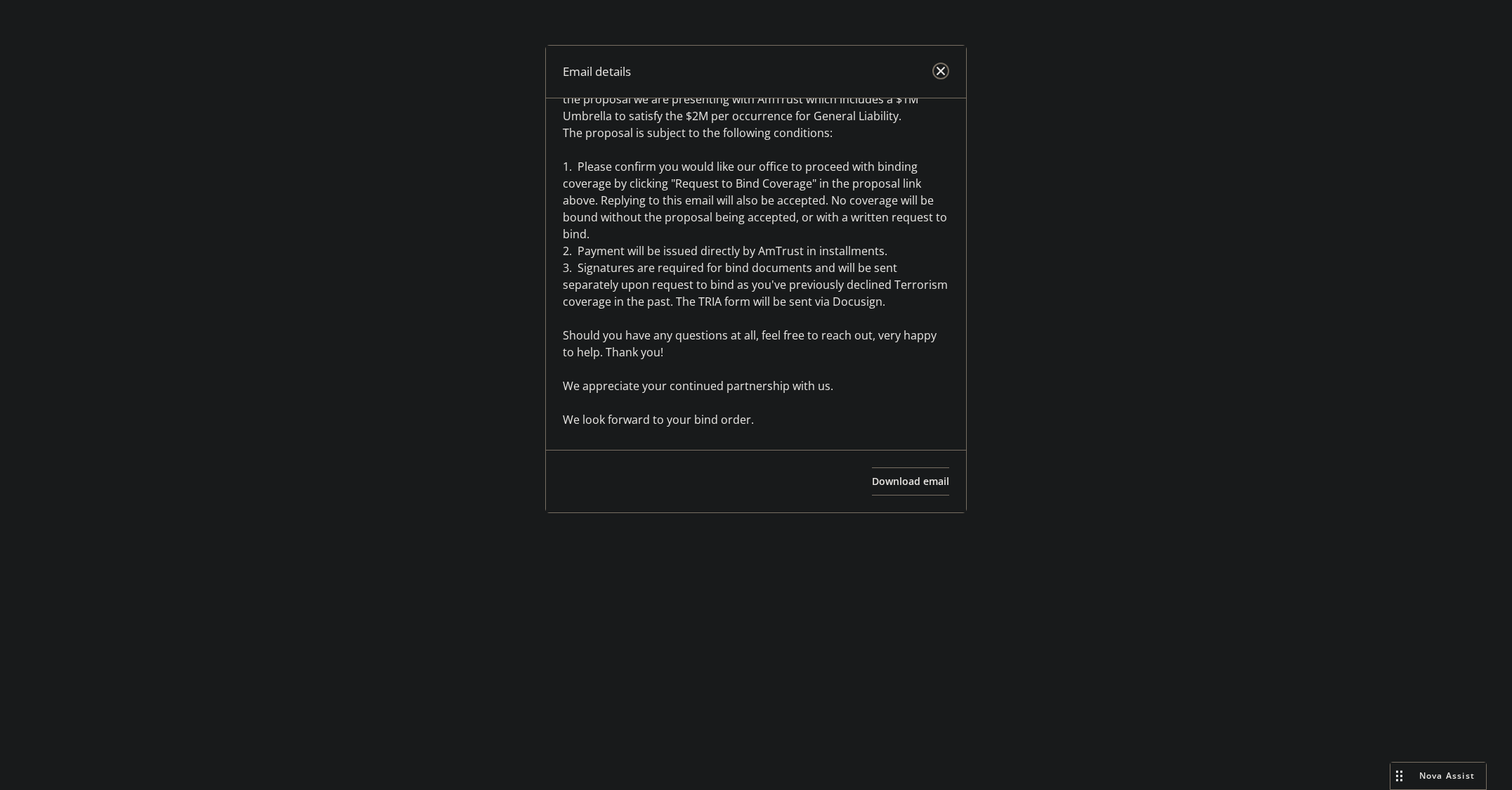
click at [941, 69] on icon "close" at bounding box center [940, 70] width 8 height 8
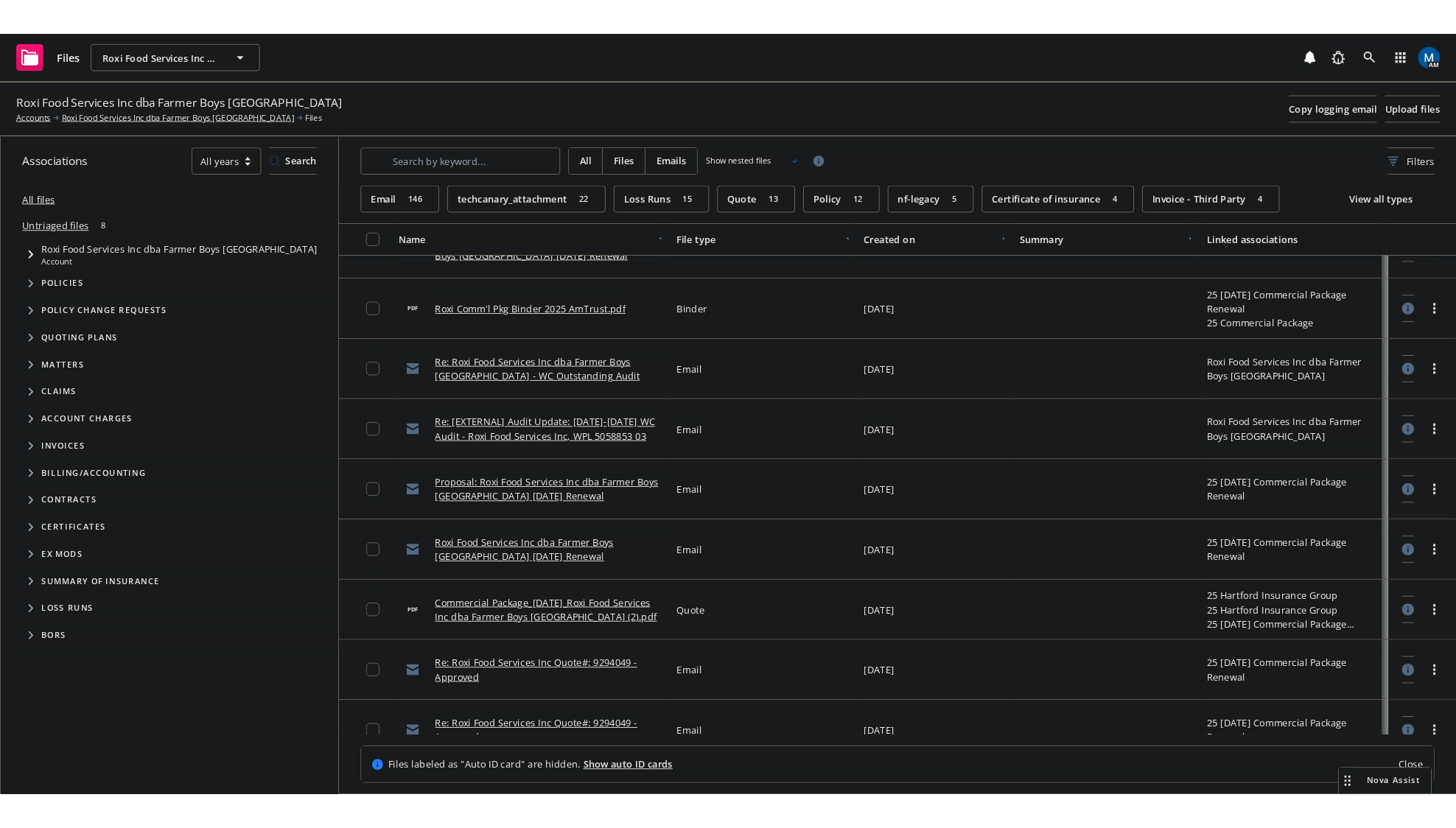
scroll to position [1546, 0]
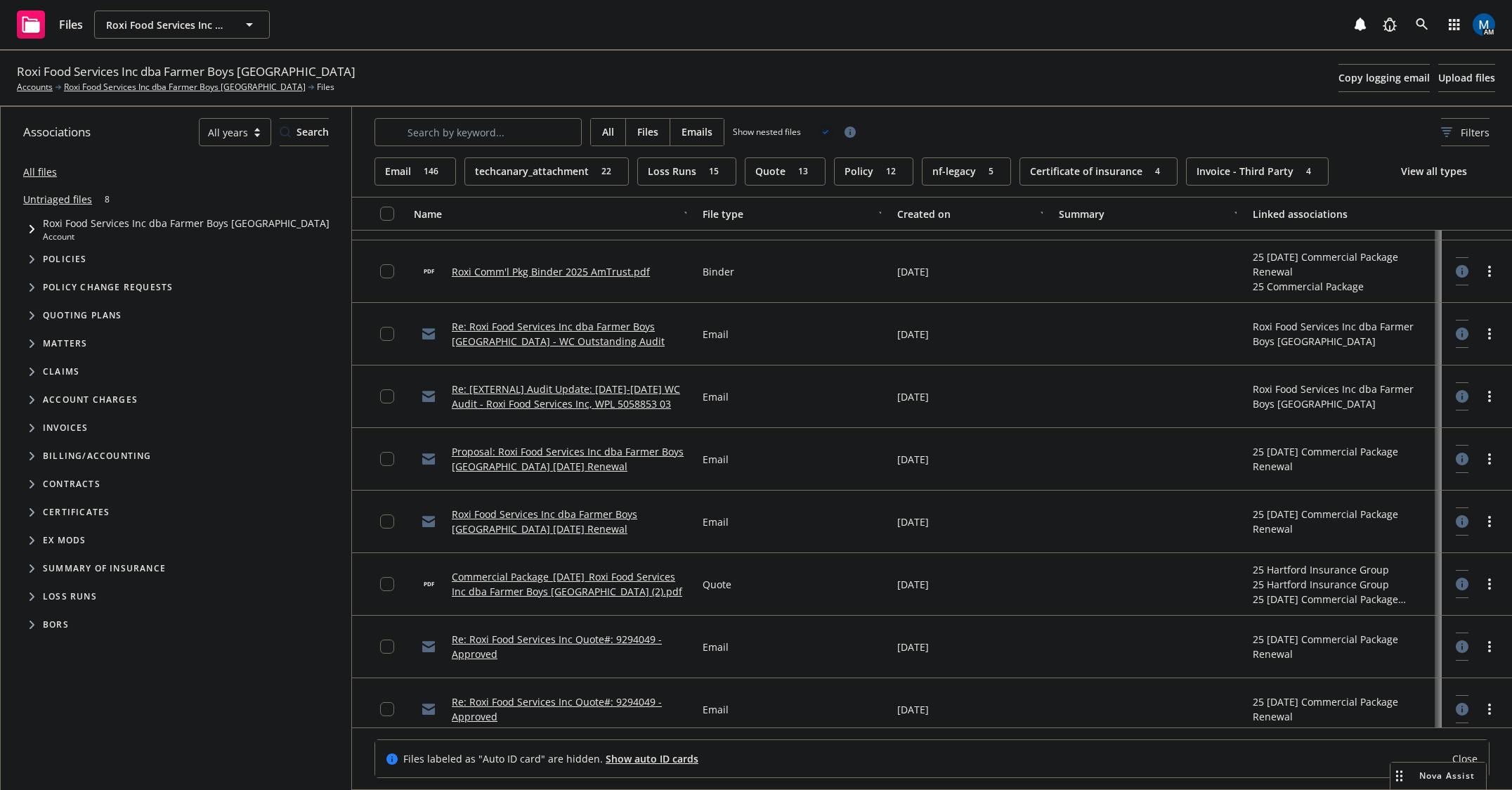
click at [589, 642] on link "Re: Roxi Food Services Inc Quote#: 9294049 - Approved" at bounding box center [557, 646] width 210 height 28
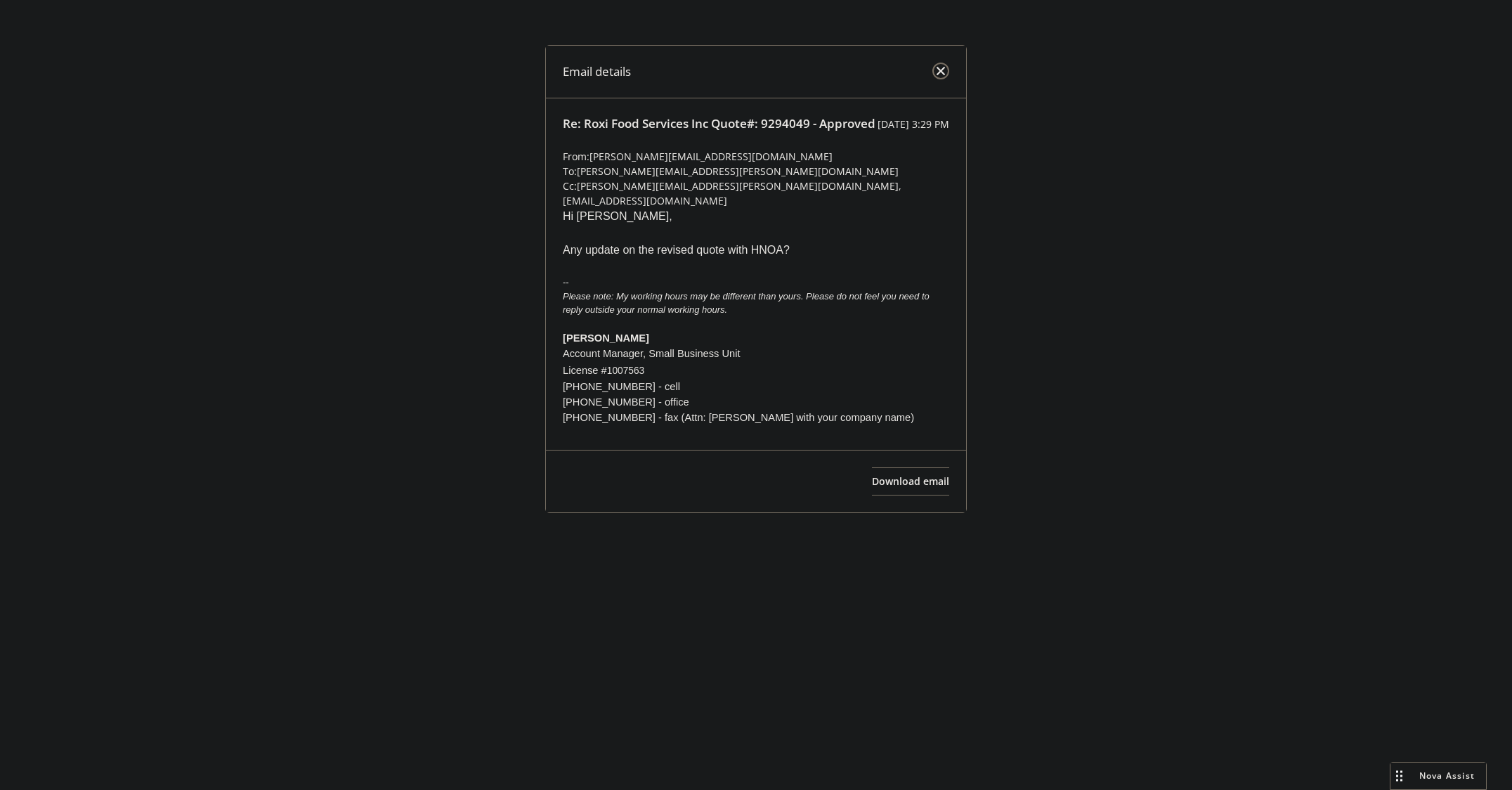
click at [939, 65] on link "close" at bounding box center [941, 71] width 17 height 17
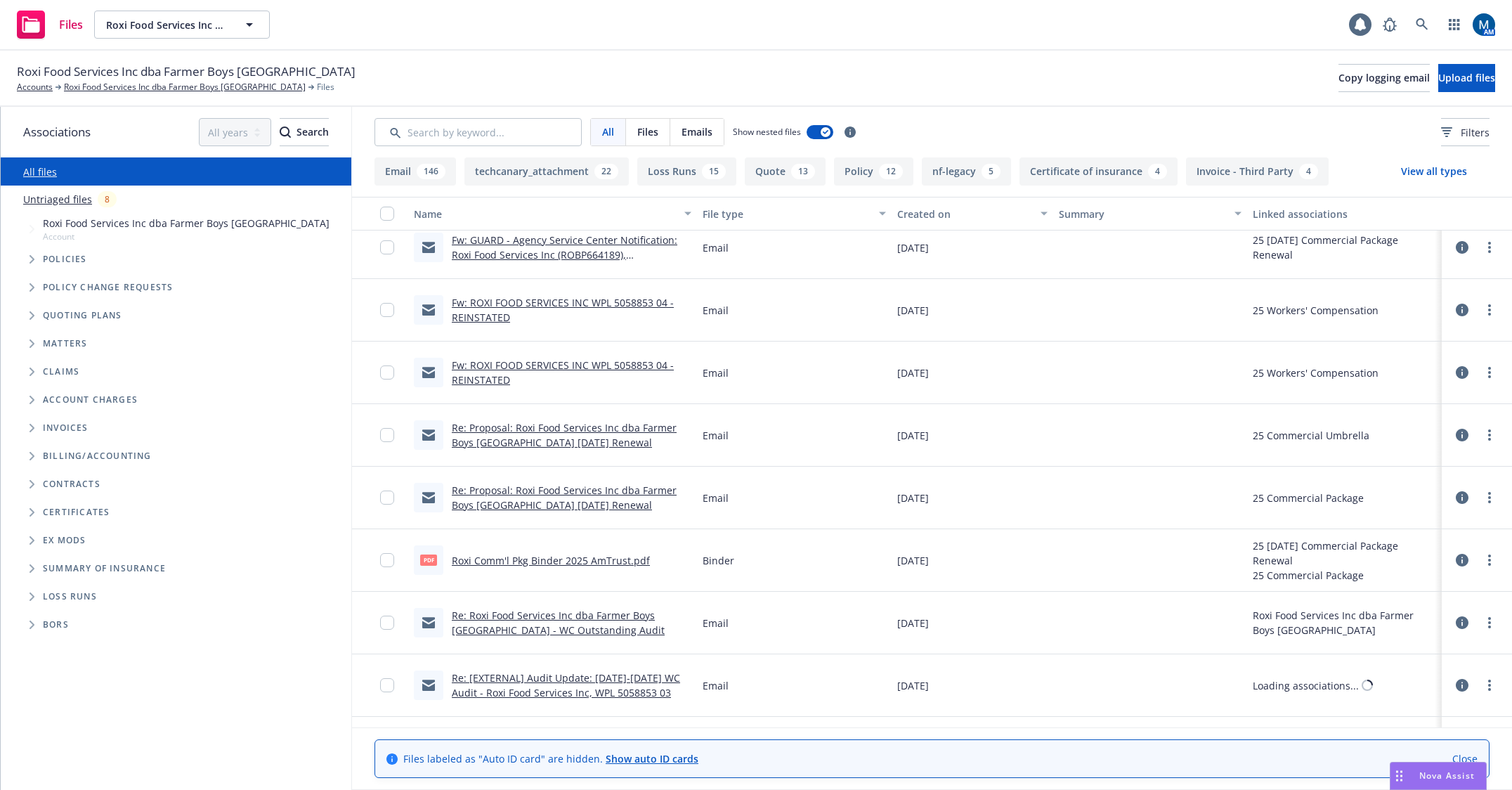
scroll to position [1194, 0]
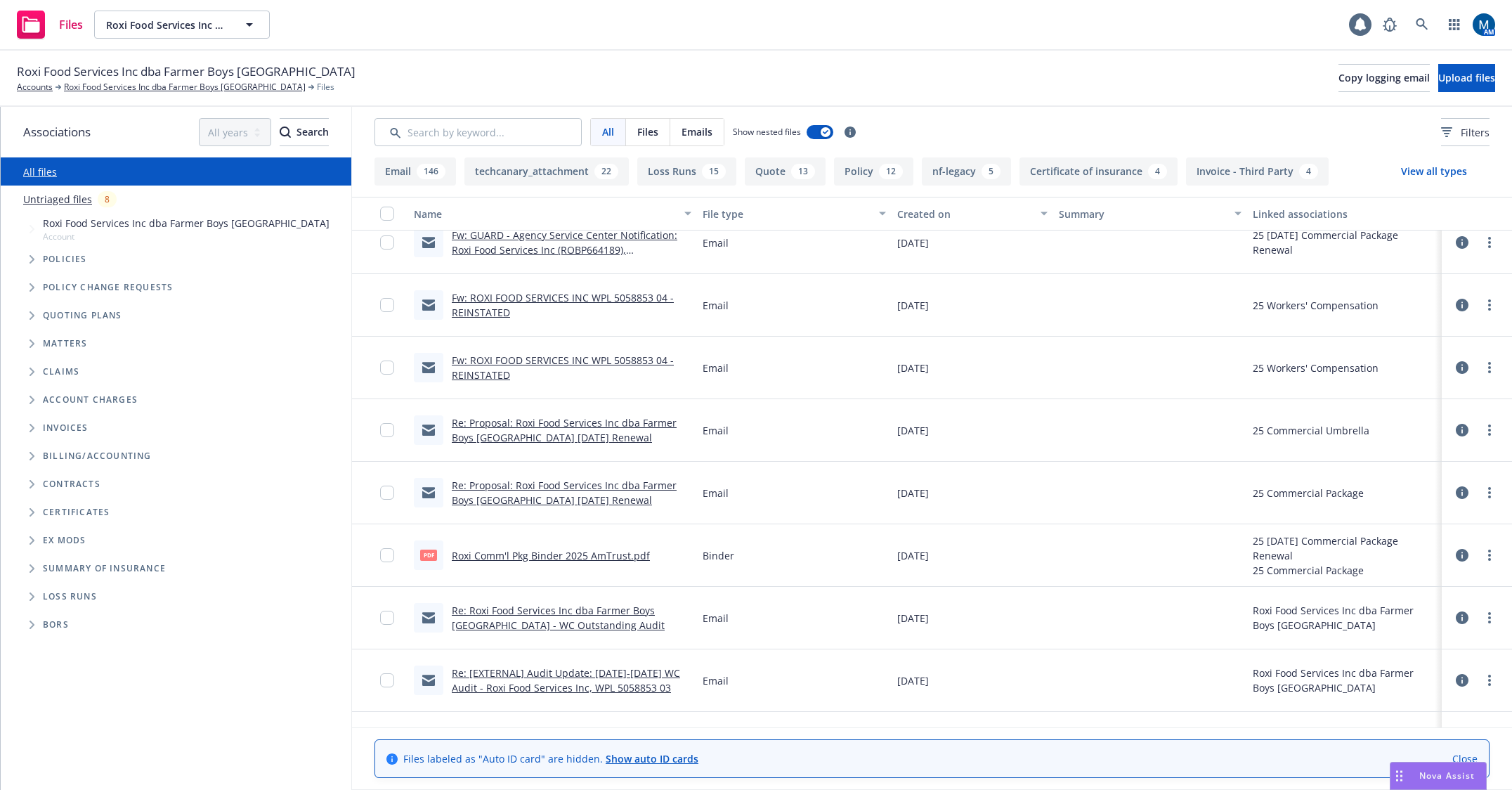
click at [591, 436] on link "Re: Proposal: Roxi Food Services Inc dba Farmer Boys [GEOGRAPHIC_DATA] [DATE] R…" at bounding box center [564, 429] width 225 height 28
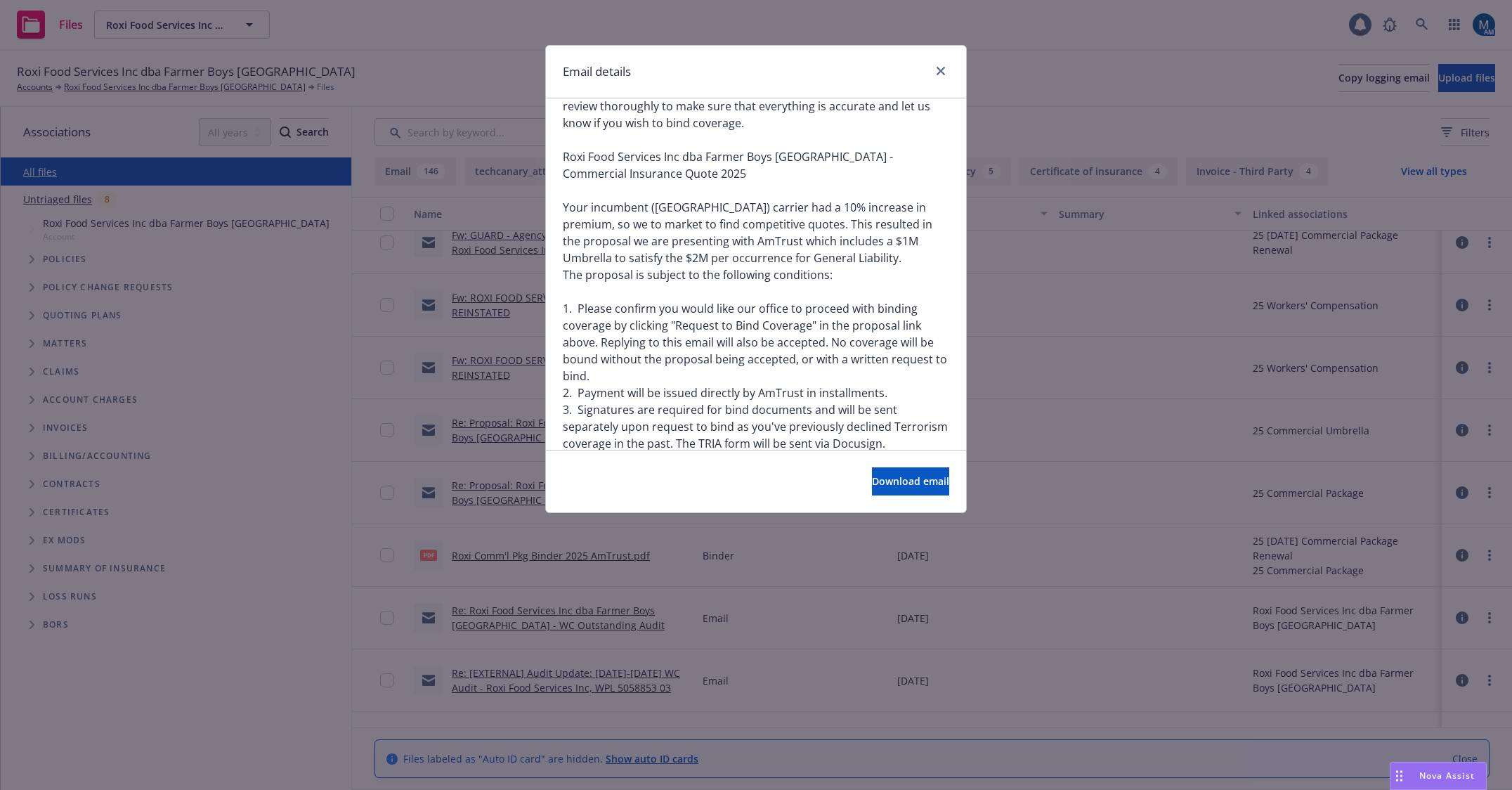
scroll to position [1654, 0]
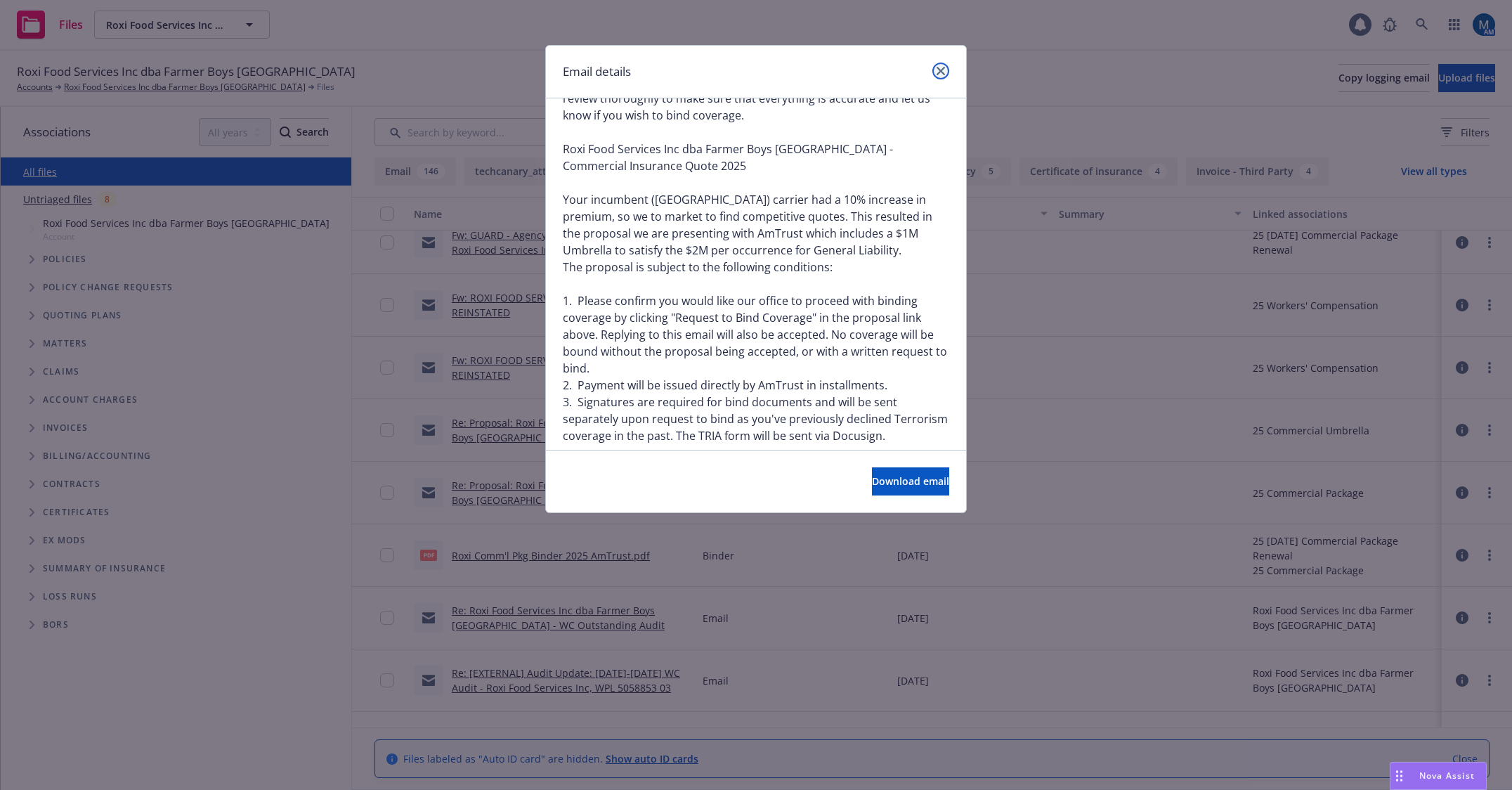
click at [940, 72] on icon "close" at bounding box center [940, 70] width 8 height 8
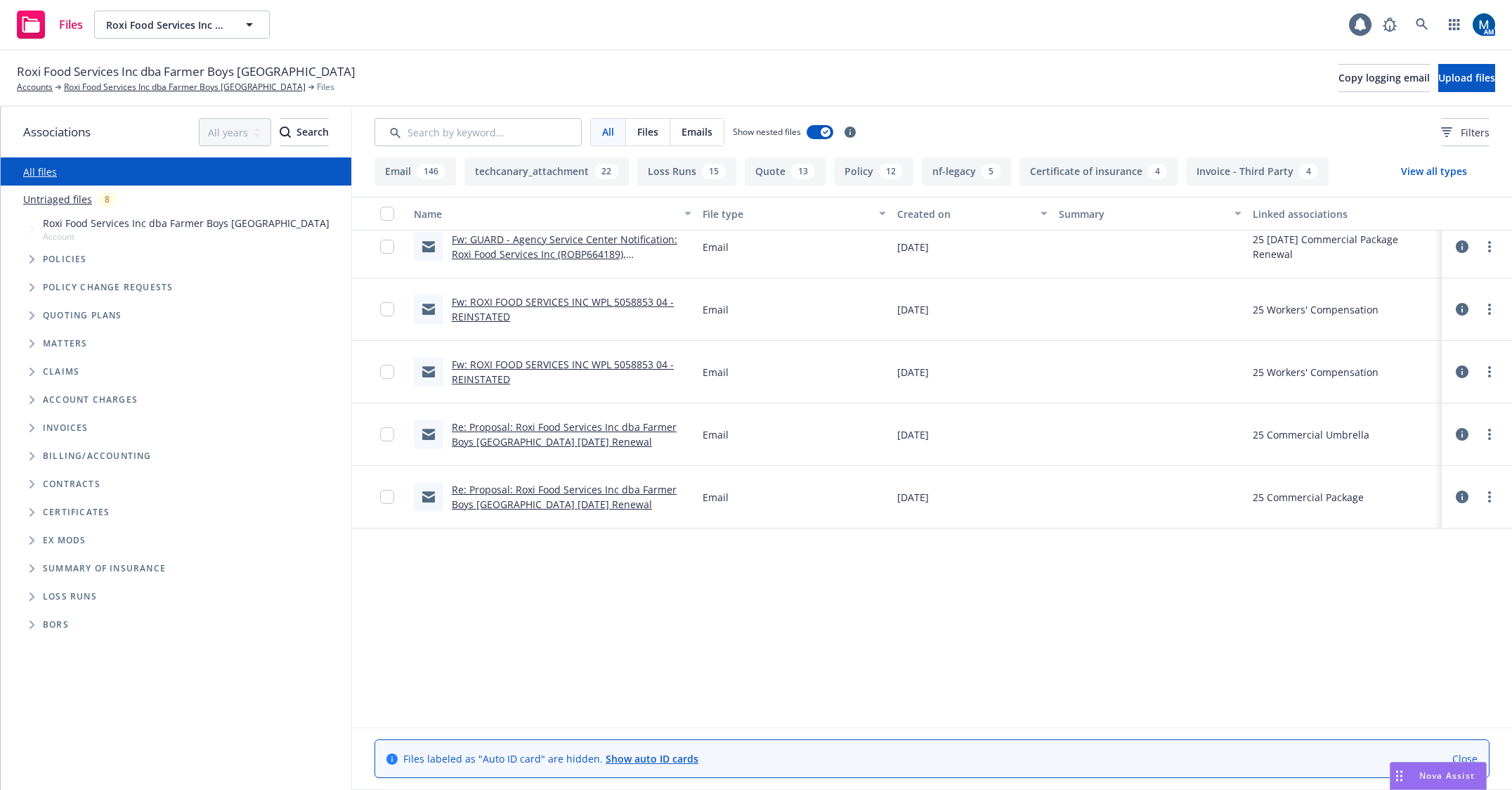
scroll to position [0, 0]
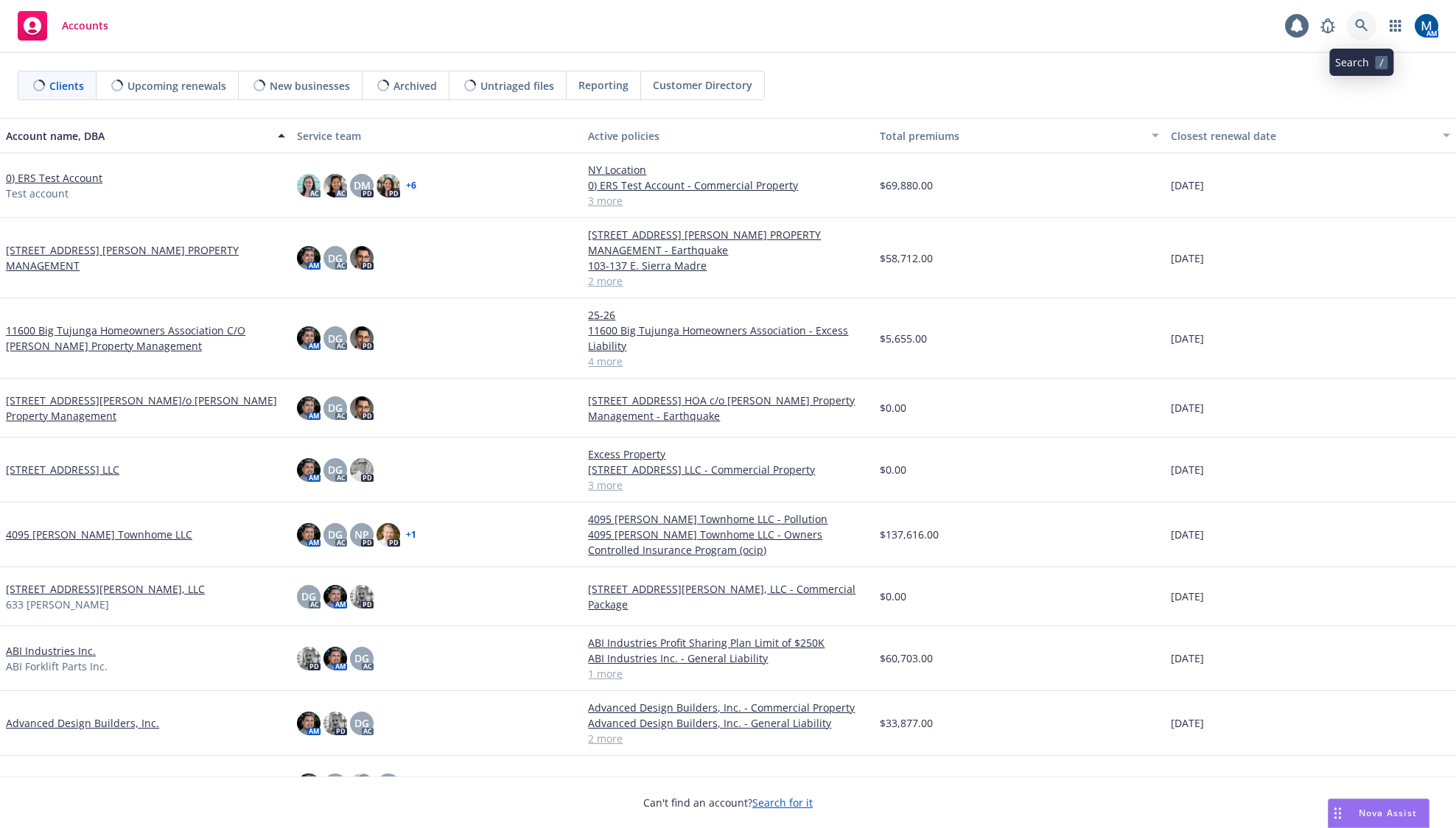
click at [1365, 25] on icon at bounding box center [1361, 25] width 13 height 13
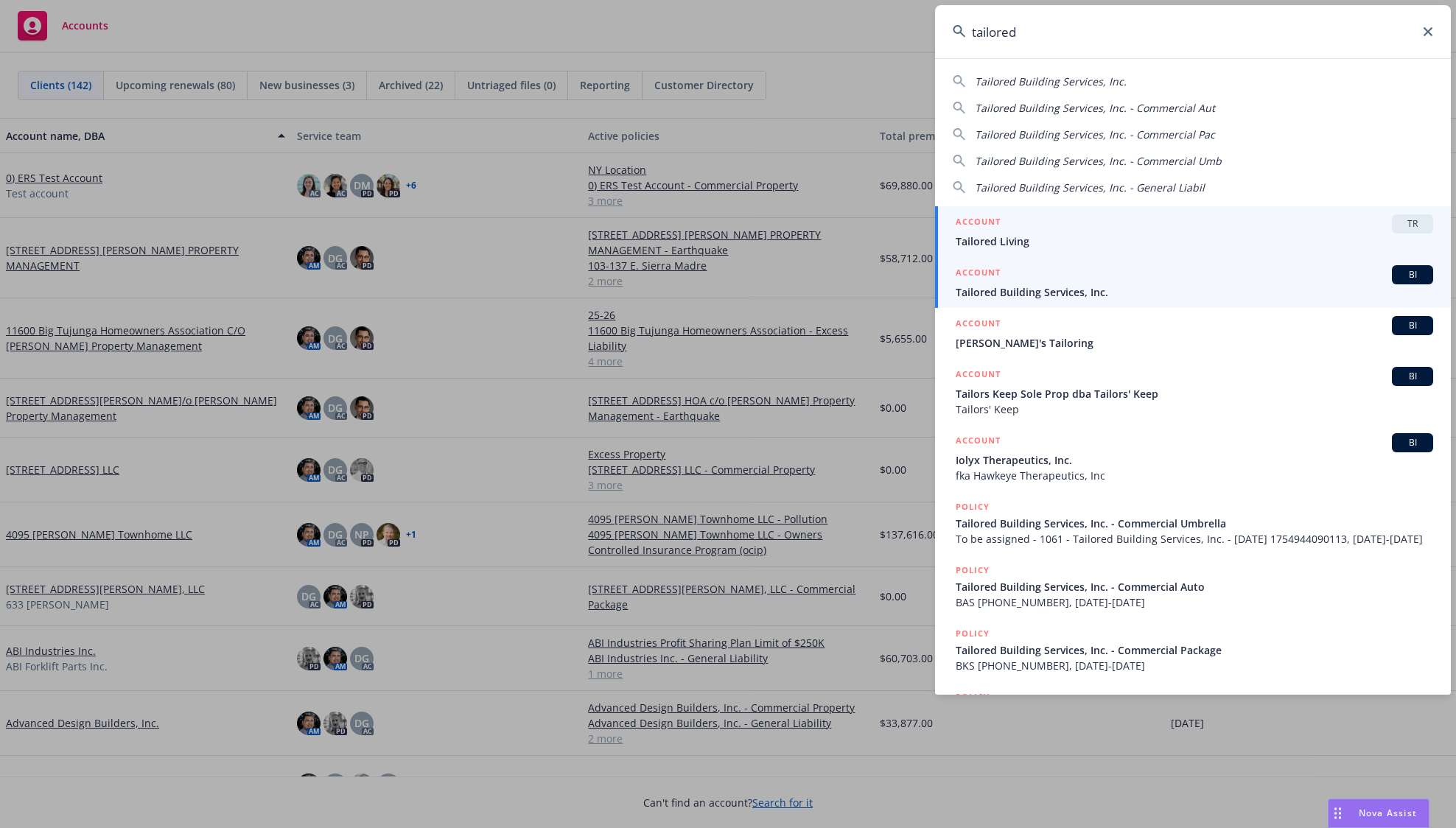
type input "tailored"
click at [1090, 286] on span "Tailored Building Services, Inc." at bounding box center [1194, 292] width 477 height 16
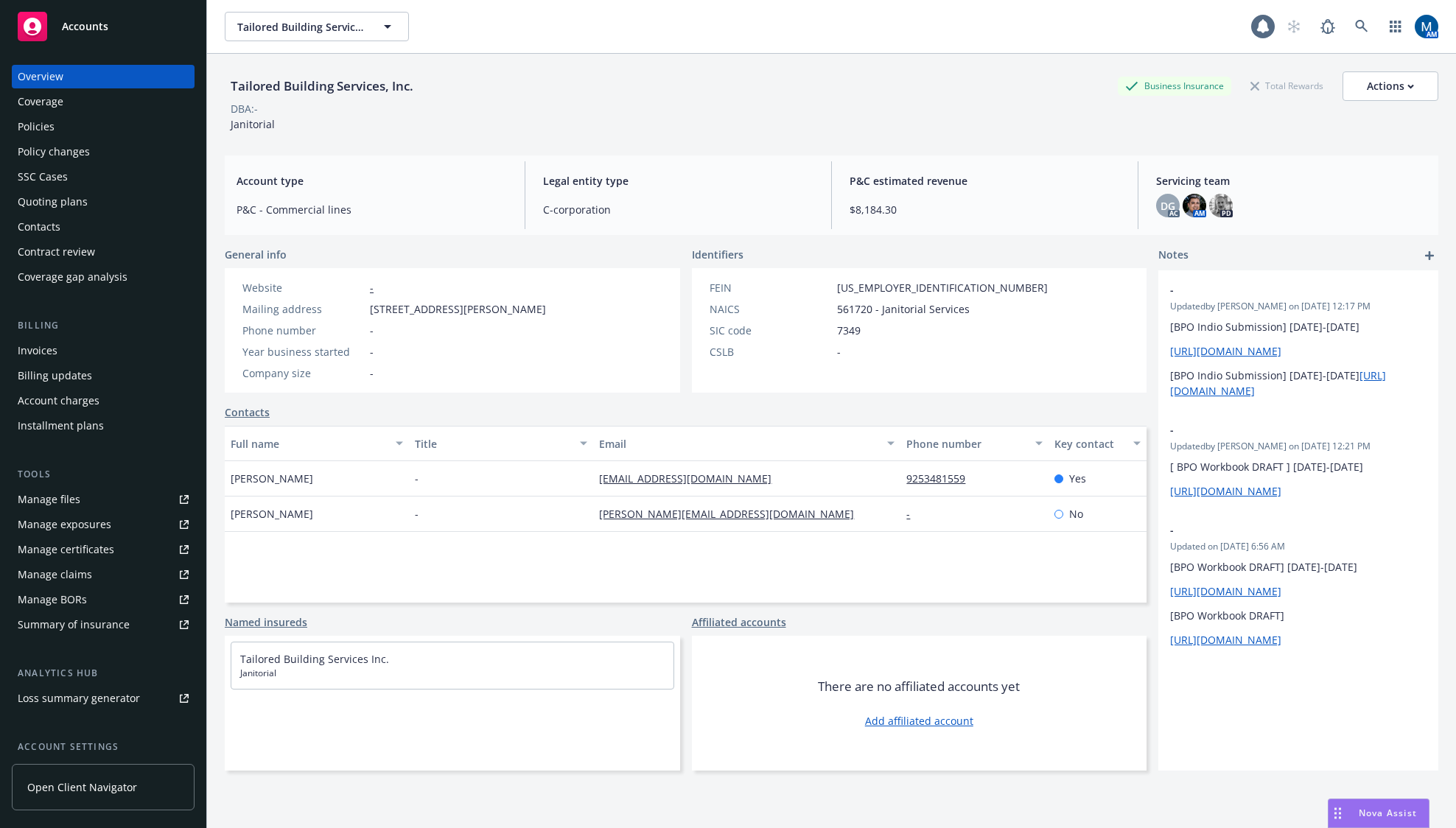
click at [48, 123] on div "Policies" at bounding box center [36, 127] width 37 height 24
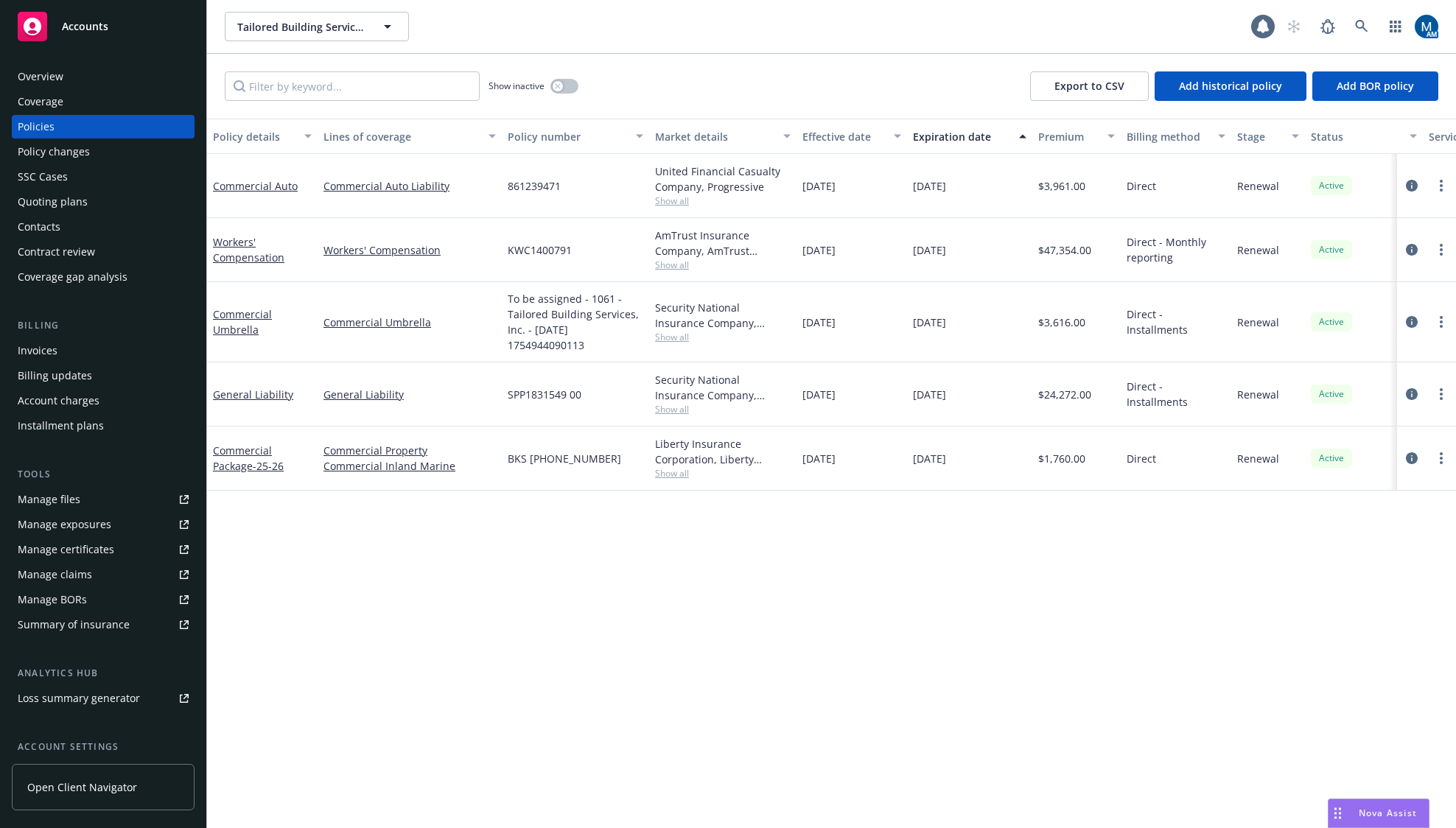
click at [870, 616] on div "Policy details Lines of coverage Policy number Market details Effective date Ex…" at bounding box center [832, 473] width 1249 height 709
click at [1409, 325] on icon "circleInformation" at bounding box center [1412, 321] width 12 height 12
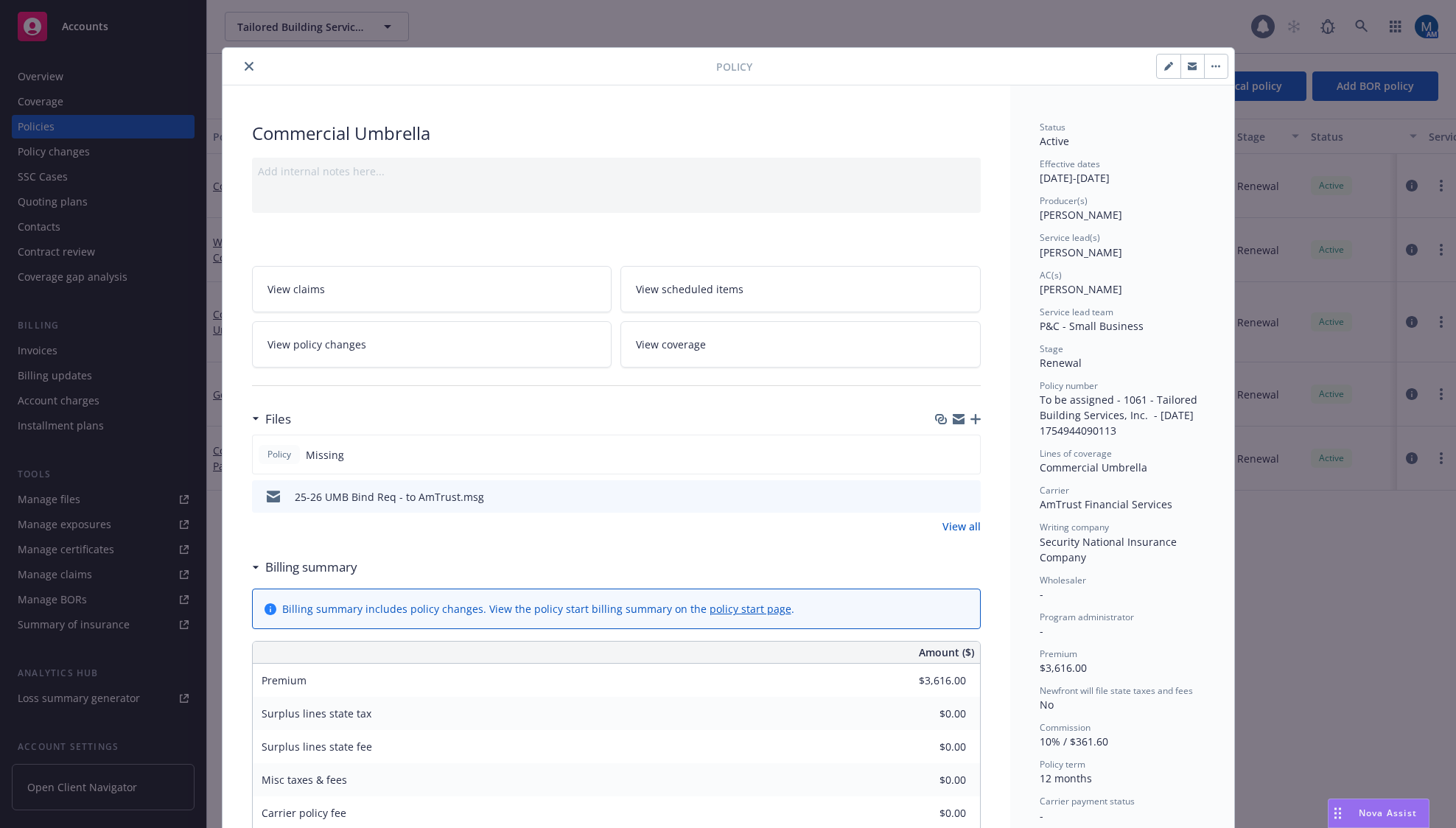
click at [1157, 62] on button "button" at bounding box center [1169, 66] width 24 height 24
select select "RENEWAL"
select select "12"
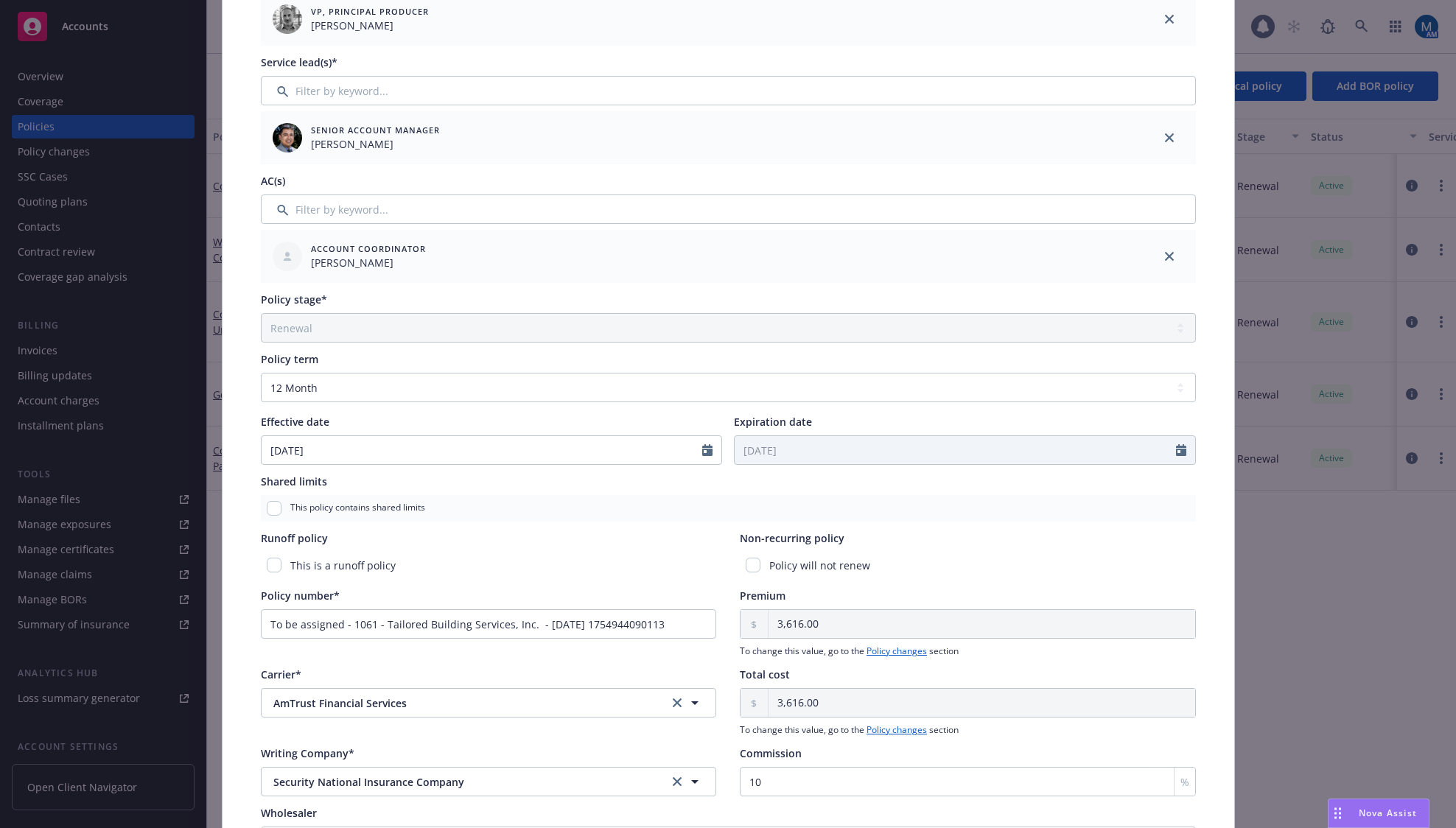
scroll to position [294, 0]
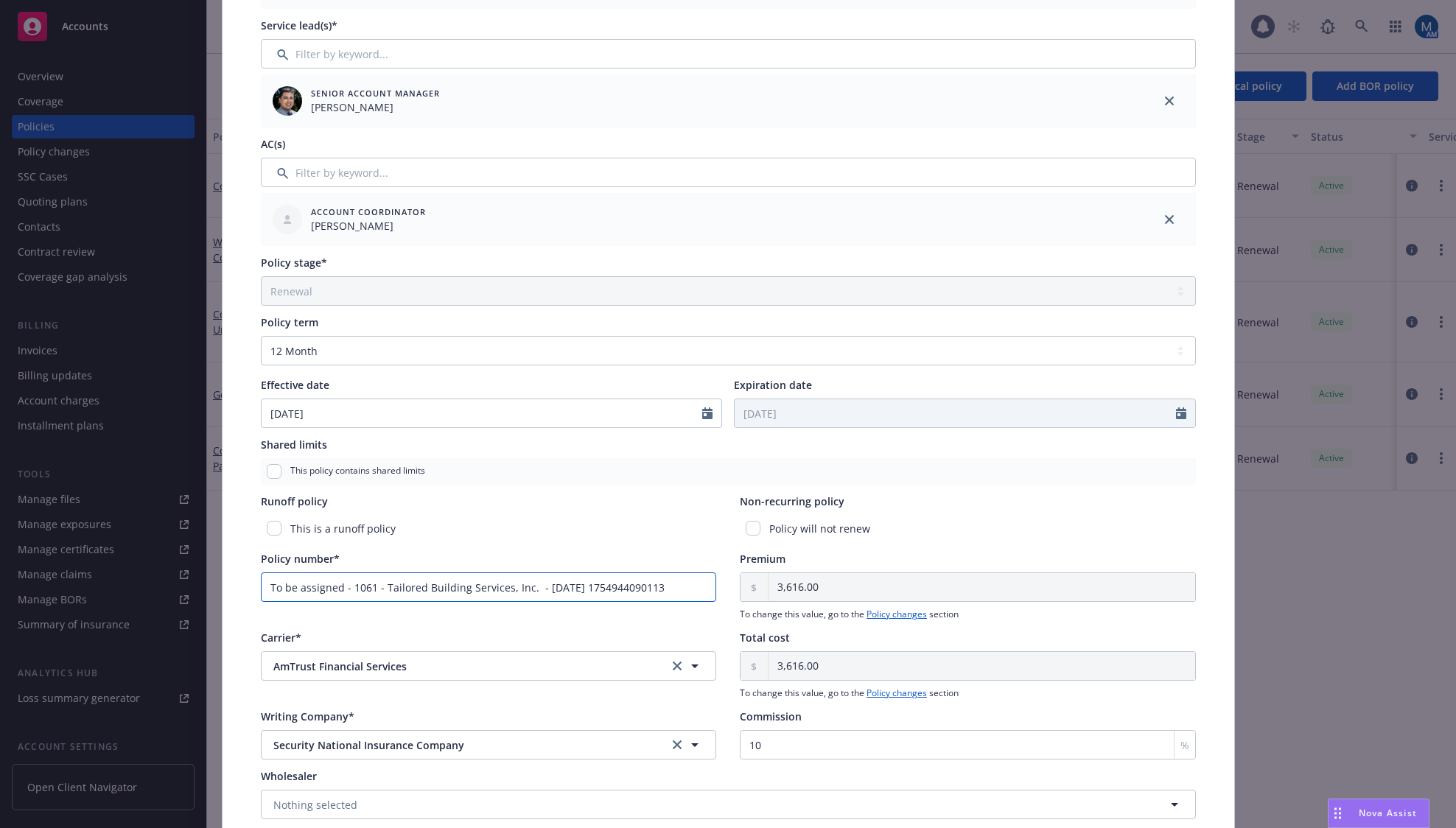
click at [546, 581] on input "To be assigned - 1061 - Tailored Building Services, Inc. - [DATE] 1754944090113" at bounding box center [489, 586] width 456 height 29
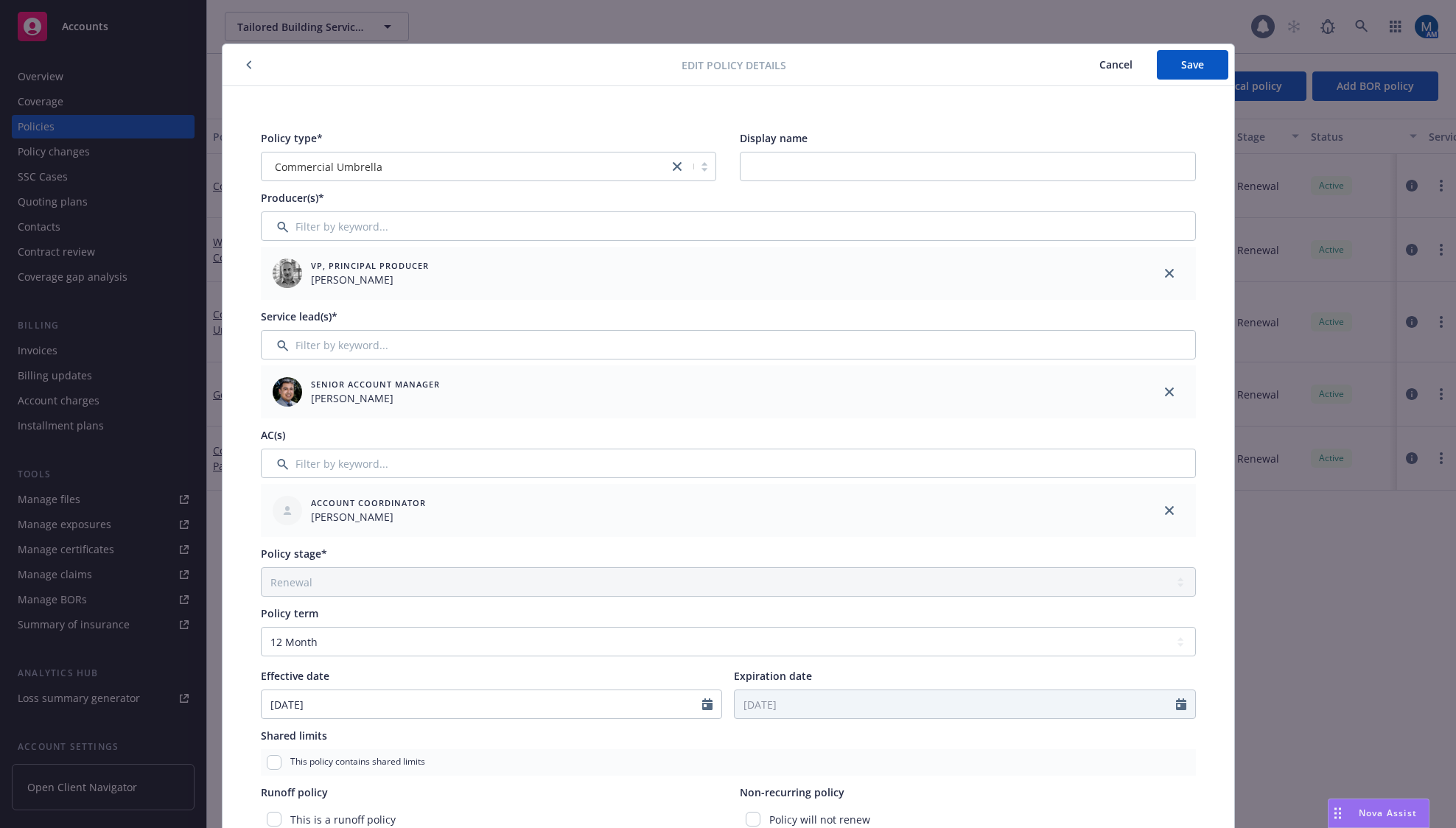
scroll to position [0, 0]
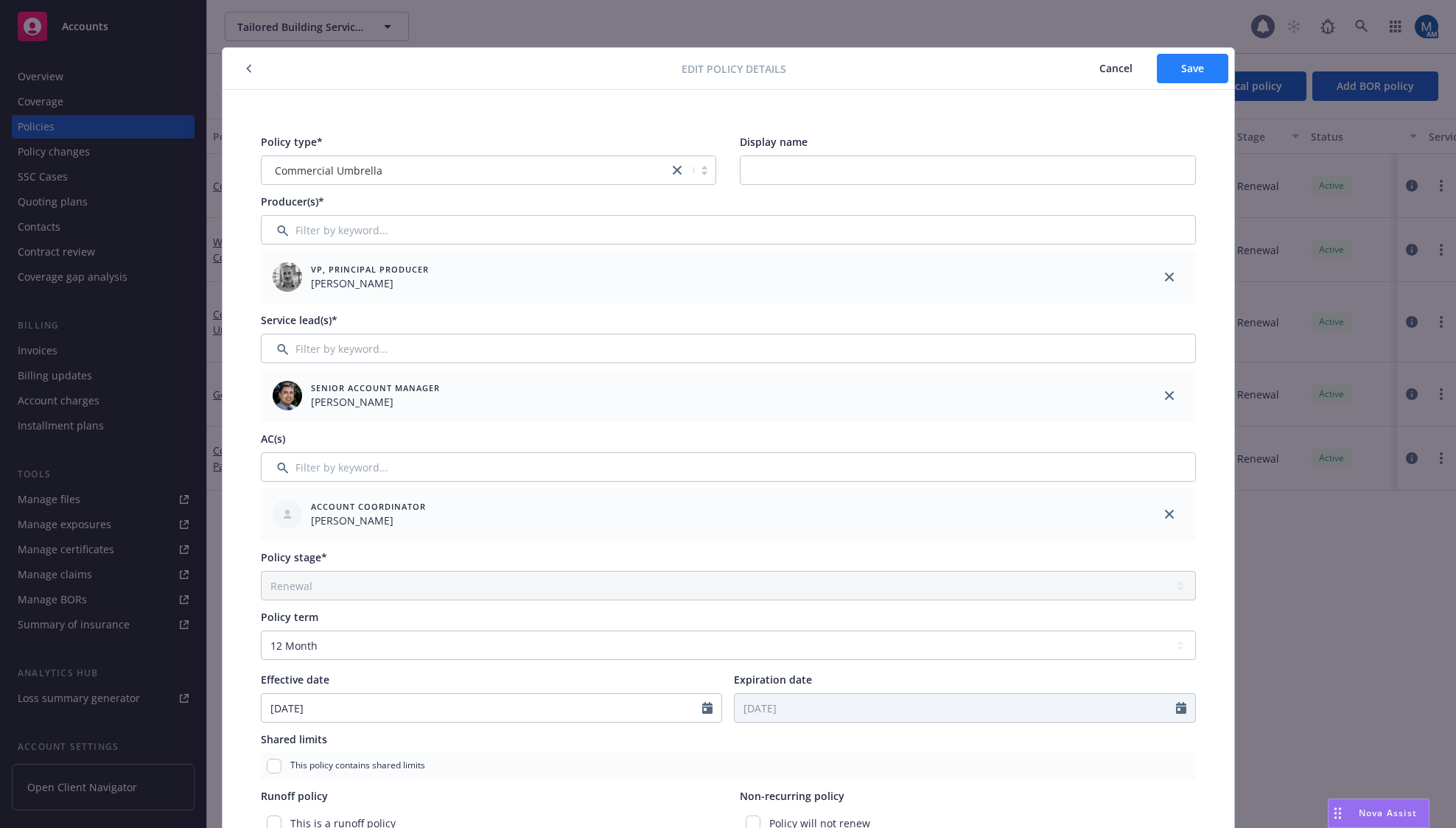
type input "SMB1831792 00"
click at [1204, 74] on button "Save" at bounding box center [1192, 68] width 71 height 29
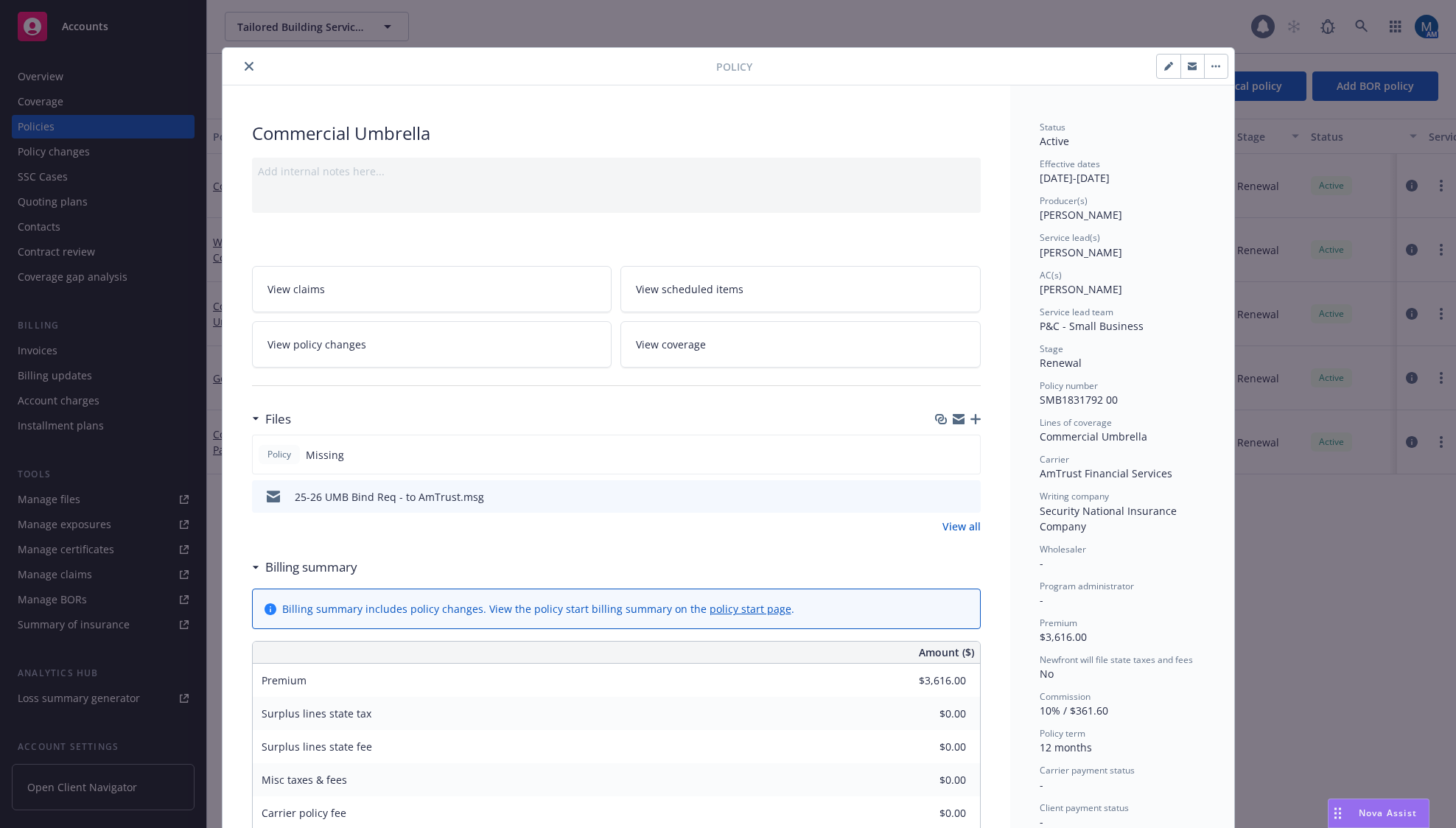
click at [970, 420] on icon "button" at bounding box center [975, 418] width 10 height 10
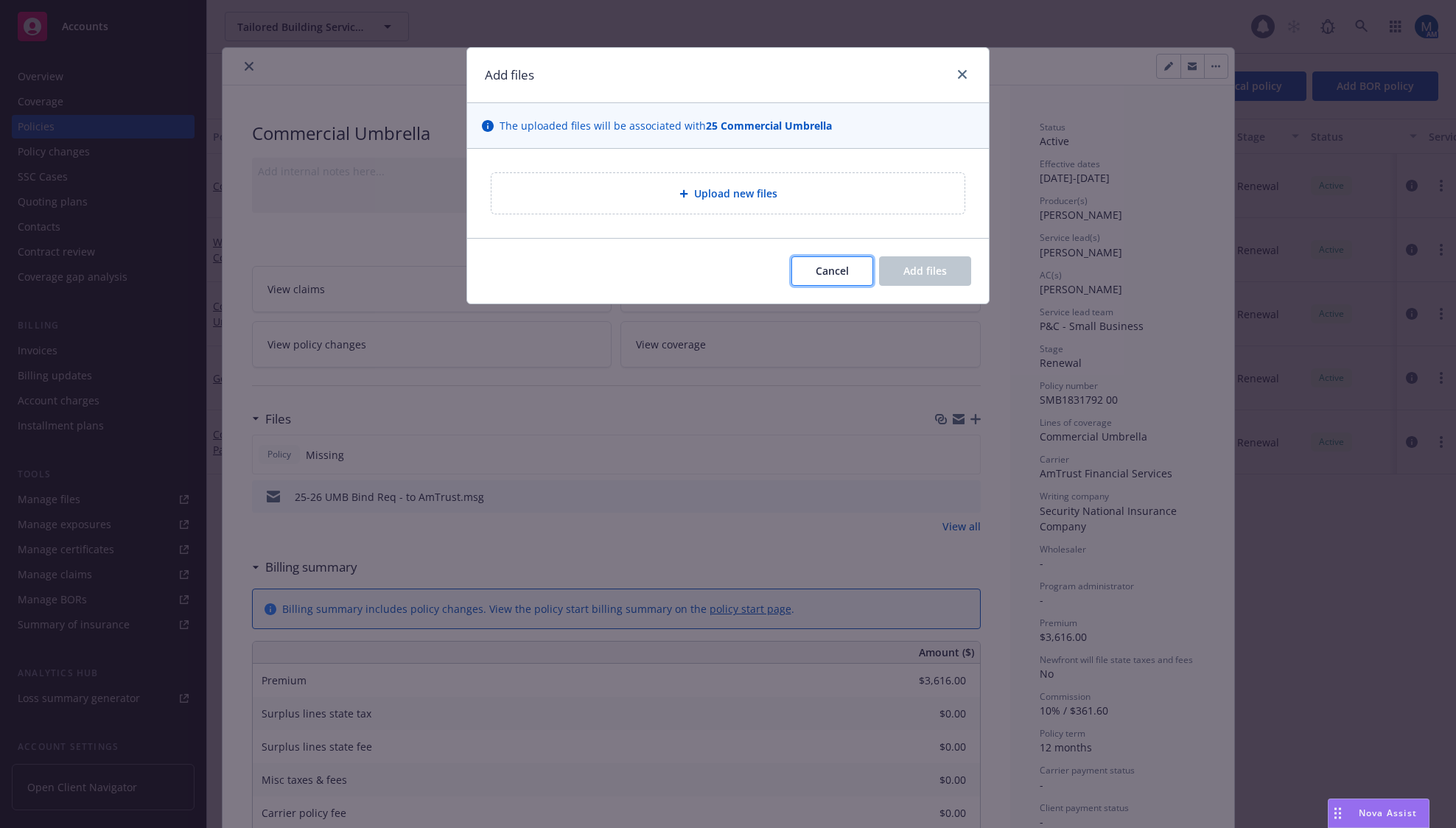
click at [832, 267] on span "Cancel" at bounding box center [832, 270] width 33 height 14
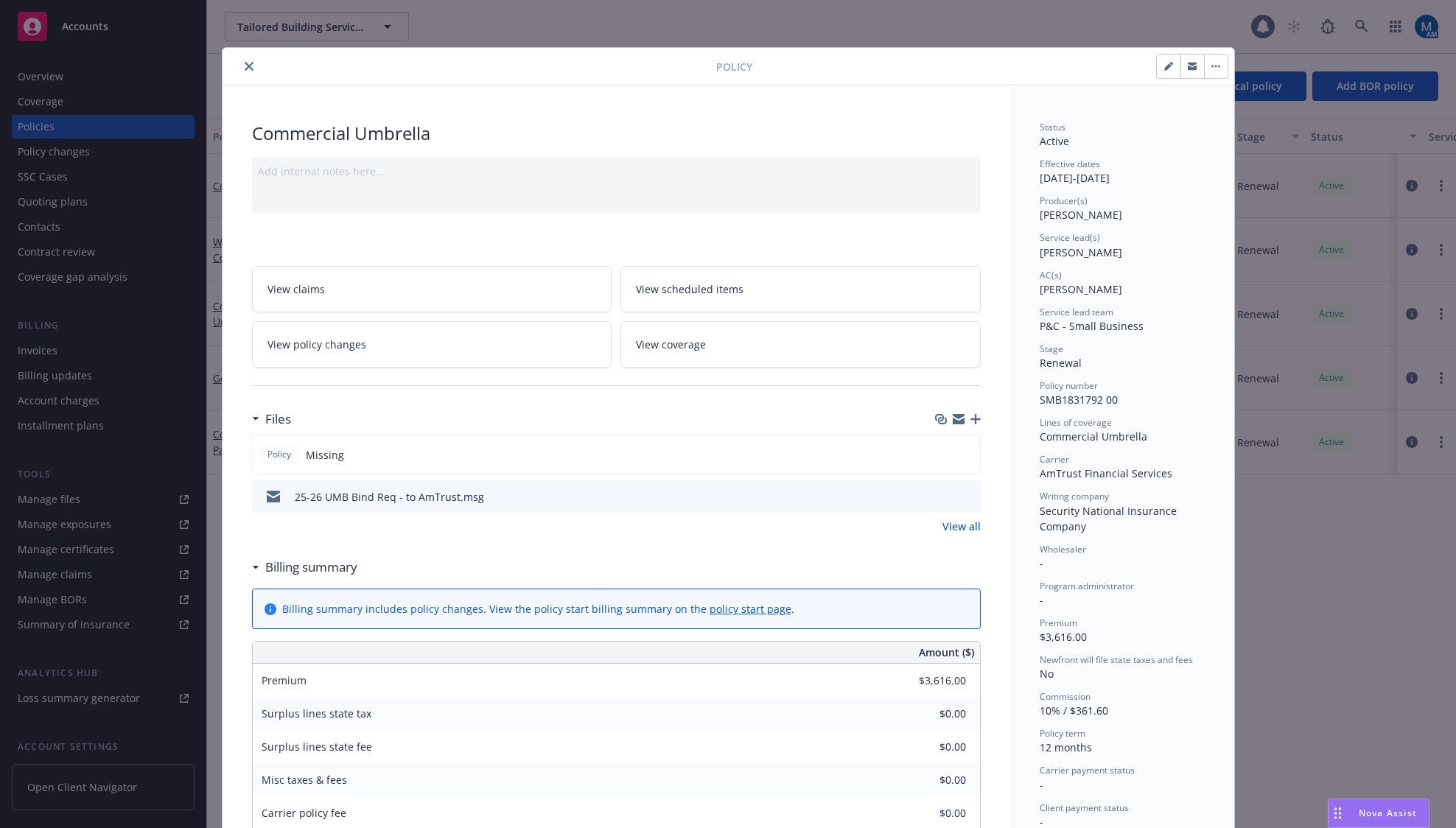
click at [972, 418] on icon "button" at bounding box center [975, 418] width 10 height 10
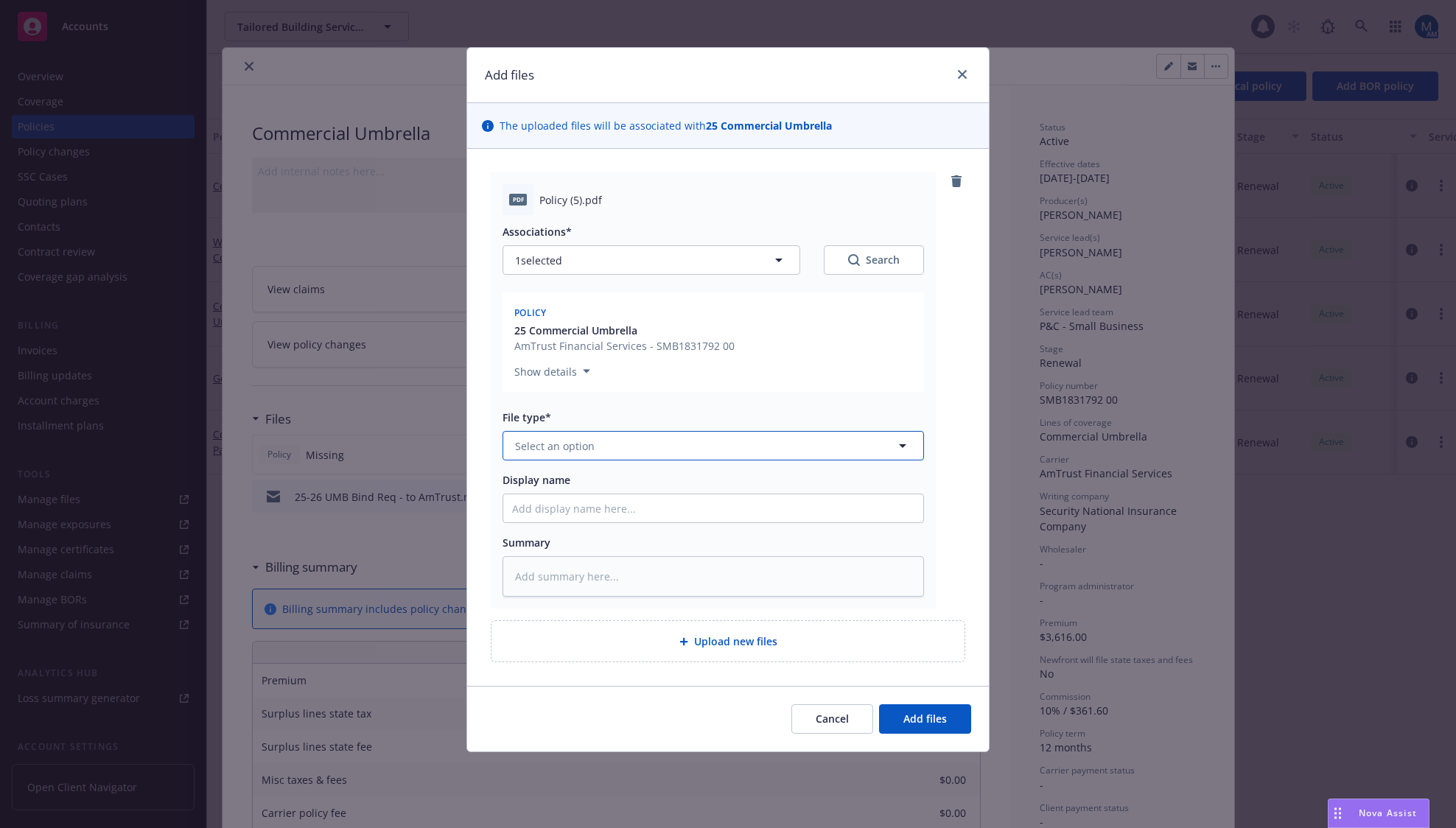
click at [586, 455] on button "Select an option" at bounding box center [713, 445] width 422 height 29
type input "pol"
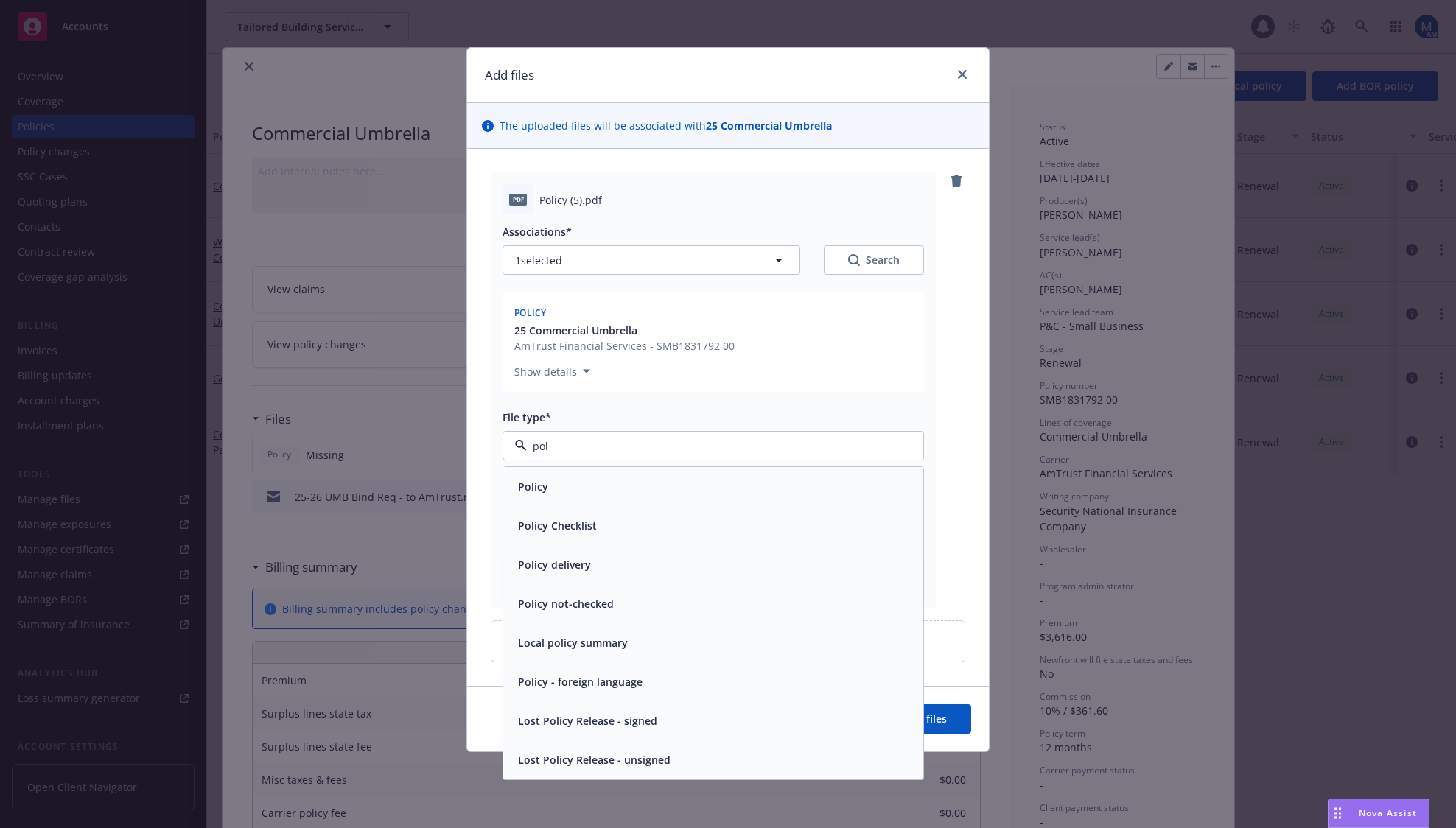
click at [581, 478] on div "Policy" at bounding box center [713, 486] width 402 height 21
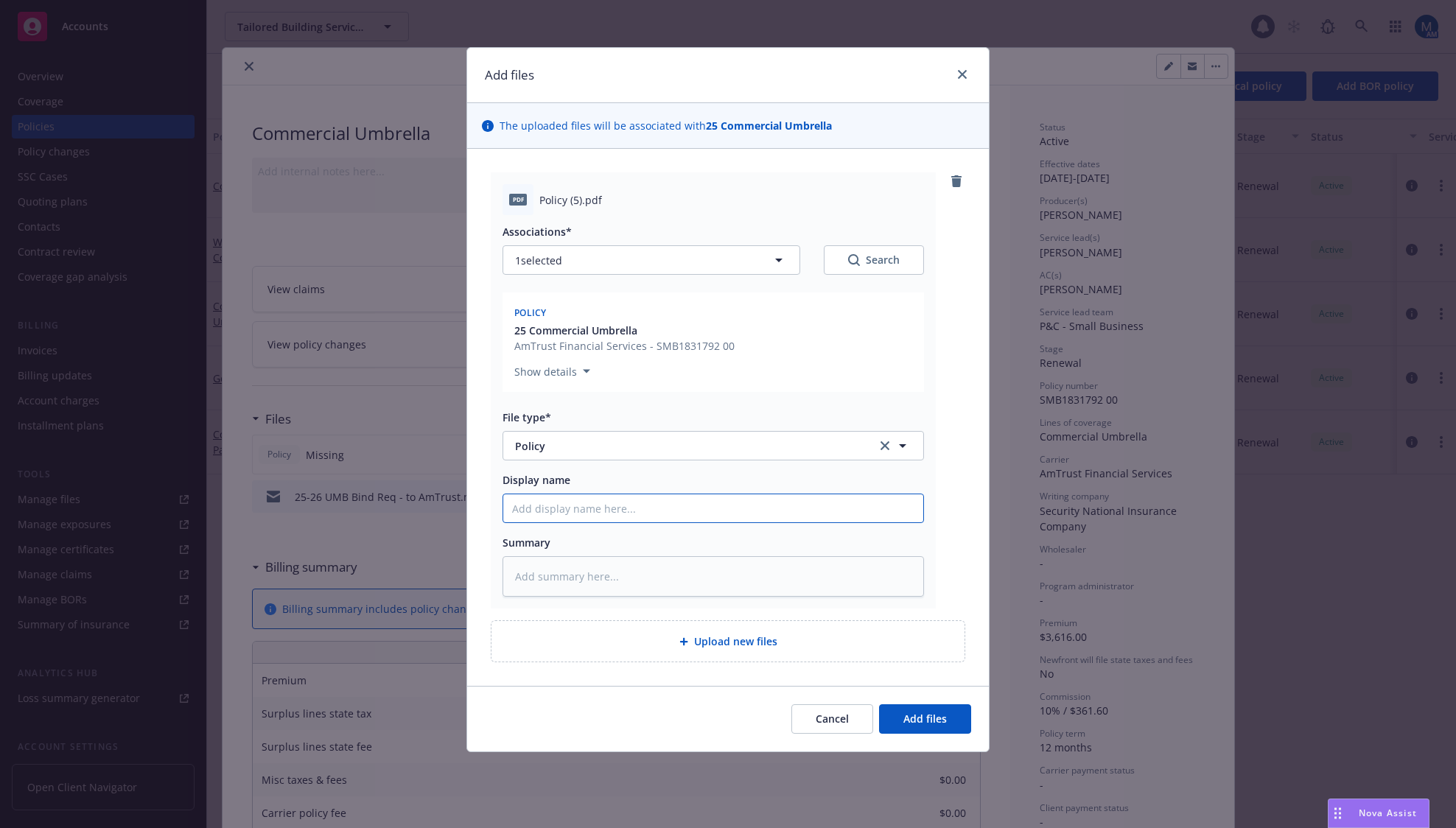
click at [570, 498] on input "Display name" at bounding box center [713, 508] width 420 height 28
type textarea "x"
type input "2"
type textarea "x"
type input "20"
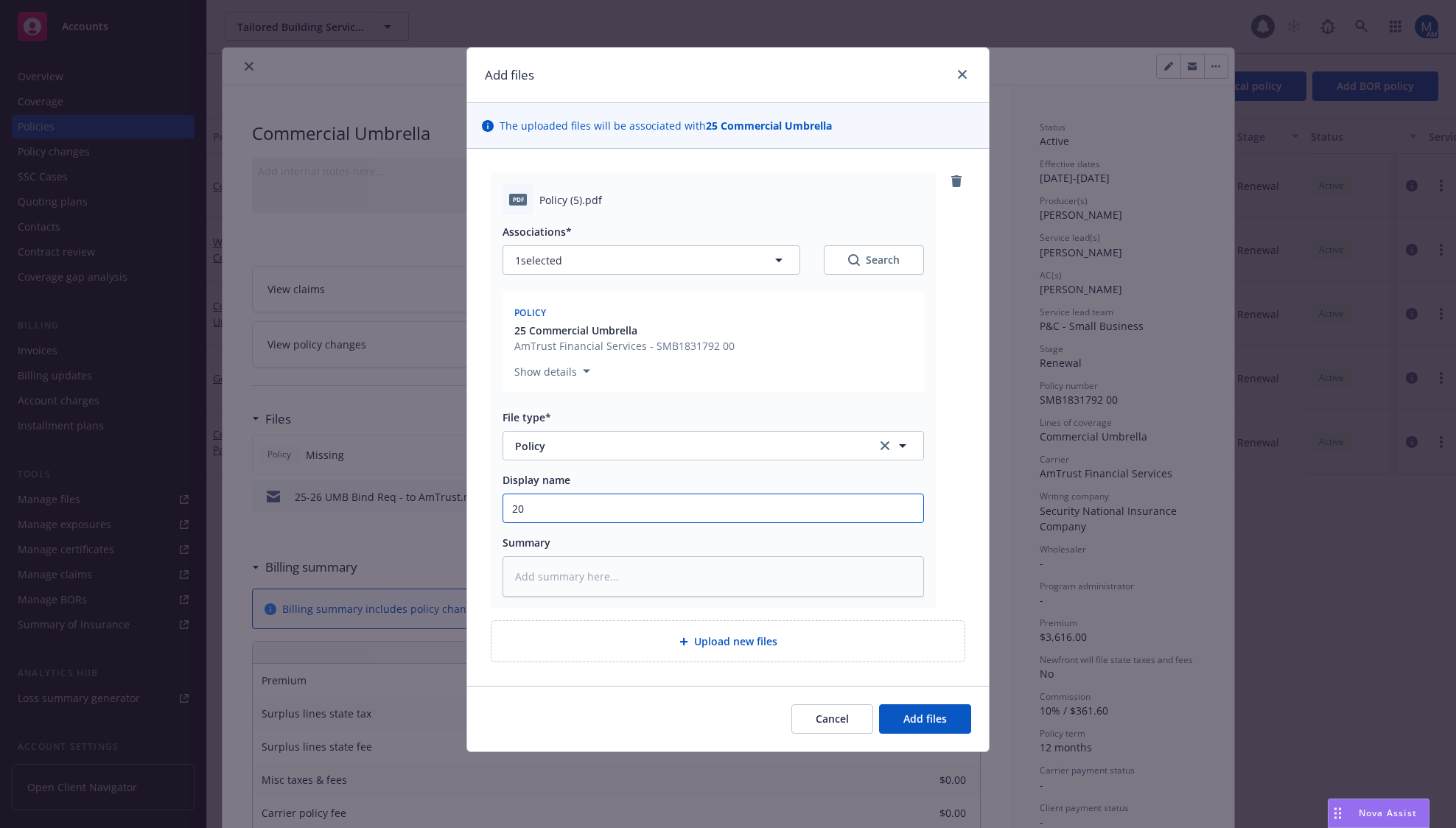
type textarea "x"
type input "202"
type textarea "x"
type input "2025"
type textarea "x"
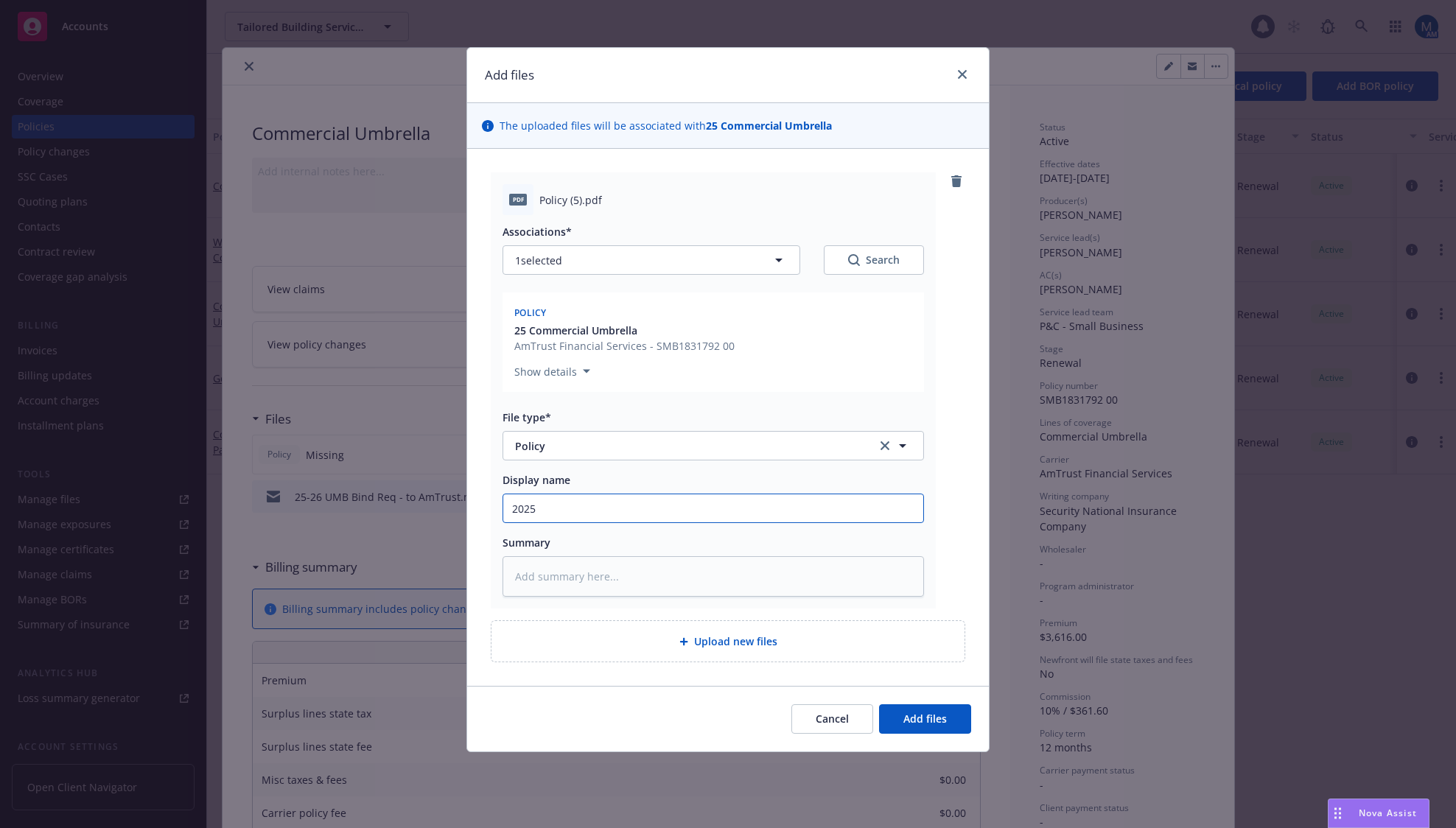
type input "2025"
type textarea "x"
type input "2025 -"
type textarea "x"
type input "2025 -"
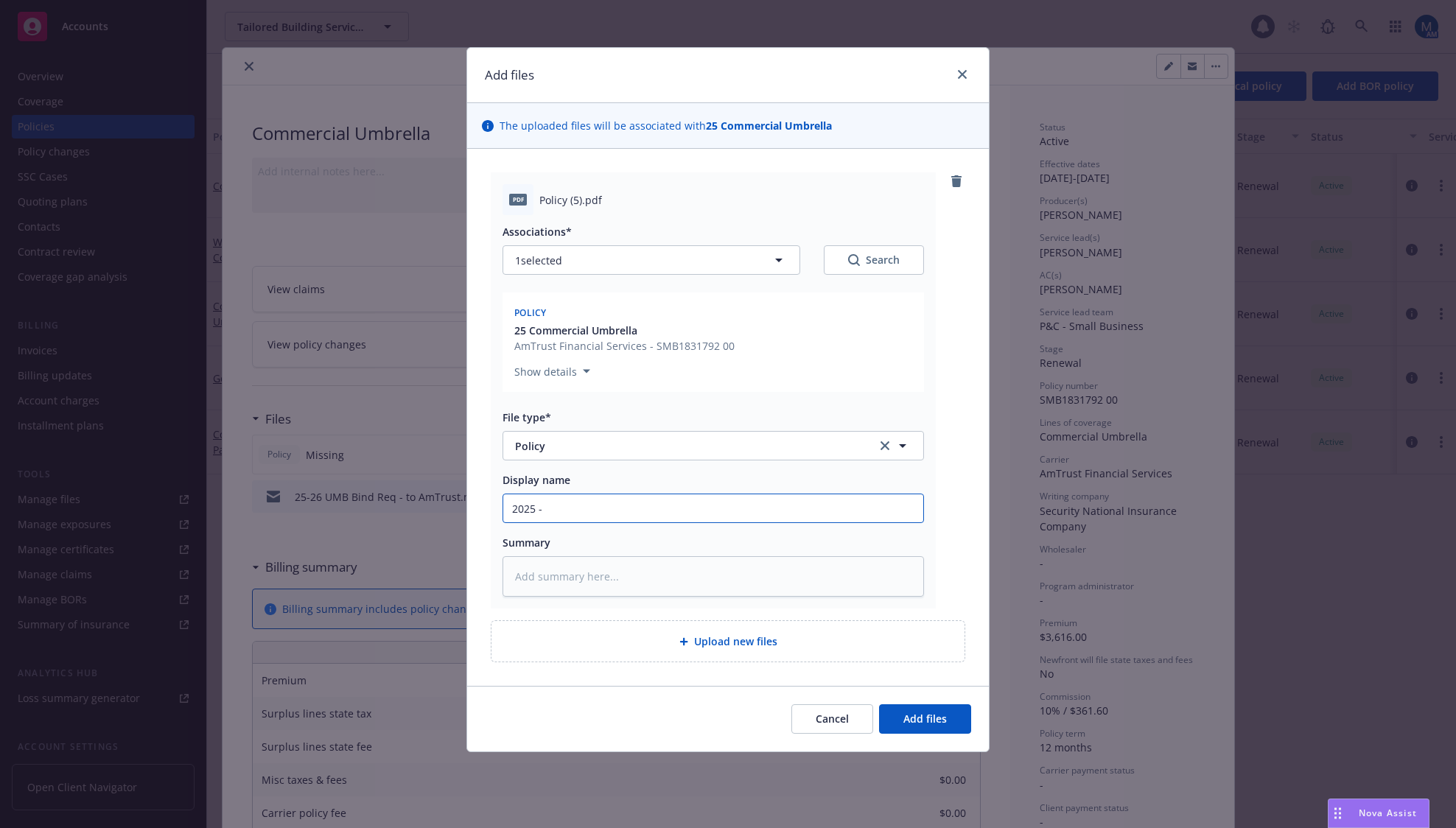
type textarea "x"
type input "2025 - 2"
type textarea "x"
type input "2025 - 20"
type textarea "x"
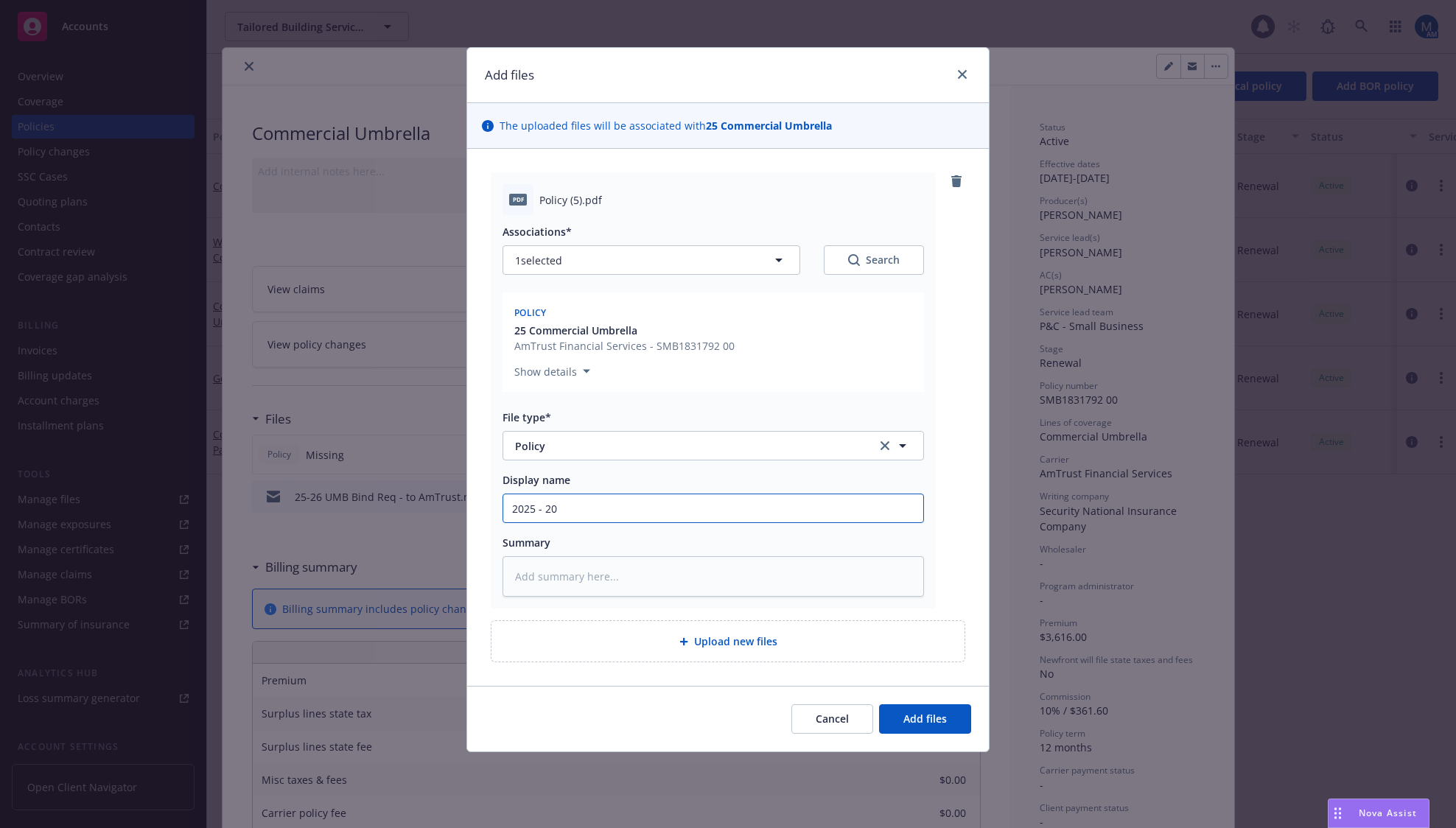
type input "2025 - 202"
type textarea "x"
type input "[DATE] - [DATE]"
type textarea "x"
type input "[DATE] - [DATE]"
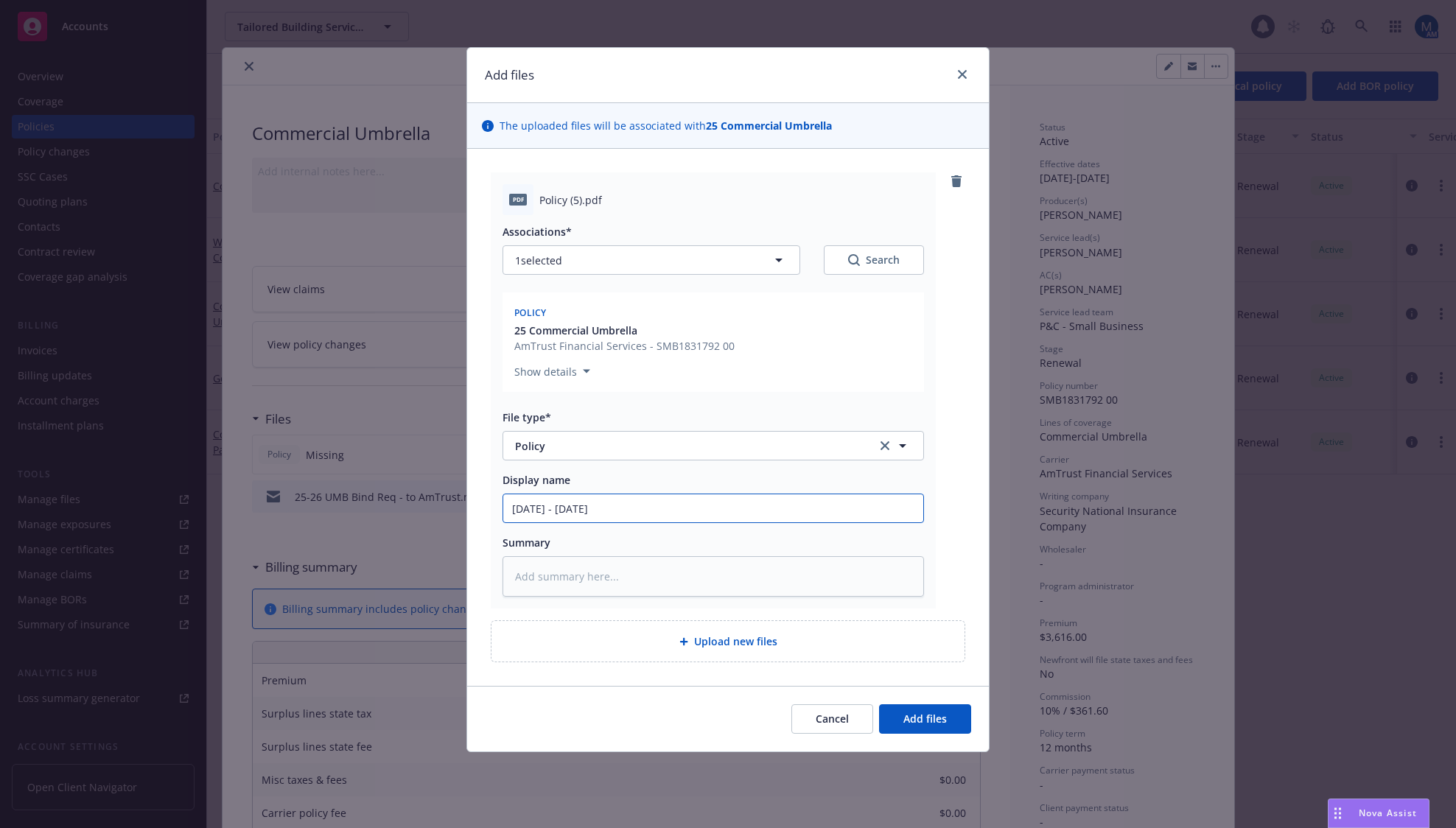
type textarea "x"
type input "[DATE] - [DATE] C"
type textarea "x"
type input "[DATE] - [DATE] Co"
type textarea "x"
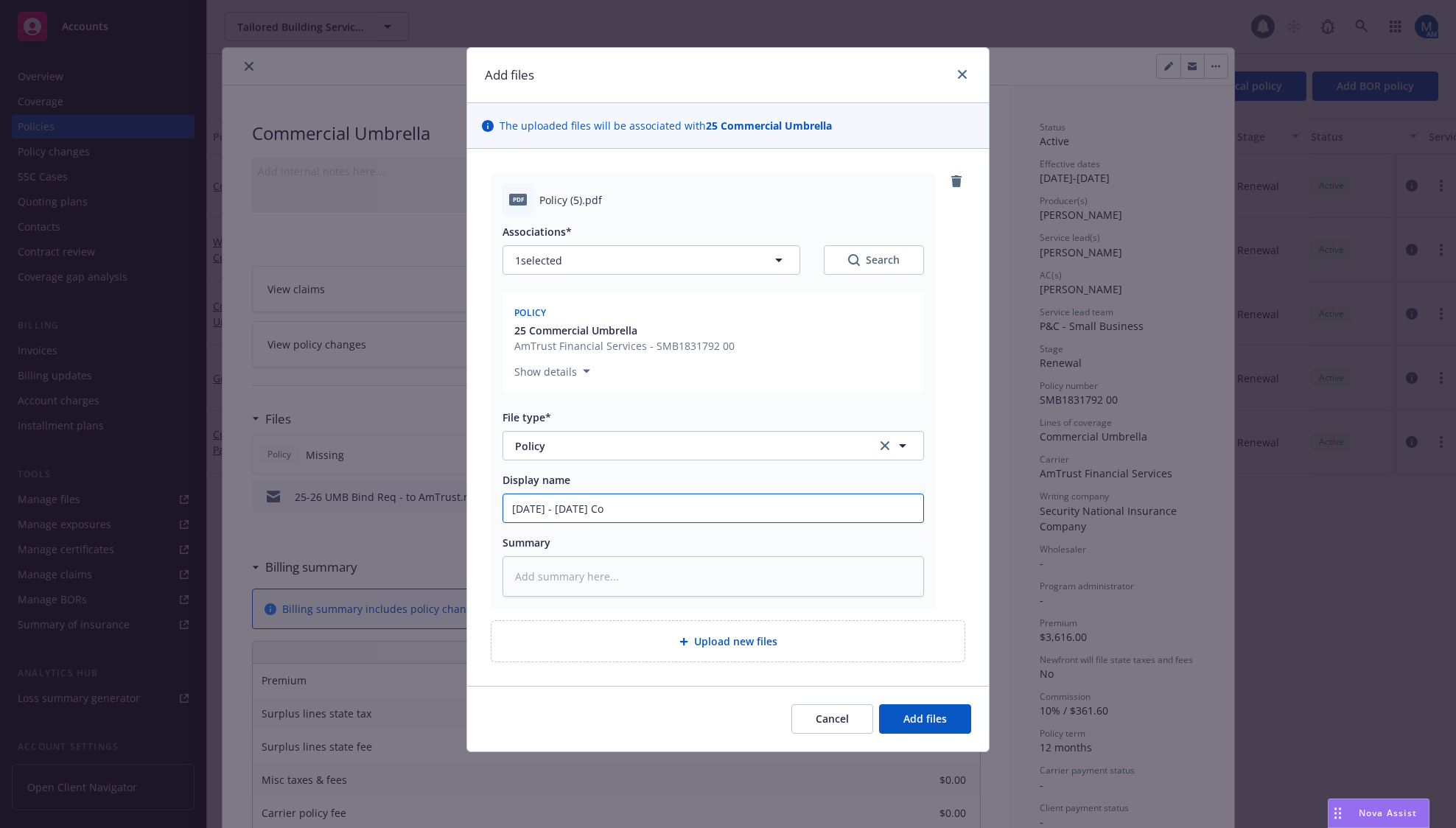
type input "[DATE] - [DATE] Com"
type textarea "x"
type input "[DATE] - [DATE] Comm"
type textarea "x"
type input "[DATE] - [DATE] Comme"
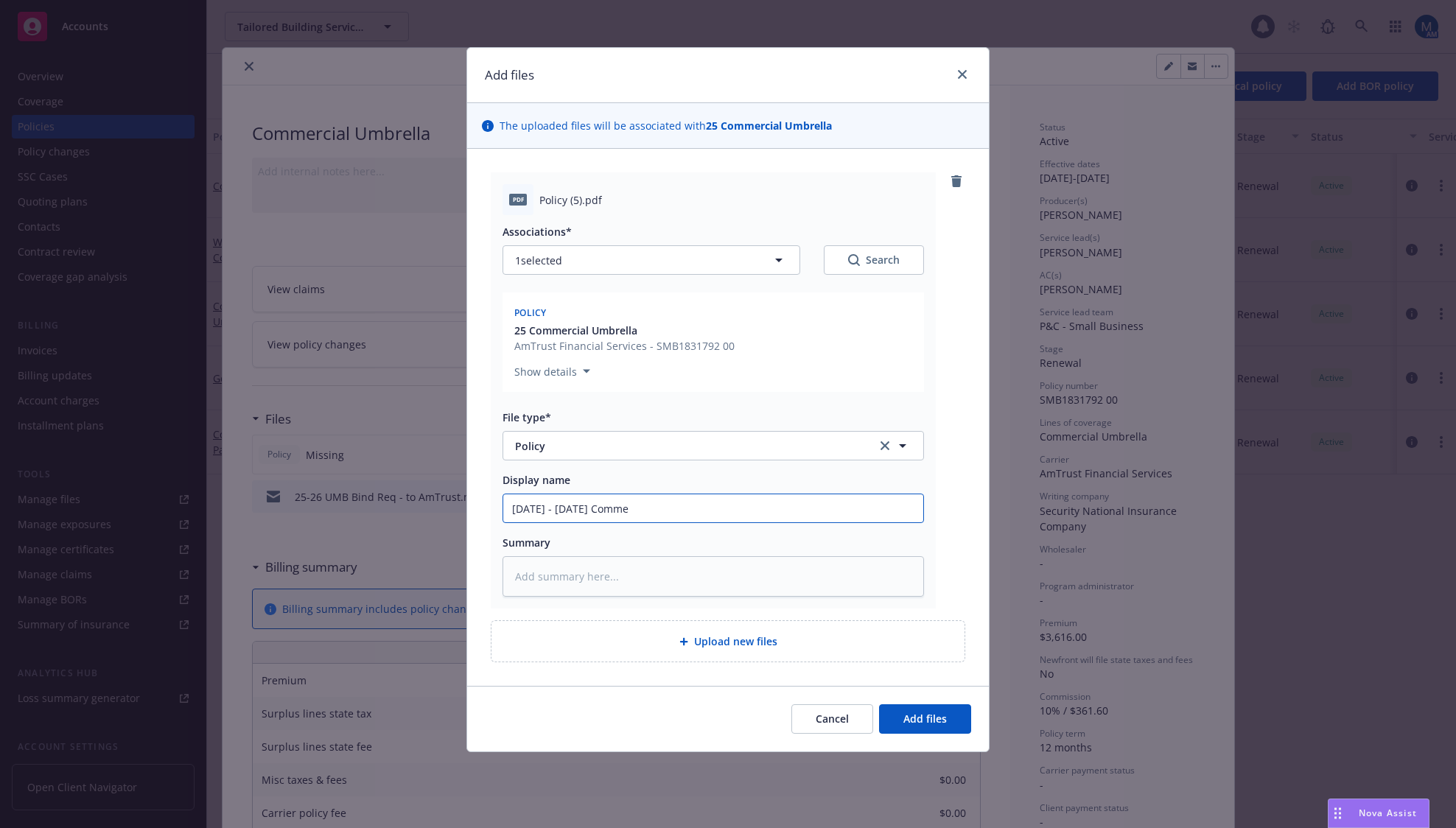
type textarea "x"
type input "[DATE] - [DATE] Commer"
type textarea "x"
type input "[DATE] - [DATE] Commerc"
type textarea "x"
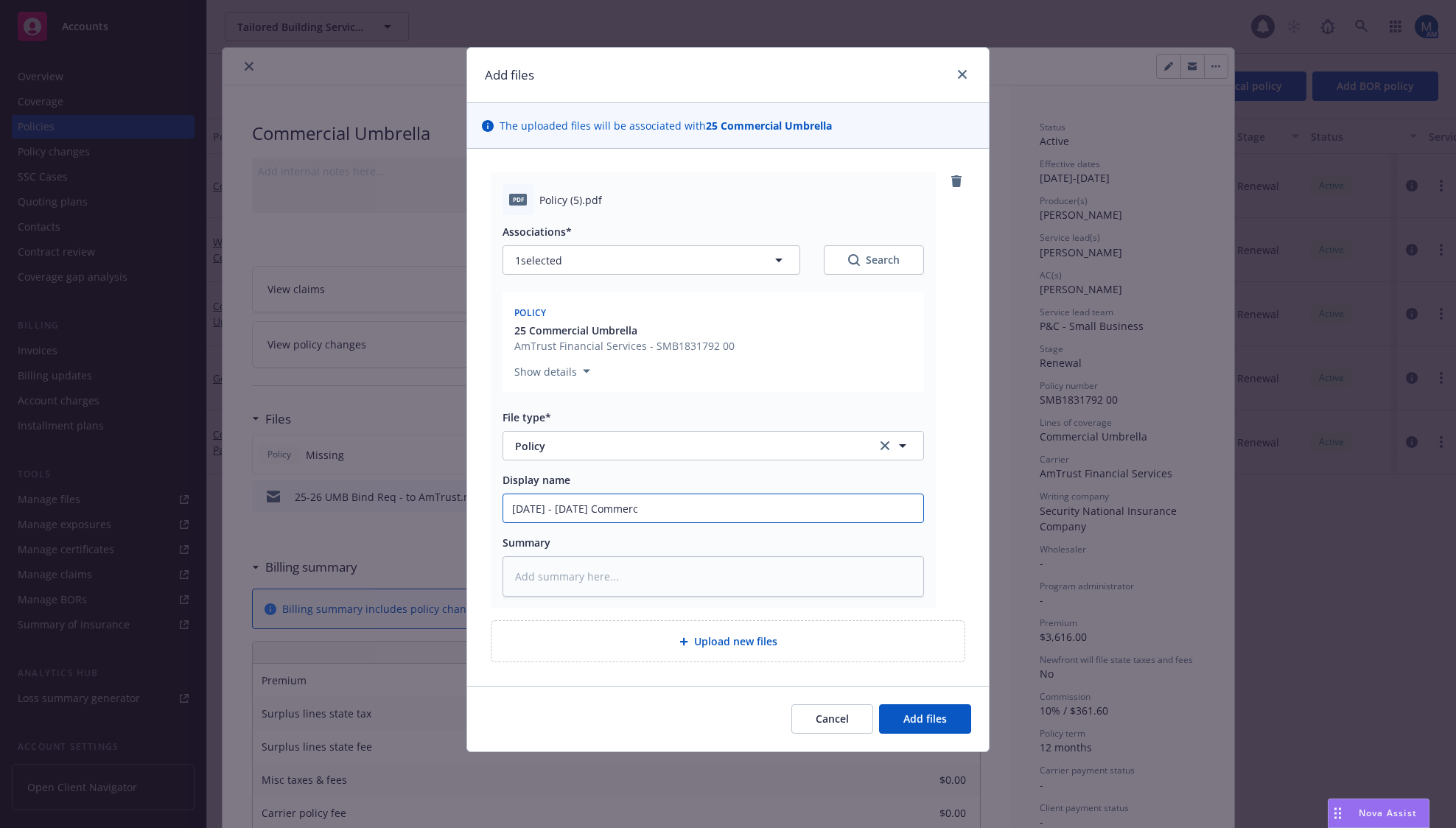
type input "[DATE] - [DATE] Commerci"
type textarea "x"
type input "[DATE] - [DATE] Commercia"
type textarea "x"
type input "[DATE] - [DATE] Commercial"
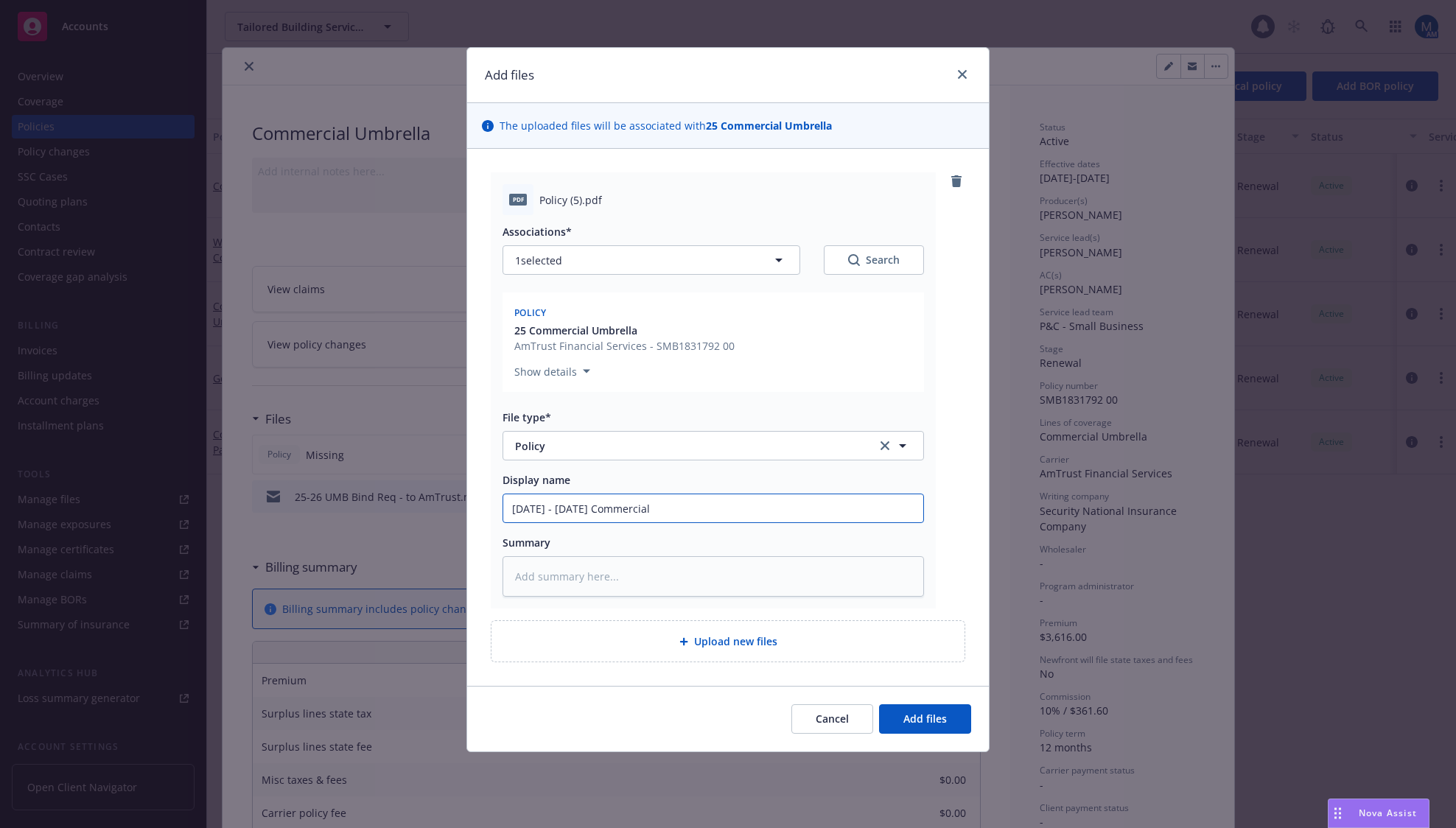
type textarea "x"
type input "[DATE] - [DATE] Commercial"
type textarea "x"
type input "[DATE] - [DATE] Commercial U"
type textarea "x"
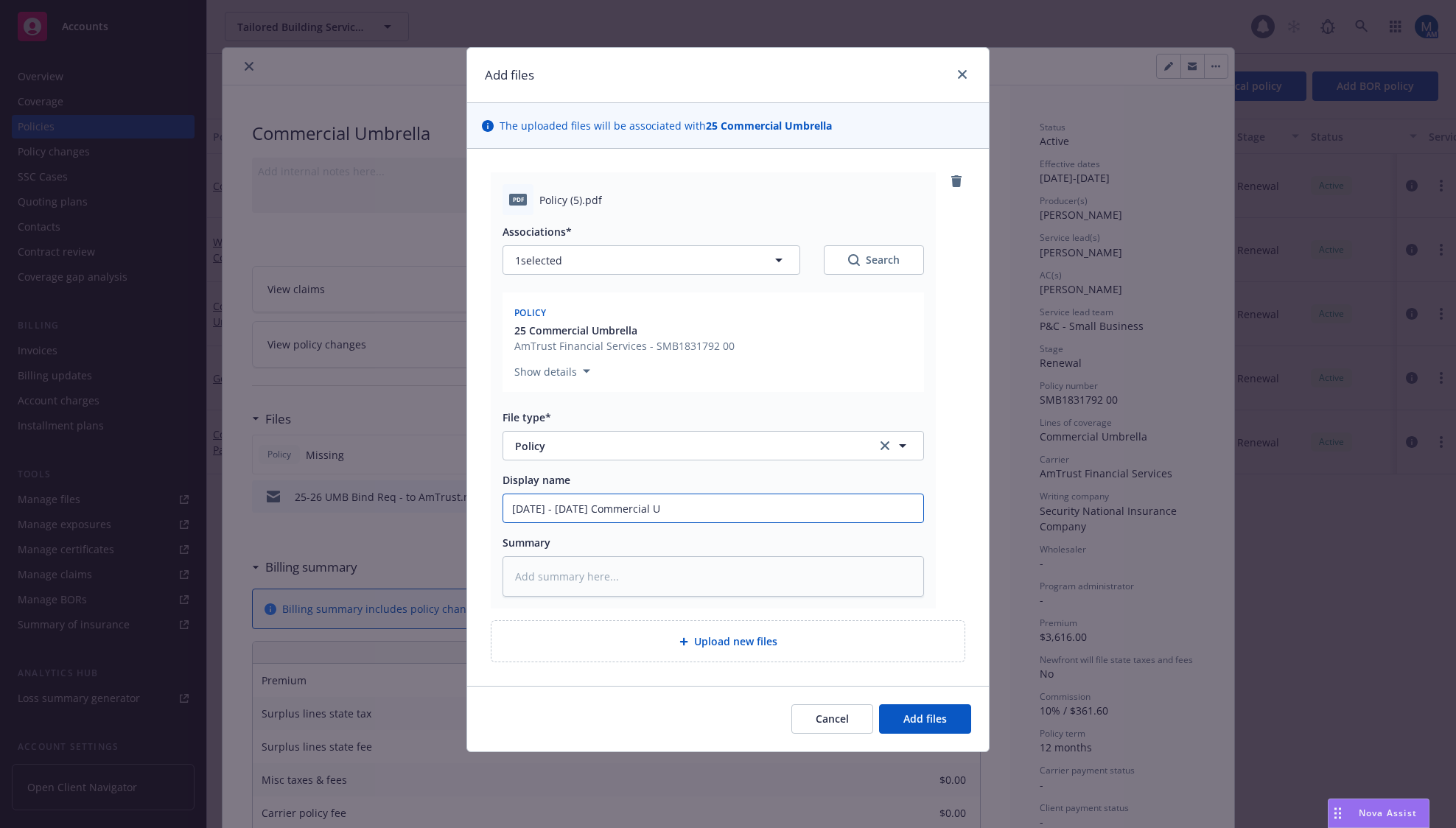
type input "[DATE] - [DATE] Commercial Um"
type textarea "x"
type input "[DATE] - [DATE] Commercial Umb"
type textarea "x"
type input "[DATE] - [DATE] Commercial Umbr"
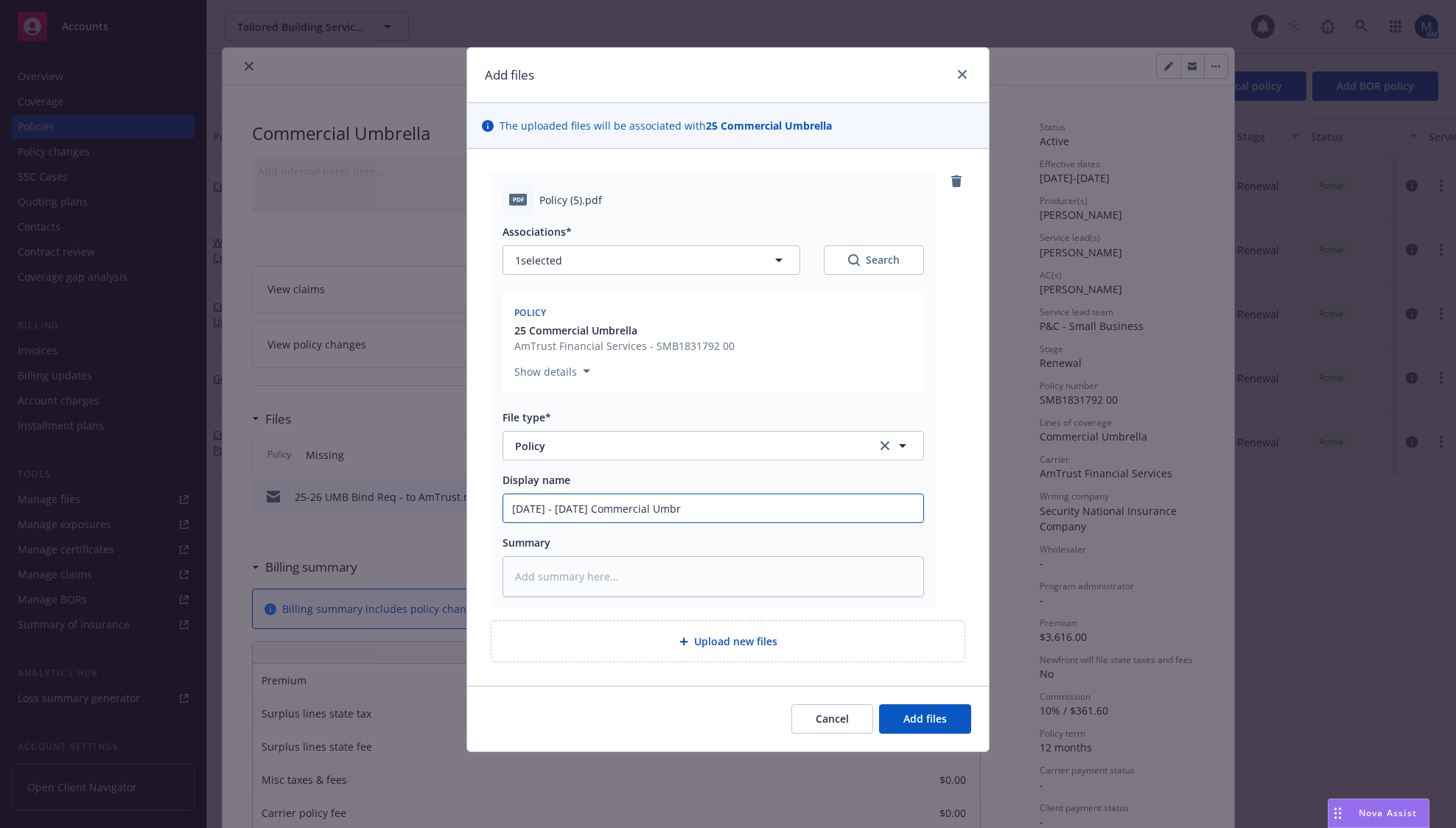
type textarea "x"
type input "[DATE] - [DATE] Commercial Umbre"
type textarea "x"
type input "[DATE] - [DATE] Commercial Umbrel"
type textarea "x"
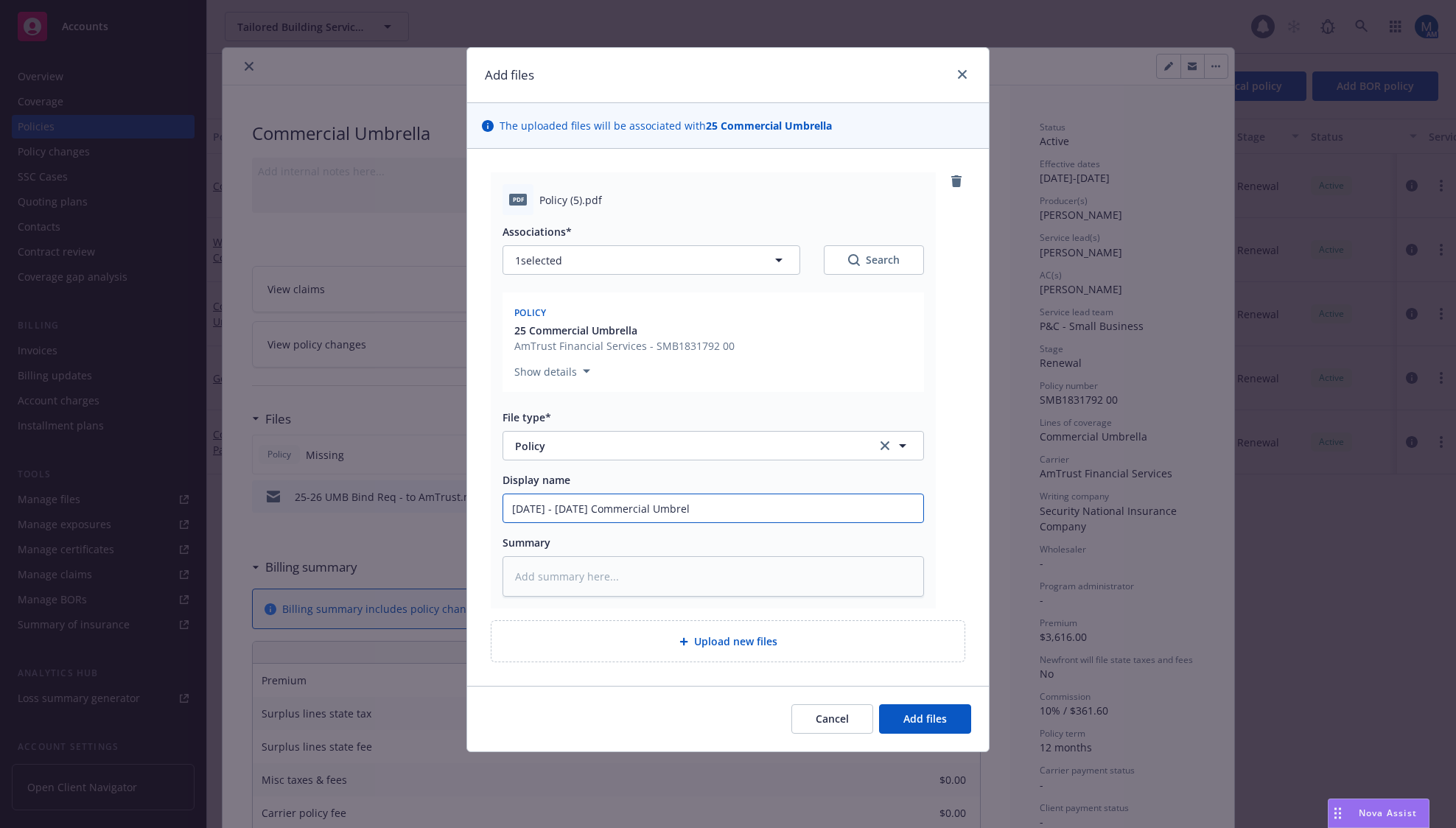
type input "[DATE] - [DATE] Commercial [PERSON_NAME]"
type textarea "x"
type input "[DATE] - [DATE] Commercial Umbrella"
type textarea "x"
type input "[DATE] - [DATE] Commercial Umbrella"
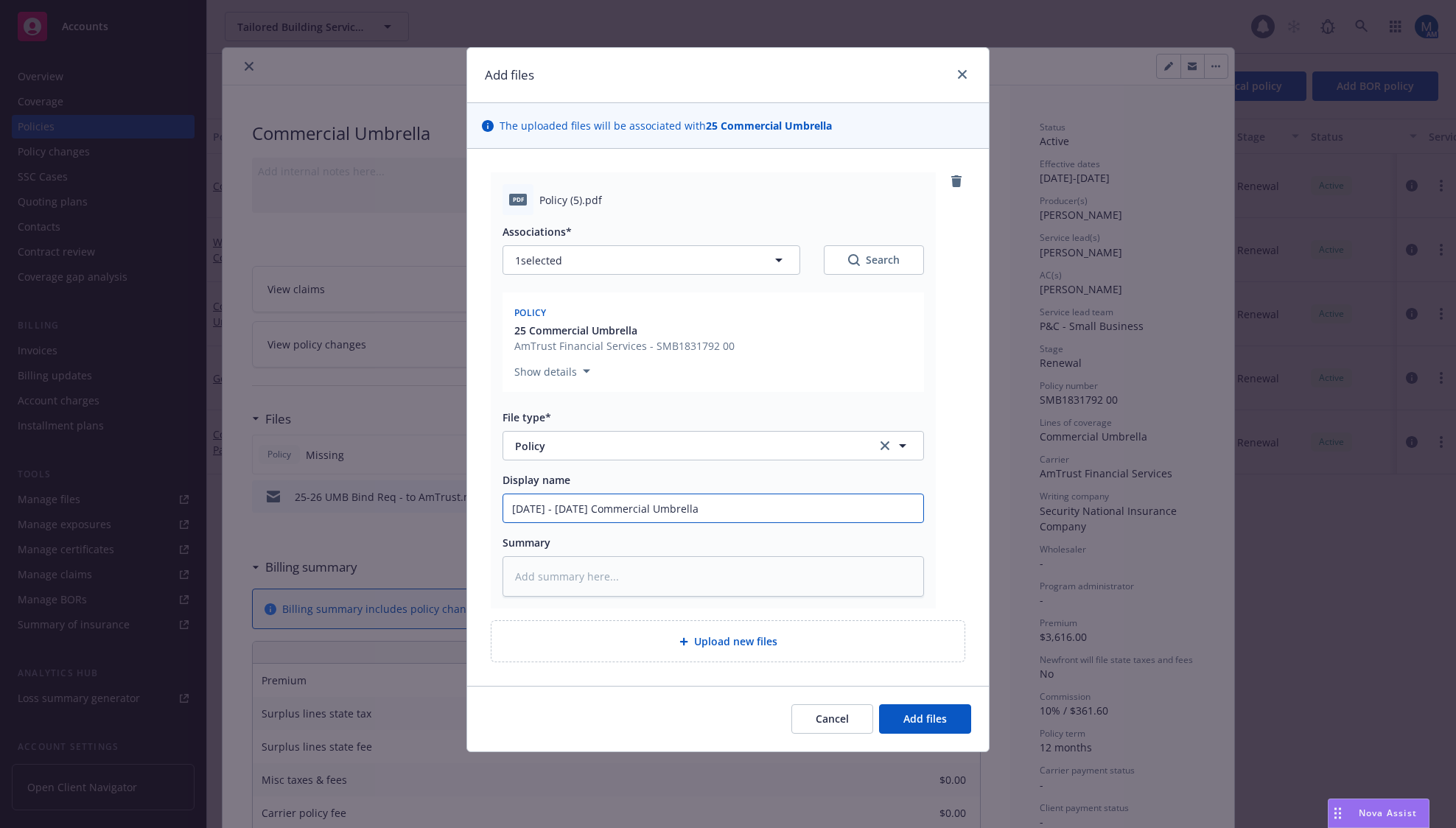
type textarea "x"
type input "[DATE] - [DATE] Commercial Umbrella P"
type textarea "x"
type input "[DATE] - [DATE] Commercial Umbrella Po"
type textarea "x"
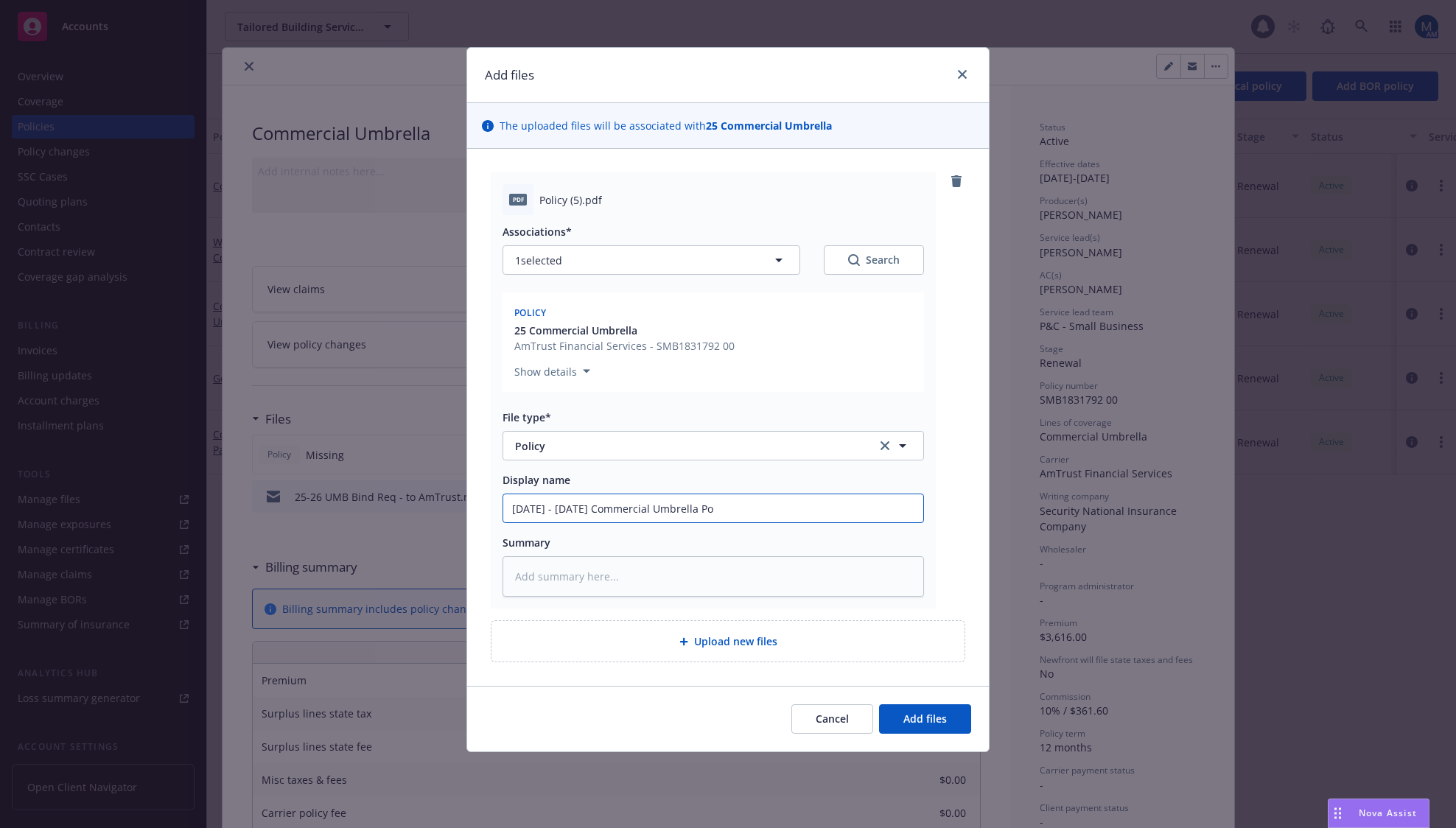
type input "[DATE] - [DATE] Commercial Umbrella Pol"
type textarea "x"
type input "[DATE] - [DATE] Commercial Umbrella Poli"
type textarea "x"
type input "[DATE] - [DATE] Commercial Umbrella Polic"
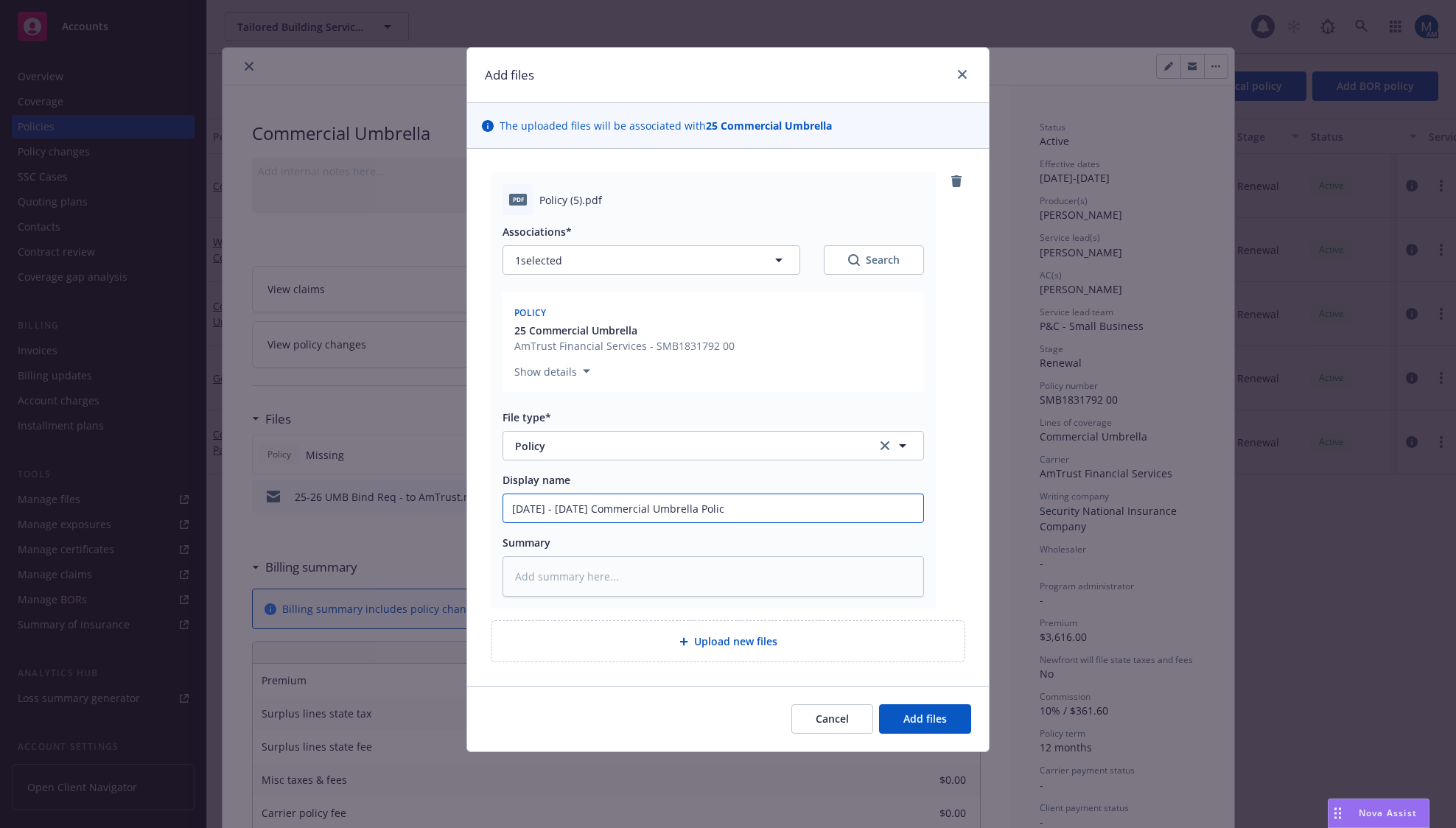
type textarea "x"
type input "[DATE] - [DATE] Commercial Umbrella Policy"
click at [929, 709] on button "Add files" at bounding box center [925, 718] width 92 height 29
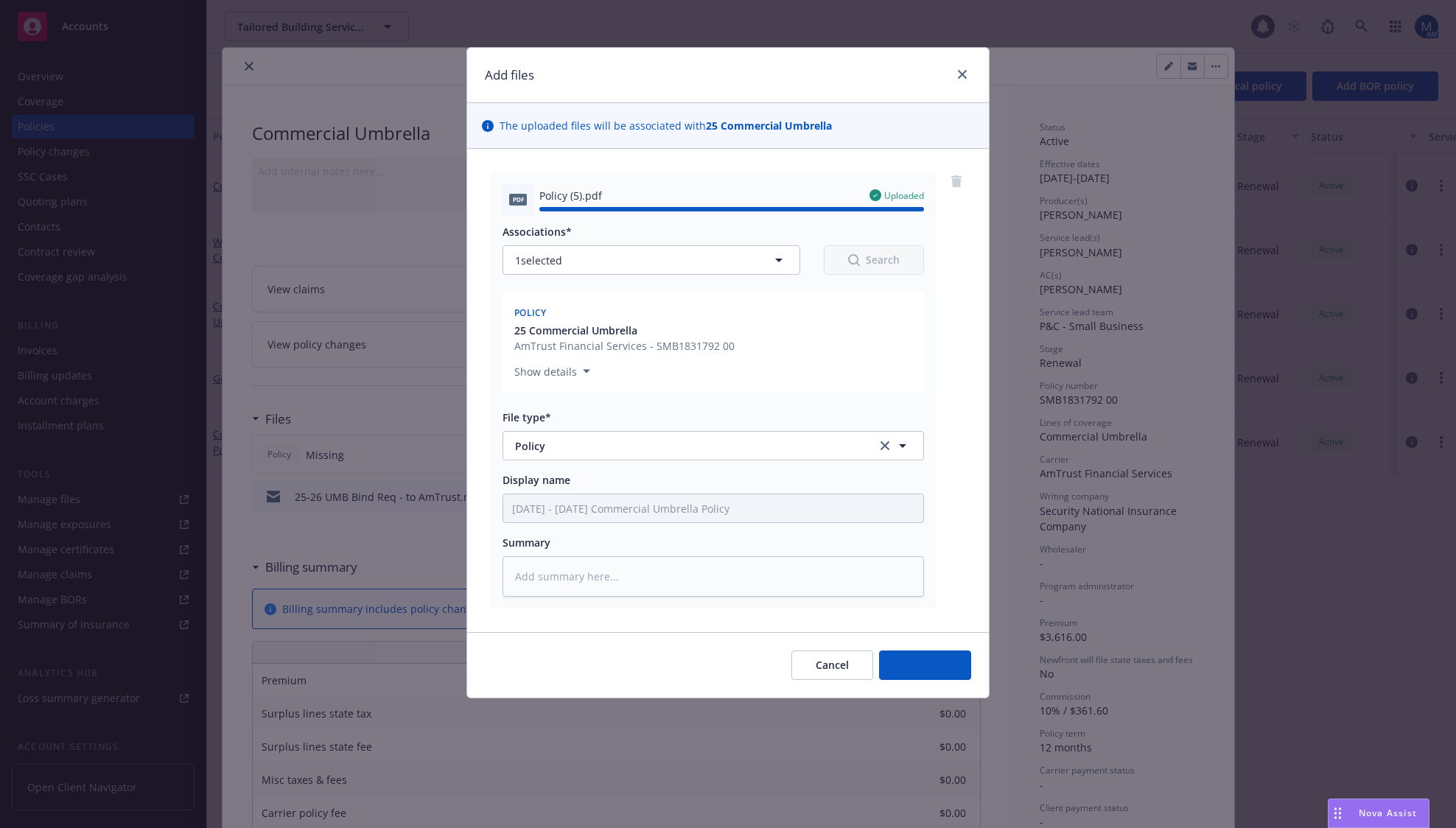
type textarea "x"
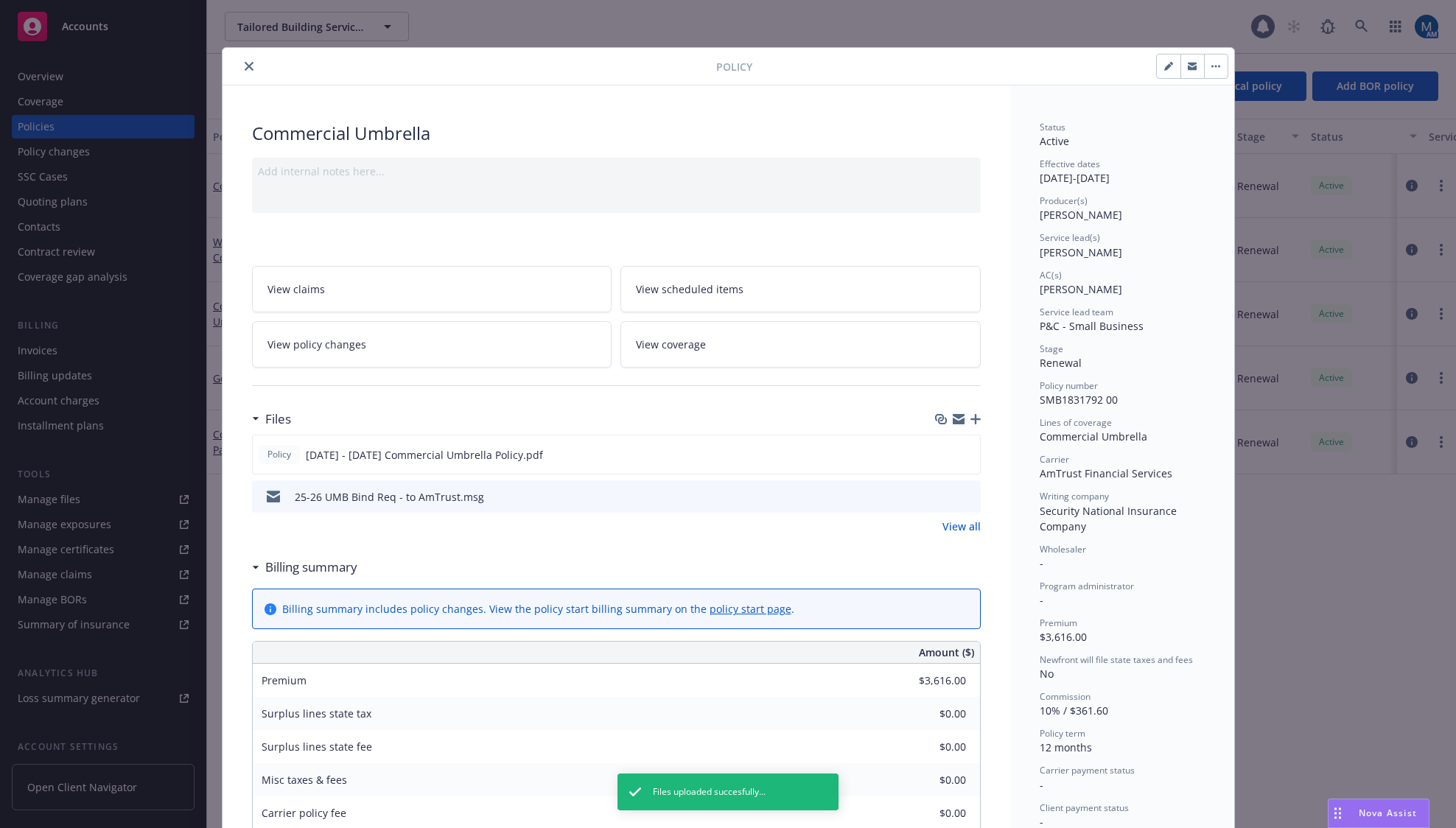
drag, startPoint x: 237, startPoint y: 63, endPoint x: 271, endPoint y: 22, distance: 53.3
click at [241, 63] on button "close" at bounding box center [249, 66] width 17 height 17
